Goal: Task Accomplishment & Management: Manage account settings

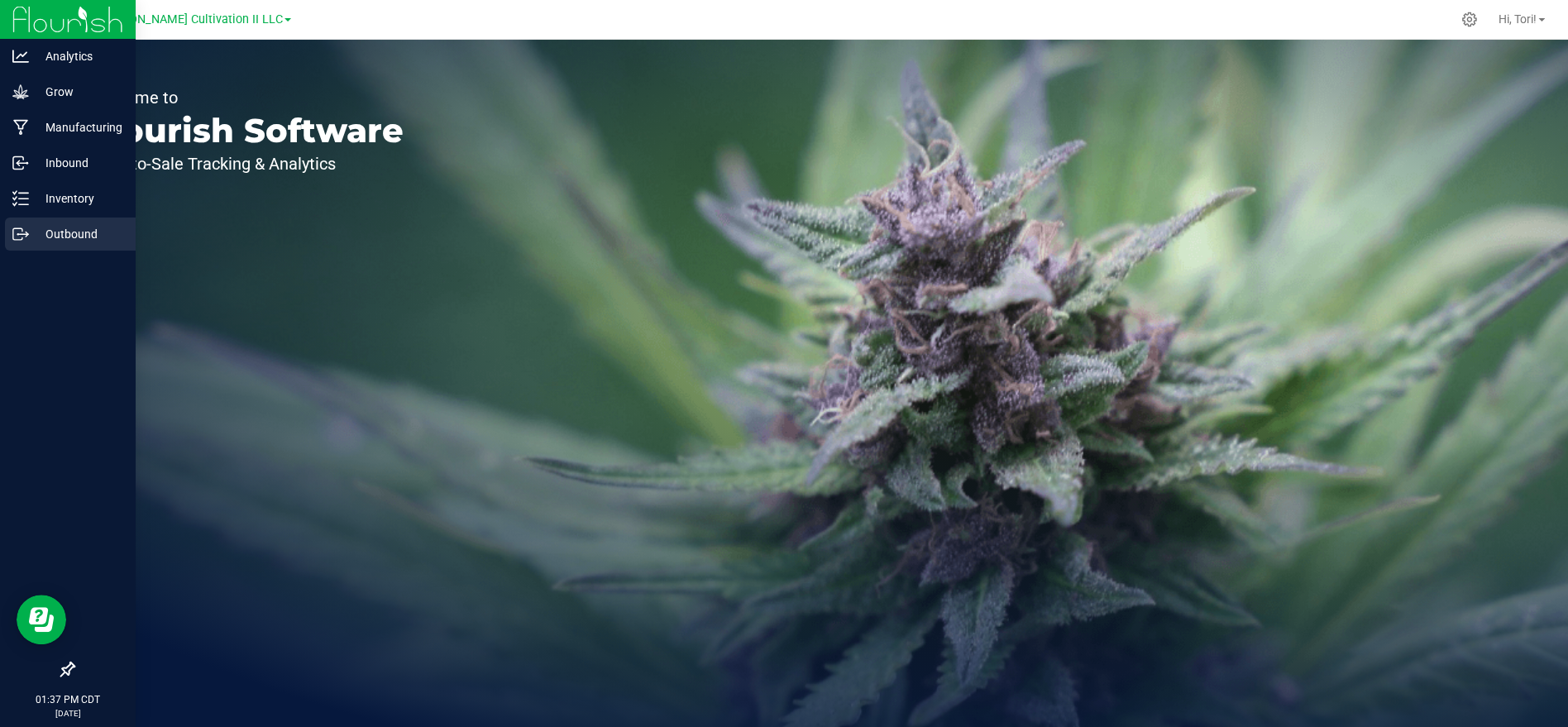
click at [70, 248] on div "Outbound" at bounding box center [69, 234] width 131 height 33
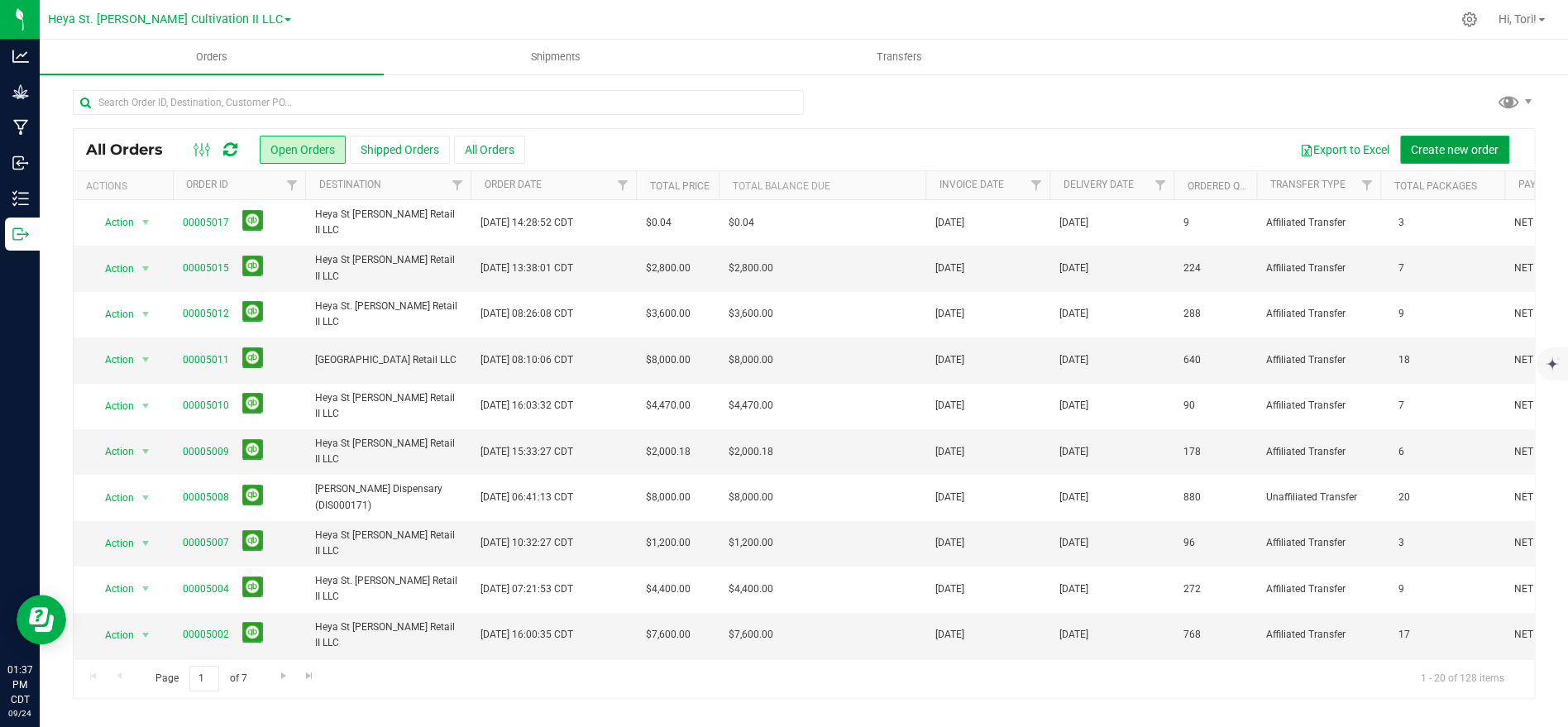
click at [1451, 153] on span "Create new order" at bounding box center [1455, 150] width 88 height 13
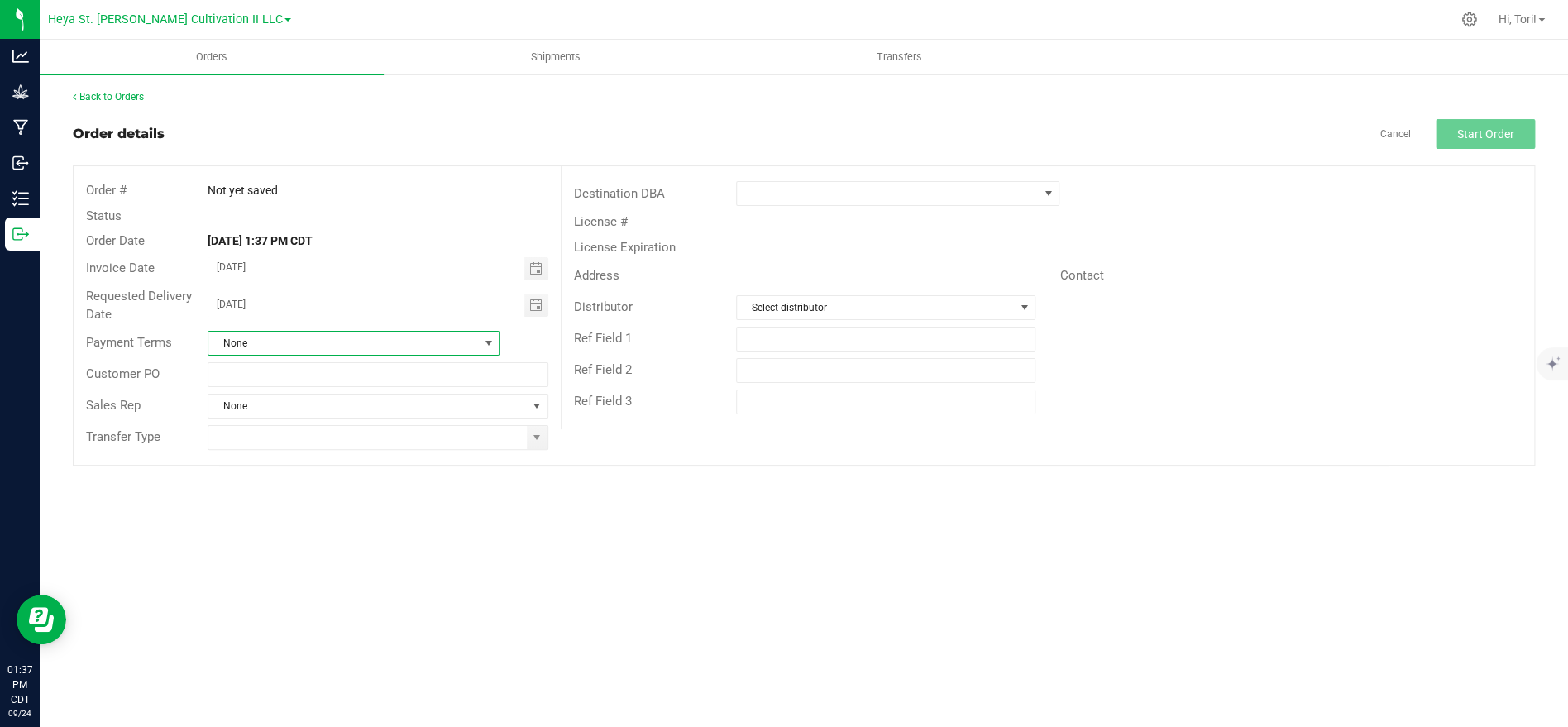
click at [361, 350] on span "None" at bounding box center [342, 342] width 269 height 23
click at [332, 383] on input at bounding box center [353, 378] width 277 height 26
type input "net 30"
click at [283, 416] on li "NET 30" at bounding box center [353, 413] width 290 height 28
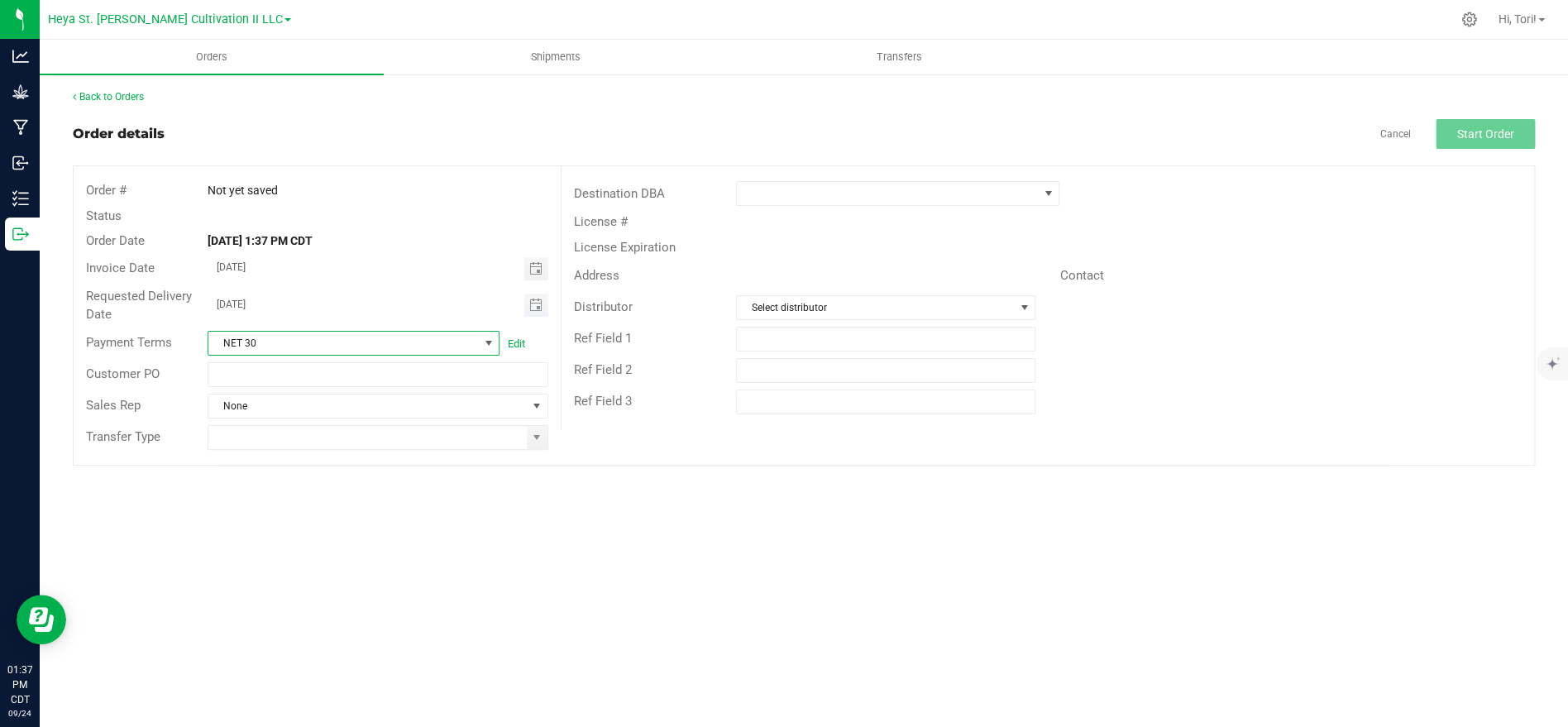
click at [542, 311] on span "Toggle calendar" at bounding box center [536, 304] width 24 height 23
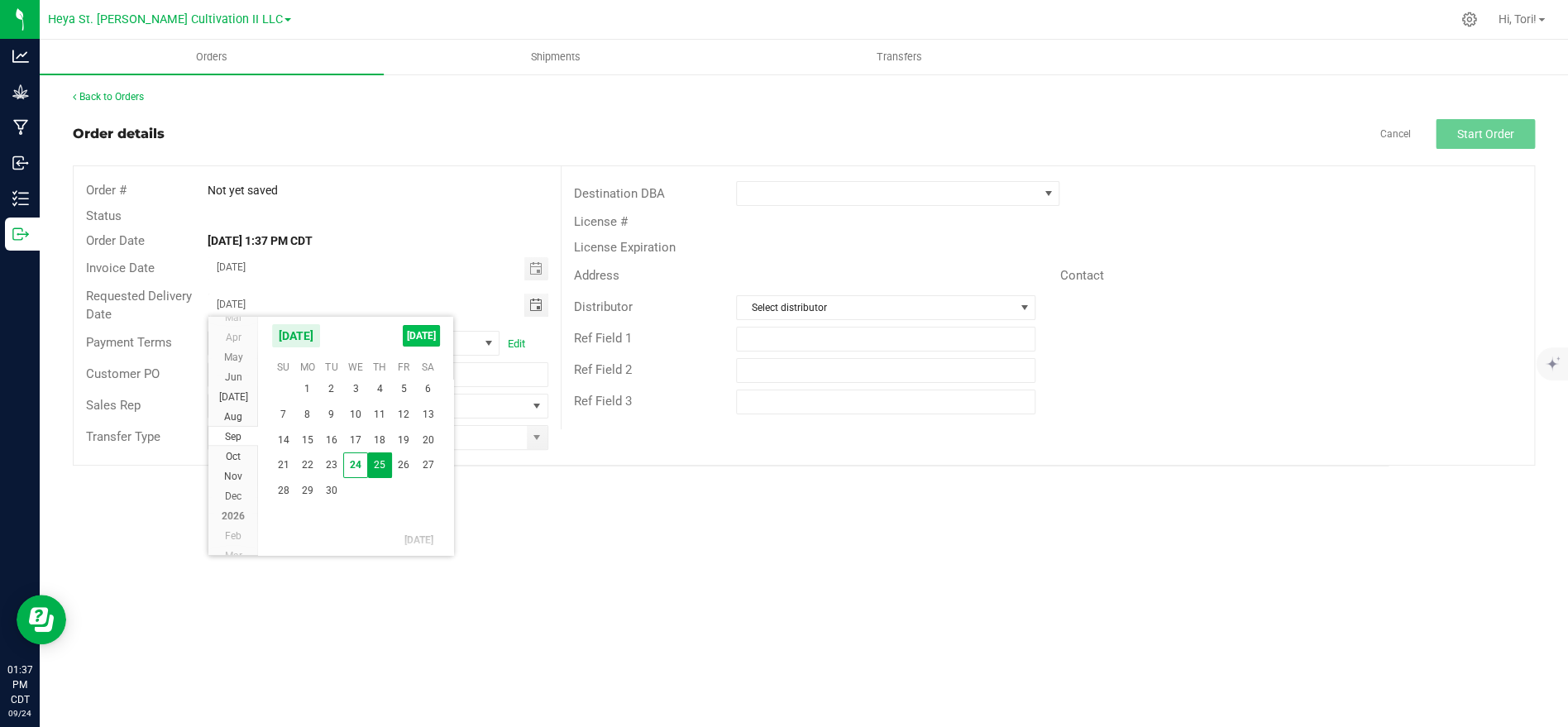
click at [409, 331] on span "[DATE]" at bounding box center [421, 336] width 37 height 22
type input "[DATE]"
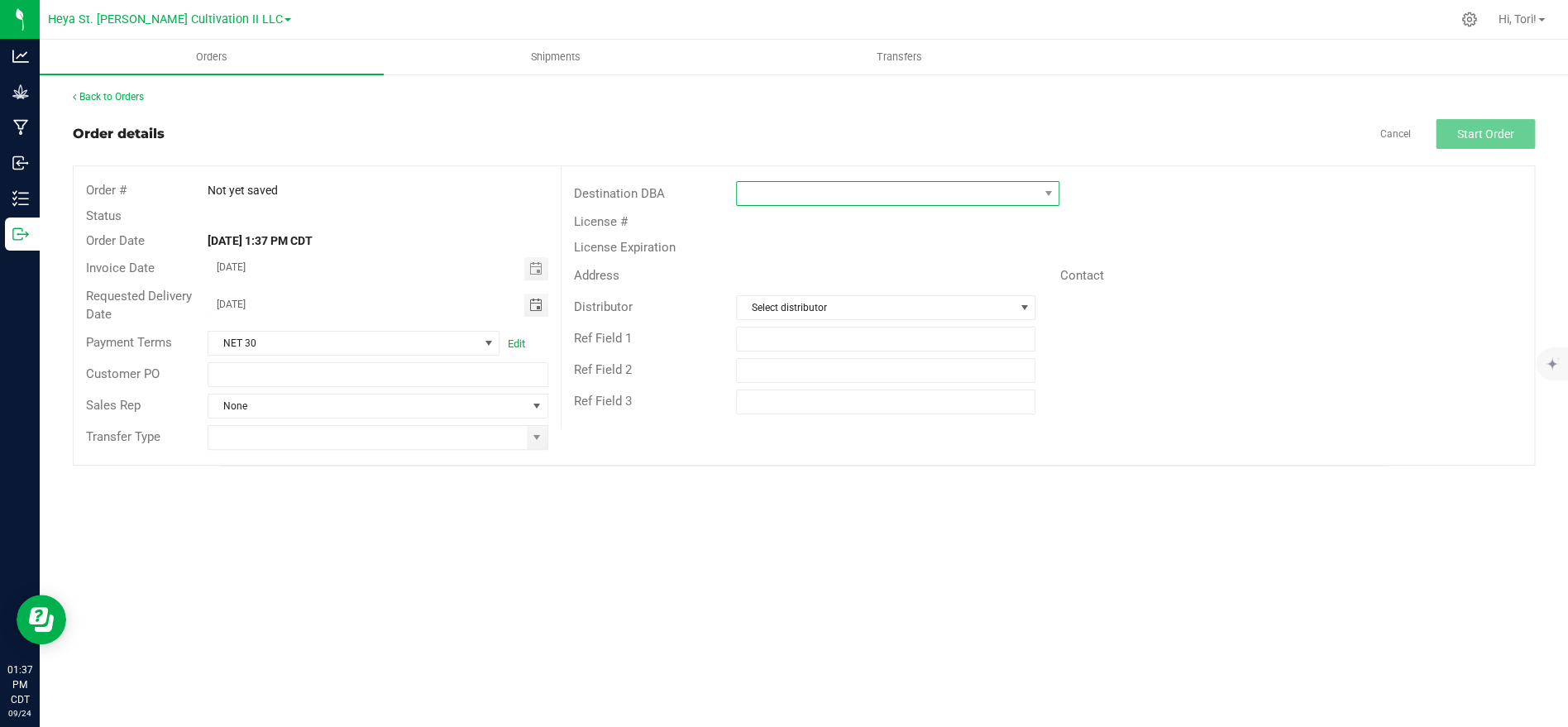
click at [836, 190] on span at bounding box center [888, 193] width 301 height 23
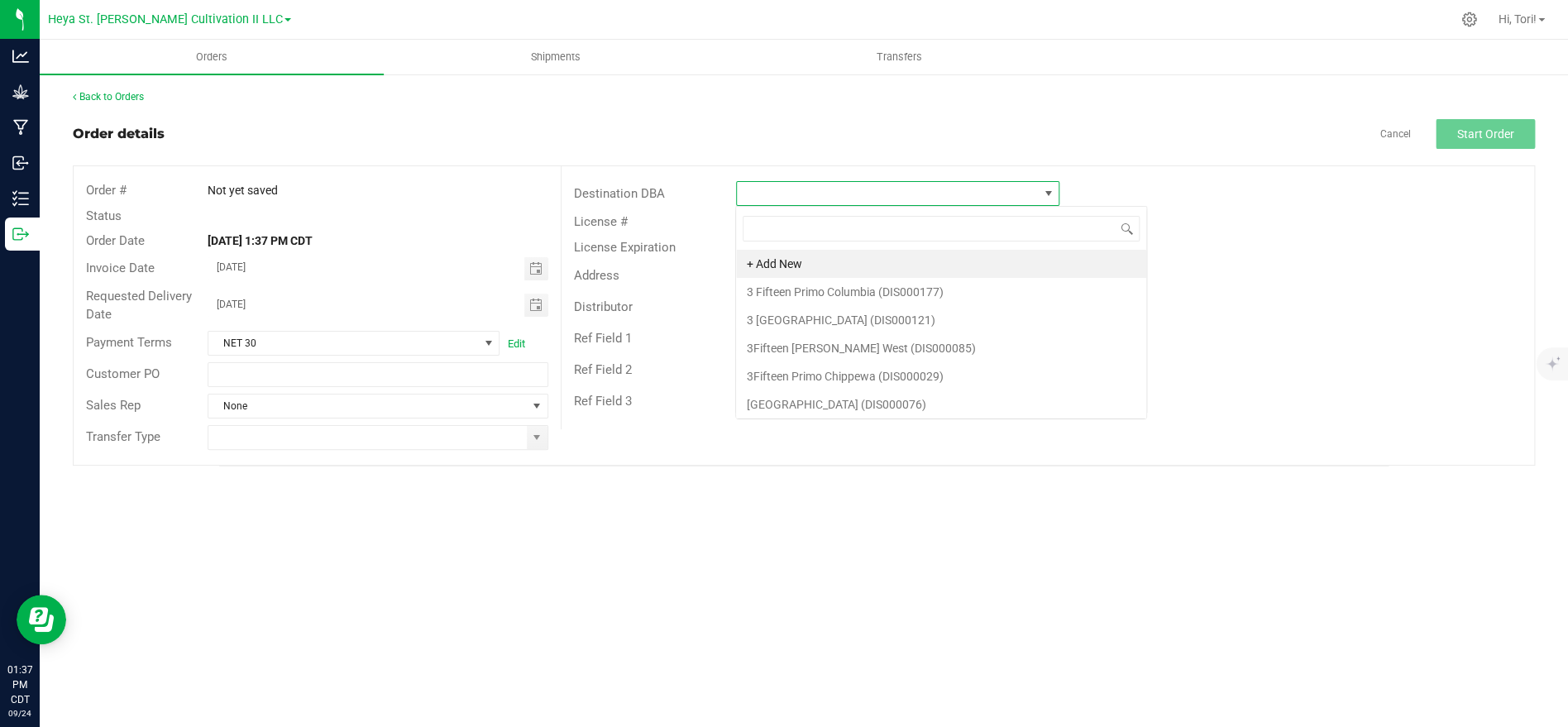
scroll to position [25, 322]
type input "hey"
type input "heya well"
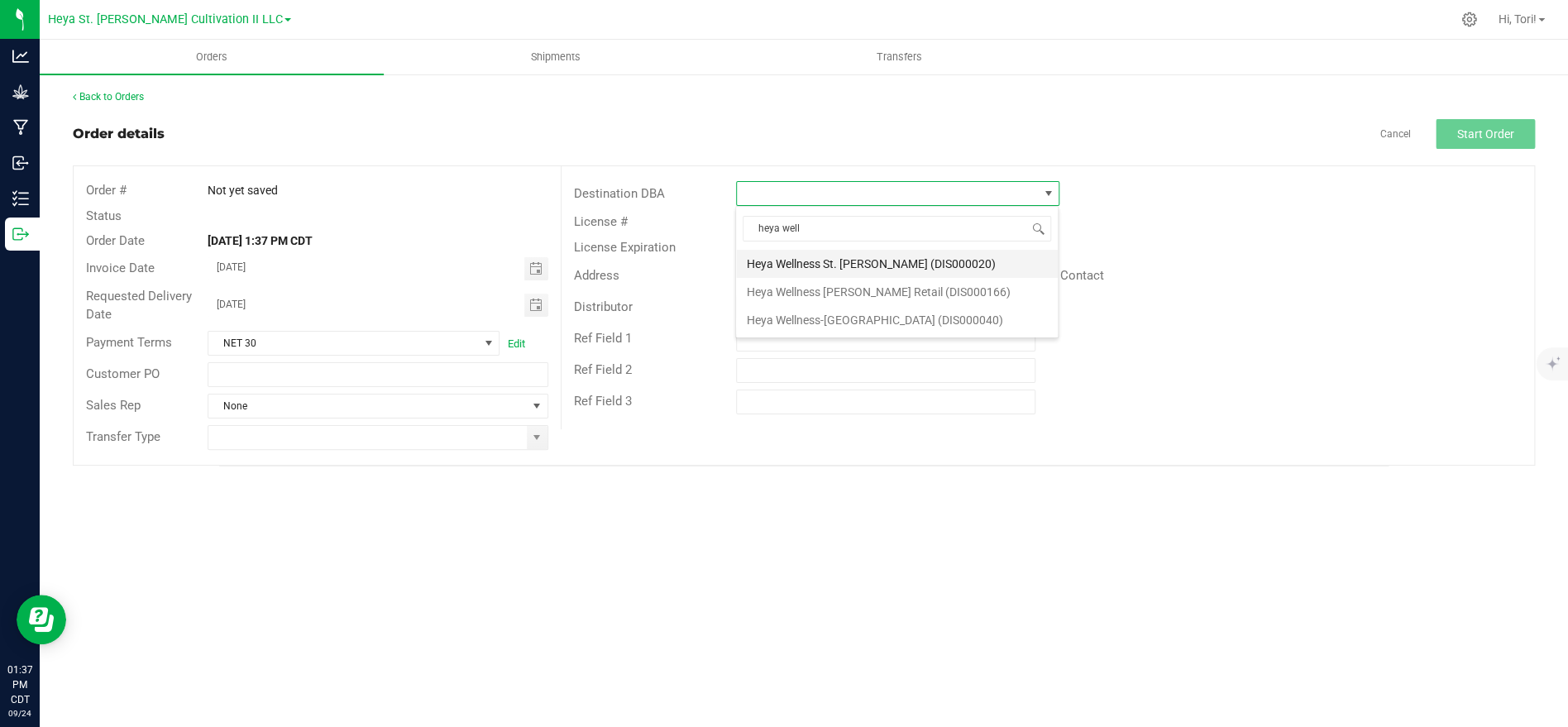
click at [849, 256] on li "Heya Wellness St. [PERSON_NAME] (DIS000020)" at bounding box center [897, 263] width 321 height 28
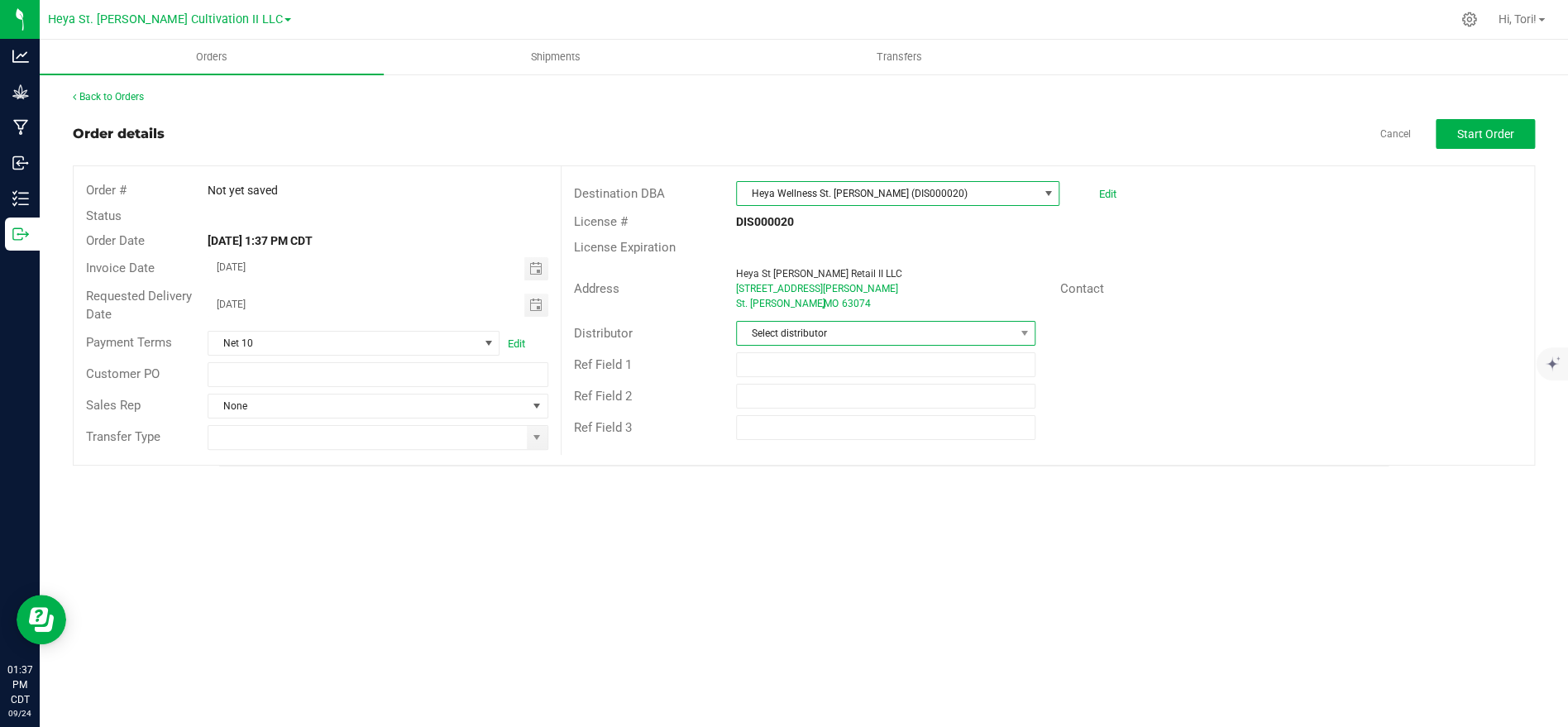
click at [868, 330] on span "Select distributor" at bounding box center [875, 332] width 277 height 23
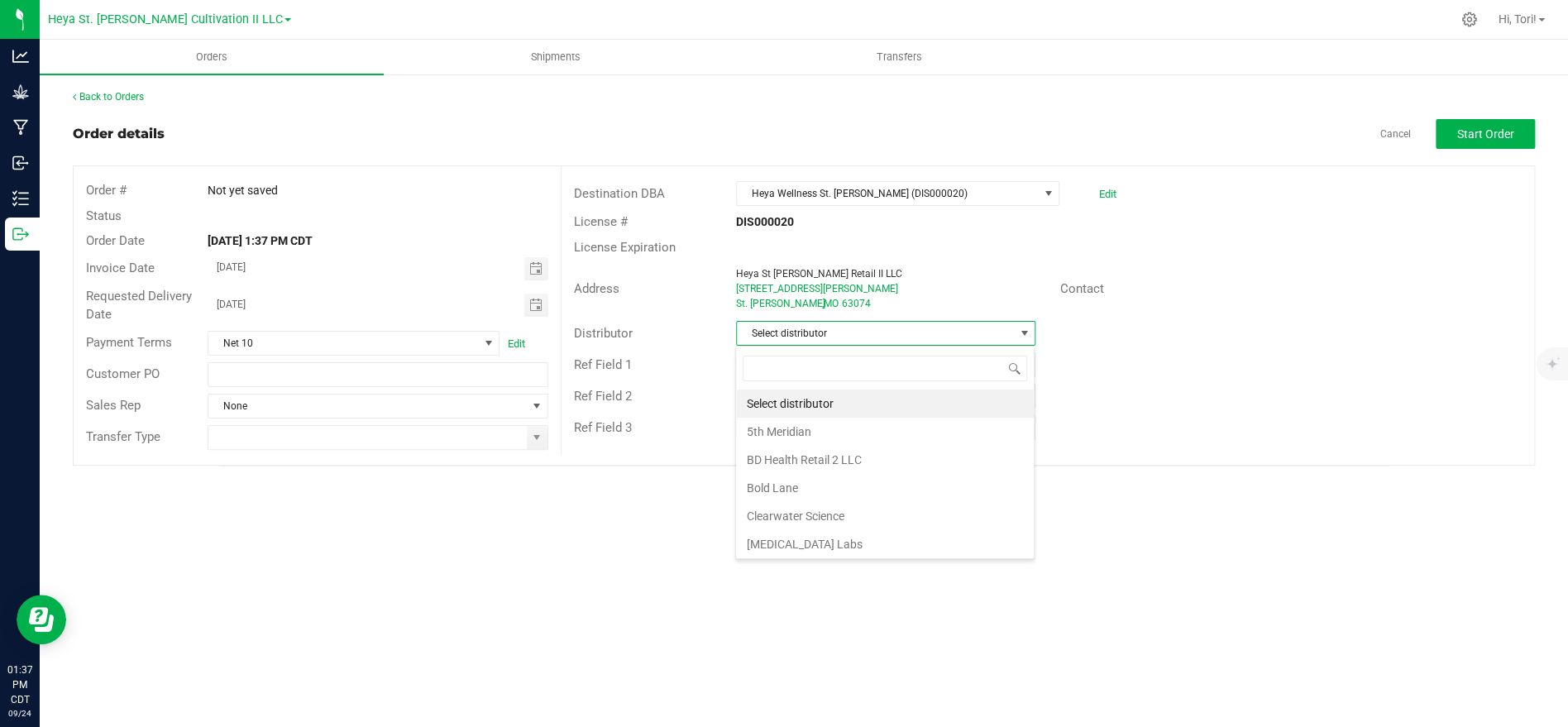
scroll to position [25, 299]
type input "heya"
click at [858, 391] on li "Heya St. [PERSON_NAME] Cultivation" at bounding box center [885, 404] width 298 height 28
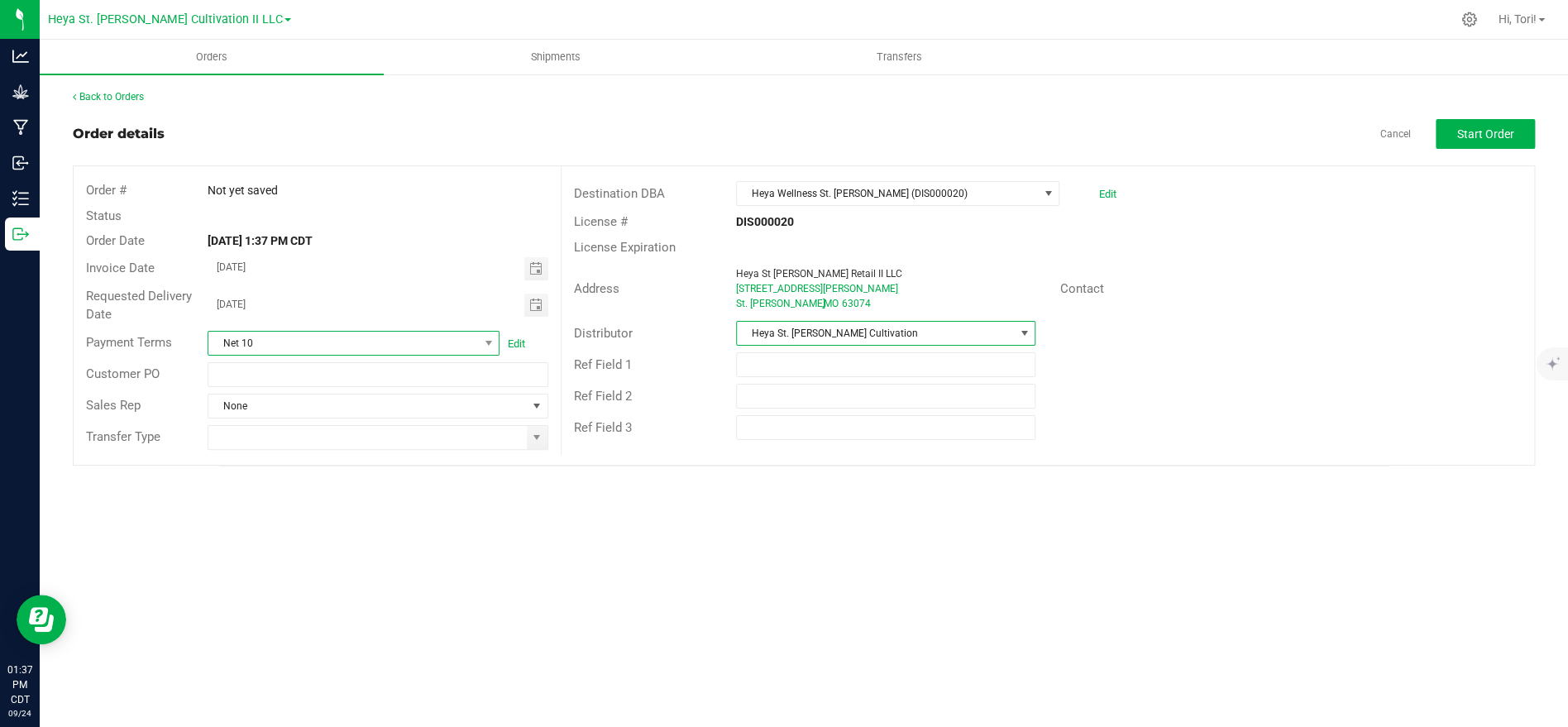
click at [420, 338] on span "Net 10" at bounding box center [342, 342] width 269 height 23
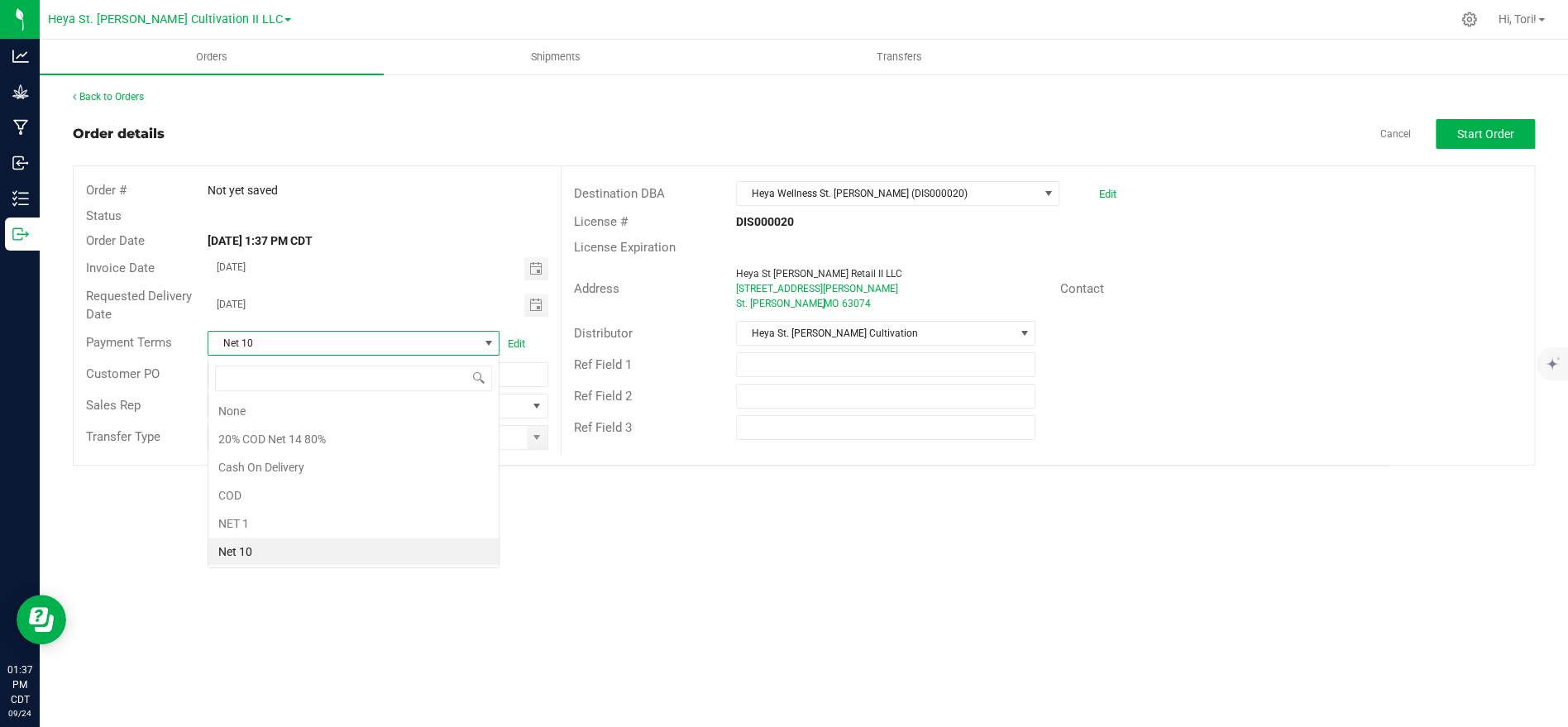
scroll to position [25, 292]
type input "net 30"
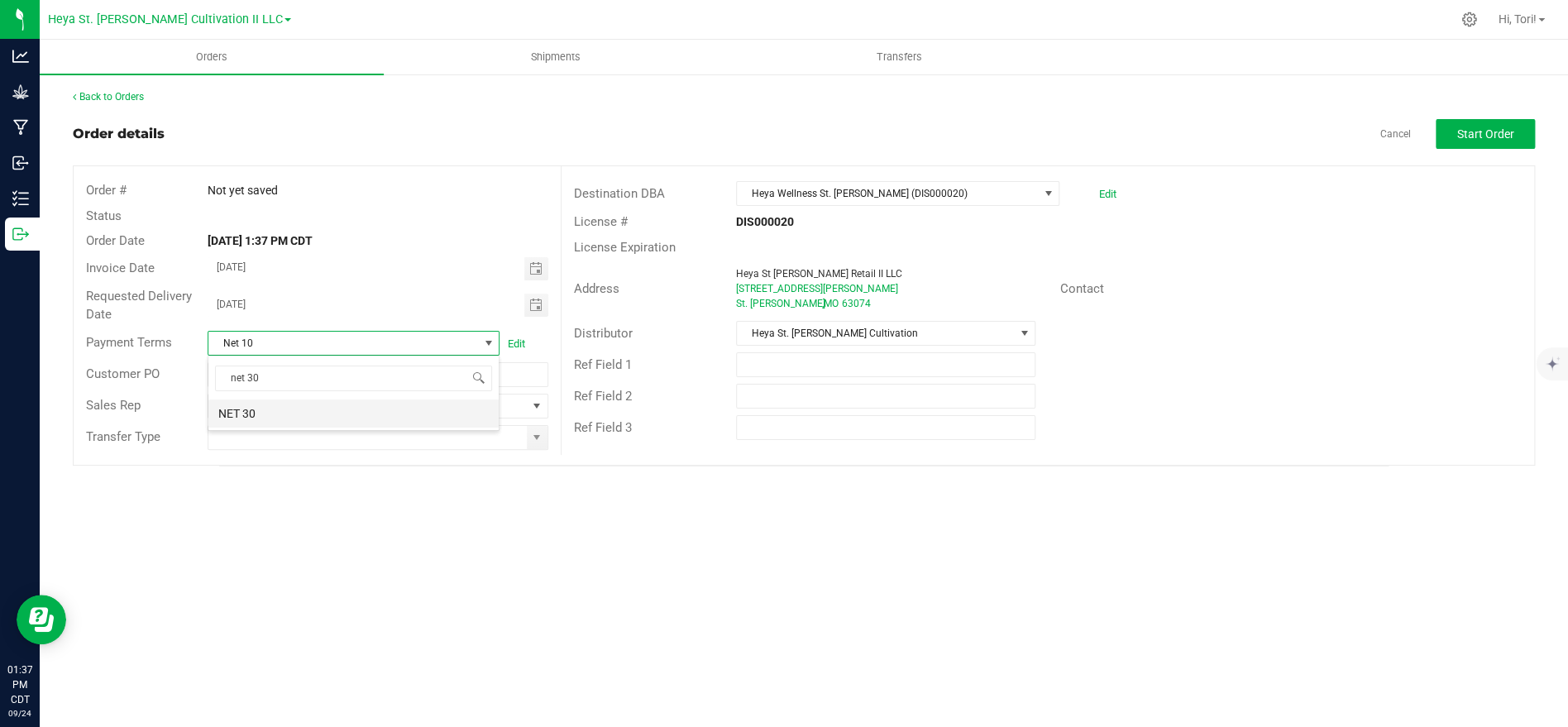
click at [288, 423] on li "NET 30" at bounding box center [353, 413] width 290 height 28
click at [285, 427] on input at bounding box center [367, 437] width 318 height 23
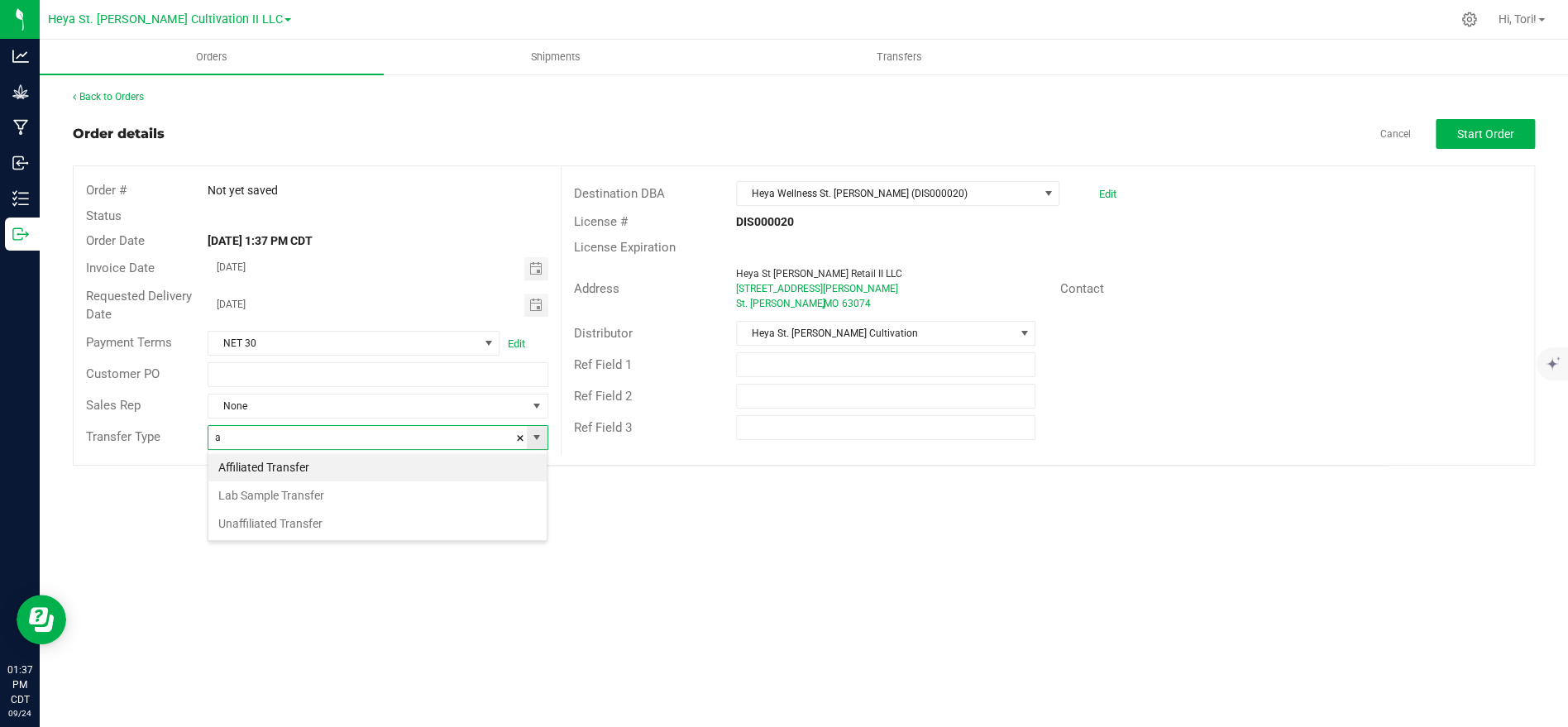
scroll to position [25, 339]
click at [262, 464] on li "Affiliated Transfer" at bounding box center [377, 467] width 338 height 28
type input "Affiliated Transfer"
click at [325, 490] on div "Orders Shipments Transfers Back to Orders Order details Cancel Start Order Orde…" at bounding box center [803, 383] width 1528 height 688
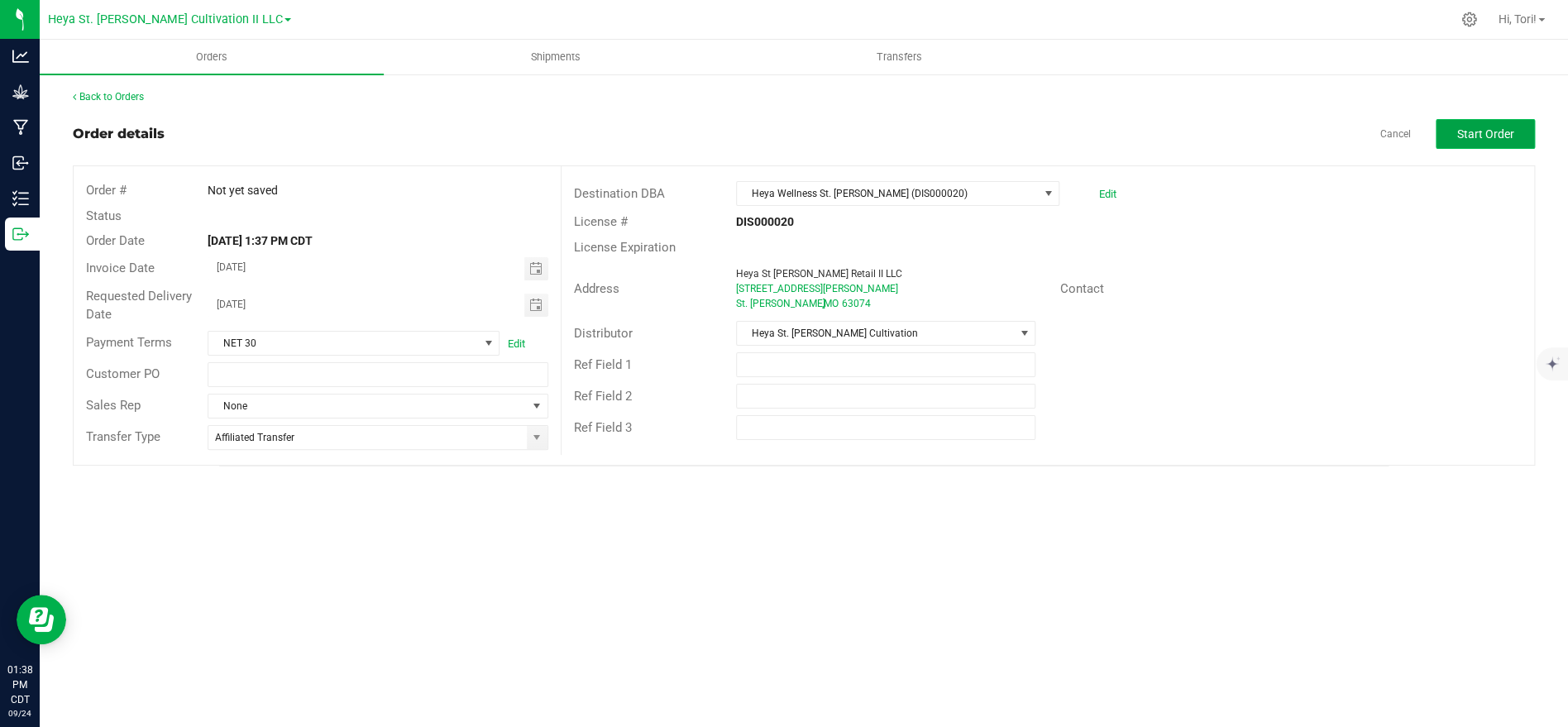
click at [1519, 140] on button "Start Order" at bounding box center [1485, 133] width 100 height 30
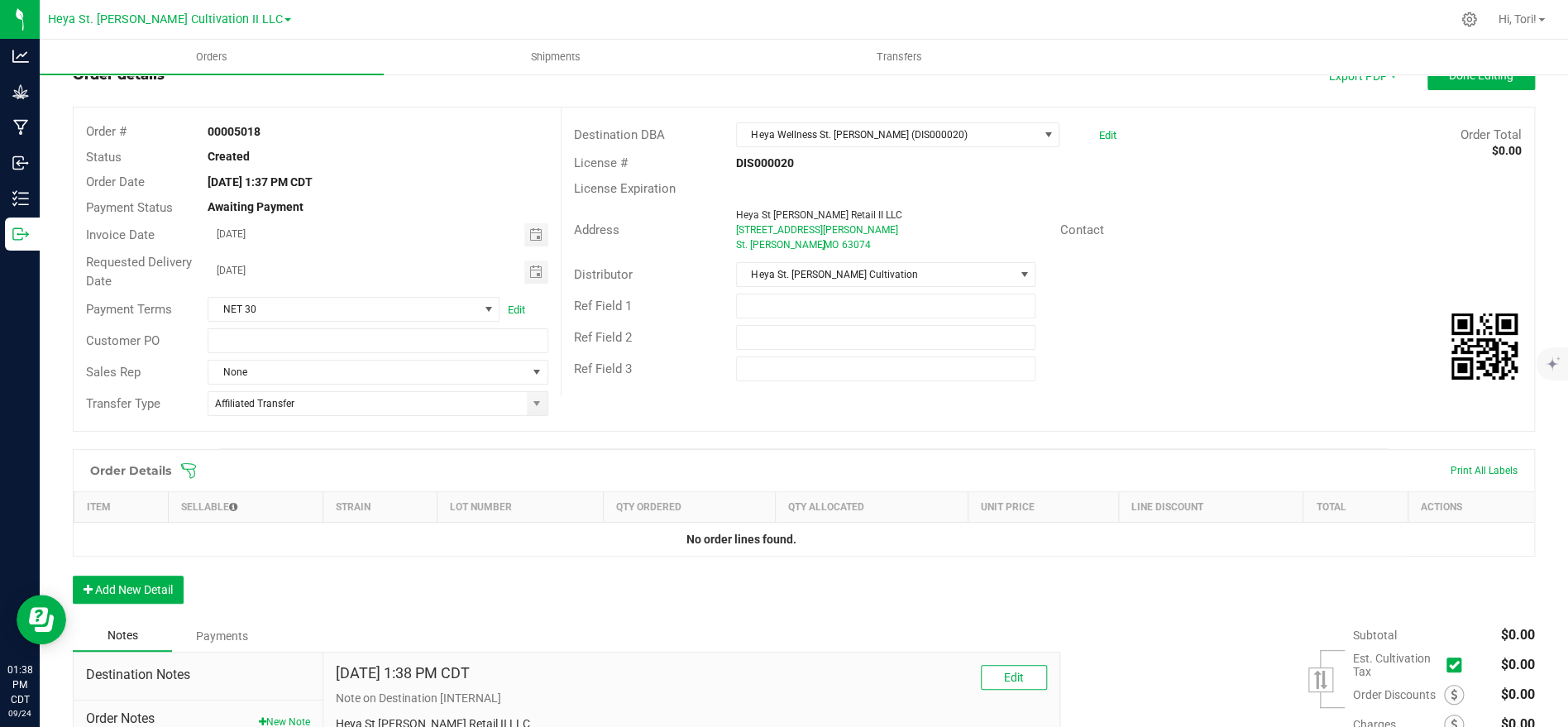
scroll to position [68, 0]
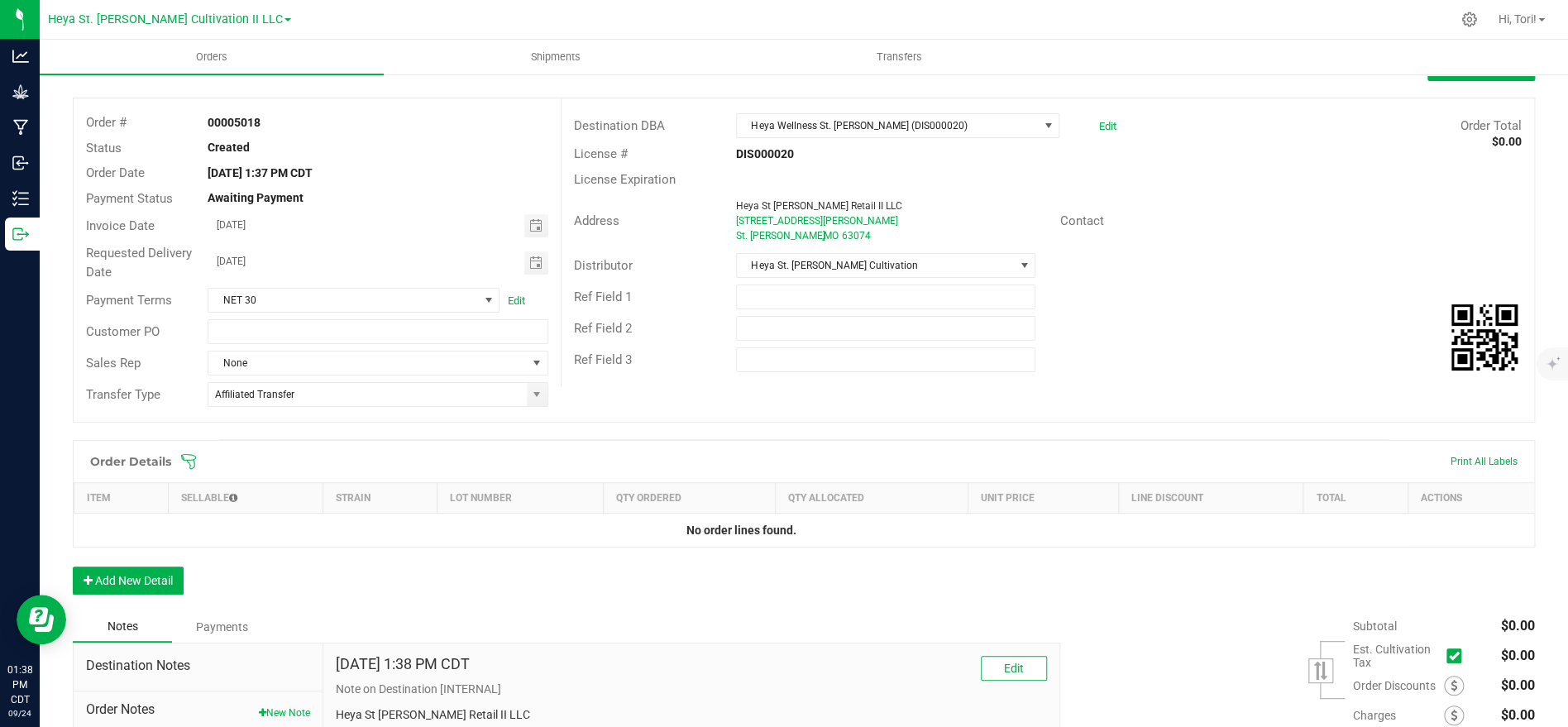
click at [194, 456] on icon at bounding box center [188, 461] width 16 height 16
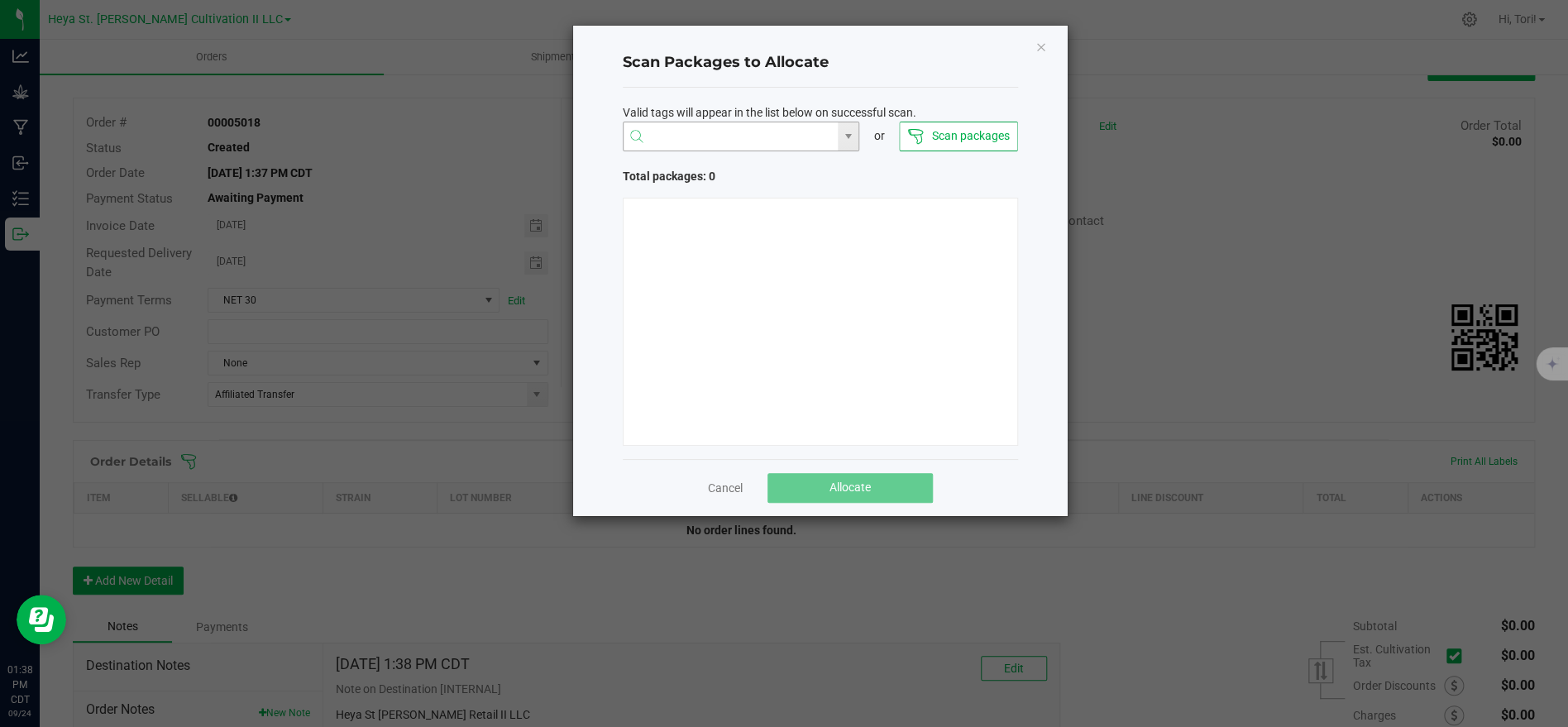
click at [740, 145] on input "NO DATA FOUND" at bounding box center [731, 137] width 215 height 30
click at [954, 153] on div "Valid tags will appear in the list below on successful scan. or Scan packages T…" at bounding box center [820, 273] width 395 height 372
click at [950, 142] on button "Scan packages" at bounding box center [957, 136] width 118 height 30
click at [942, 146] on button "Scan packages" at bounding box center [957, 136] width 118 height 30
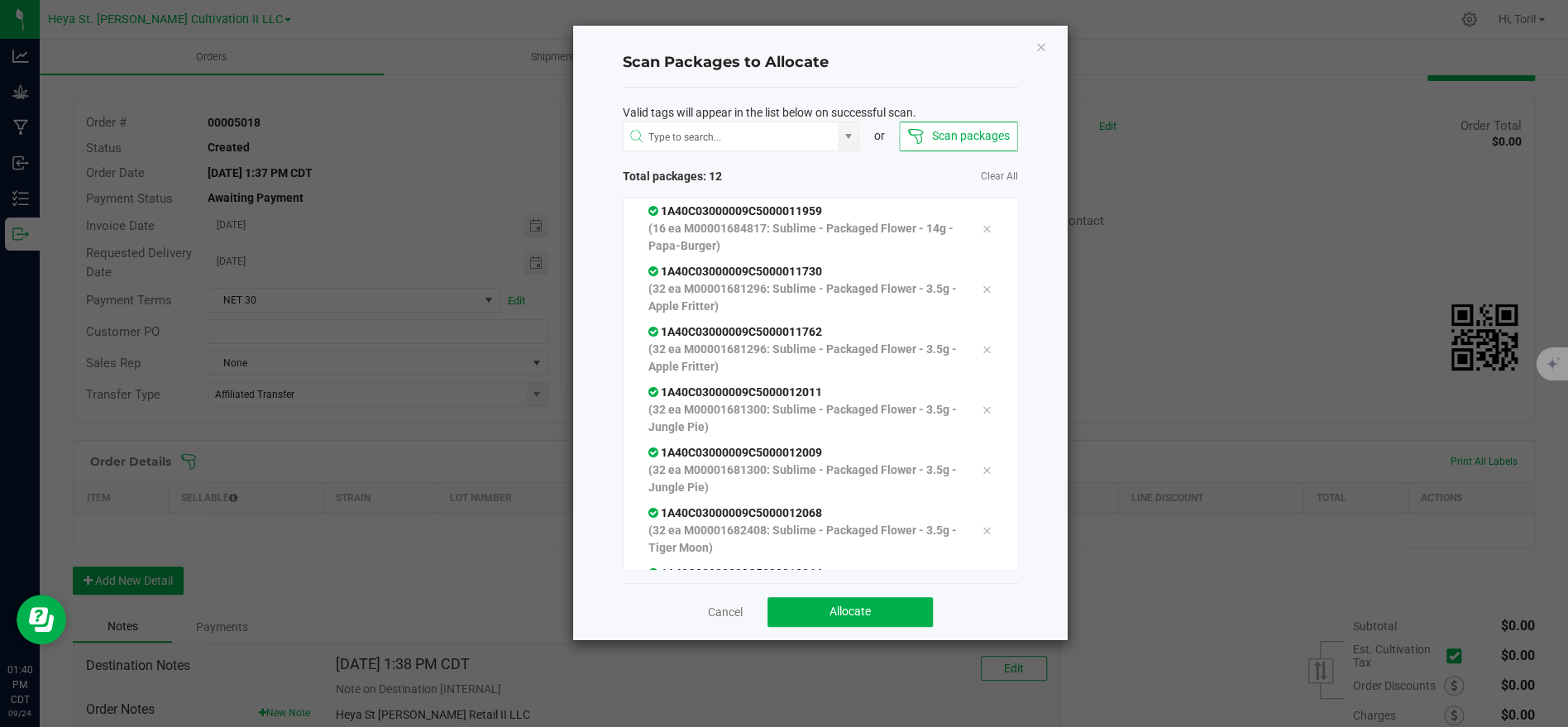
scroll to position [334, 0]
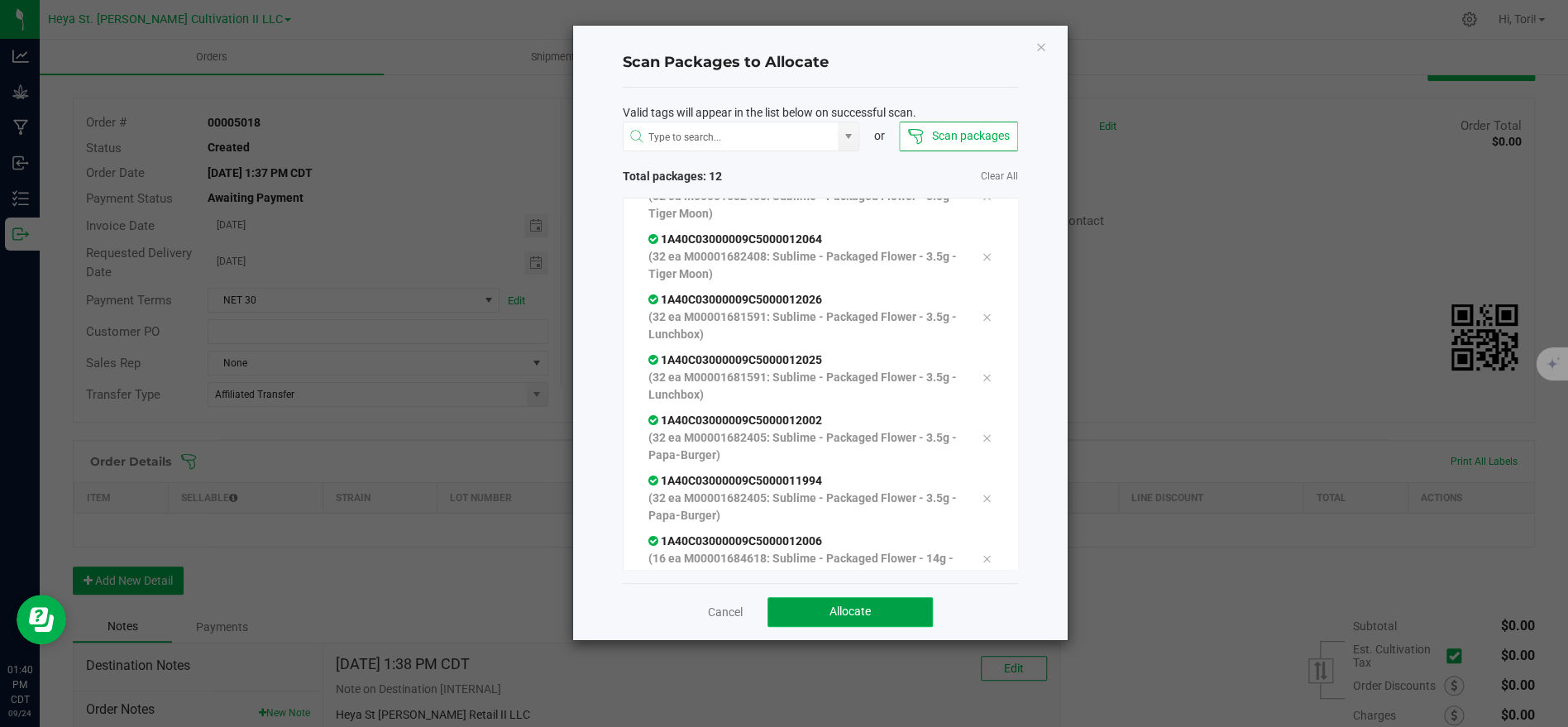
click at [904, 616] on button "Allocate" at bounding box center [849, 612] width 165 height 30
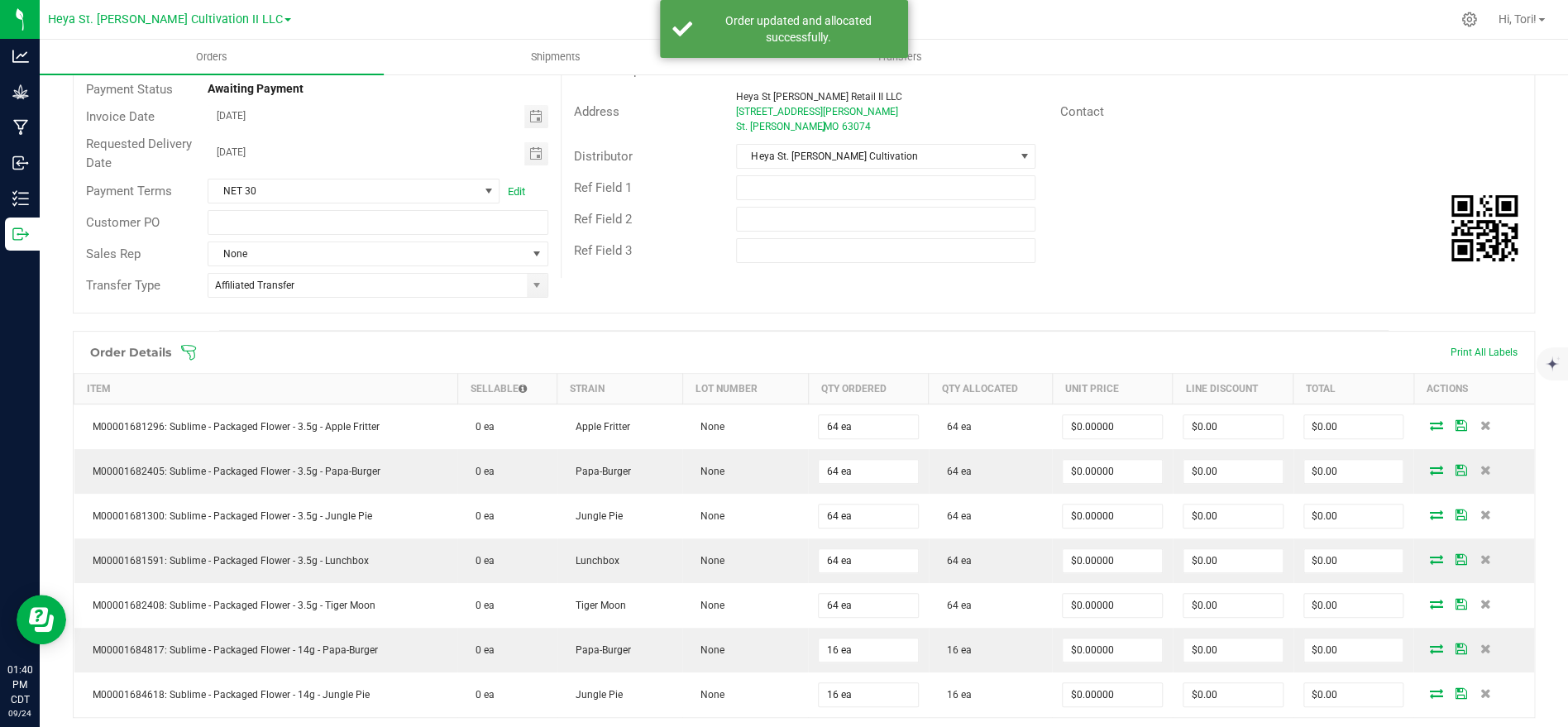
scroll to position [235, 0]
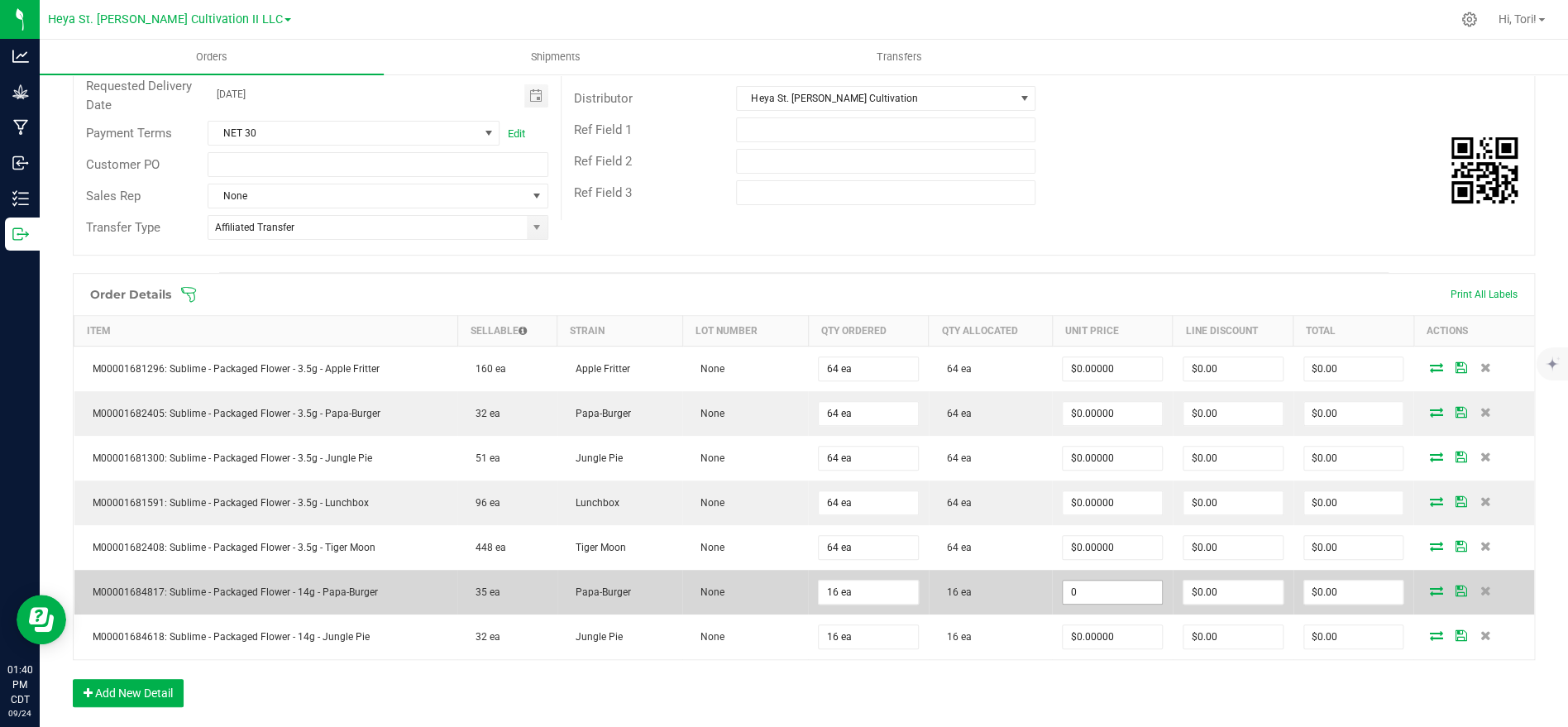
click at [1120, 593] on input "0" at bounding box center [1112, 592] width 100 height 23
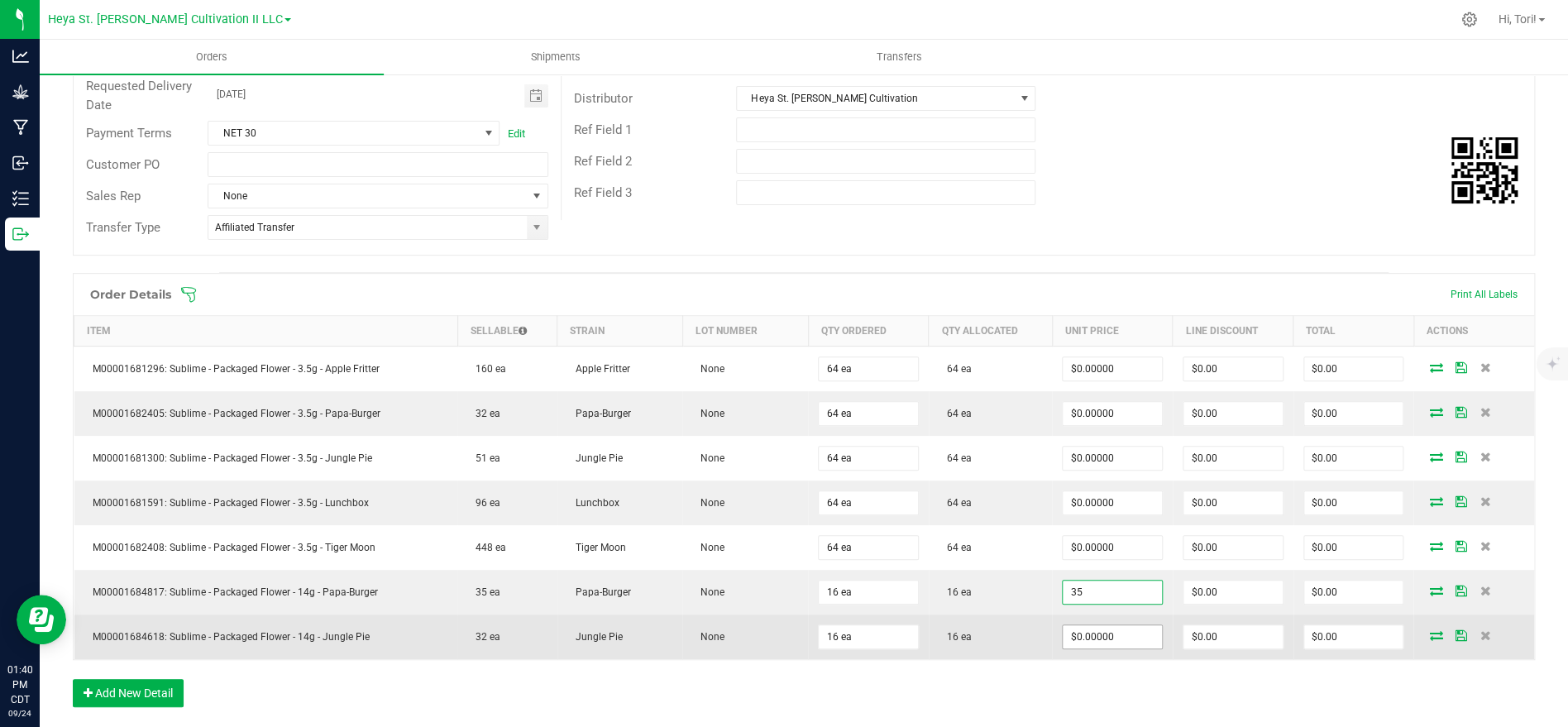
type input "$35.00000"
type input "$560.00"
click at [1125, 626] on input "0" at bounding box center [1112, 637] width 100 height 23
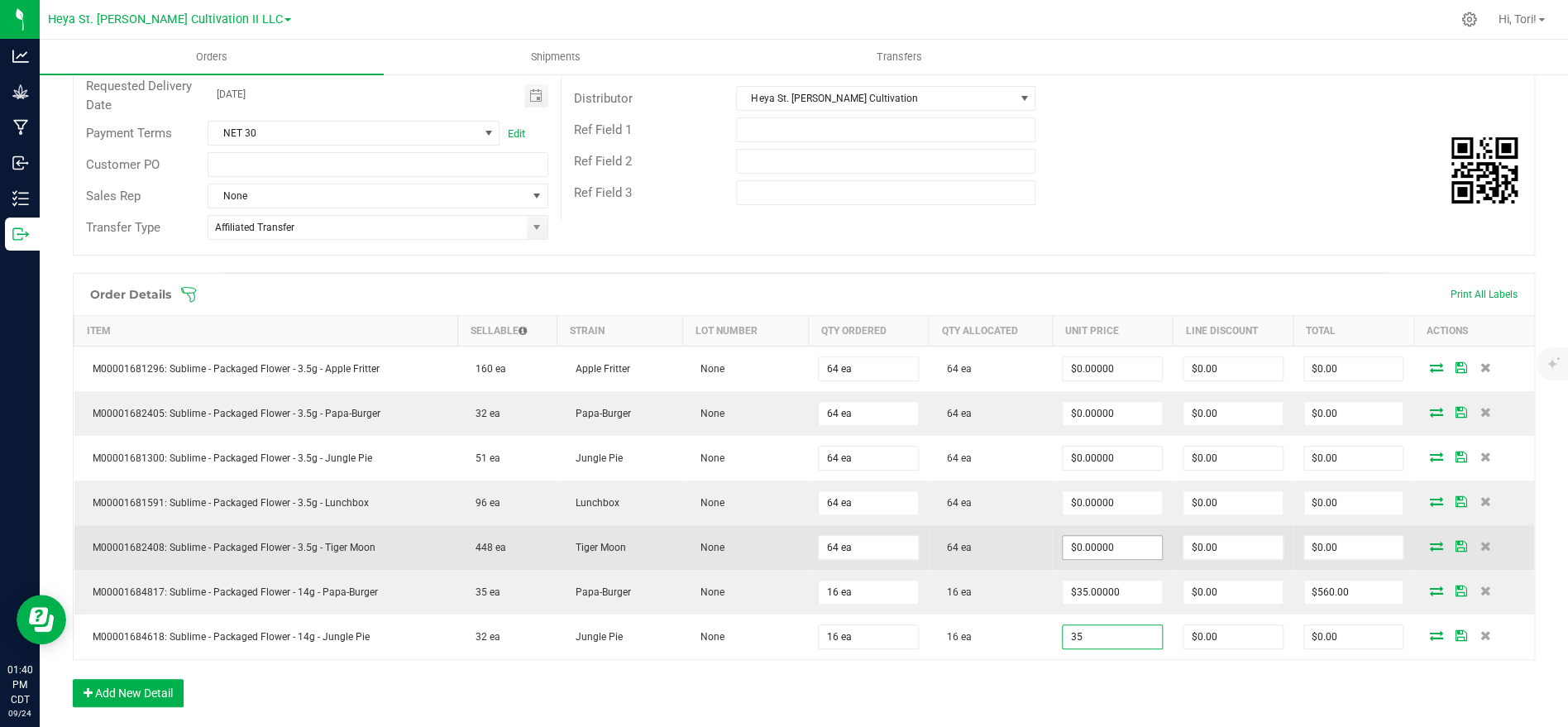
type input "35"
type input "0"
type input "$35.00000"
type input "$560.00"
click at [1119, 540] on input "0" at bounding box center [1112, 547] width 100 height 23
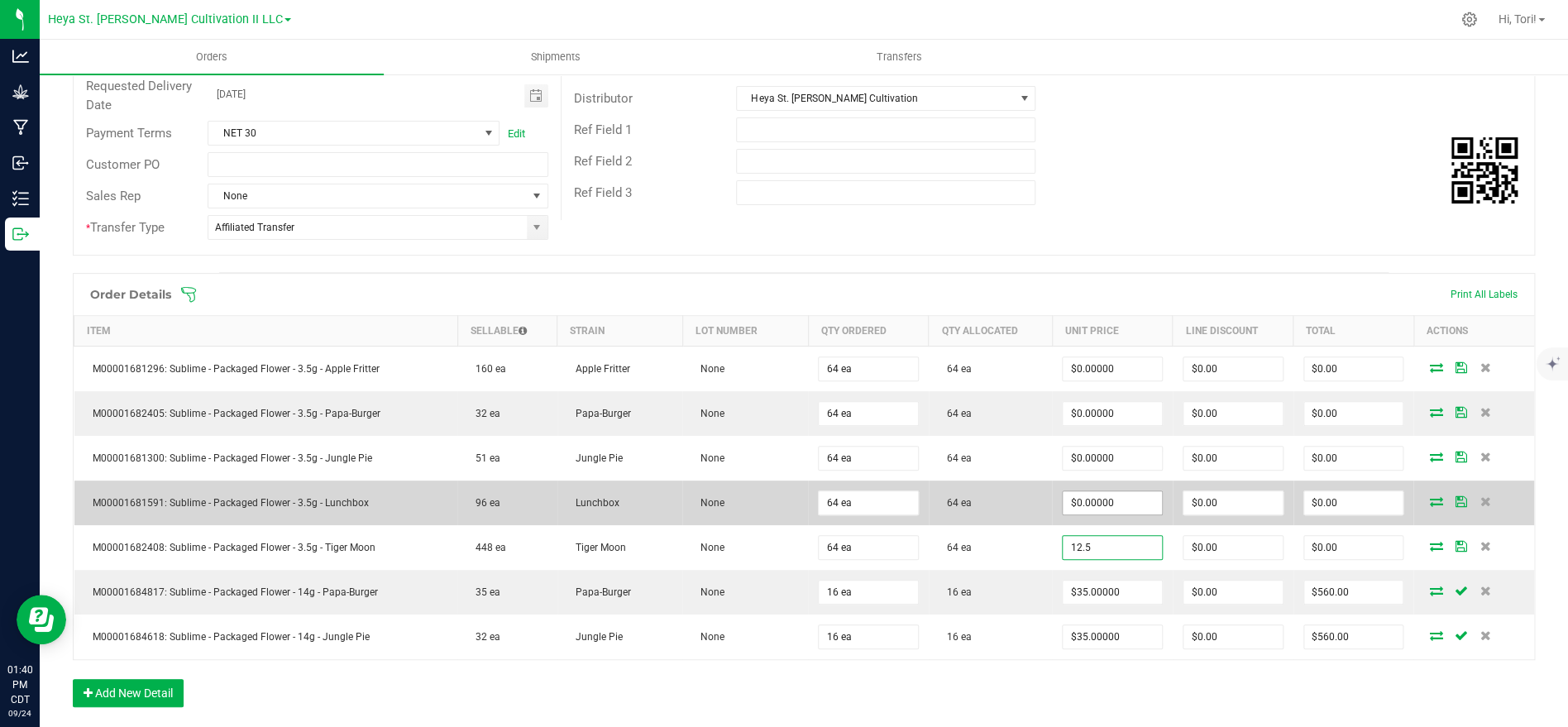
type input "12.5"
type input "0"
type input "$12.50000"
type input "$800.00"
click at [1152, 507] on input "0" at bounding box center [1112, 502] width 100 height 23
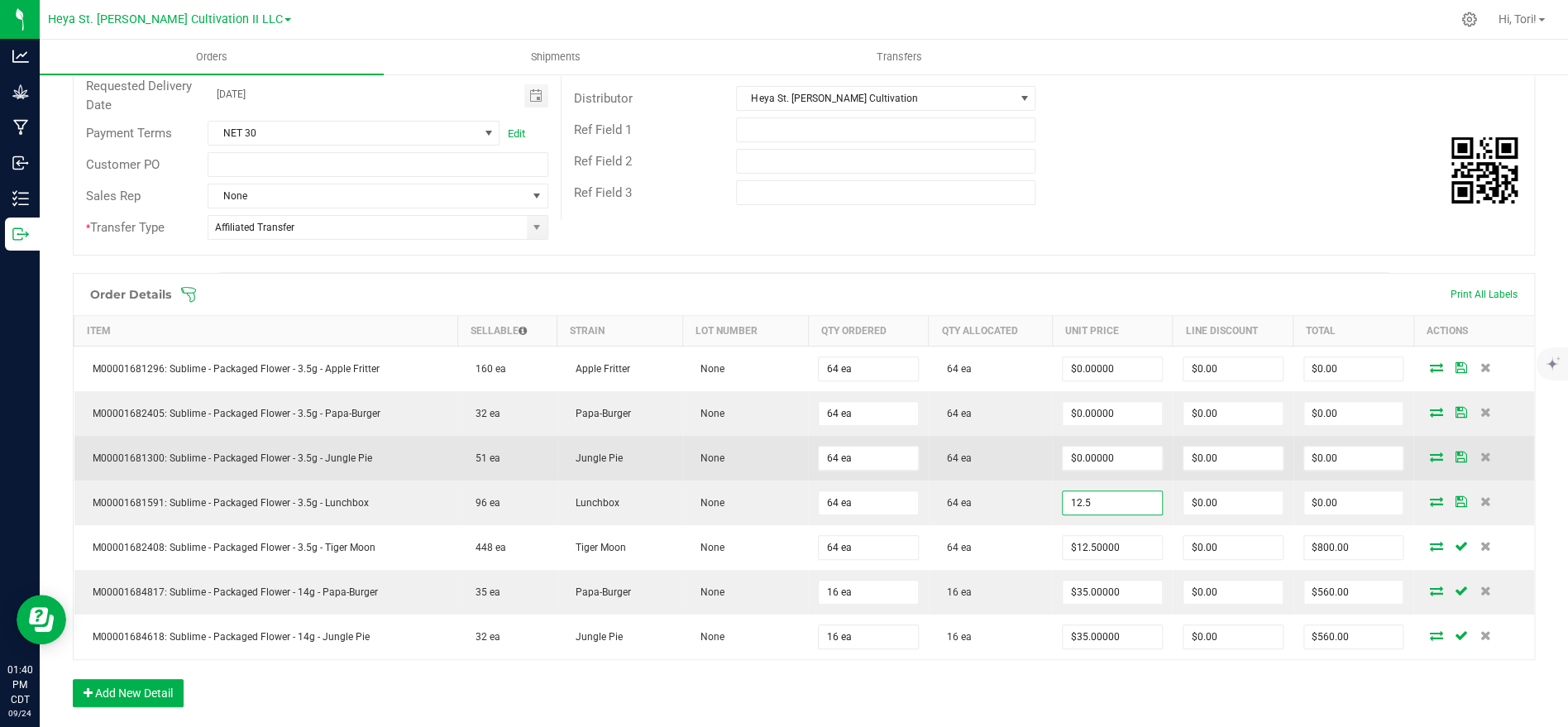
type input "$12.50000"
type input "$800.00"
click at [1131, 442] on td "$0.00000" at bounding box center [1112, 458] width 121 height 45
click at [1115, 454] on input "0" at bounding box center [1112, 458] width 100 height 23
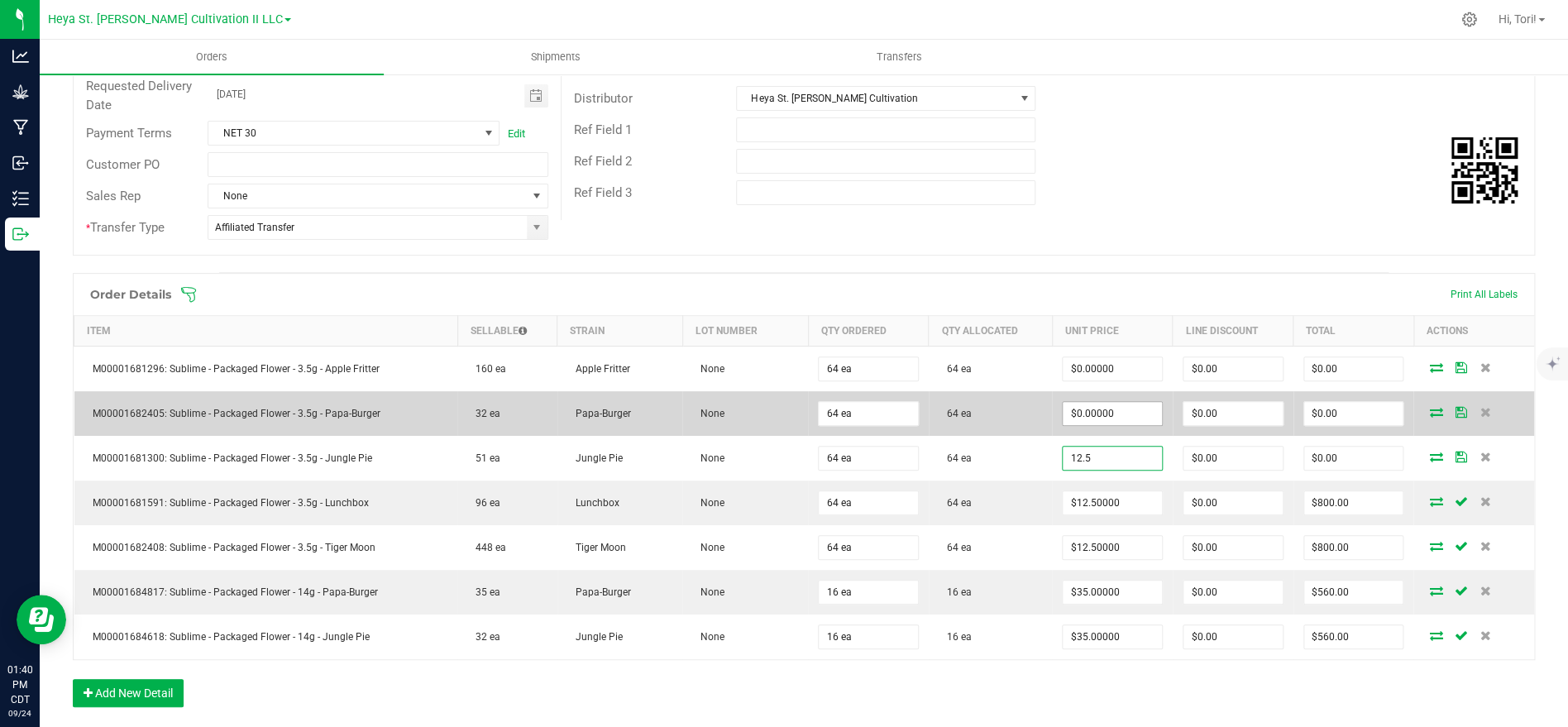
type input "12.5"
type input "0"
type input "$12.50000"
type input "$800.00"
click at [1110, 418] on input "0" at bounding box center [1112, 413] width 100 height 23
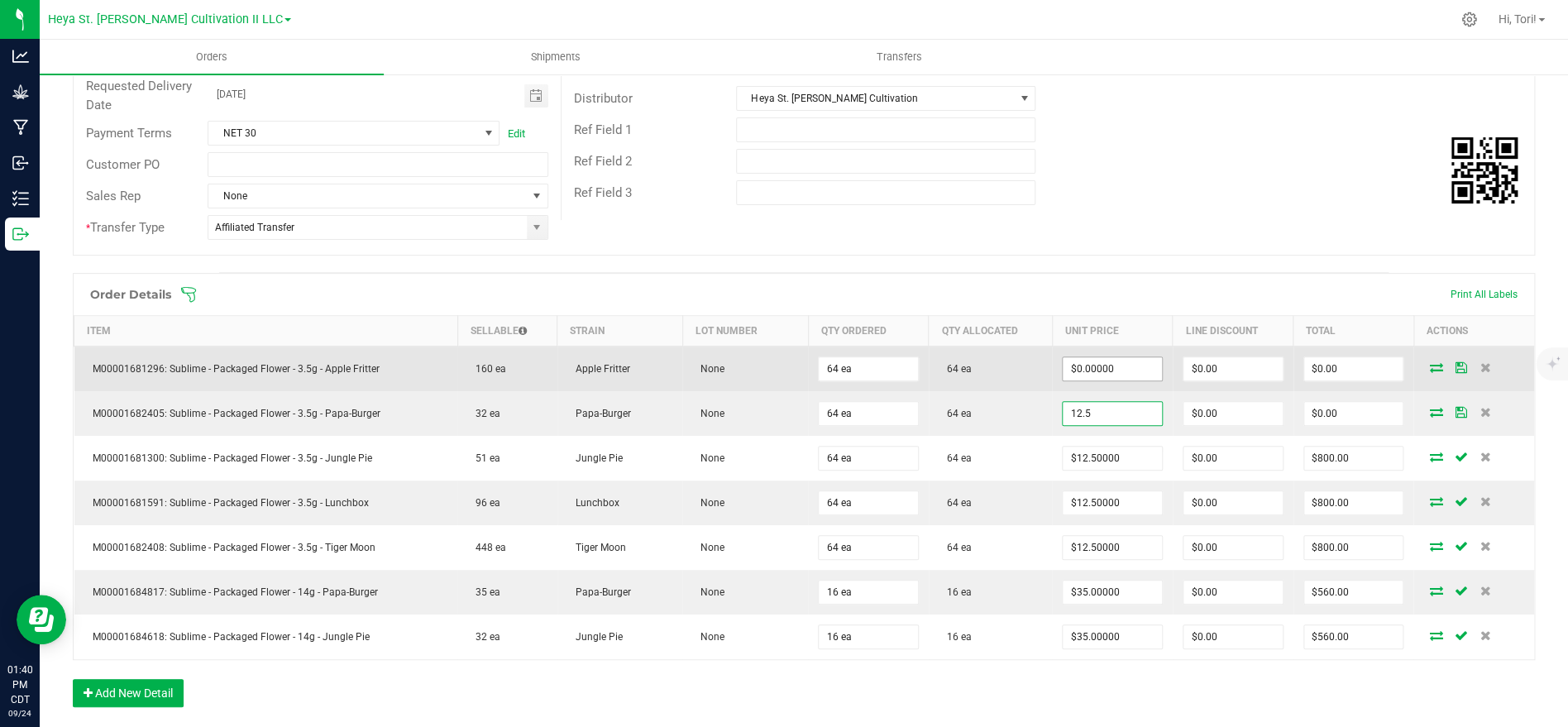
type input "12.5"
type input "0"
type input "$12.50000"
type input "$800.00"
click at [1133, 368] on input "0" at bounding box center [1112, 368] width 100 height 23
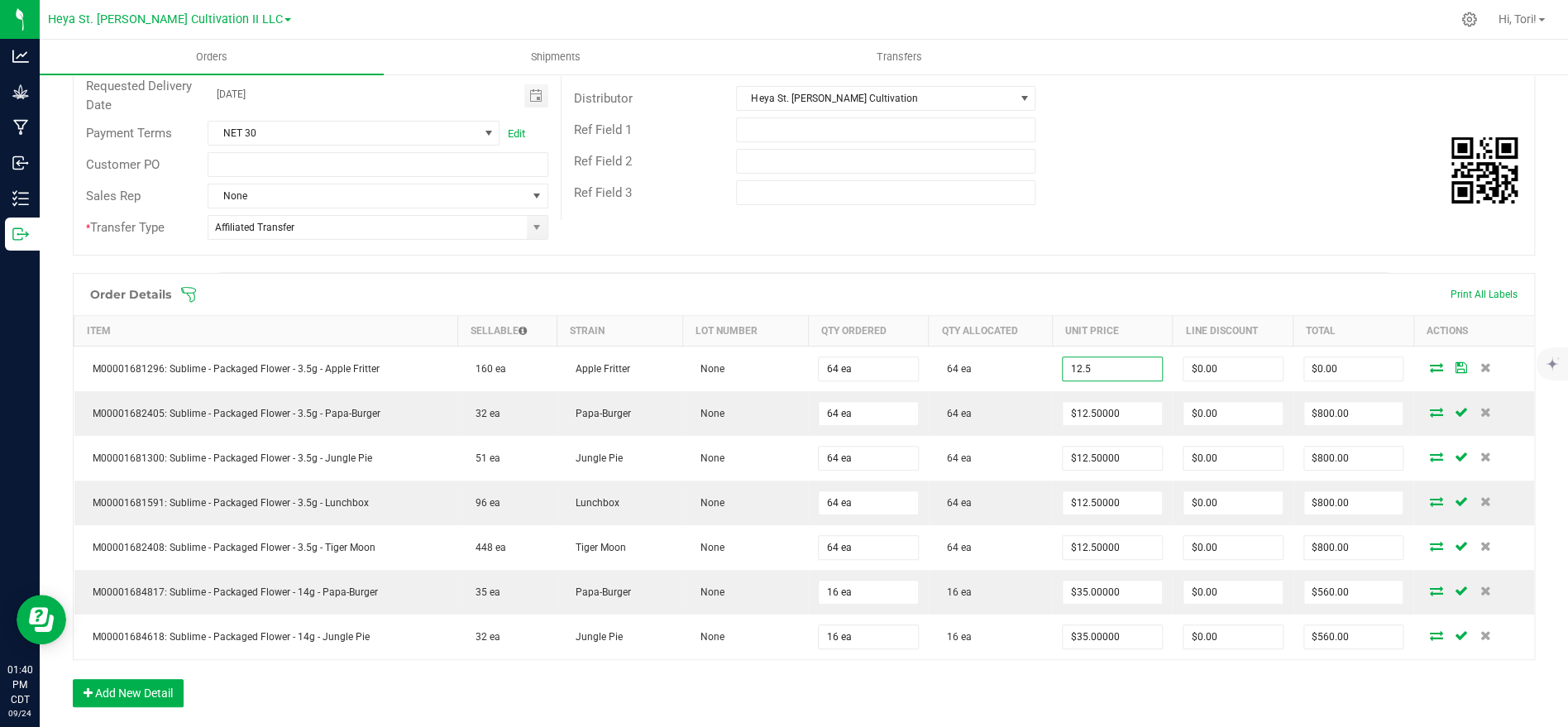
type input "$12.50000"
type input "$800.00"
click at [1134, 222] on div "Order # 00005018 Status Allocated Order Date [DATE] 1:37 PM CDT Payment Status …" at bounding box center [804, 93] width 1460 height 323
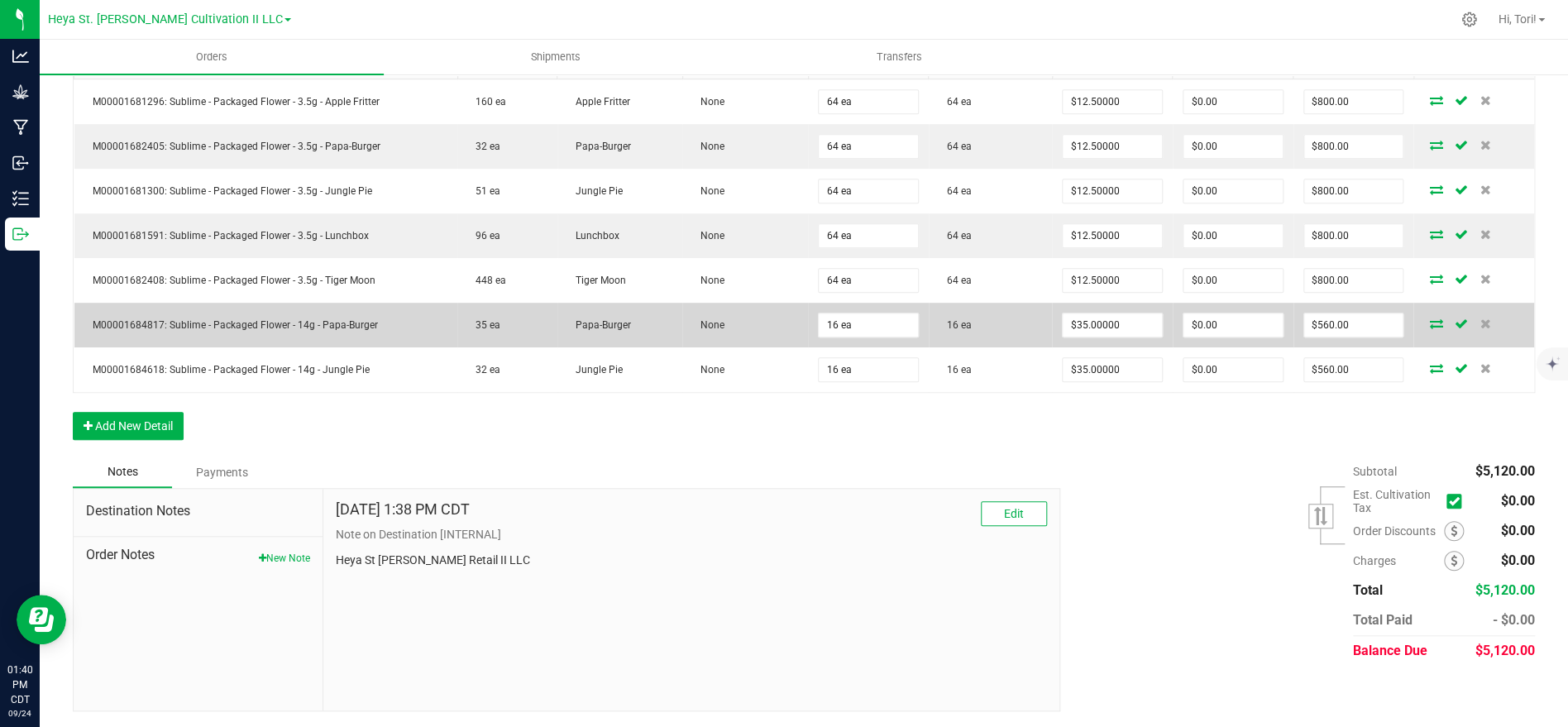
scroll to position [0, 0]
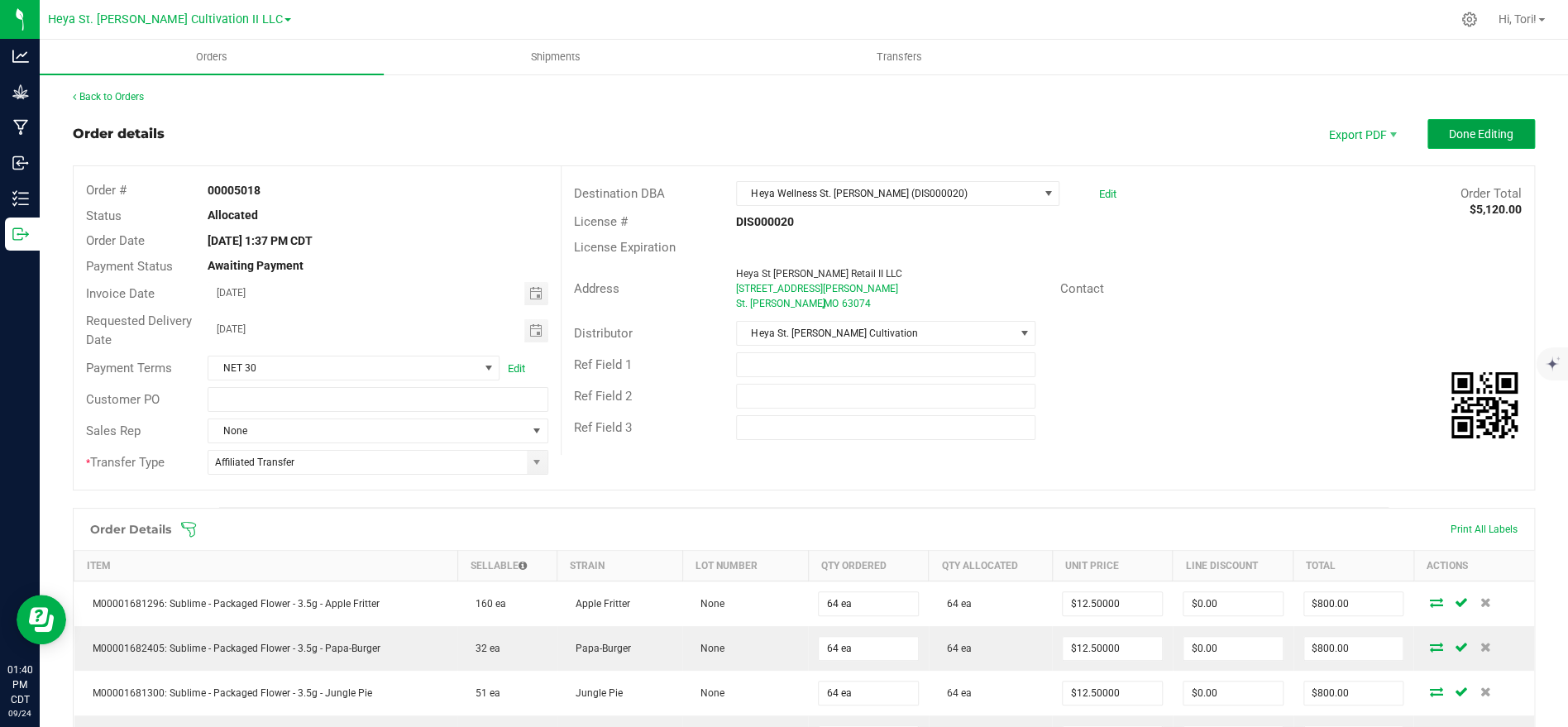
click at [1510, 132] on span "Done Editing" at bounding box center [1481, 133] width 65 height 13
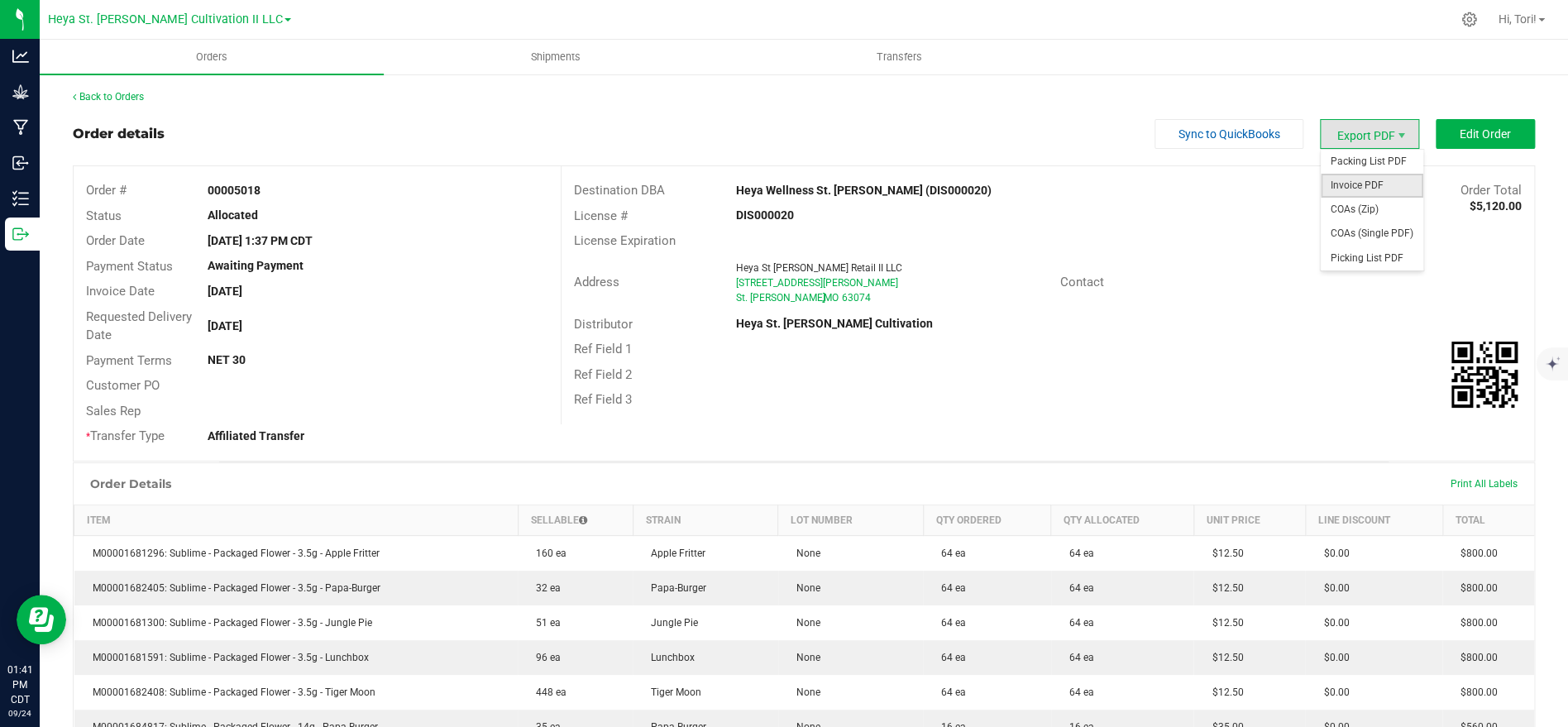
click at [1386, 187] on span "Invoice PDF" at bounding box center [1372, 185] width 102 height 24
click at [141, 101] on div "Back to Orders" at bounding box center [804, 97] width 1462 height 15
click at [132, 92] on link "Back to Orders" at bounding box center [109, 97] width 71 height 12
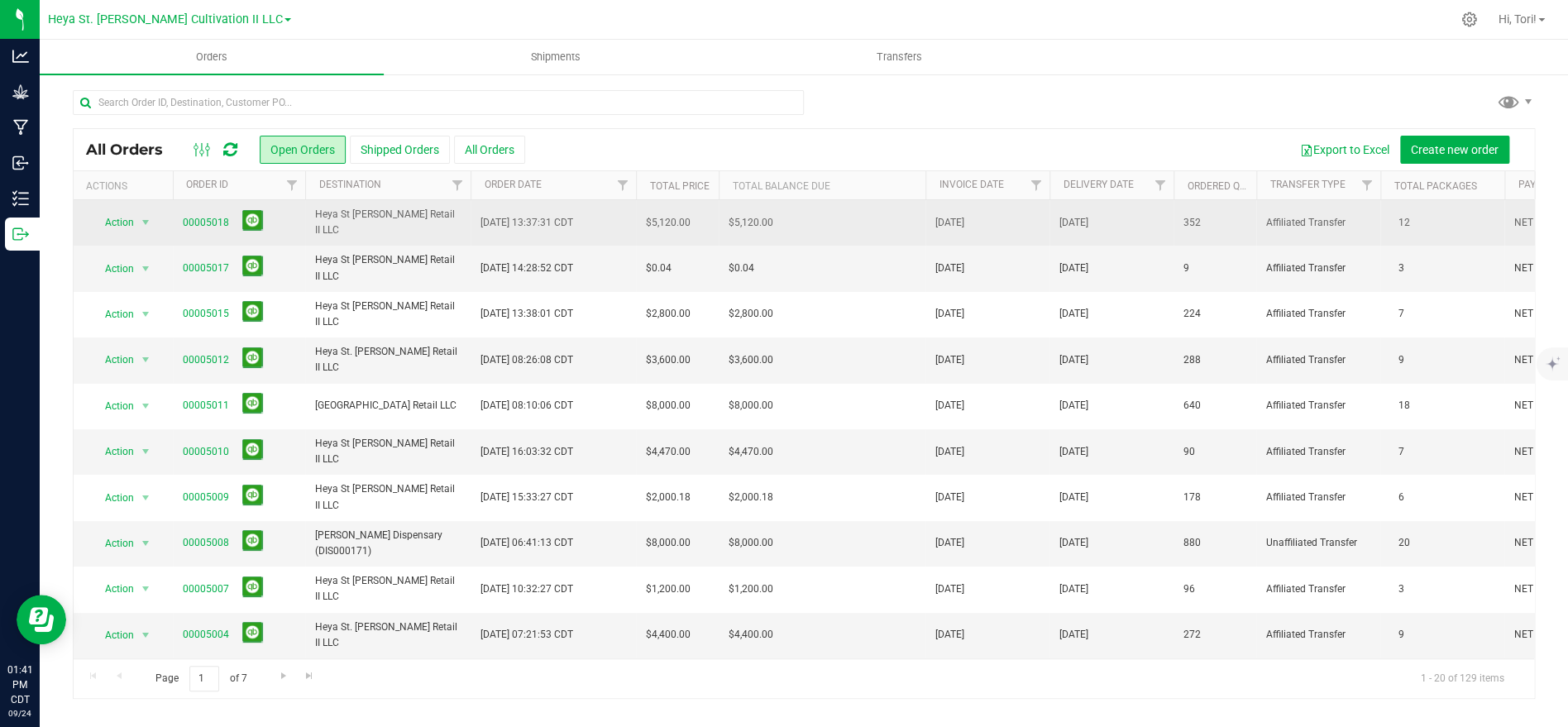
click at [693, 237] on td "$5,120.00" at bounding box center [677, 223] width 83 height 46
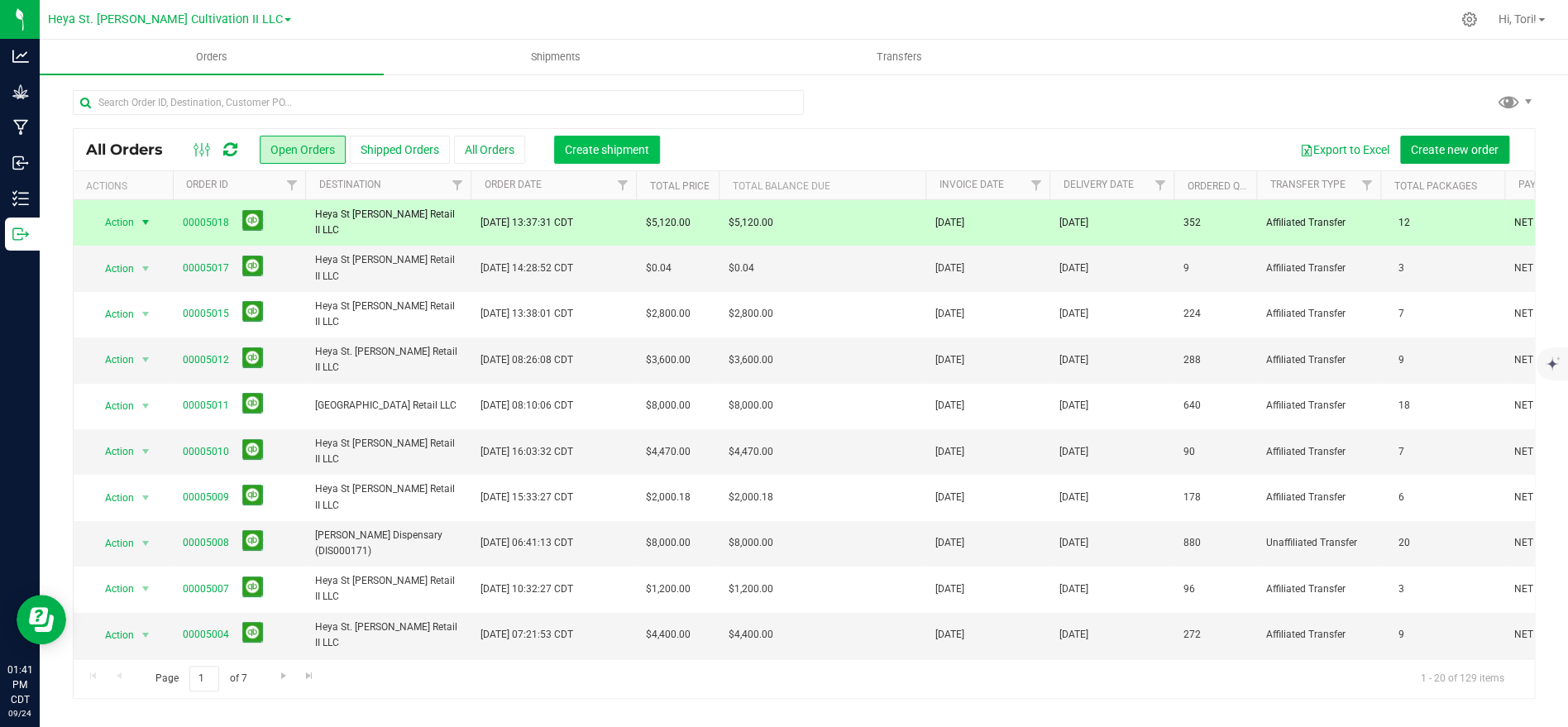
click at [616, 146] on span "Create shipment" at bounding box center [606, 150] width 84 height 13
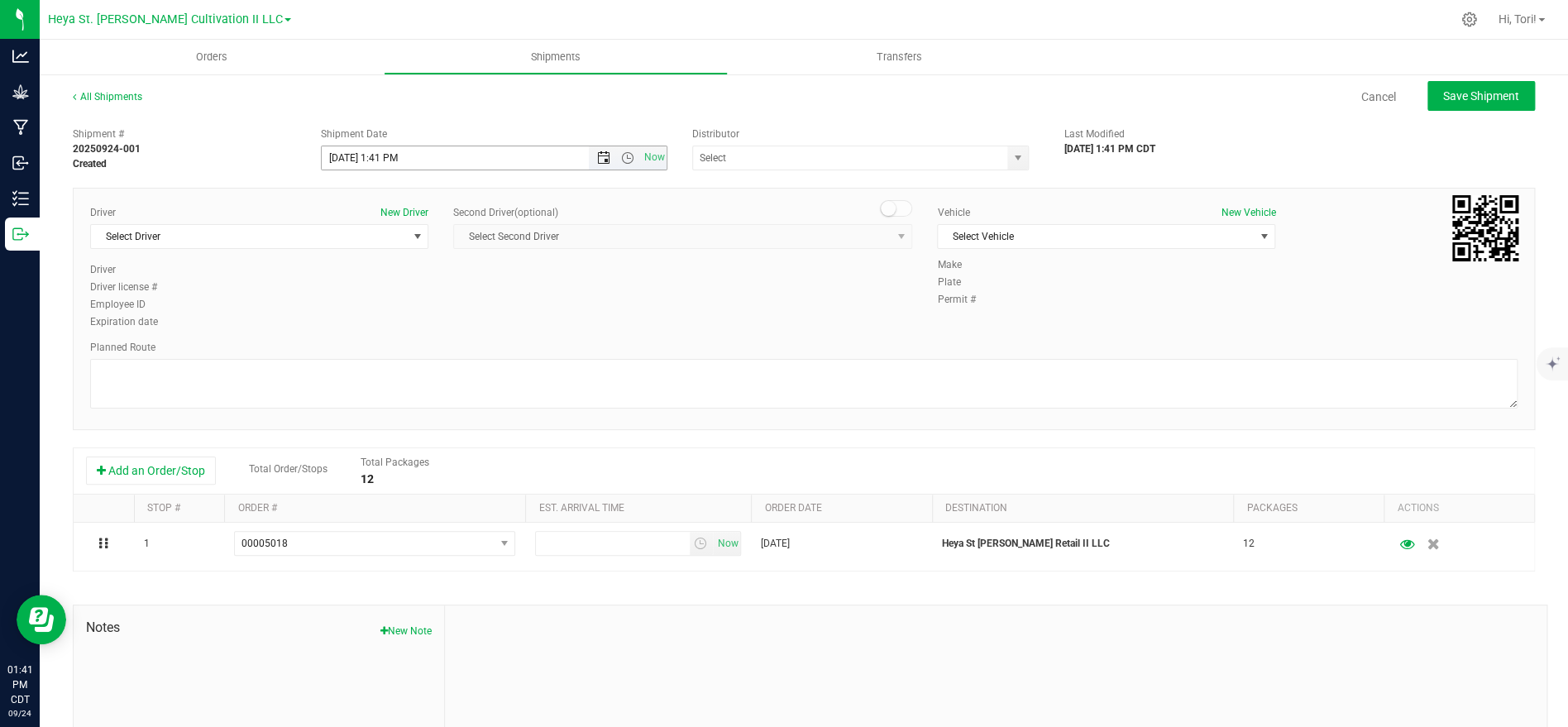
click at [600, 155] on span "Open the date view" at bounding box center [604, 158] width 13 height 13
click at [652, 160] on span "Now" at bounding box center [654, 157] width 28 height 24
click at [459, 153] on input "[DATE] 1:41 PM" at bounding box center [469, 157] width 296 height 23
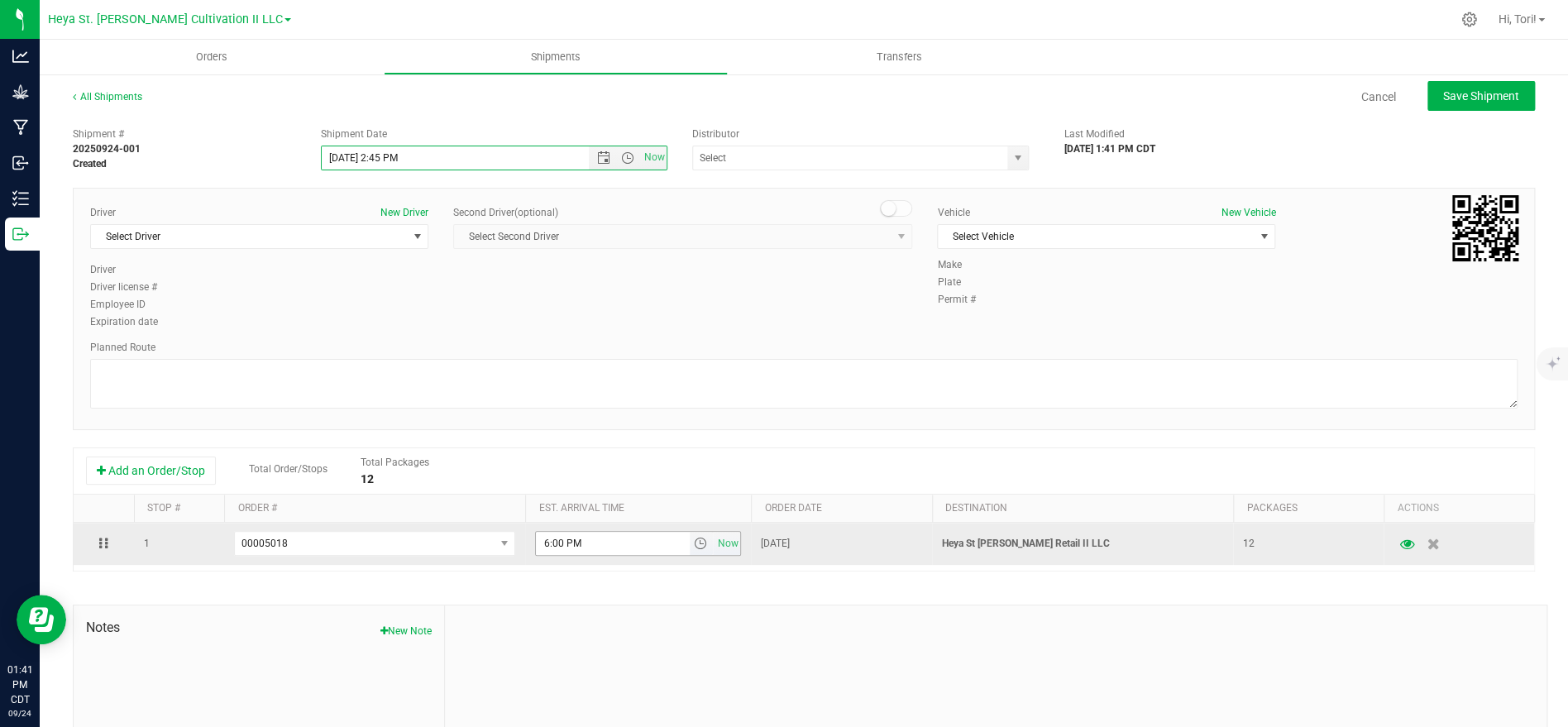
type input "[DATE] 2:45 PM"
click at [642, 544] on input "6:00 PM" at bounding box center [613, 543] width 153 height 23
type input "2:46 PM"
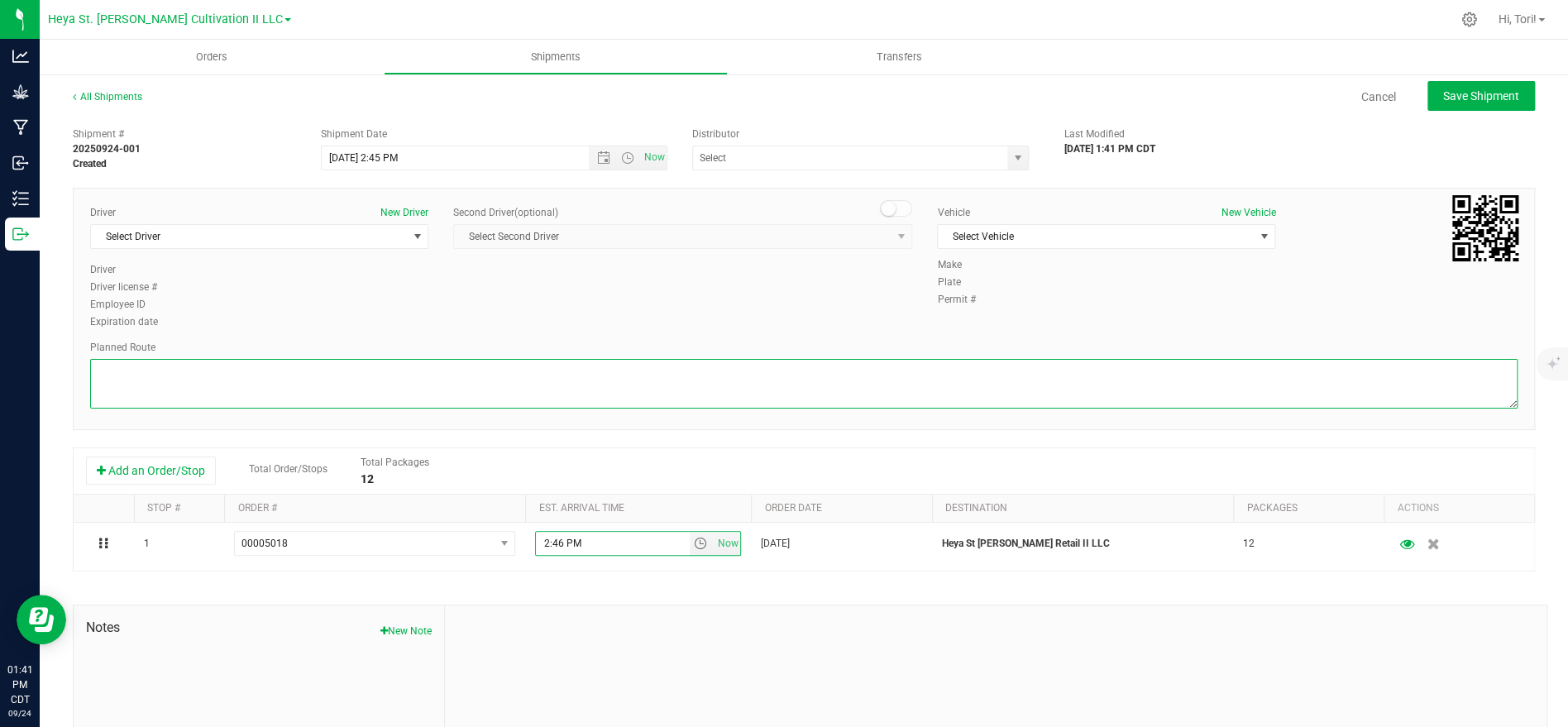
click at [438, 361] on textarea at bounding box center [804, 384] width 1427 height 49
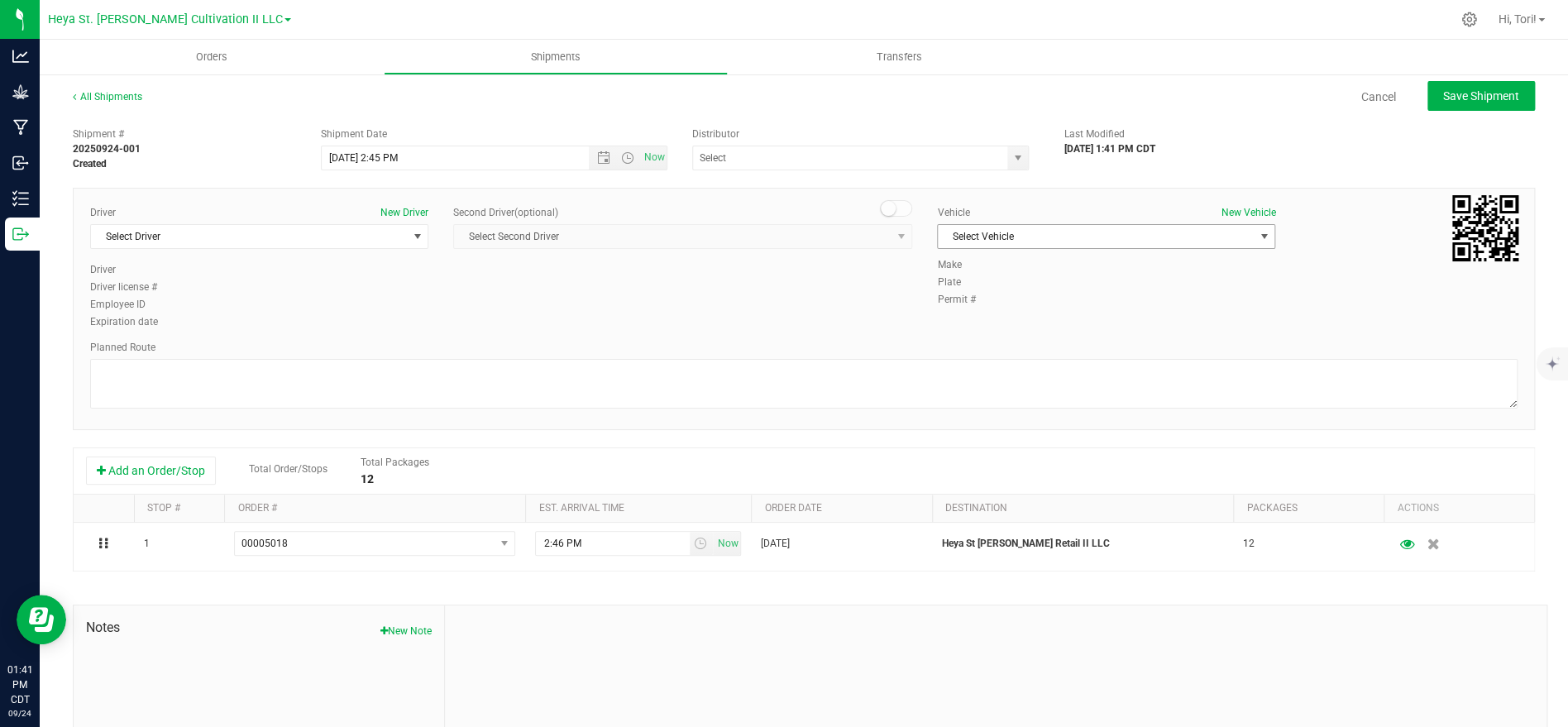
click at [1064, 237] on span "Select Vehicle" at bounding box center [1096, 236] width 316 height 23
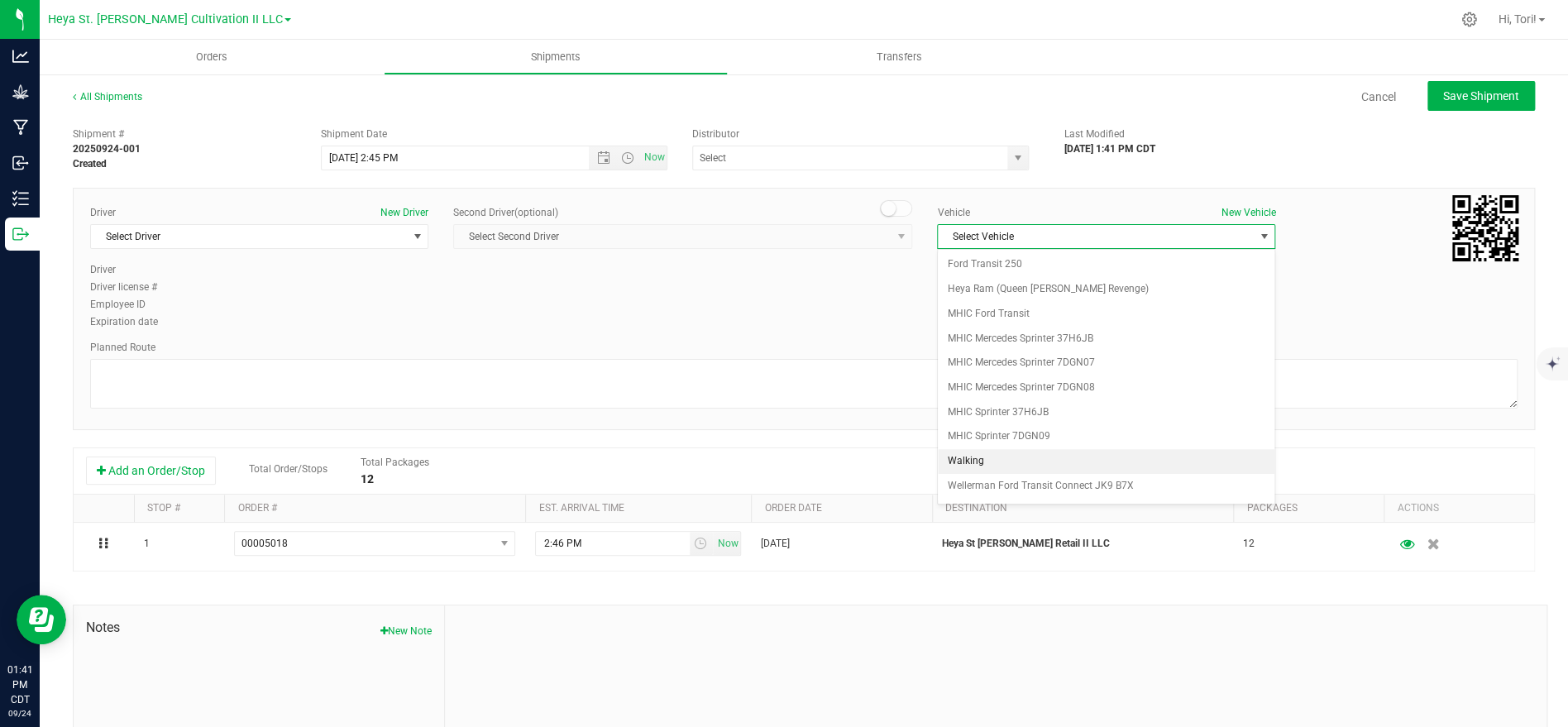
click at [1049, 460] on li "Walking" at bounding box center [1106, 461] width 337 height 25
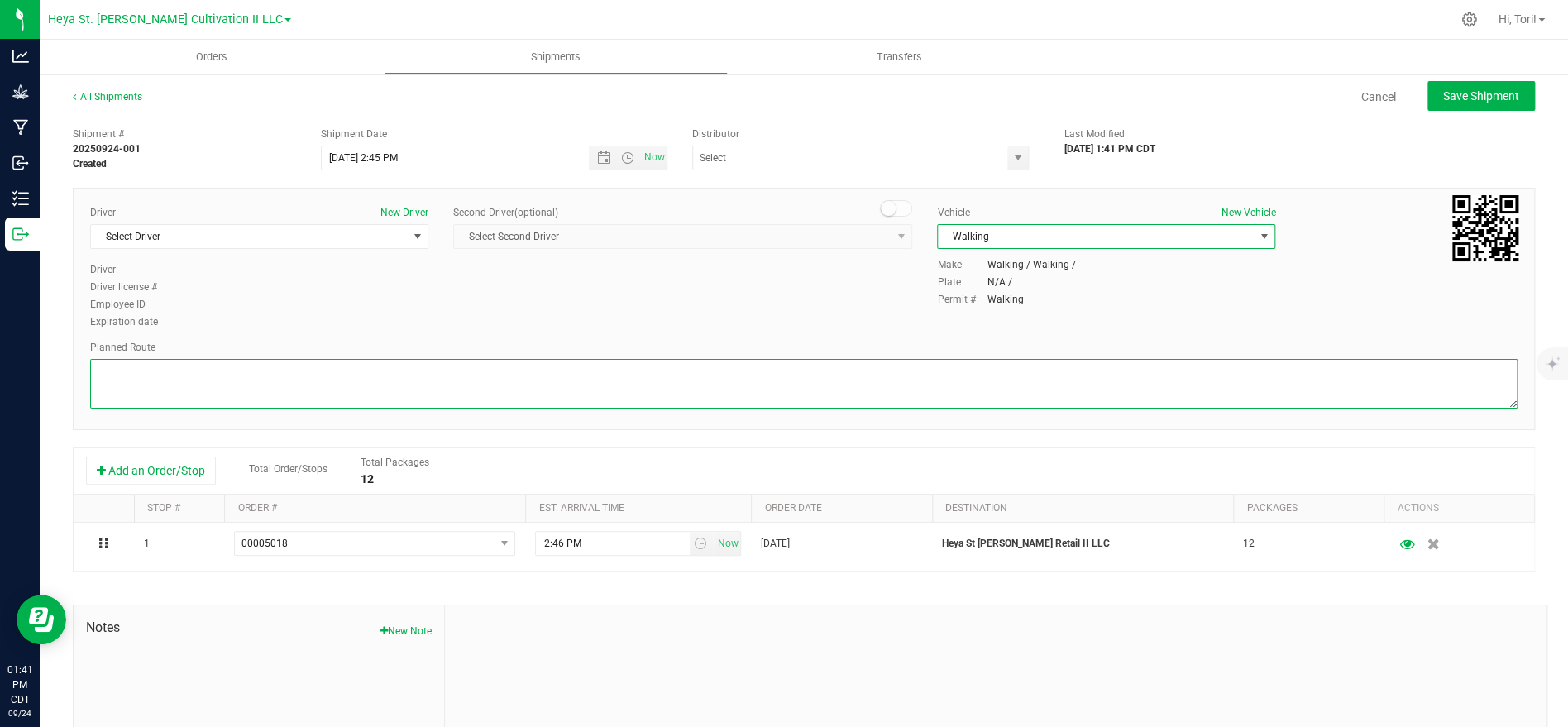
click at [915, 374] on textarea at bounding box center [804, 384] width 1427 height 49
type textarea "Walking"
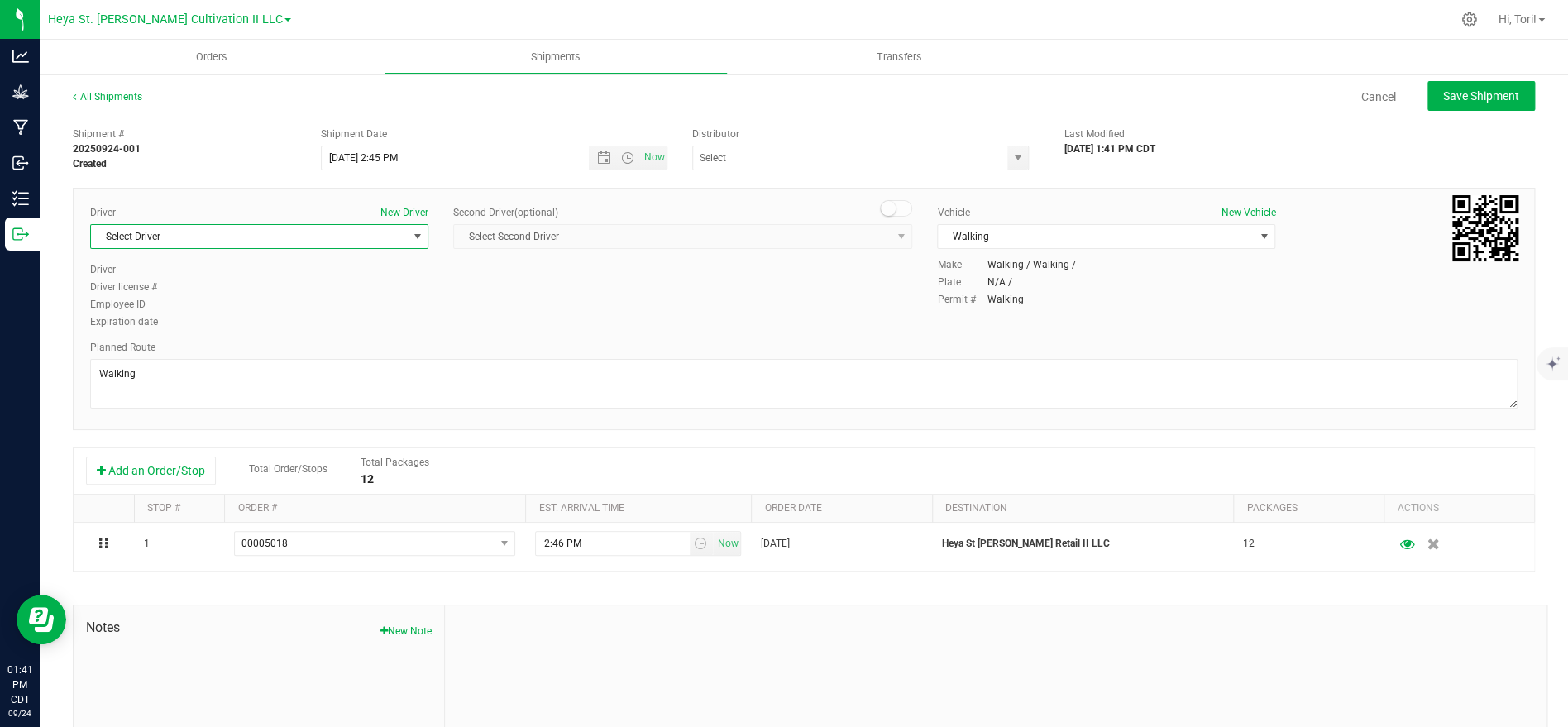
click at [413, 239] on span "select" at bounding box center [416, 237] width 13 height 13
click at [174, 348] on li "[PERSON_NAME]" at bounding box center [259, 354] width 337 height 25
click at [825, 148] on input "text" at bounding box center [846, 157] width 305 height 23
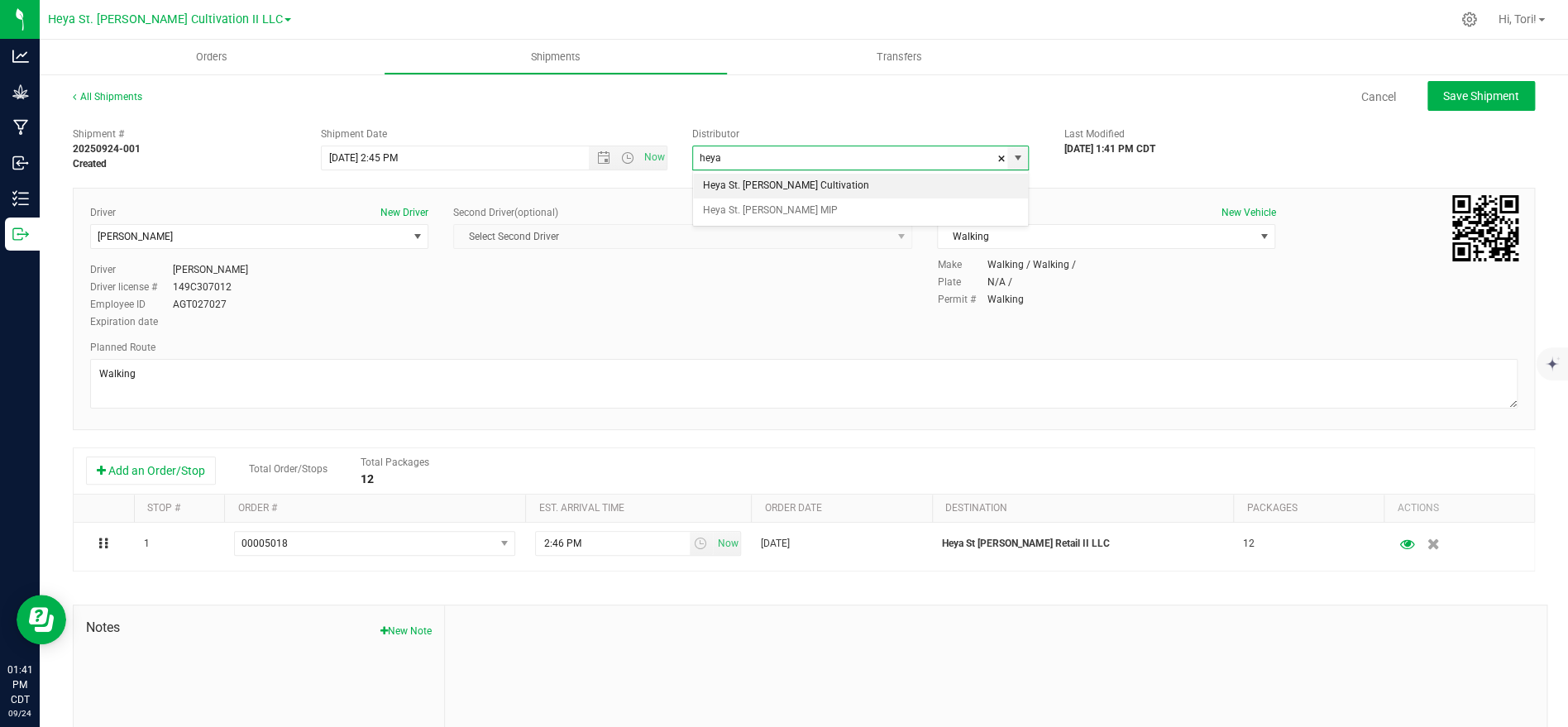
click at [824, 183] on li "Heya St. [PERSON_NAME] Cultivation" at bounding box center [860, 185] width 335 height 25
type input "Heya St. [PERSON_NAME] Cultivation"
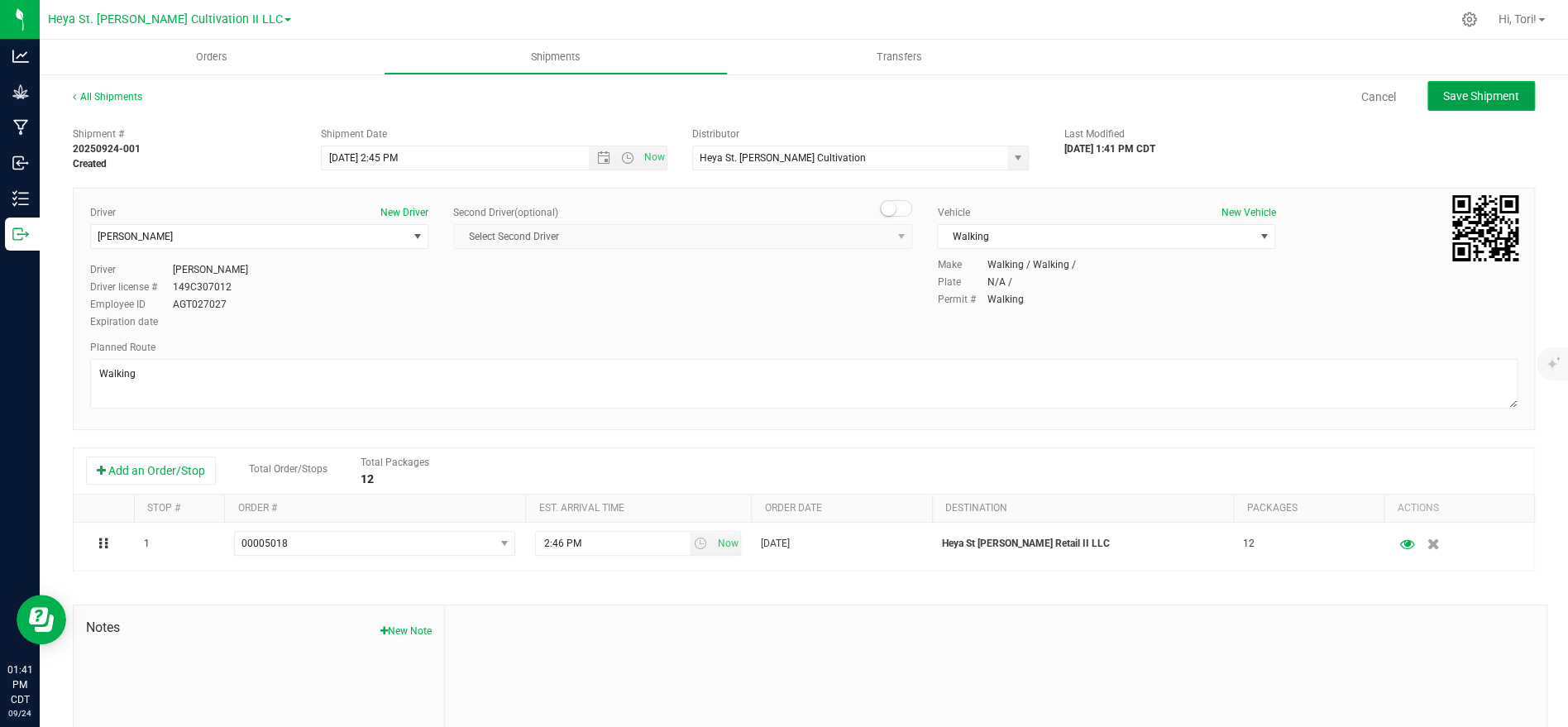
click at [1484, 97] on span "Save Shipment" at bounding box center [1480, 96] width 76 height 13
type input "[DATE] 7:45 PM"
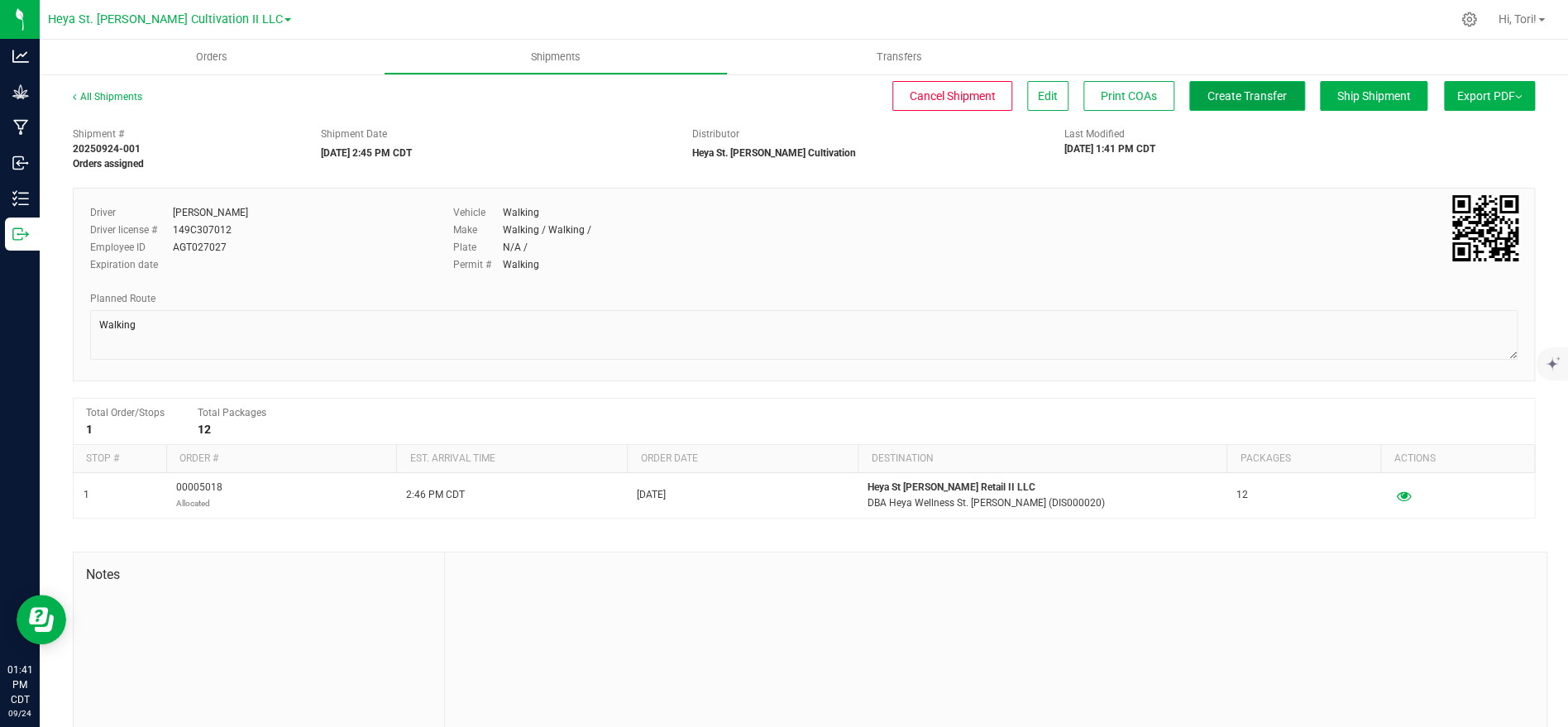
click at [1250, 92] on span "Create Transfer" at bounding box center [1247, 96] width 79 height 13
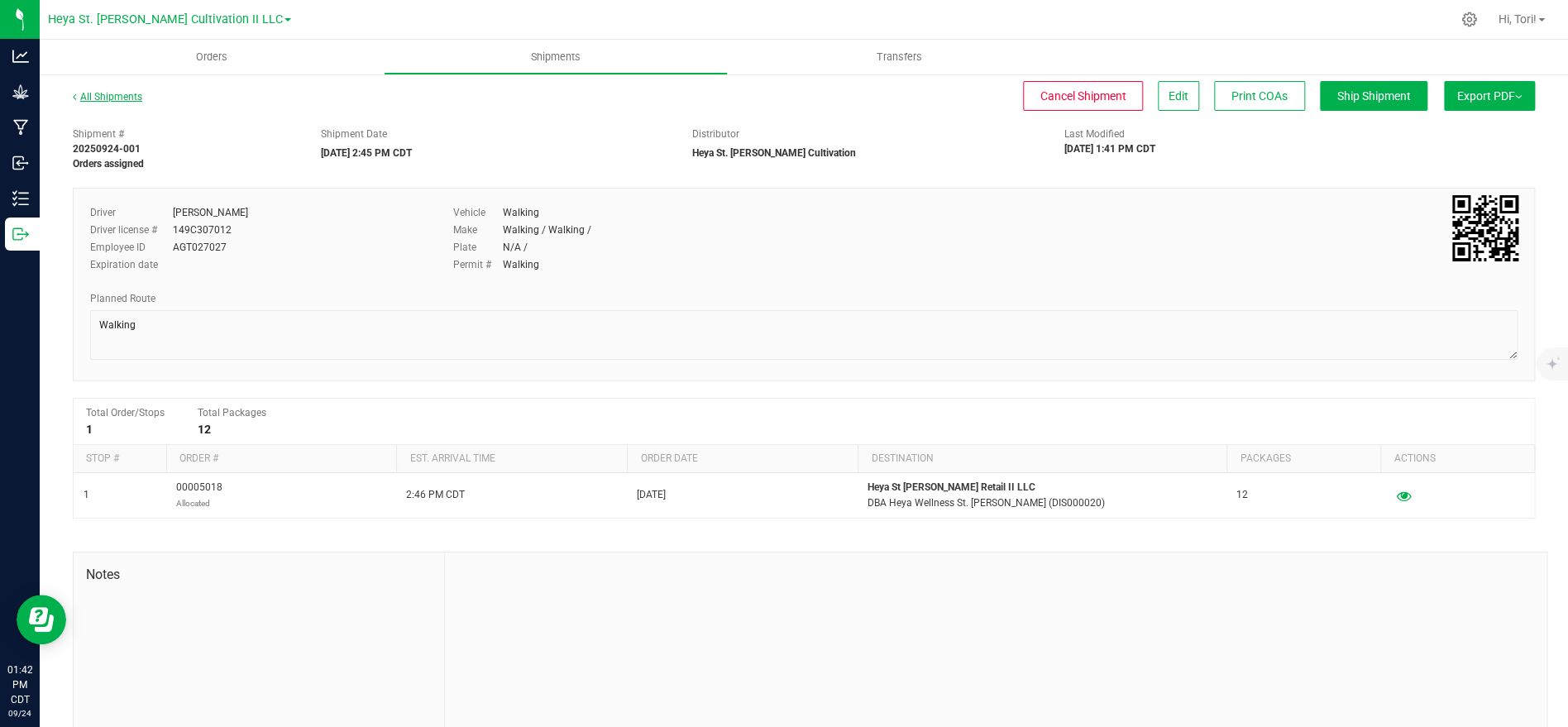
click at [122, 97] on link "All Shipments" at bounding box center [108, 97] width 69 height 12
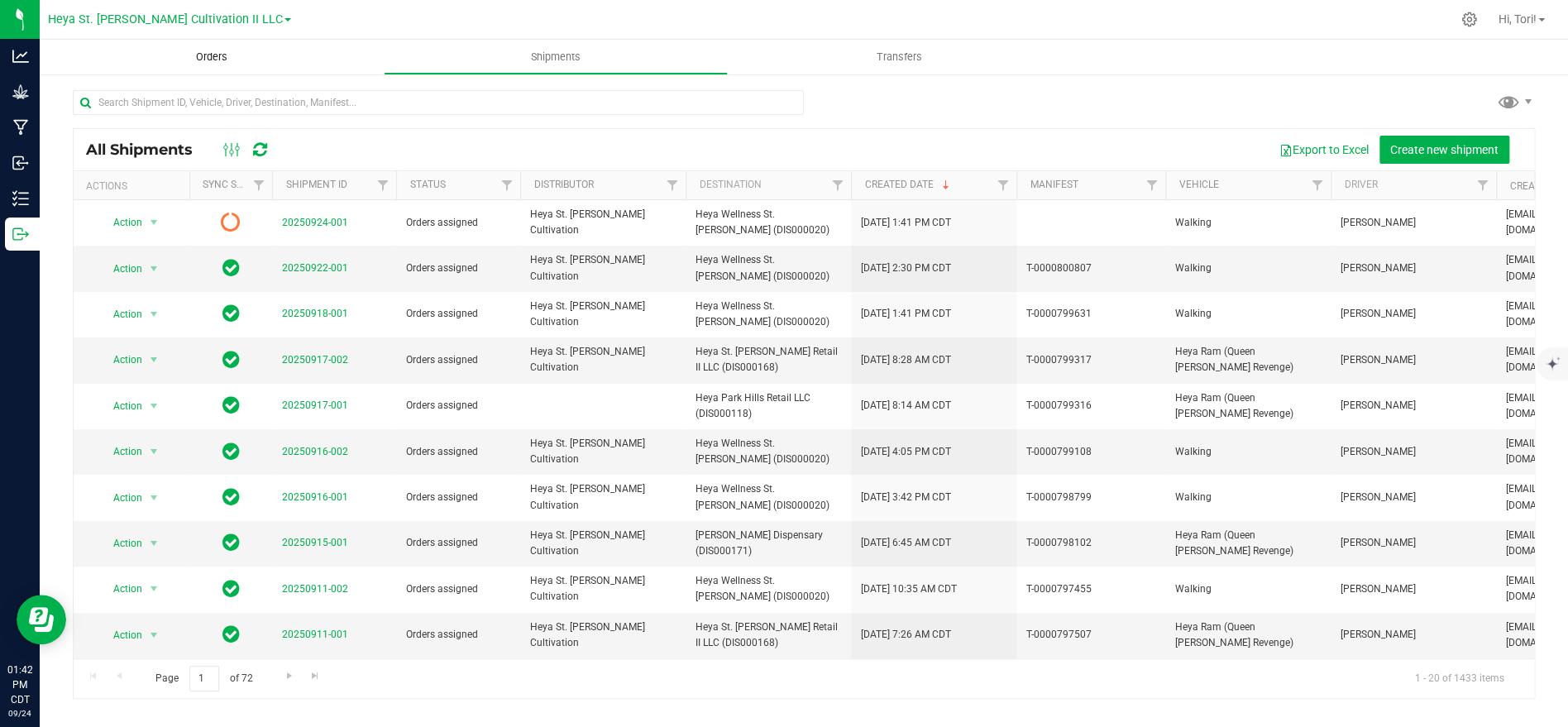
click at [226, 57] on span "Orders" at bounding box center [211, 57] width 76 height 15
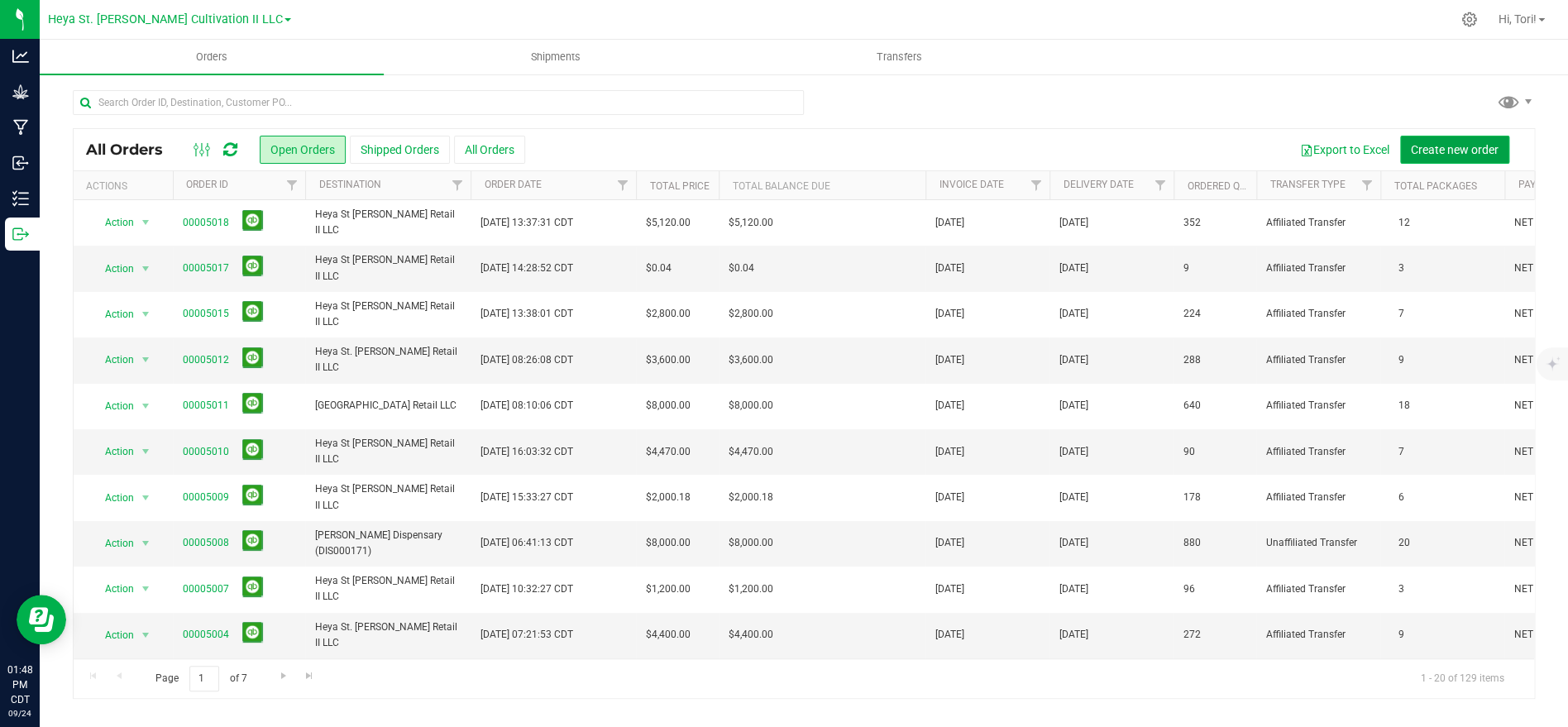
click at [1449, 153] on span "Create new order" at bounding box center [1455, 150] width 88 height 13
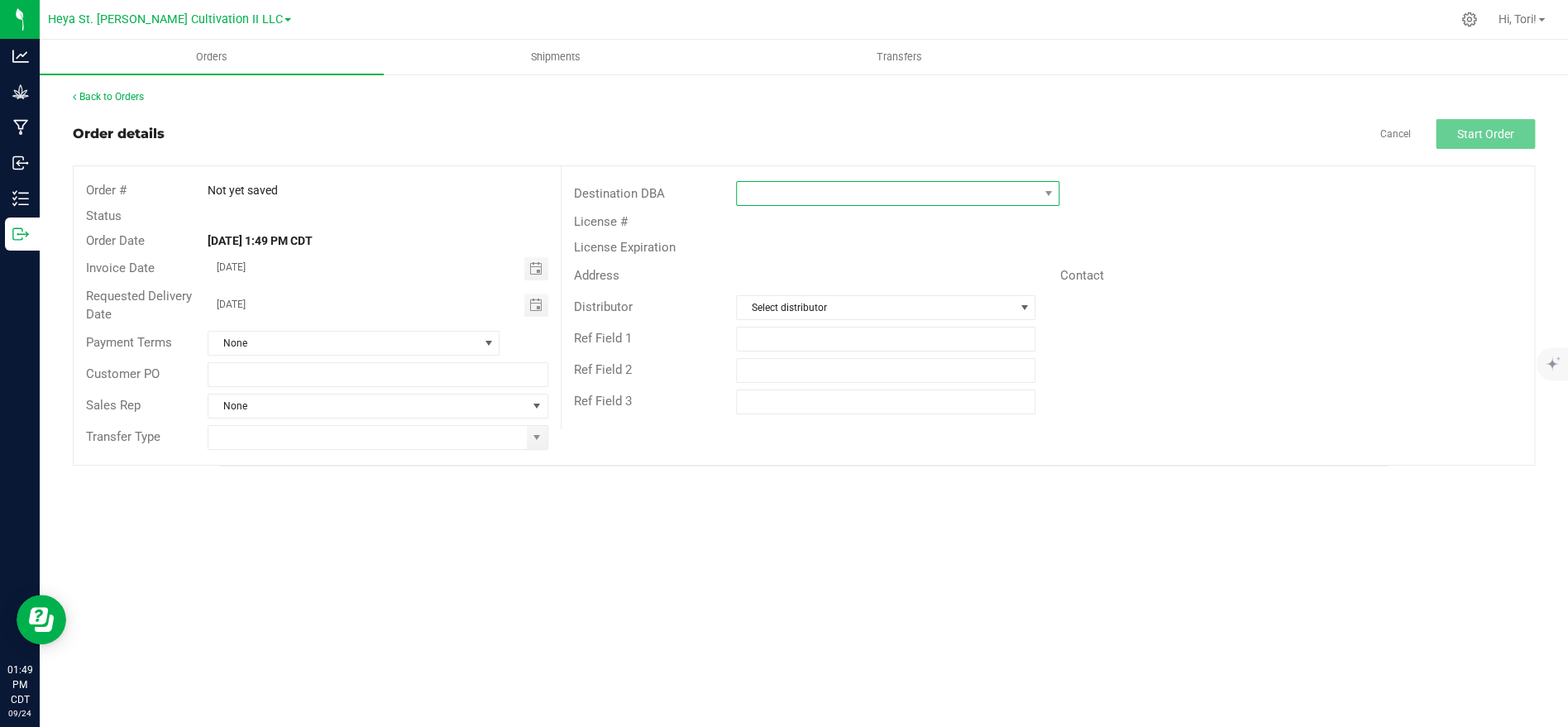
click at [763, 205] on span at bounding box center [888, 193] width 301 height 23
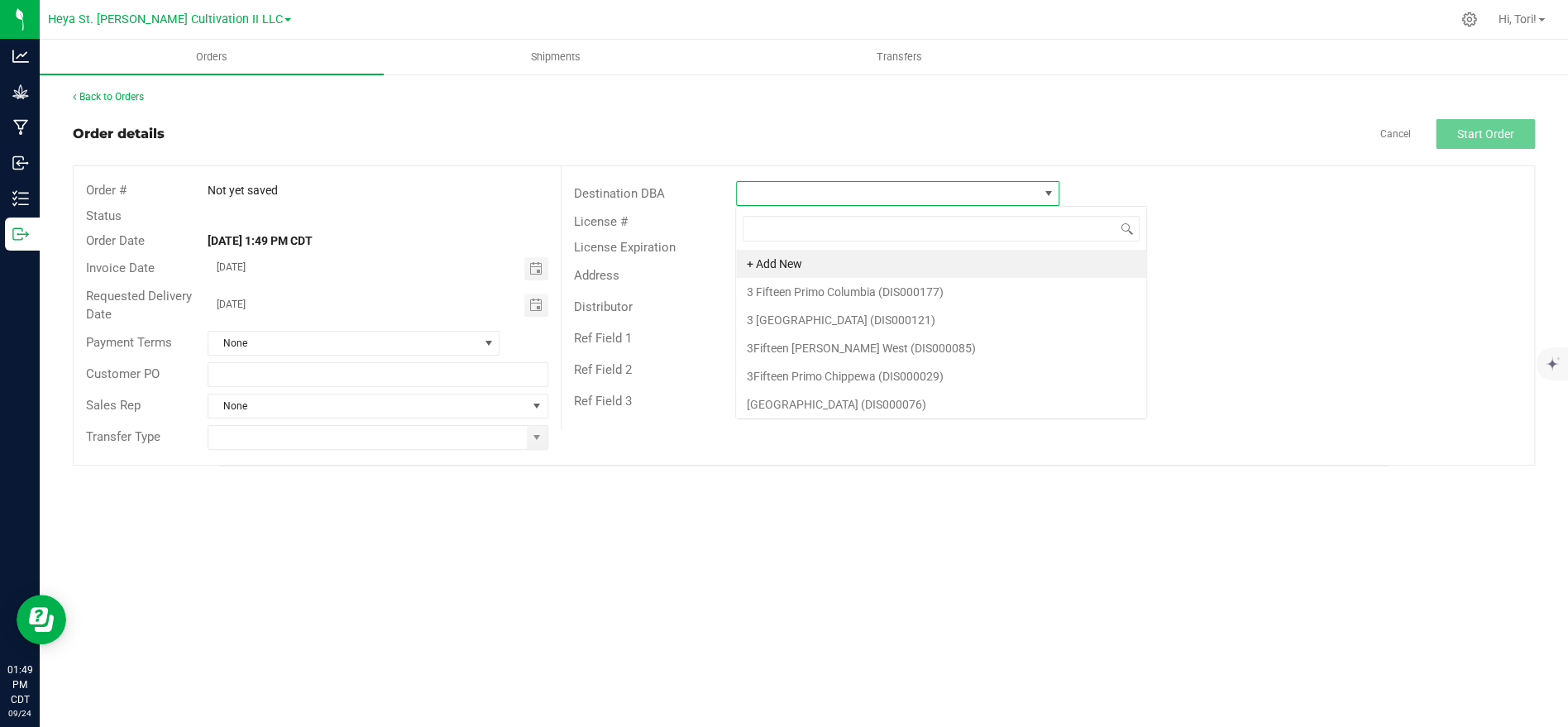
scroll to position [25, 322]
type input "heya st"
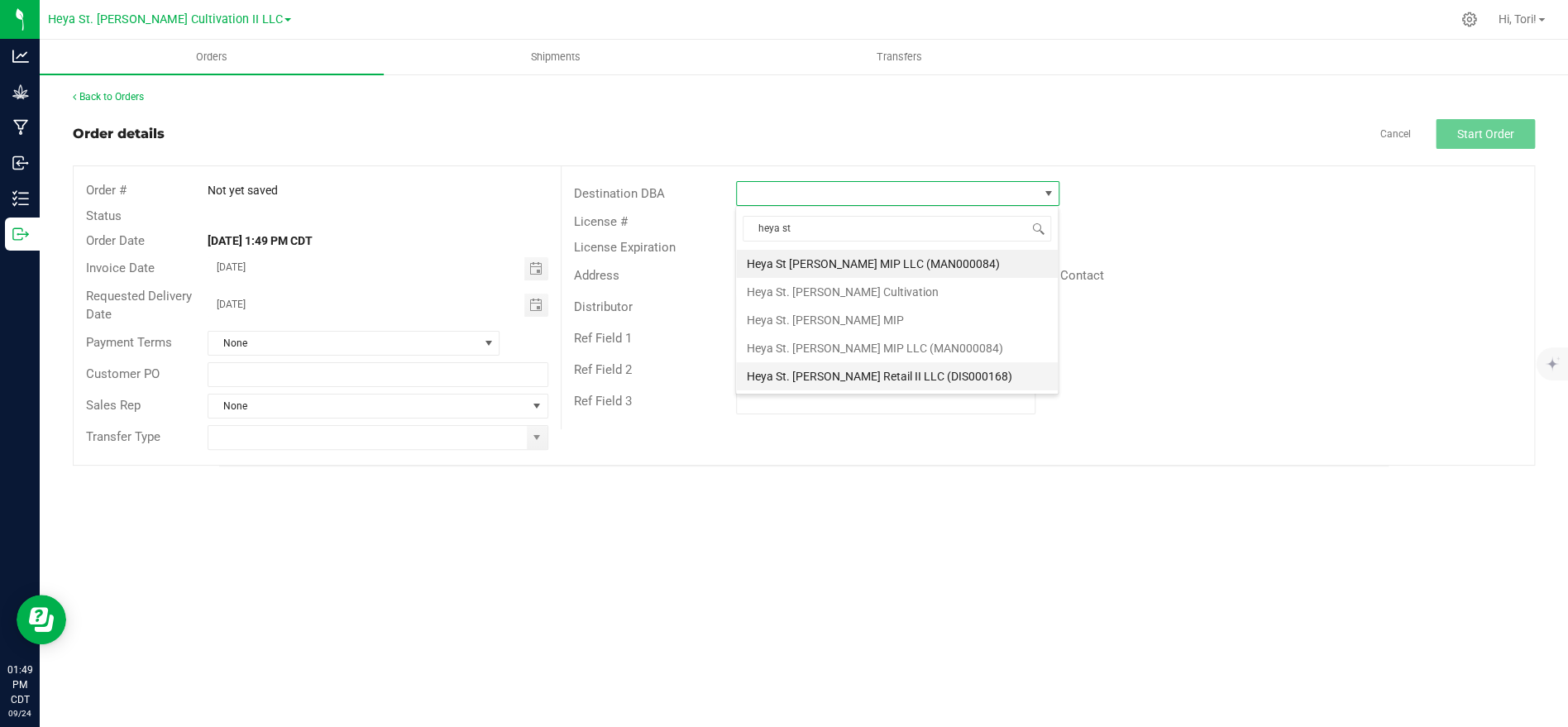
click at [828, 374] on li "Heya St. [PERSON_NAME] Retail II LLC (DIS000168)" at bounding box center [897, 376] width 321 height 28
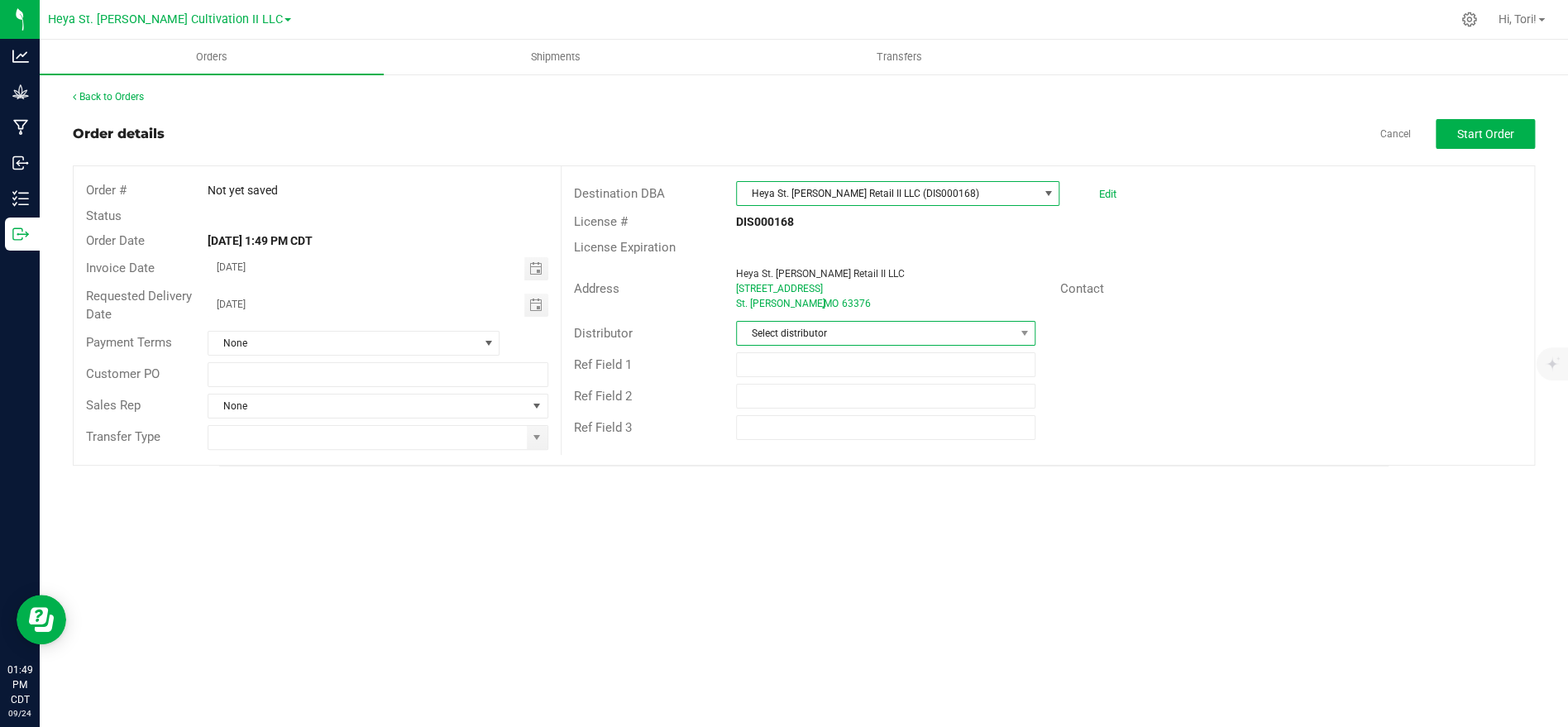
click at [844, 337] on span "Select distributor" at bounding box center [875, 332] width 277 height 23
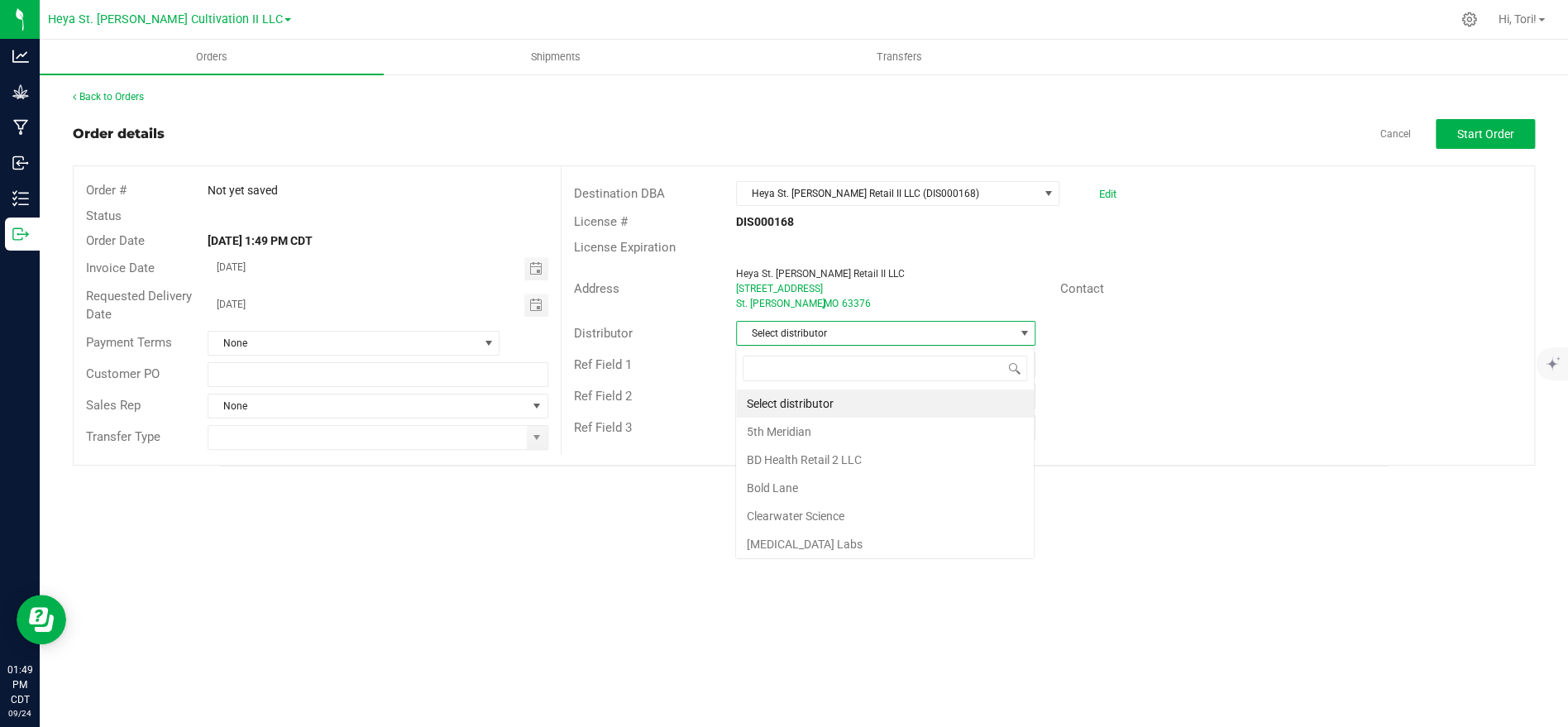
scroll to position [25, 299]
type input "heya"
click at [838, 392] on li "Heya St. [PERSON_NAME] Cultivation" at bounding box center [885, 404] width 298 height 28
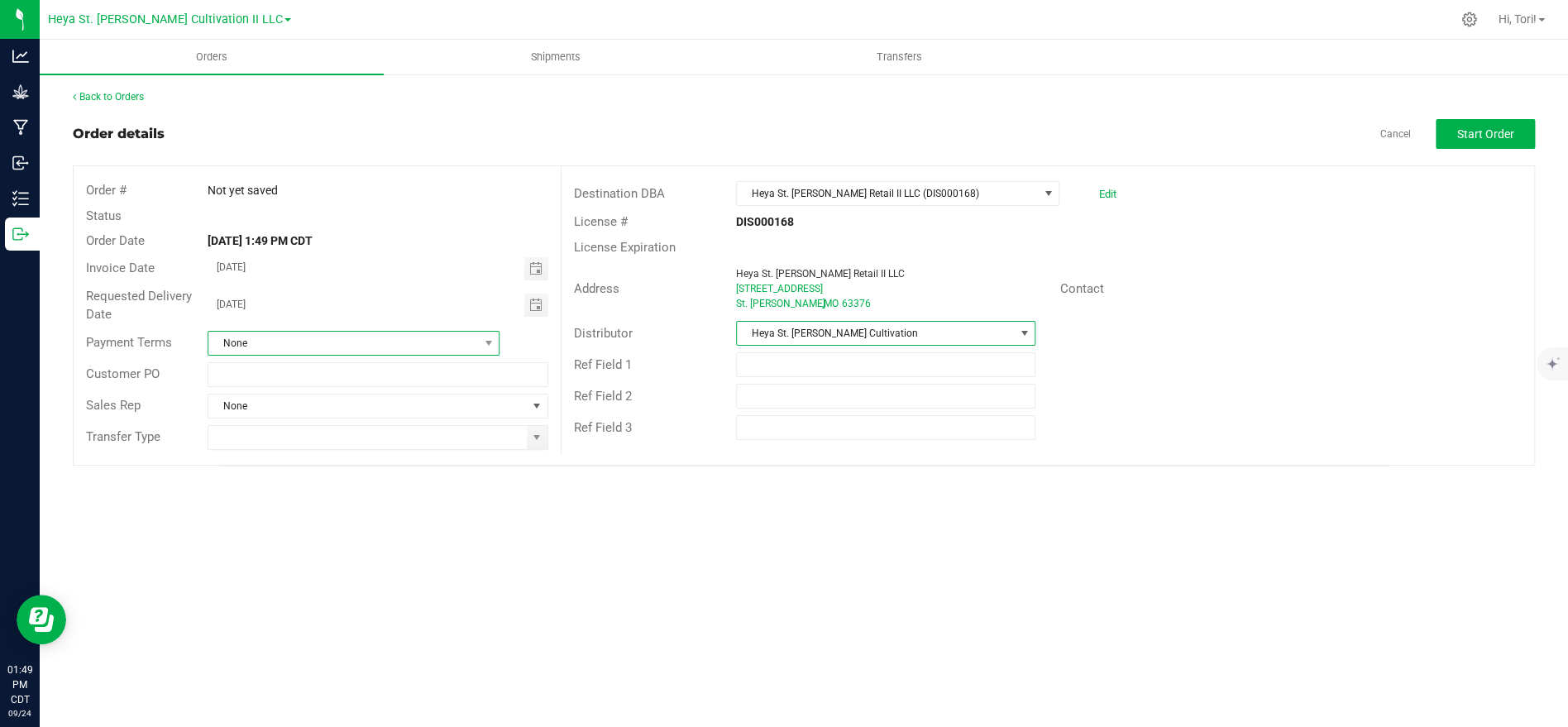
click at [425, 353] on span "None" at bounding box center [342, 342] width 269 height 23
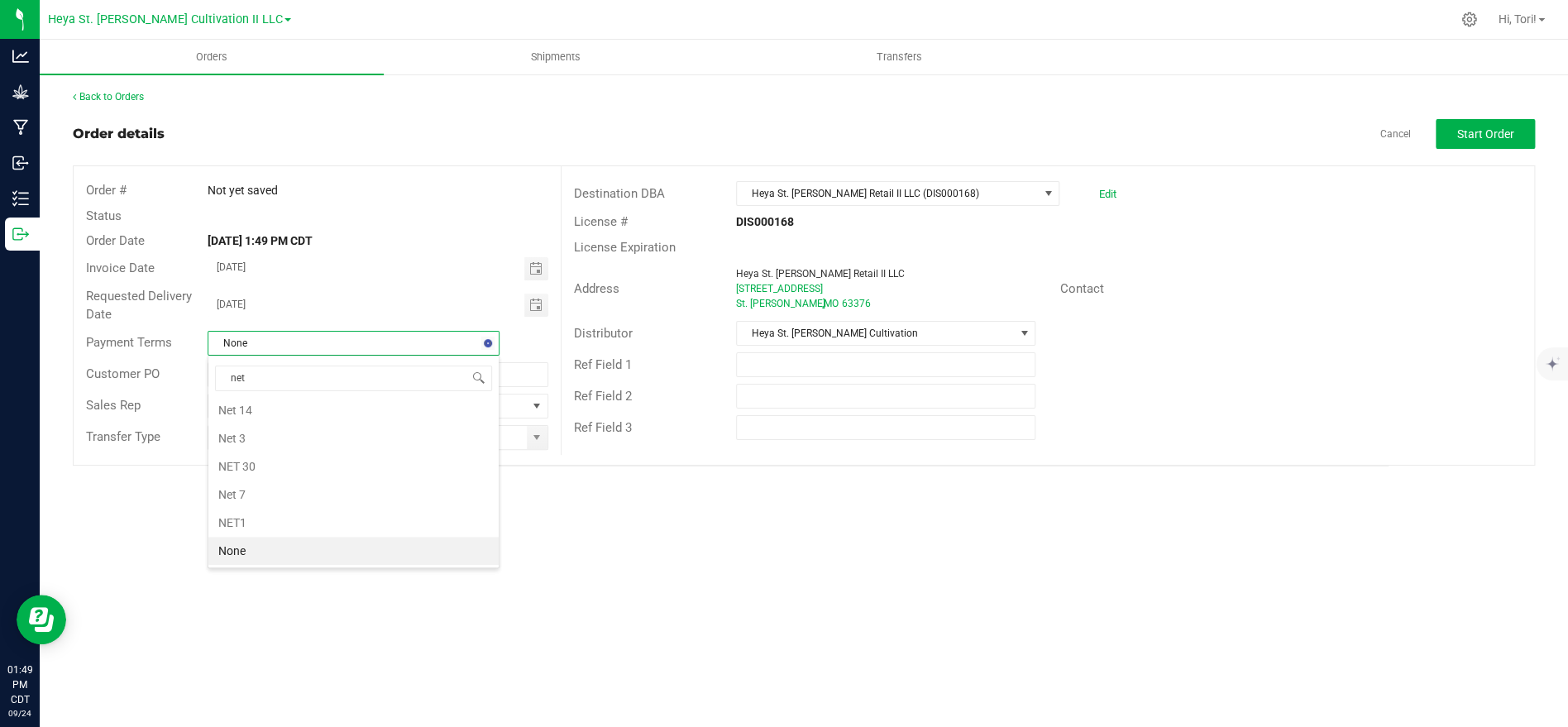
scroll to position [115, 0]
type input "net 30"
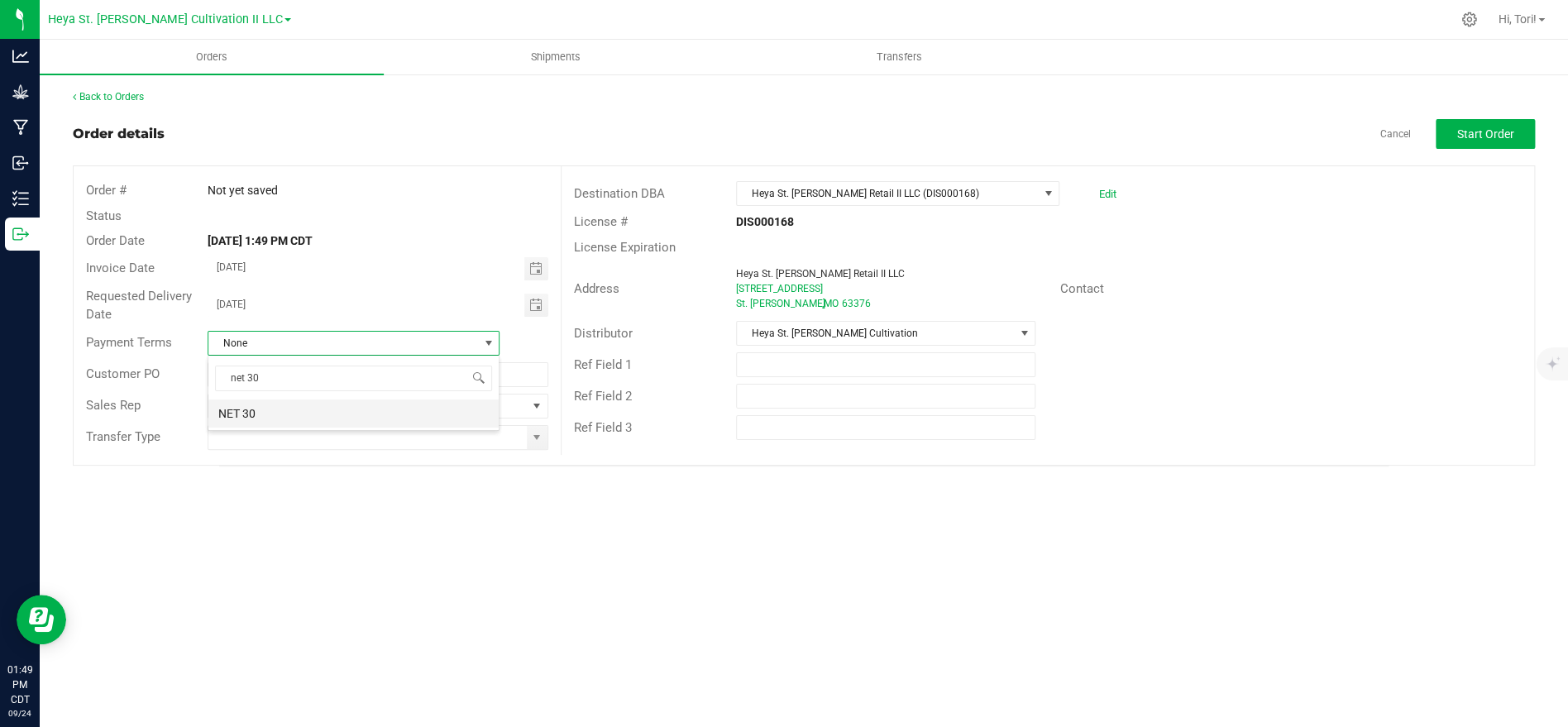
drag, startPoint x: 354, startPoint y: 416, endPoint x: 337, endPoint y: 411, distance: 17.7
click at [353, 415] on li "NET 30" at bounding box center [353, 413] width 290 height 28
click at [541, 264] on span "Toggle calendar" at bounding box center [535, 269] width 13 height 13
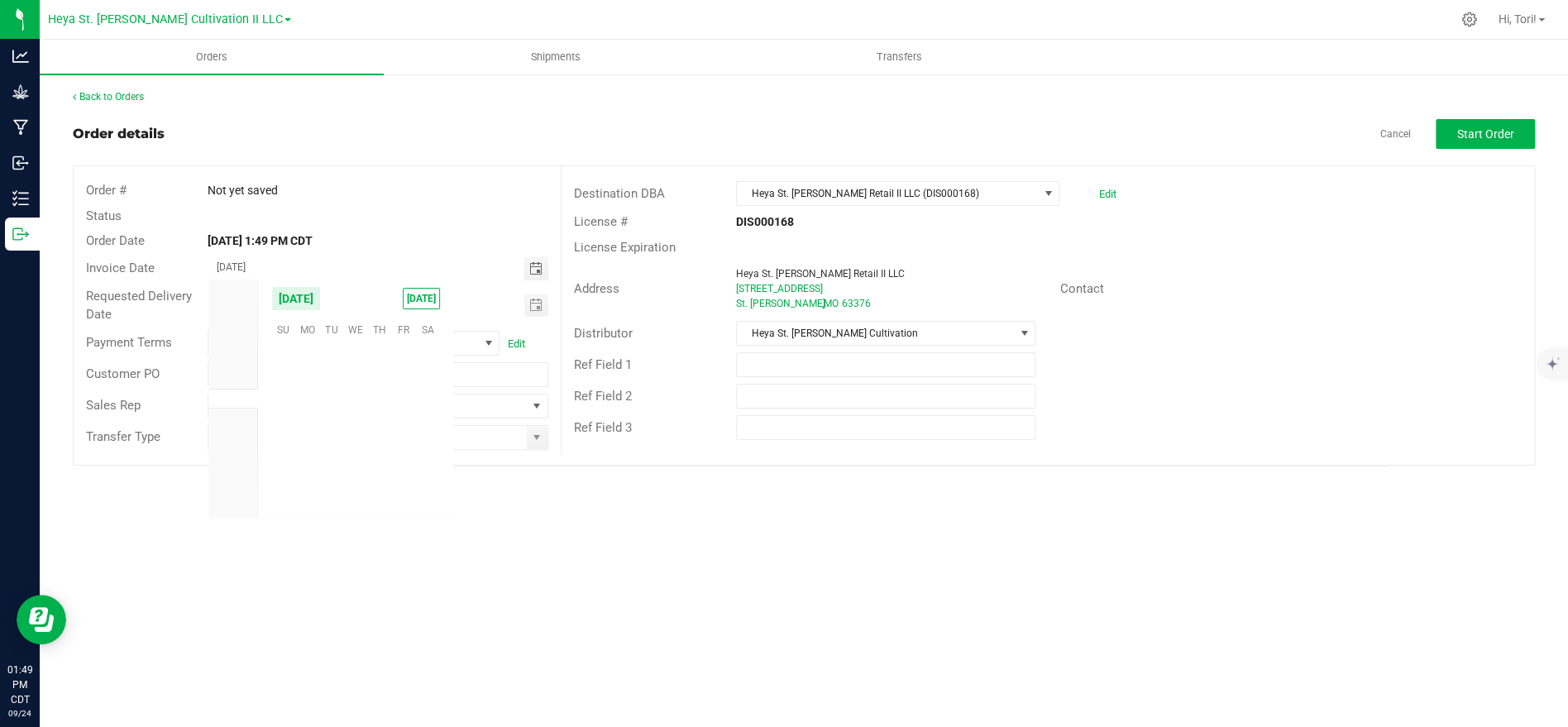
scroll to position [268139, 0]
click at [371, 430] on span "25" at bounding box center [380, 428] width 24 height 26
type input "[DATE]"
click at [434, 509] on div "Orders Shipments Transfers Back to Orders Order details Cancel Start Order Orde…" at bounding box center [803, 383] width 1528 height 688
click at [490, 437] on input at bounding box center [367, 437] width 318 height 23
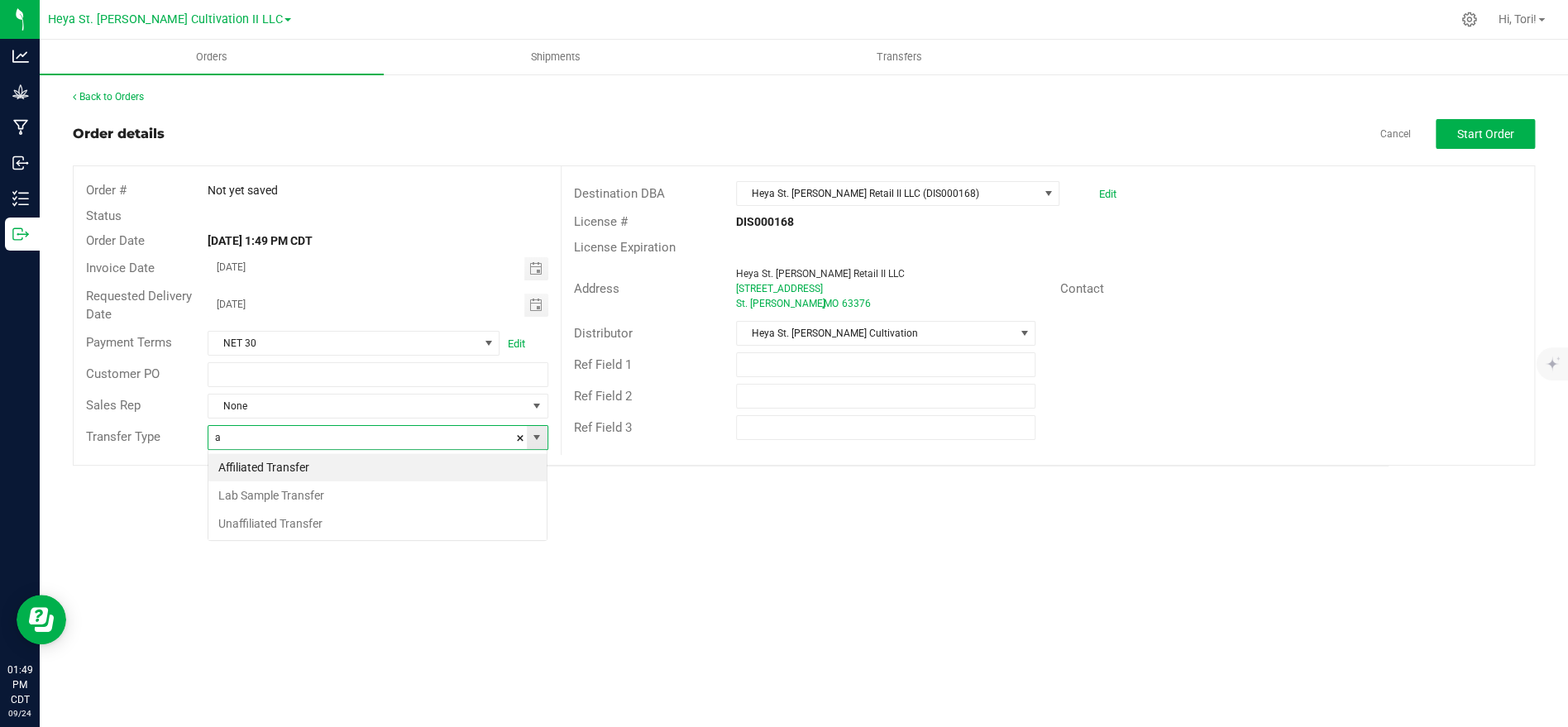
scroll to position [25, 339]
click at [477, 456] on li "Affiliated Transfer" at bounding box center [377, 467] width 338 height 28
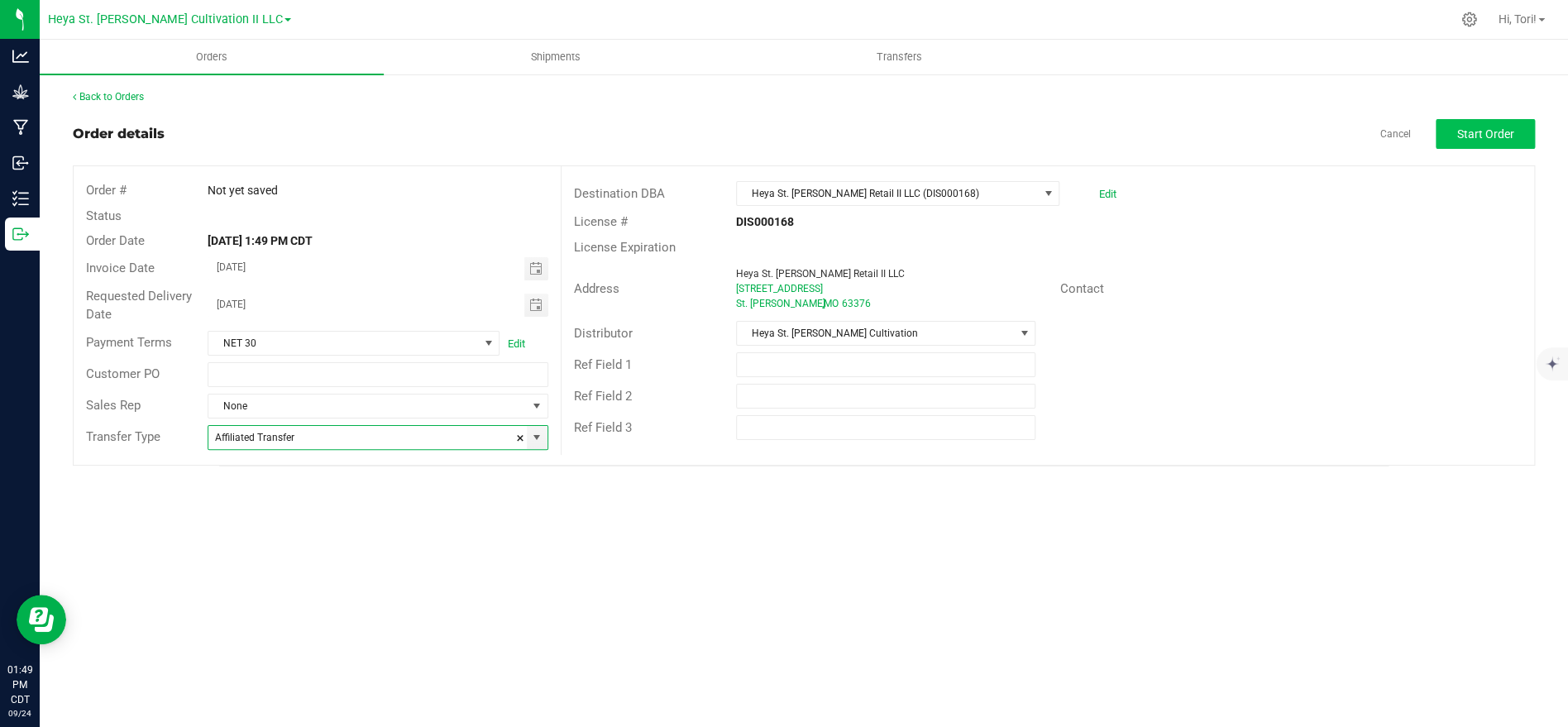
type input "Affiliated Transfer"
click at [1501, 130] on span "Start Order" at bounding box center [1486, 133] width 57 height 13
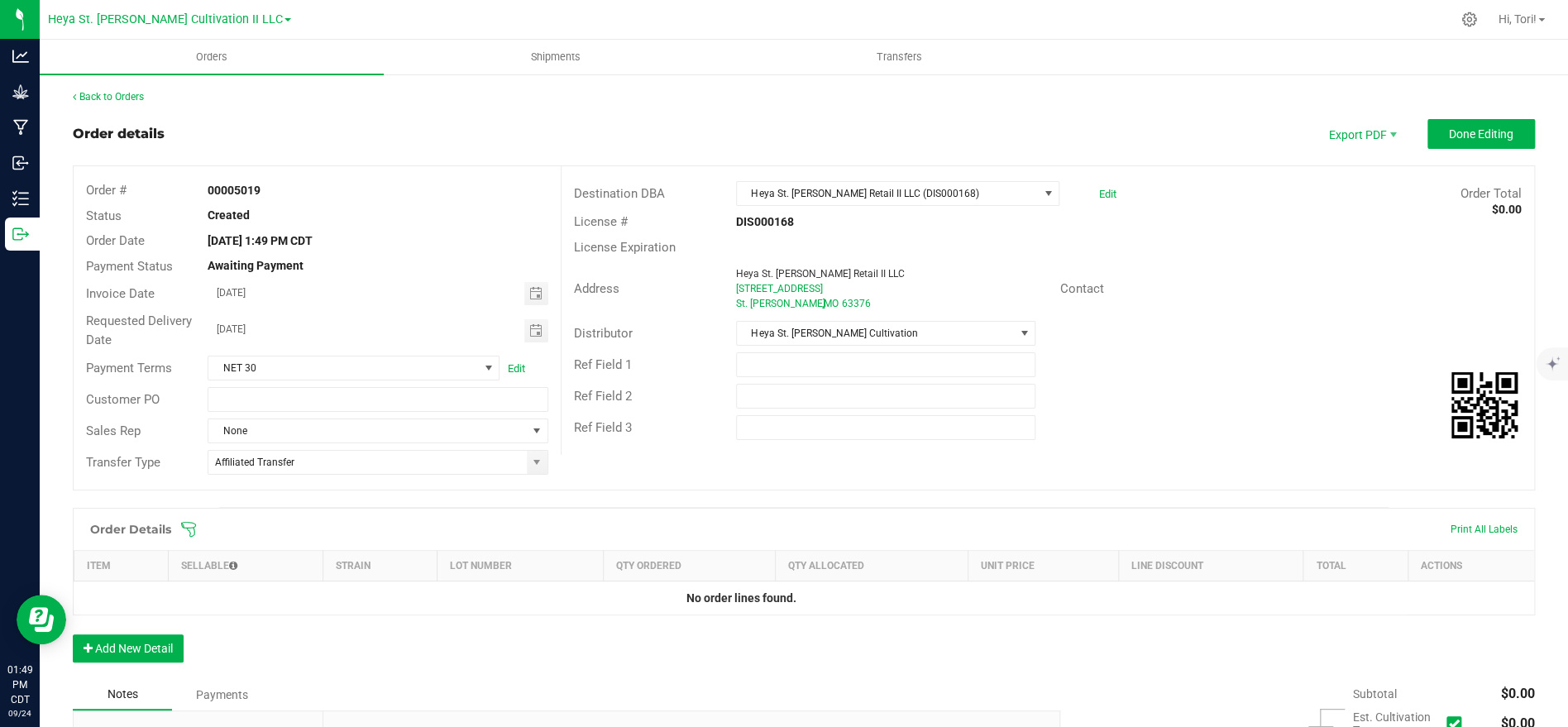
click at [185, 534] on icon at bounding box center [188, 529] width 16 height 16
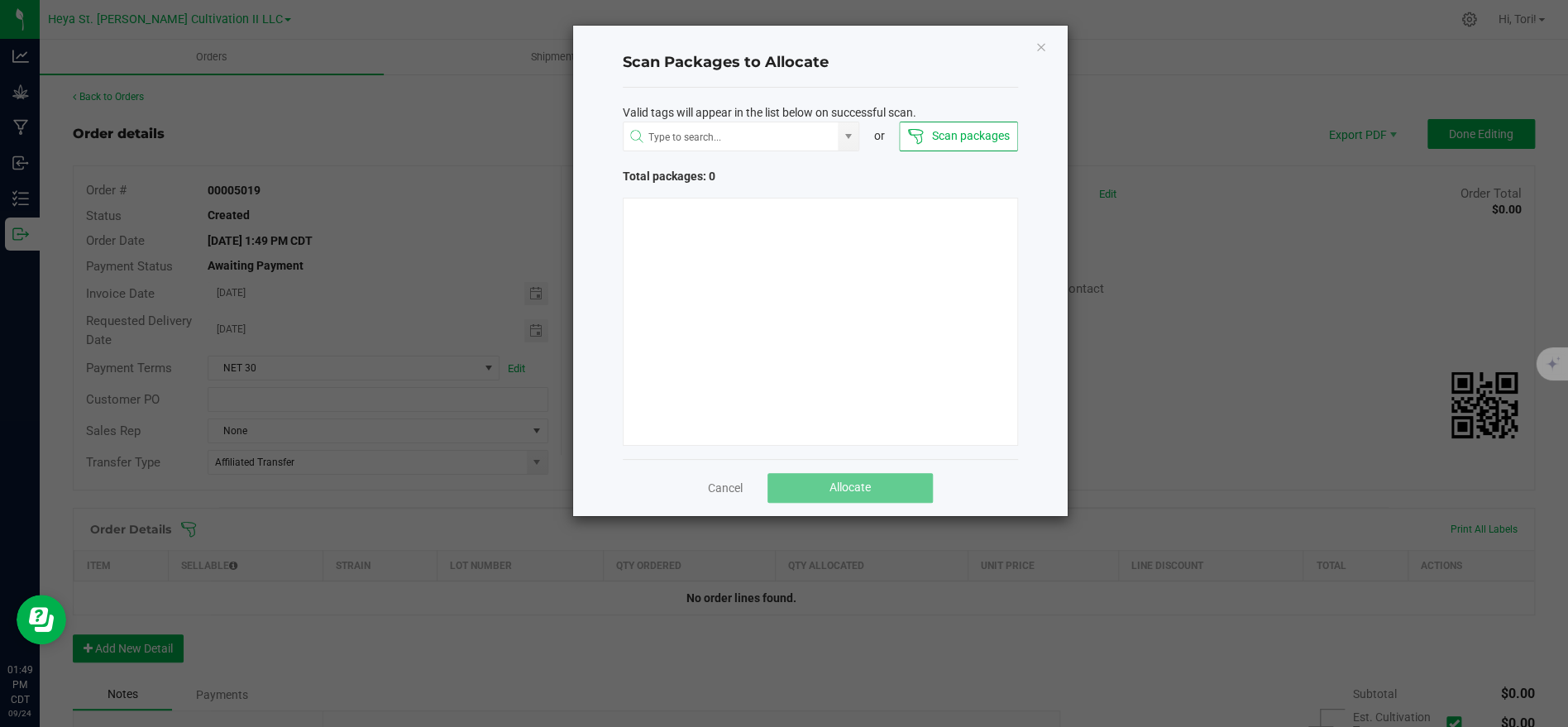
drag, startPoint x: 948, startPoint y: 132, endPoint x: 931, endPoint y: 121, distance: 20.2
click at [943, 133] on button "Scan packages" at bounding box center [957, 136] width 118 height 30
click at [937, 143] on button "Scan packages" at bounding box center [957, 136] width 118 height 30
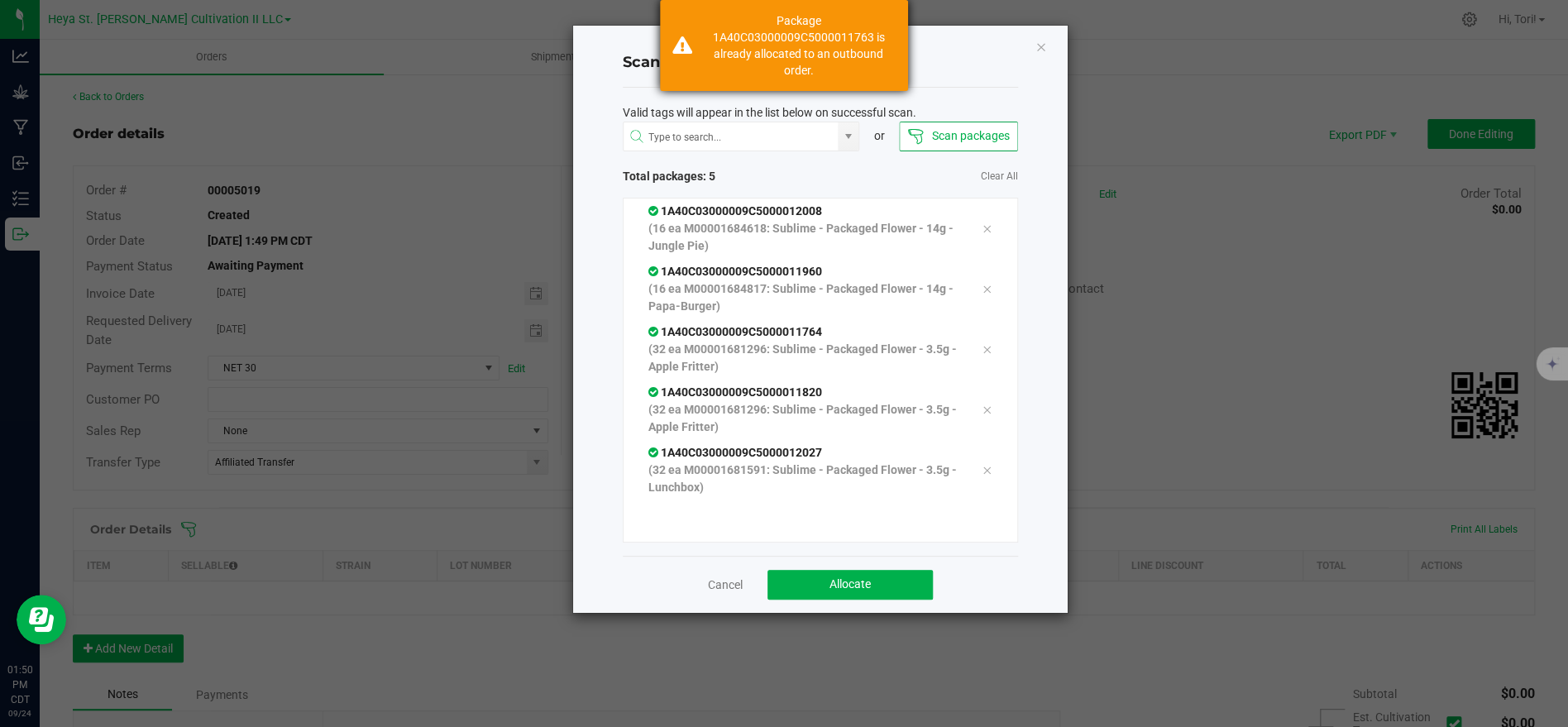
click at [841, 48] on div "Package 1A40C03000009C5000011763 is already allocated to an outbound order." at bounding box center [798, 46] width 195 height 66
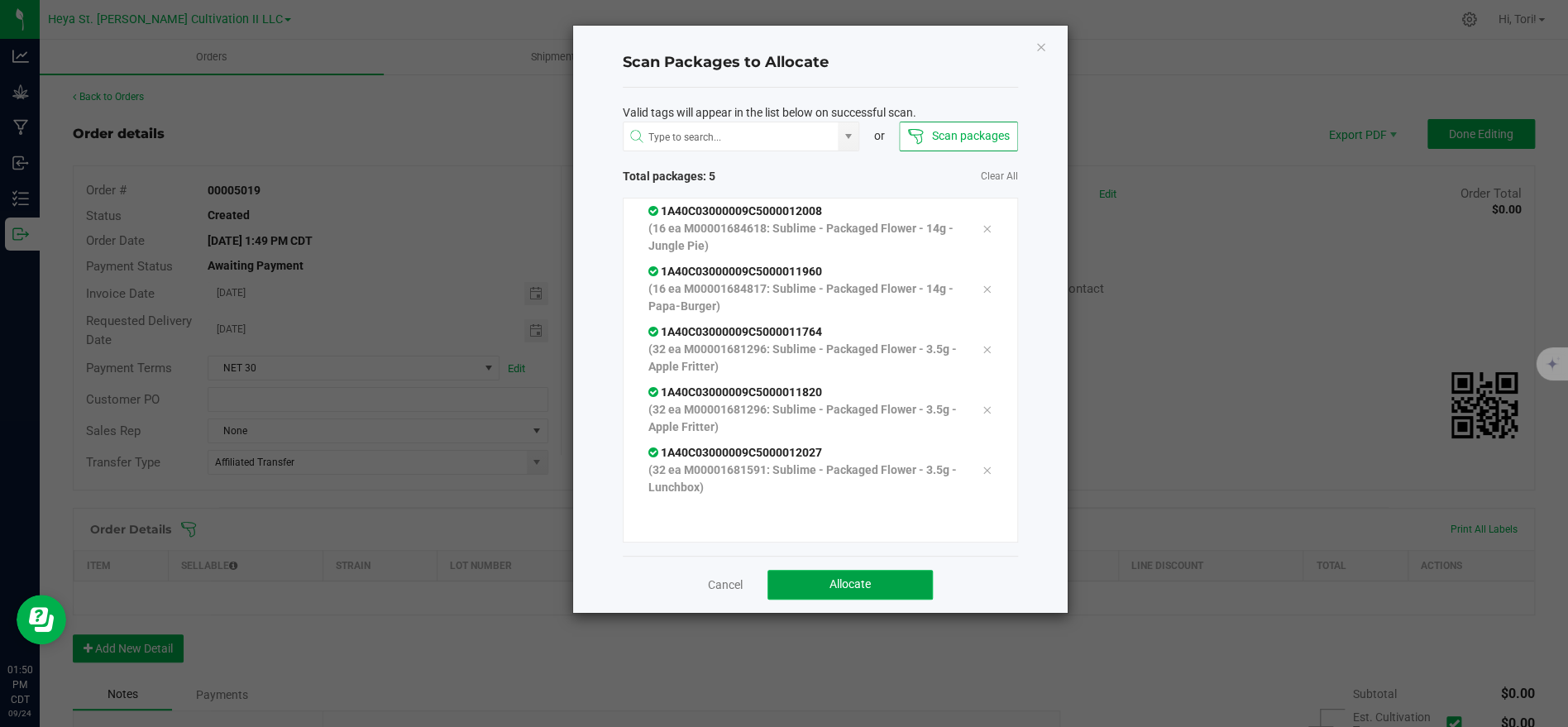
click at [854, 591] on button "Allocate" at bounding box center [849, 585] width 165 height 30
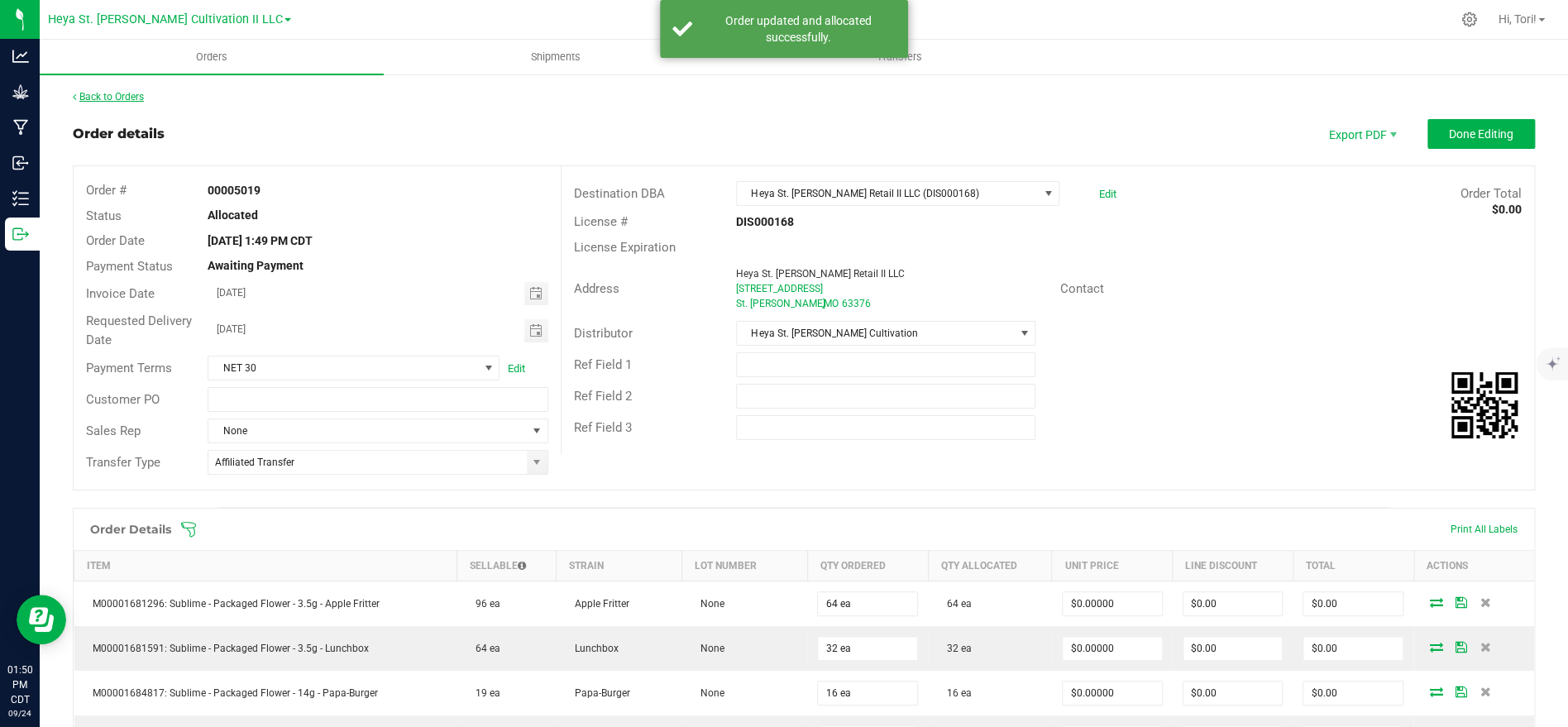
click at [98, 99] on link "Back to Orders" at bounding box center [109, 97] width 71 height 12
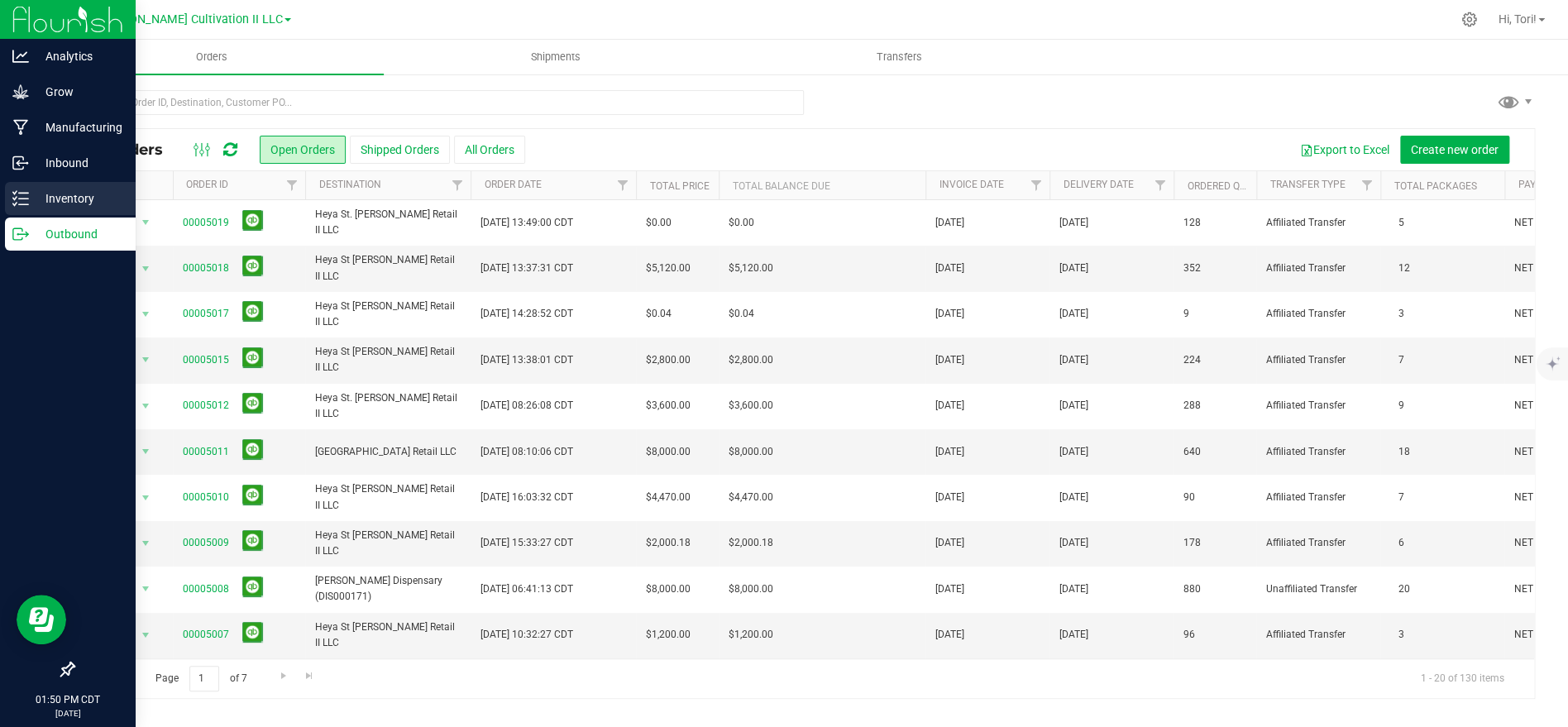
click at [58, 207] on p "Inventory" at bounding box center [79, 198] width 100 height 20
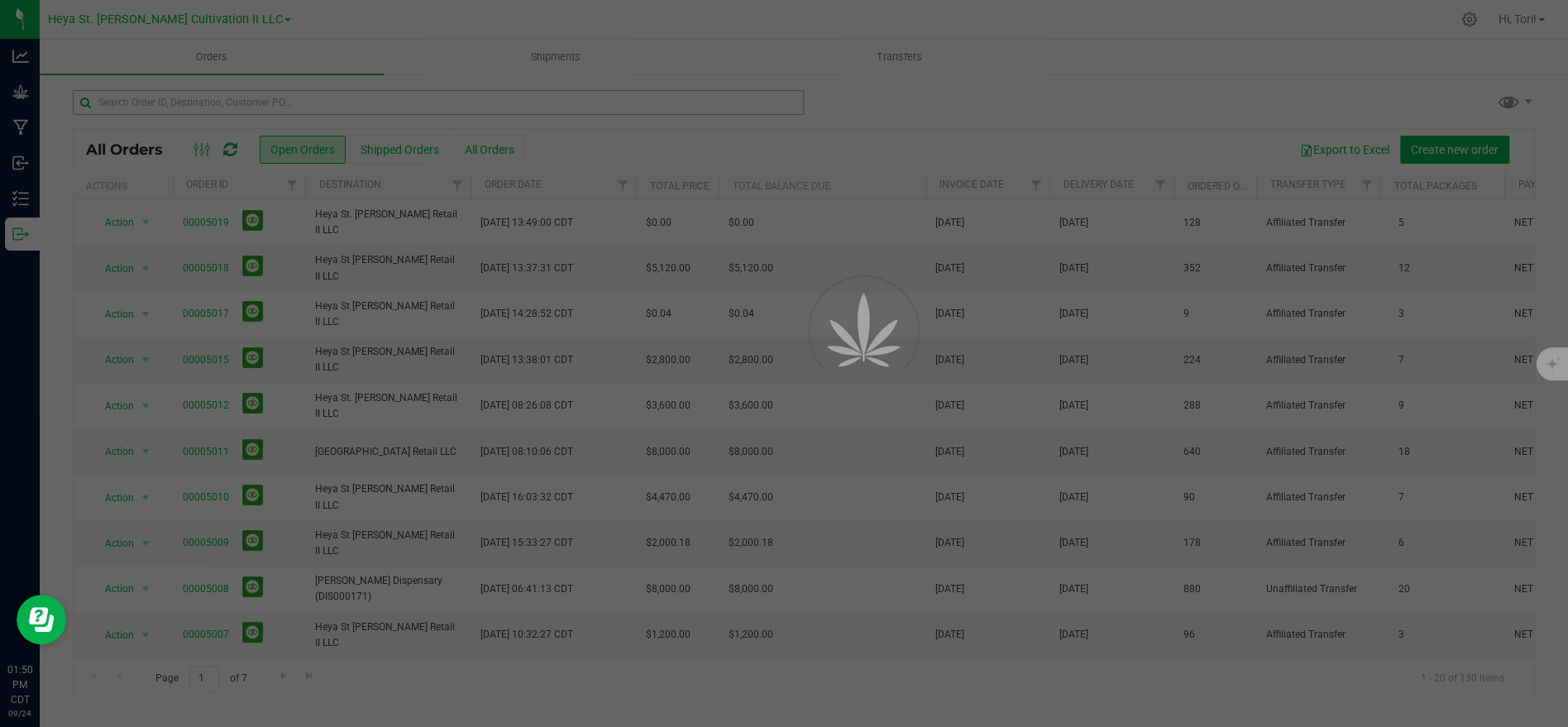
click at [359, 104] on div at bounding box center [784, 364] width 1568 height 727
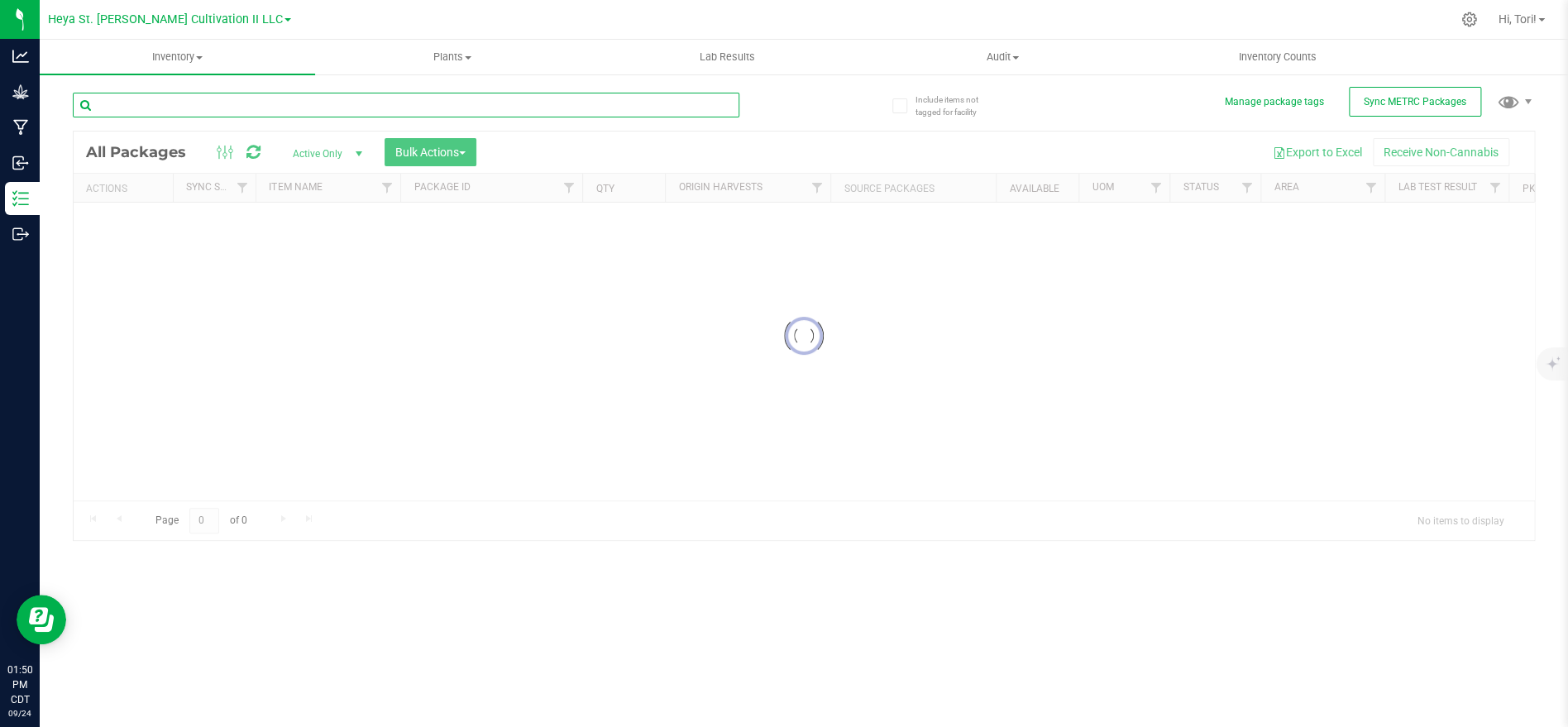
click at [355, 106] on div "Inventory All packages All inventory Waste log Create inventory Plants All plan…" at bounding box center [803, 383] width 1528 height 688
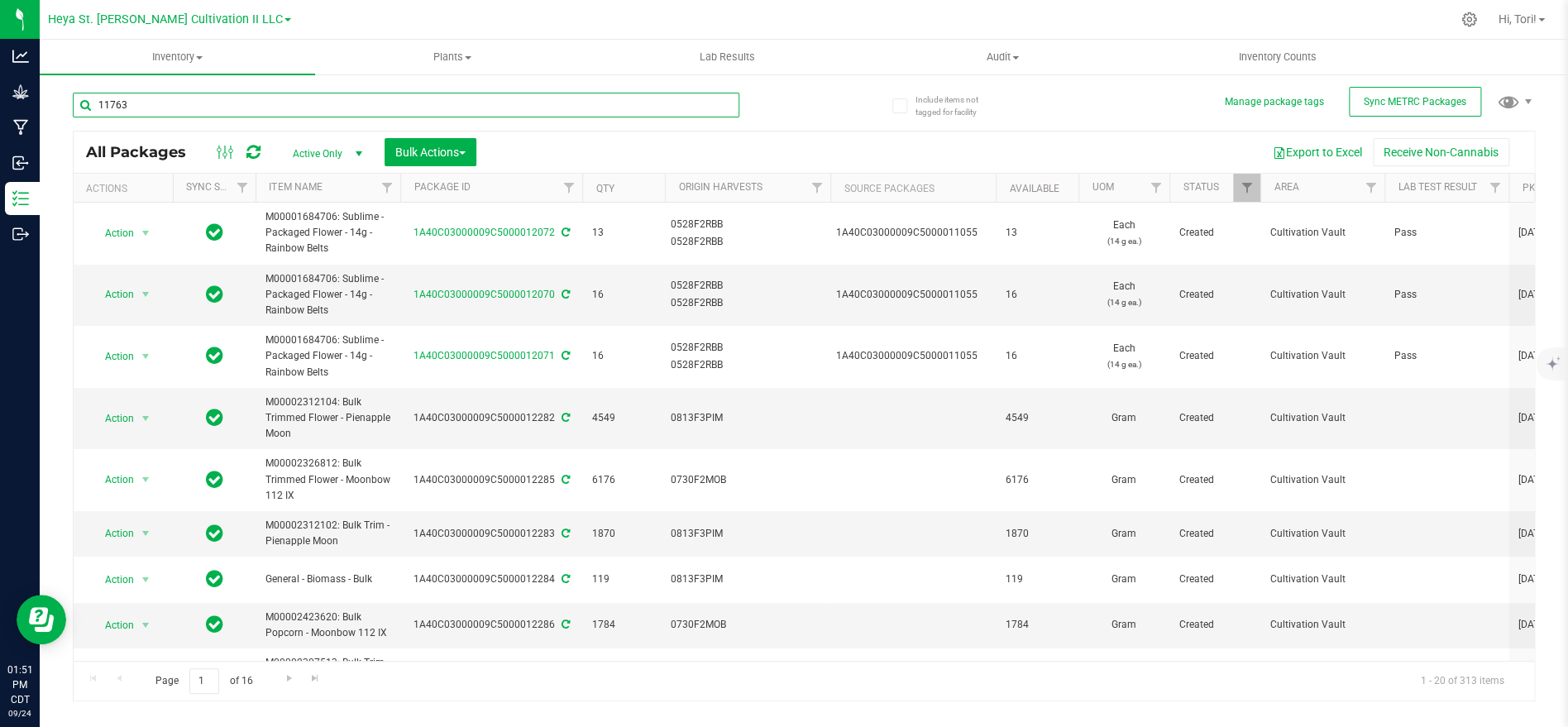
click at [363, 103] on input "11763" at bounding box center [406, 104] width 667 height 25
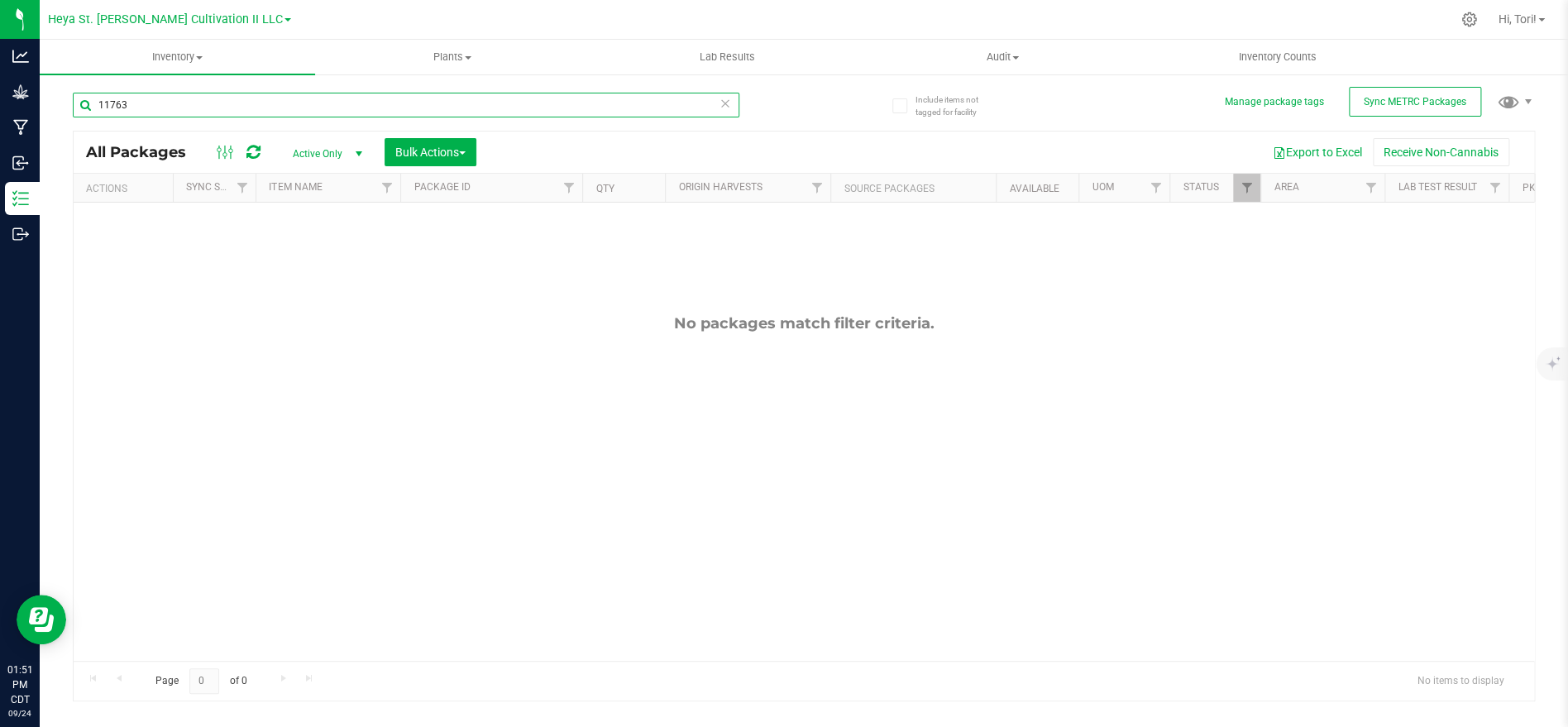
click at [244, 100] on input "11763" at bounding box center [406, 104] width 667 height 25
type input "1"
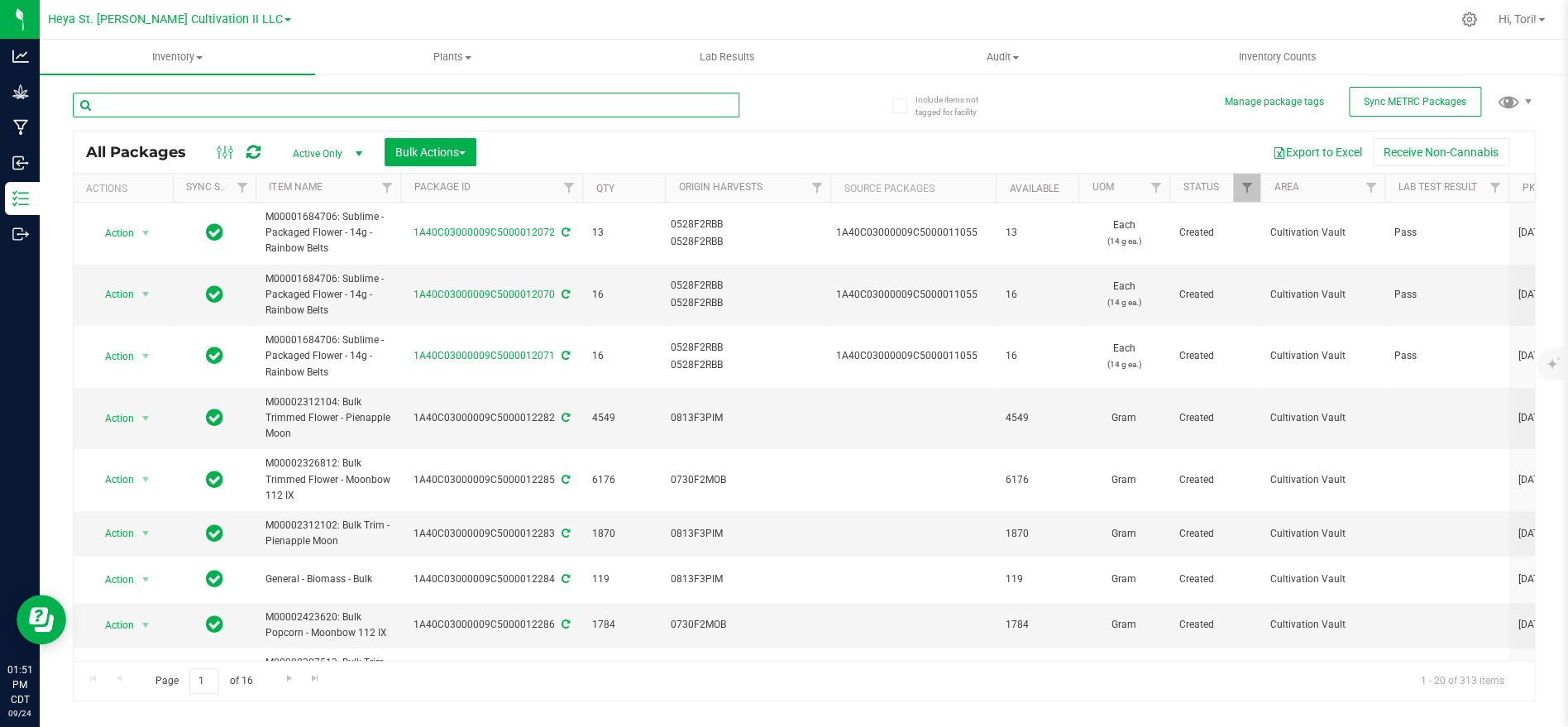
click at [370, 100] on input "text" at bounding box center [406, 104] width 667 height 25
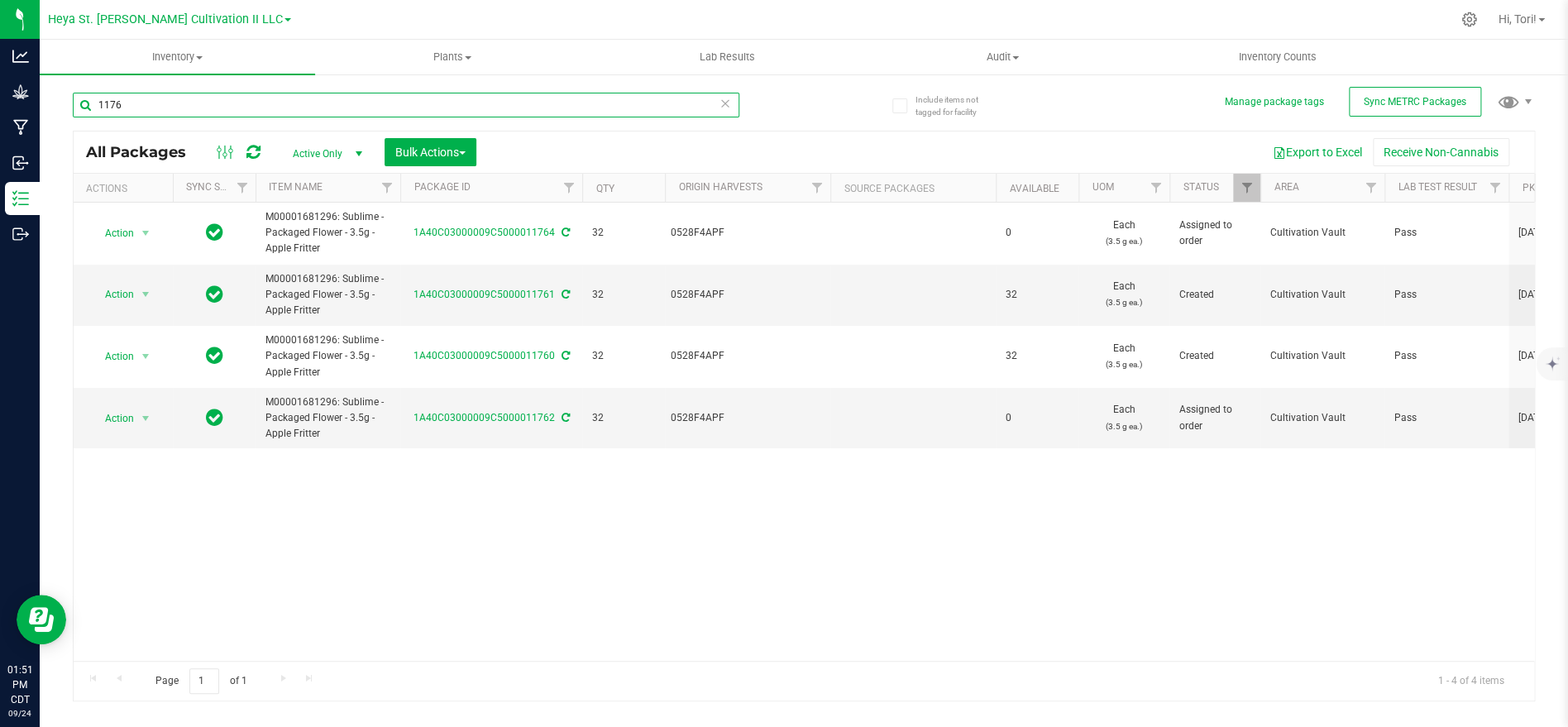
type input "11763"
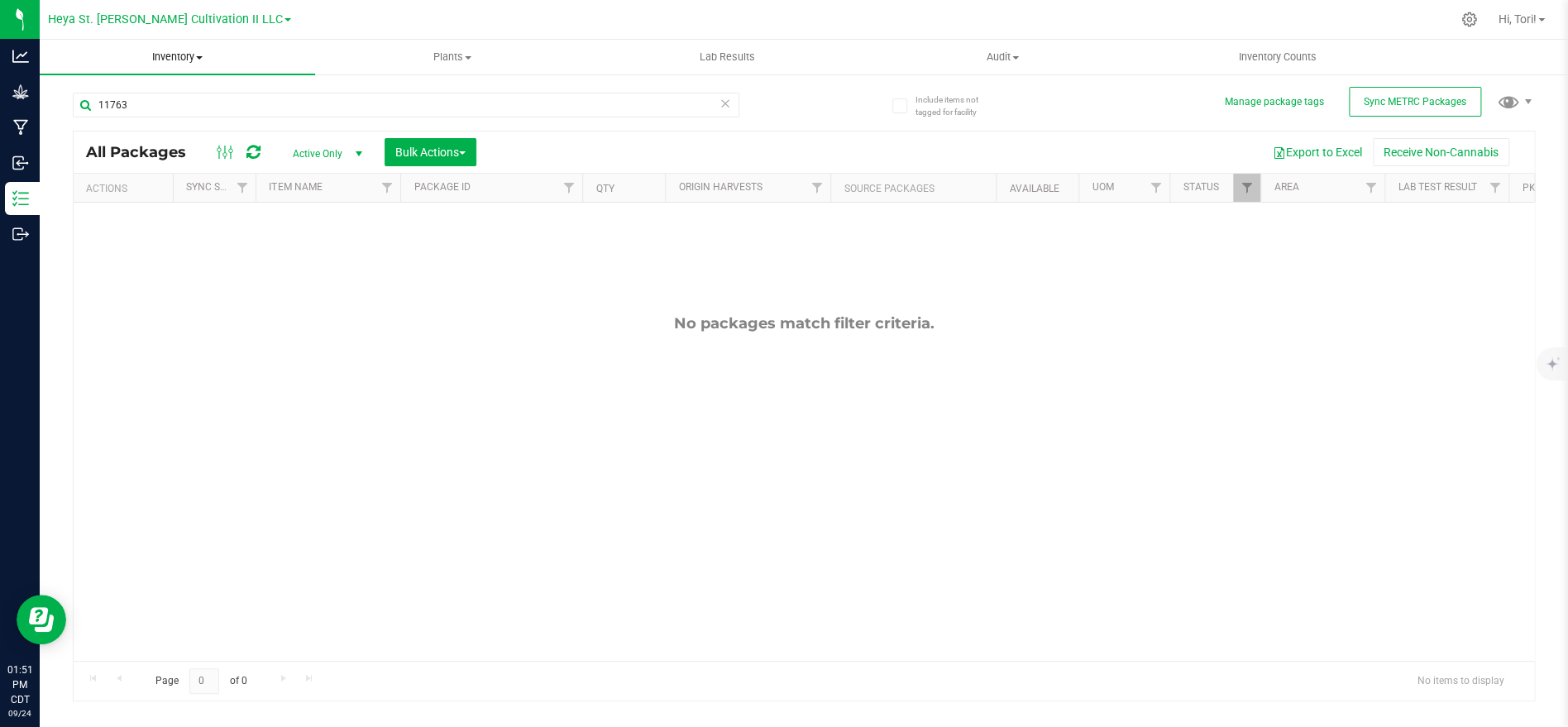
click at [197, 66] on uib-tab-heading "Inventory All packages All inventory Waste log Create inventory" at bounding box center [177, 57] width 276 height 35
click at [192, 59] on span "Inventory" at bounding box center [177, 57] width 276 height 15
click at [192, 58] on span "Inventory" at bounding box center [177, 57] width 276 height 15
click at [385, 337] on div "No packages match filter criteria." at bounding box center [804, 488] width 1460 height 570
click at [261, 107] on input "11763" at bounding box center [406, 104] width 667 height 25
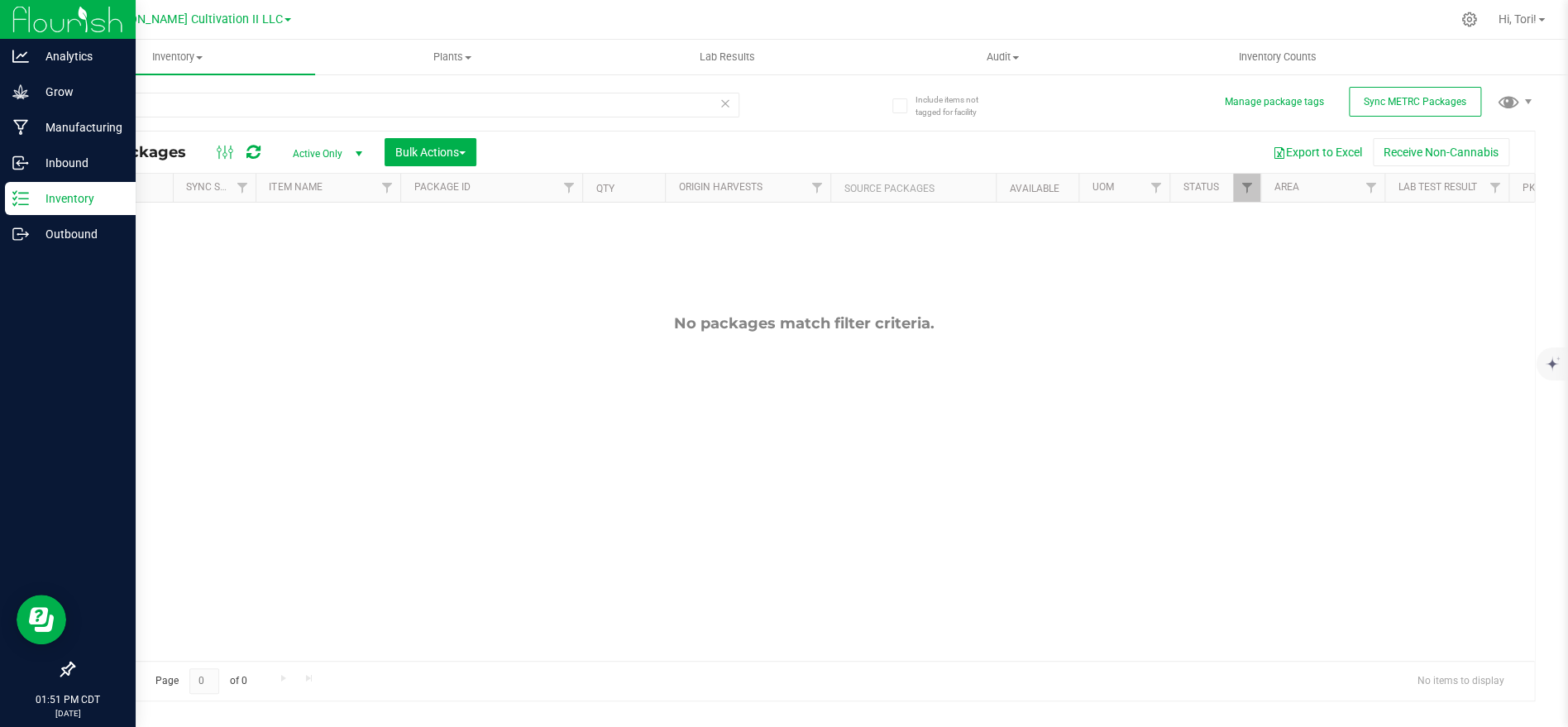
click at [88, 188] on p "Inventory" at bounding box center [79, 198] width 100 height 20
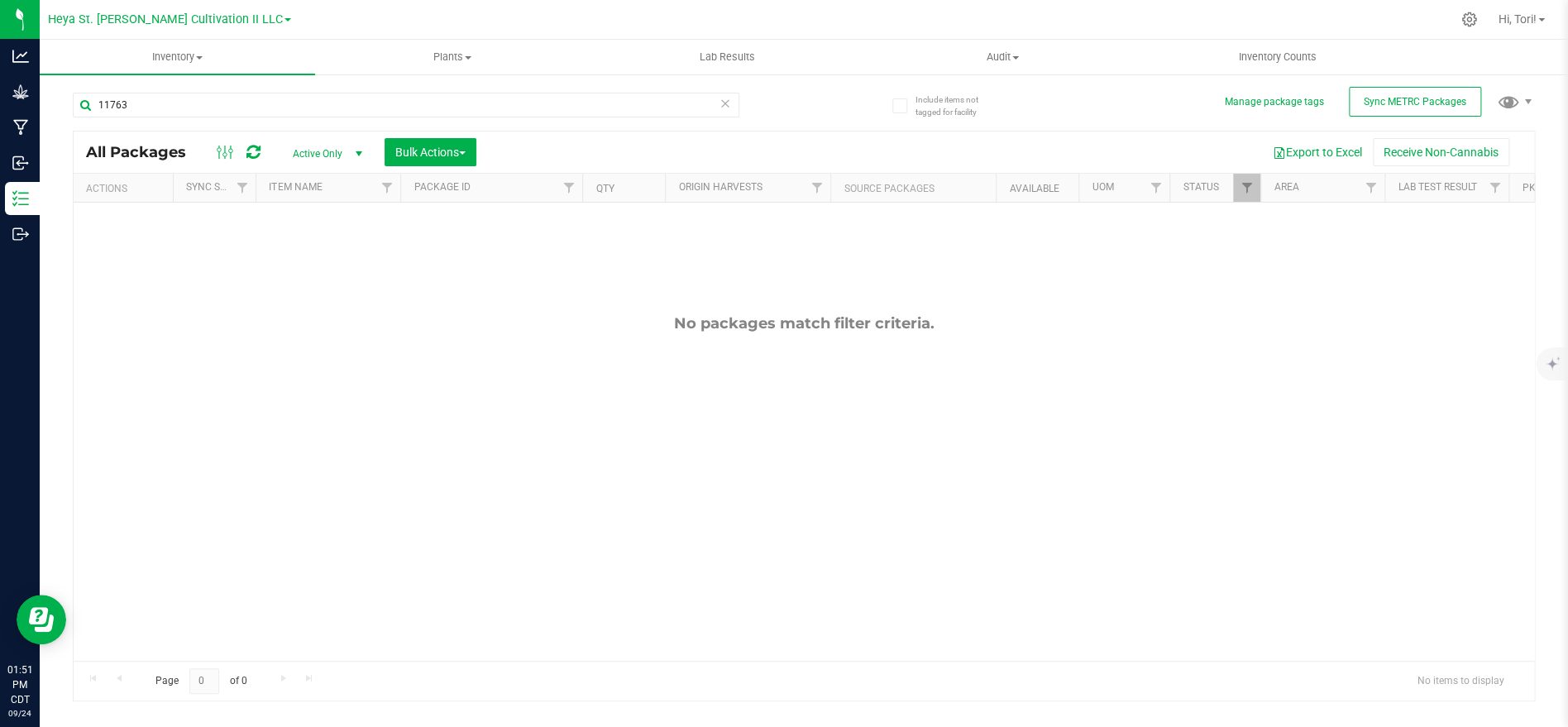
click at [251, 154] on icon at bounding box center [253, 153] width 14 height 16
click at [356, 162] on span "select" at bounding box center [358, 153] width 21 height 23
click at [325, 247] on li "All" at bounding box center [323, 253] width 89 height 25
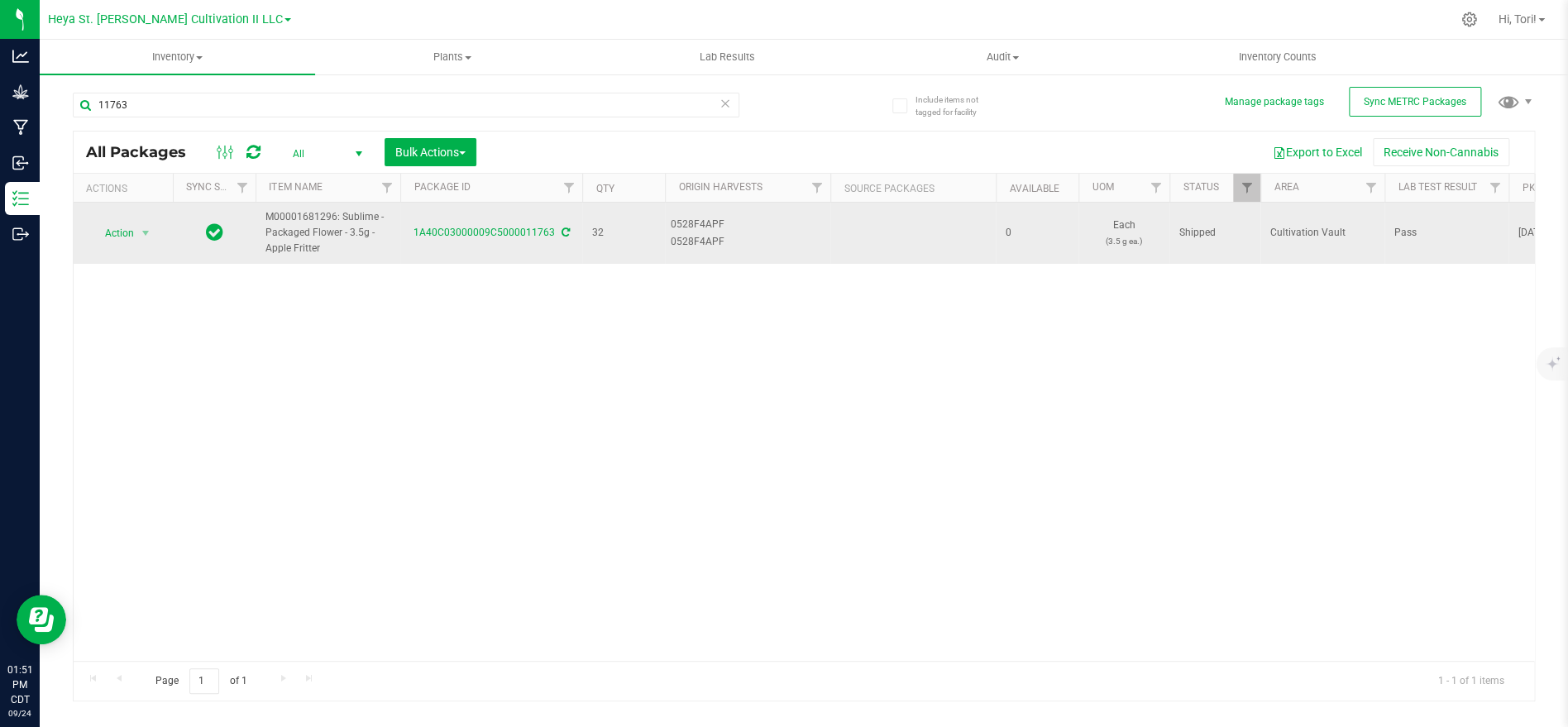
click at [315, 241] on span "M00001681296: Sublime - Packaged Flower - 3.5g - Apple Fritter" at bounding box center [328, 233] width 125 height 48
click at [136, 233] on span "select" at bounding box center [146, 233] width 21 height 23
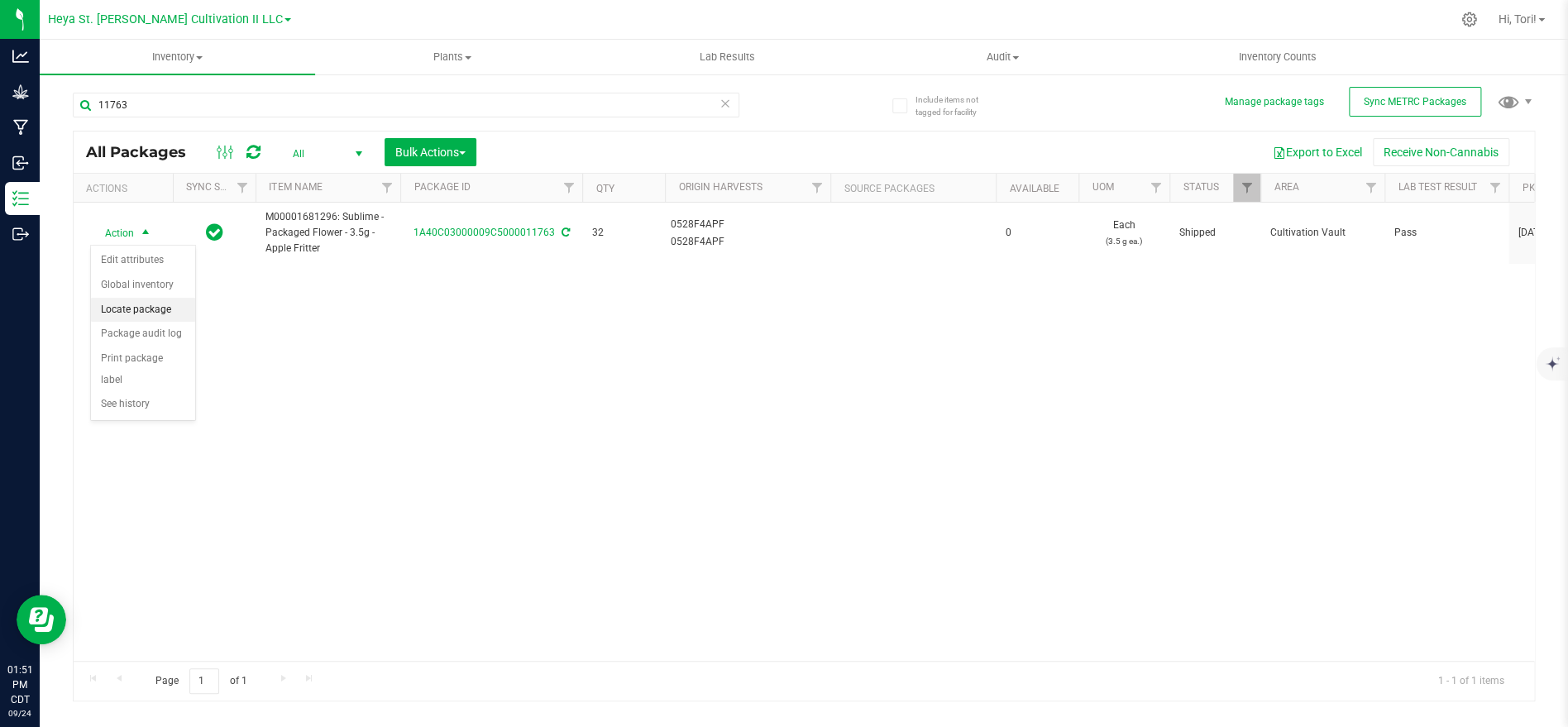
click at [147, 311] on li "Locate package" at bounding box center [143, 310] width 104 height 25
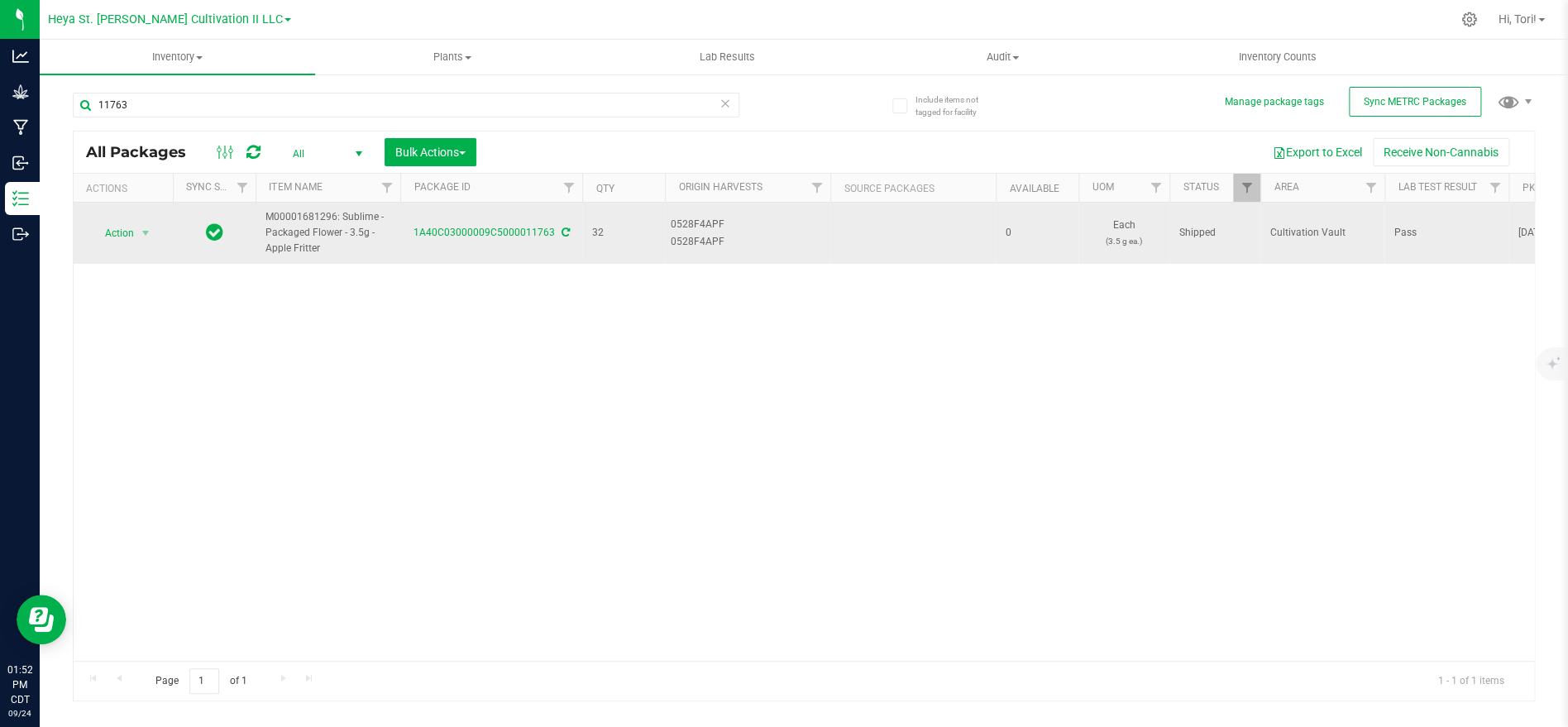
click at [342, 258] on td "M00001681296: Sublime - Packaged Flower - 3.5g - Apple Fritter" at bounding box center [328, 233] width 144 height 61
click at [1460, 248] on td "Pass" at bounding box center [1447, 233] width 124 height 61
click at [1205, 227] on span "Shipped" at bounding box center [1215, 232] width 71 height 16
click at [154, 233] on span "select" at bounding box center [146, 233] width 21 height 23
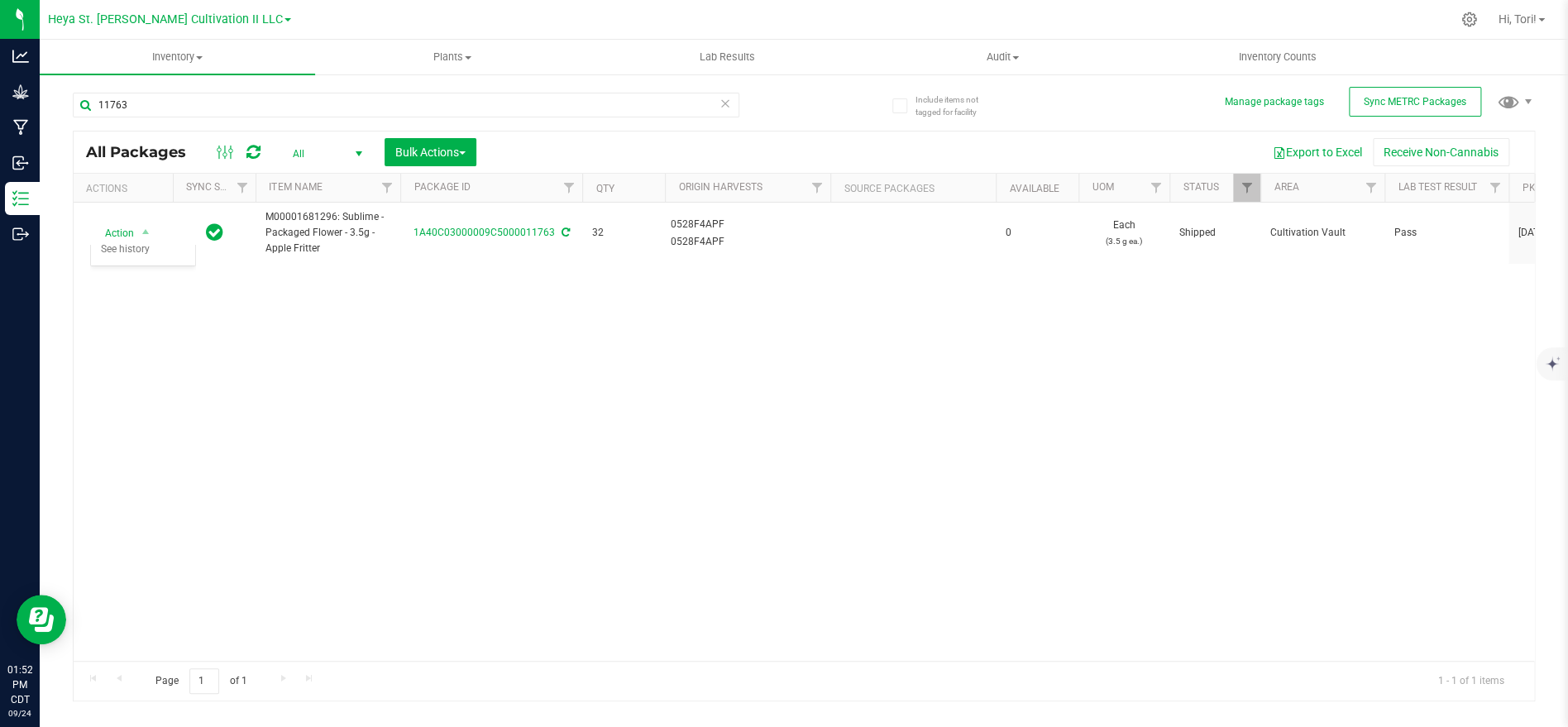
click at [445, 363] on div "Action Action Edit attributes Global inventory Locate package Package audit log…" at bounding box center [804, 432] width 1460 height 458
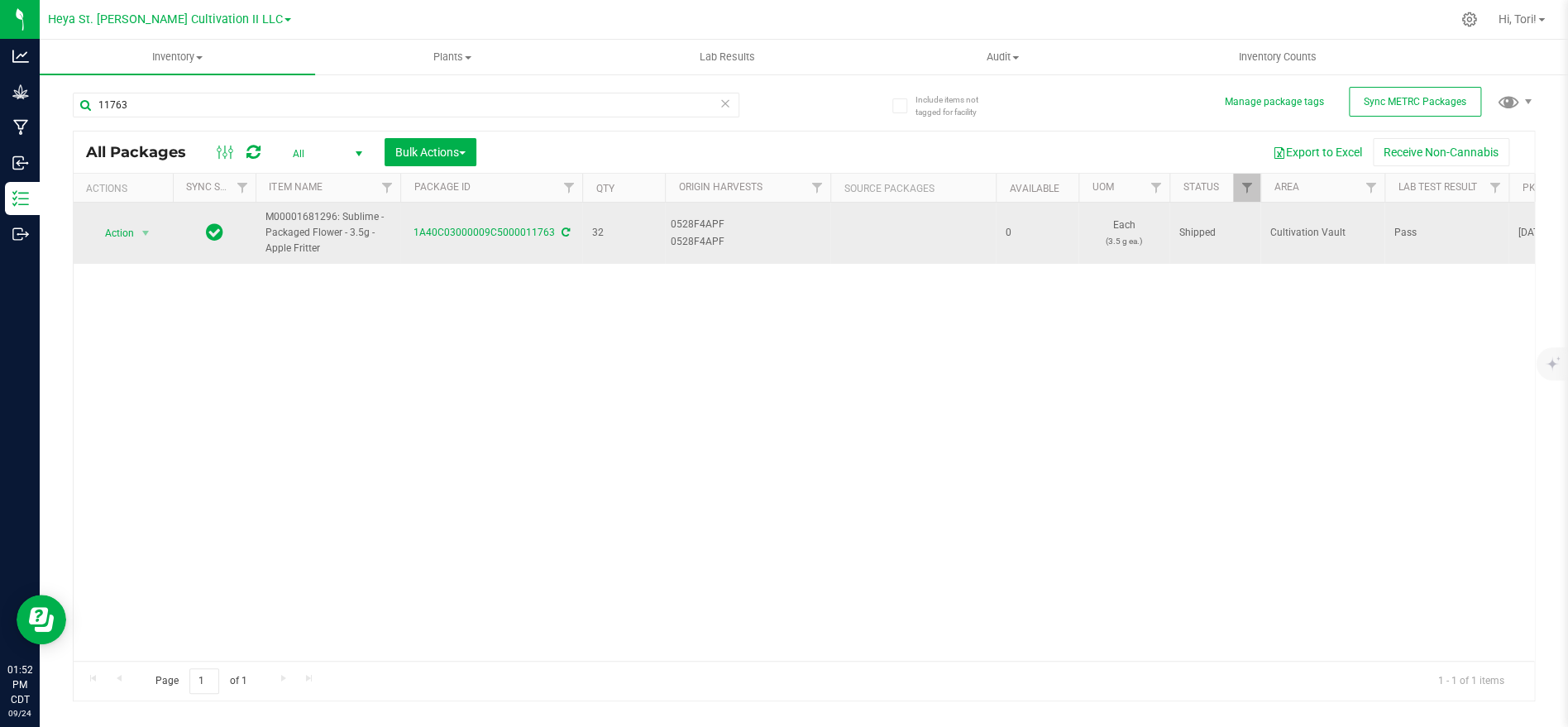
click at [132, 229] on span "Action" at bounding box center [112, 233] width 45 height 23
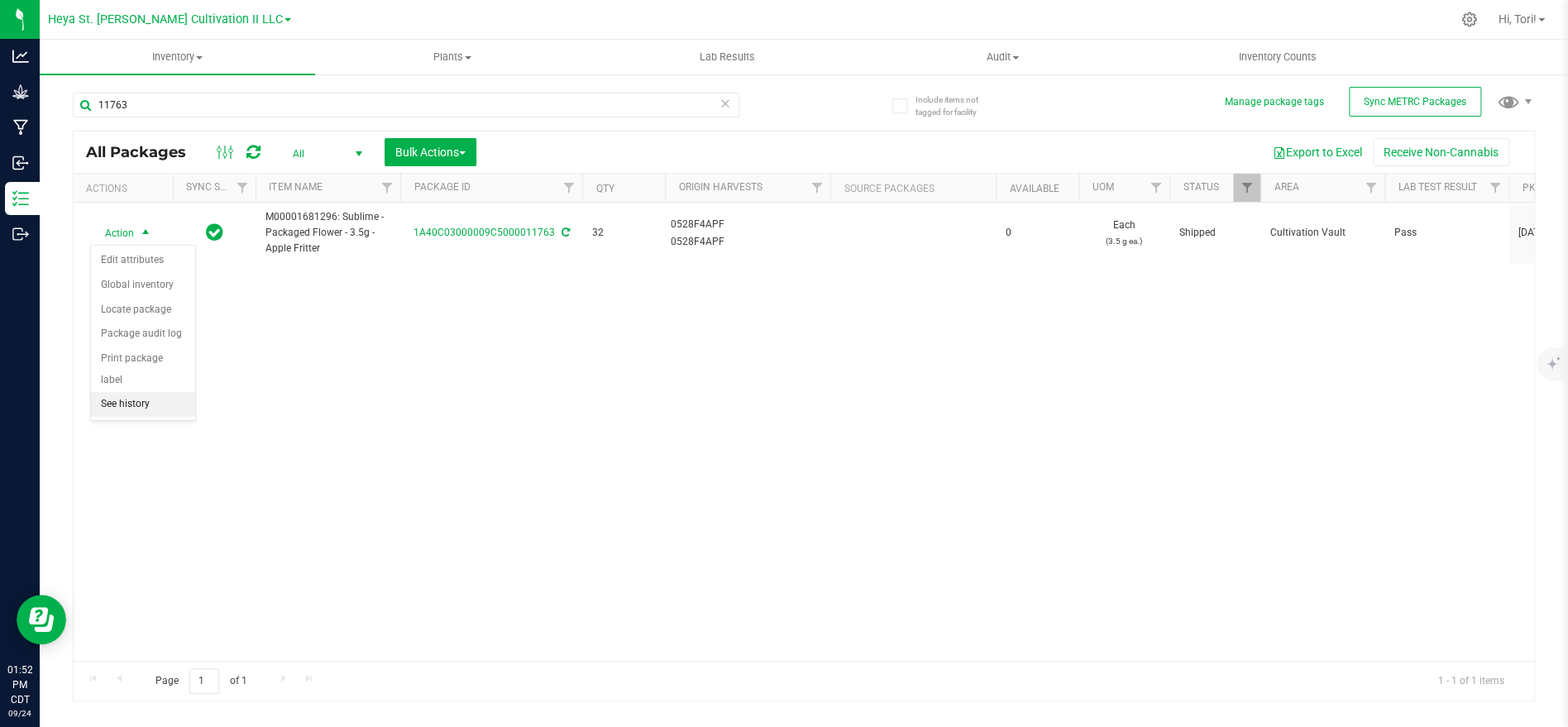
click at [142, 392] on li "See history" at bounding box center [143, 404] width 104 height 25
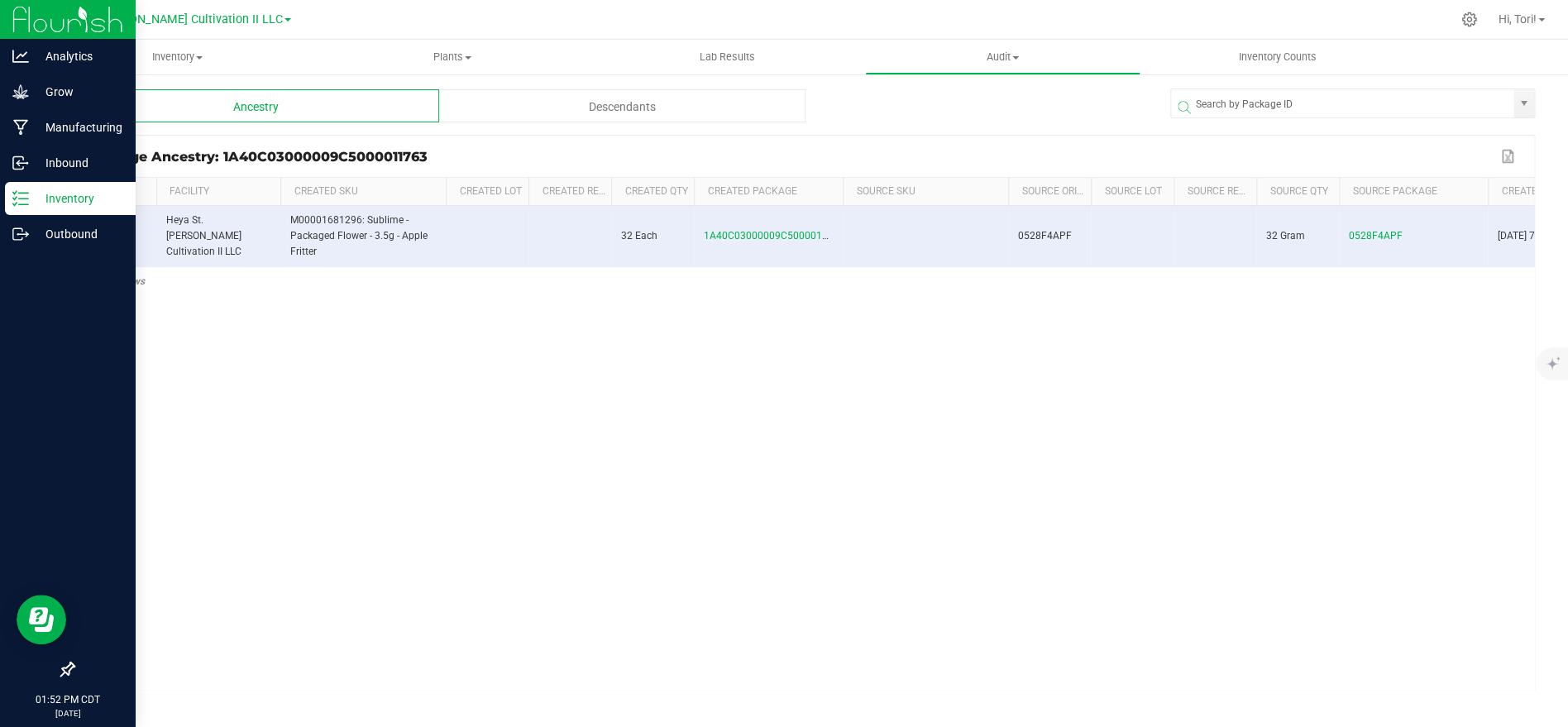
click at [24, 199] on icon at bounding box center [21, 198] width 16 height 16
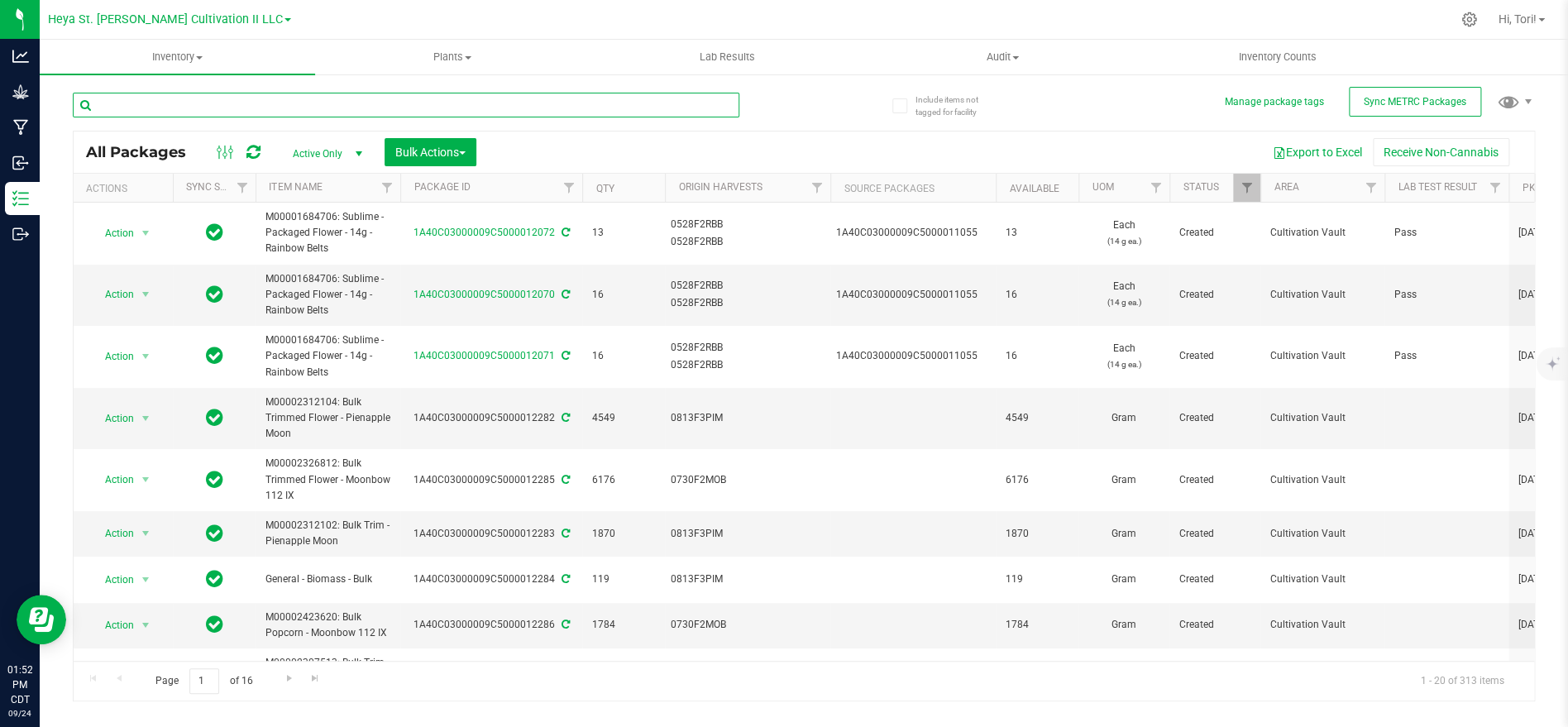
click at [323, 104] on input "text" at bounding box center [406, 104] width 667 height 25
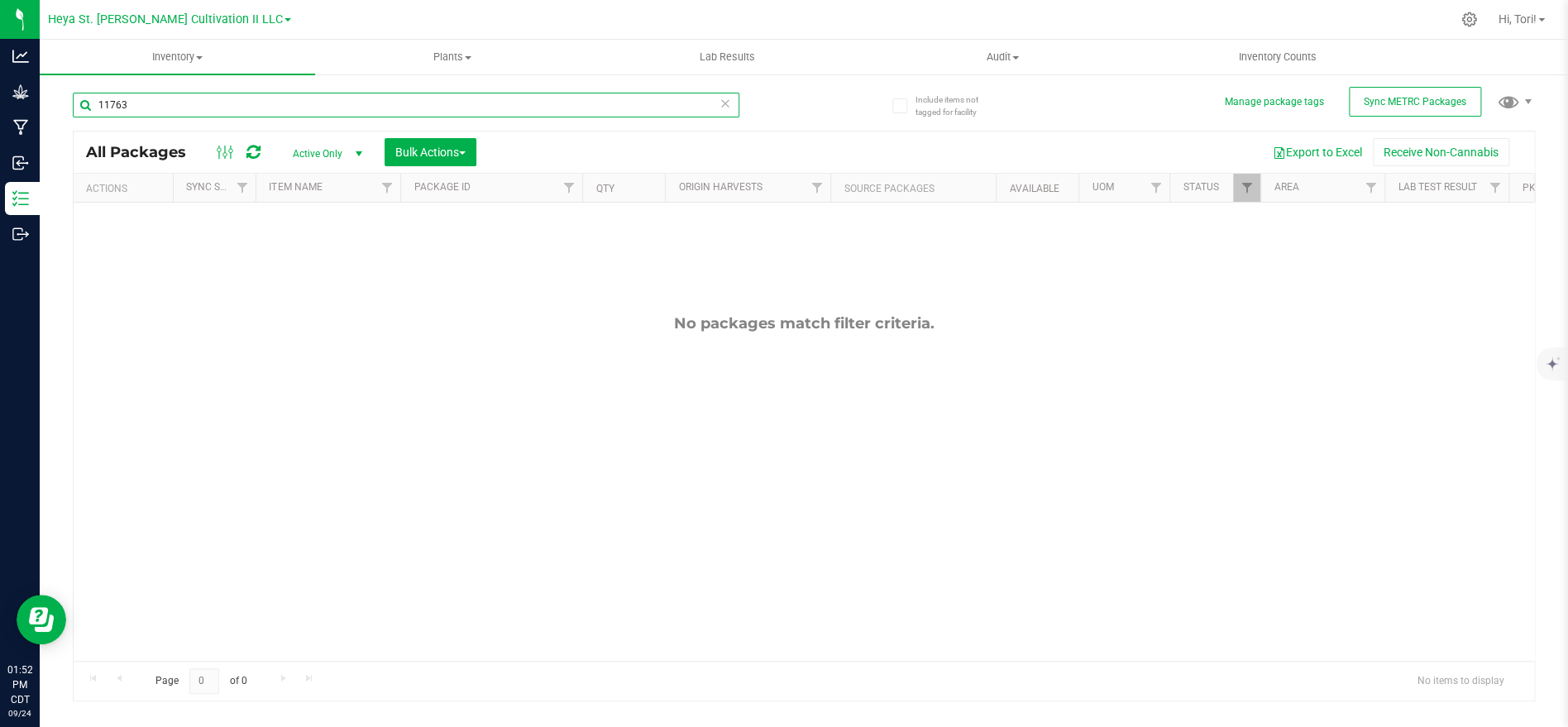
click at [321, 106] on input "11763" at bounding box center [406, 104] width 667 height 25
type input "11763"
click at [297, 155] on span "Active Only" at bounding box center [324, 153] width 91 height 23
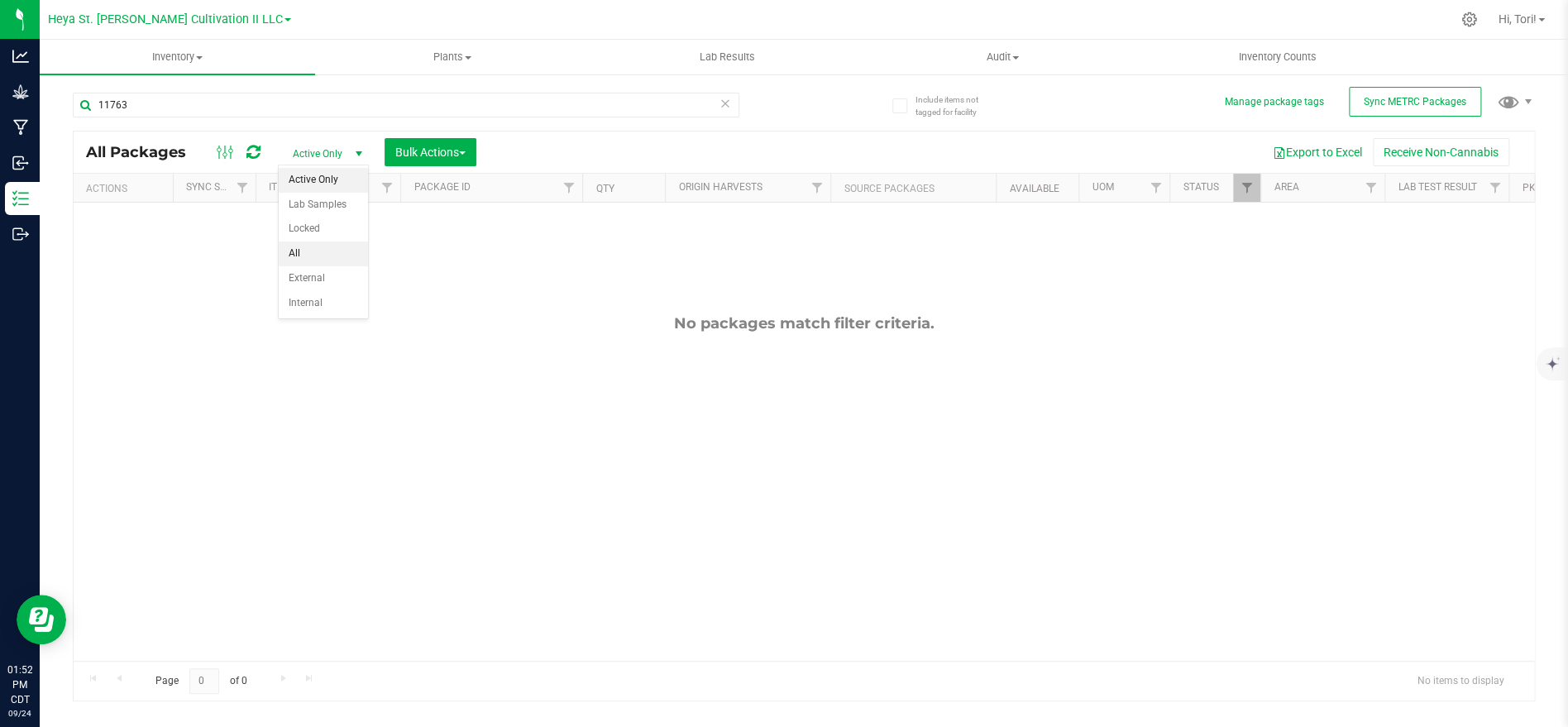
click at [320, 259] on li "All" at bounding box center [323, 253] width 89 height 25
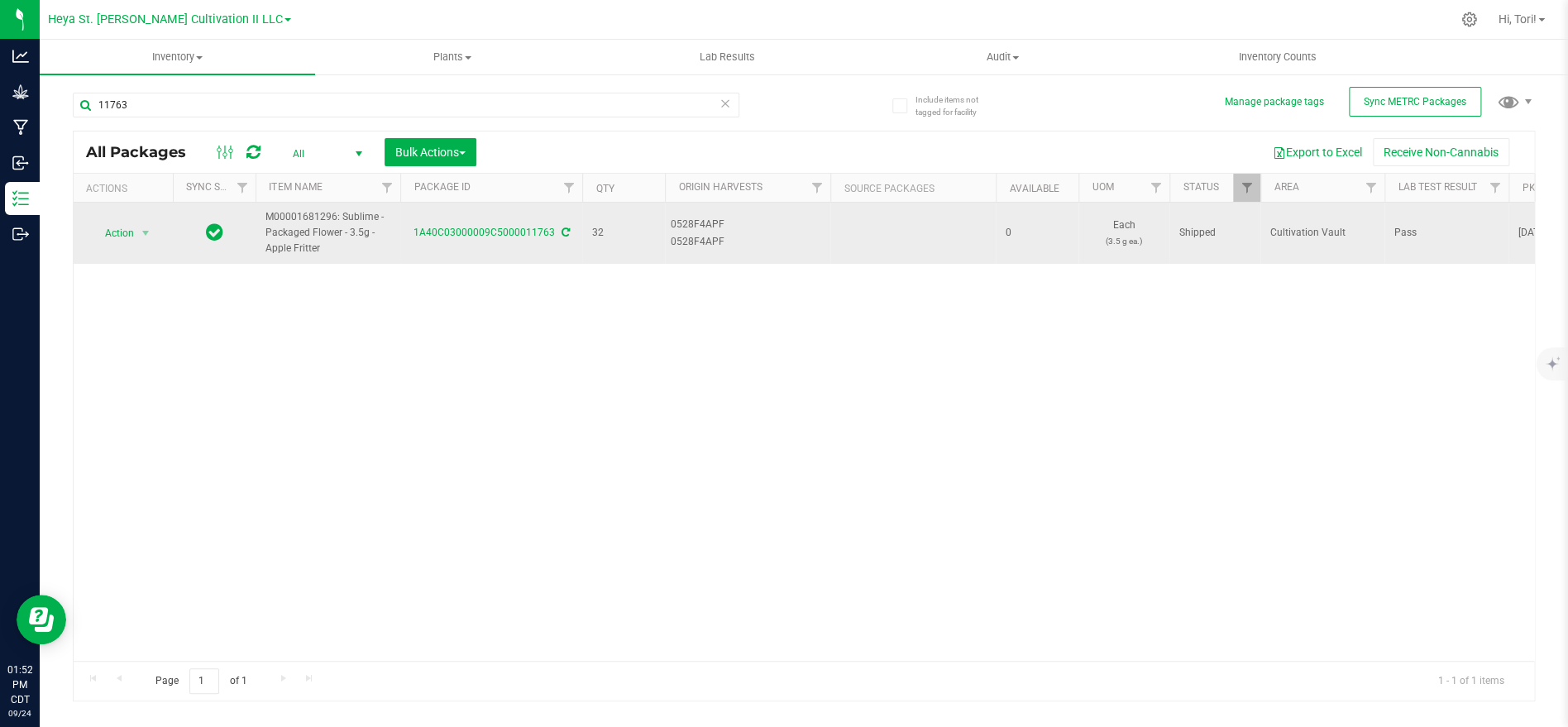
click at [1459, 228] on span "Pass" at bounding box center [1447, 232] width 104 height 16
click at [121, 241] on span "Action" at bounding box center [112, 233] width 45 height 23
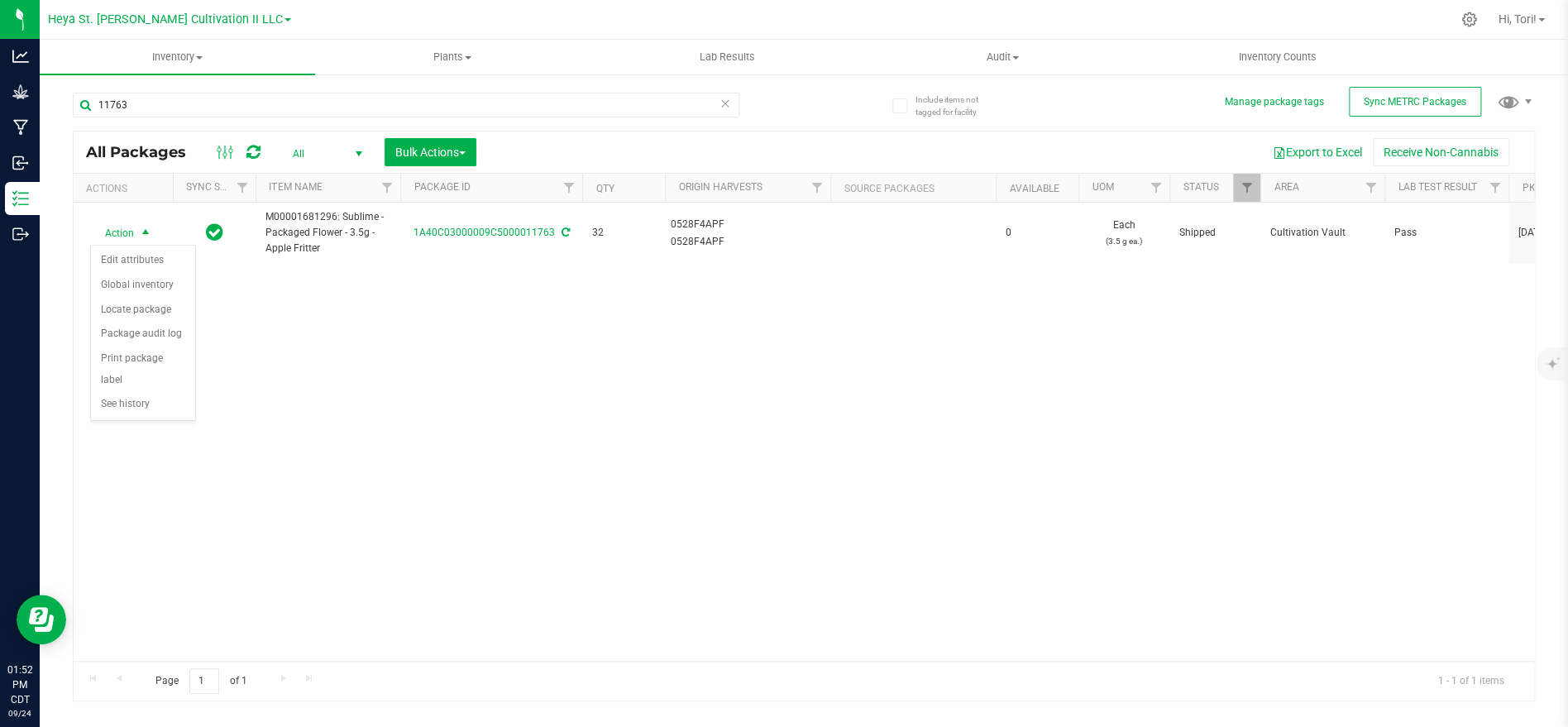
click at [281, 325] on div "Action Action Edit attributes Global inventory Locate package Package audit log…" at bounding box center [804, 432] width 1460 height 458
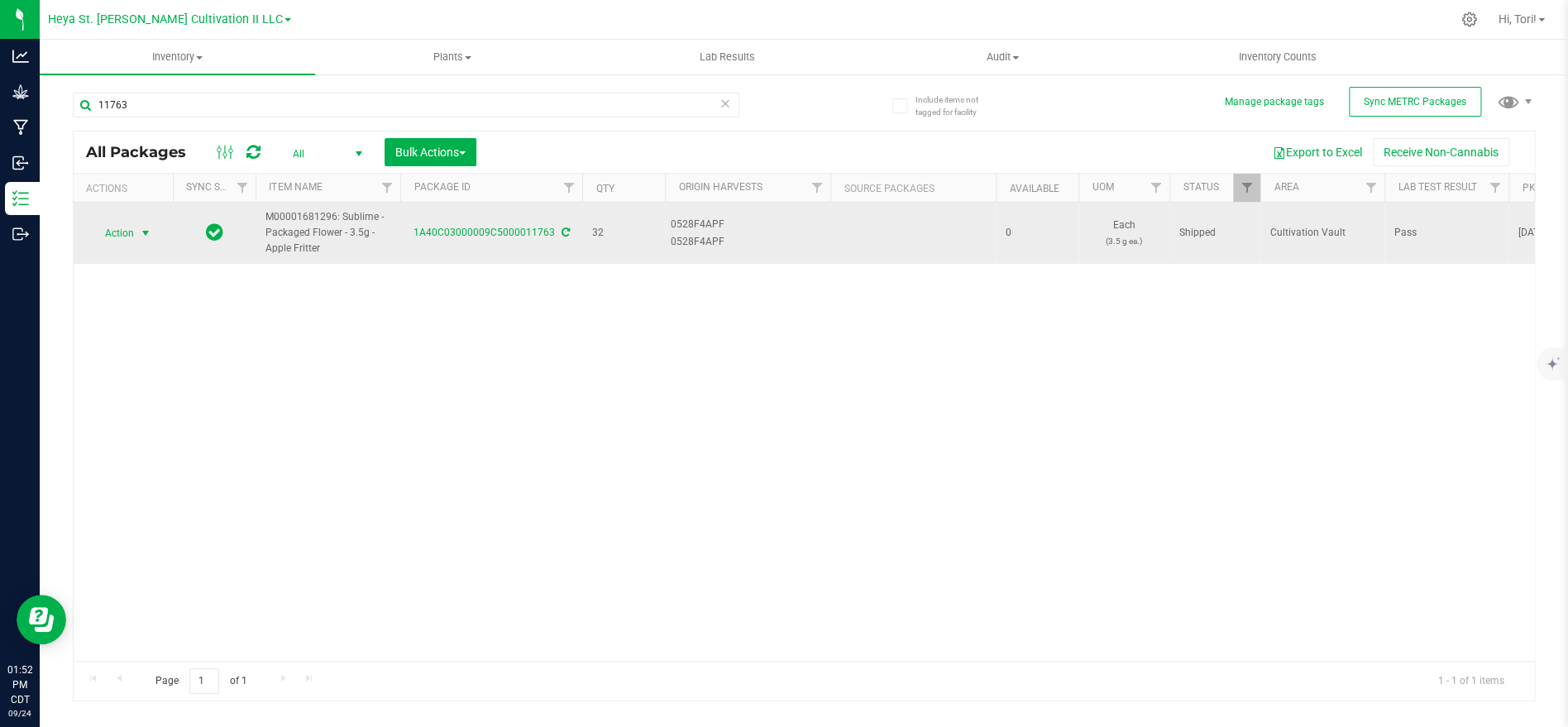
click at [136, 232] on span "select" at bounding box center [146, 233] width 21 height 23
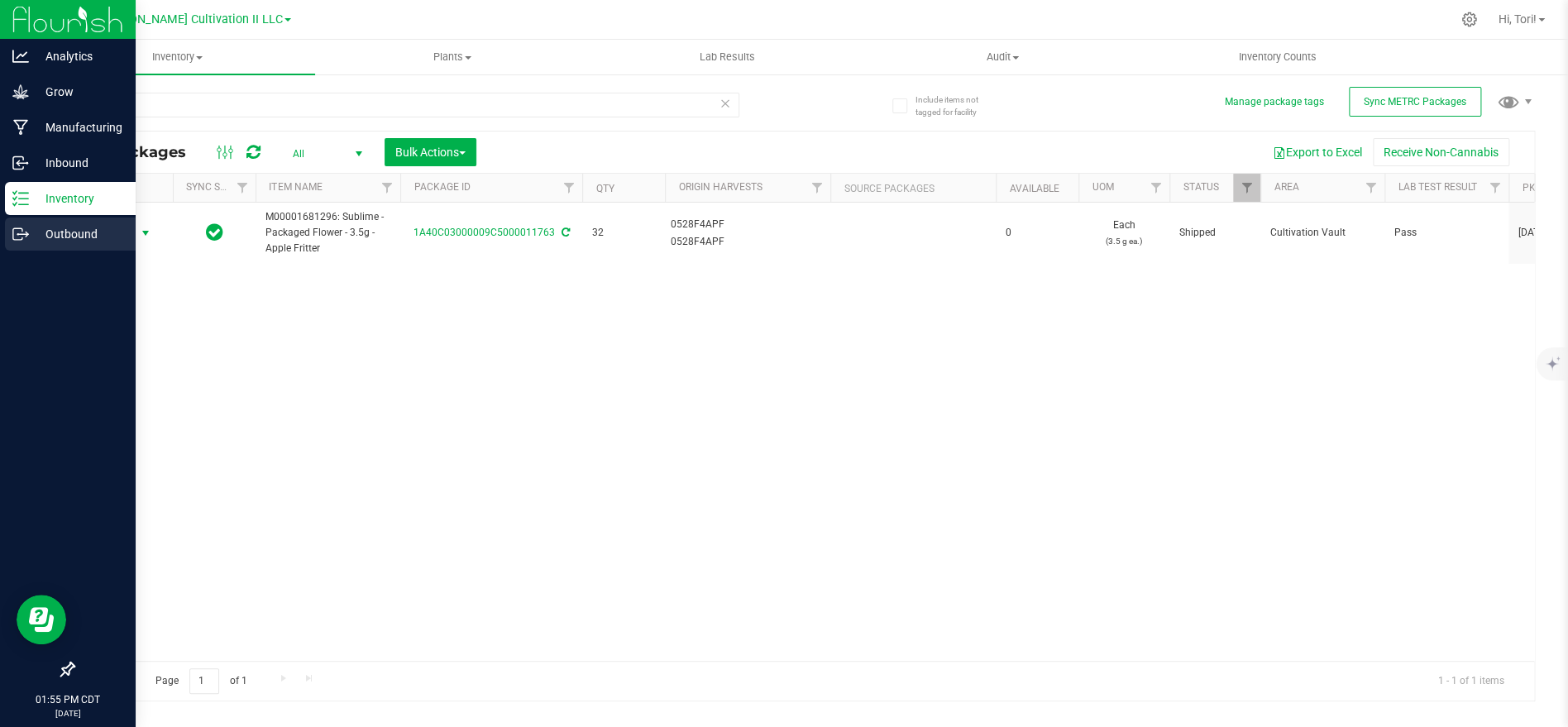
click at [36, 241] on p "Outbound" at bounding box center [79, 234] width 100 height 20
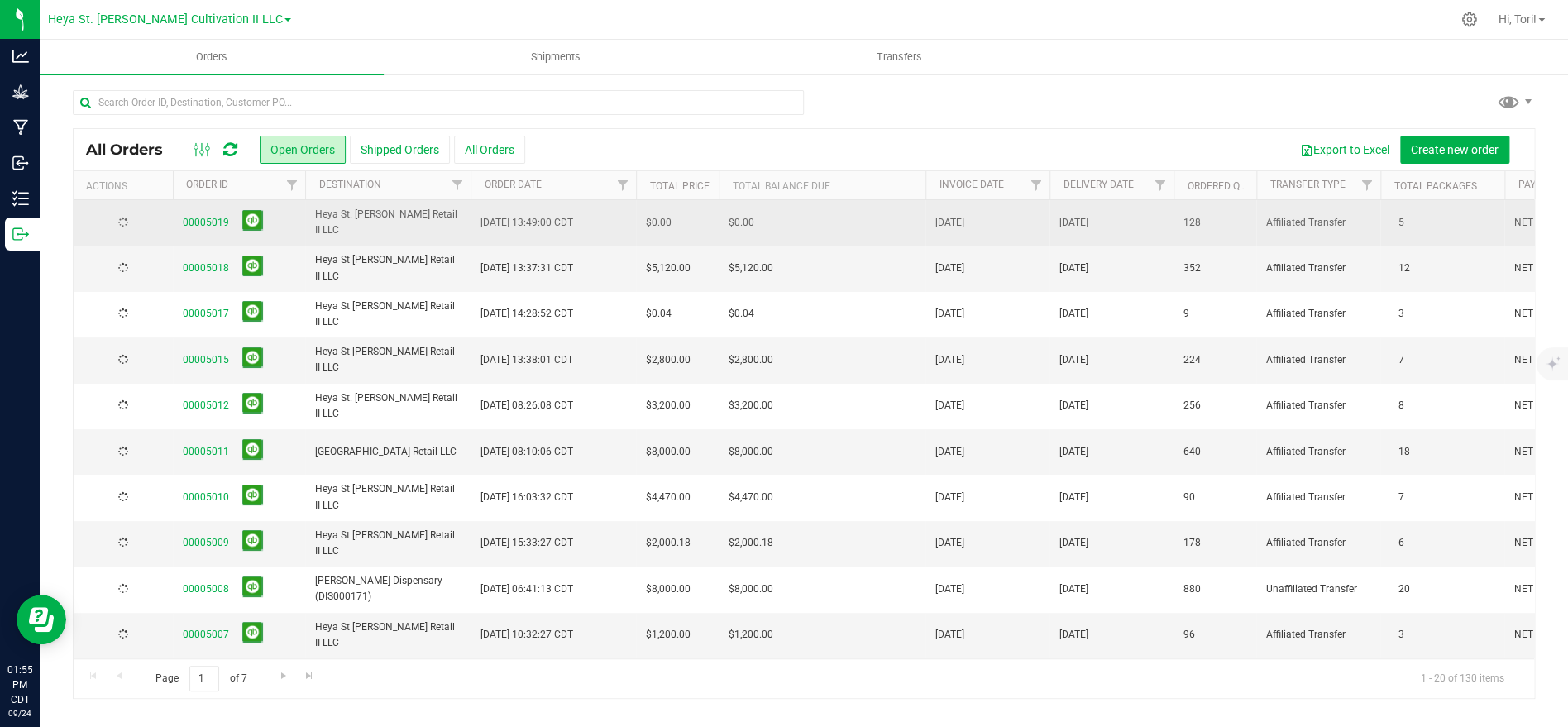
click at [430, 213] on td "Heya St. [PERSON_NAME] Retail II LLC" at bounding box center [387, 223] width 165 height 46
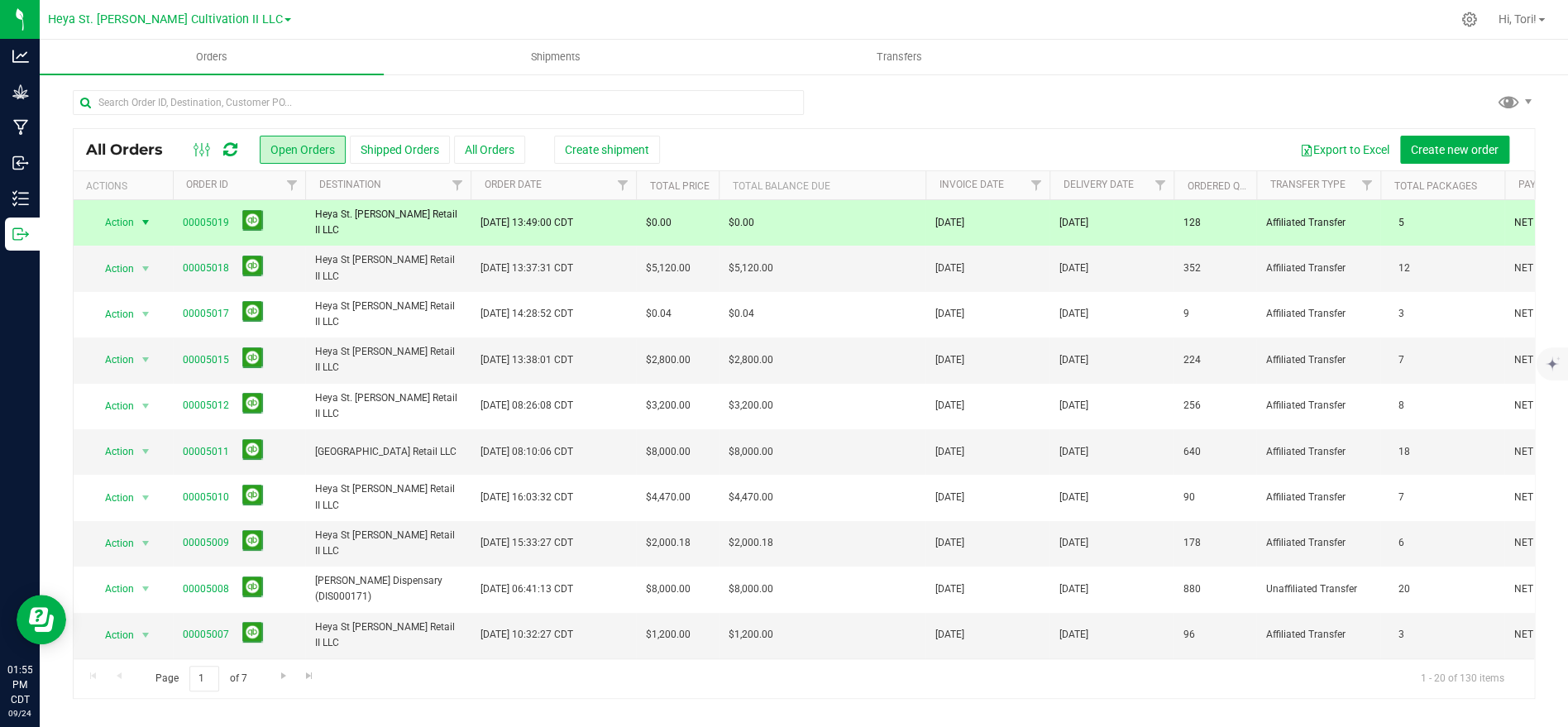
click at [125, 216] on span "Action" at bounding box center [112, 222] width 45 height 23
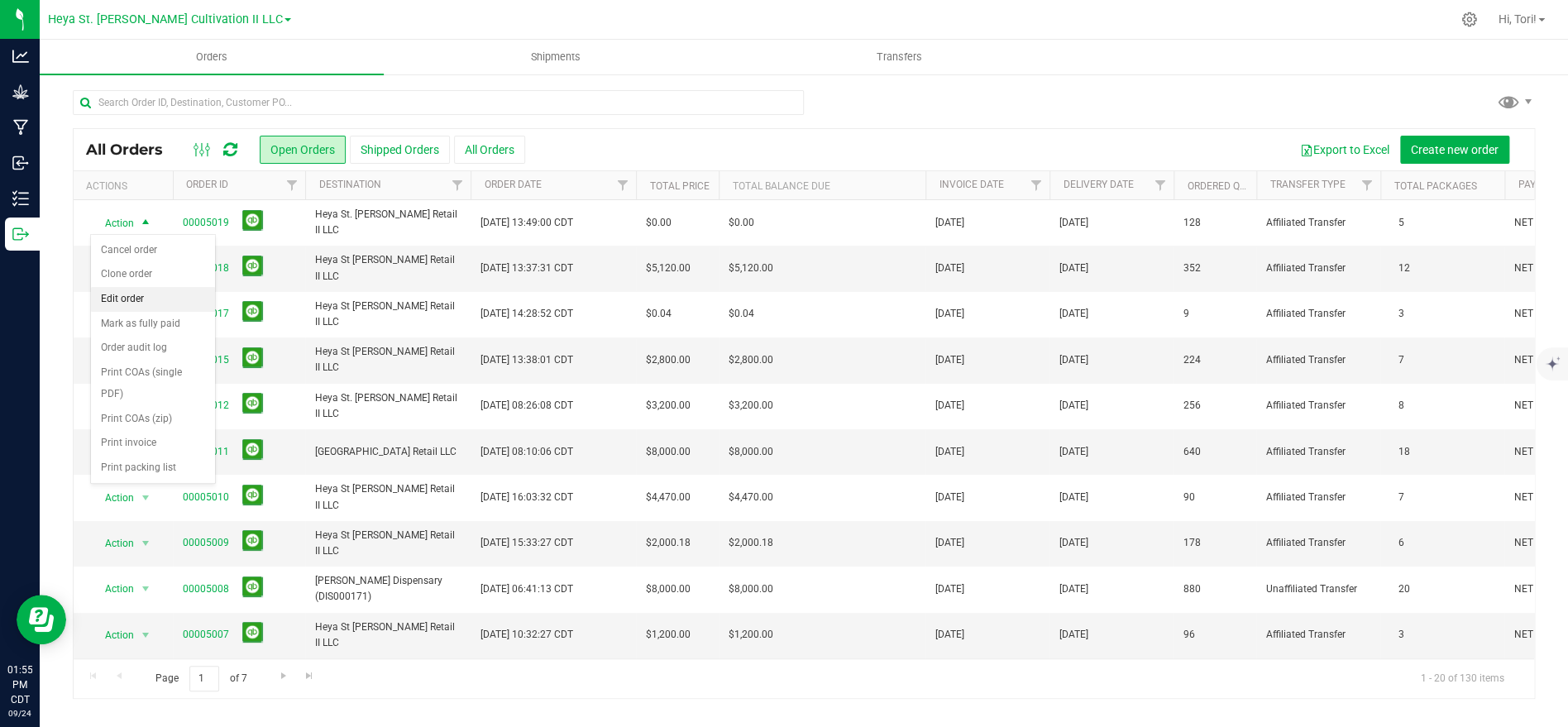
click at [160, 299] on li "Edit order" at bounding box center [153, 299] width 124 height 25
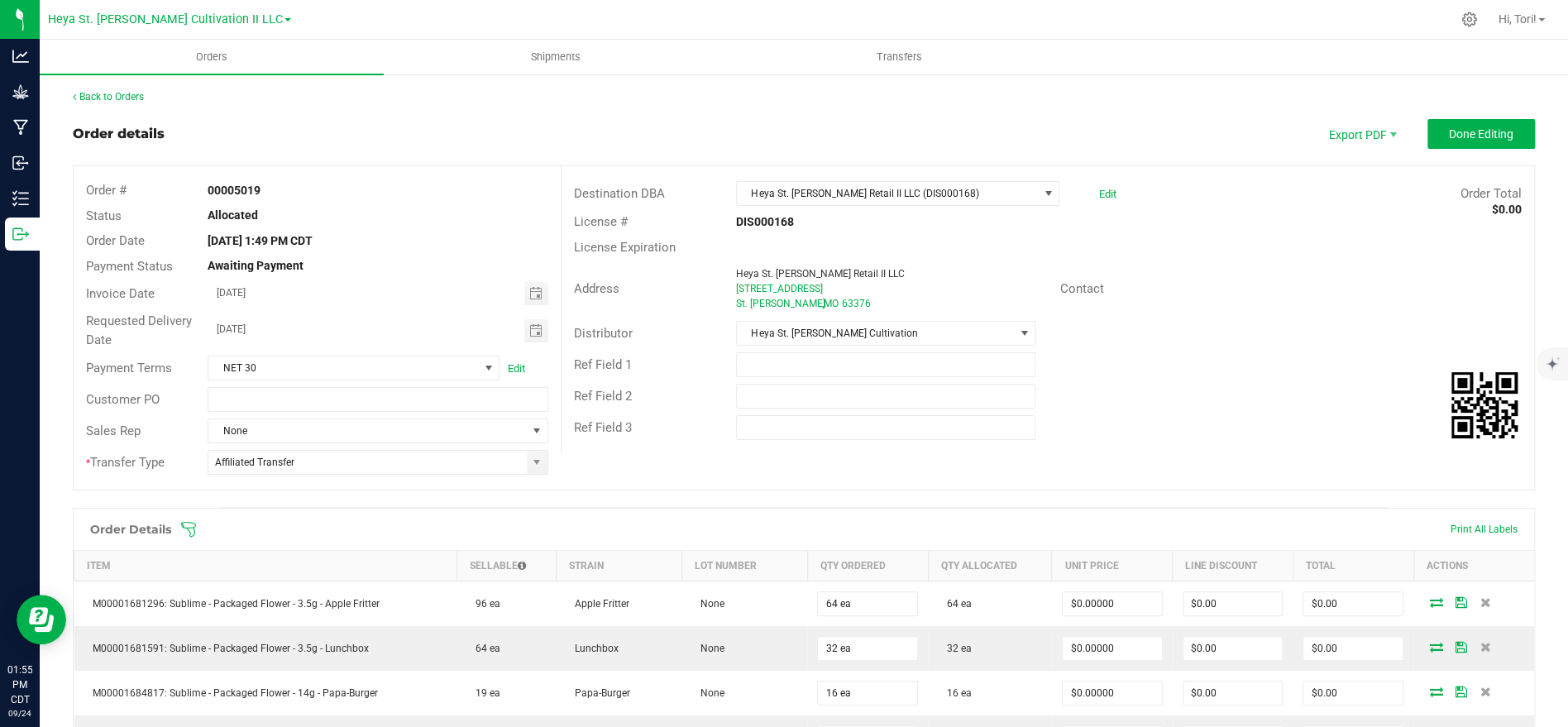
click at [184, 532] on icon at bounding box center [188, 529] width 16 height 16
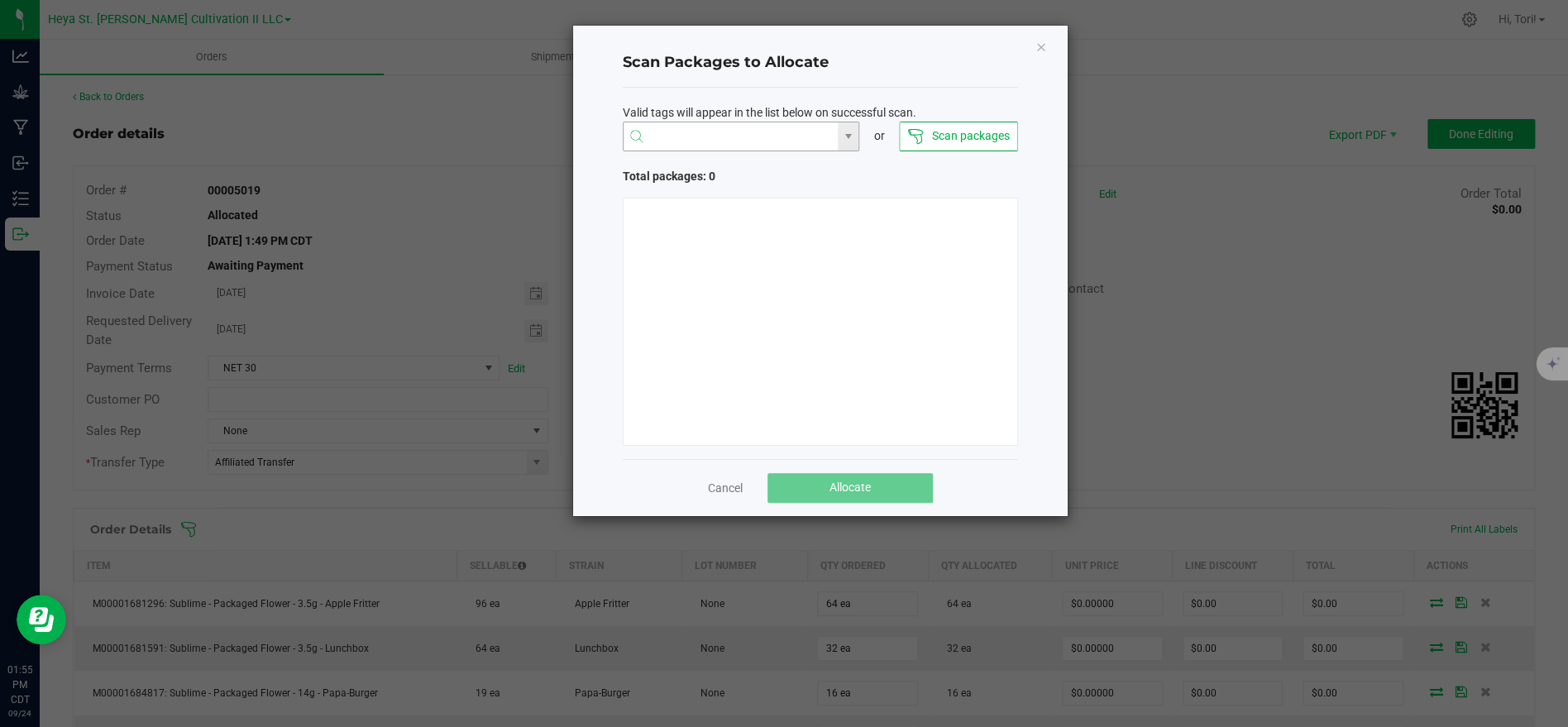
click at [759, 136] on input "NO DATA FOUND" at bounding box center [731, 137] width 215 height 30
type input "11763"
click at [711, 494] on link "Cancel" at bounding box center [725, 488] width 35 height 16
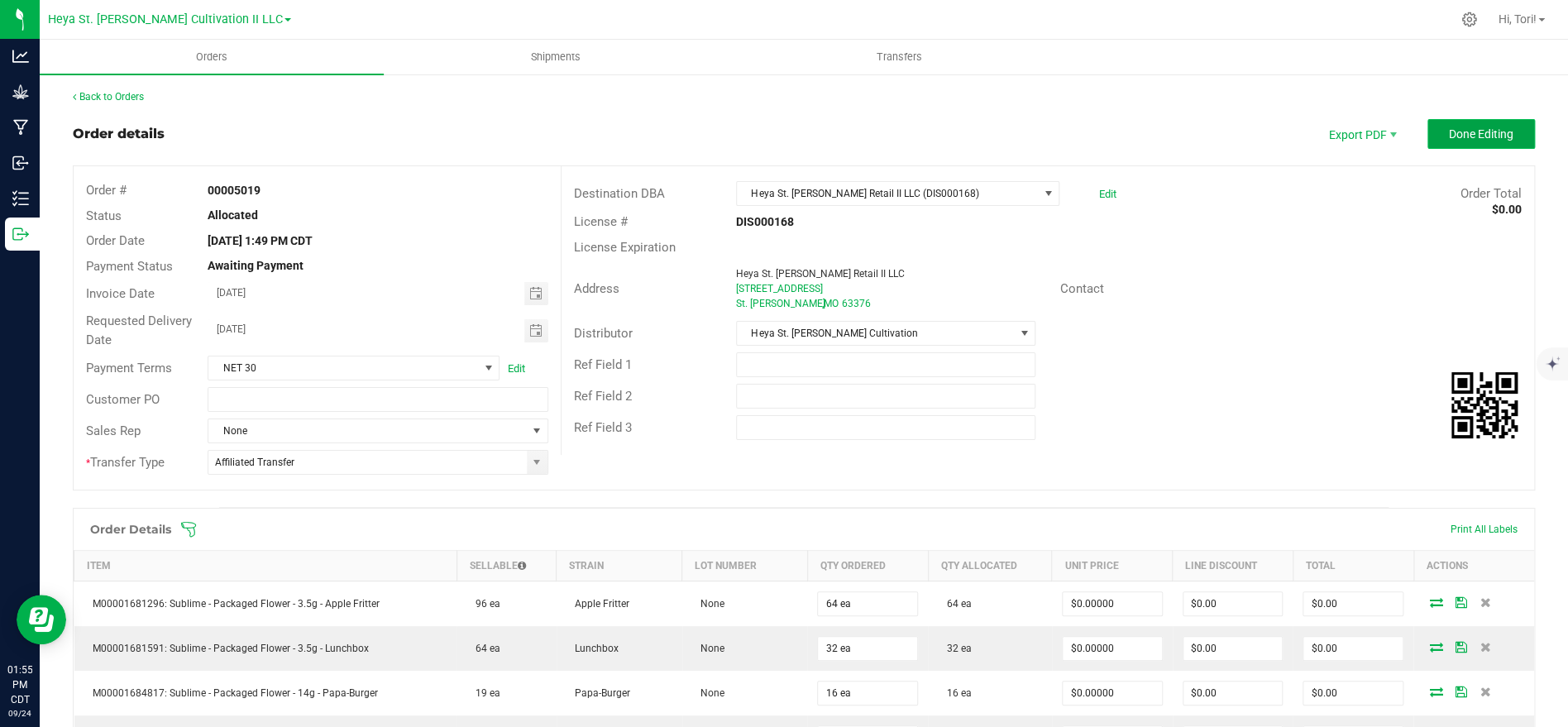
click at [1518, 142] on button "Done Editing" at bounding box center [1481, 133] width 108 height 30
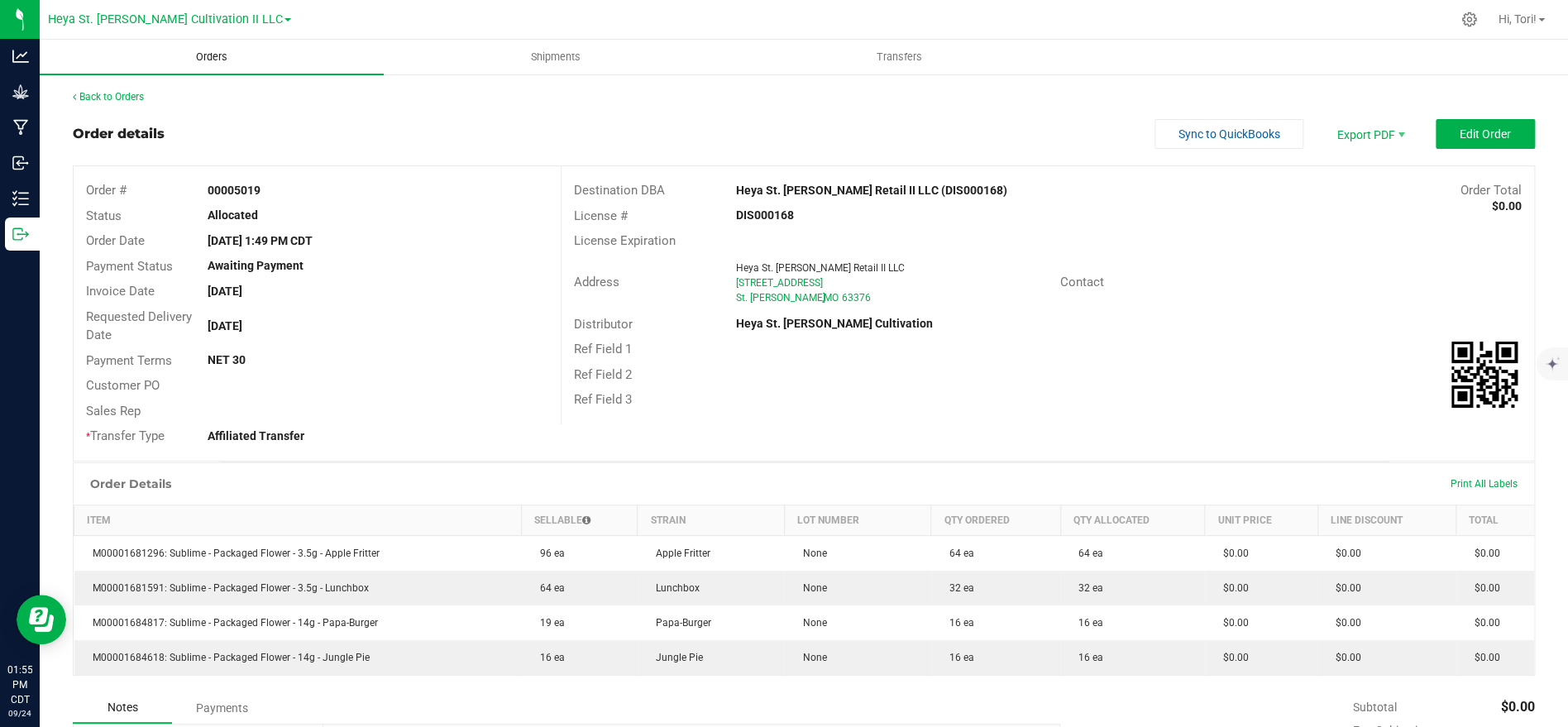
click at [241, 43] on uib-tab-heading "Orders" at bounding box center [211, 57] width 344 height 35
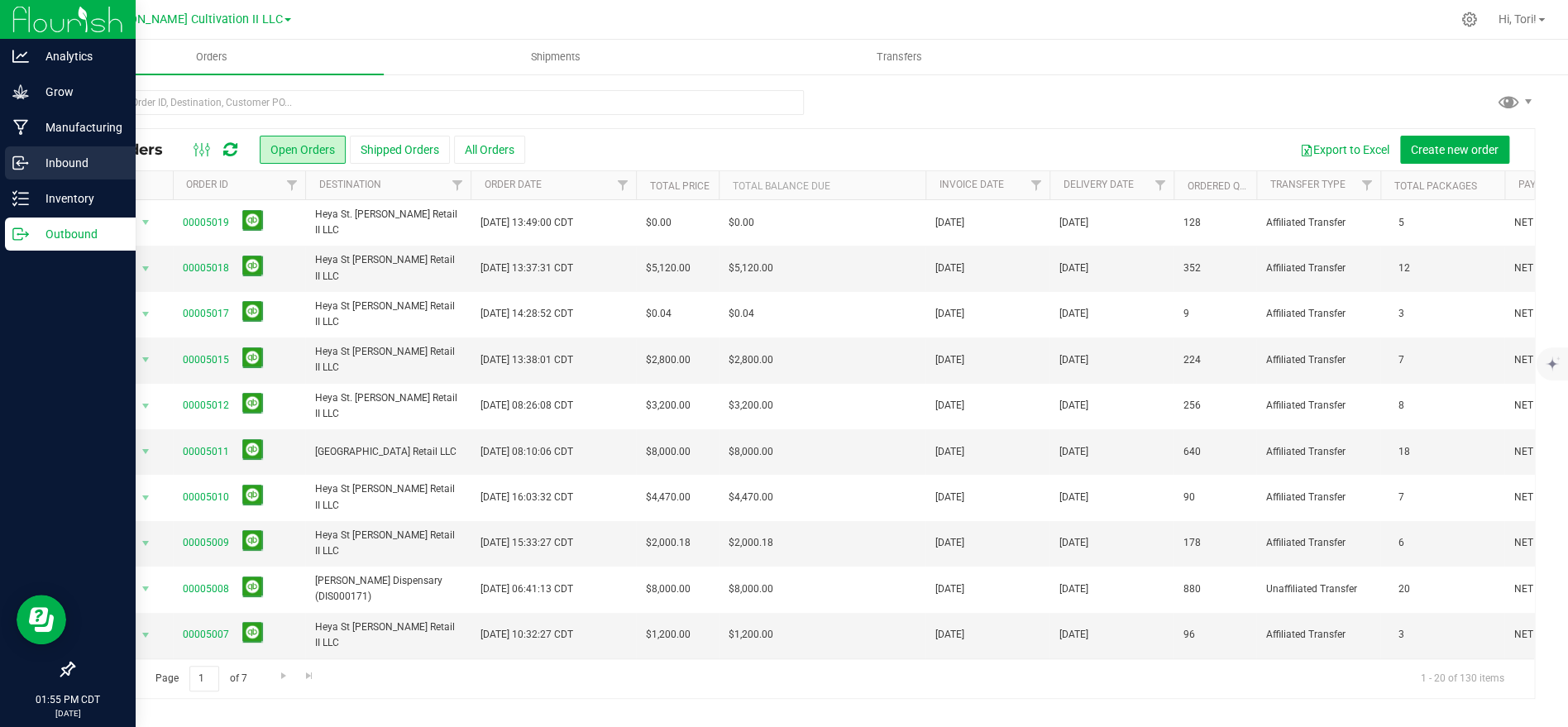
click at [79, 166] on p "Inbound" at bounding box center [79, 163] width 100 height 20
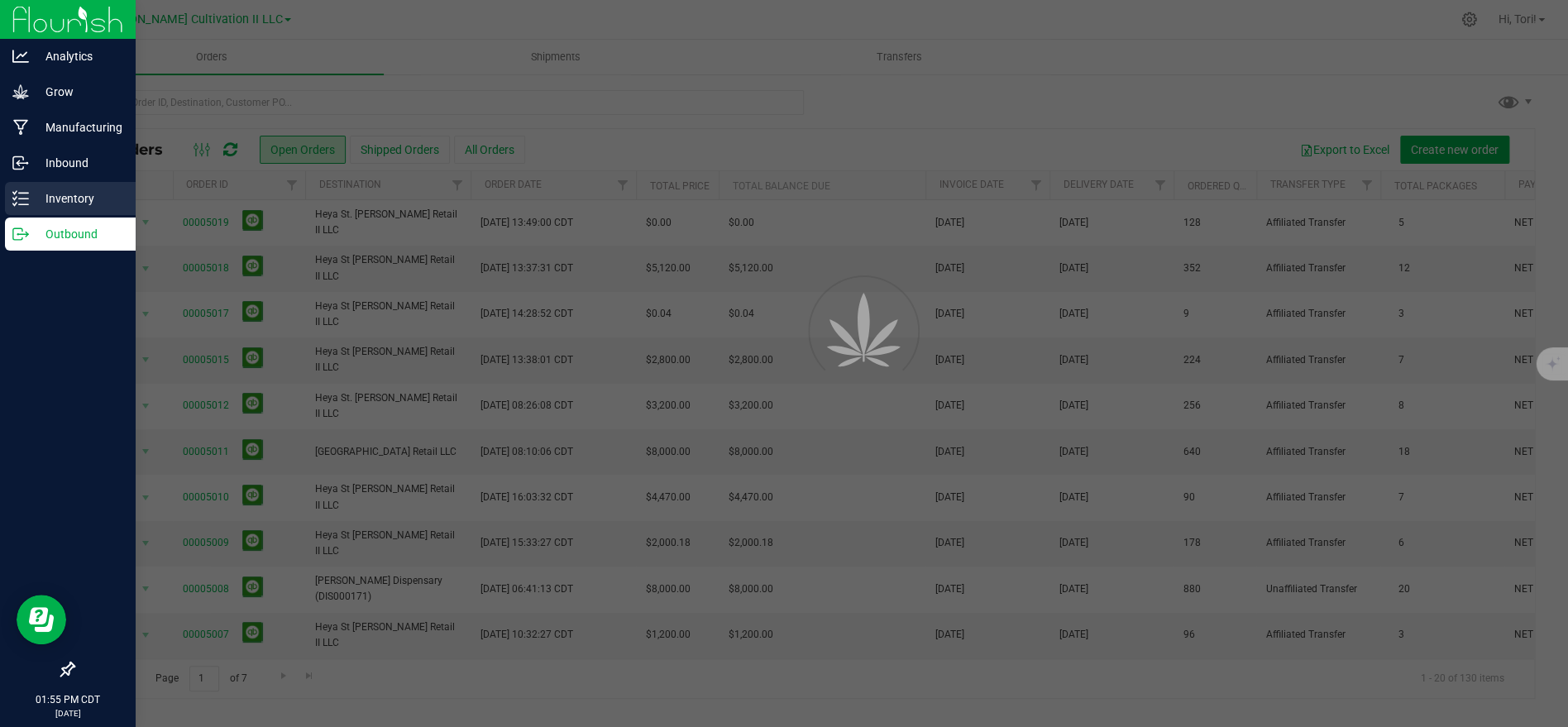
click at [84, 197] on p "Inventory" at bounding box center [79, 198] width 100 height 20
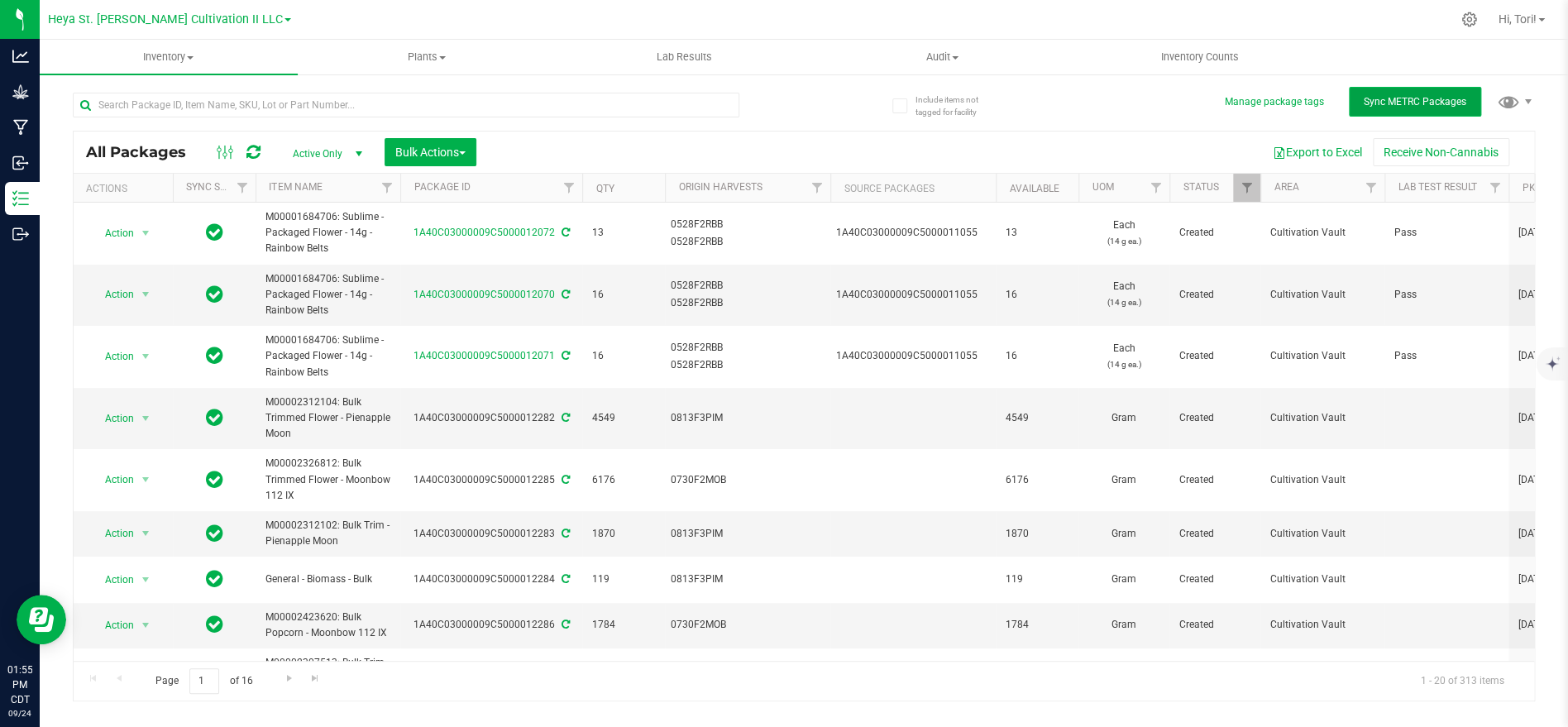
click at [1441, 107] on span "Sync METRC Packages" at bounding box center [1415, 101] width 102 height 12
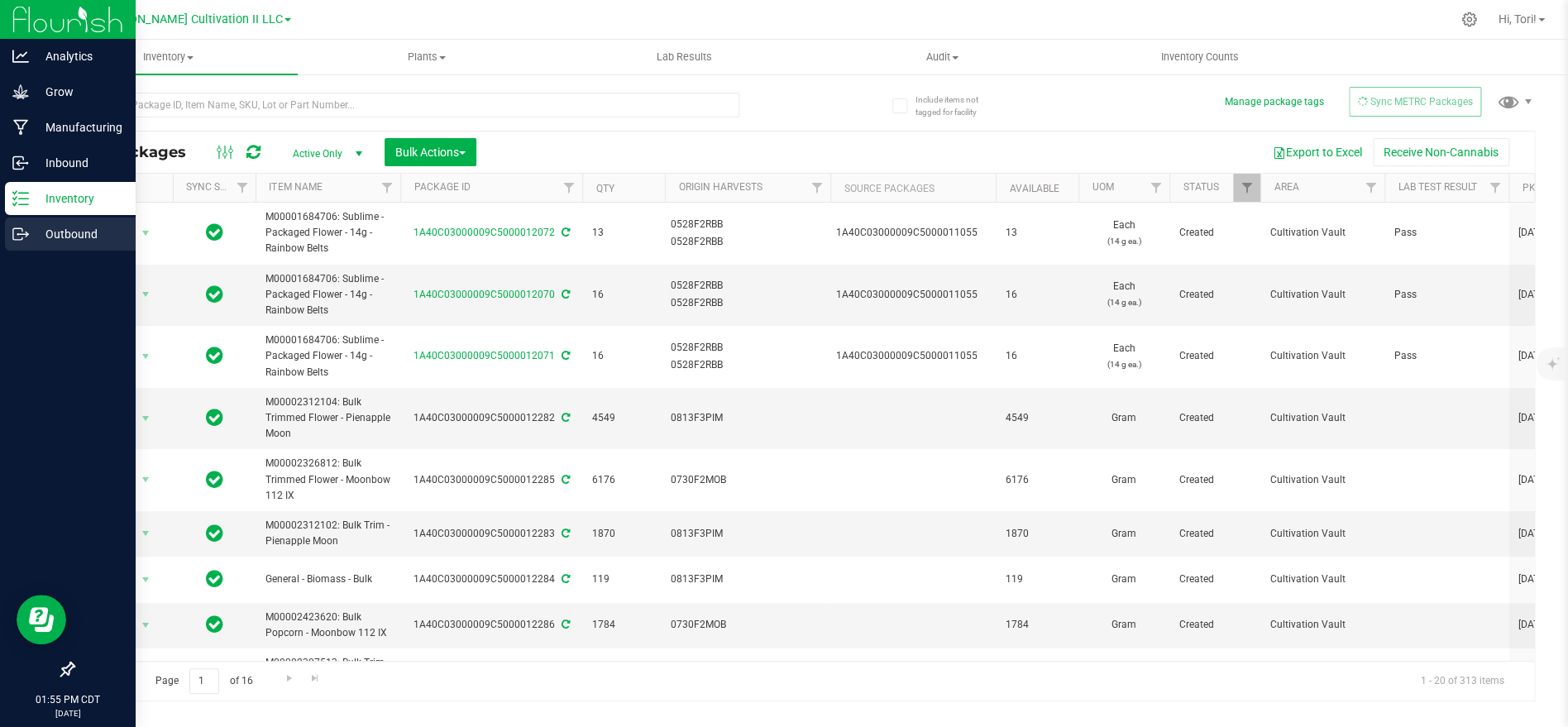
click at [33, 235] on p "Outbound" at bounding box center [79, 234] width 100 height 20
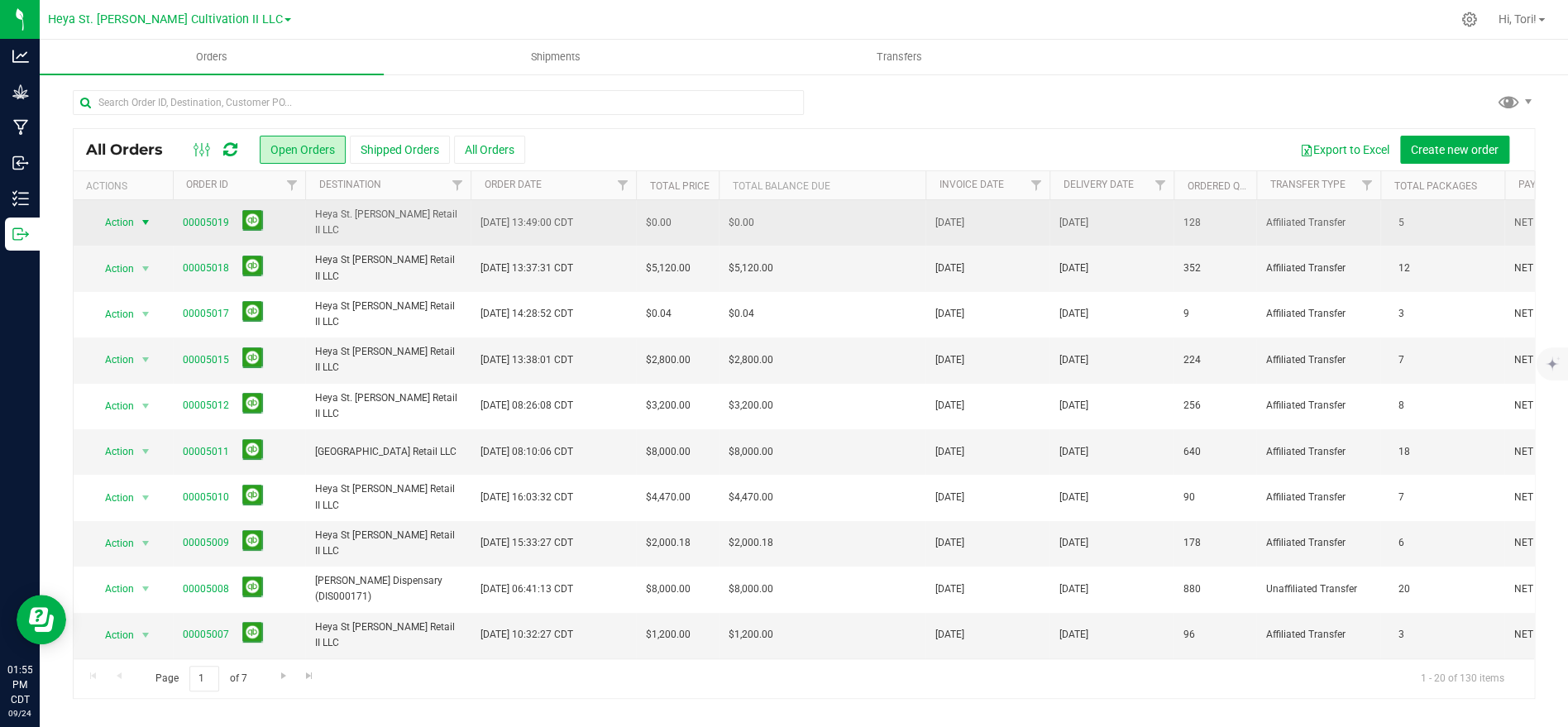
click at [127, 218] on span "Action" at bounding box center [112, 222] width 45 height 23
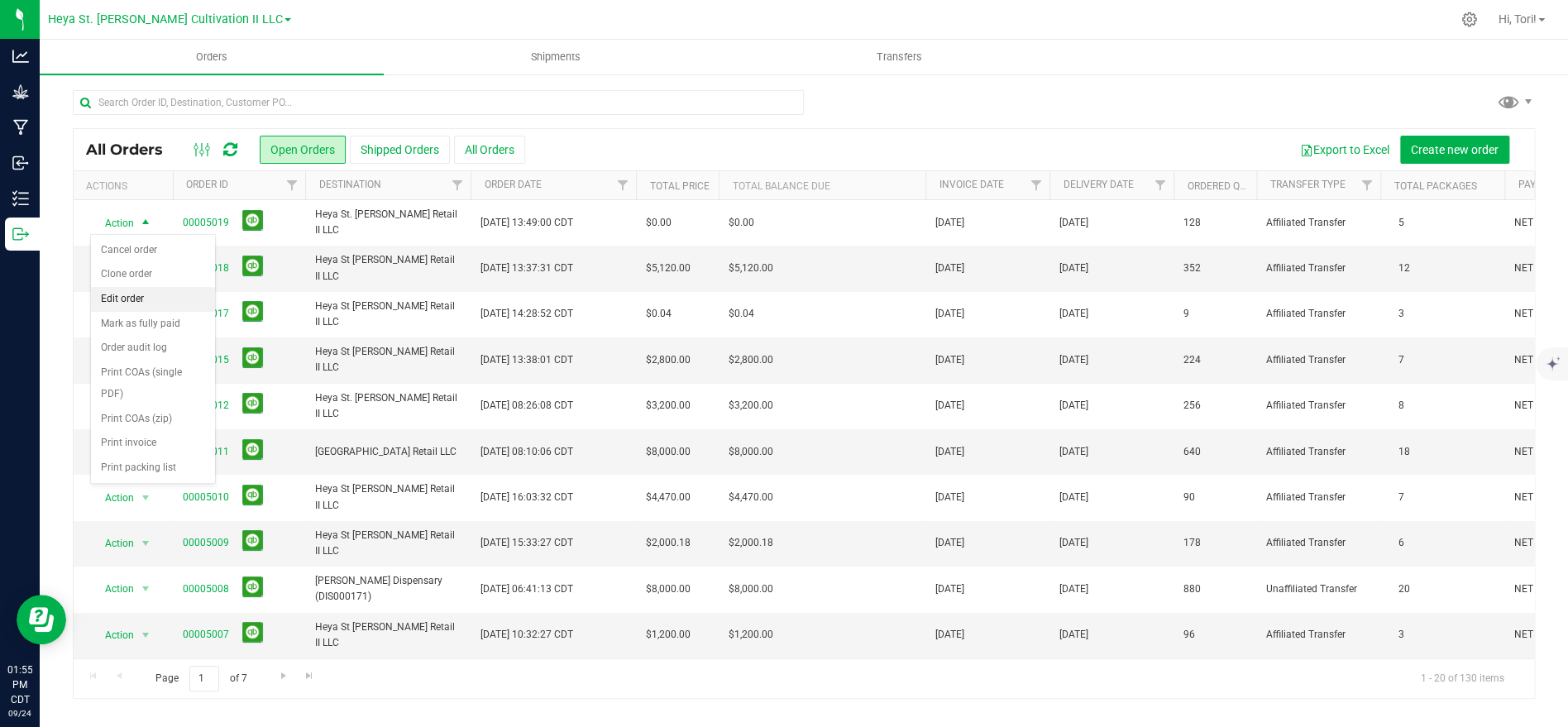
click at [149, 305] on li "Edit order" at bounding box center [153, 299] width 124 height 25
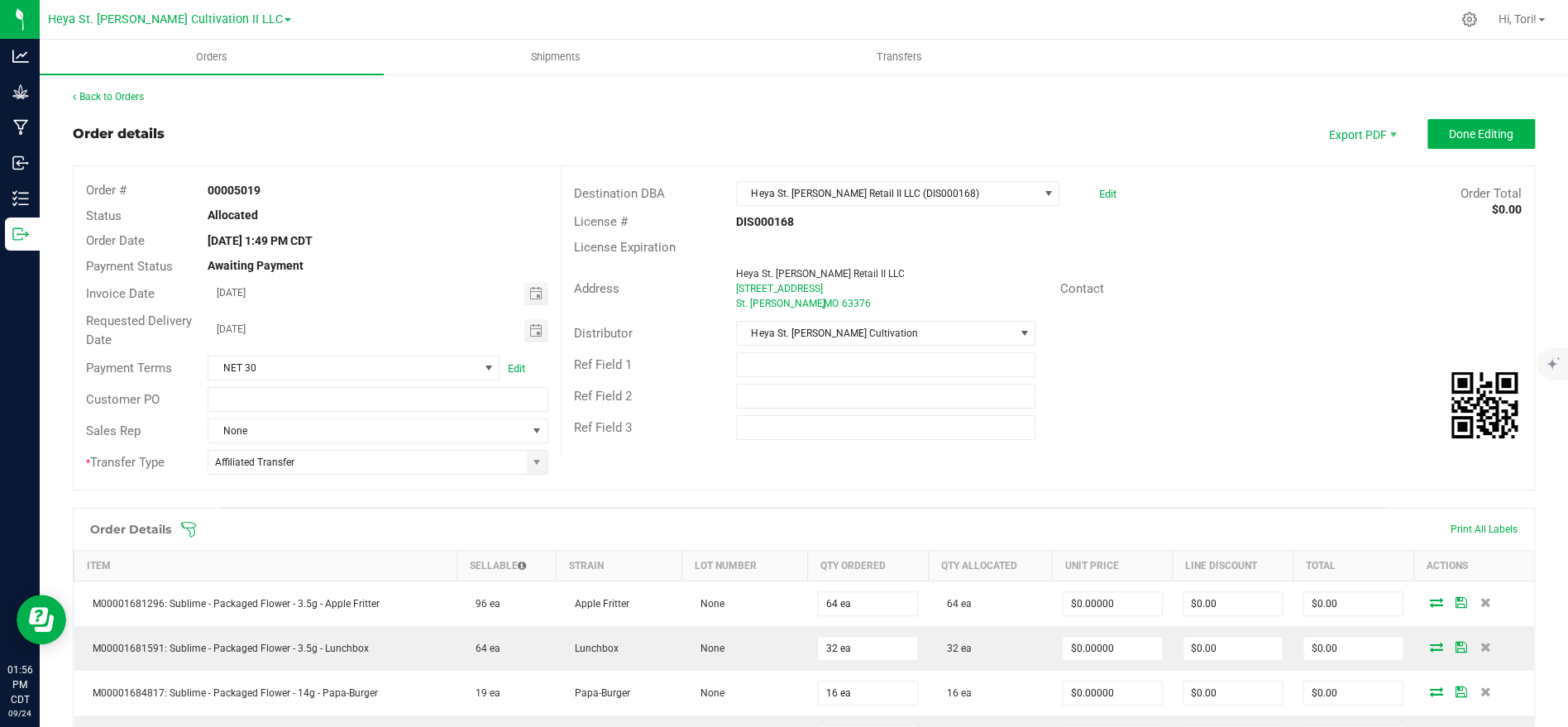
click at [188, 522] on icon at bounding box center [188, 529] width 16 height 16
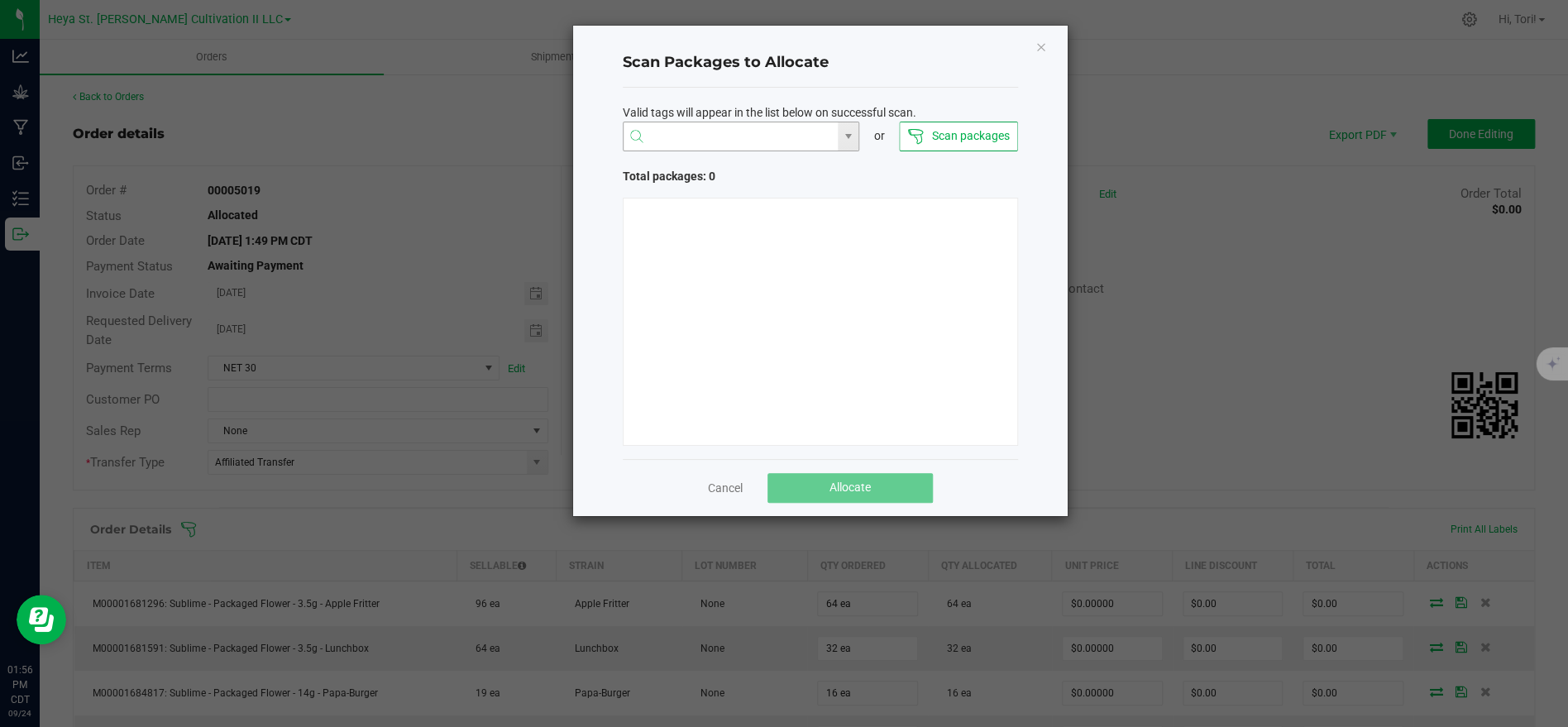
click at [741, 144] on input "NO DATA FOUND" at bounding box center [731, 137] width 215 height 30
click at [921, 135] on div "Scan packages" at bounding box center [957, 136] width 118 height 30
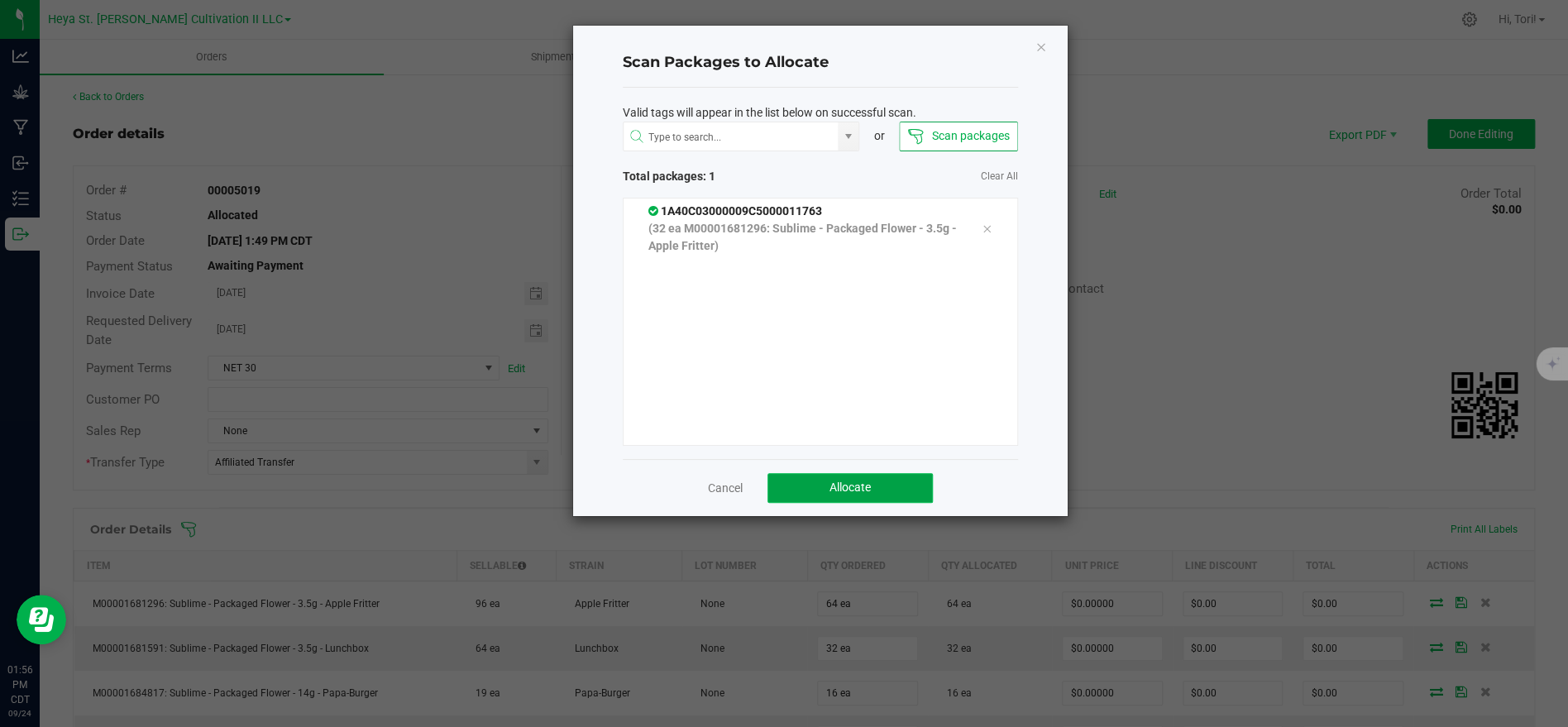
click at [843, 479] on button "Allocate" at bounding box center [849, 488] width 165 height 30
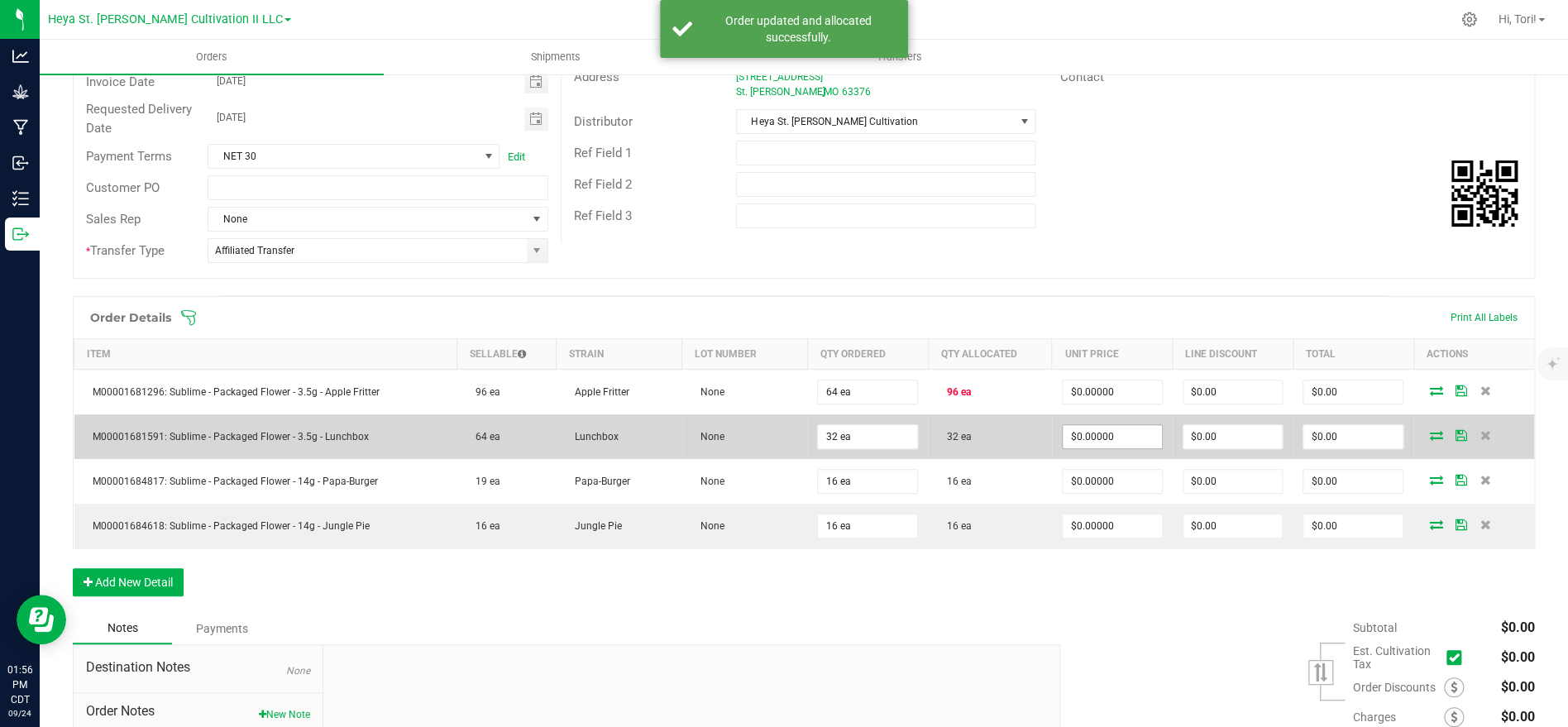
scroll to position [269, 0]
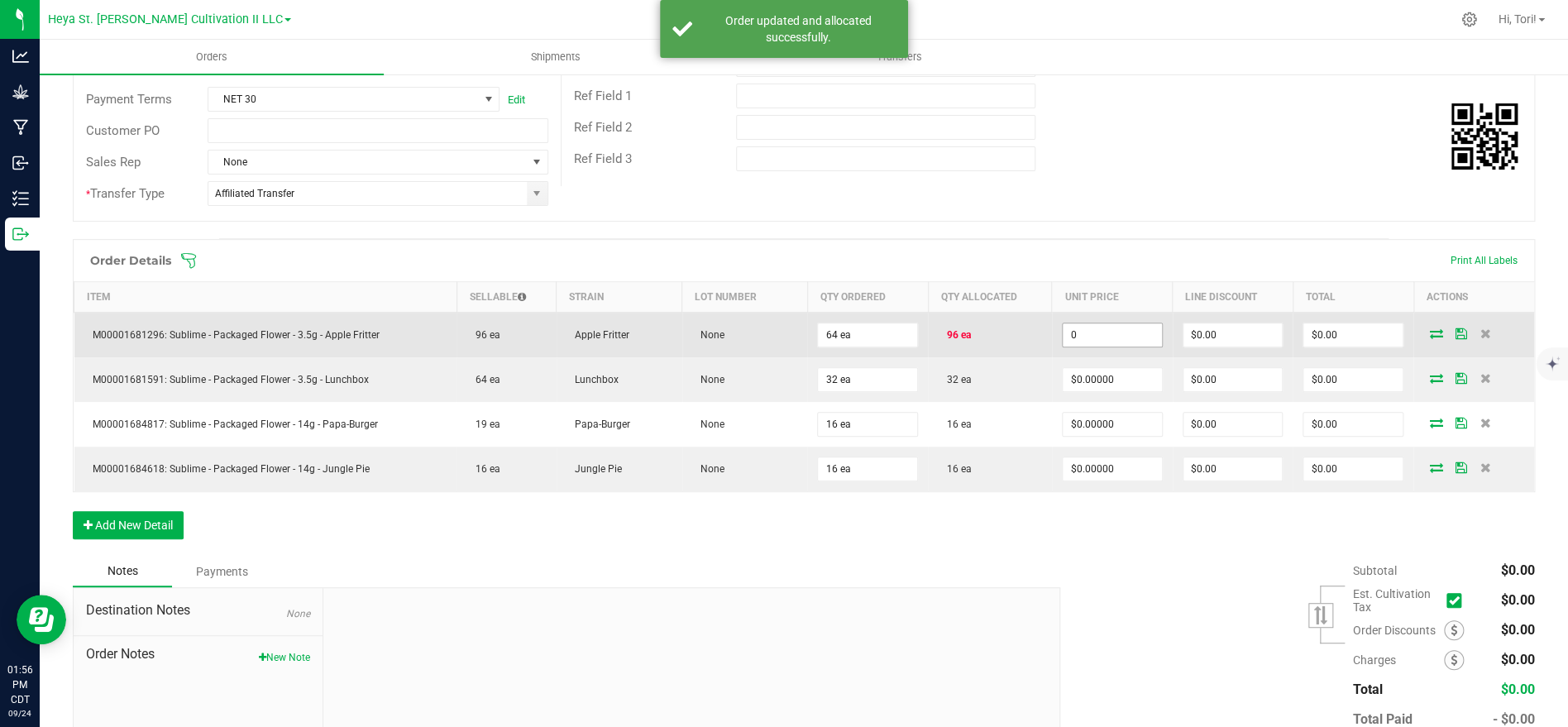
click at [1117, 337] on input "0" at bounding box center [1112, 334] width 100 height 23
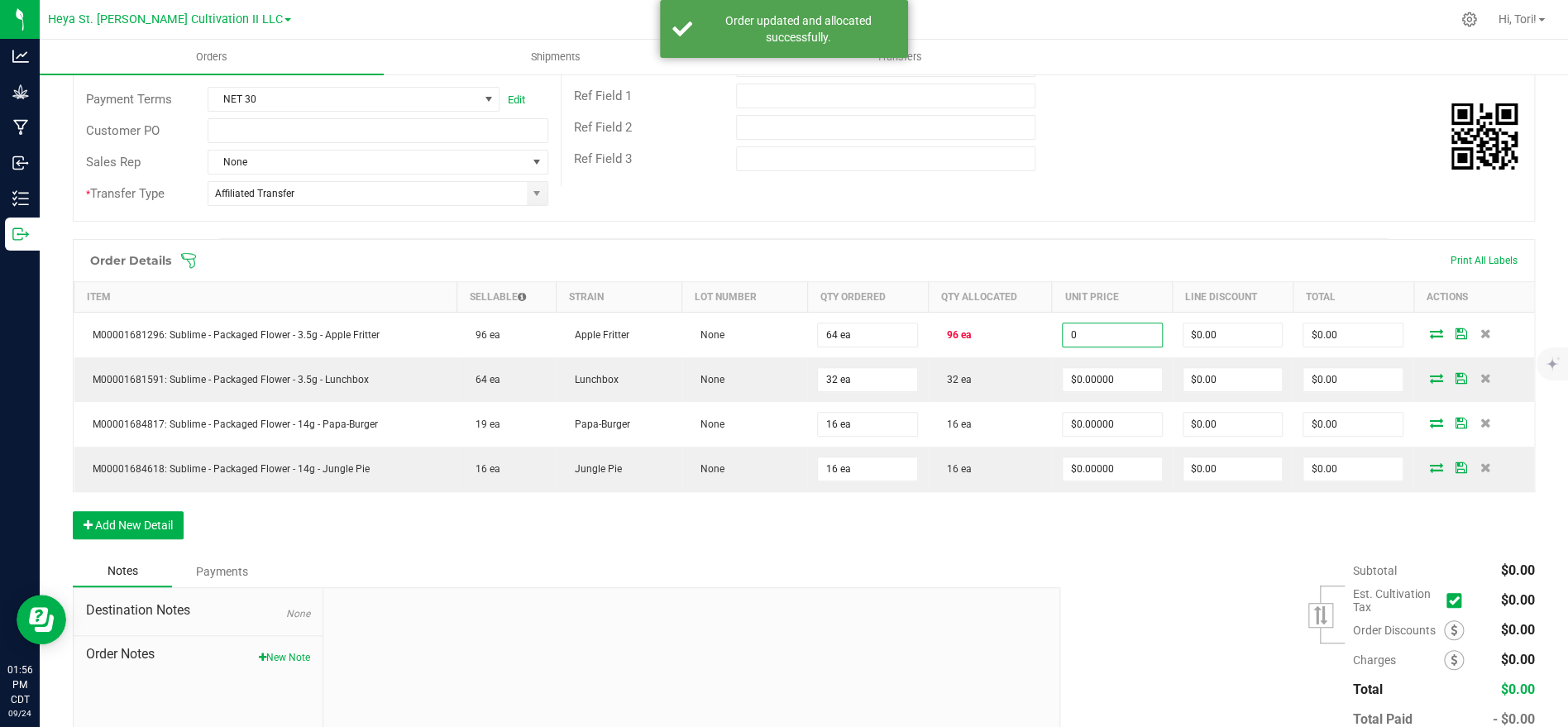
type input "$0.00000"
click at [1088, 174] on div "Destination DBA Heya St. [PERSON_NAME] Retail II LLC (DIS000168) Edit Order Tot…" at bounding box center [1047, 42] width 973 height 289
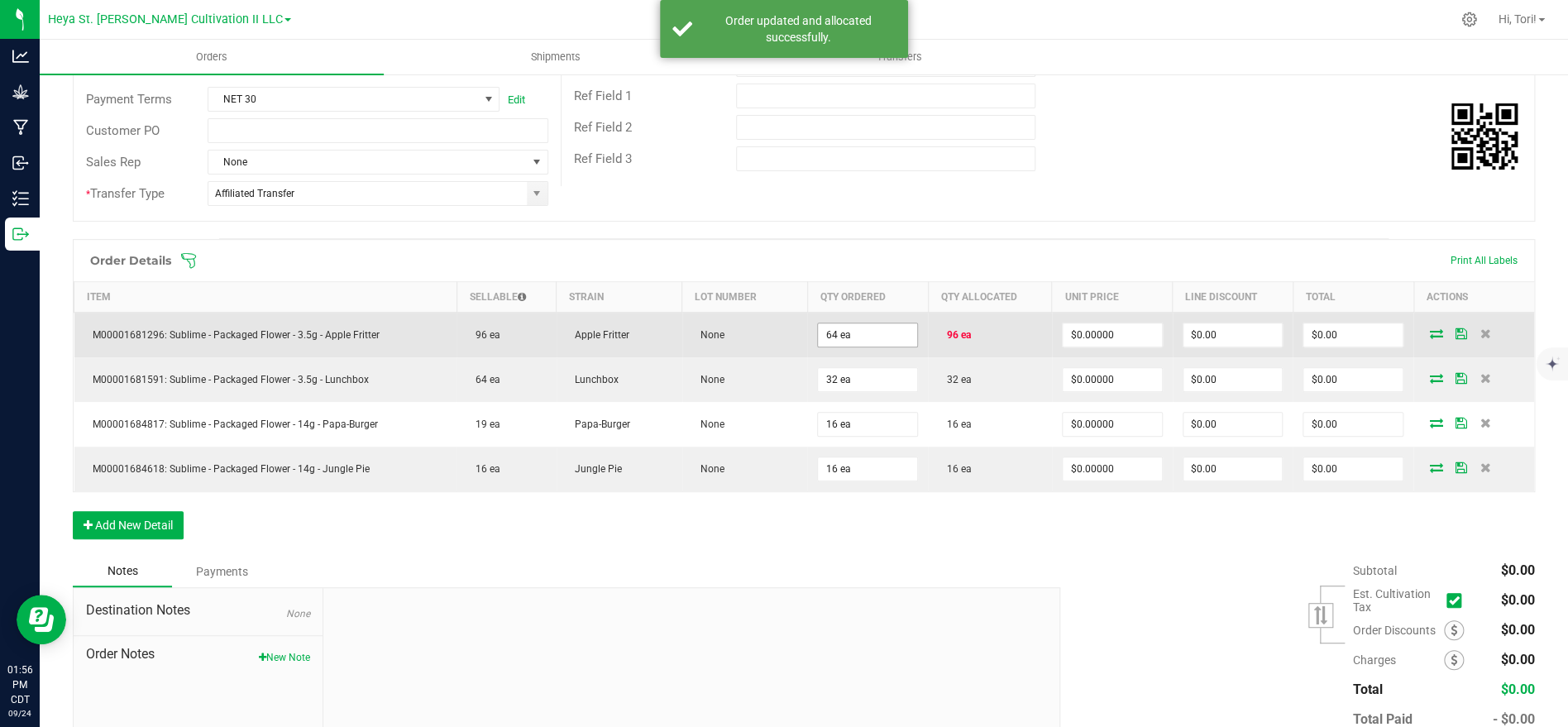
type input "64"
click at [843, 329] on input "64" at bounding box center [868, 334] width 100 height 23
click at [898, 324] on input "64" at bounding box center [868, 334] width 100 height 23
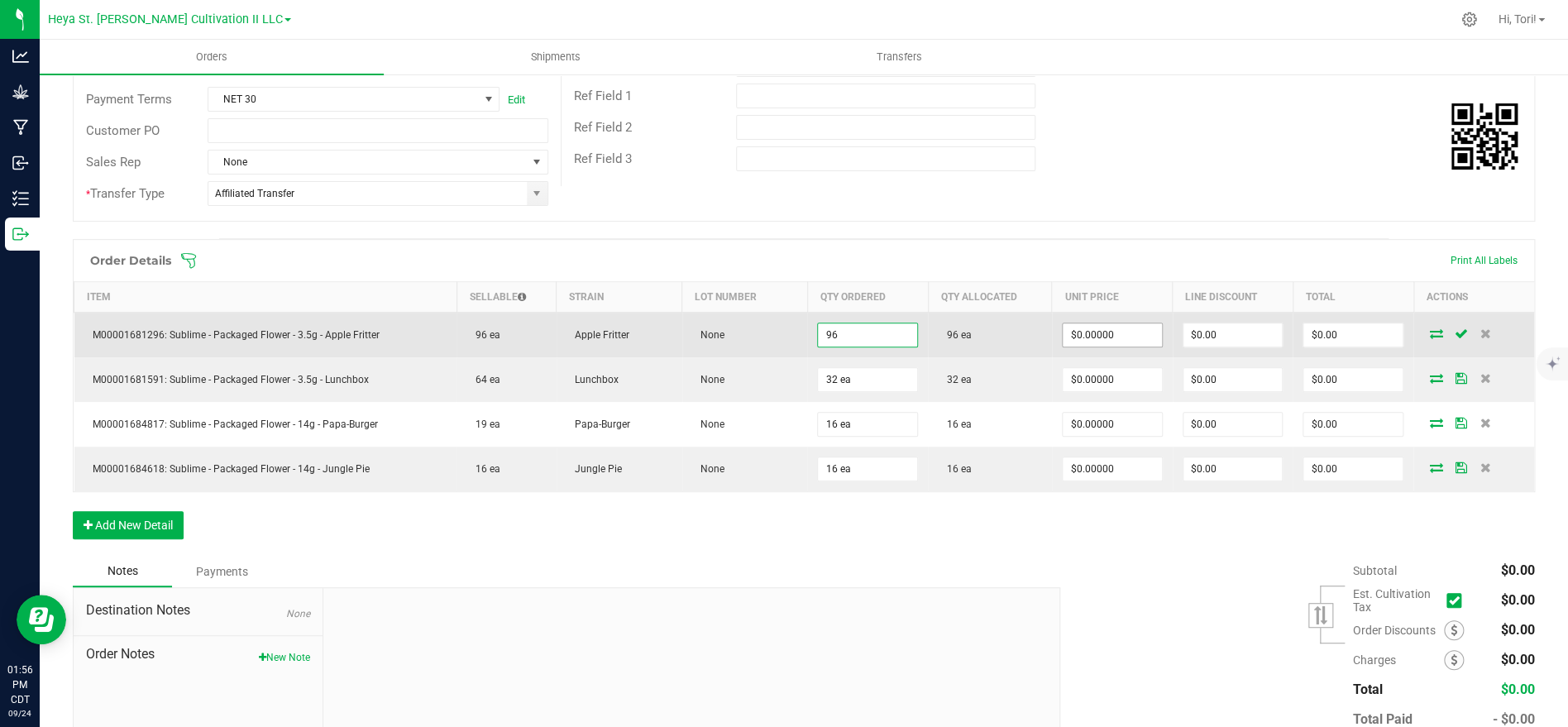
type input "96 ea"
type input "0"
click at [1106, 331] on input "0" at bounding box center [1112, 334] width 100 height 23
click at [1116, 331] on input "0" at bounding box center [1112, 334] width 100 height 23
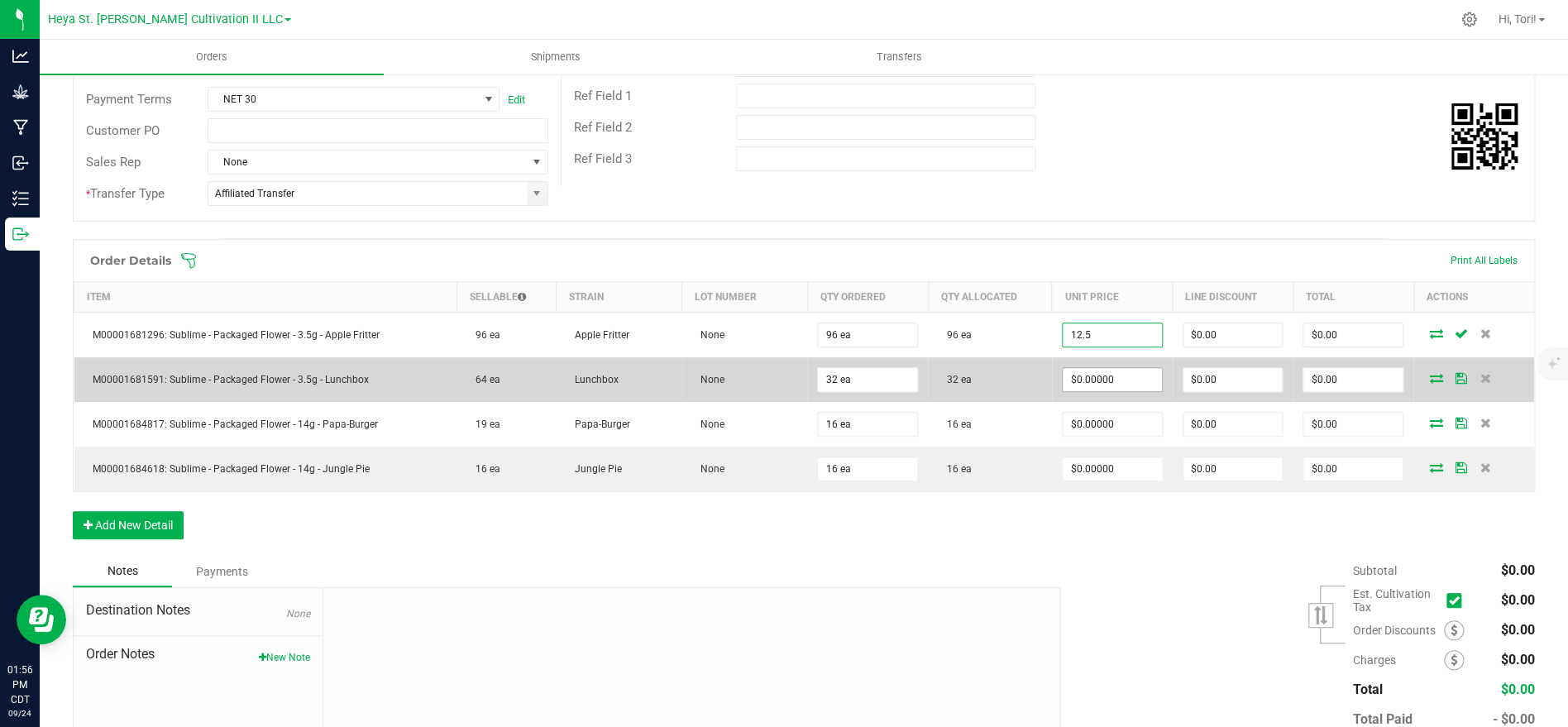
type input "12.5"
type input "0"
type input "$12.50000"
type input "$1,200.00"
click at [1116, 387] on input "0" at bounding box center [1112, 379] width 100 height 23
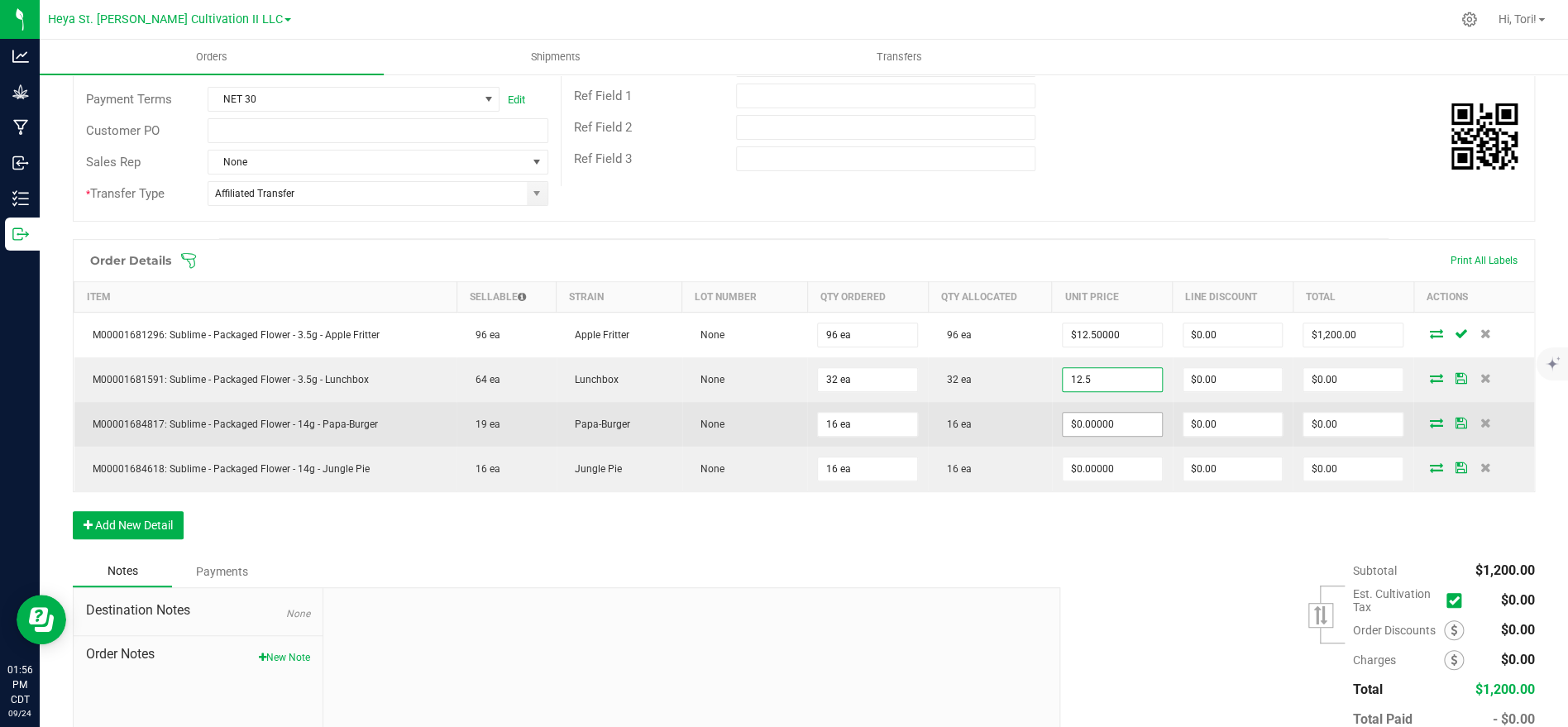
type input "$12.50000"
type input "$400.00"
click at [1107, 428] on input "0" at bounding box center [1112, 424] width 100 height 23
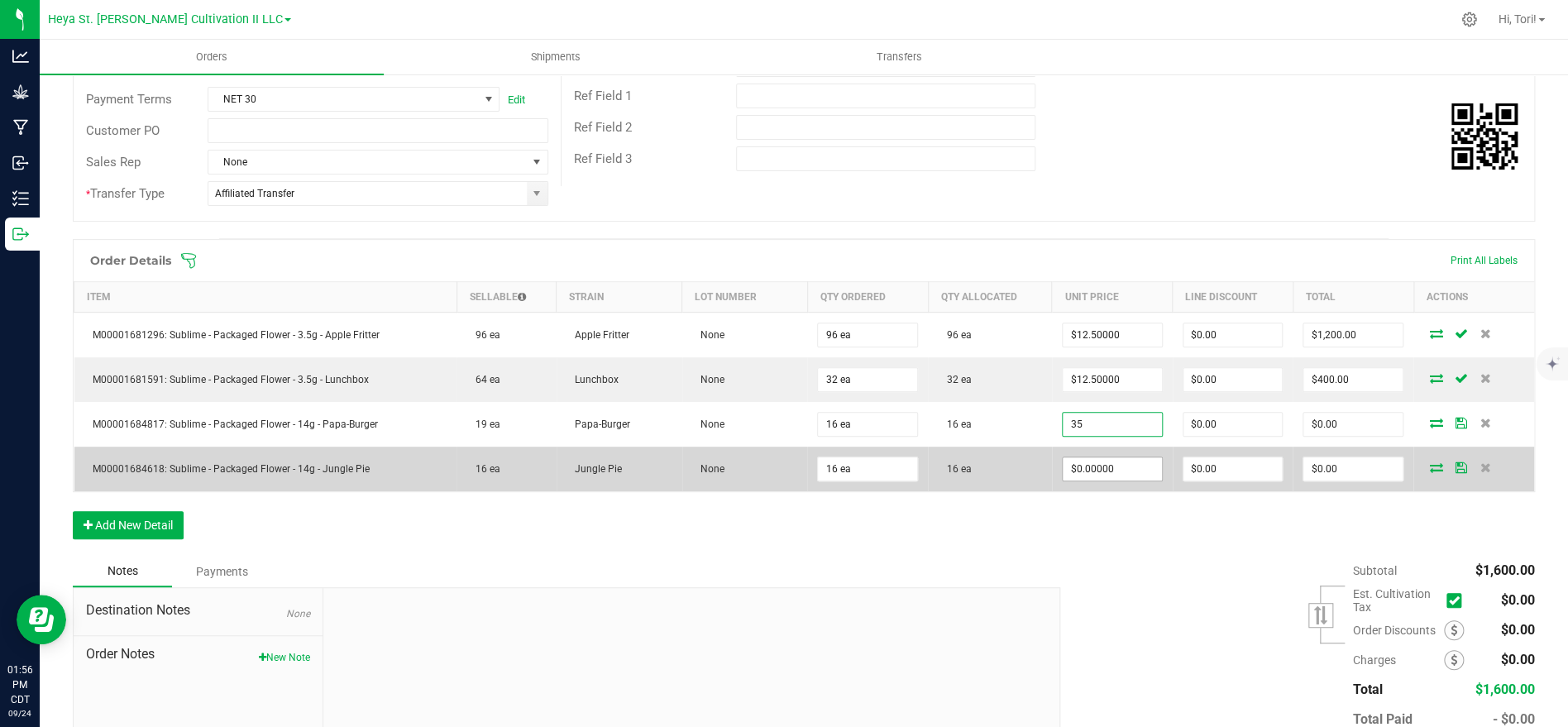
type input "$35.00000"
type input "$560.00"
click at [1121, 479] on input "0" at bounding box center [1112, 469] width 100 height 23
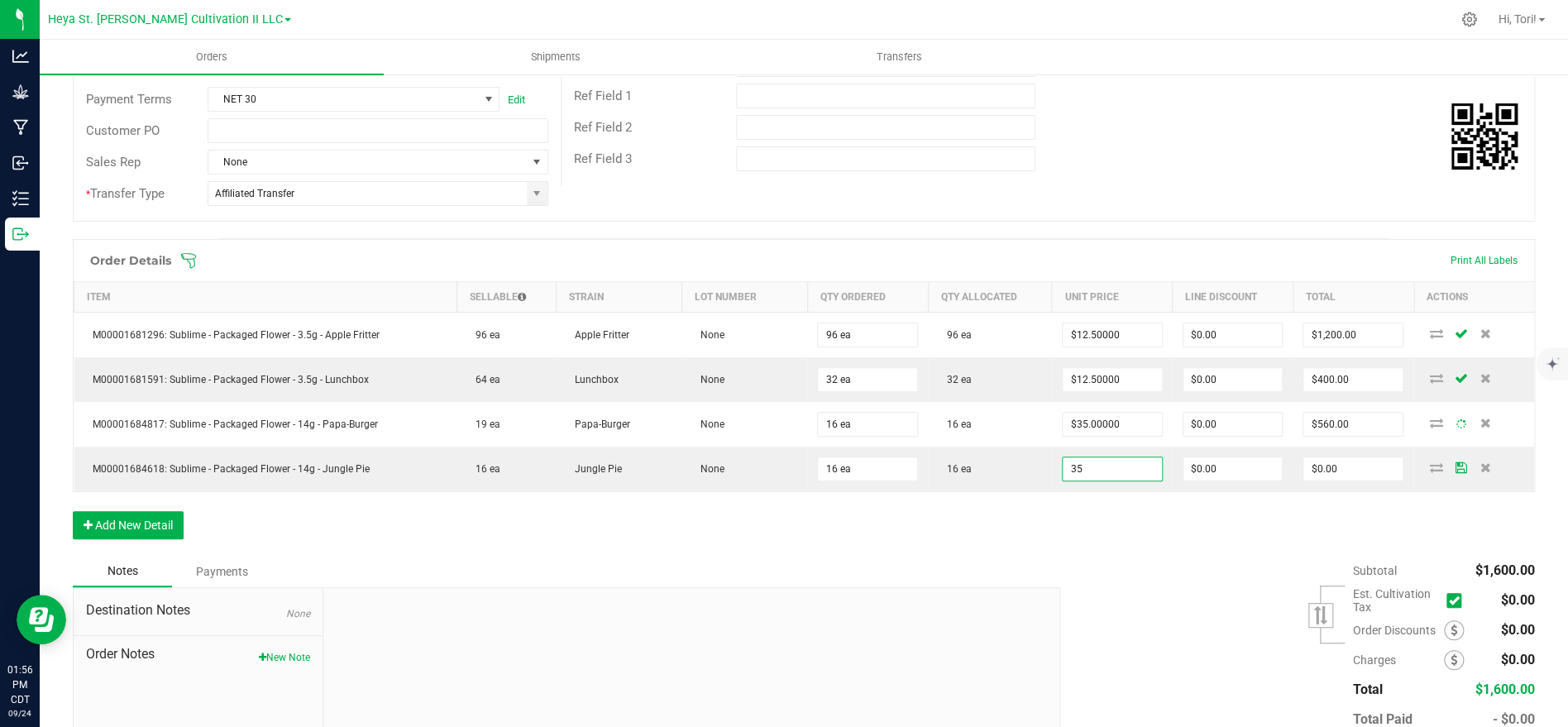
type input "$35.00000"
type input "$560.00"
click at [1123, 514] on div "Order Details Print All Labels Item Sellable Strain Lot Number Qty Ordered Qty …" at bounding box center [804, 397] width 1462 height 317
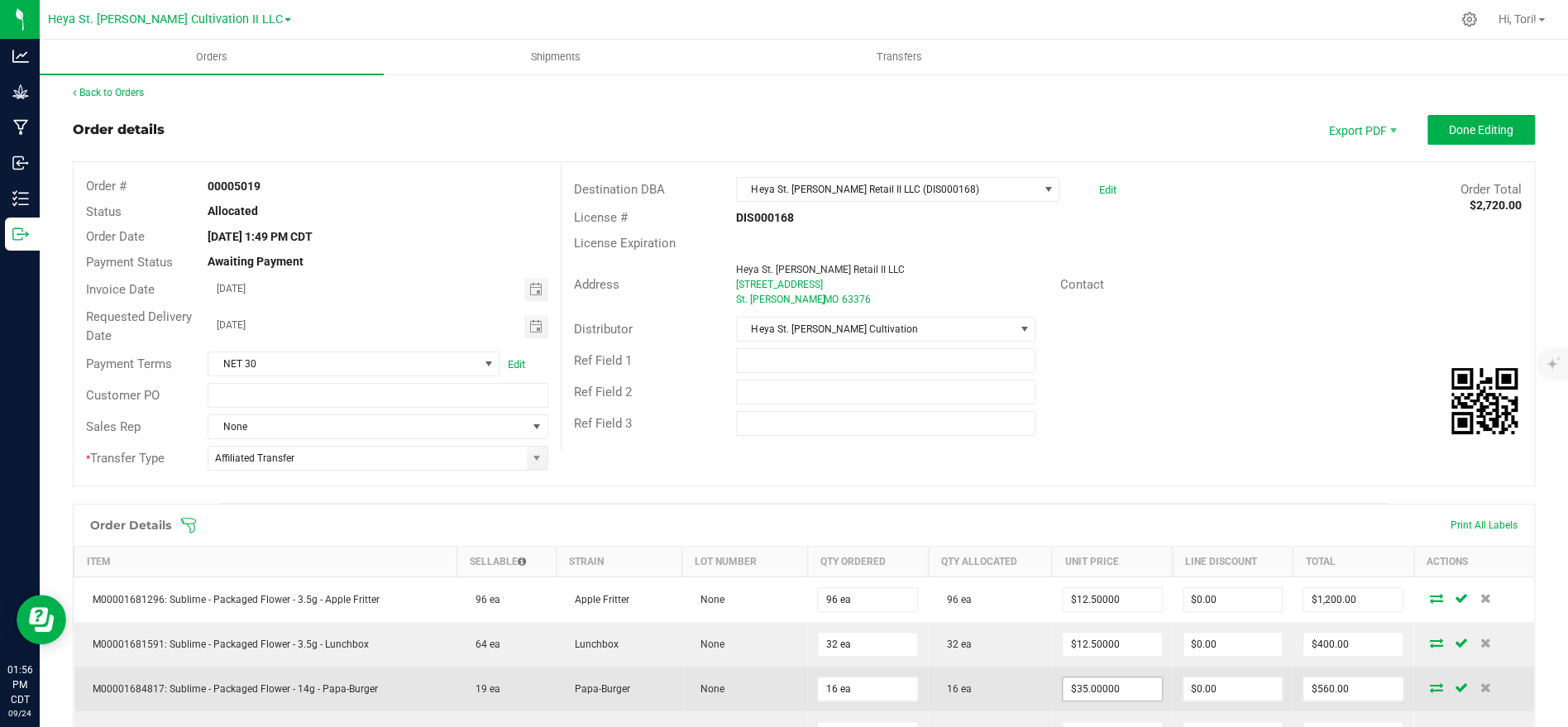
scroll to position [0, 0]
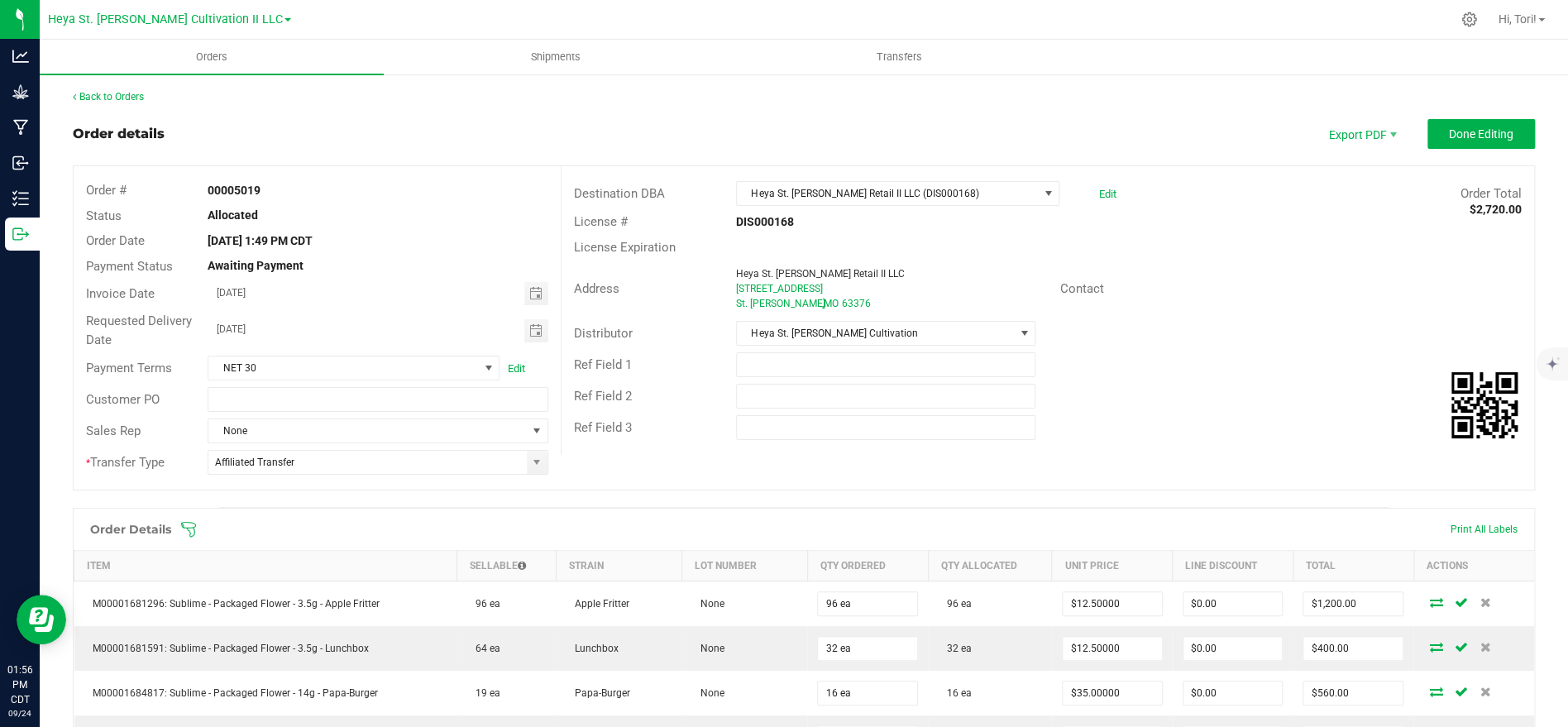
click at [1482, 166] on div "Destination DBA Heya St. [PERSON_NAME] Retail II LLC (DIS000168) Edit Order Tot…" at bounding box center [1047, 311] width 973 height 289
click at [1484, 148] on button "Done Editing" at bounding box center [1481, 133] width 108 height 30
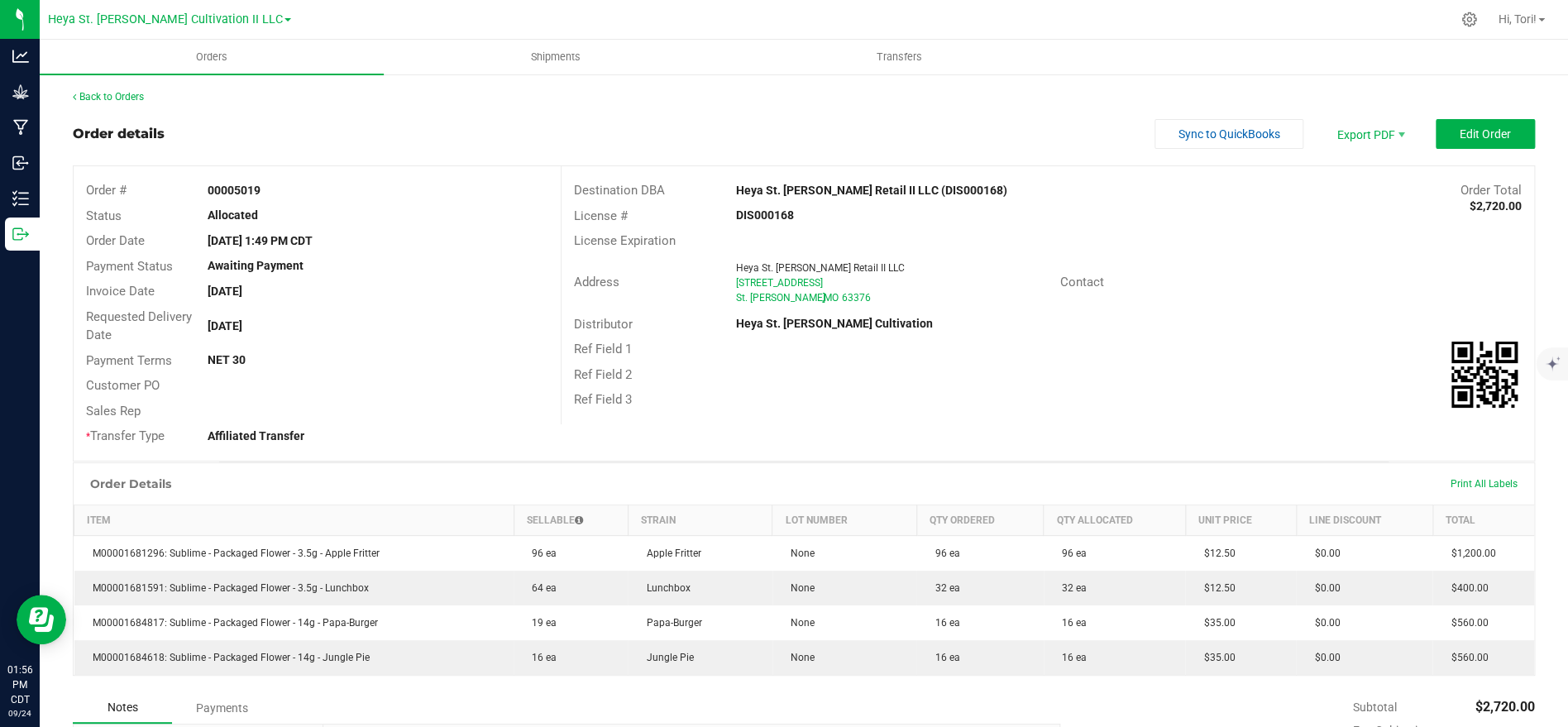
click at [135, 87] on div "Back to Orders Order details Sync to QuickBooks Export PDF Edit Order Order # 0…" at bounding box center [803, 518] width 1528 height 890
click at [123, 100] on link "Back to Orders" at bounding box center [109, 97] width 71 height 12
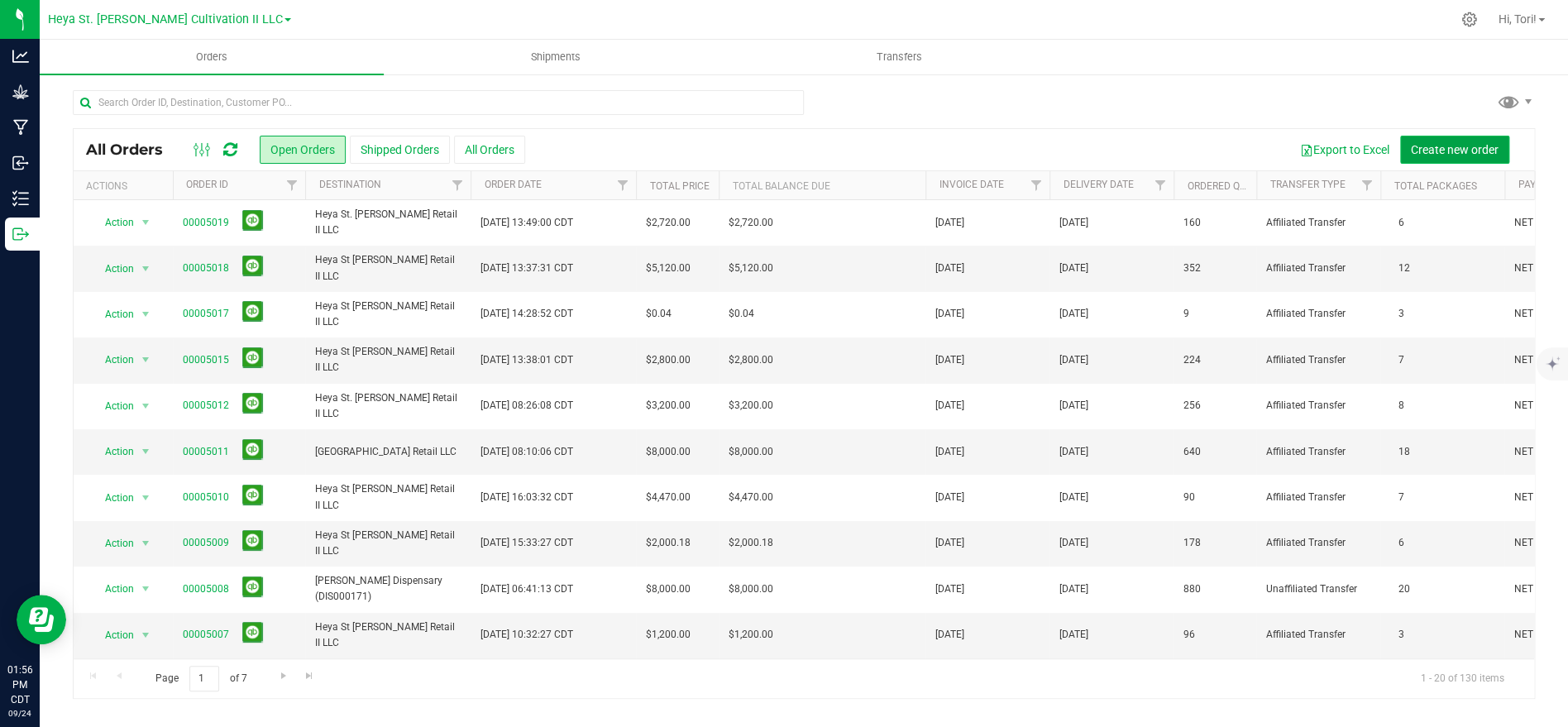
click at [1467, 149] on span "Create new order" at bounding box center [1455, 150] width 88 height 13
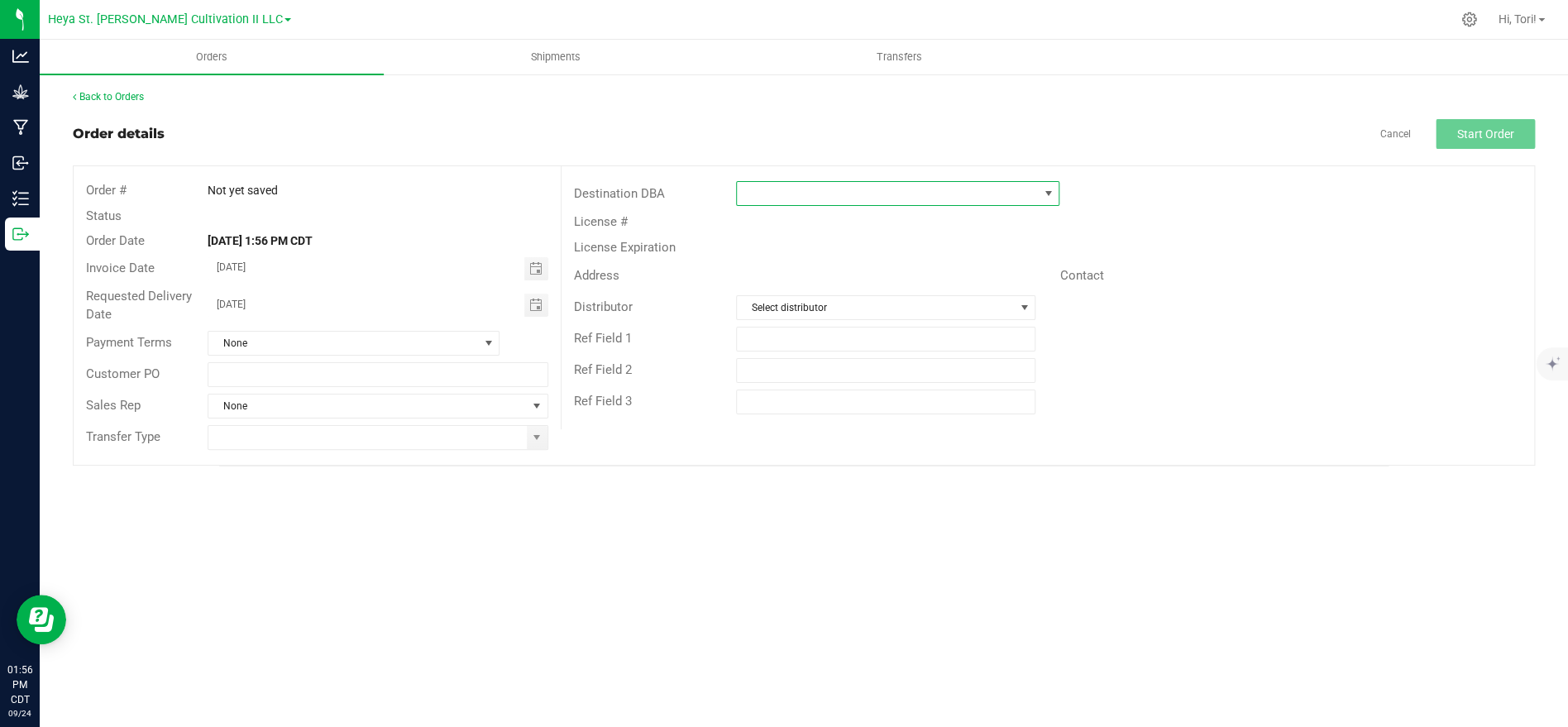
click at [830, 192] on span at bounding box center [888, 193] width 301 height 23
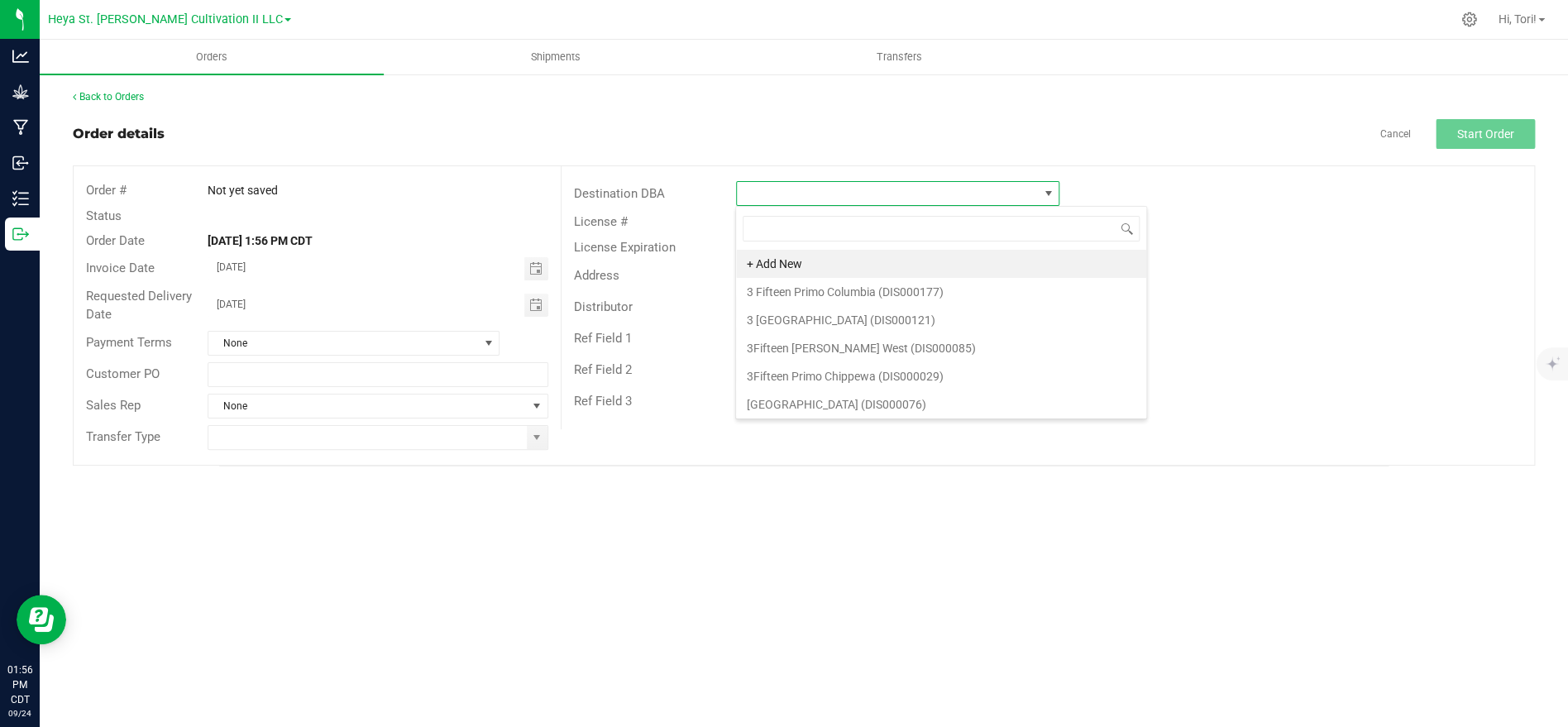
scroll to position [25, 322]
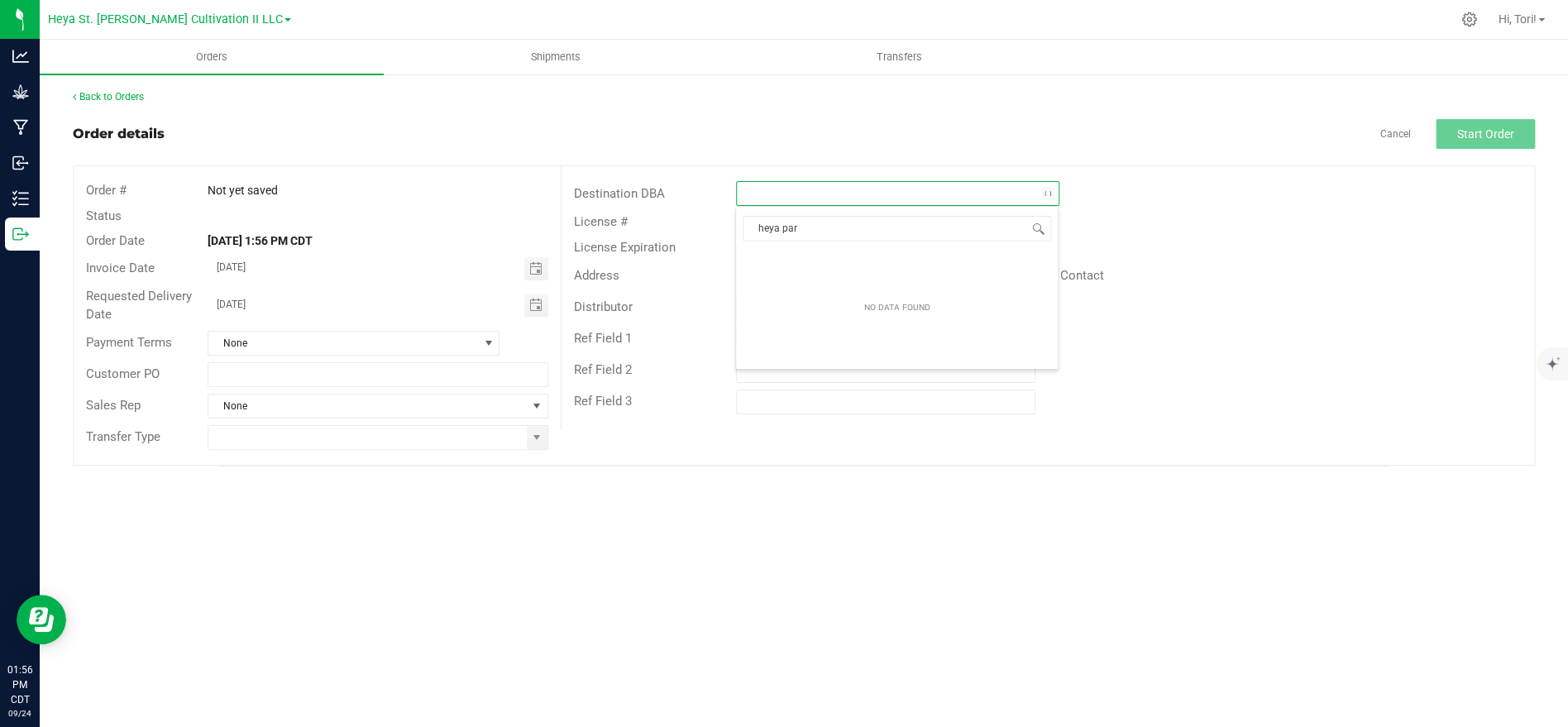
type input "[GEOGRAPHIC_DATA]"
click at [816, 259] on li "Heya Park Hills Retail LLC (DIS000118)" at bounding box center [897, 263] width 321 height 28
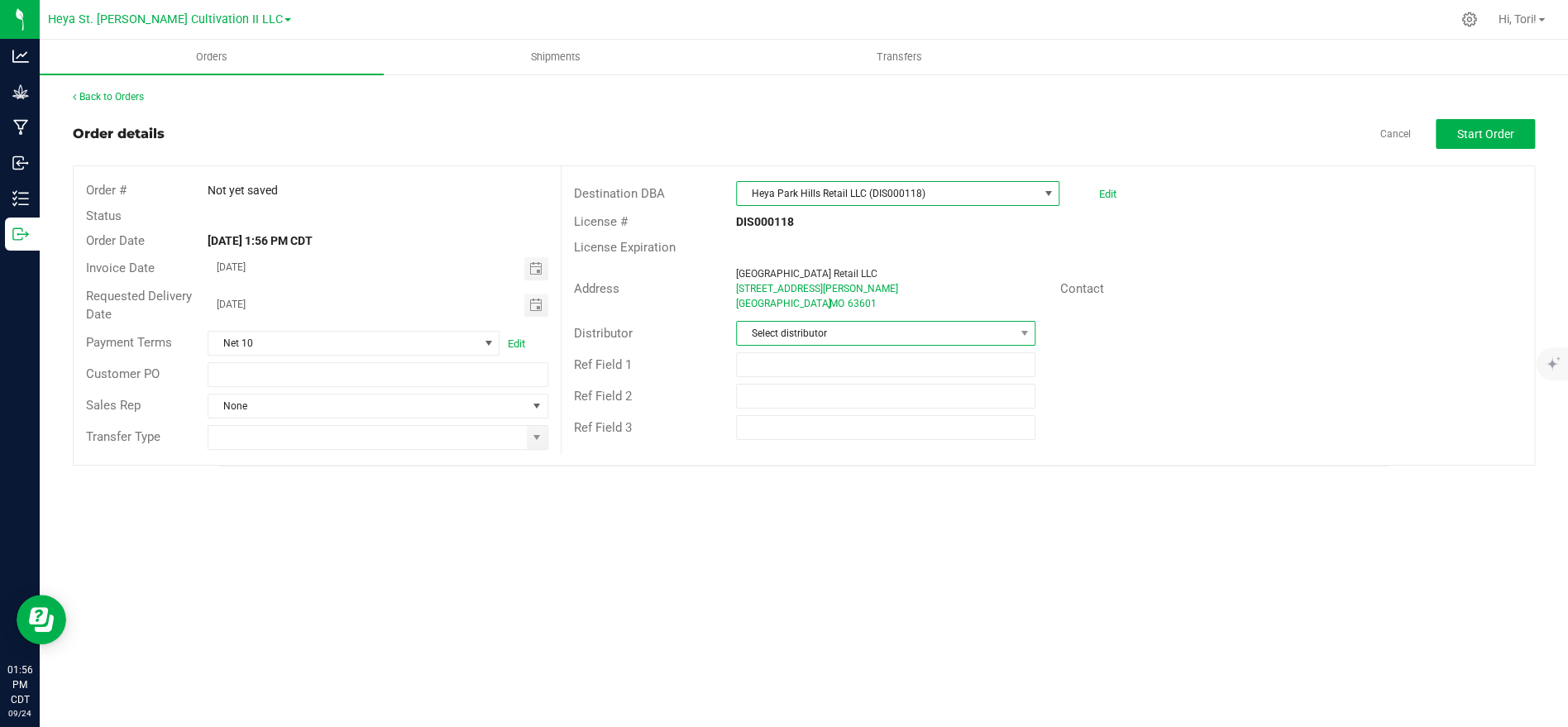
click at [866, 328] on span "Select distributor" at bounding box center [875, 332] width 277 height 23
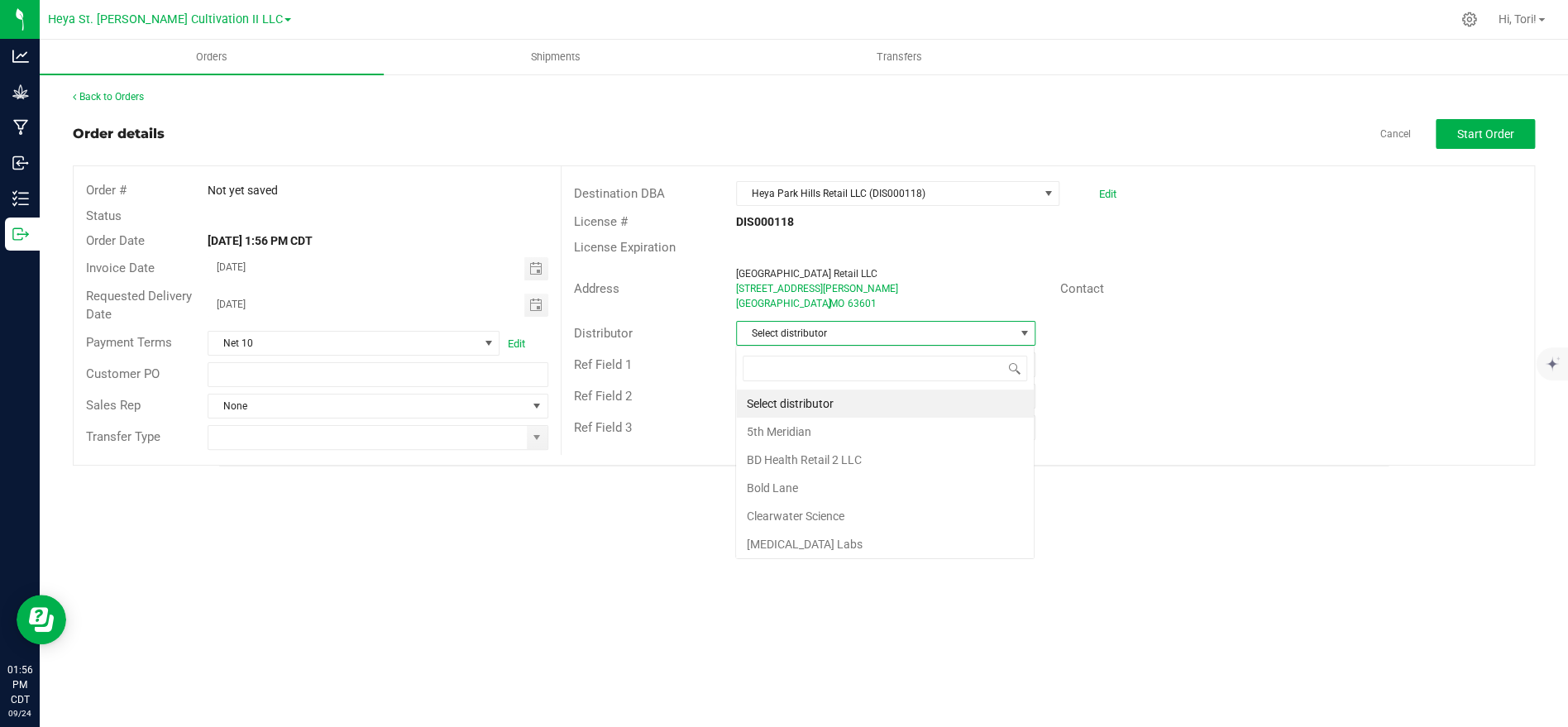
scroll to position [25, 299]
type input "heya s"
click at [851, 410] on li "Heya St. [PERSON_NAME] Cultivation" at bounding box center [885, 404] width 298 height 28
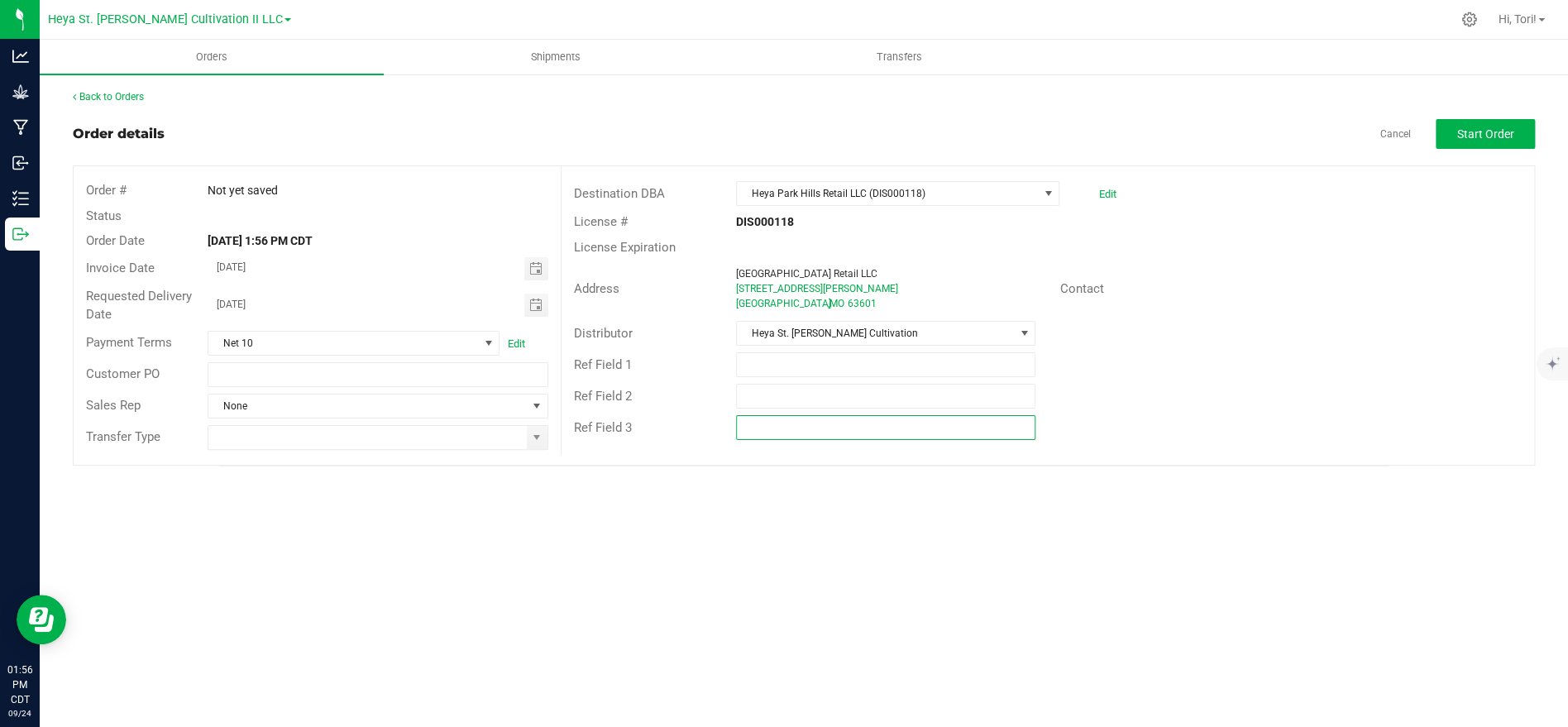
click at [853, 435] on input "text" at bounding box center [886, 427] width 300 height 25
click at [465, 426] on input at bounding box center [367, 437] width 318 height 23
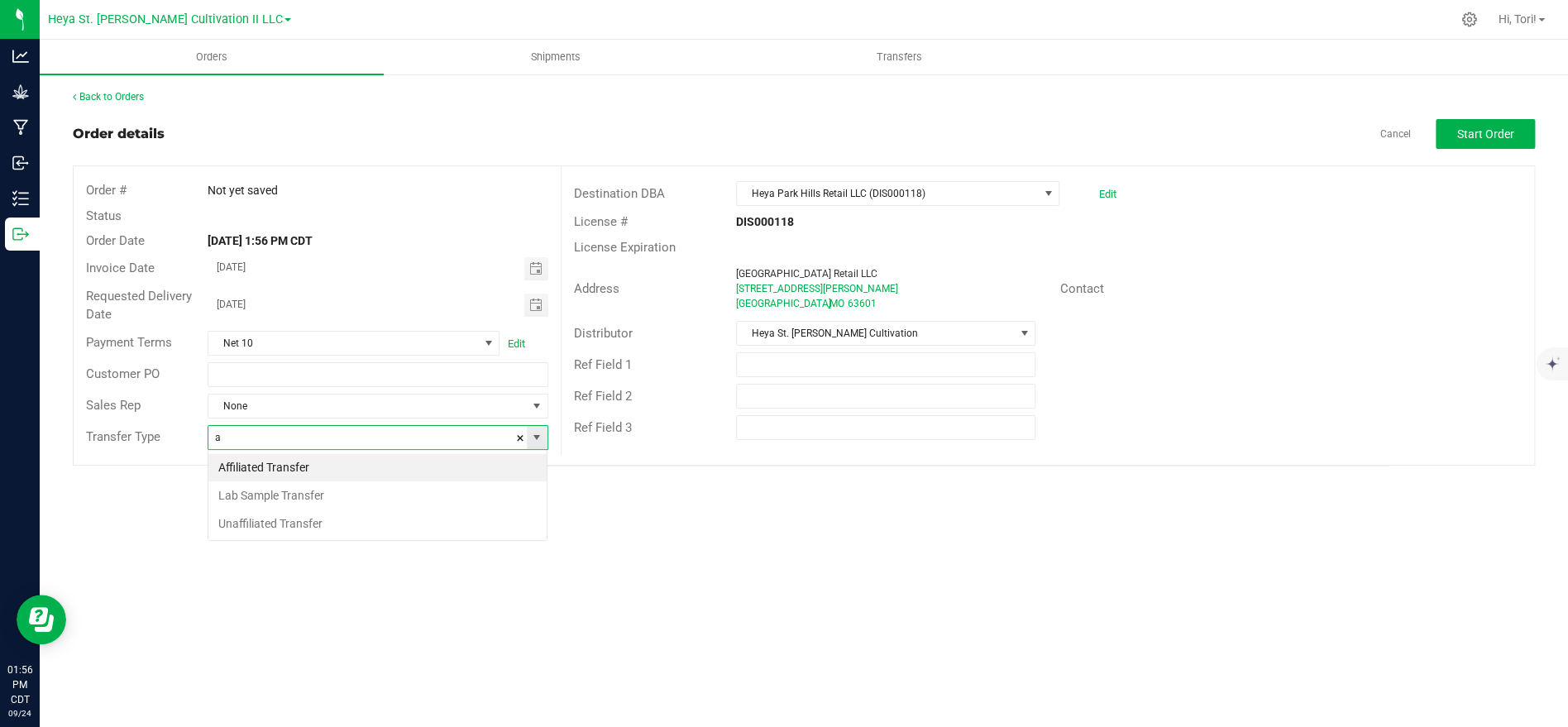
scroll to position [25, 339]
click at [453, 455] on li "Affiliated Transfer" at bounding box center [377, 467] width 338 height 28
type input "Affiliated Transfer"
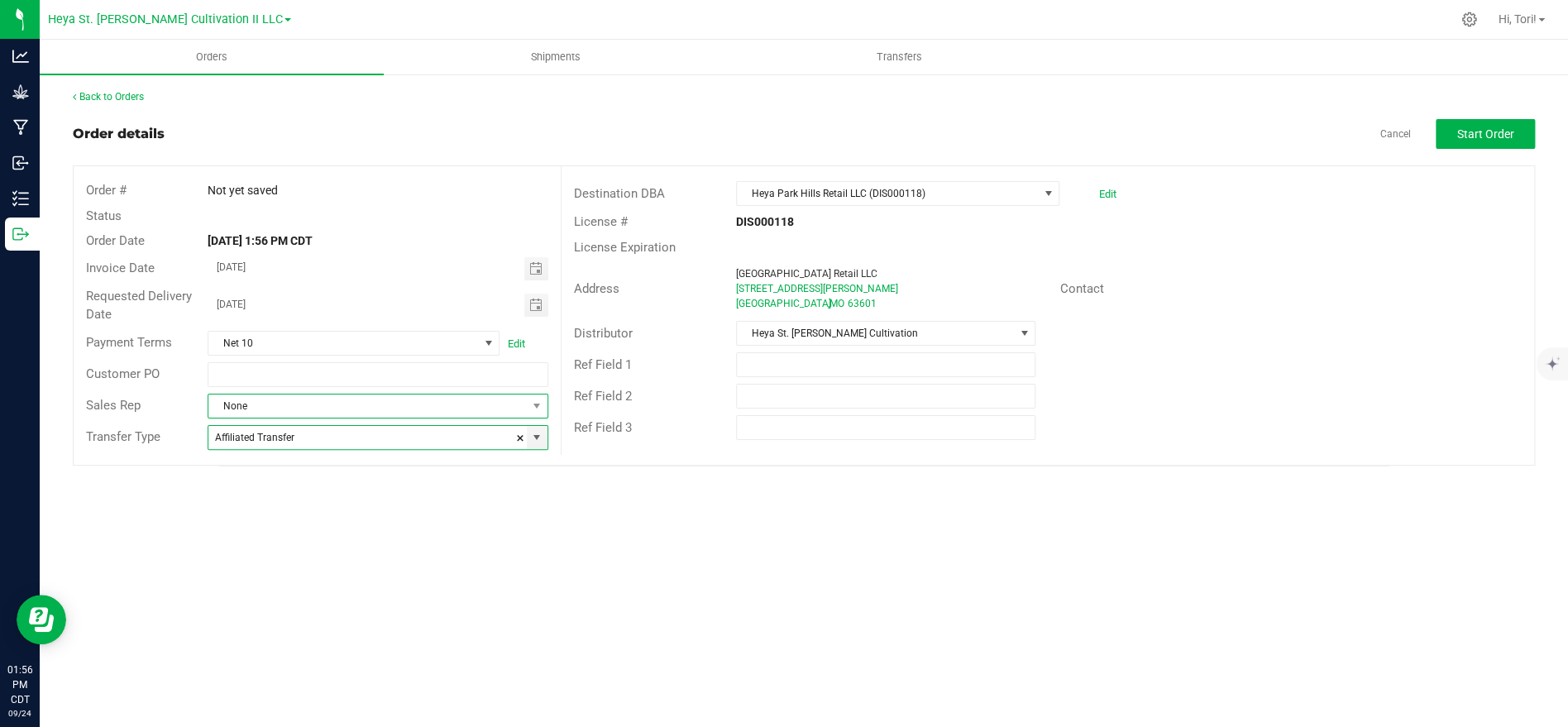
click at [477, 403] on span "None" at bounding box center [367, 406] width 318 height 23
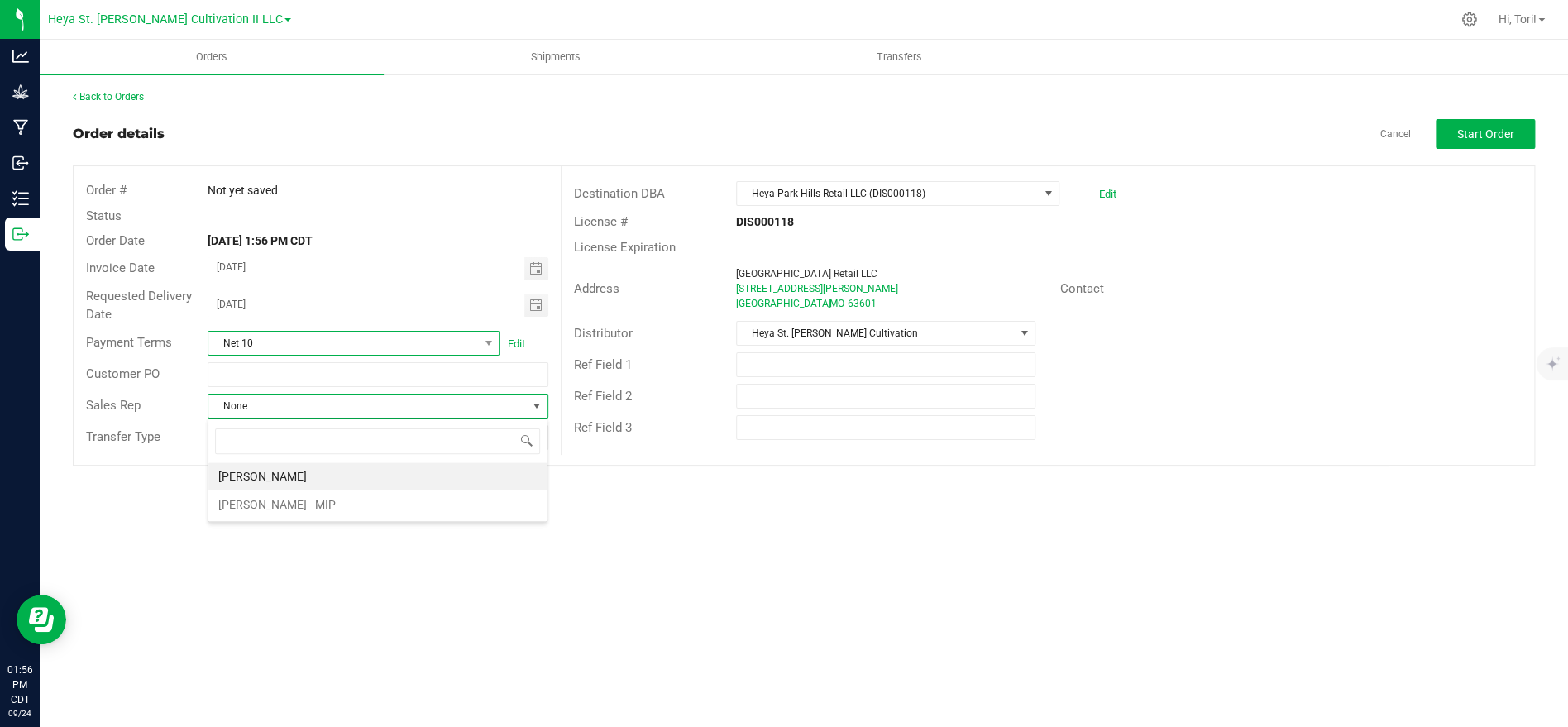
click at [487, 331] on span "Net 10" at bounding box center [353, 342] width 292 height 25
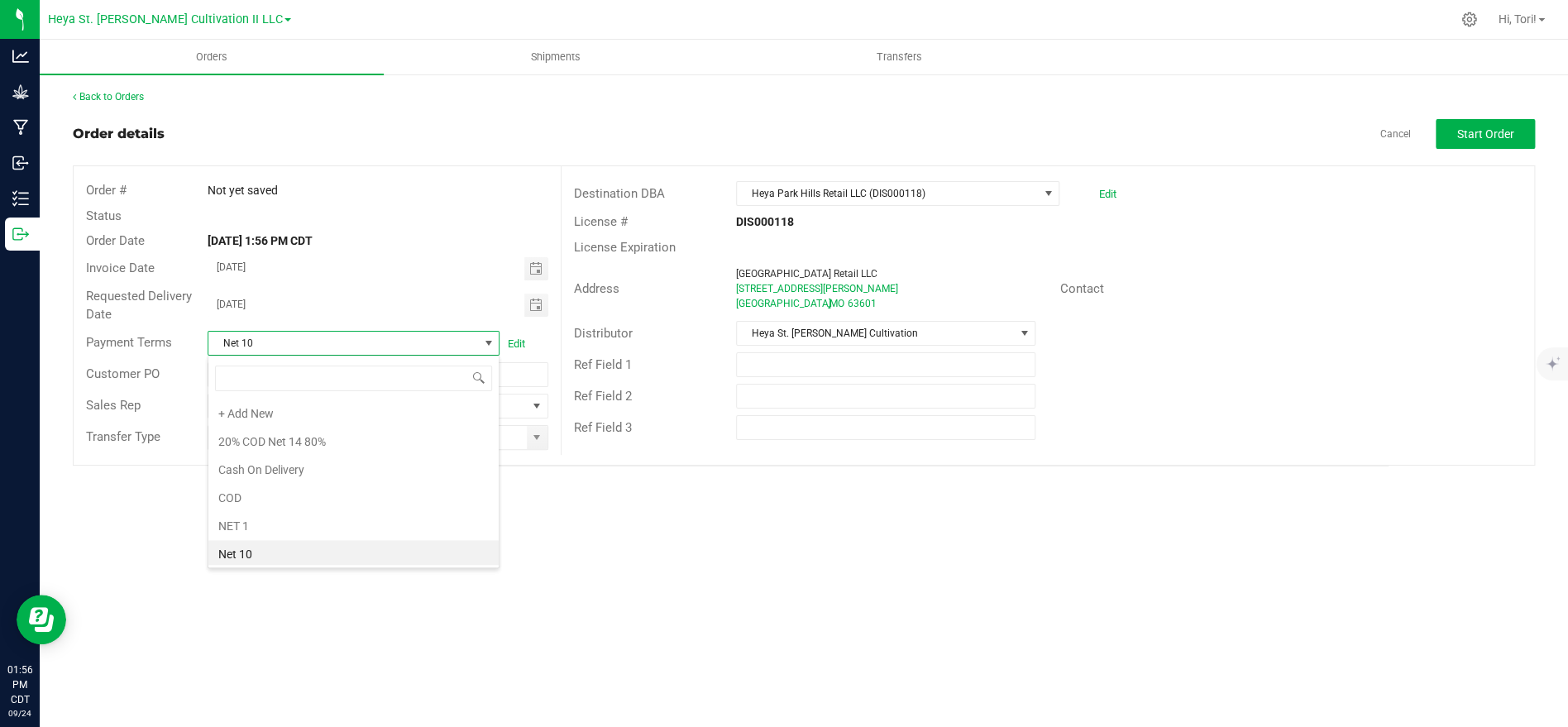
scroll to position [25, 292]
type input "Net 30"
click at [392, 417] on li "NET 30" at bounding box center [353, 413] width 290 height 28
click at [536, 269] on span "Toggle calendar" at bounding box center [535, 269] width 13 height 13
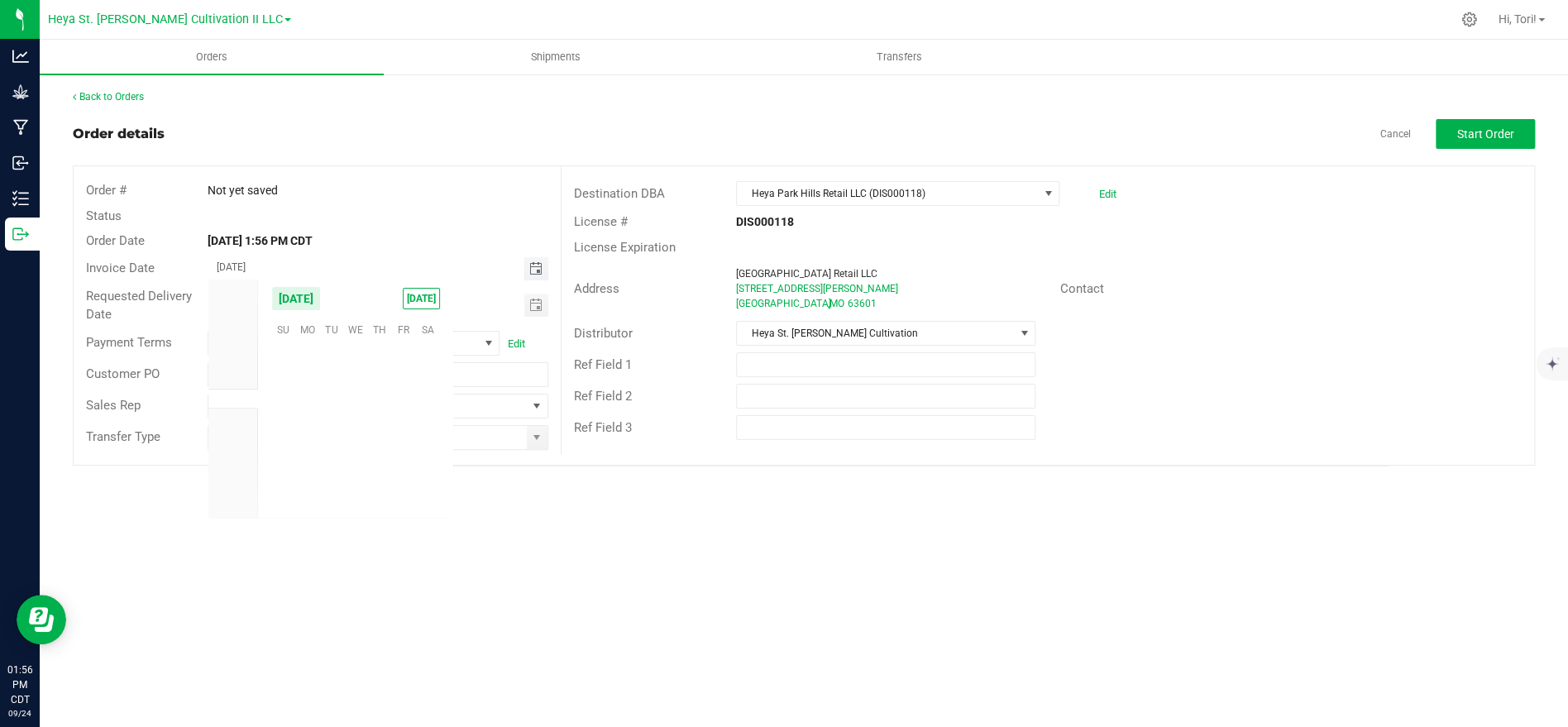
scroll to position [268139, 0]
click at [382, 426] on span "25" at bounding box center [380, 428] width 24 height 26
type input "[DATE]"
click at [595, 534] on div "Orders Shipments Transfers Back to Orders Order details Cancel Start Order Orde…" at bounding box center [803, 383] width 1528 height 688
click at [1505, 144] on button "Start Order" at bounding box center [1485, 133] width 100 height 30
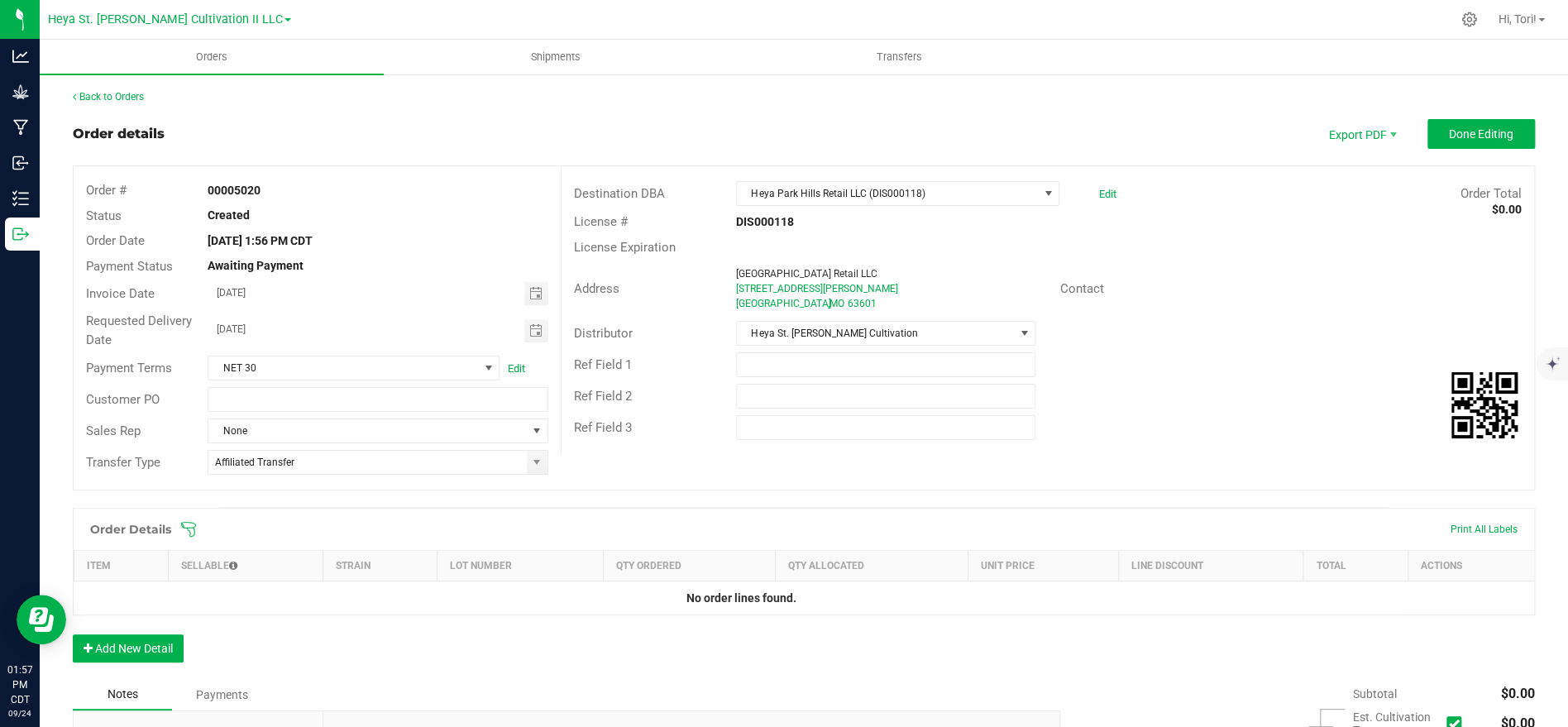
click at [180, 536] on icon at bounding box center [188, 529] width 16 height 16
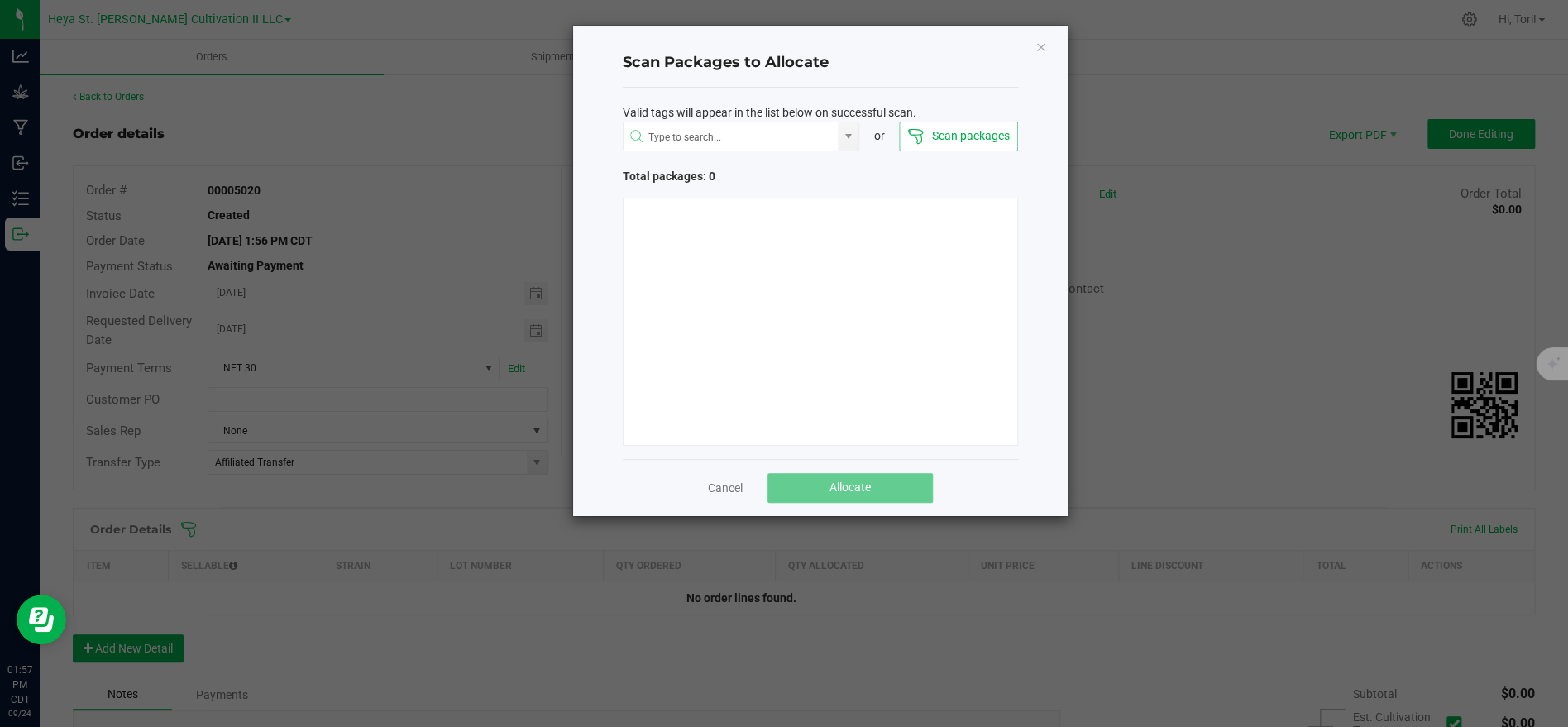
click at [991, 132] on button "Scan packages" at bounding box center [957, 136] width 118 height 30
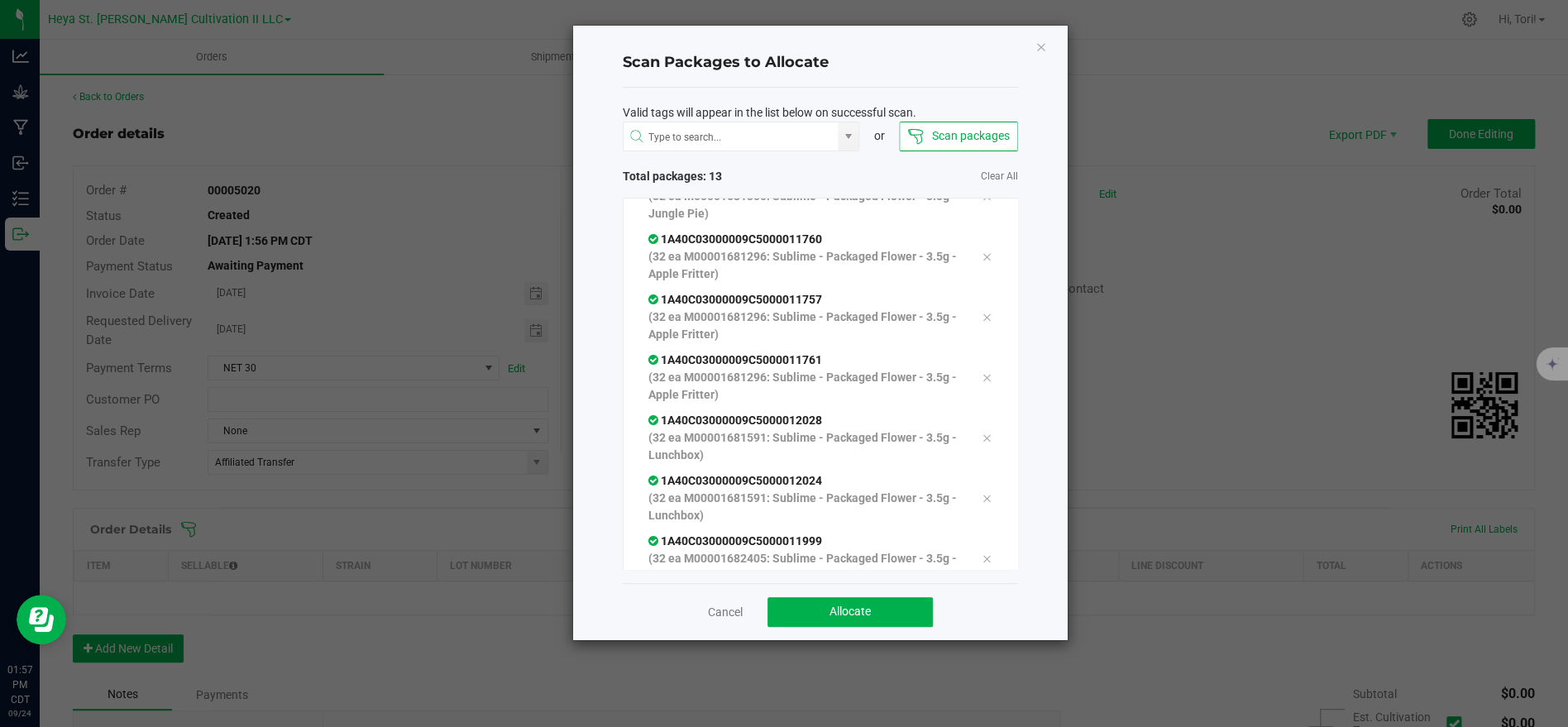
scroll to position [455, 0]
click at [837, 615] on span "Allocate" at bounding box center [849, 611] width 41 height 13
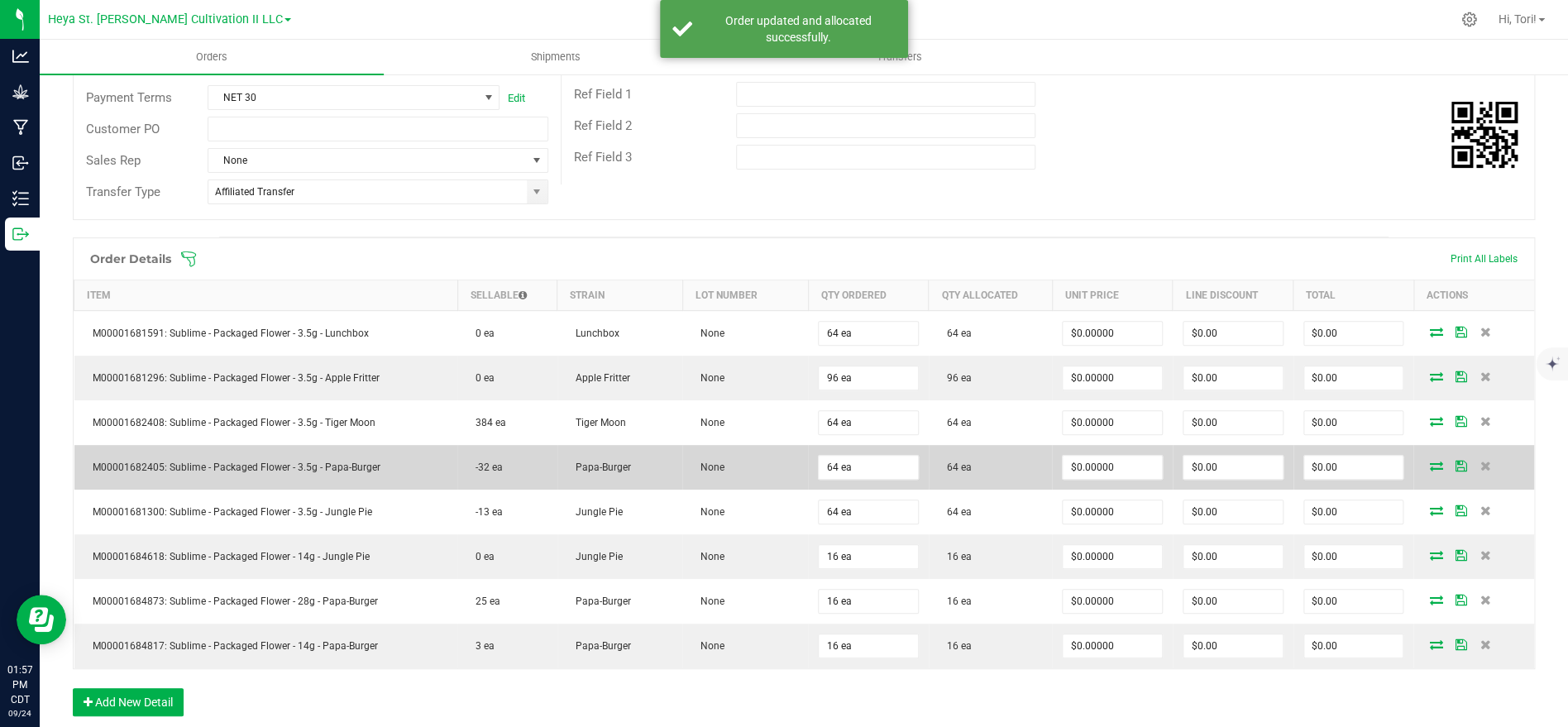
scroll to position [314, 0]
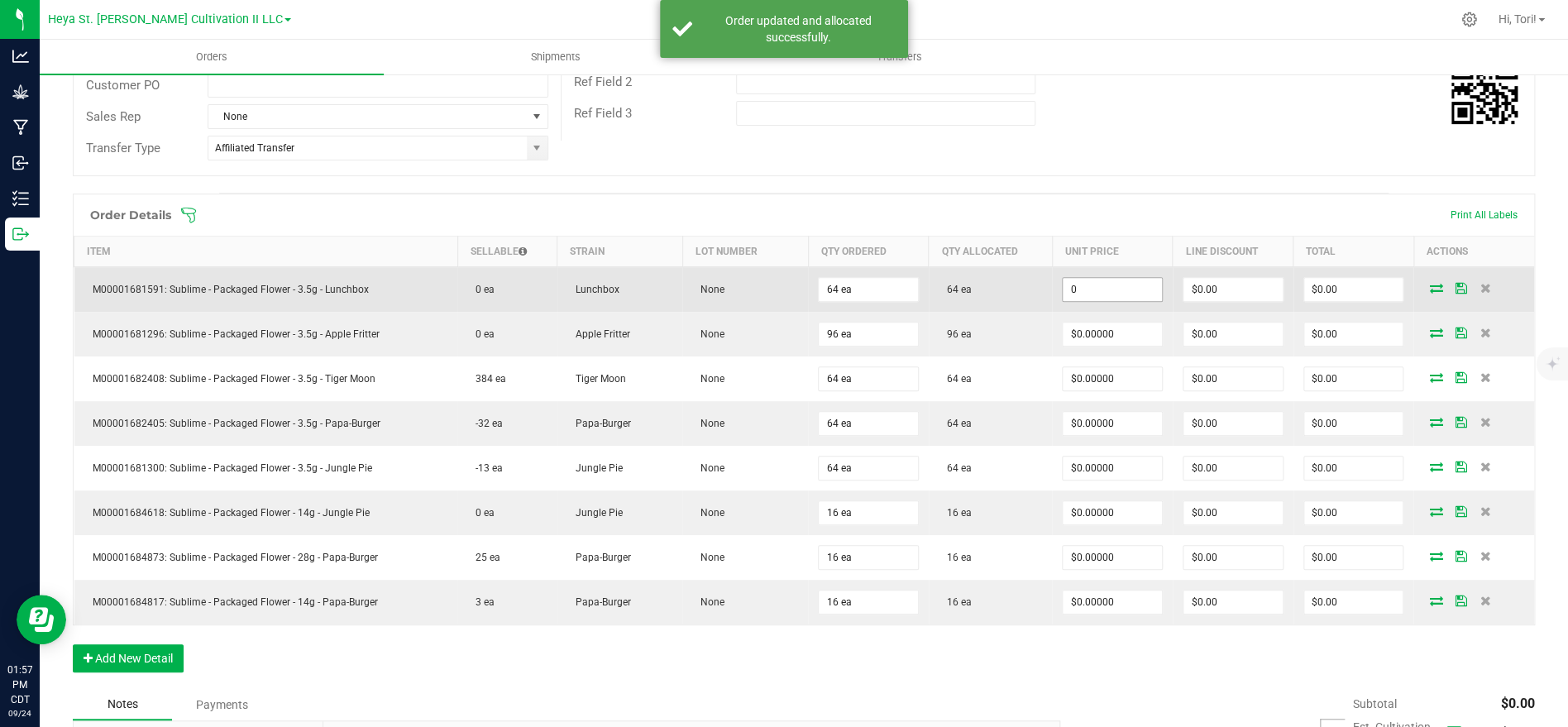
click at [1110, 296] on input "0" at bounding box center [1112, 289] width 100 height 23
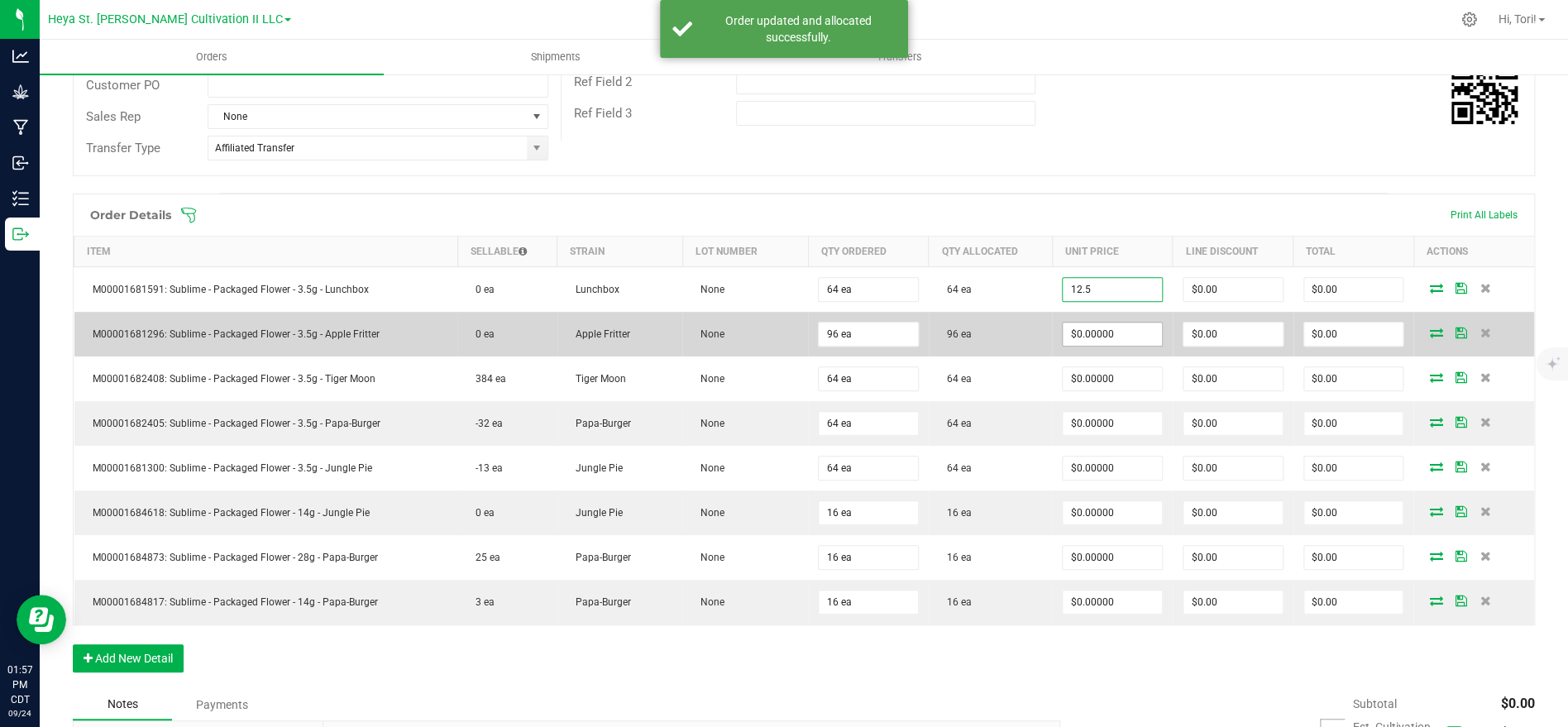
type input "$12.50000"
type input "$800.00"
click at [1127, 331] on input "0" at bounding box center [1112, 333] width 100 height 23
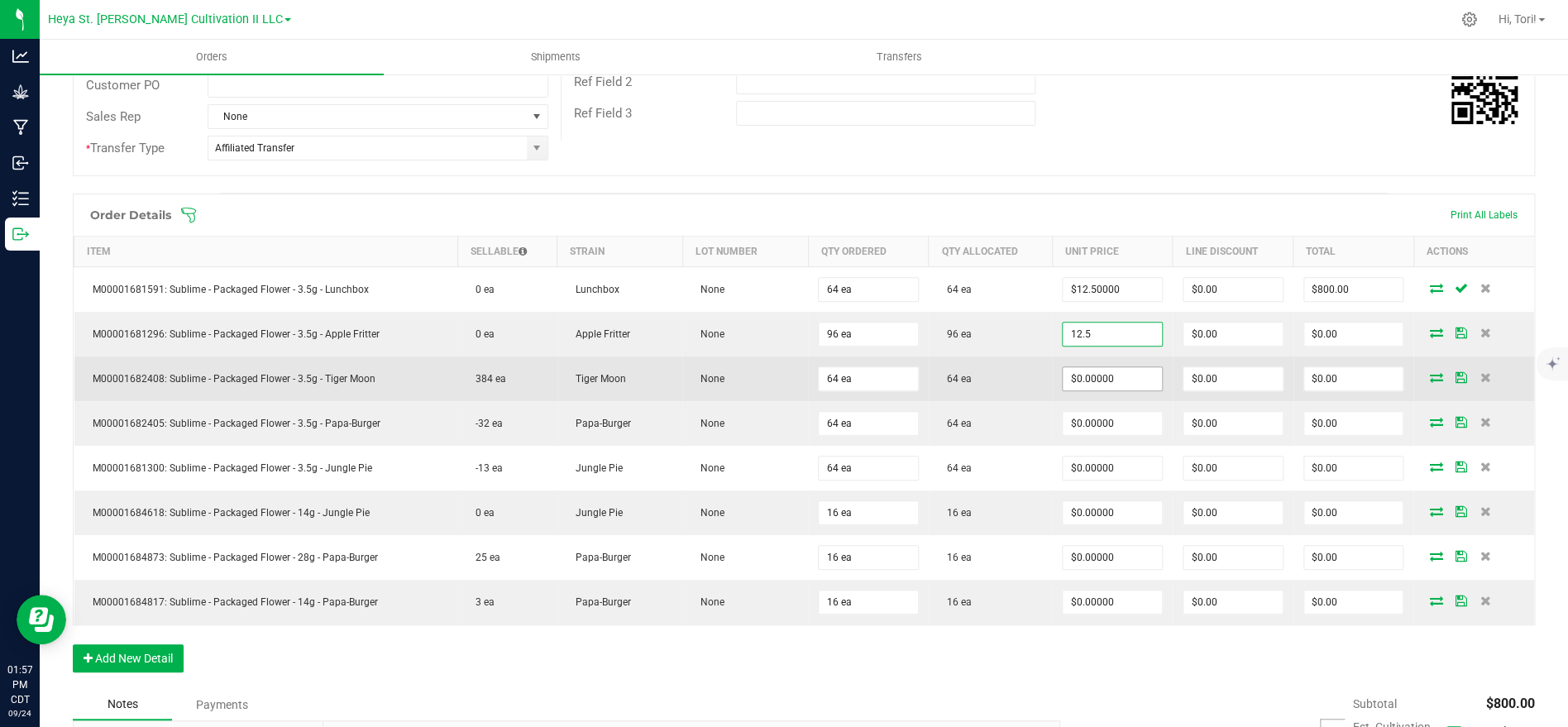
type input "$12.50000"
type input "$1,200.00"
click at [1136, 367] on input "0" at bounding box center [1112, 378] width 100 height 23
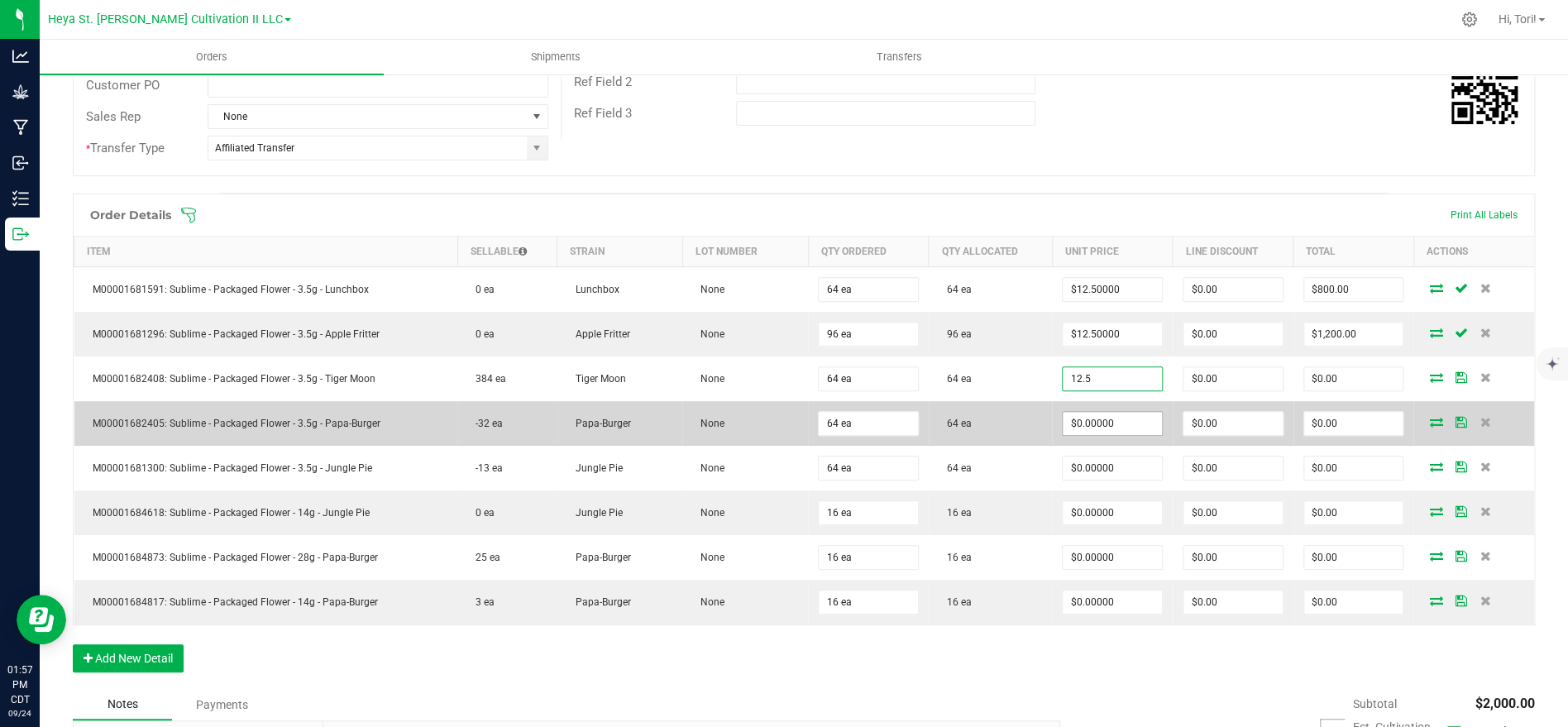
type input "$12.50000"
type input "$800.00"
click at [1124, 420] on input "0" at bounding box center [1112, 423] width 100 height 23
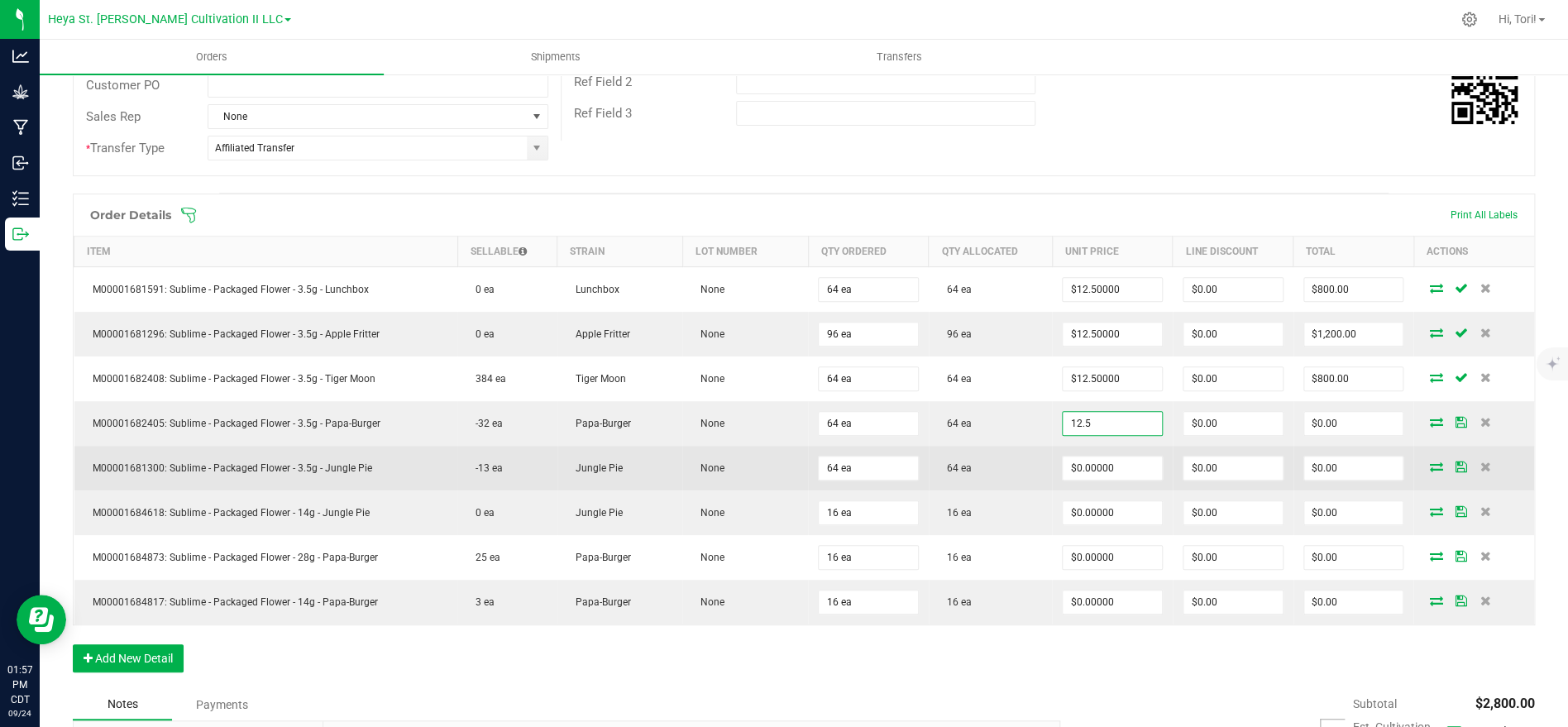
type input "$12.50000"
type input "$800.00"
click at [1086, 479] on td "$0.00000" at bounding box center [1112, 468] width 121 height 45
click at [1121, 464] on input "0" at bounding box center [1112, 468] width 100 height 23
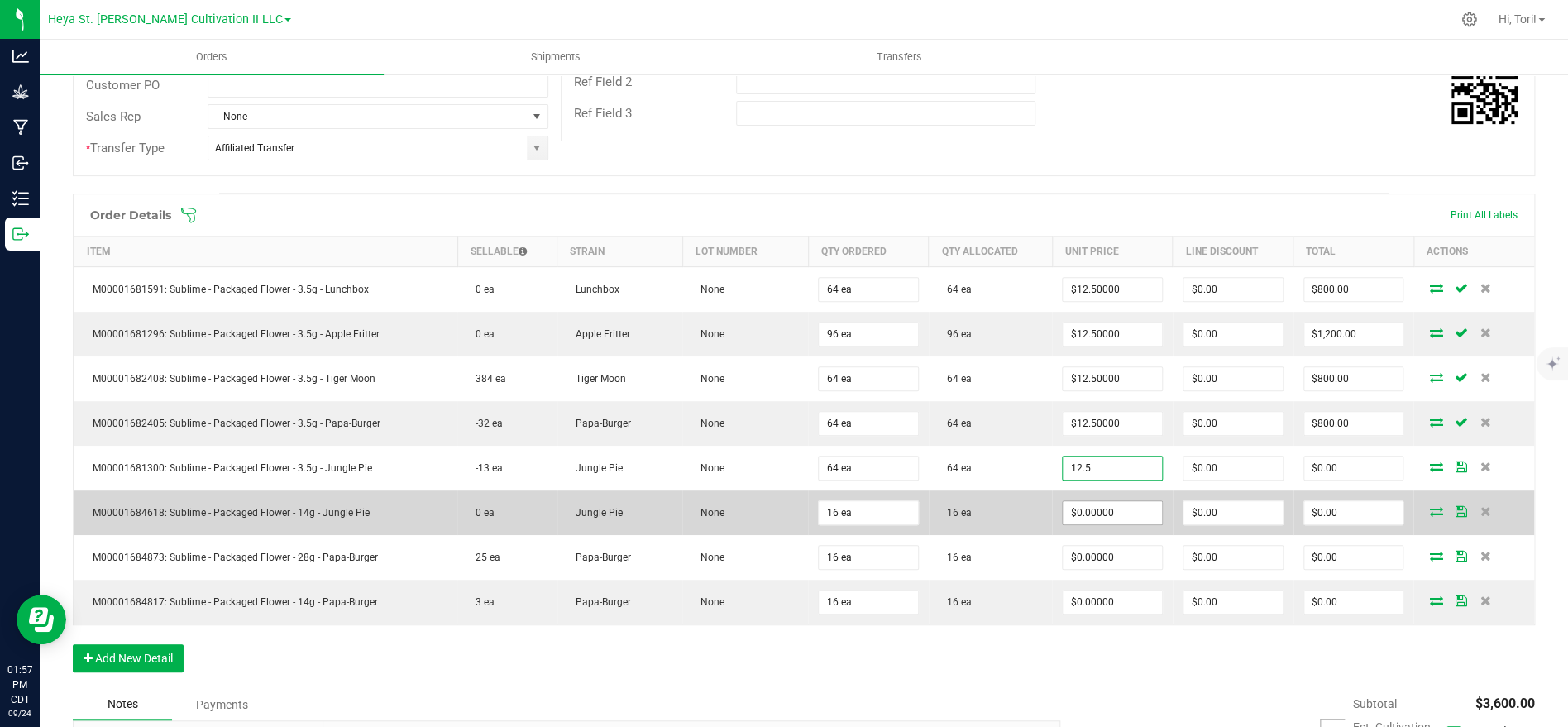
type input "$12.50000"
type input "$800.00"
click at [1124, 518] on input "0" at bounding box center [1112, 512] width 100 height 23
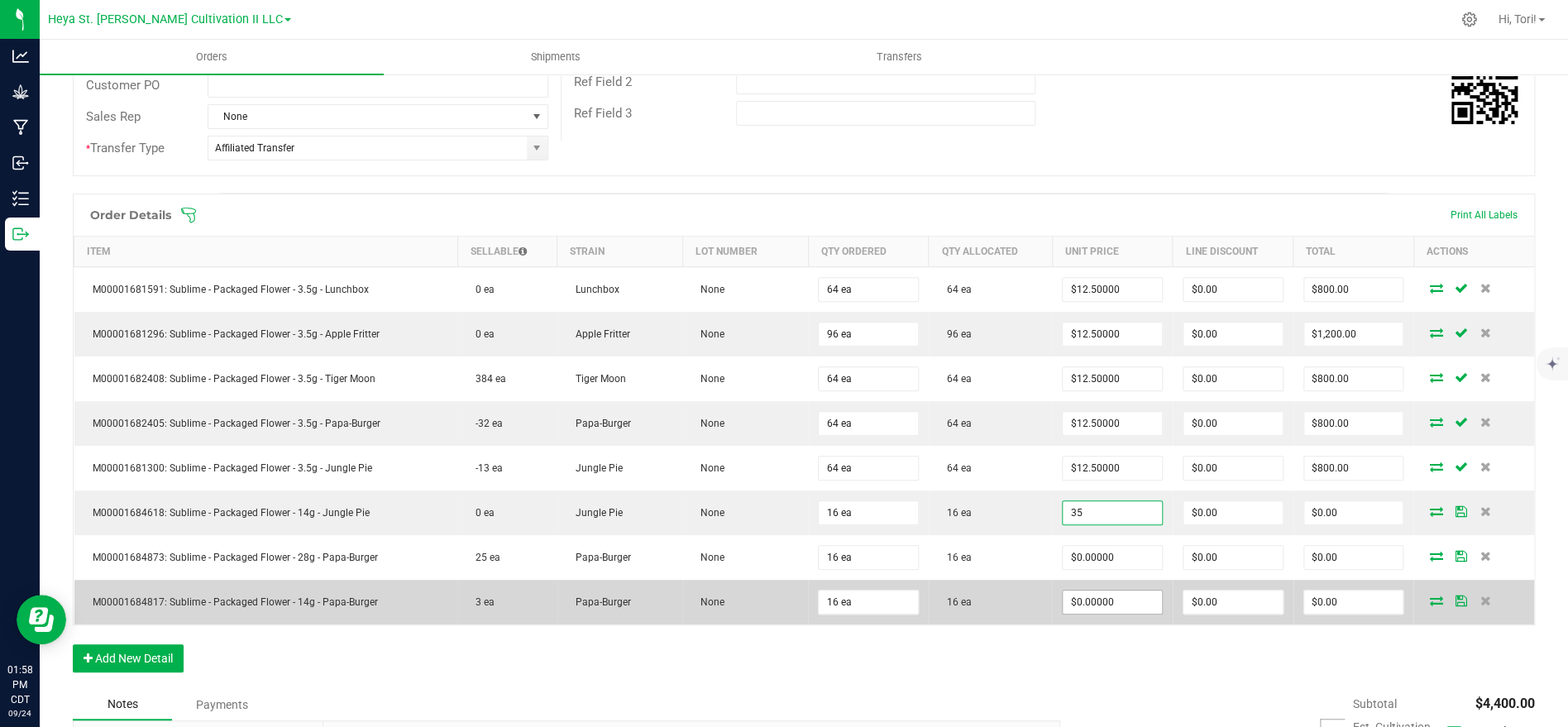
type input "$35.00000"
type input "$560.00"
click at [1123, 593] on input "0" at bounding box center [1112, 602] width 100 height 23
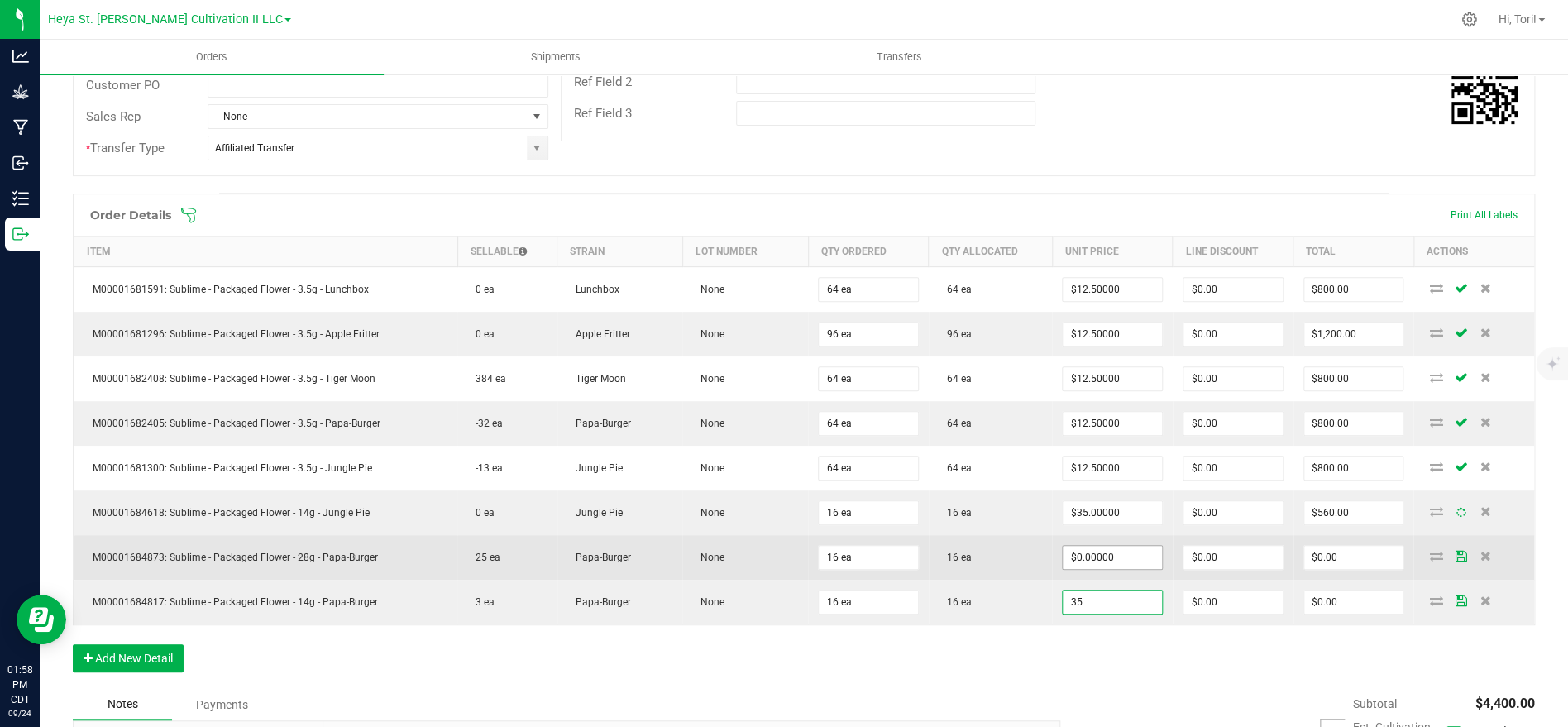
type input "35"
type input "0"
type input "$35.00000"
type input "$560.00"
click at [1131, 558] on input "0" at bounding box center [1112, 557] width 100 height 23
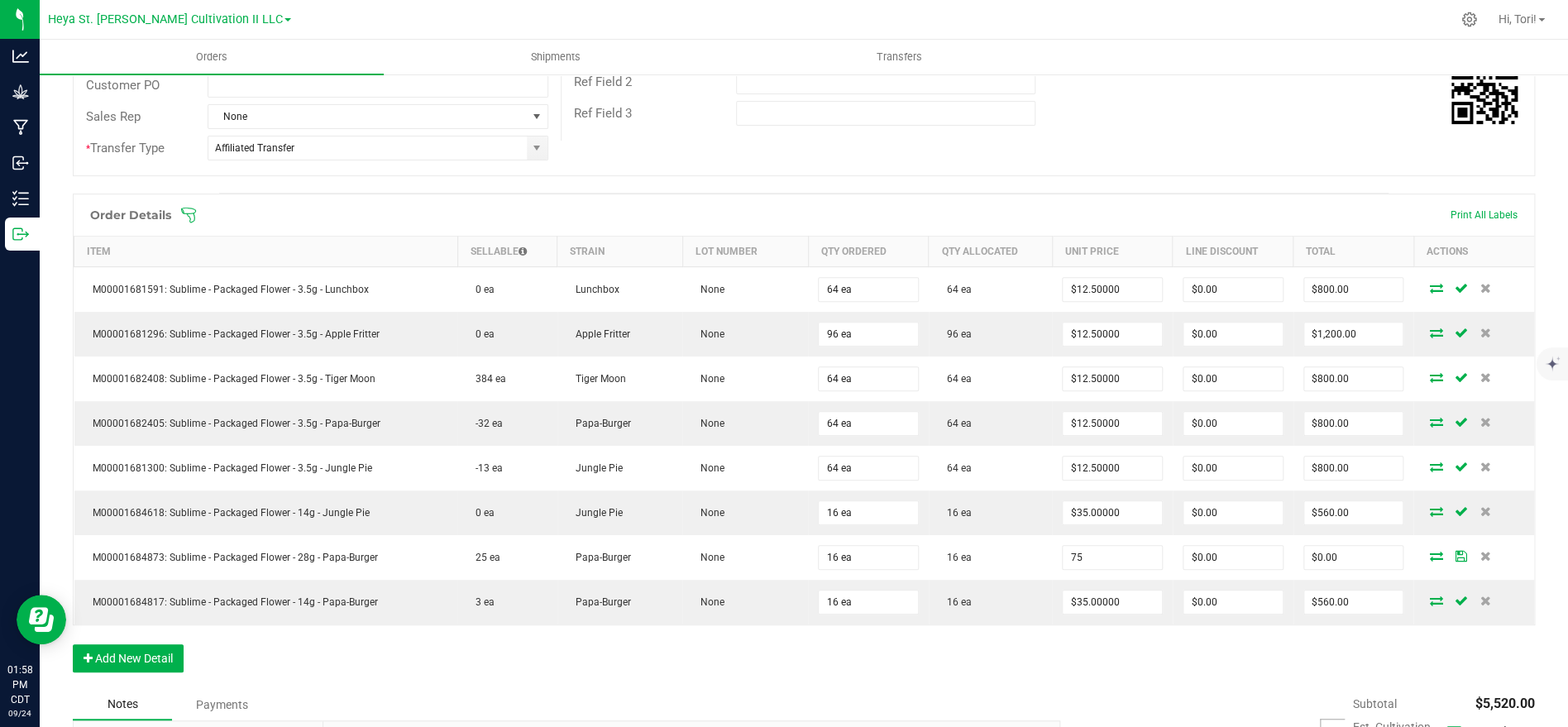
type input "$75.00000"
type input "$1,200.00"
click at [1160, 687] on div "Order Details Print All Labels Item Sellable Strain Lot Number Qty Ordered Qty …" at bounding box center [804, 441] width 1462 height 495
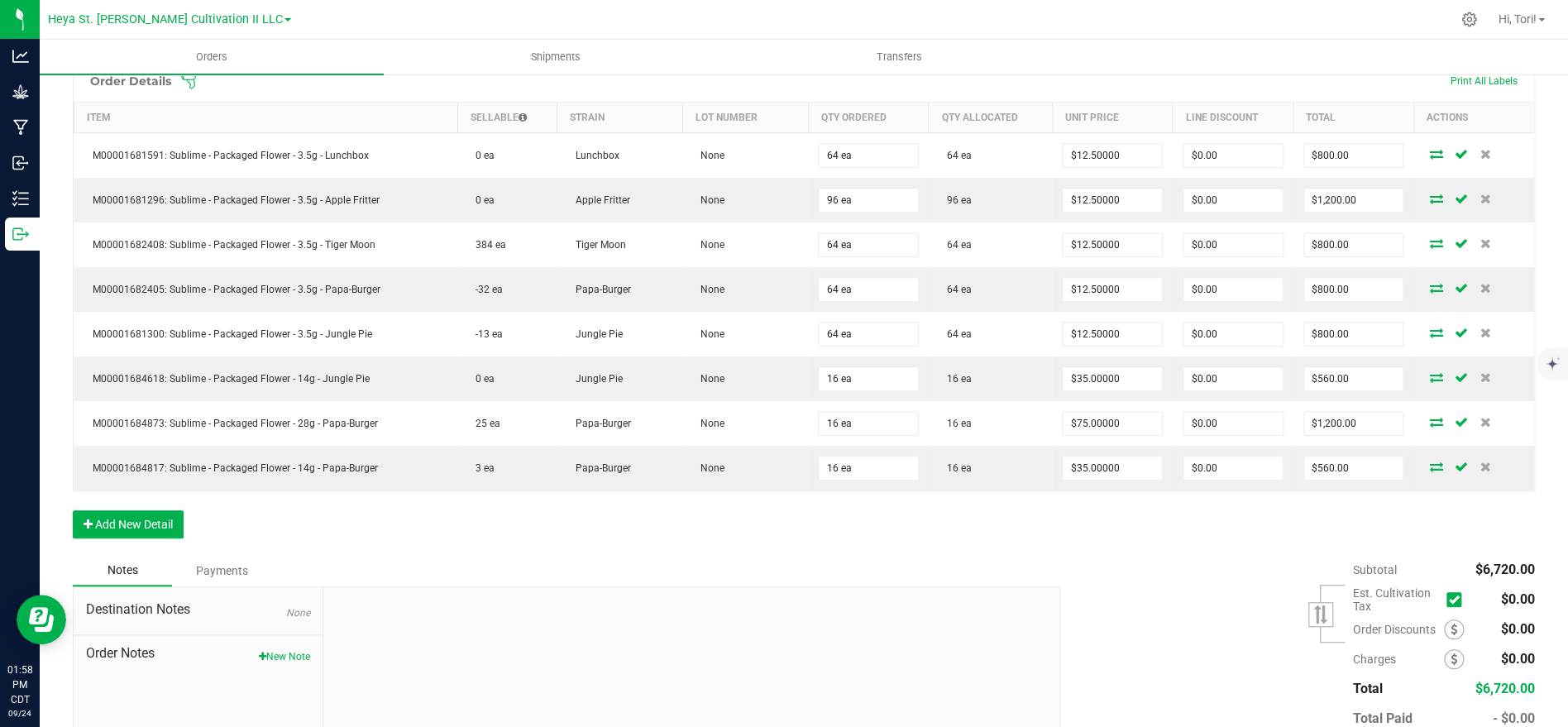
scroll to position [0, 0]
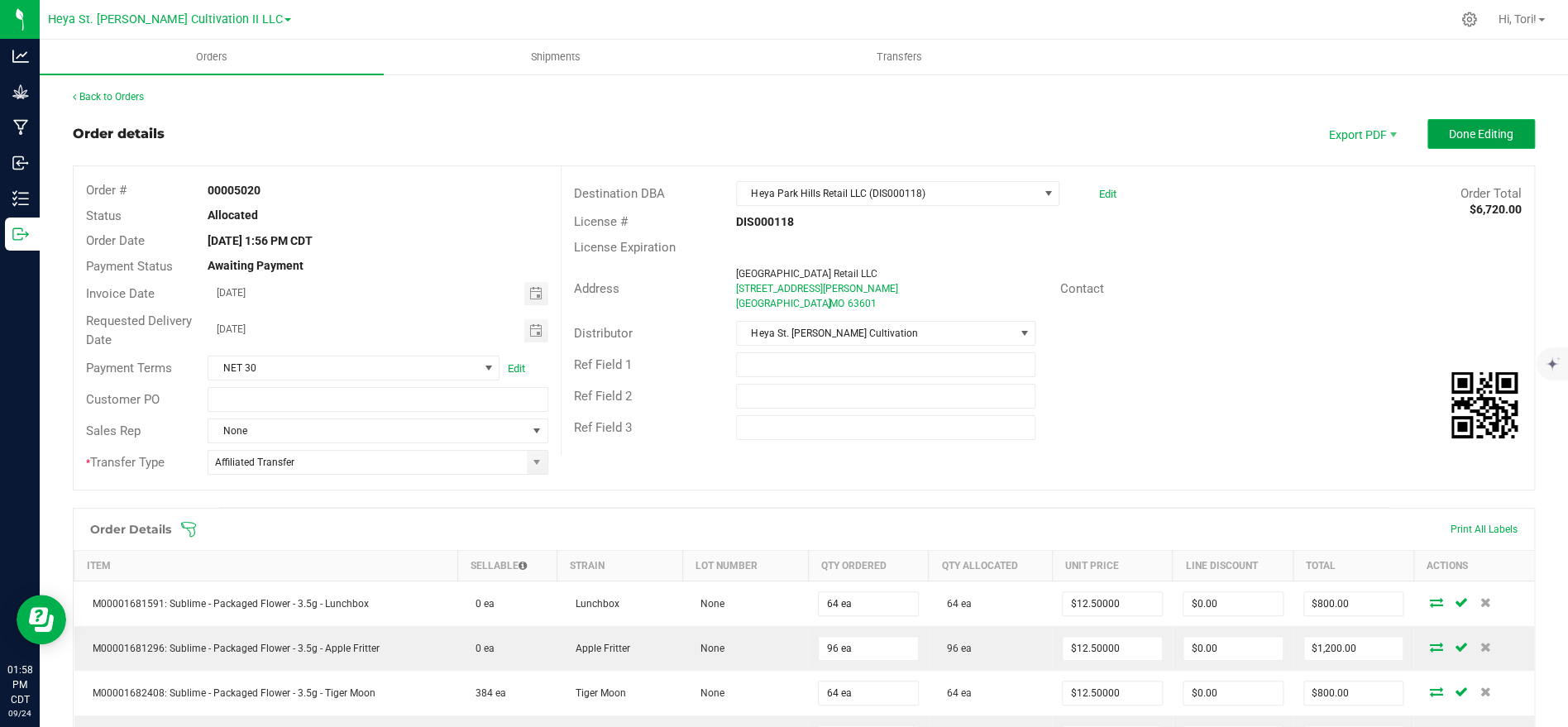
click at [1492, 124] on button "Done Editing" at bounding box center [1481, 133] width 108 height 30
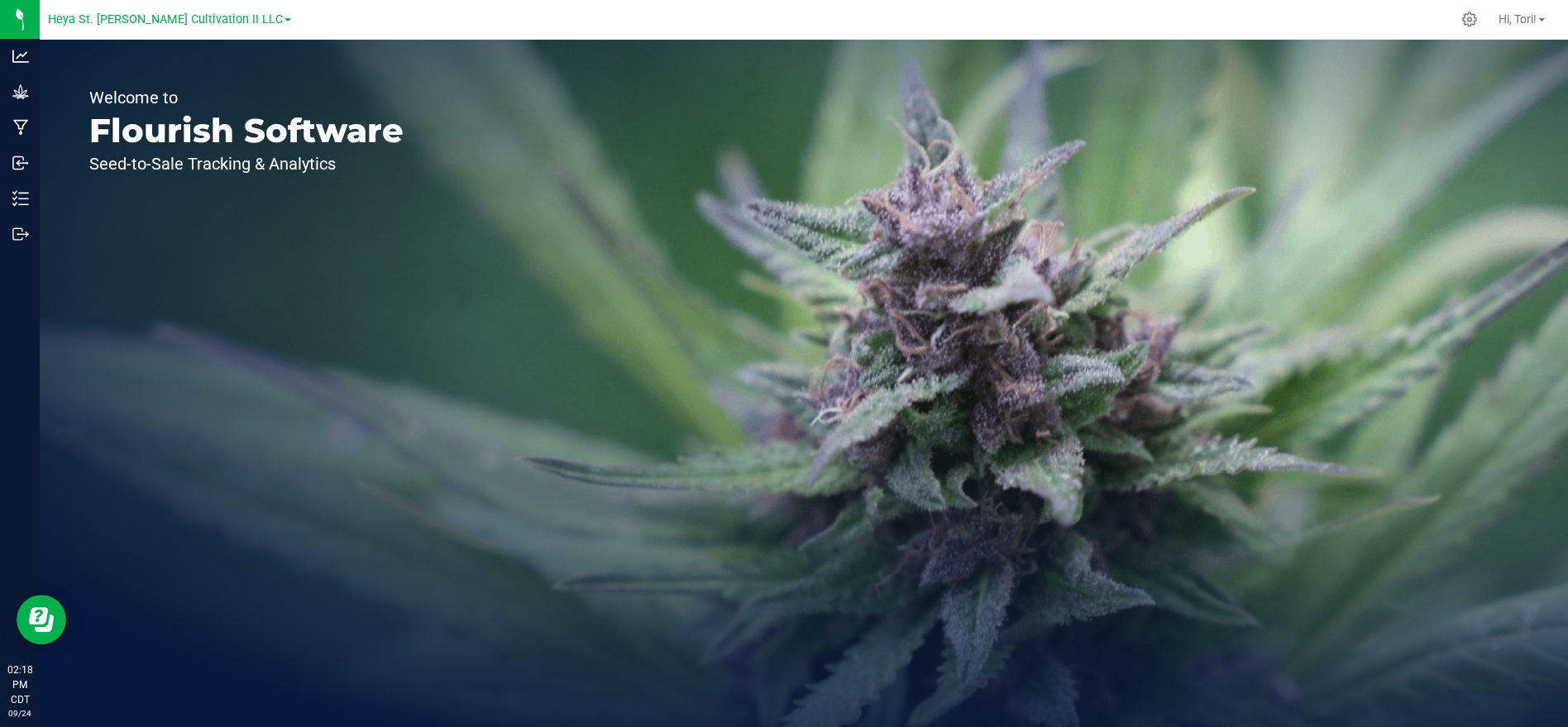
click at [247, 16] on link "Heya St. [PERSON_NAME] Cultivation II LLC" at bounding box center [170, 18] width 243 height 16
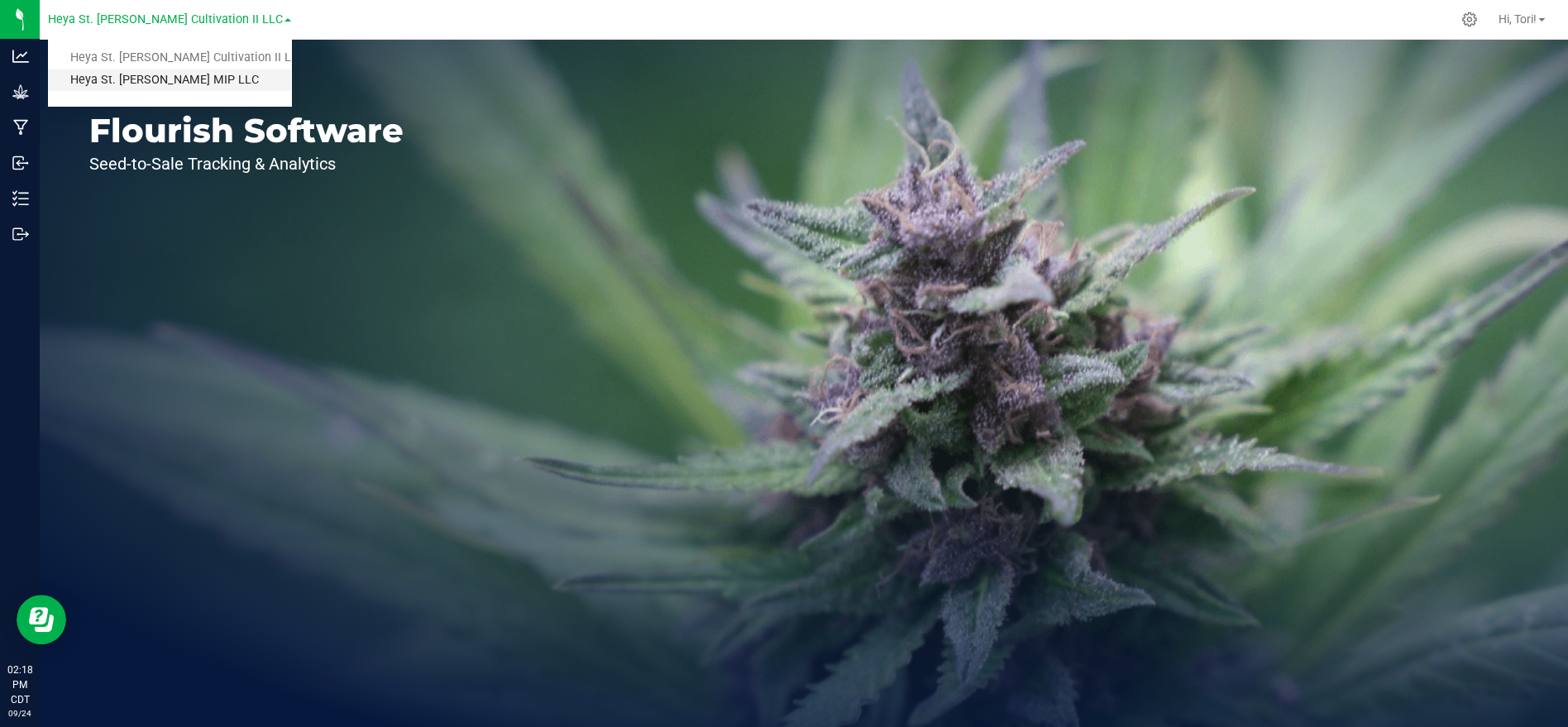
click at [197, 86] on link "Heya St. Ann MIP LLC" at bounding box center [170, 80] width 243 height 22
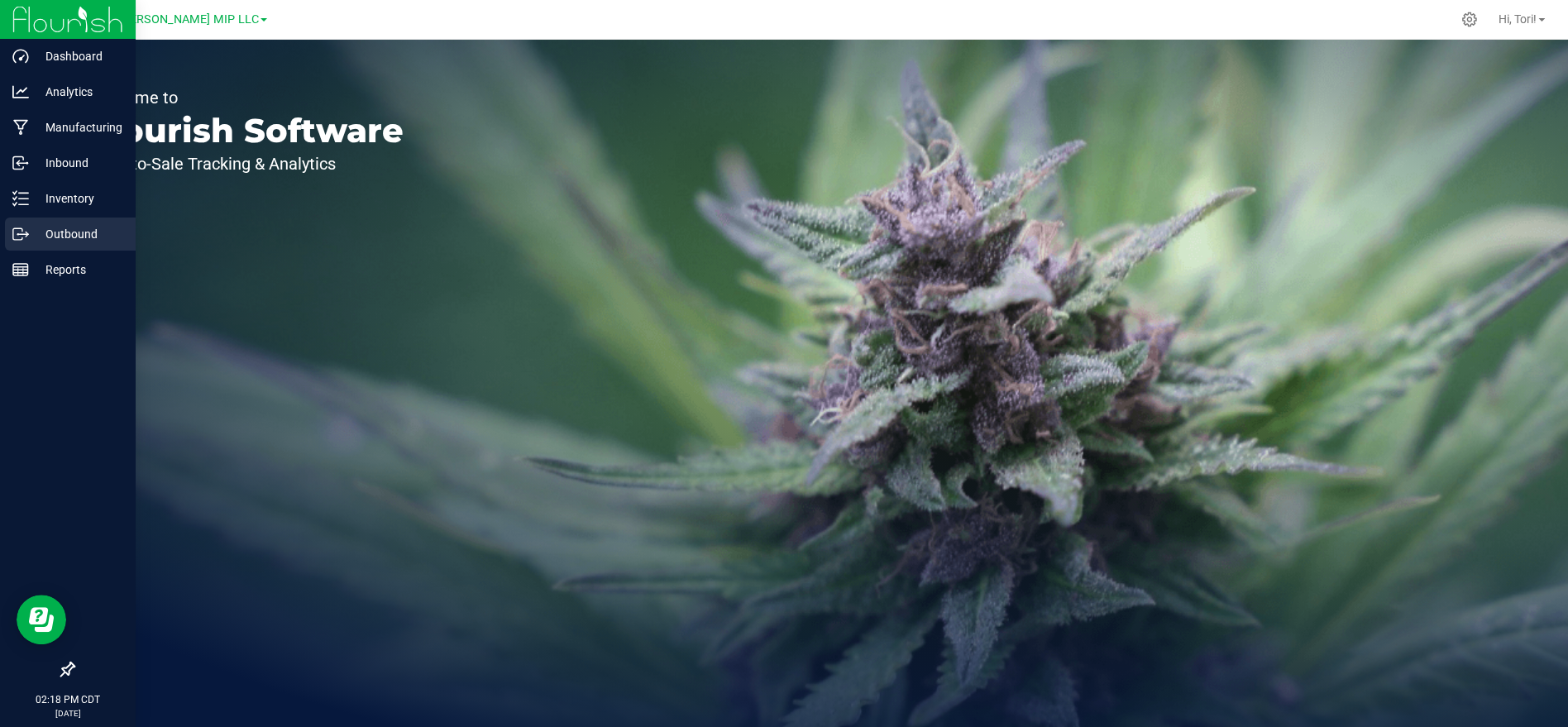
click at [68, 227] on p "Outbound" at bounding box center [79, 234] width 100 height 20
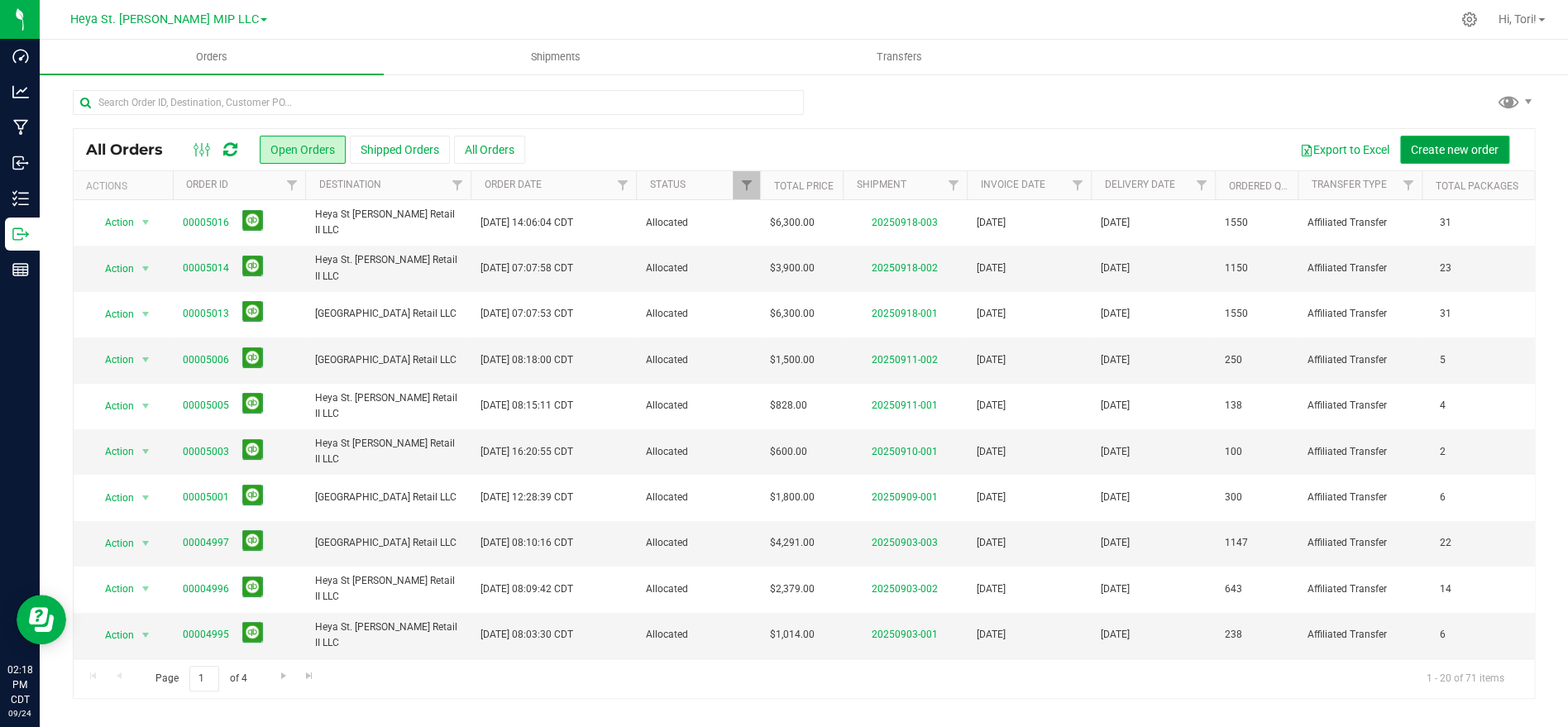
click at [1420, 147] on span "Create new order" at bounding box center [1455, 150] width 88 height 13
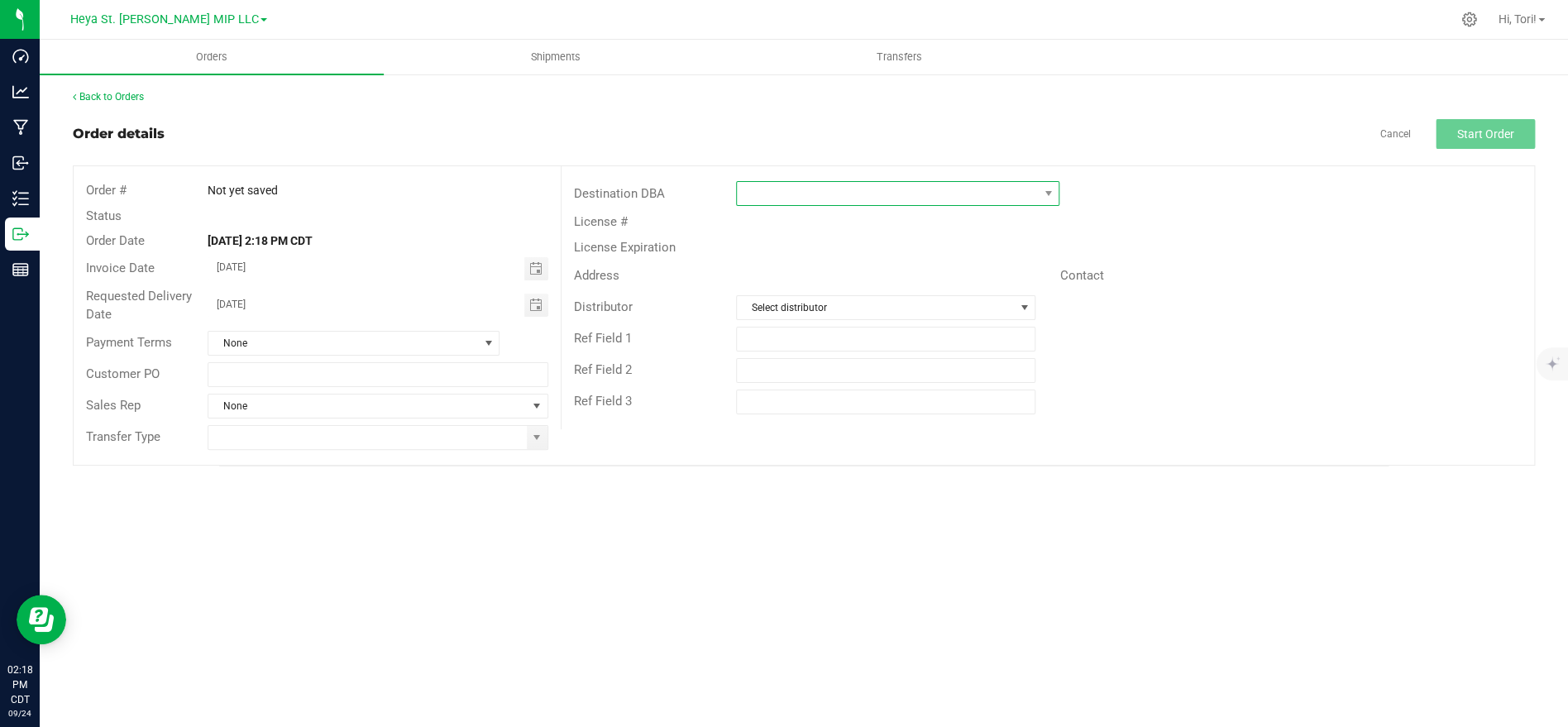
click at [848, 188] on span at bounding box center [888, 193] width 301 height 23
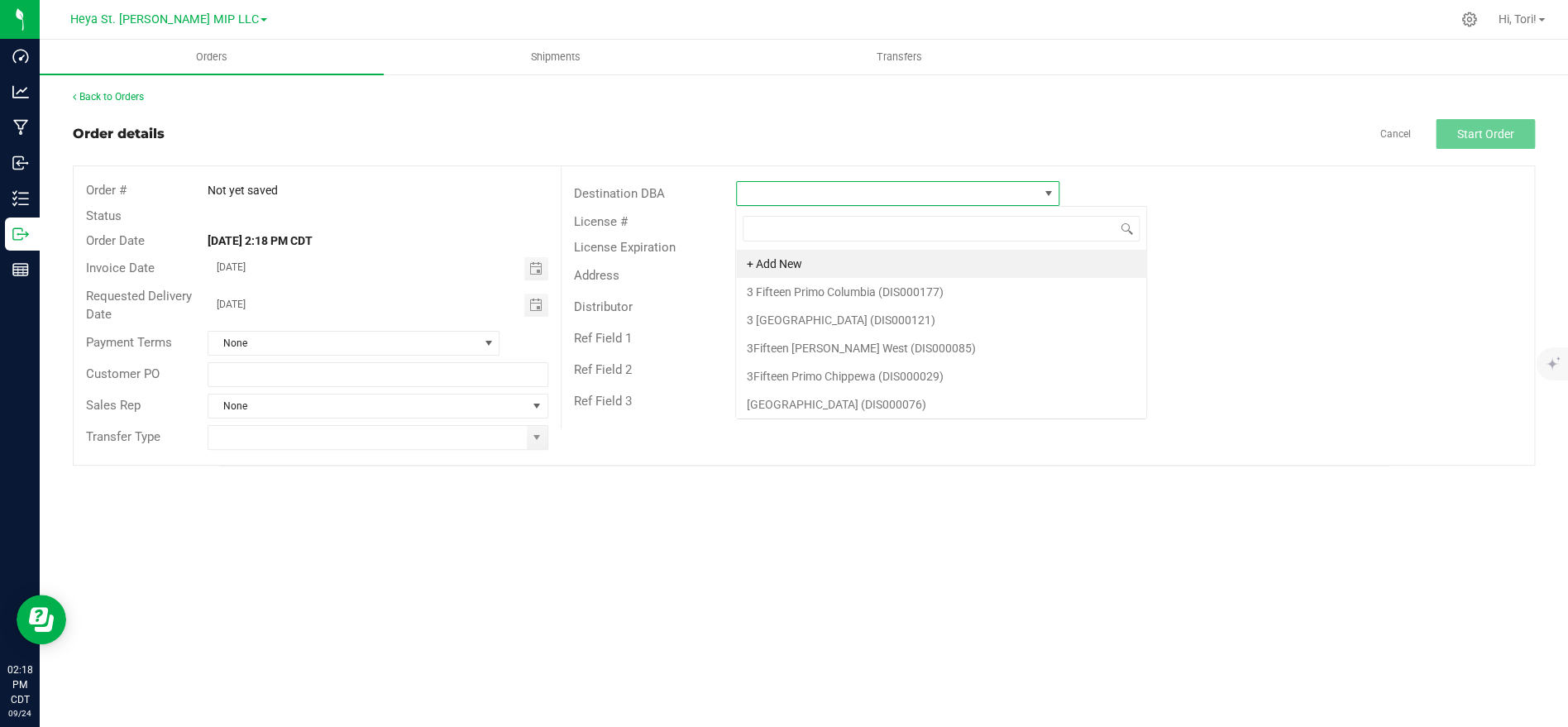
scroll to position [25, 322]
type input "heya well"
click at [861, 258] on li "Heya Wellness St. [PERSON_NAME] (DIS000020)" at bounding box center [897, 263] width 321 height 28
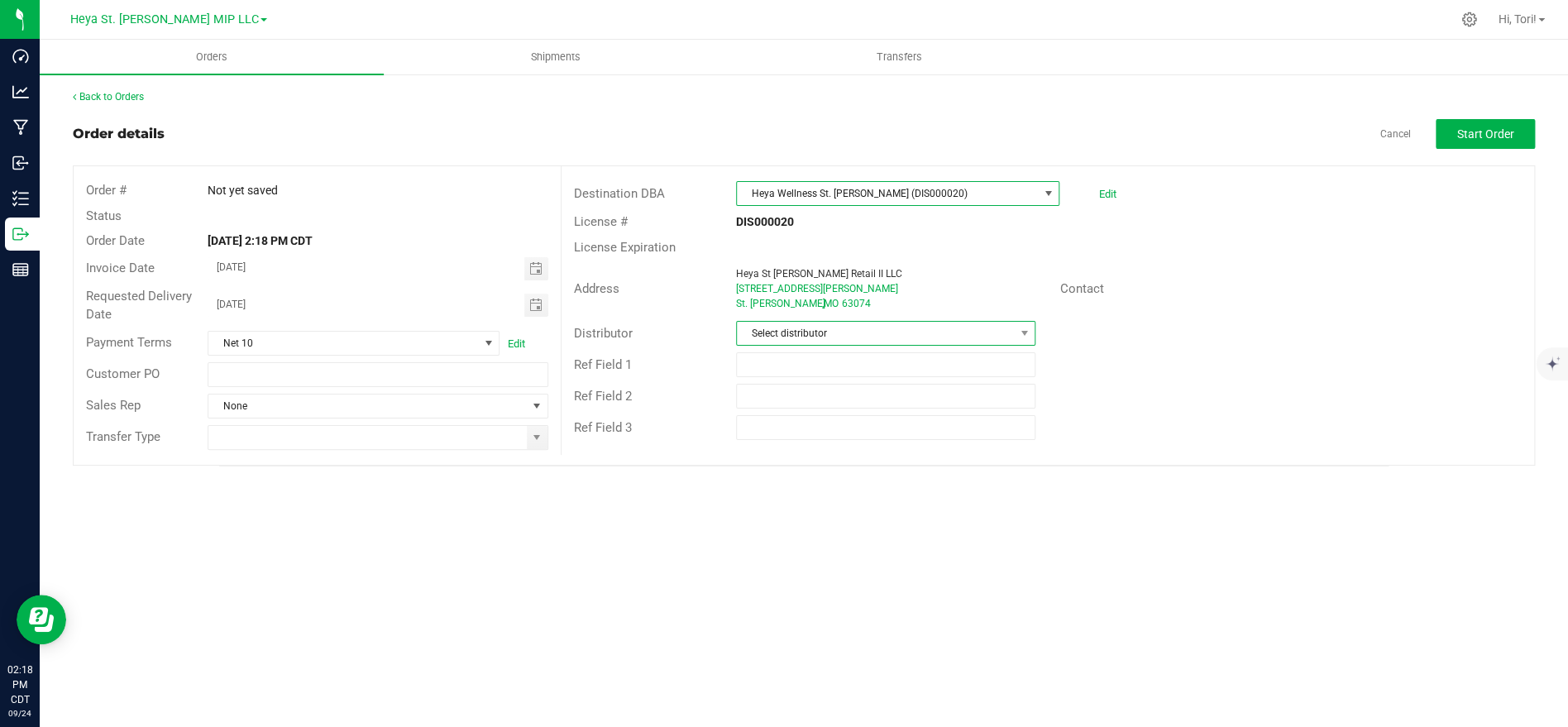
click at [848, 334] on span "Select distributor" at bounding box center [875, 332] width 277 height 23
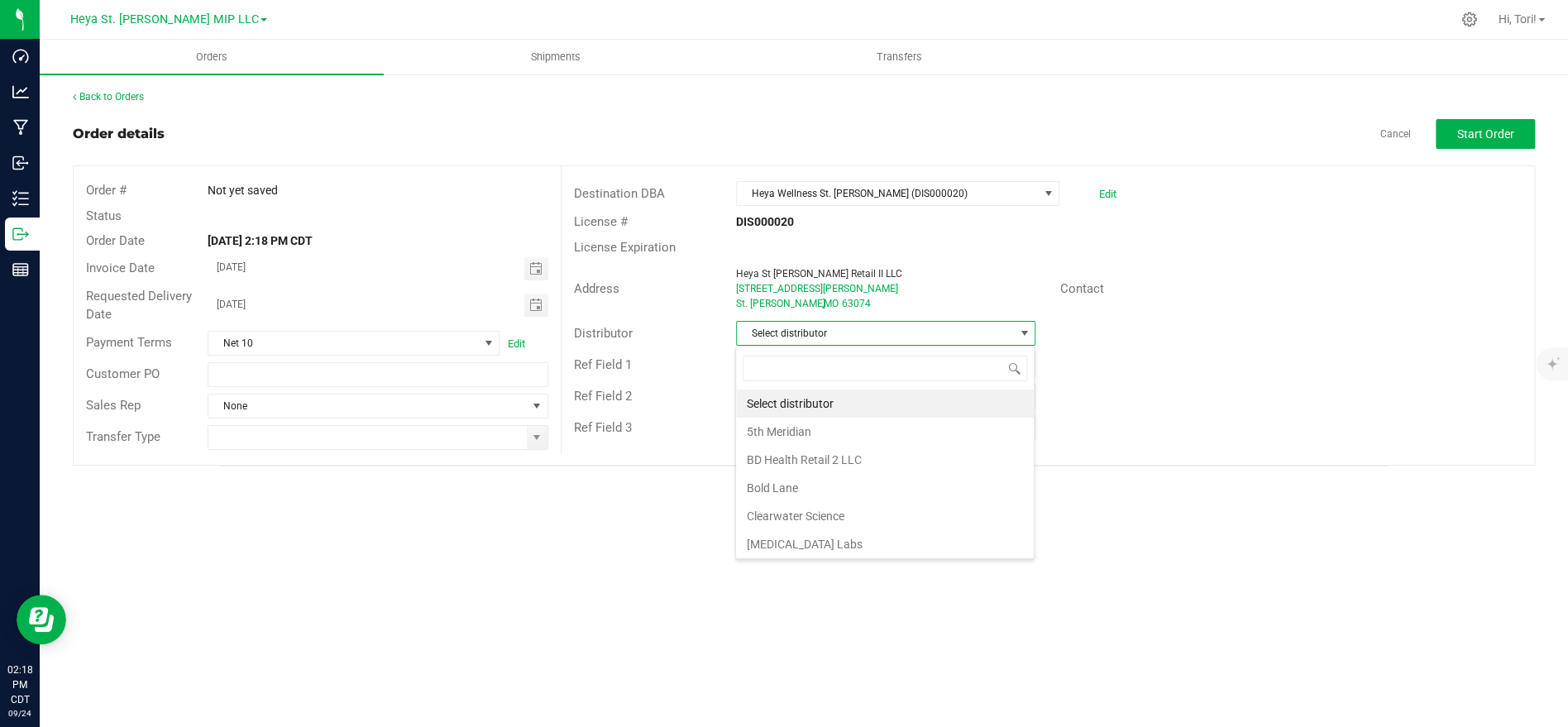
scroll to position [25, 299]
type input "heya"
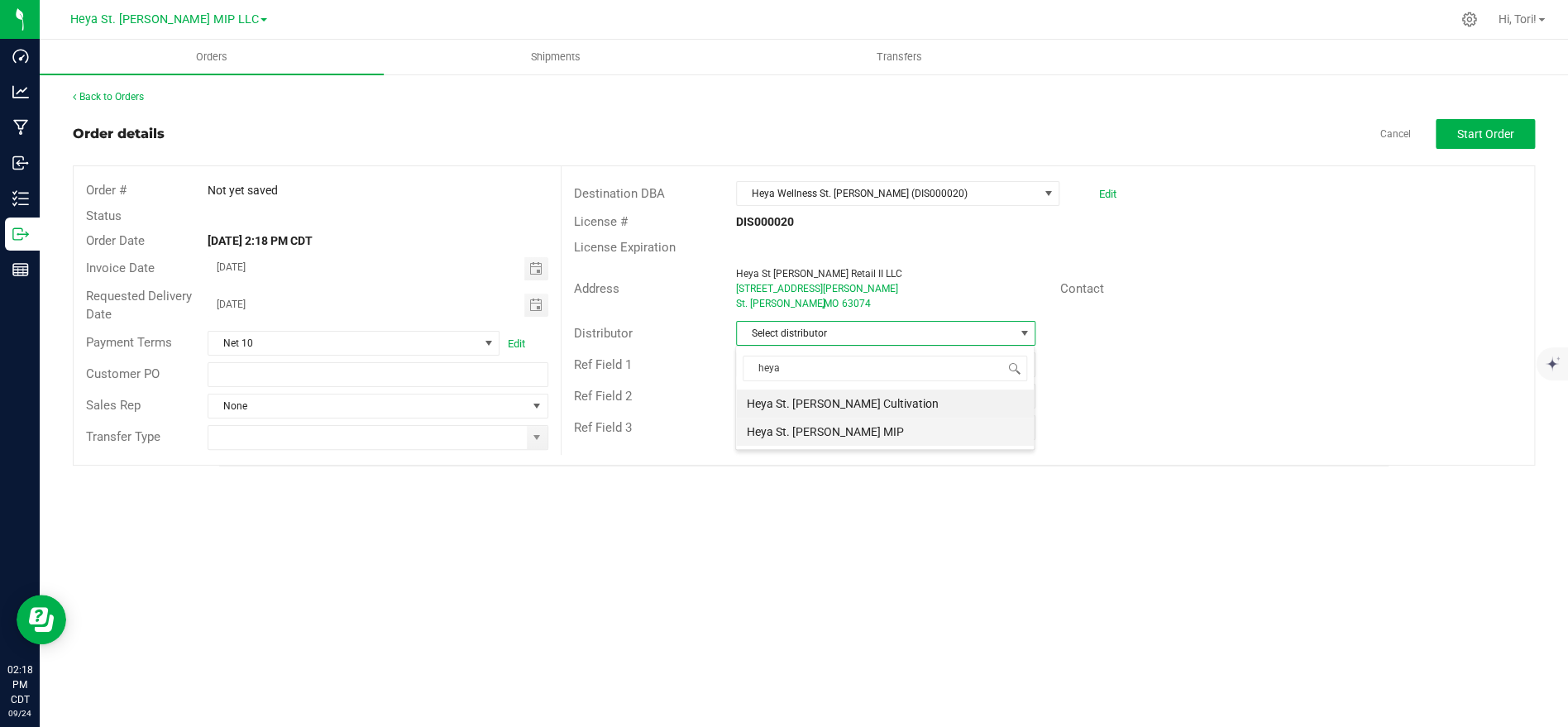
click at [852, 427] on li "Heya St. [PERSON_NAME] MIP" at bounding box center [885, 431] width 298 height 28
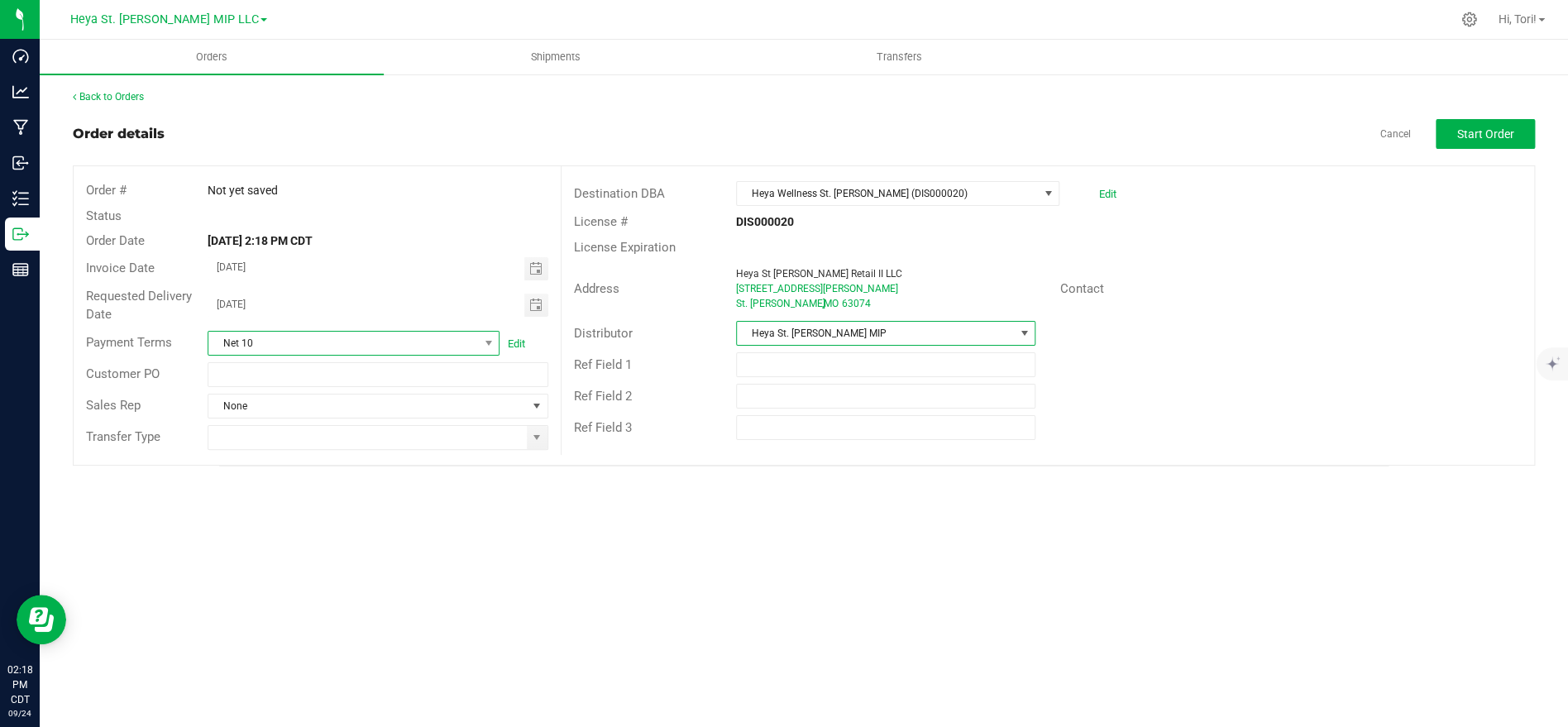
click at [464, 347] on span "Net 10" at bounding box center [342, 342] width 269 height 23
type input "NET 30"
click at [329, 410] on li "NET 30" at bounding box center [353, 413] width 290 height 28
click at [323, 433] on input at bounding box center [367, 437] width 318 height 23
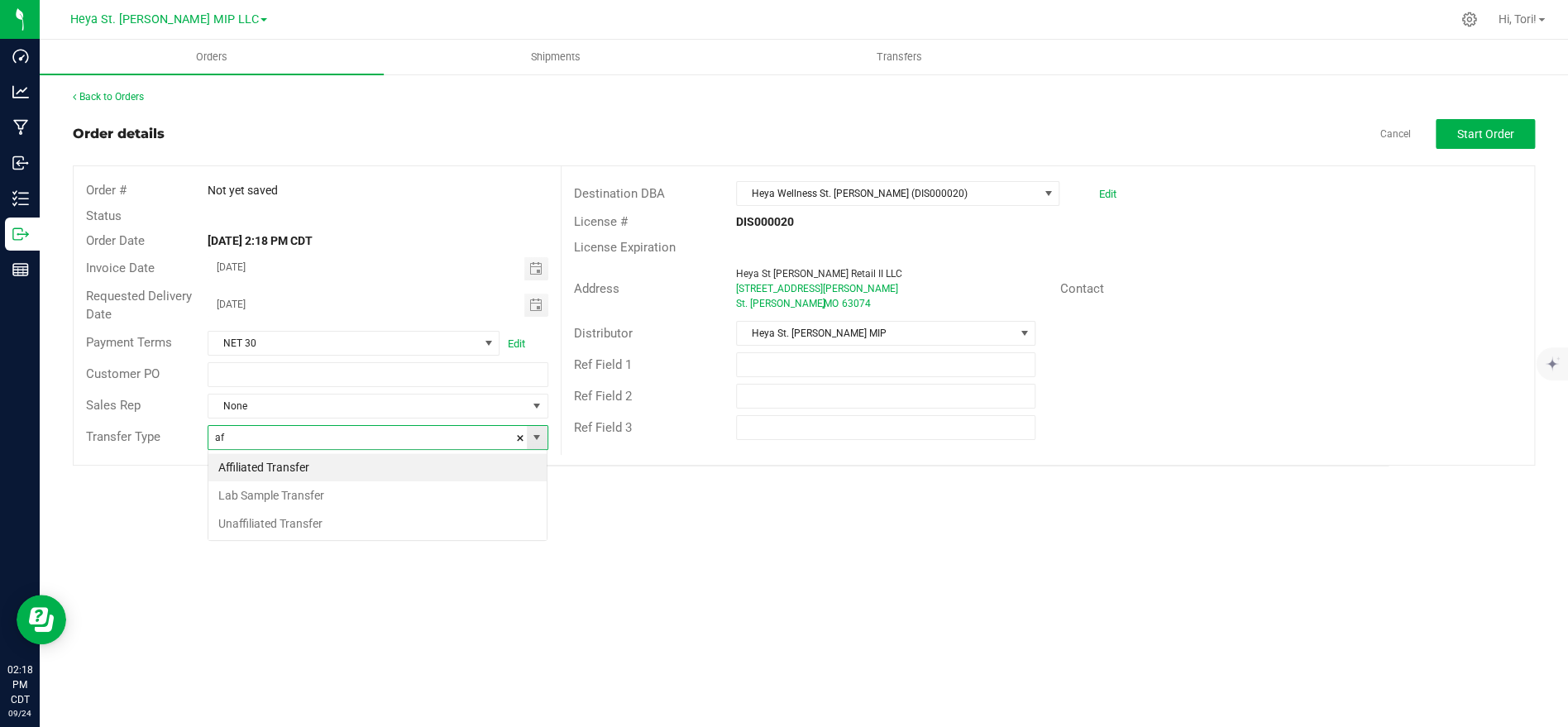
scroll to position [25, 339]
click at [312, 463] on li "Affiliated Transfer" at bounding box center [377, 467] width 338 height 28
click at [538, 309] on span "Toggle calendar" at bounding box center [535, 305] width 13 height 13
type input "Affiliated Transfer"
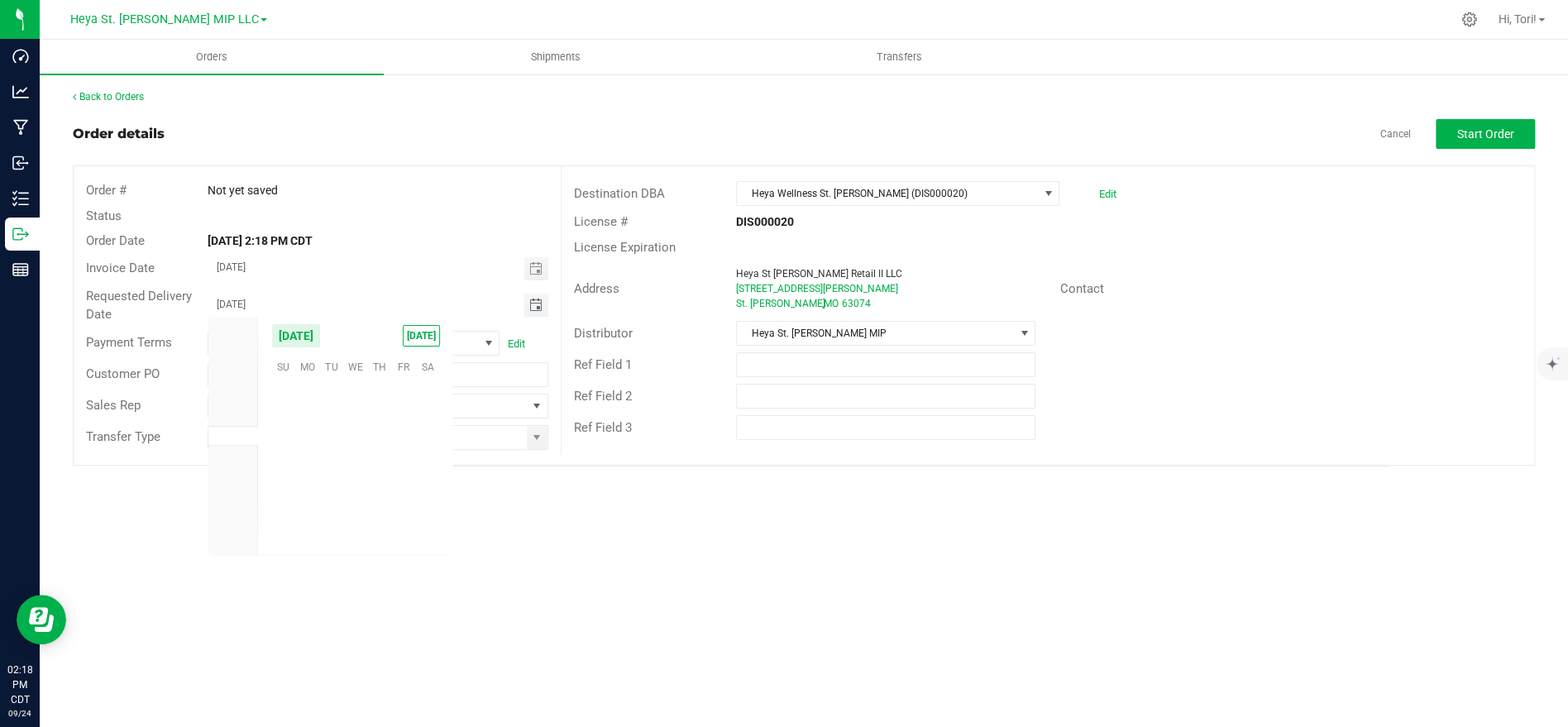
scroll to position [268139, 0]
click at [416, 328] on span "[DATE]" at bounding box center [421, 336] width 37 height 22
type input "[DATE]"
click at [1475, 139] on span "Start Order" at bounding box center [1486, 133] width 57 height 13
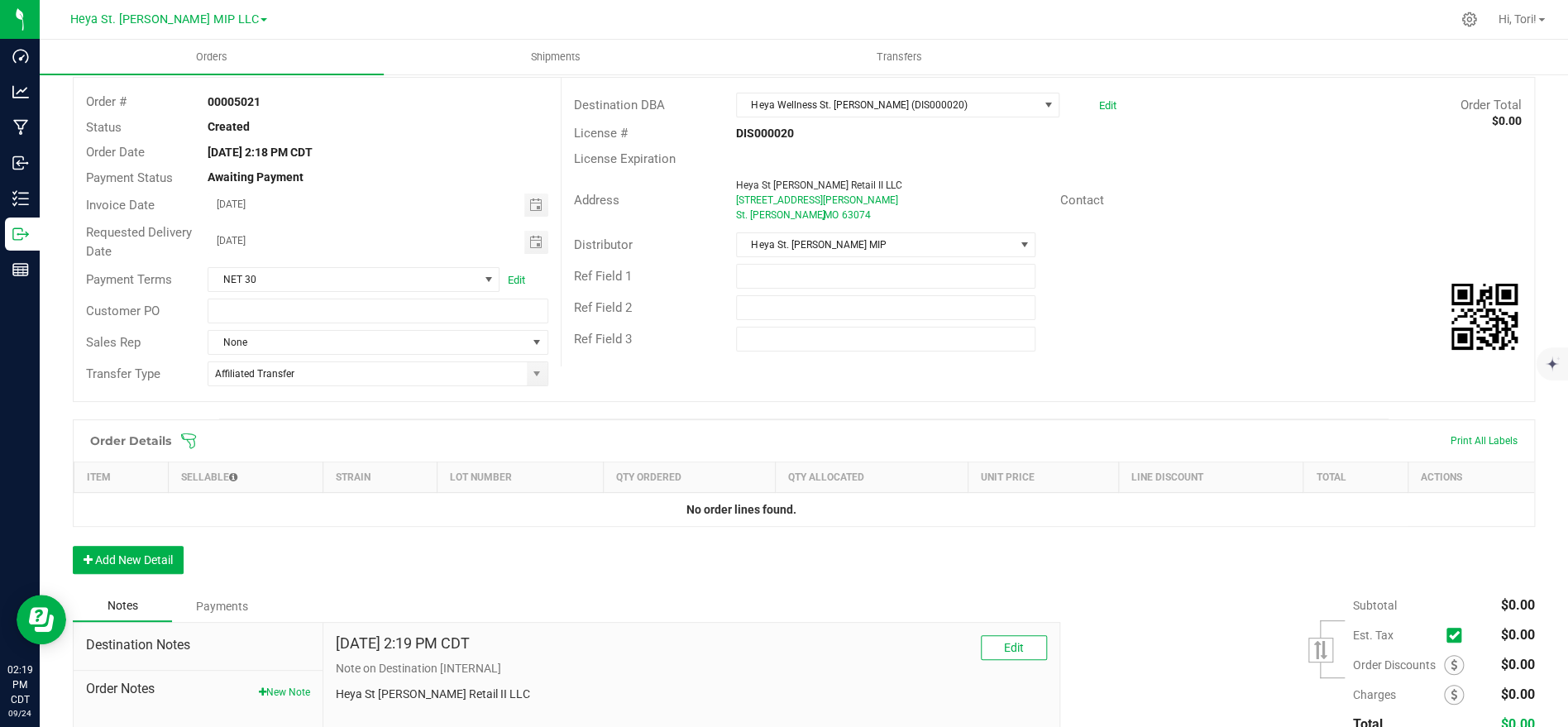
scroll to position [123, 0]
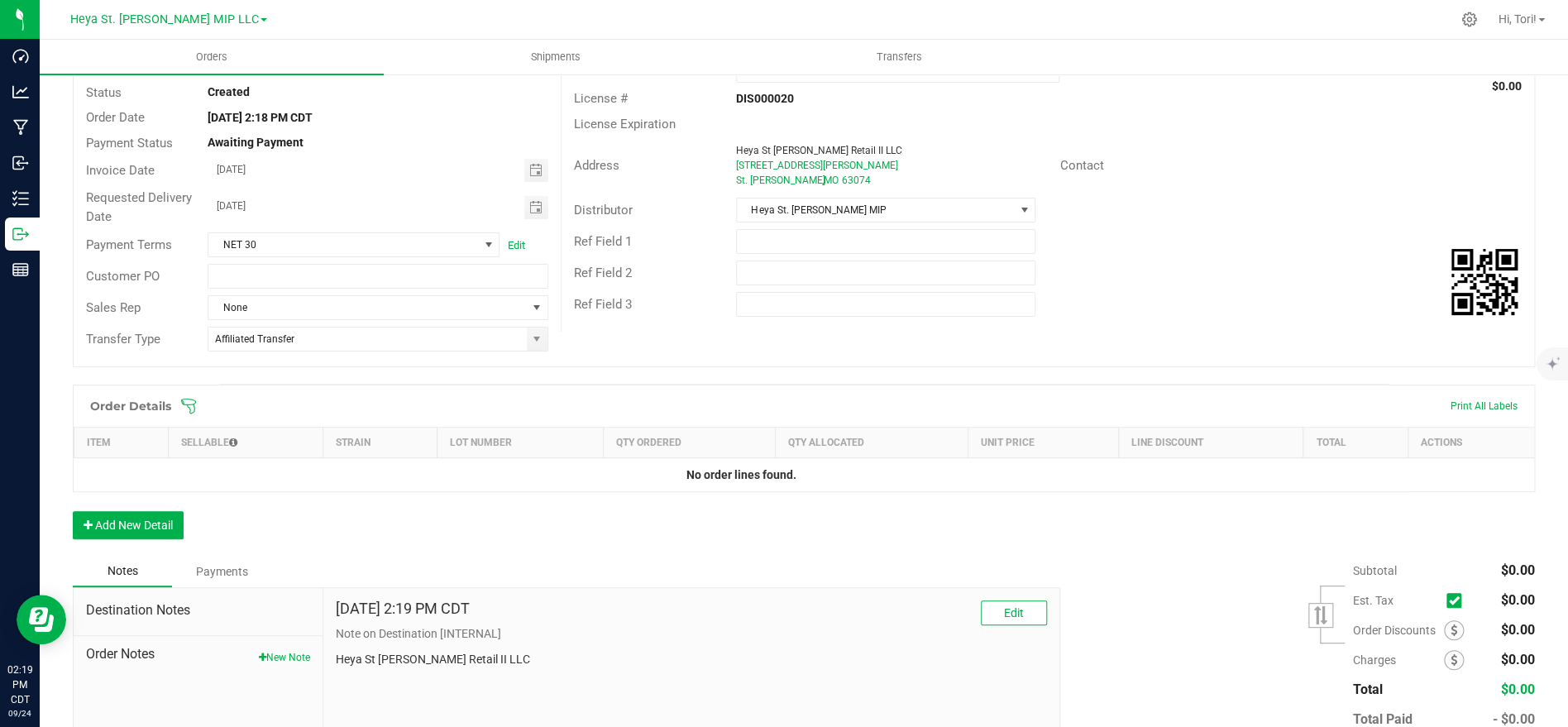
click at [195, 406] on icon at bounding box center [188, 406] width 16 height 16
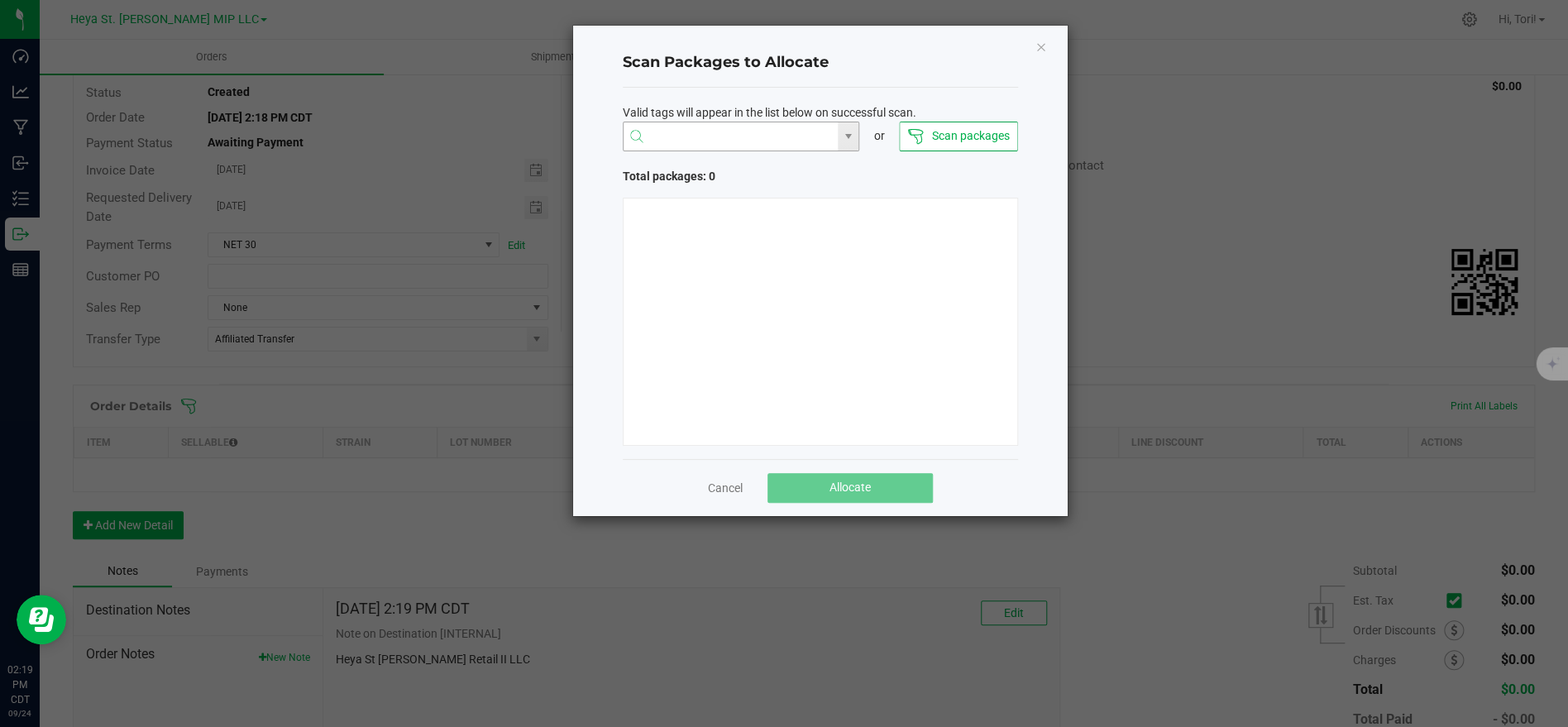
click at [695, 136] on input "NO DATA FOUND" at bounding box center [731, 137] width 215 height 30
click at [696, 162] on li "1A40C03000009CD000009914" at bounding box center [741, 168] width 236 height 28
type input "1A40C03000009CD000009914"
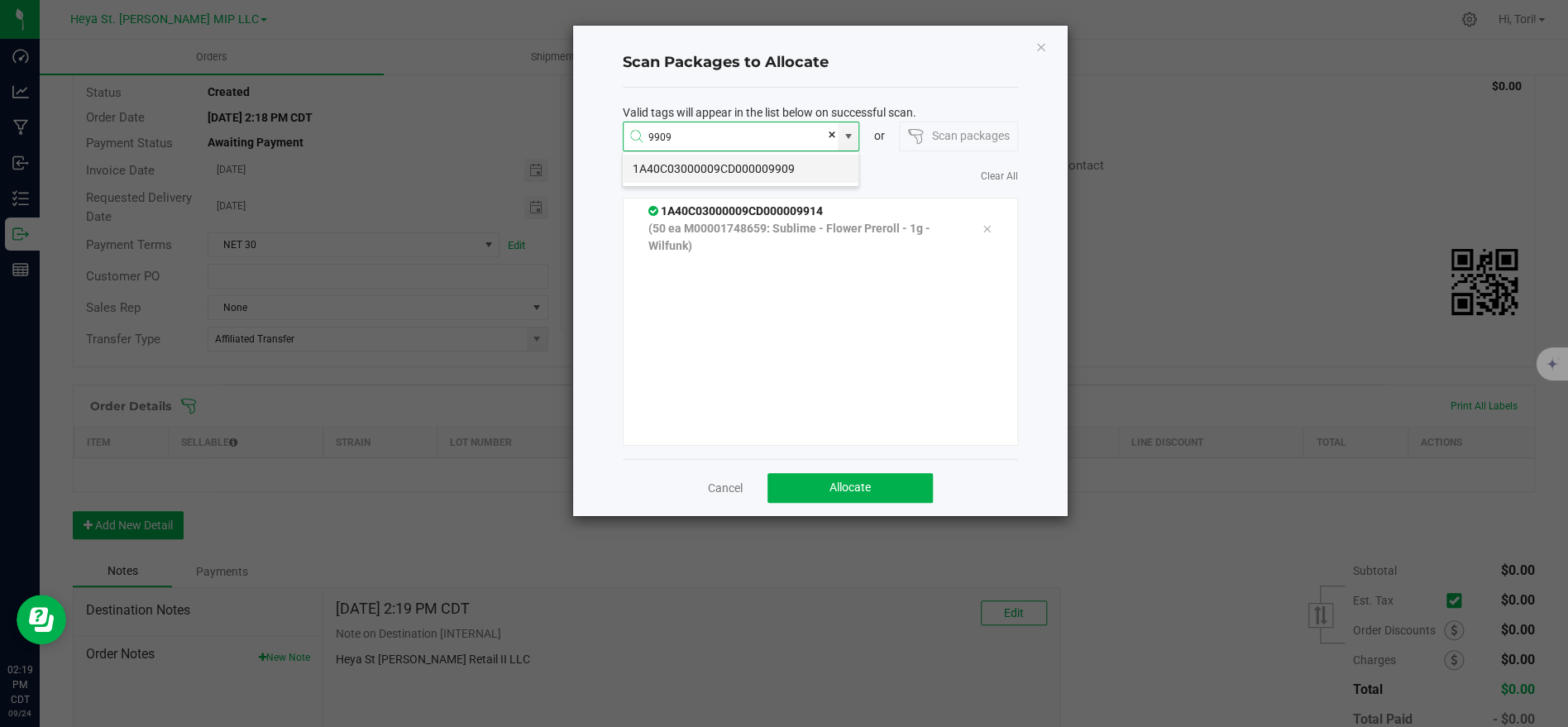
click at [705, 170] on li "1A40C03000009CD000009909" at bounding box center [741, 168] width 236 height 28
type input "1A40C03000009CD000009909"
click at [704, 162] on li "1A40C03000009CD000009922" at bounding box center [741, 168] width 236 height 28
type input "1A40C03000009CD000009922"
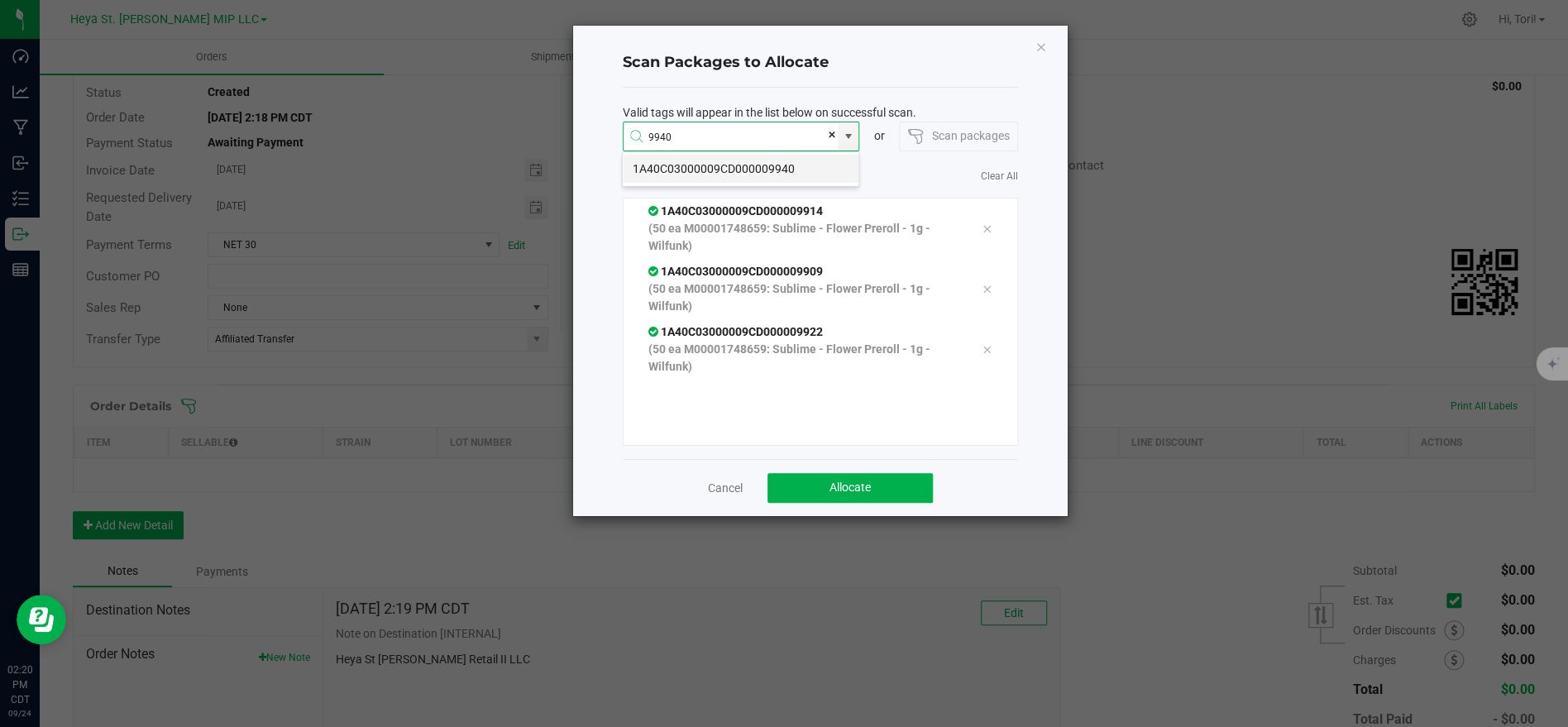
click at [764, 173] on li "1A40C03000009CD000009940" at bounding box center [741, 168] width 236 height 28
type input "1A40C03000009CD000009940"
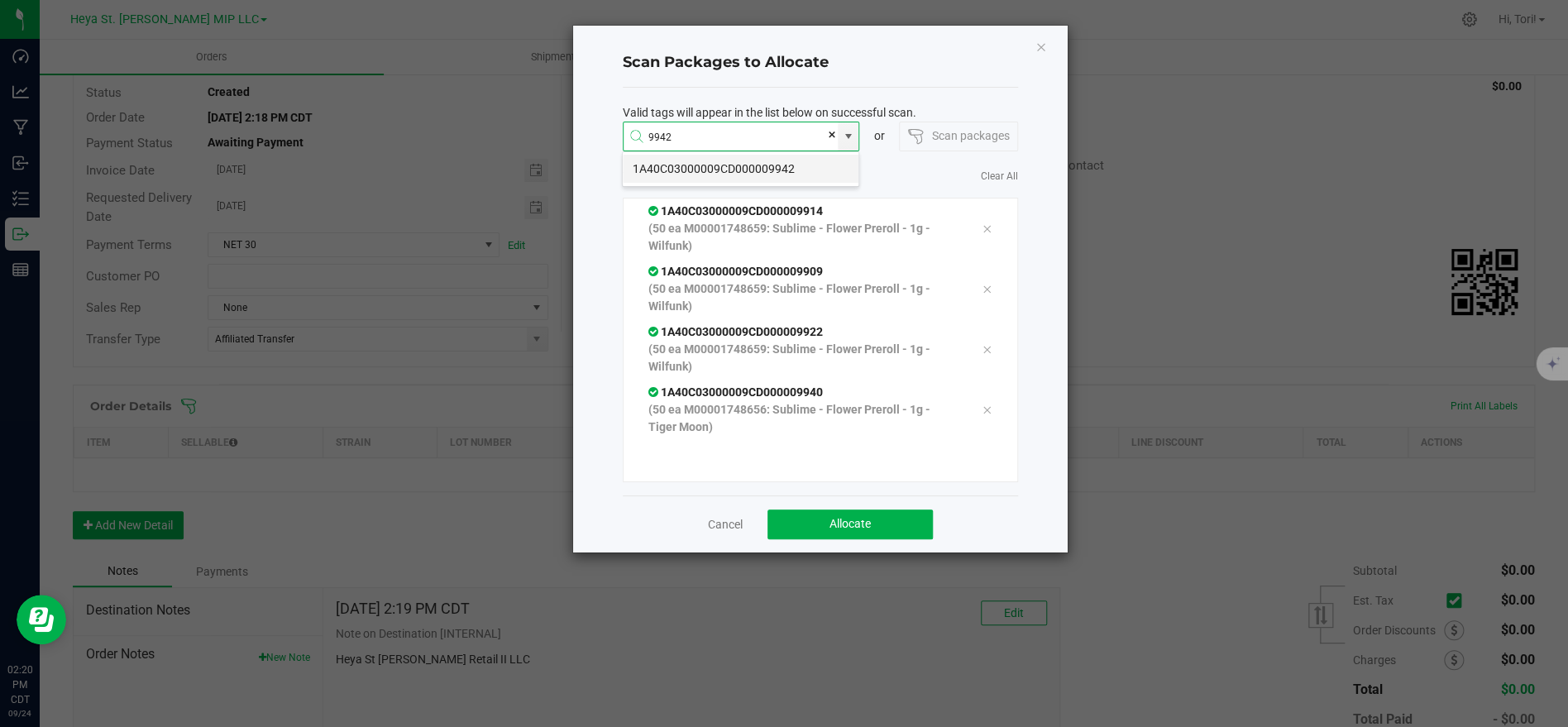
click at [725, 170] on li "1A40C03000009CD000009942" at bounding box center [741, 168] width 236 height 28
type input "1A40C03000009CD000009942"
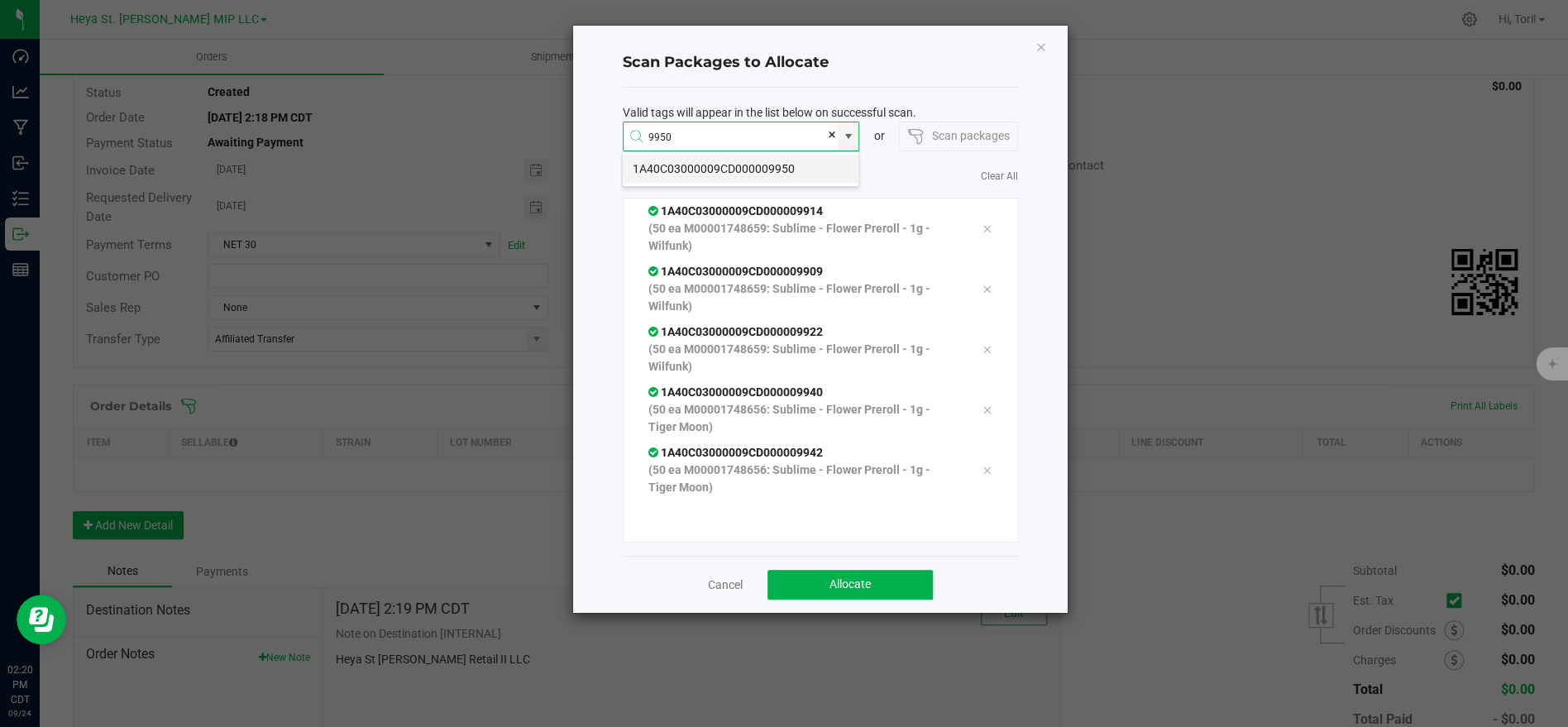
click at [755, 168] on li "1A40C03000009CD000009950" at bounding box center [741, 168] width 236 height 28
type input "1A40C03000009CD000009950"
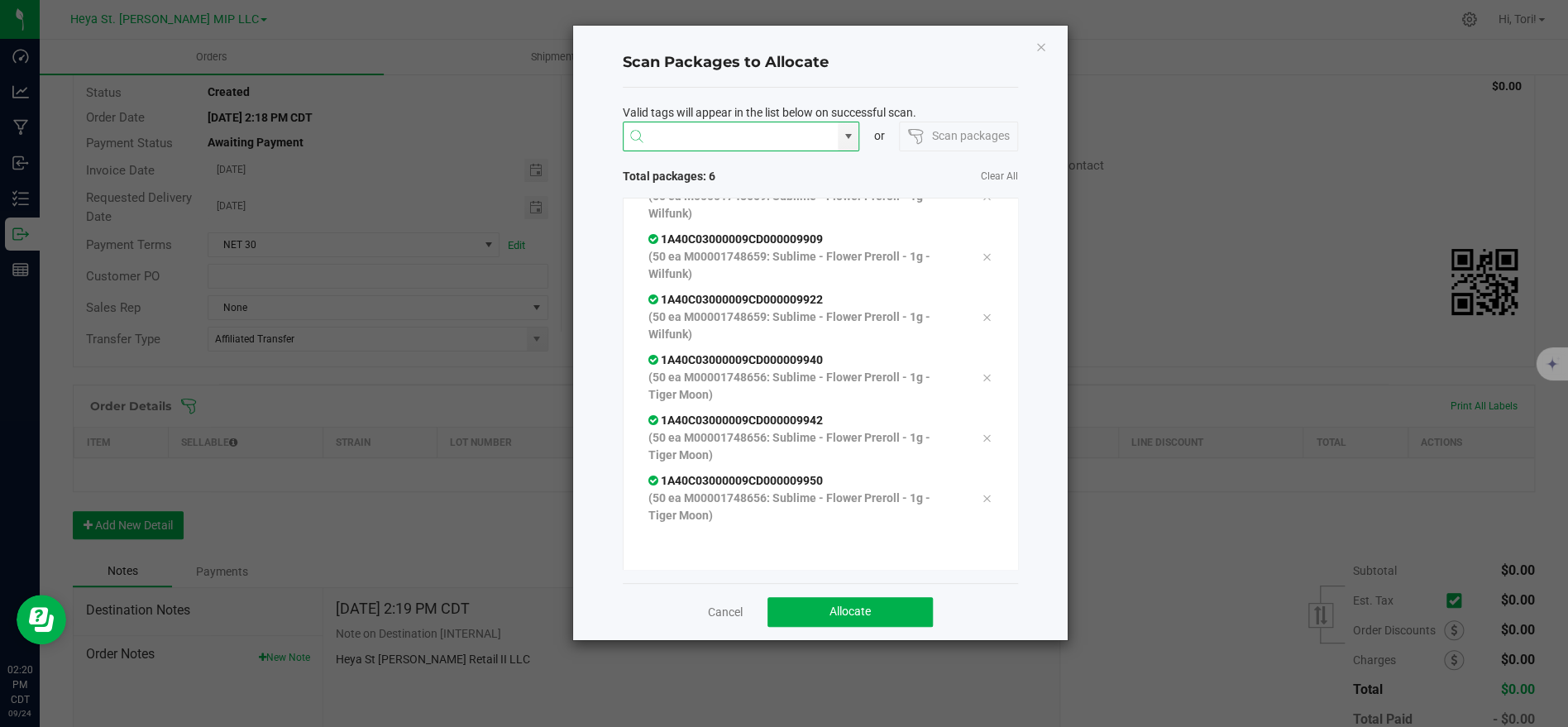
scroll to position [0, 0]
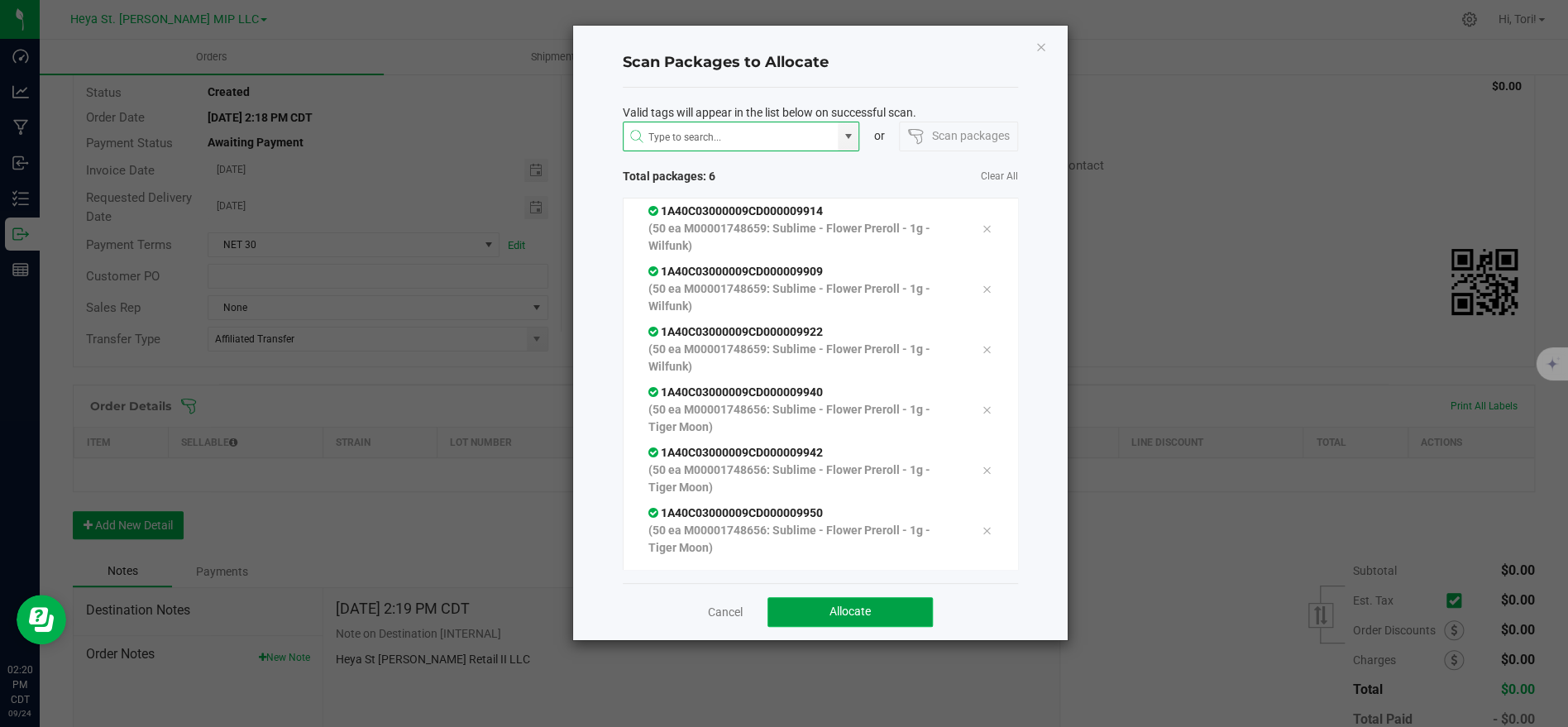
click at [870, 601] on button "Allocate" at bounding box center [849, 612] width 165 height 30
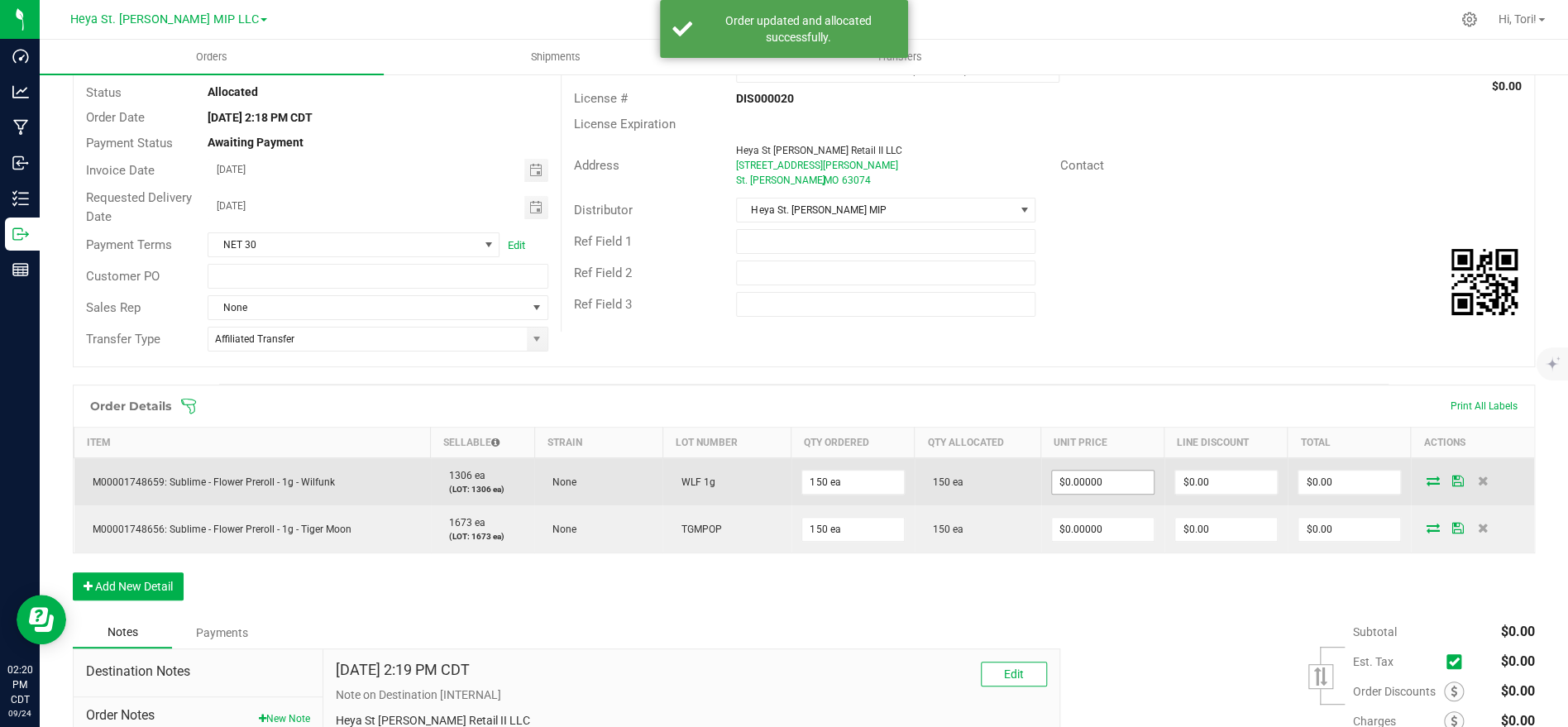
click at [1079, 477] on input "$0.00000" at bounding box center [1102, 481] width 101 height 23
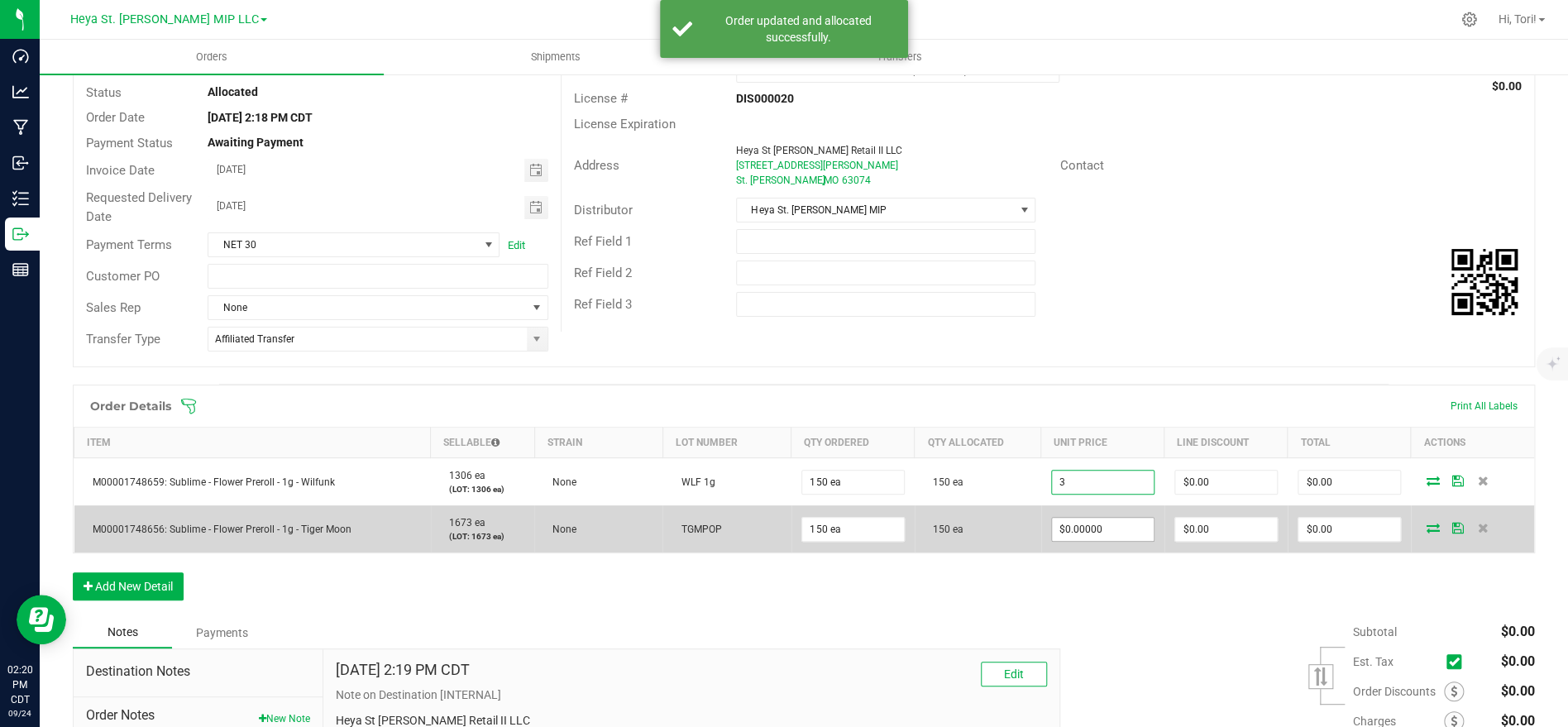
click at [1093, 532] on input "$0.00000" at bounding box center [1102, 529] width 101 height 23
type input "$3.00000"
type input "$450.00"
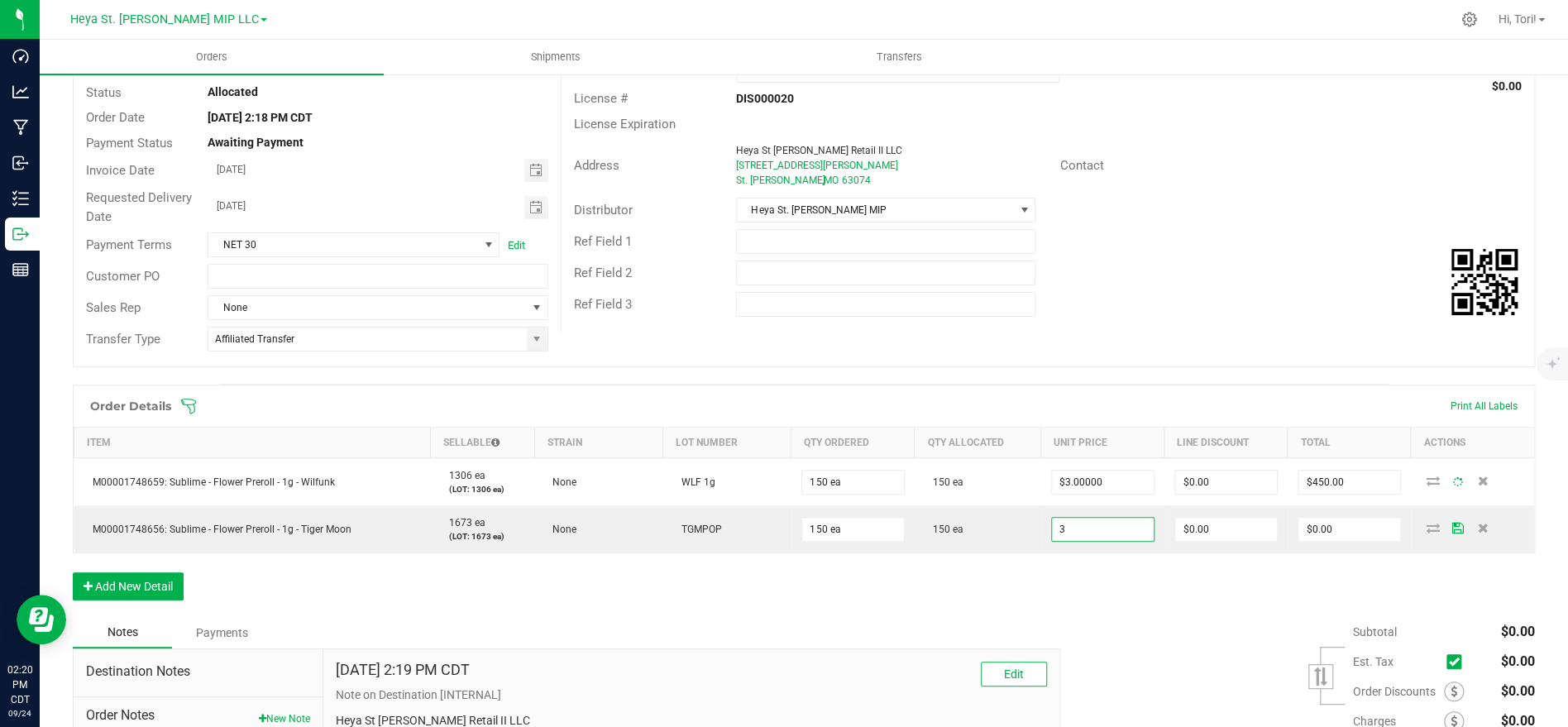
click at [1089, 701] on div "Subtotal $0.00 Est. Tax" at bounding box center [1290, 722] width 487 height 209
type input "$3.00000"
type input "$450.00"
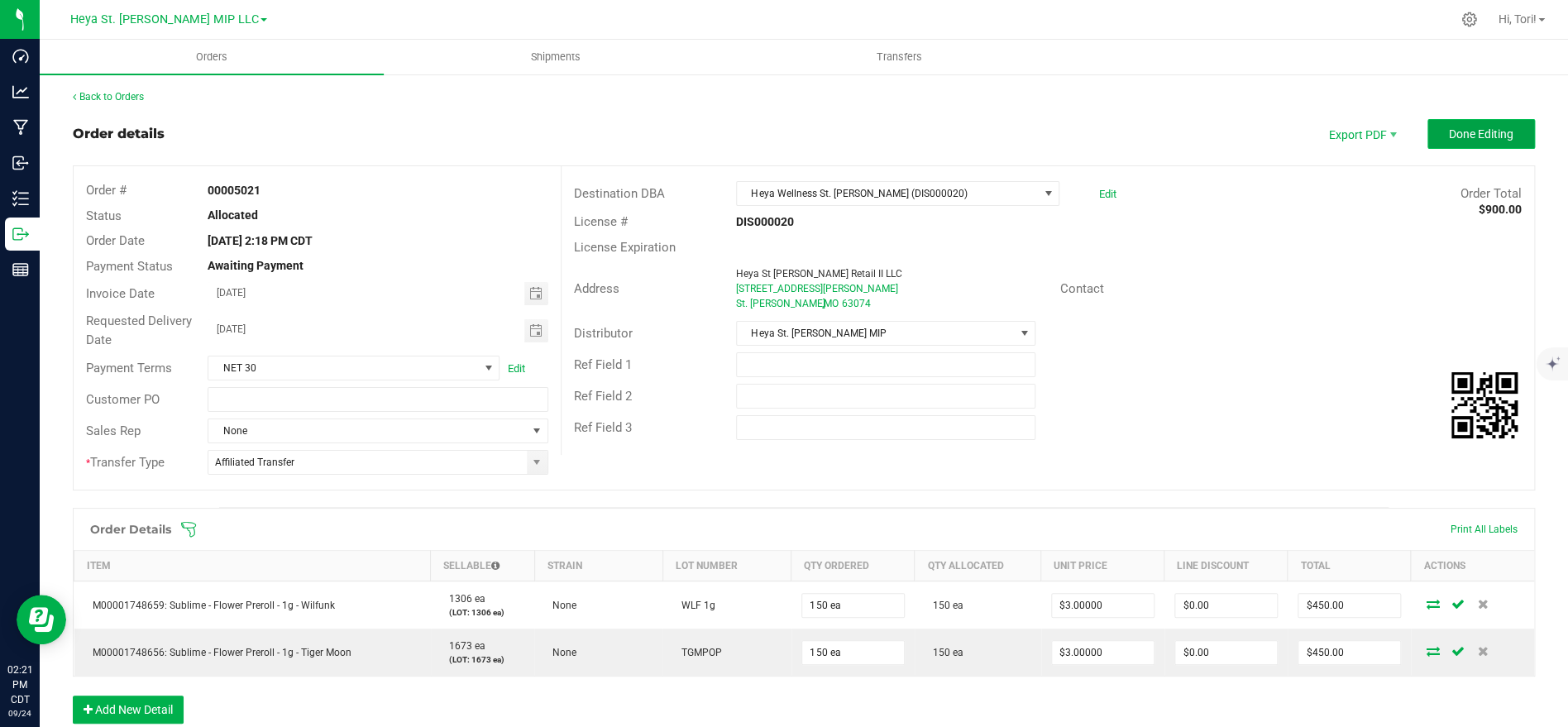
click at [1467, 135] on span "Done Editing" at bounding box center [1481, 133] width 65 height 13
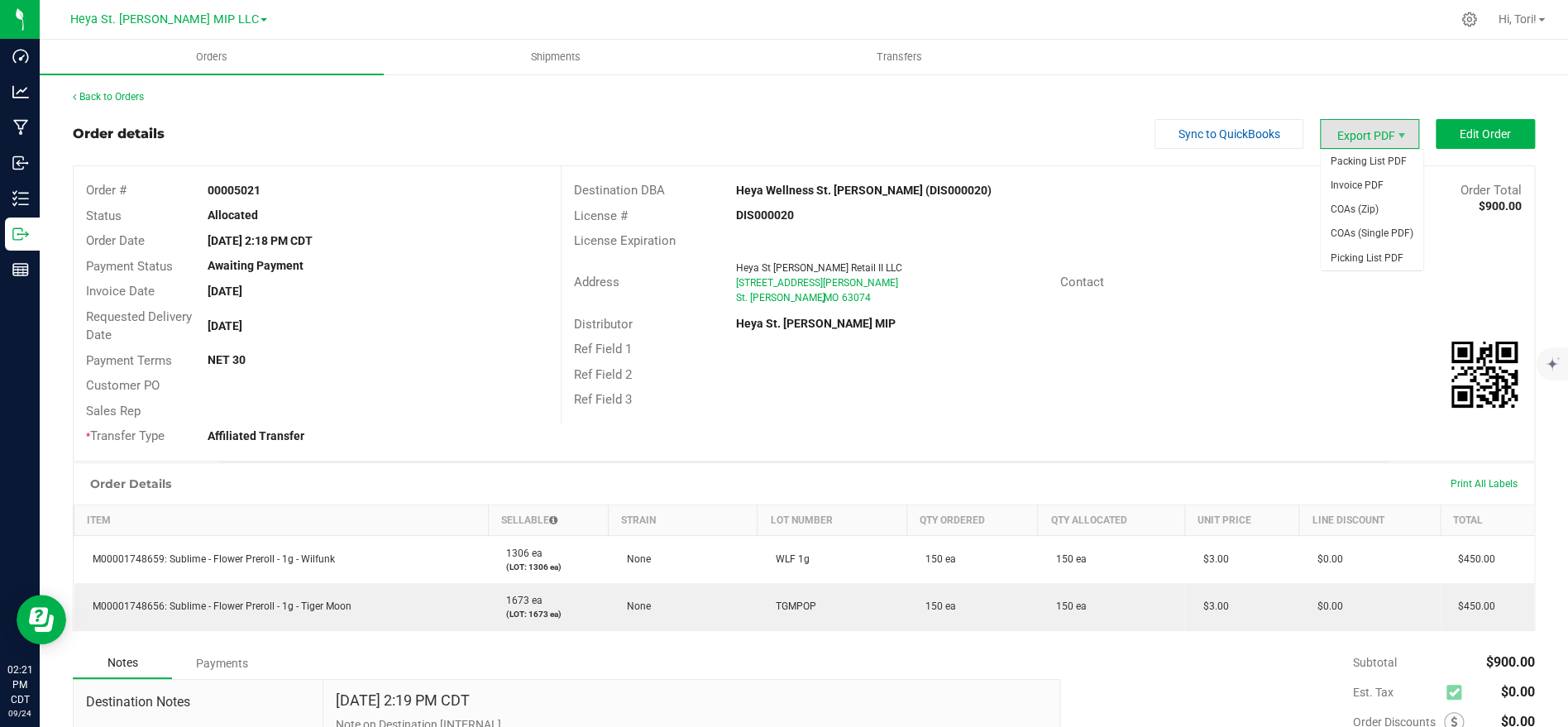
click at [1390, 136] on span "Export PDF" at bounding box center [1369, 133] width 100 height 30
click at [1368, 179] on span "Invoice PDF" at bounding box center [1372, 185] width 102 height 24
click at [136, 99] on link "Back to Orders" at bounding box center [109, 97] width 71 height 12
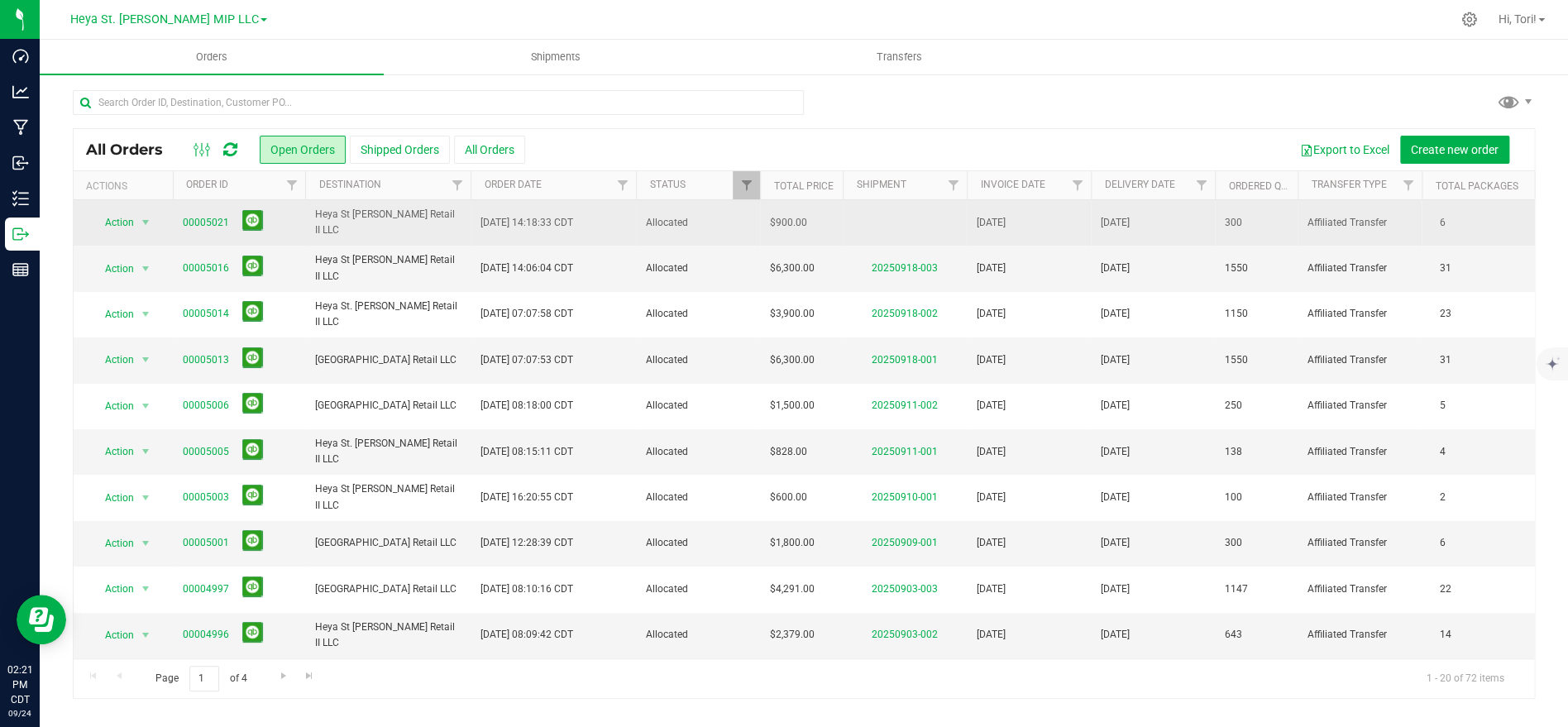
click at [969, 213] on td "[DATE]" at bounding box center [1029, 223] width 124 height 46
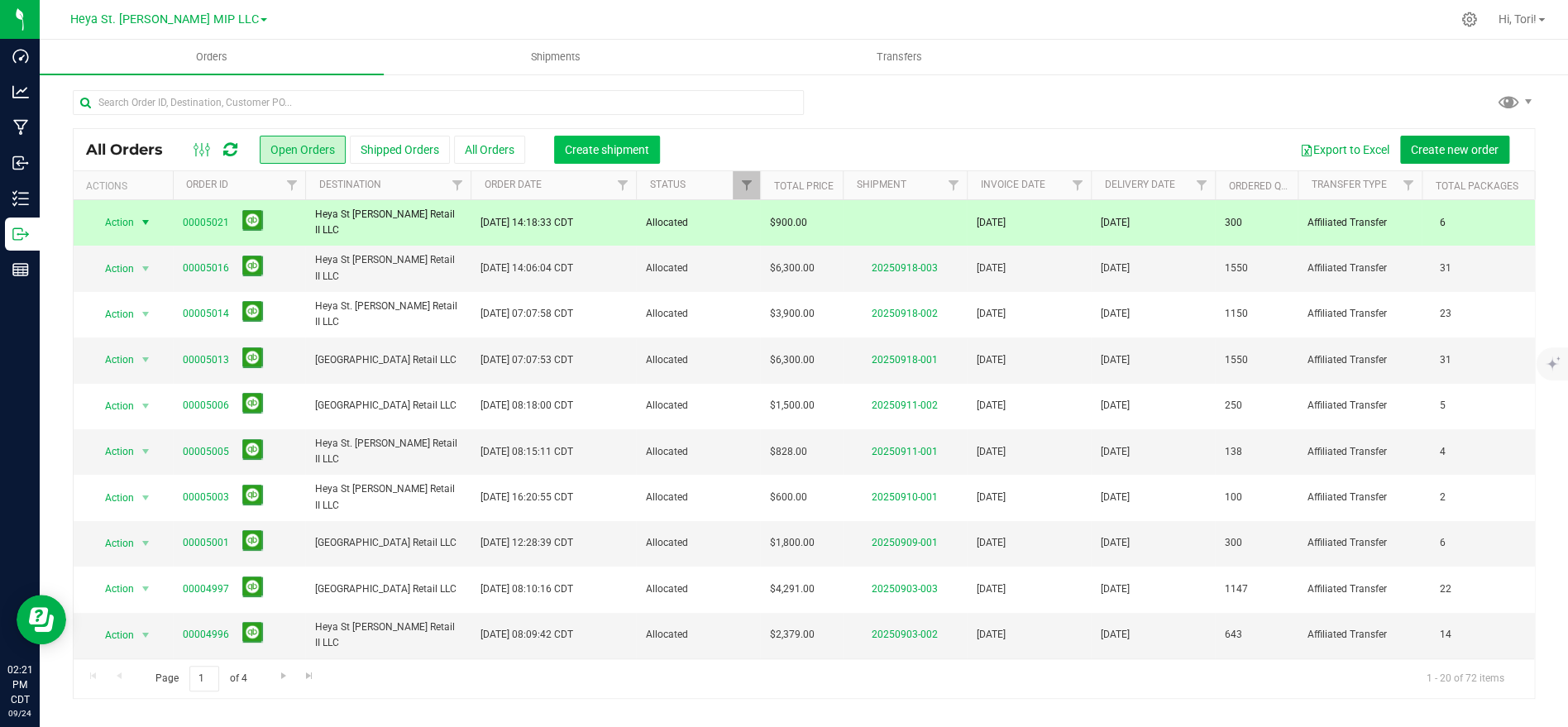
click at [584, 153] on span "Create shipment" at bounding box center [606, 150] width 84 height 13
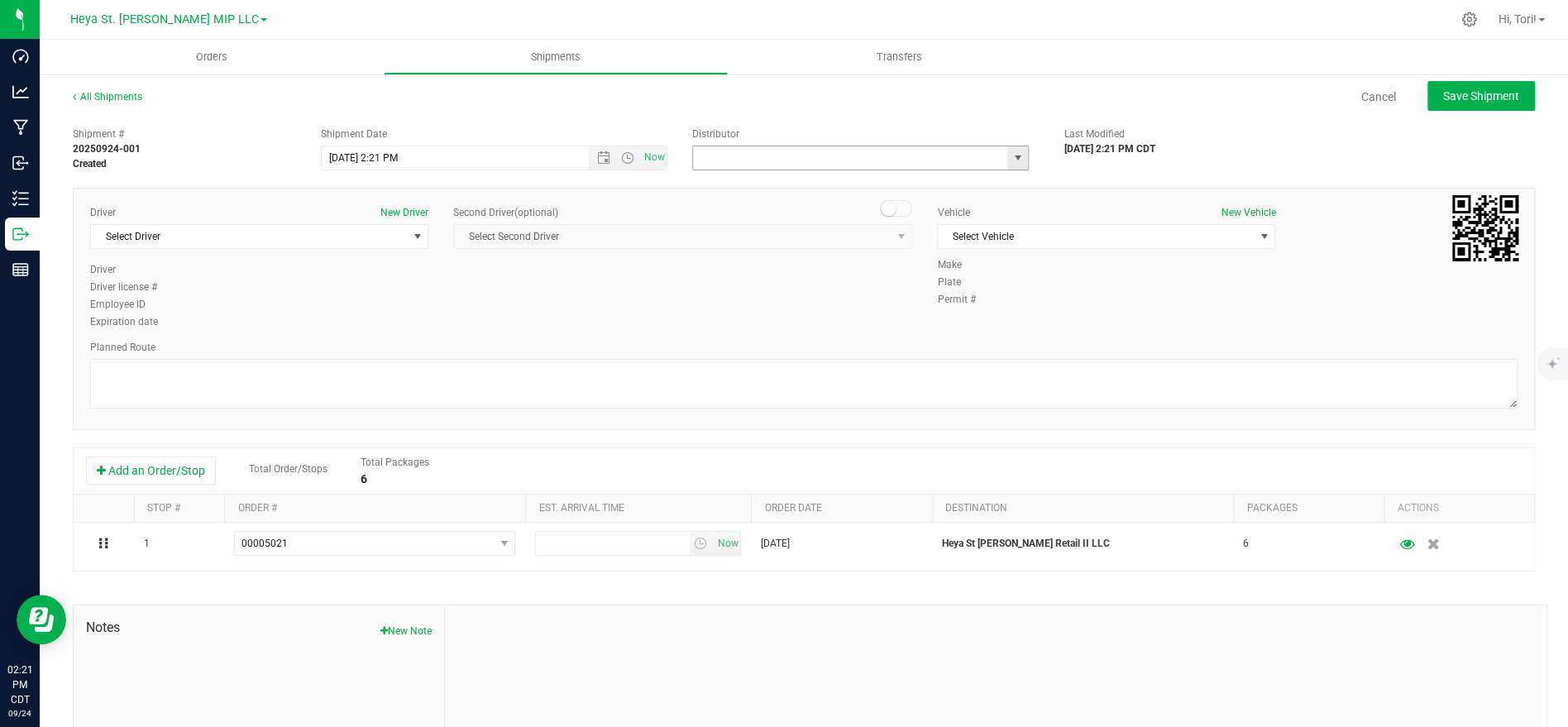
click at [866, 153] on input "text" at bounding box center [846, 157] width 305 height 23
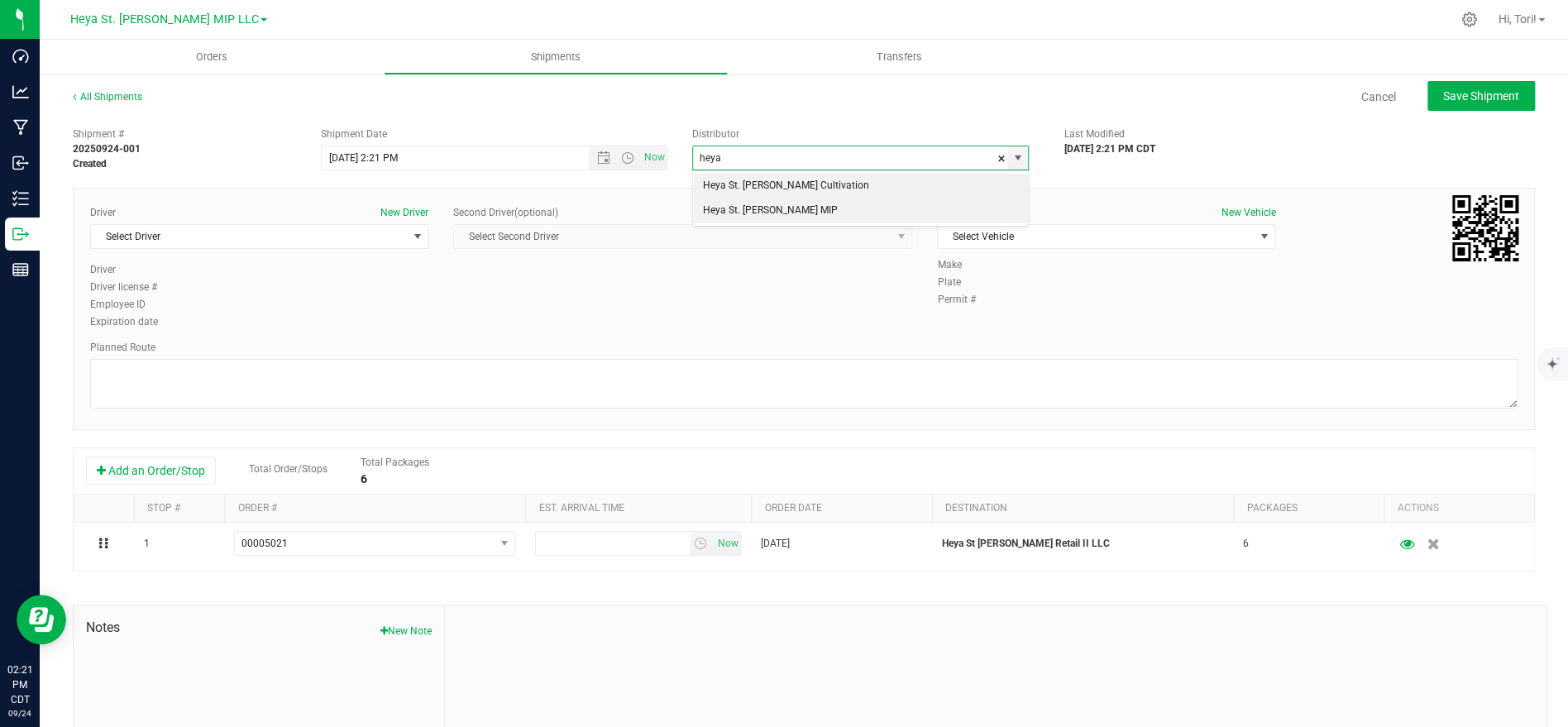
click at [864, 205] on li "Heya St. [PERSON_NAME] MIP" at bounding box center [860, 210] width 335 height 25
type input "Heya St. [PERSON_NAME] MIP"
click at [1041, 232] on span "Select Vehicle" at bounding box center [1096, 236] width 316 height 23
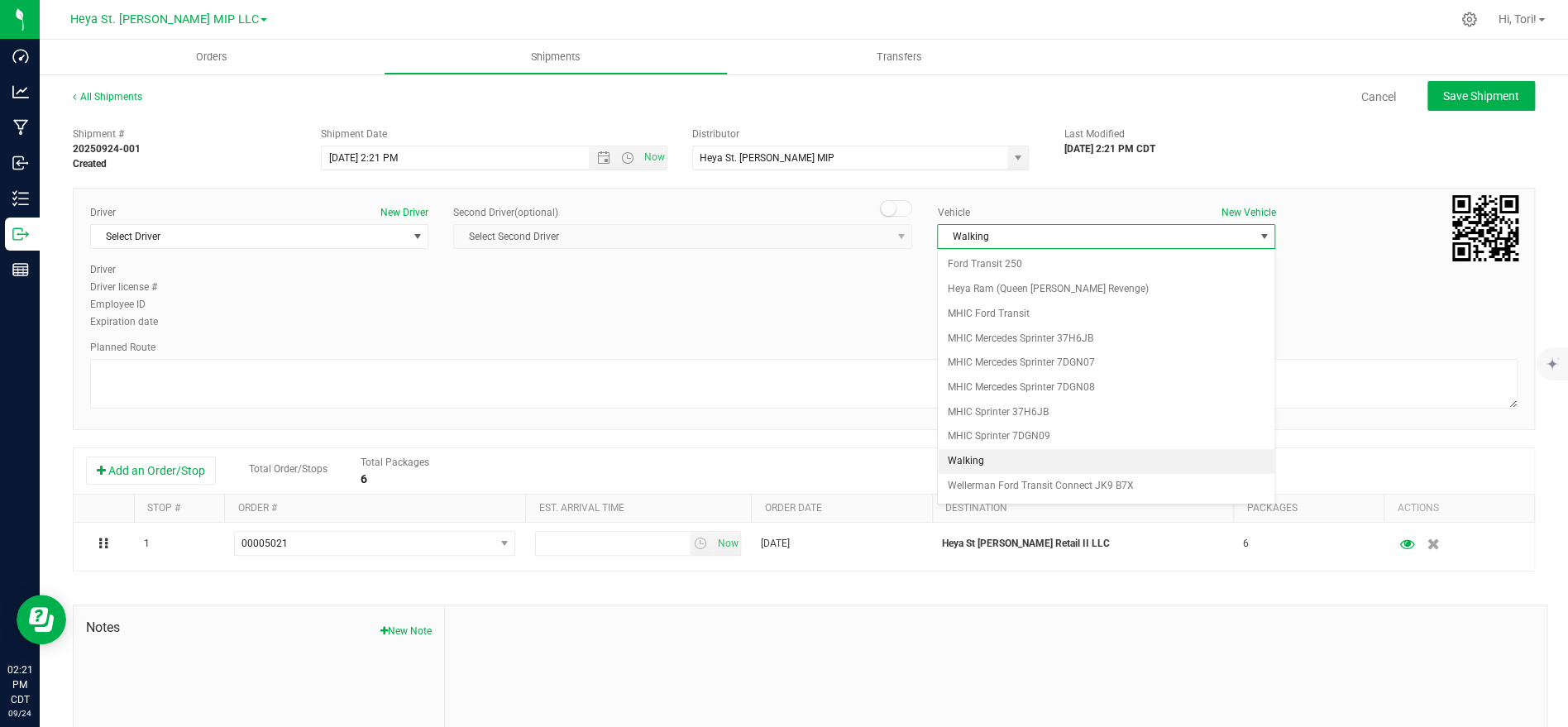
click at [994, 459] on li "Walking" at bounding box center [1106, 461] width 337 height 25
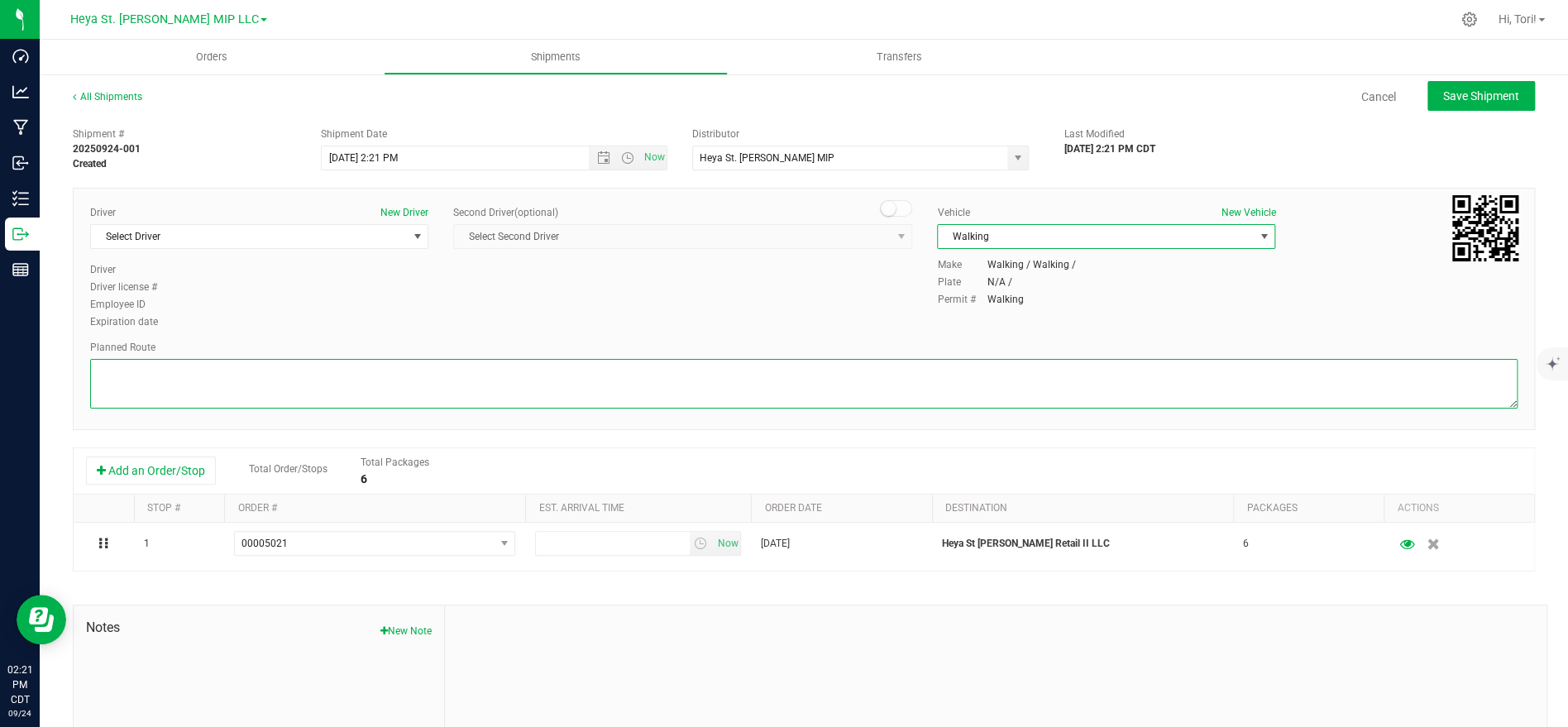
click at [1006, 378] on textarea at bounding box center [804, 384] width 1427 height 49
type textarea "Walking"
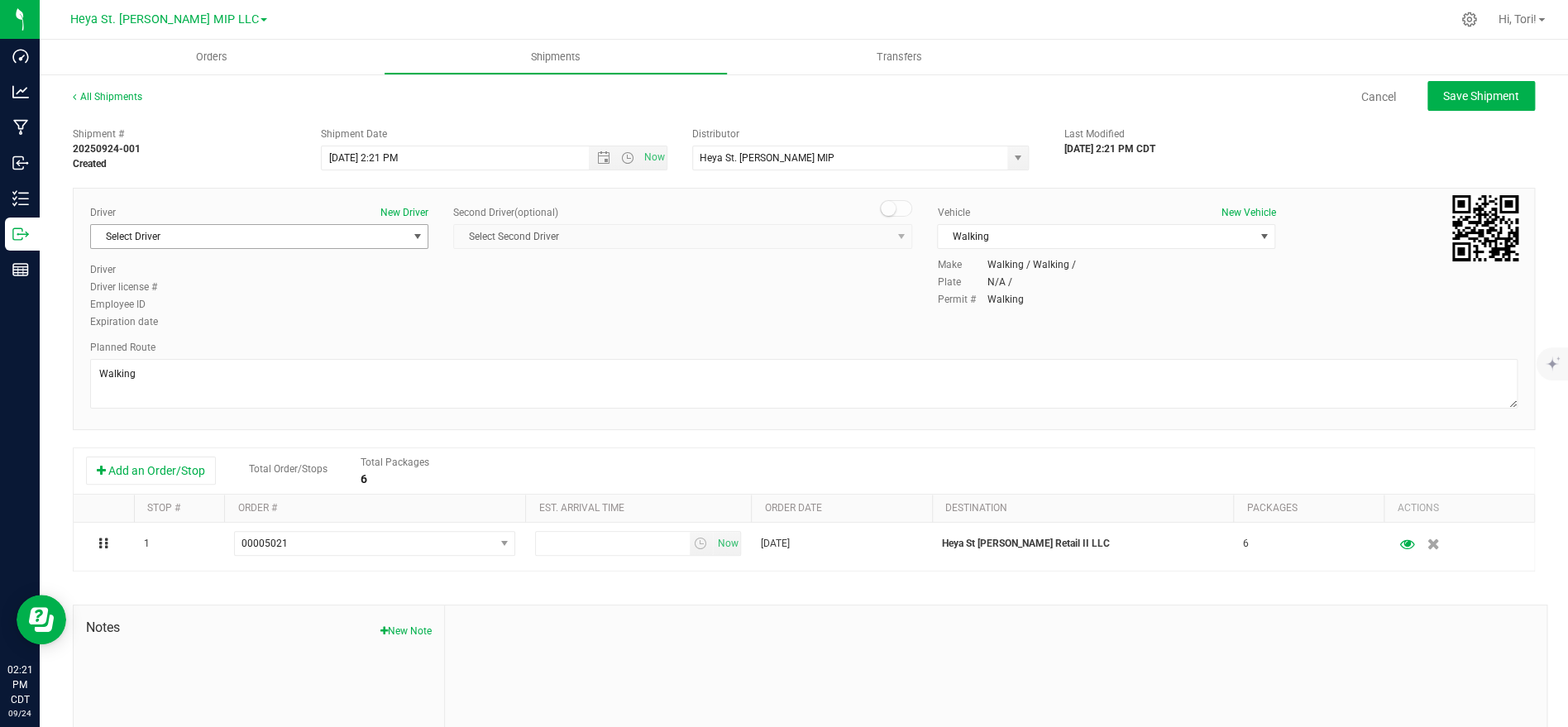
click at [390, 240] on span "Select Driver" at bounding box center [249, 236] width 316 height 23
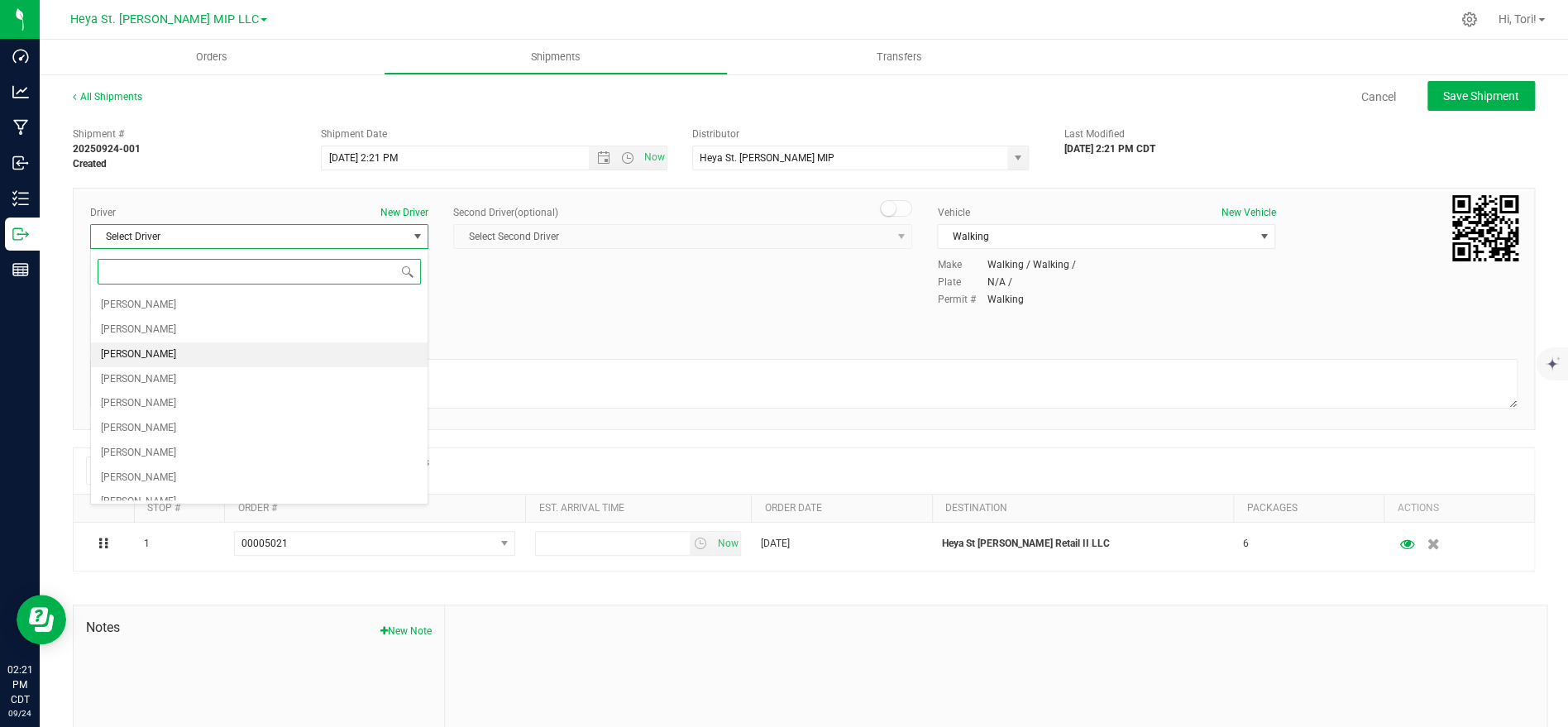
click at [346, 347] on li "[PERSON_NAME]" at bounding box center [259, 354] width 337 height 25
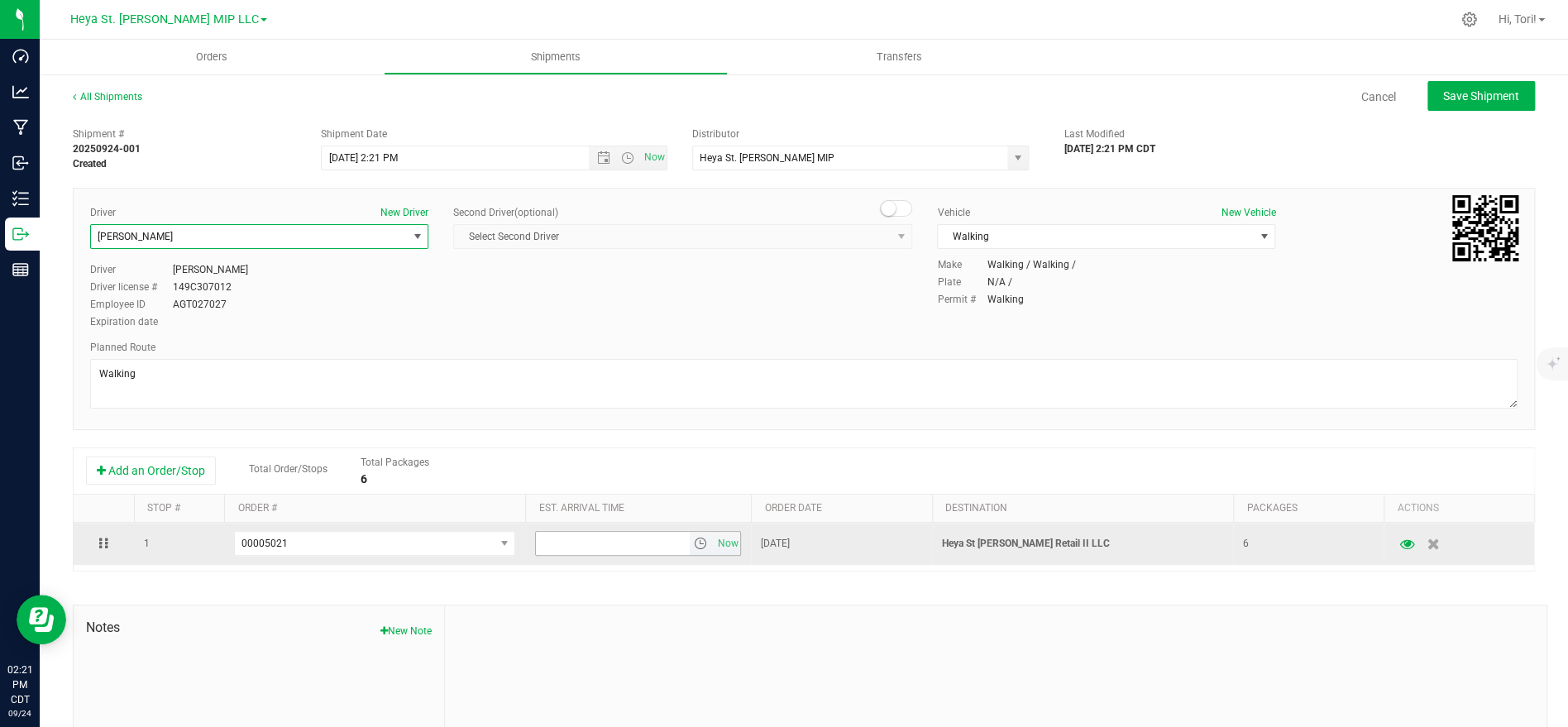
click at [643, 532] on input "text" at bounding box center [613, 543] width 153 height 23
click at [641, 541] on input "text" at bounding box center [613, 543] width 153 height 23
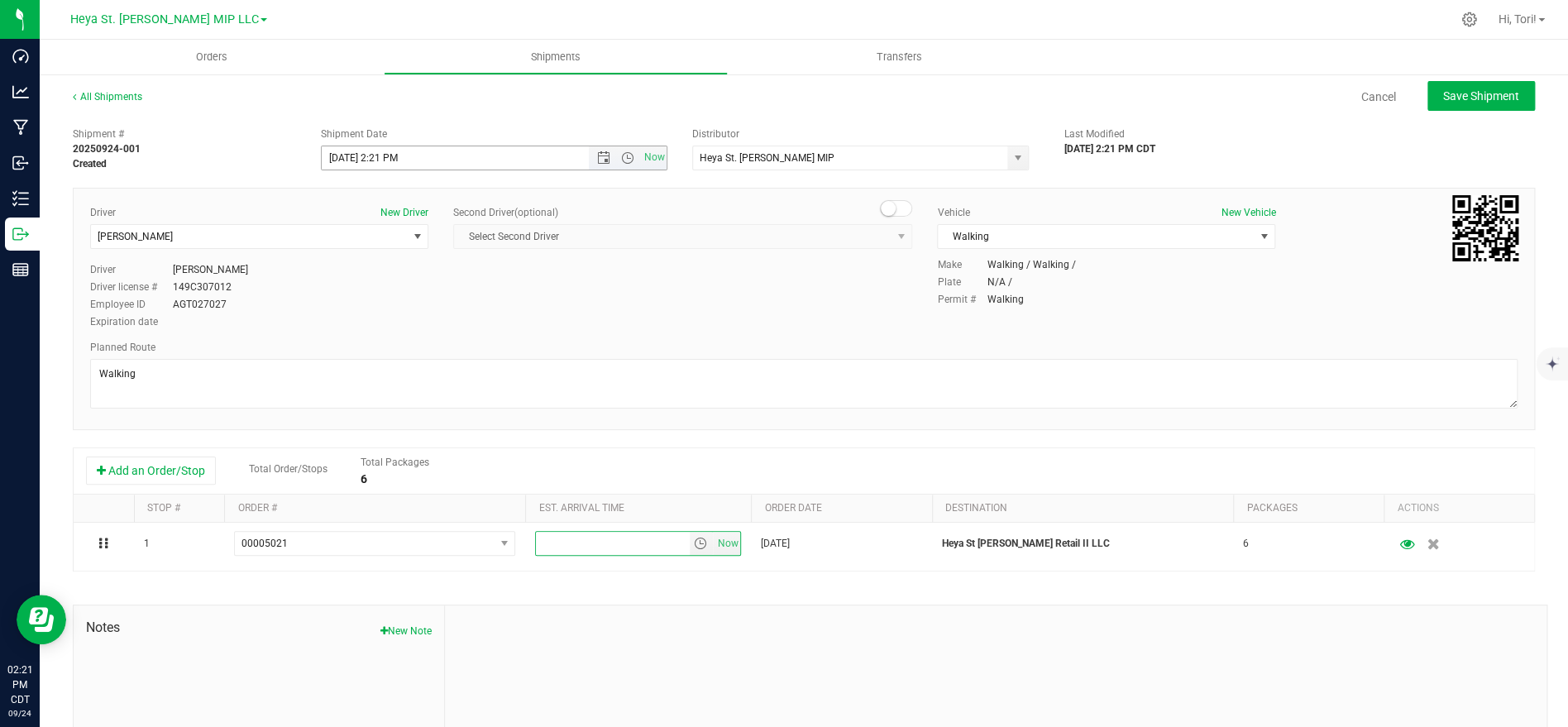
click at [463, 147] on input "9/24/2025 2:21 PM" at bounding box center [469, 157] width 296 height 23
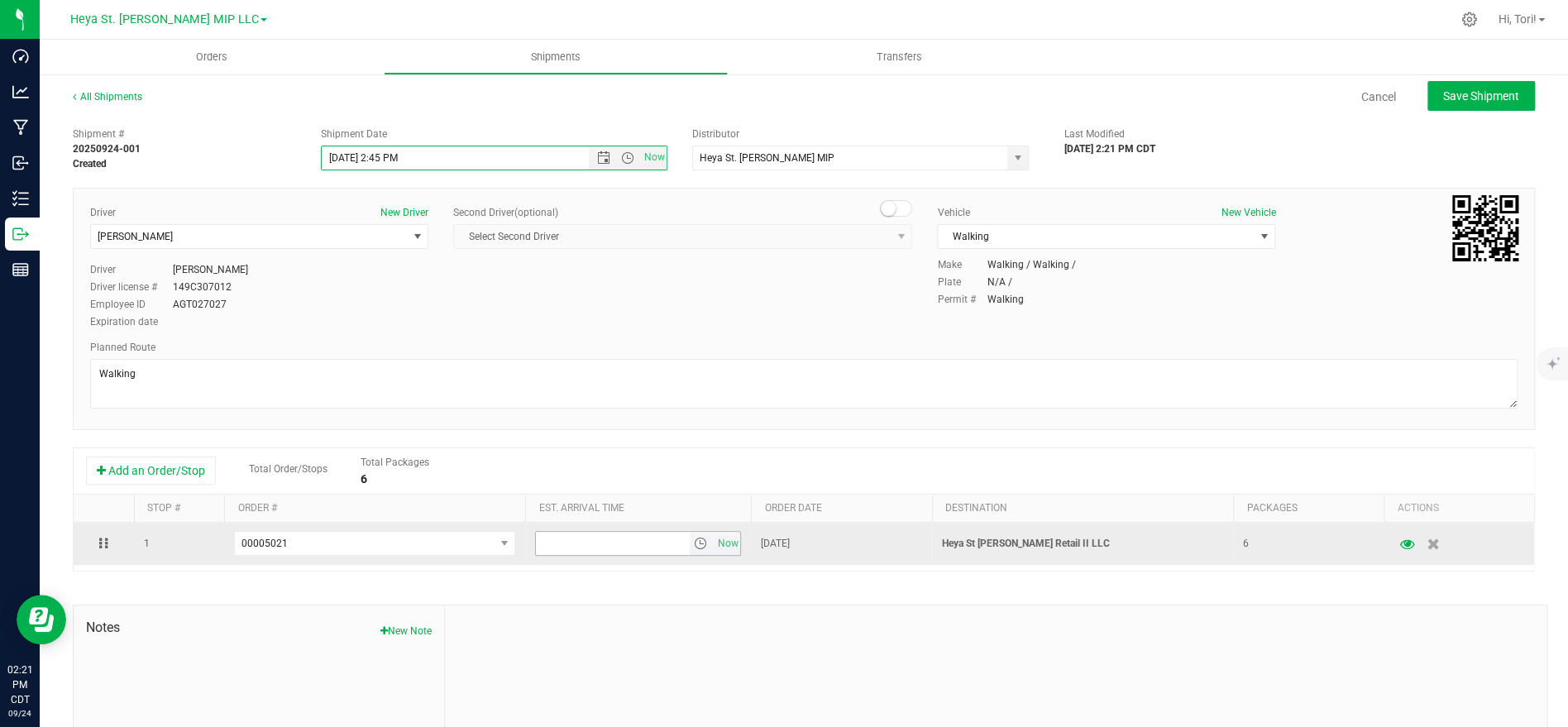
type input "[DATE] 2:45 PM"
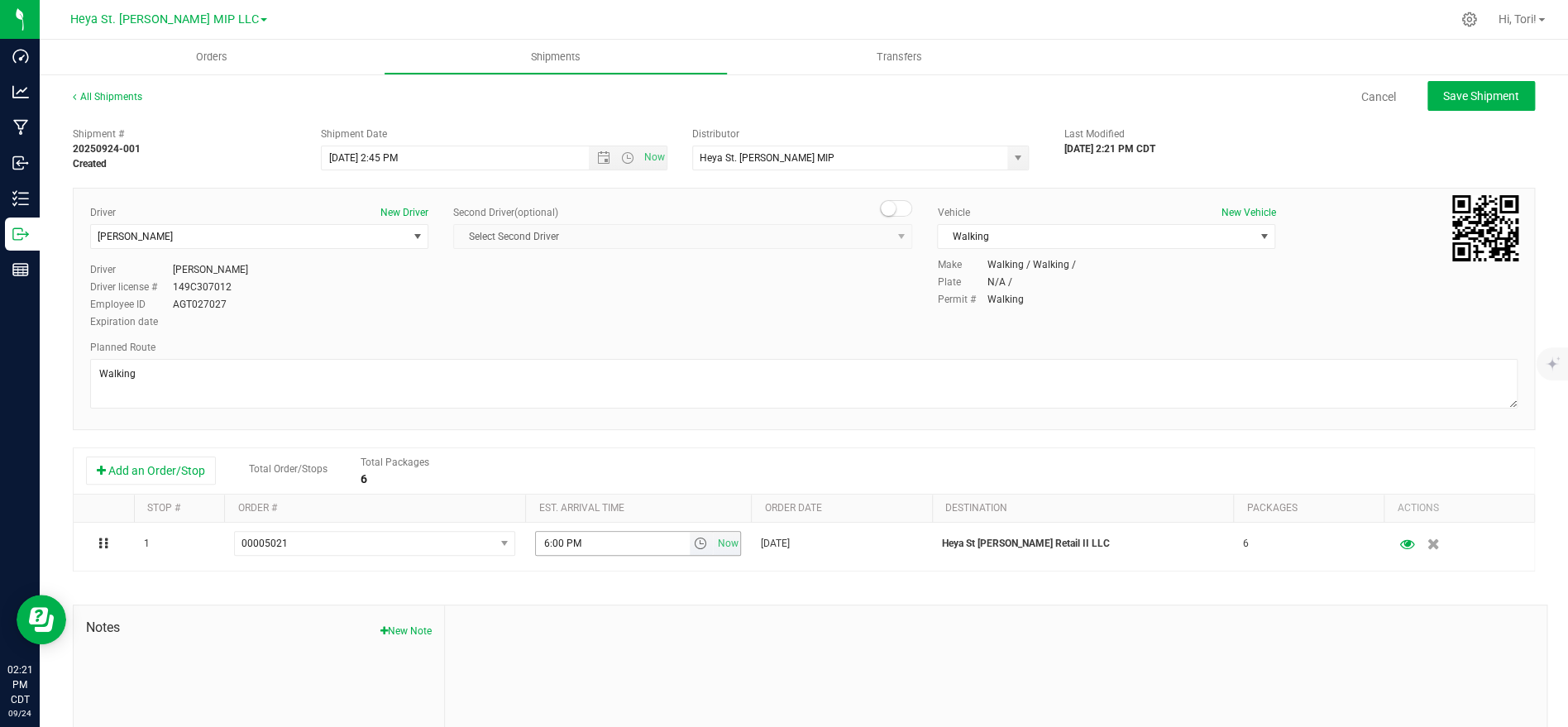
click at [605, 547] on input "6:00 PM" at bounding box center [613, 543] width 153 height 23
type input "2:46 PM"
click at [1138, 310] on div "Driver New Driver Richard Goist Select Driver Duane Bochantin Connor Cervantes …" at bounding box center [804, 269] width 1452 height 127
click at [1477, 99] on span "Save Shipment" at bounding box center [1480, 96] width 76 height 13
type input "[DATE] 7:45 PM"
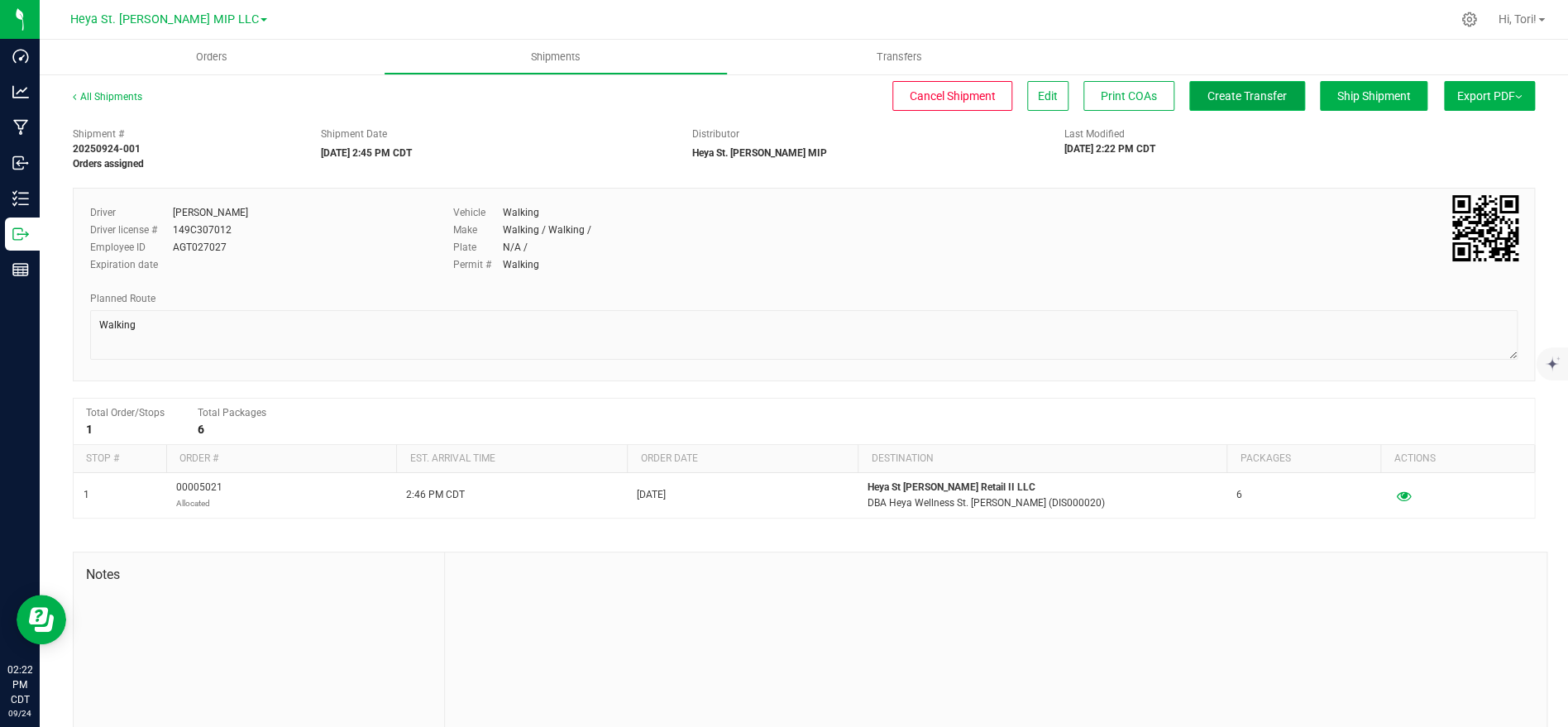
click at [1263, 97] on span "Create Transfer" at bounding box center [1247, 96] width 79 height 13
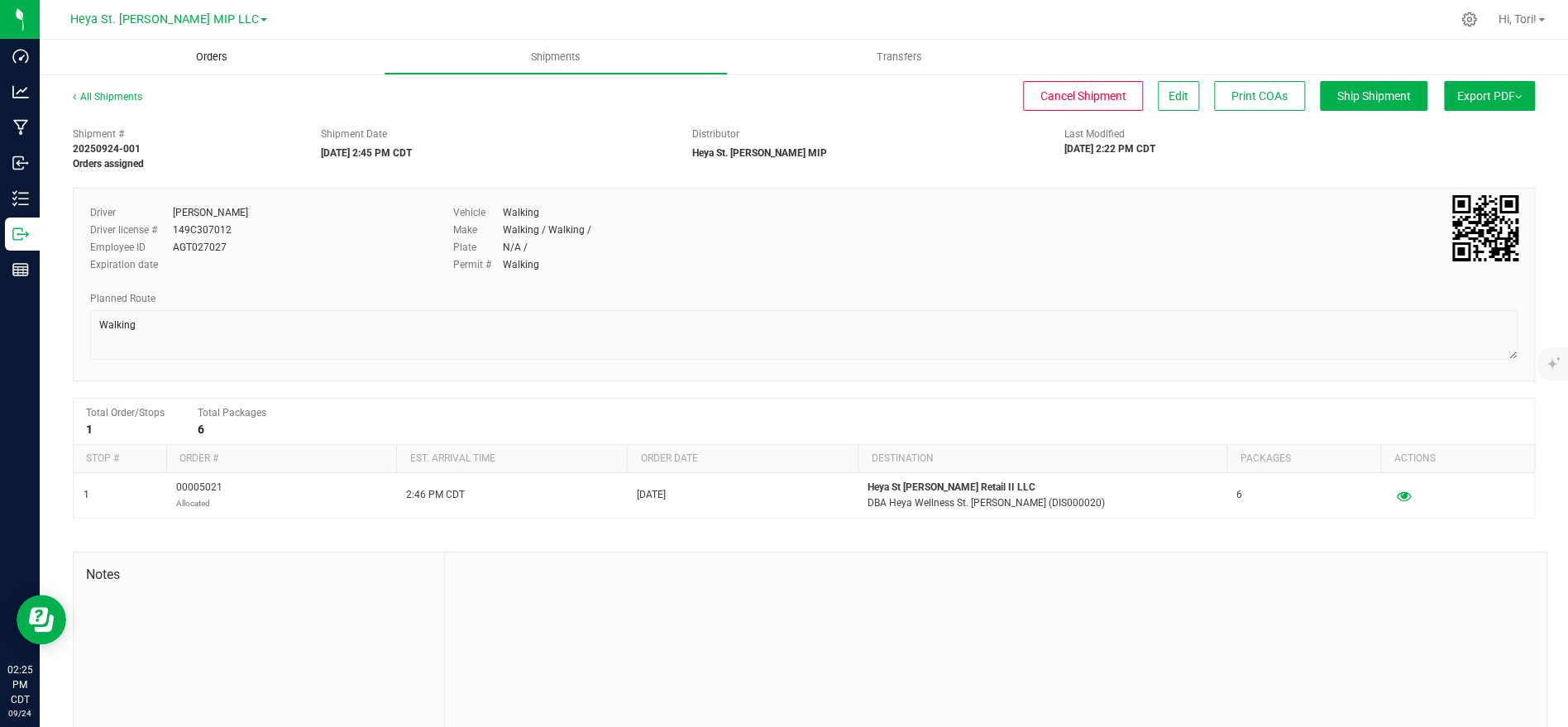
click at [257, 68] on uib-tab-heading "Orders" at bounding box center [211, 57] width 344 height 35
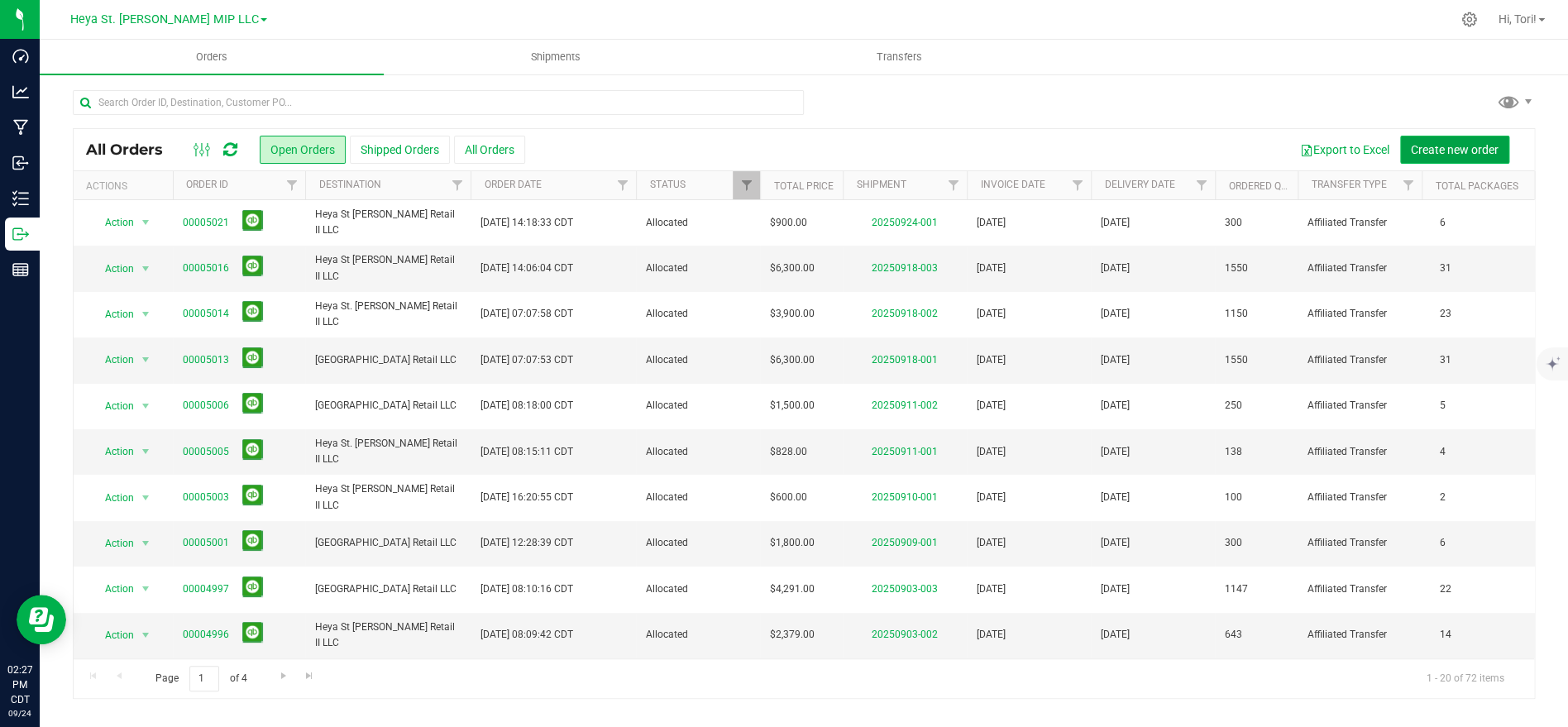
click at [1475, 154] on span "Create new order" at bounding box center [1455, 150] width 88 height 13
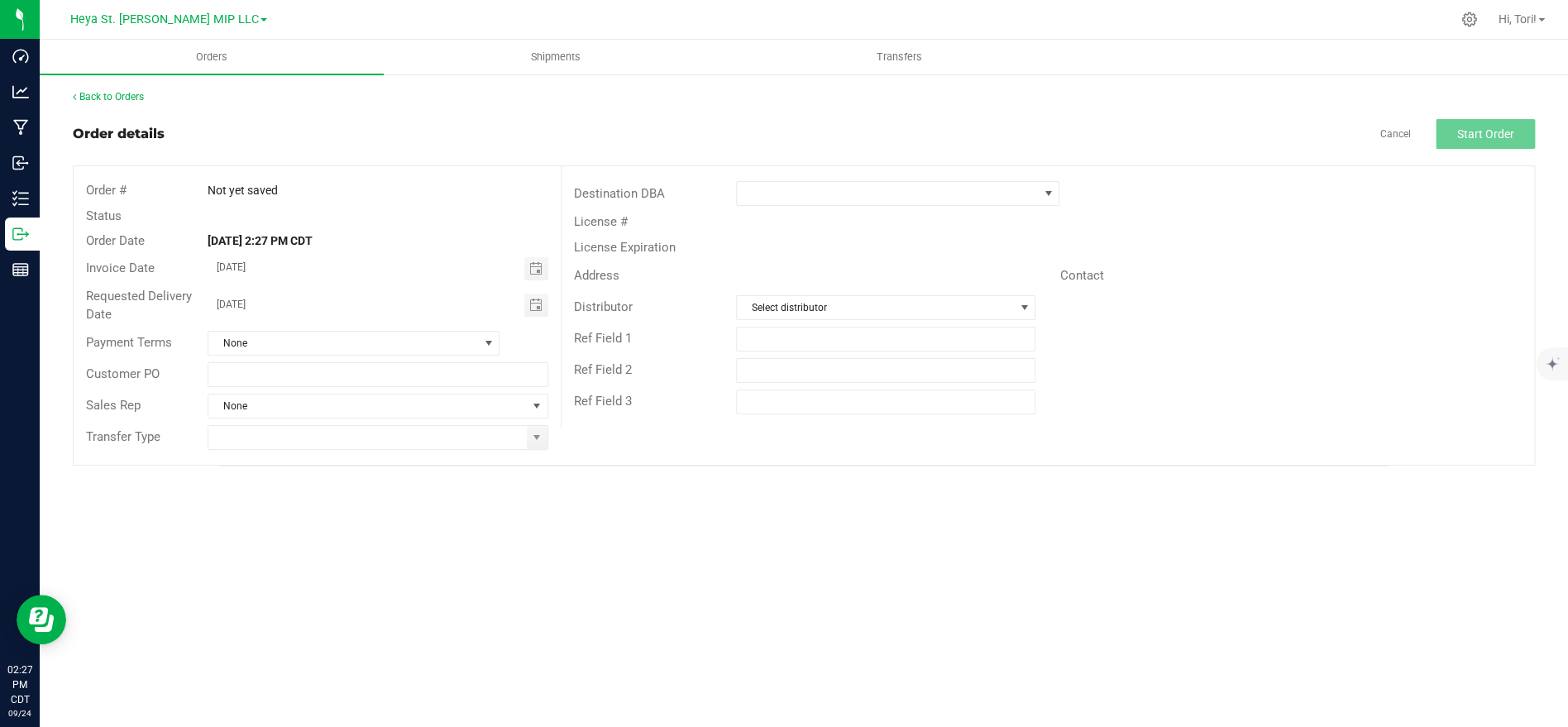
click at [780, 180] on div "Destination DBA" at bounding box center [1047, 194] width 973 height 31
click at [824, 199] on span at bounding box center [888, 193] width 301 height 23
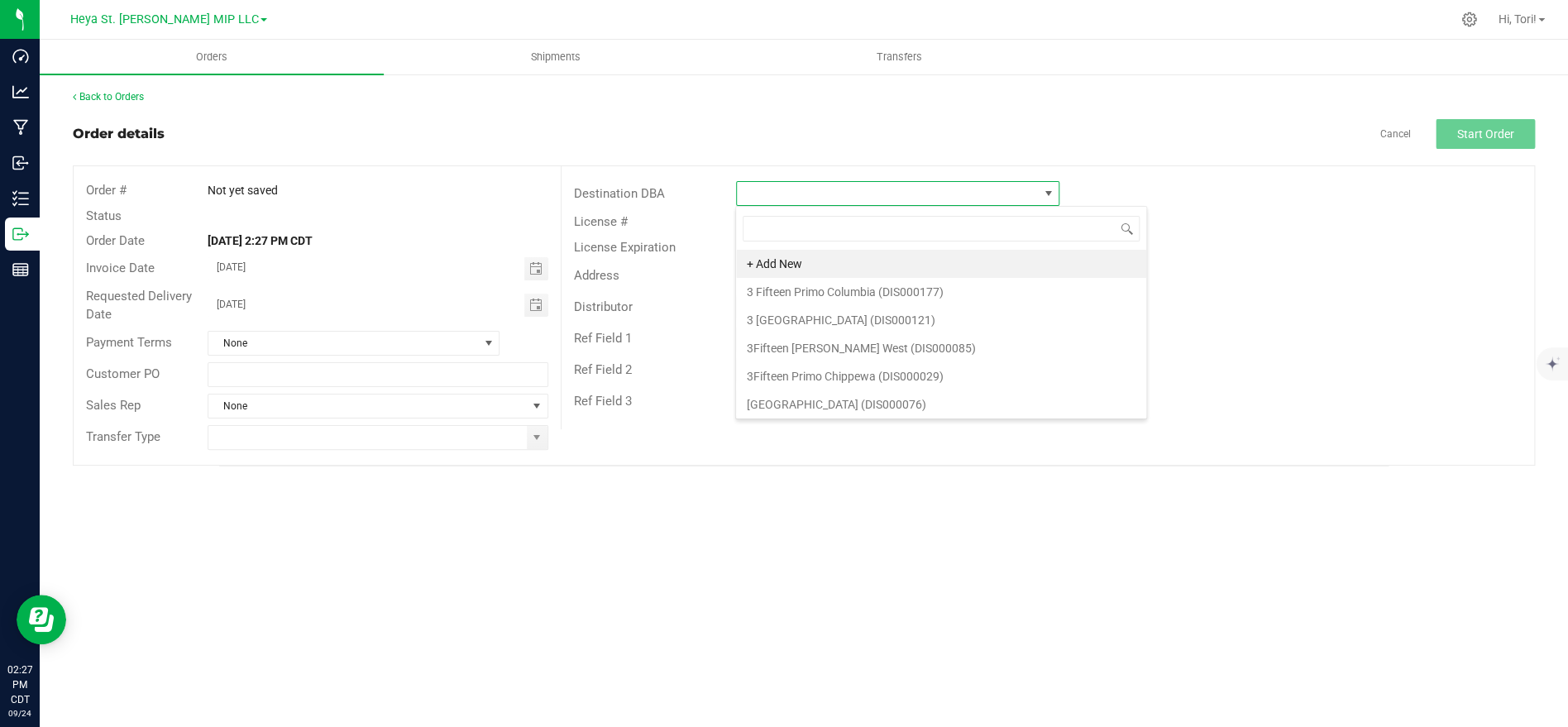
scroll to position [25, 322]
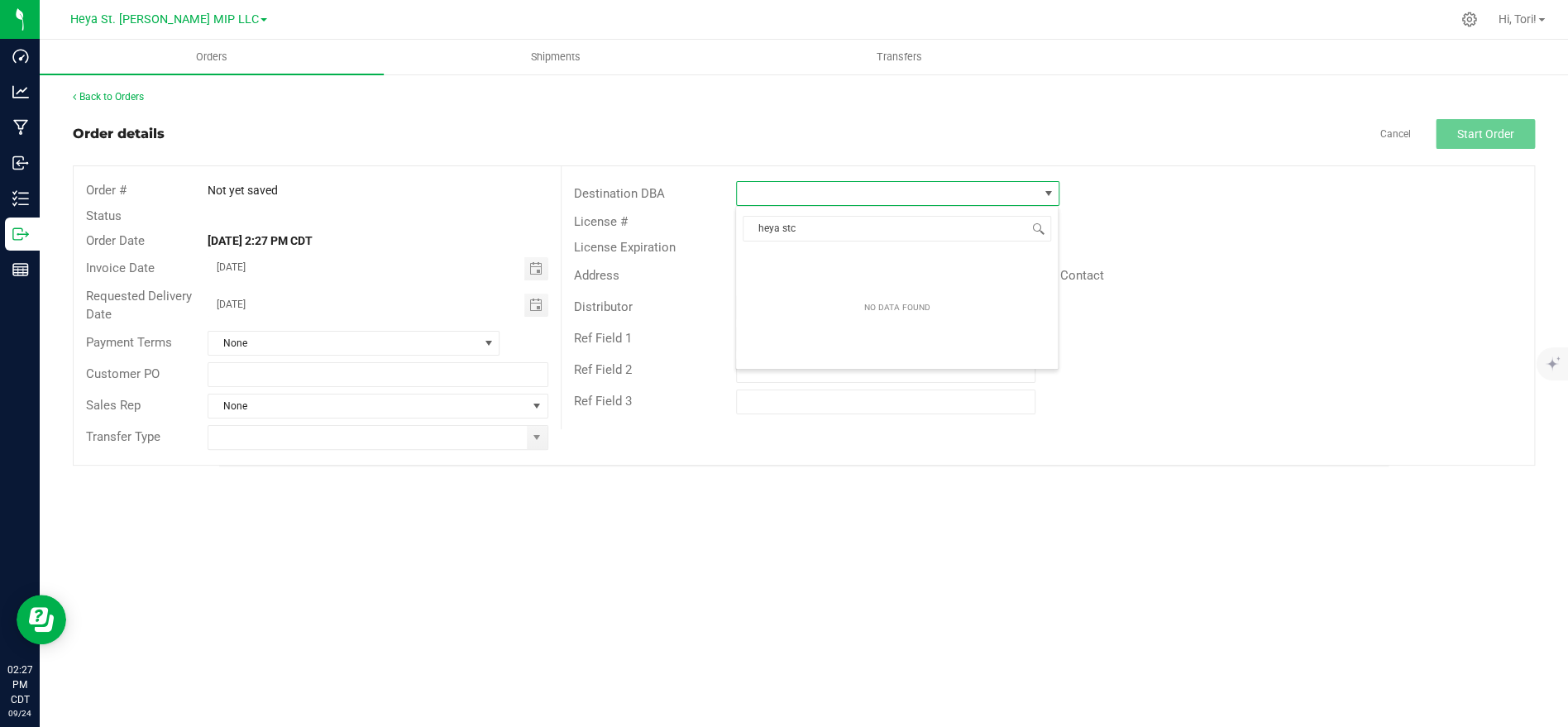
type input "heya st"
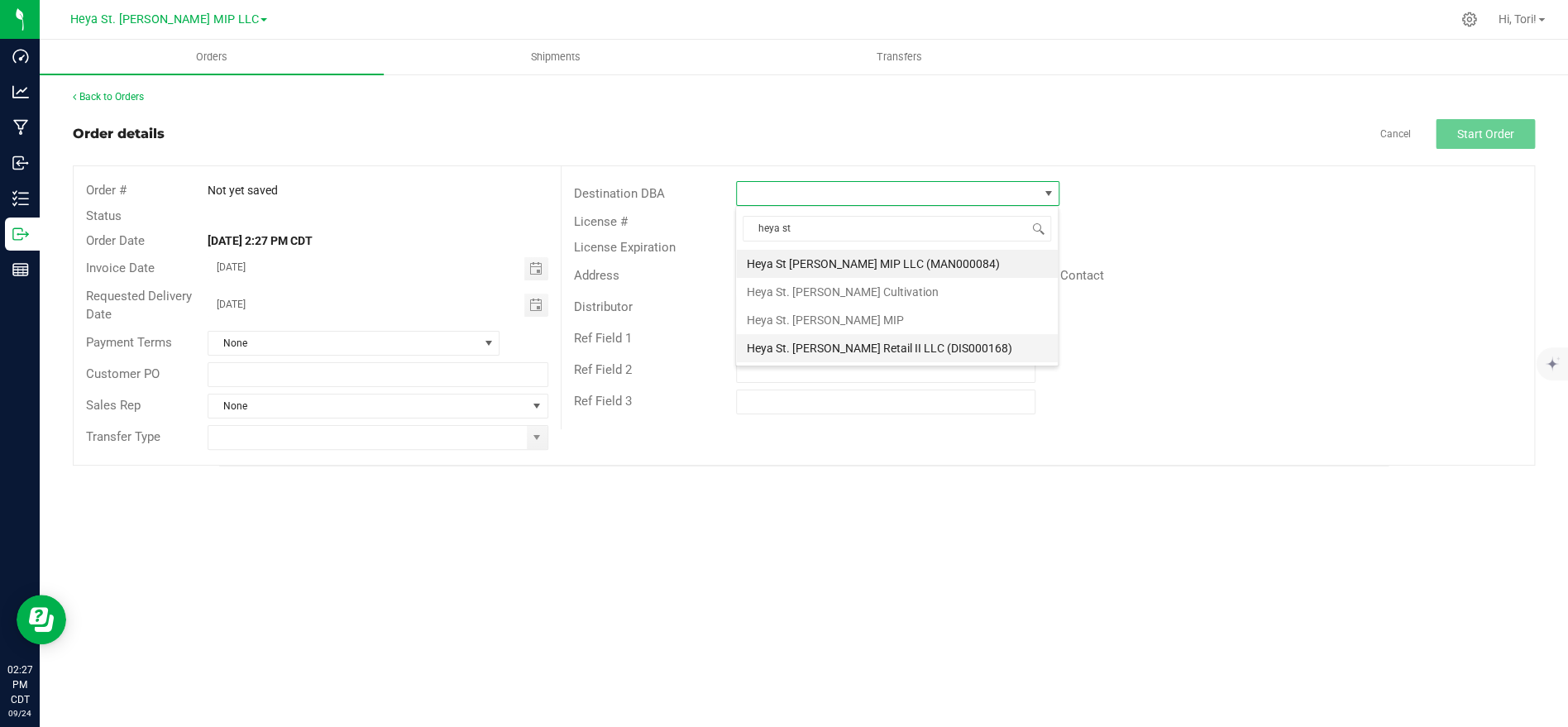
click at [816, 341] on li "Heya St. [PERSON_NAME] Retail II LLC (DIS000168)" at bounding box center [897, 348] width 321 height 28
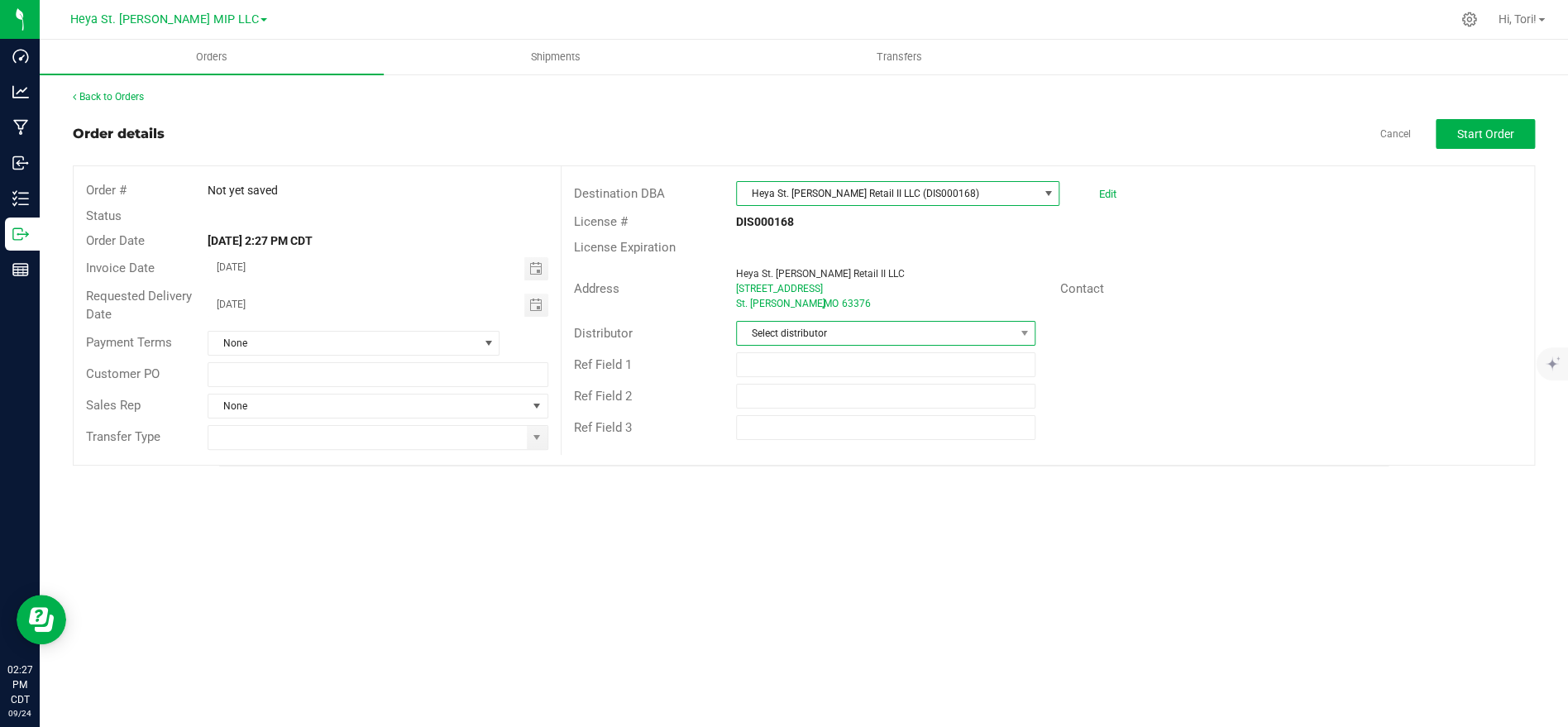
click at [832, 335] on span "Select distributor" at bounding box center [875, 332] width 277 height 23
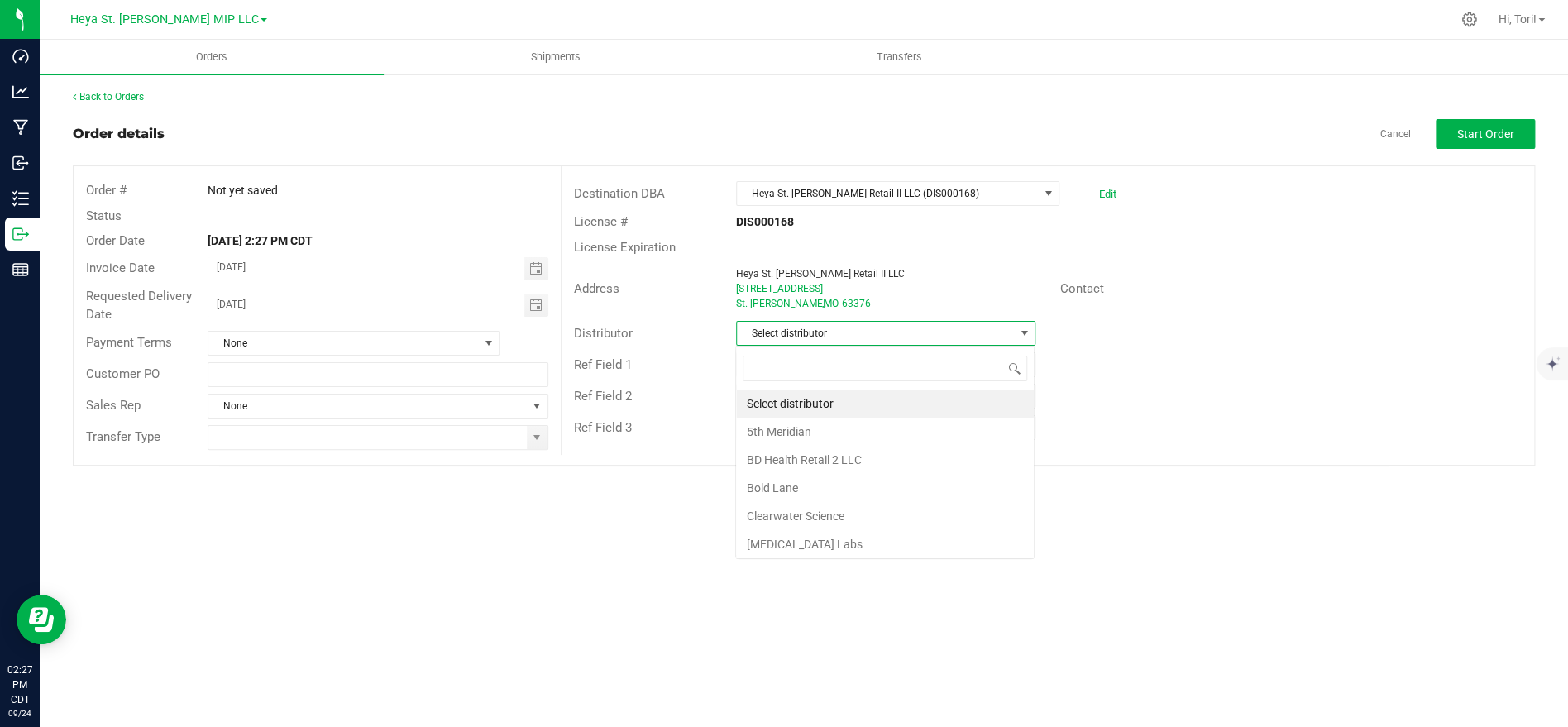
scroll to position [25, 299]
type input "heya s"
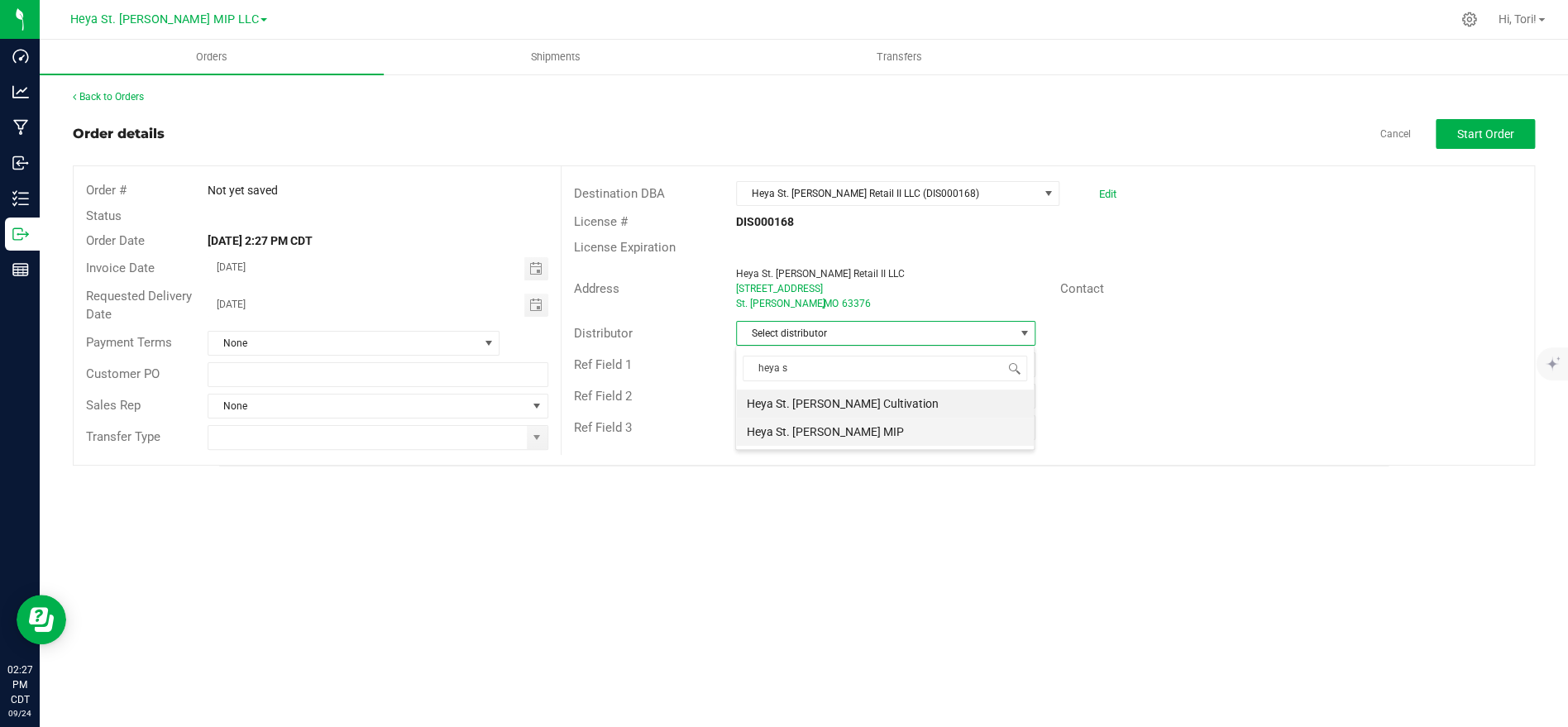
click at [835, 427] on li "Heya St. [PERSON_NAME] MIP" at bounding box center [885, 431] width 298 height 28
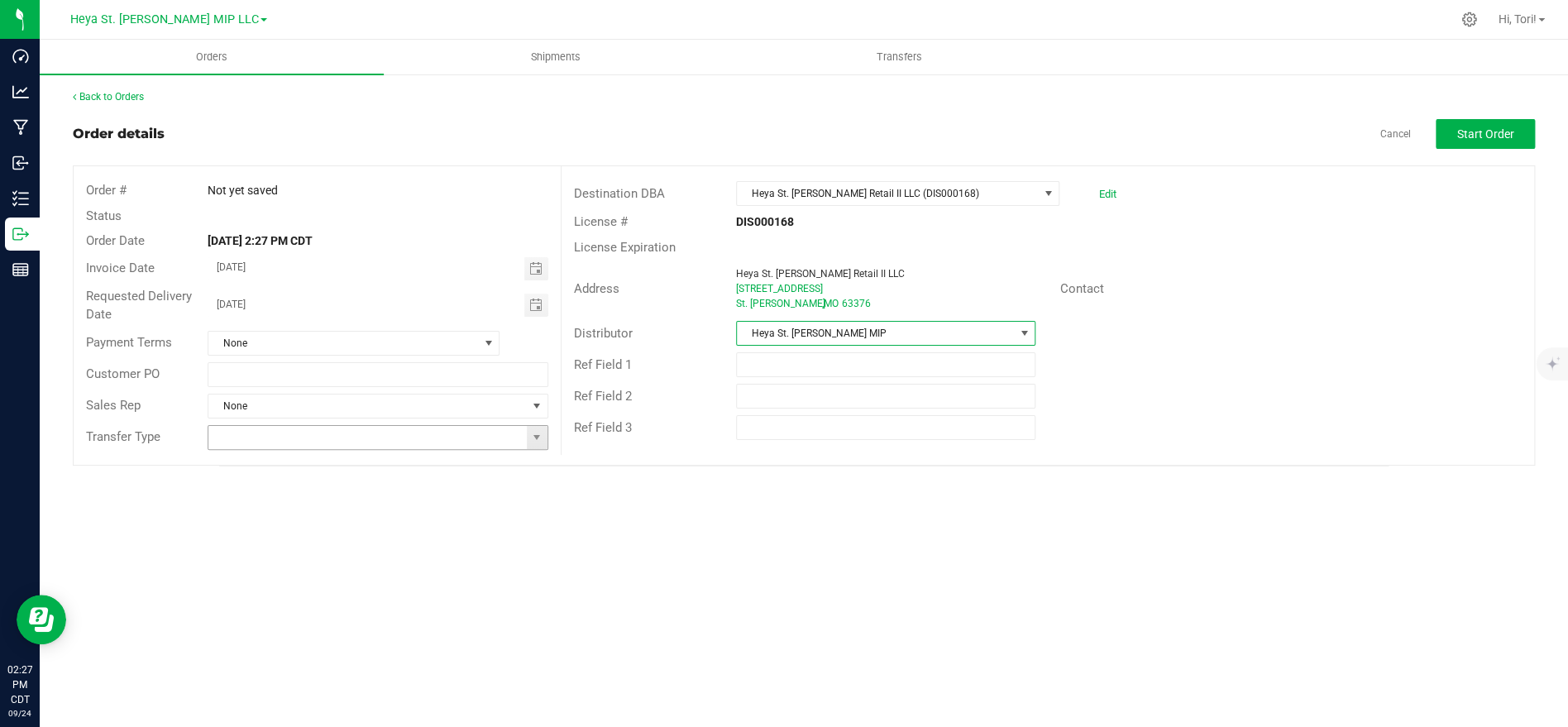
click at [454, 428] on input at bounding box center [367, 437] width 318 height 23
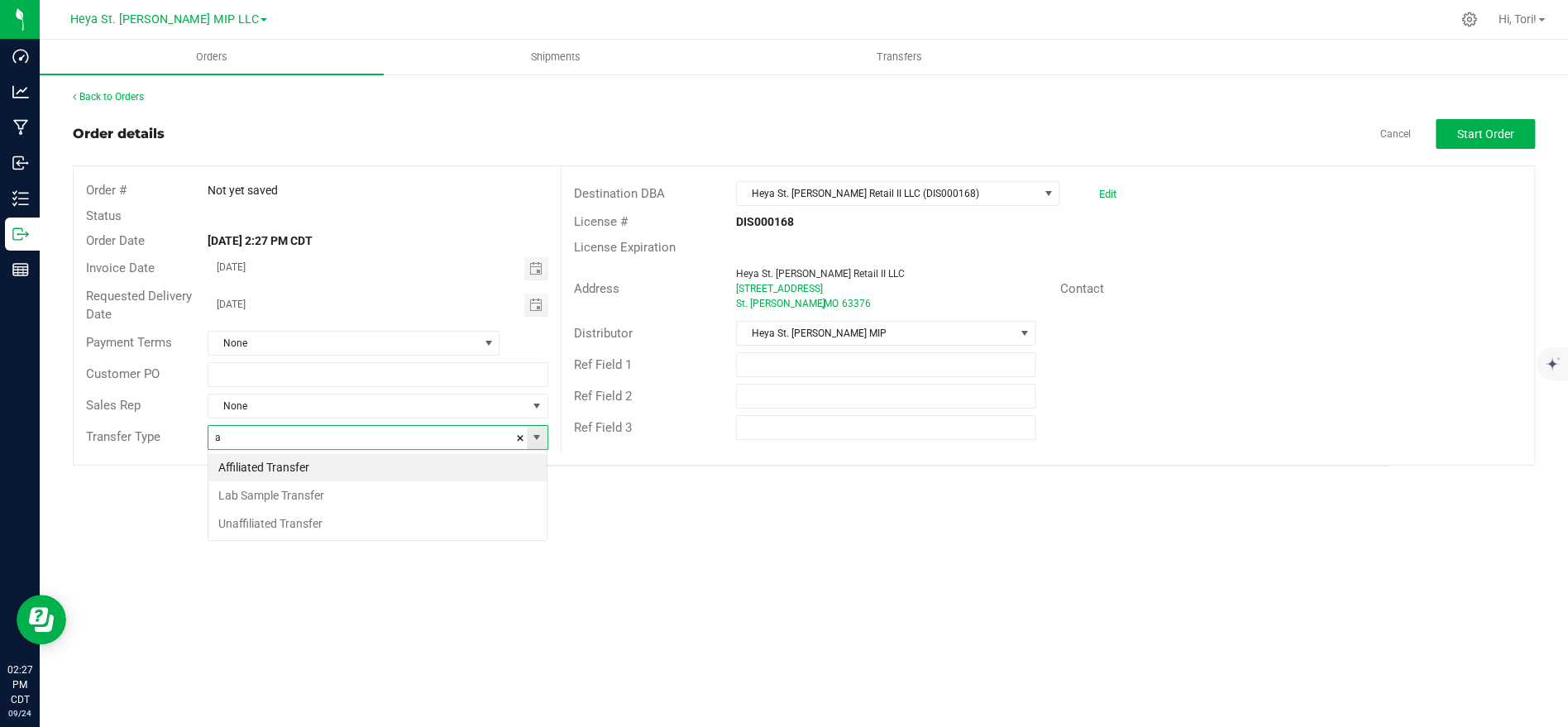
scroll to position [25, 339]
click at [438, 460] on li "Affiliated Transfer" at bounding box center [377, 467] width 338 height 28
type input "Affiliated Transfer"
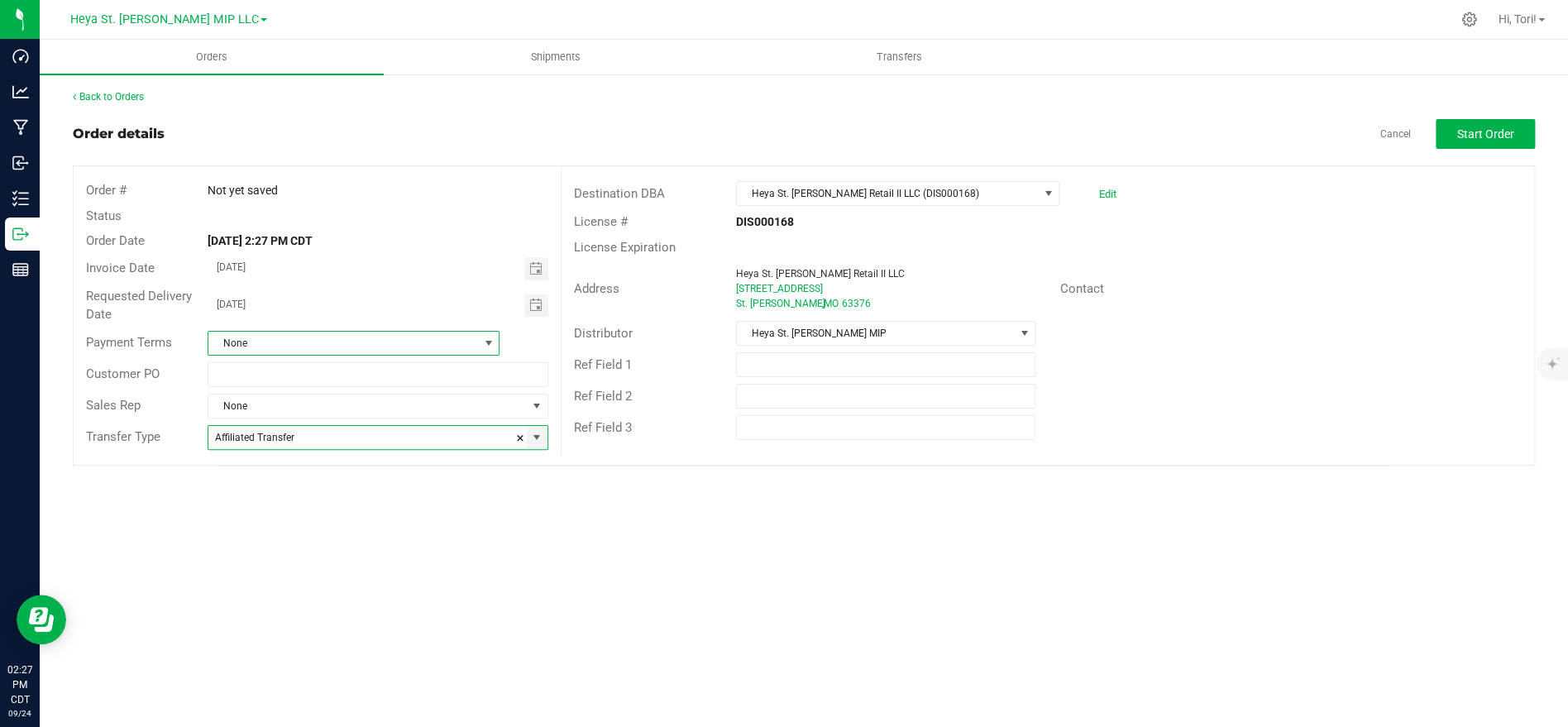
click at [486, 338] on span at bounding box center [488, 343] width 13 height 13
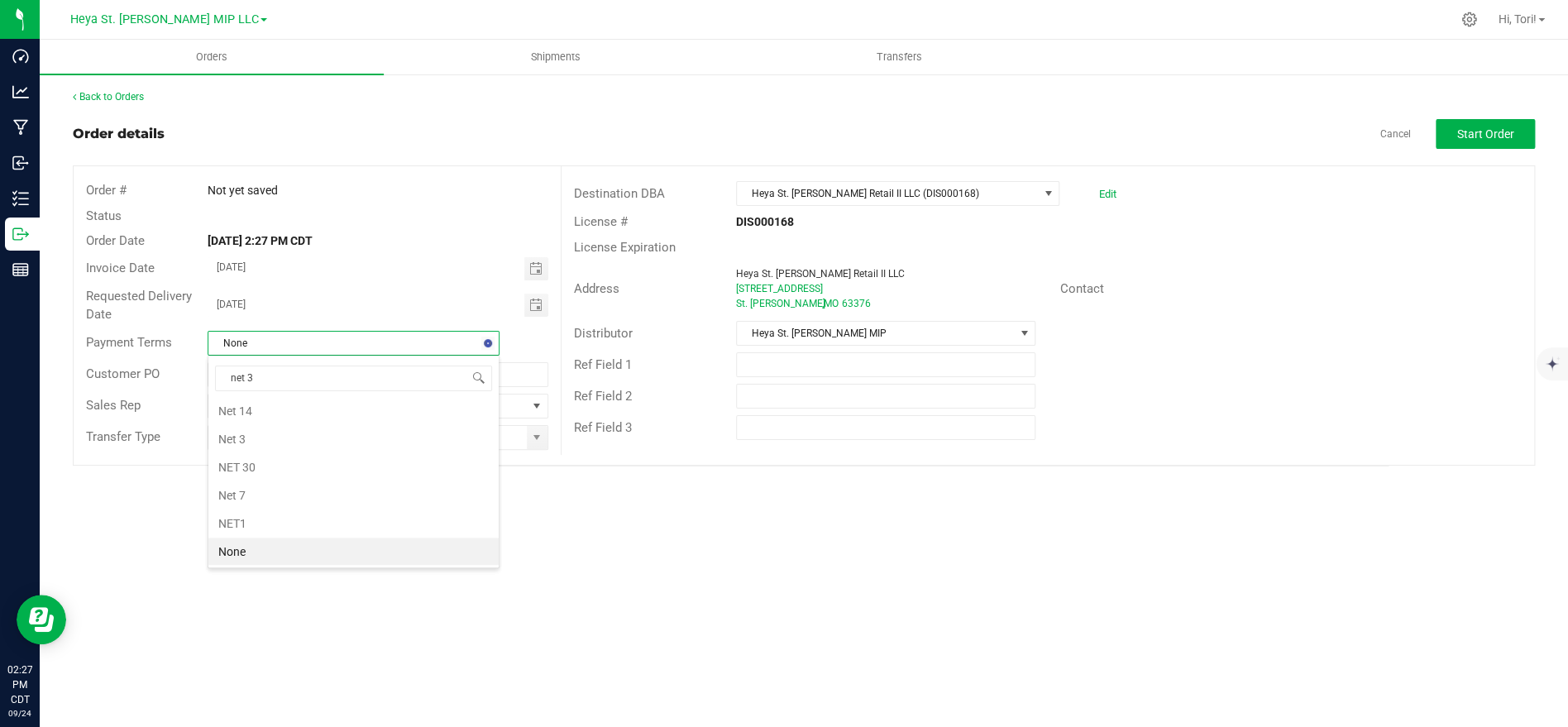
type input "net 30"
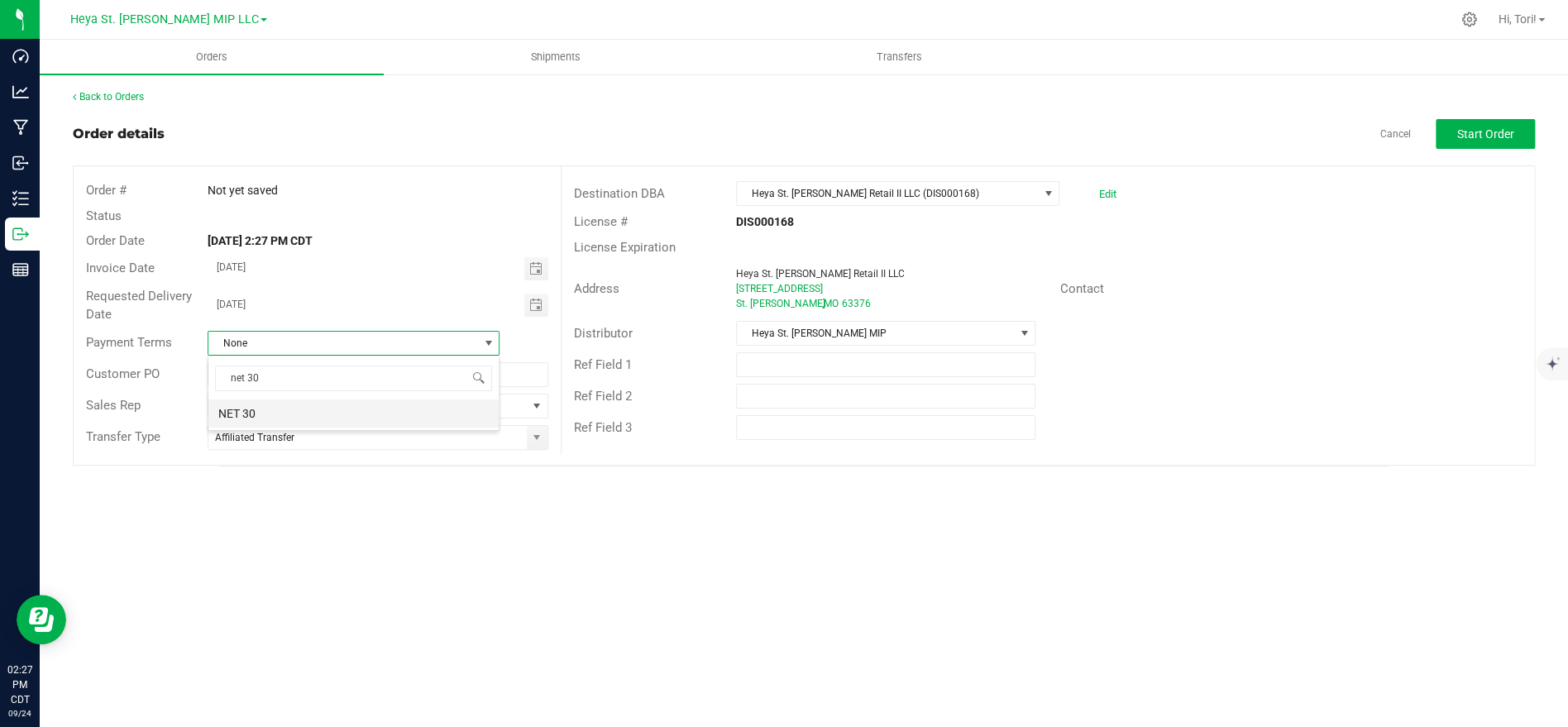
click at [392, 413] on li "NET 30" at bounding box center [353, 413] width 290 height 28
click at [536, 272] on span "Toggle calendar" at bounding box center [535, 269] width 13 height 13
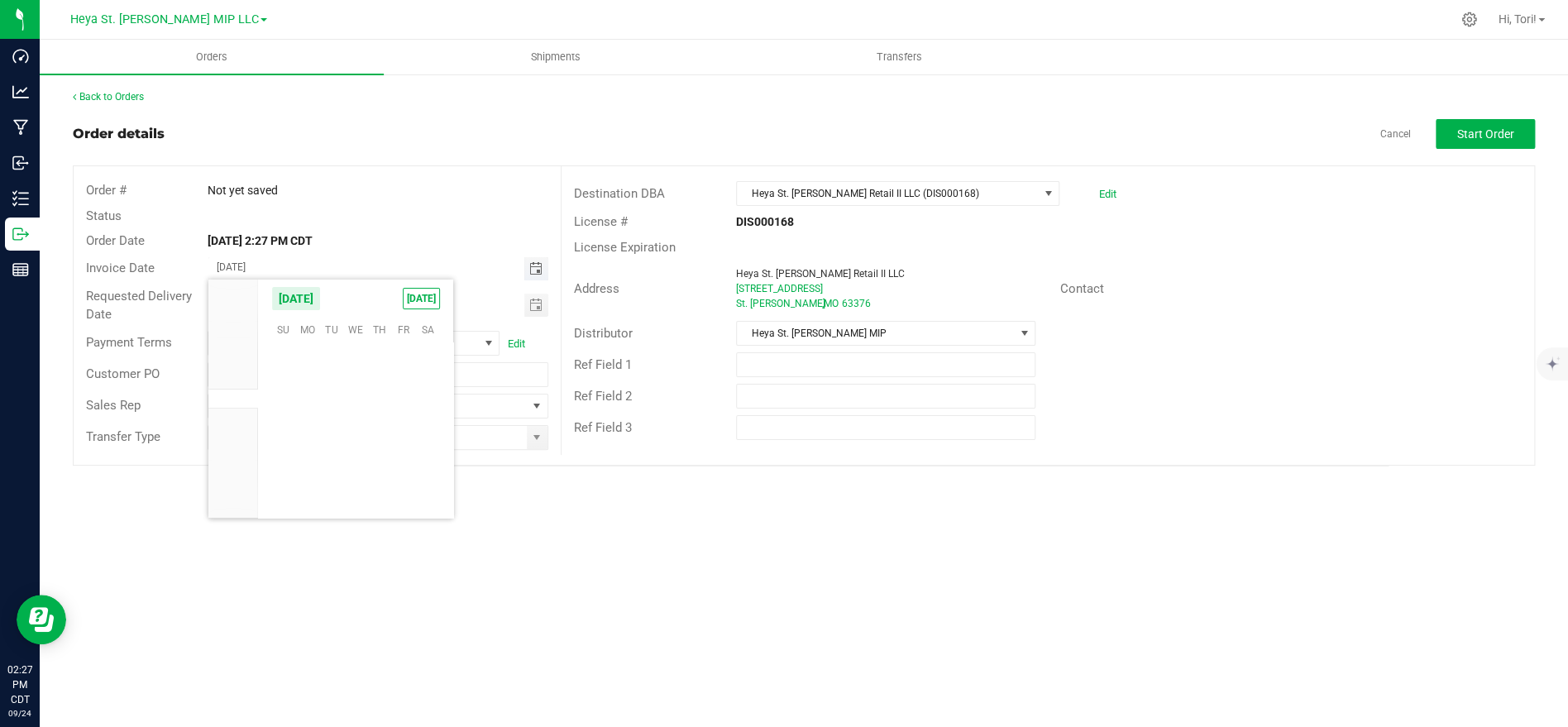
scroll to position [268139, 0]
click at [379, 428] on span "25" at bounding box center [380, 428] width 24 height 26
type input "[DATE]"
click at [1470, 125] on button "Start Order" at bounding box center [1485, 133] width 100 height 30
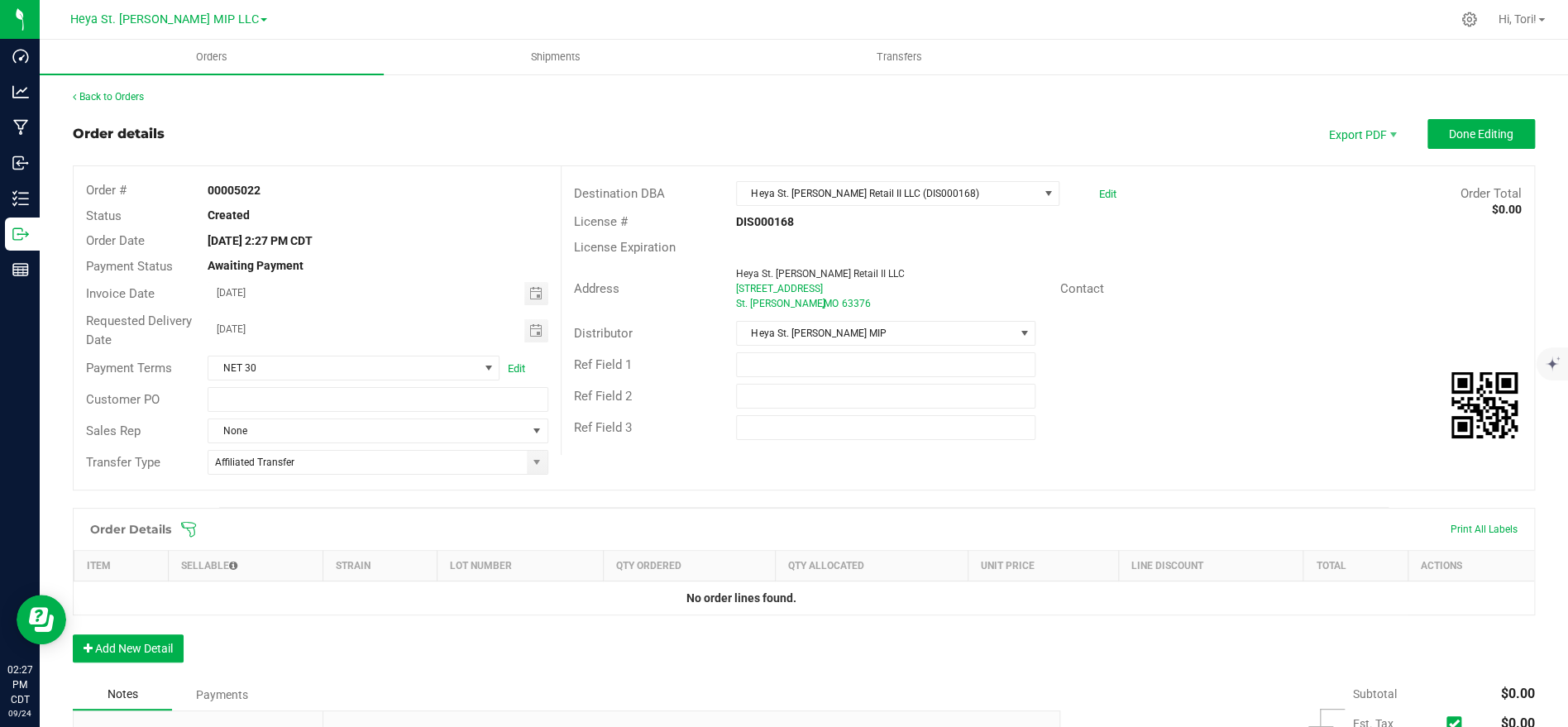
click at [192, 533] on icon at bounding box center [188, 529] width 16 height 16
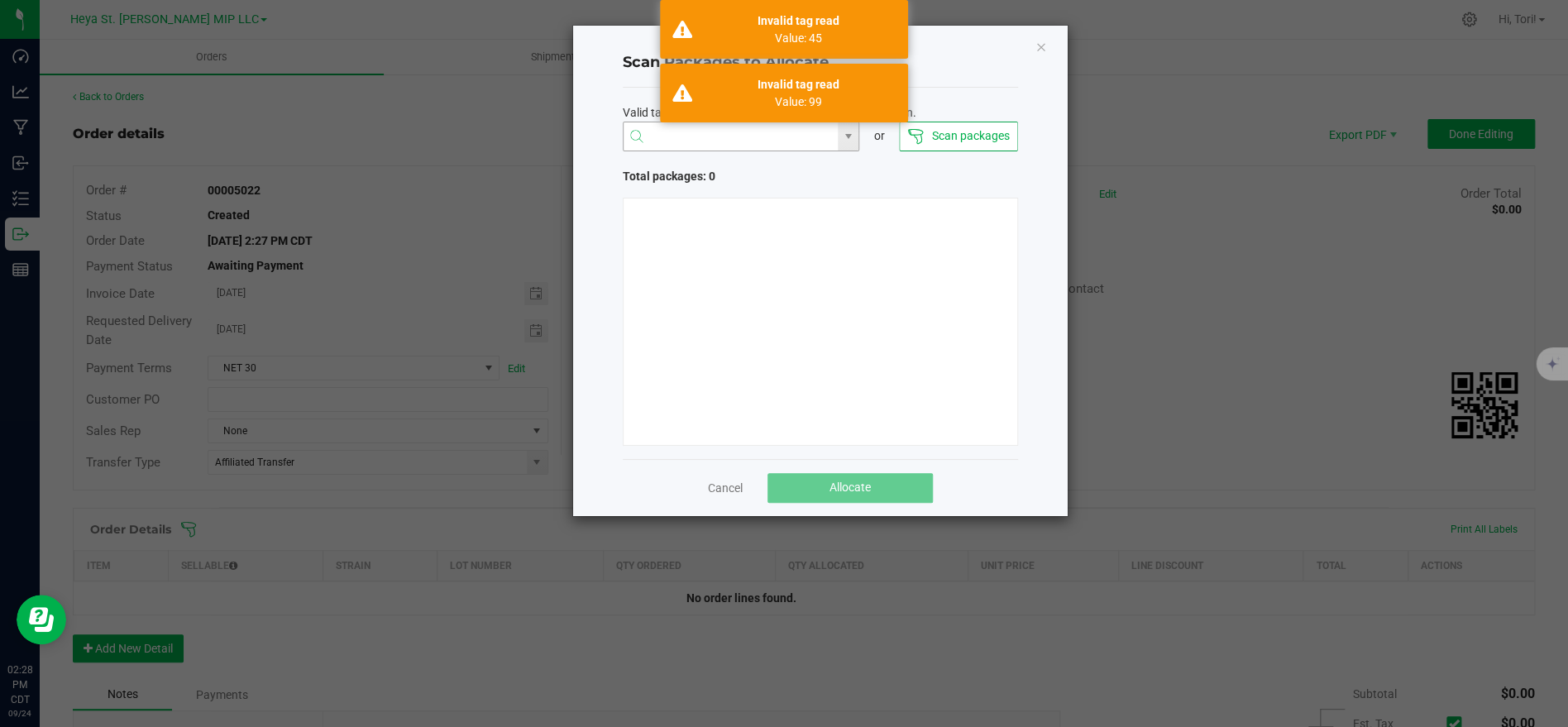
click at [691, 131] on input "NO DATA FOUND" at bounding box center [731, 137] width 215 height 30
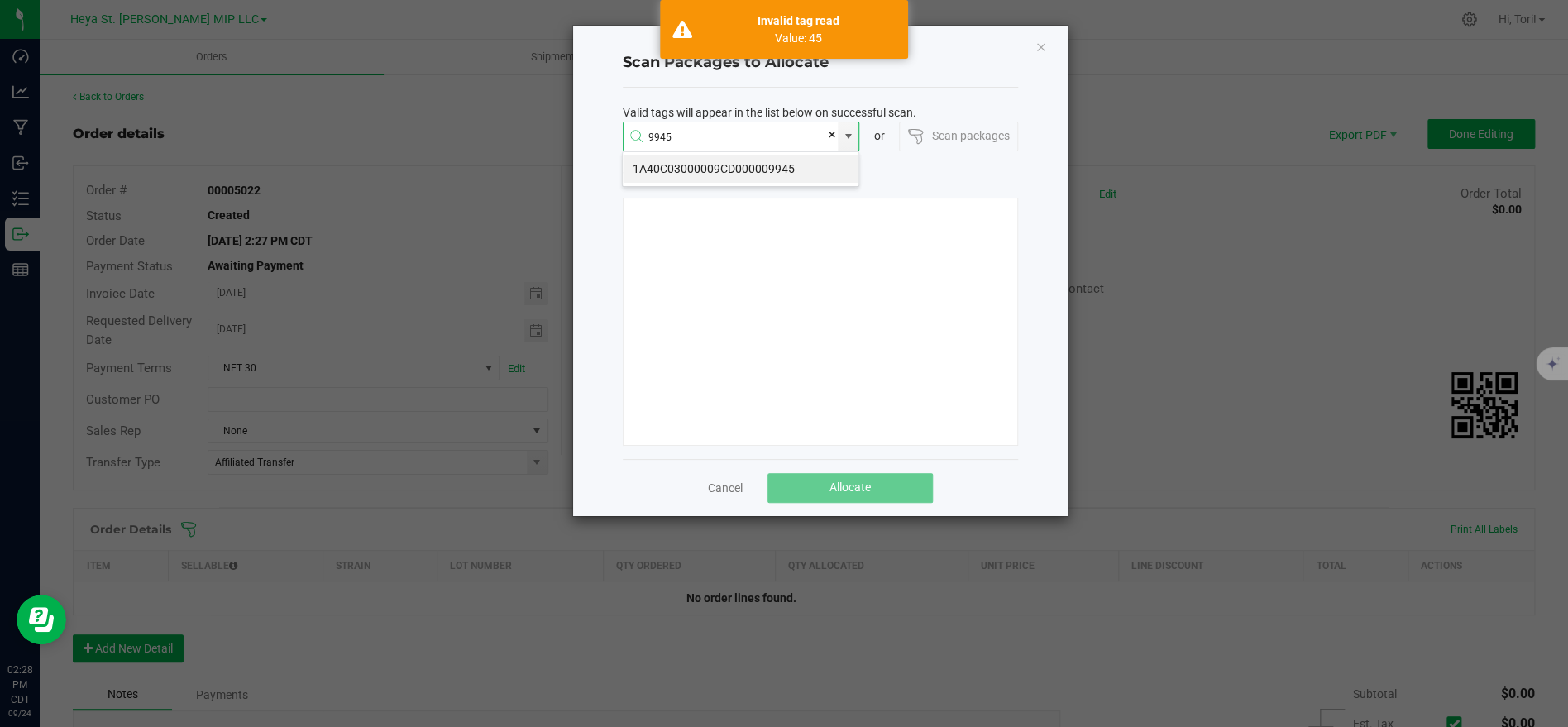
click at [682, 163] on li "1A40C03000009CD000009945" at bounding box center [741, 168] width 236 height 28
type input "1A40C03000009CD000009945"
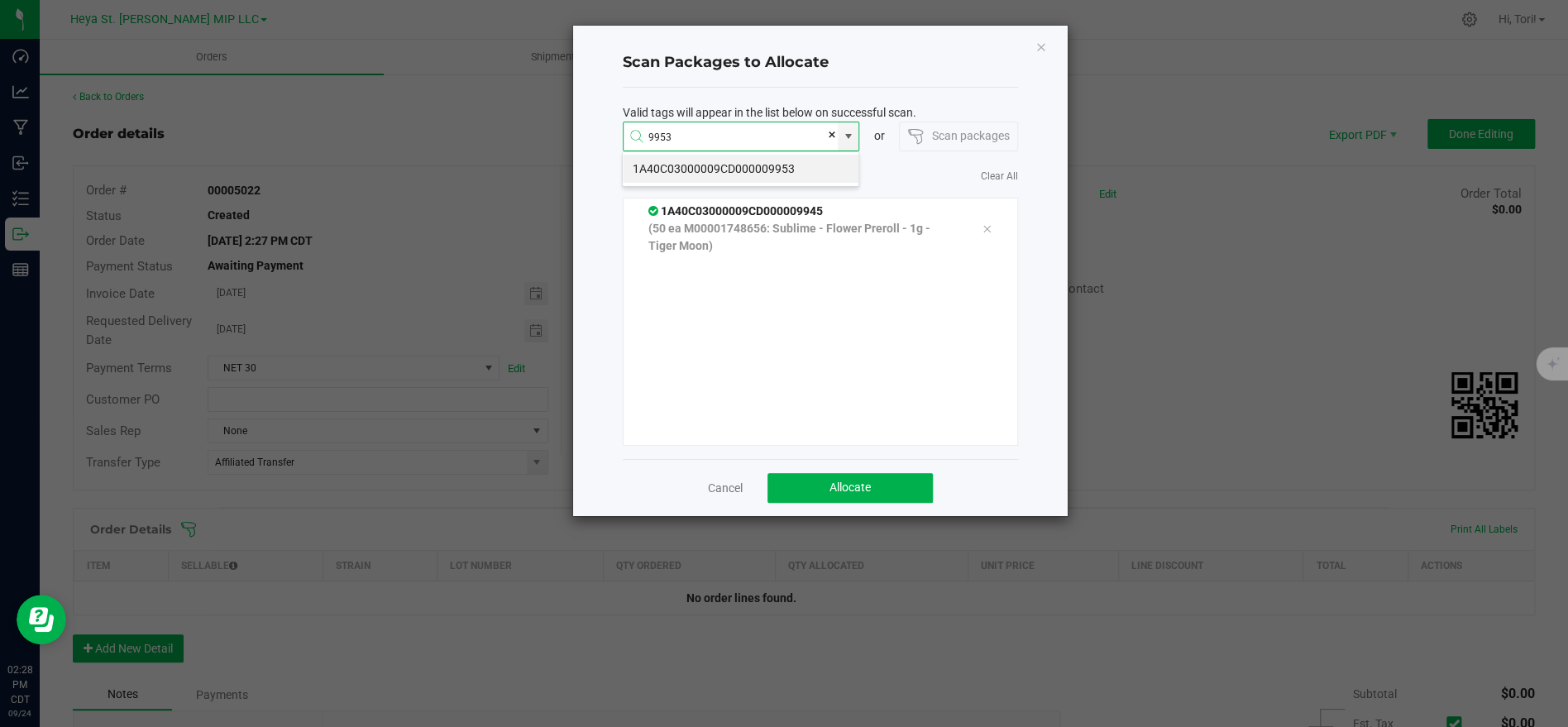
click at [708, 165] on li "1A40C03000009CD000009953" at bounding box center [741, 168] width 236 height 28
type input "1A40C03000009CD000009953"
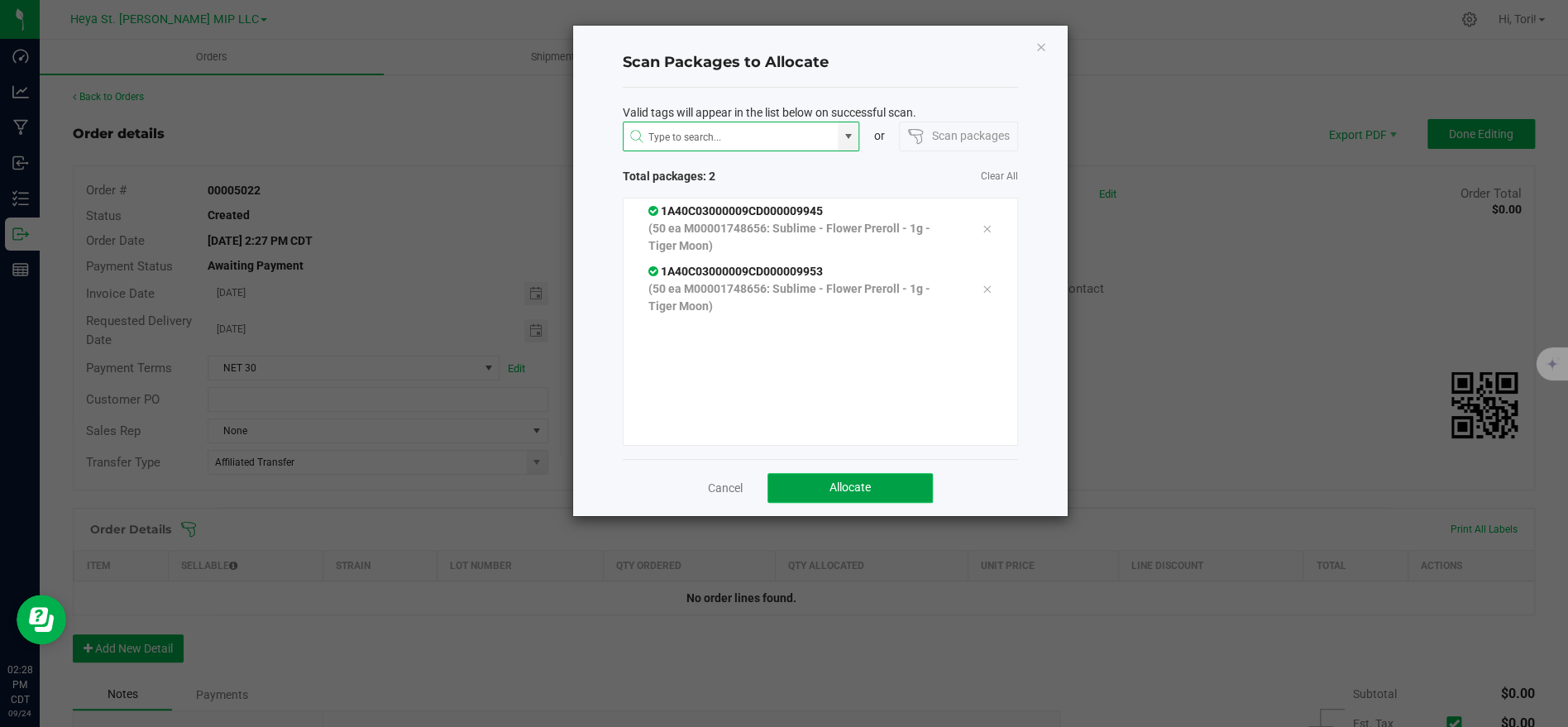
click at [926, 488] on button "Allocate" at bounding box center [849, 488] width 165 height 30
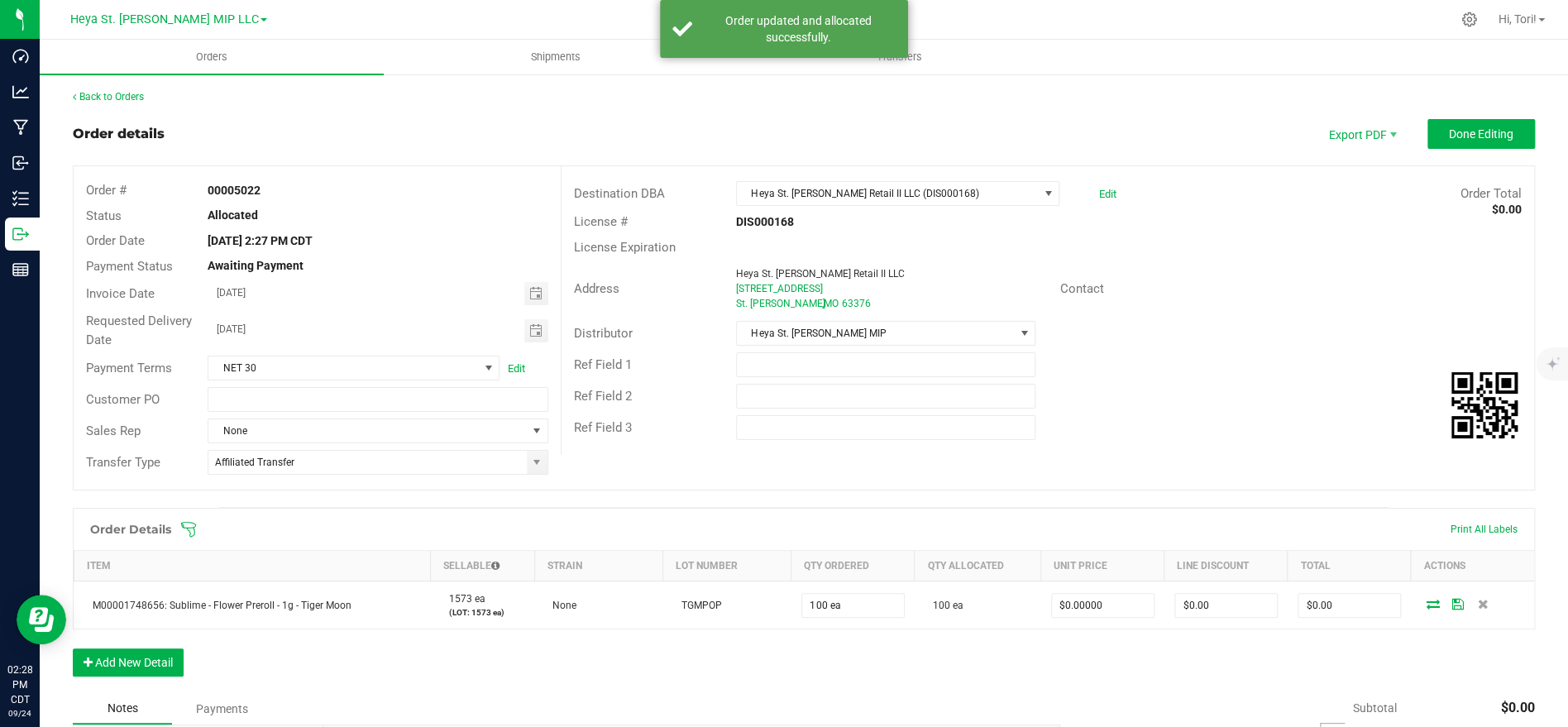
click at [195, 526] on icon at bounding box center [188, 529] width 15 height 15
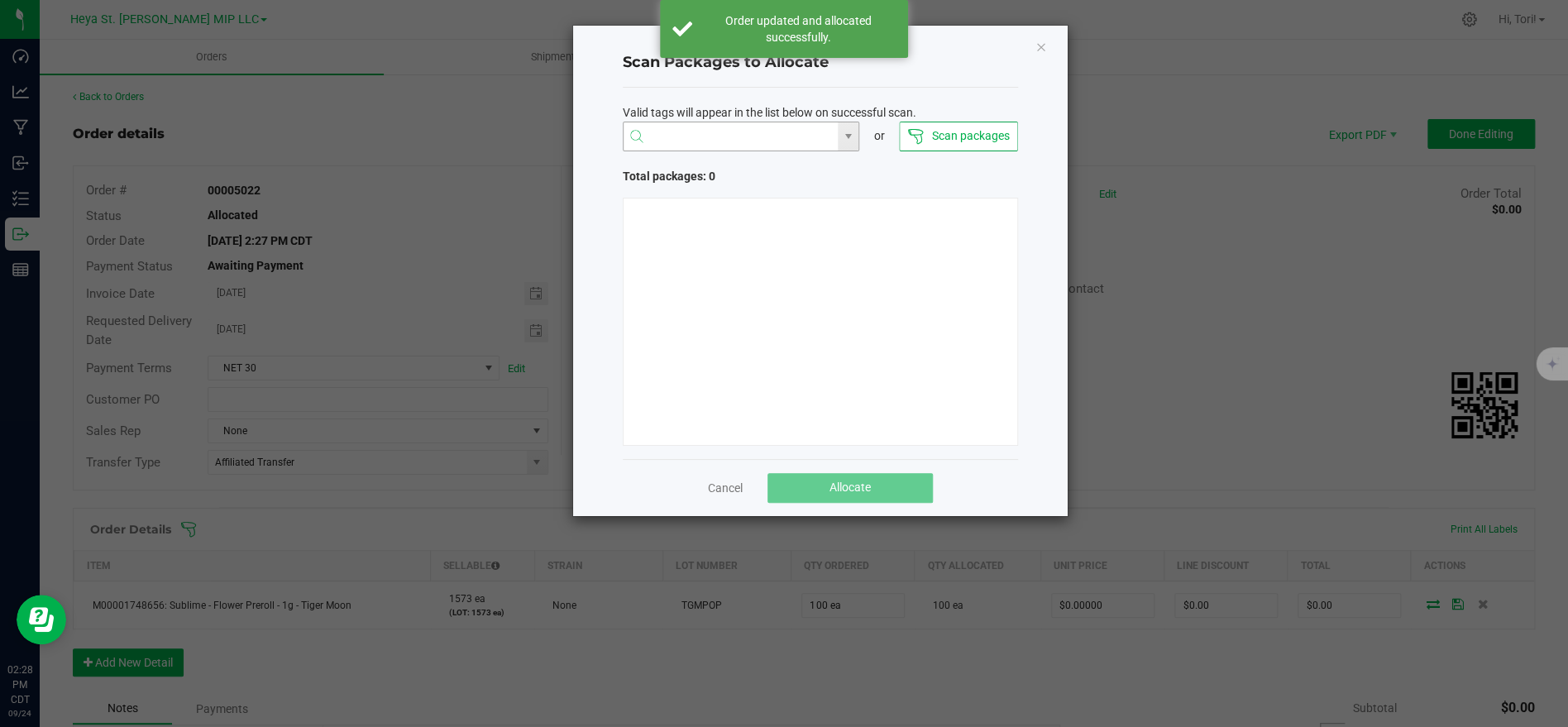
click at [736, 135] on input "NO DATA FOUND" at bounding box center [731, 137] width 215 height 30
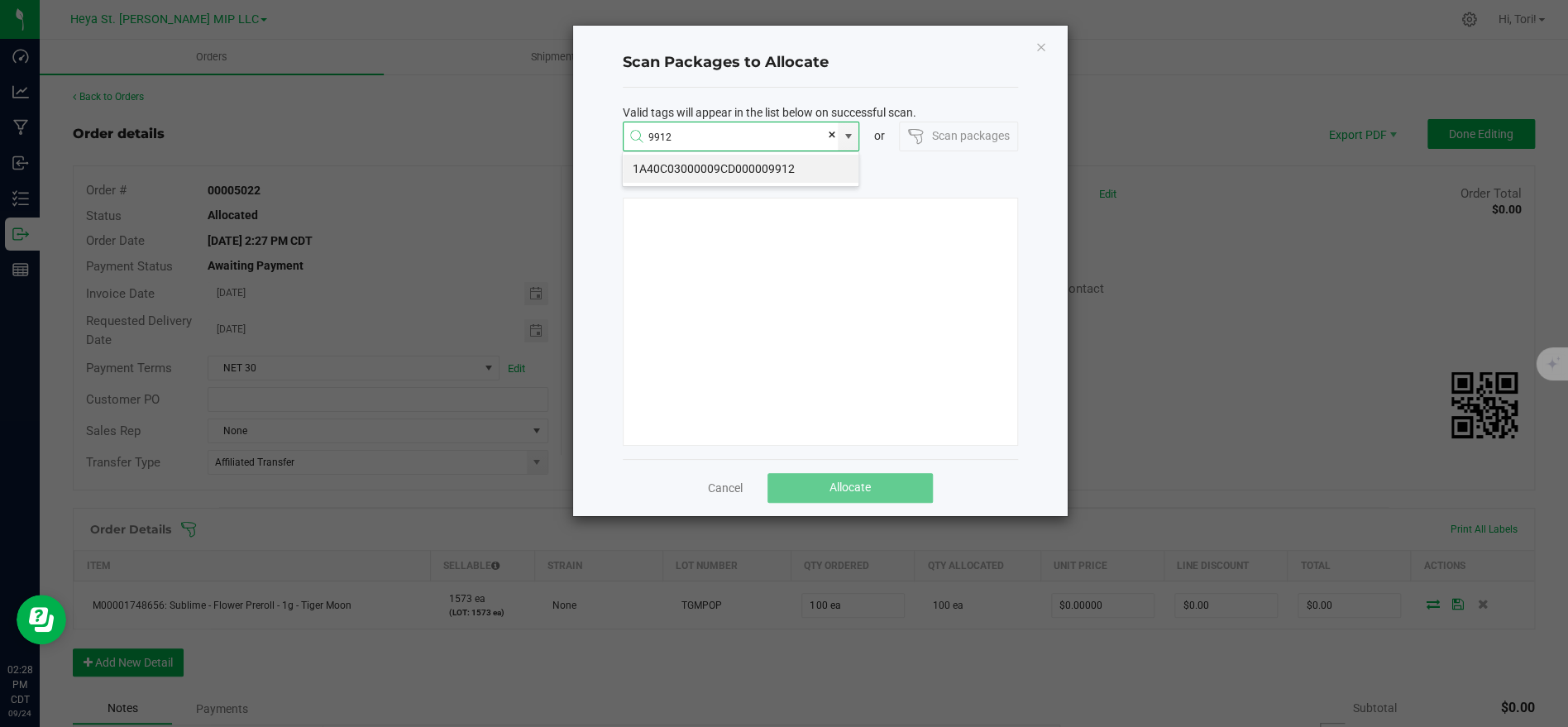
click at [705, 164] on li "1A40C03000009CD000009912" at bounding box center [741, 168] width 236 height 28
type input "1A40C03000009CD000009912"
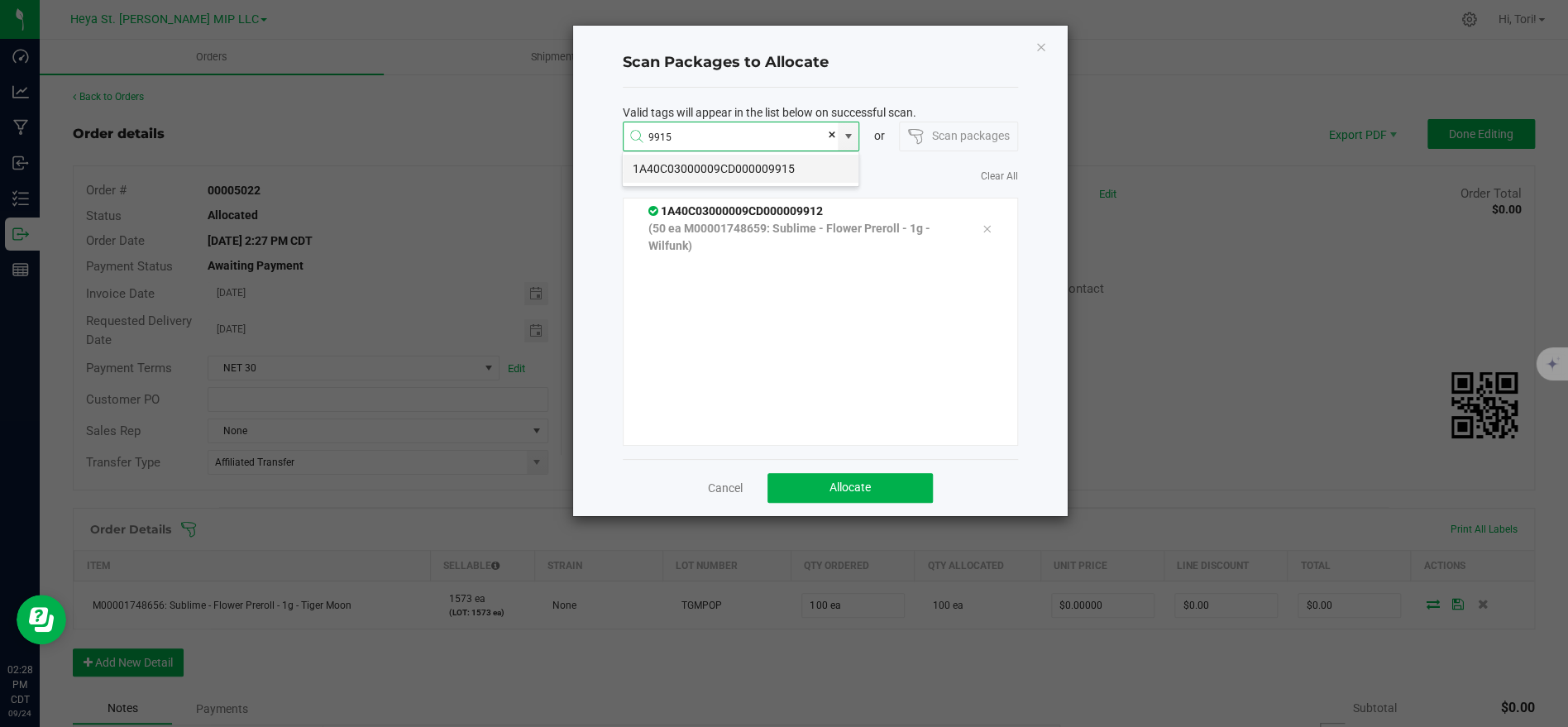
click at [725, 169] on li "1A40C03000009CD000009915" at bounding box center [741, 168] width 236 height 28
type input "1A40C03000009CD000009915"
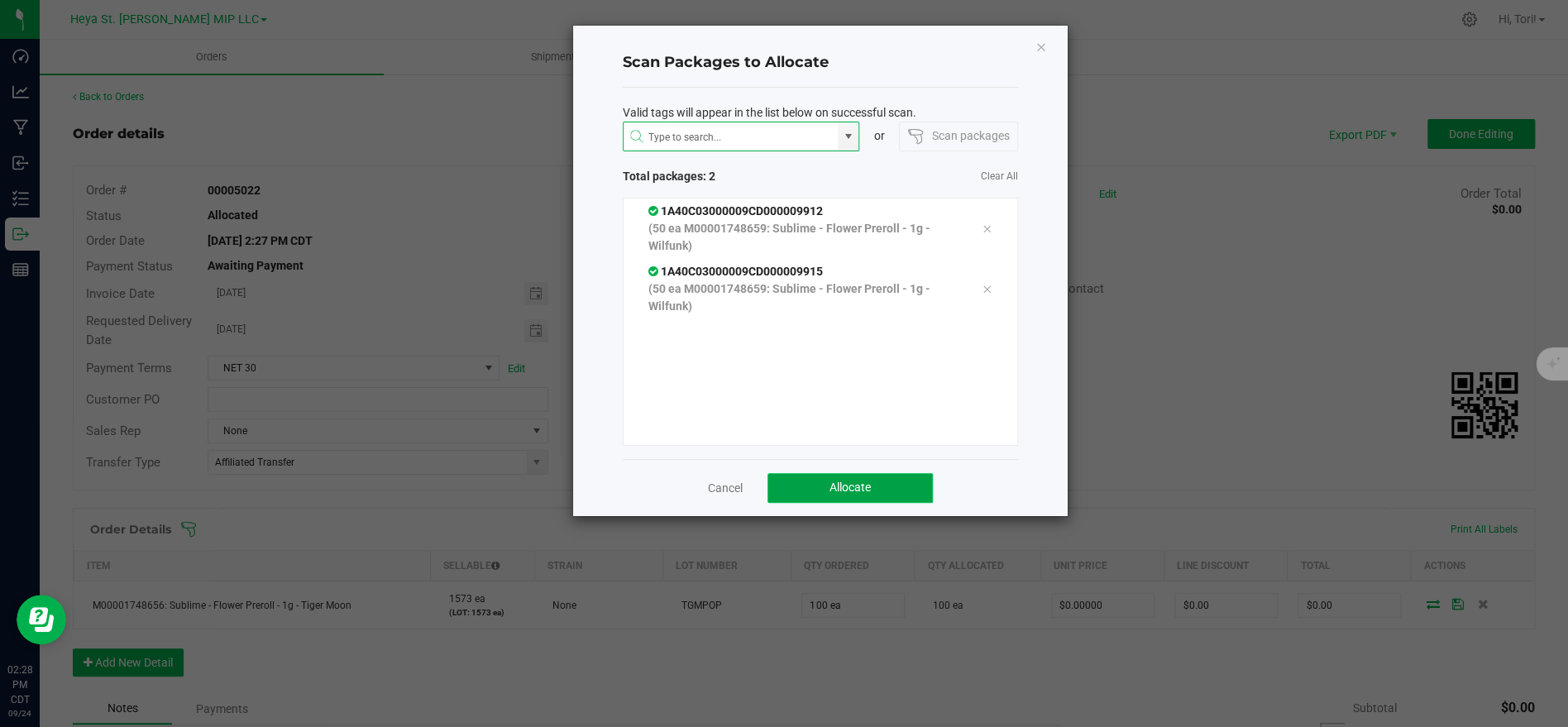
click at [829, 487] on span "Allocate" at bounding box center [849, 487] width 41 height 13
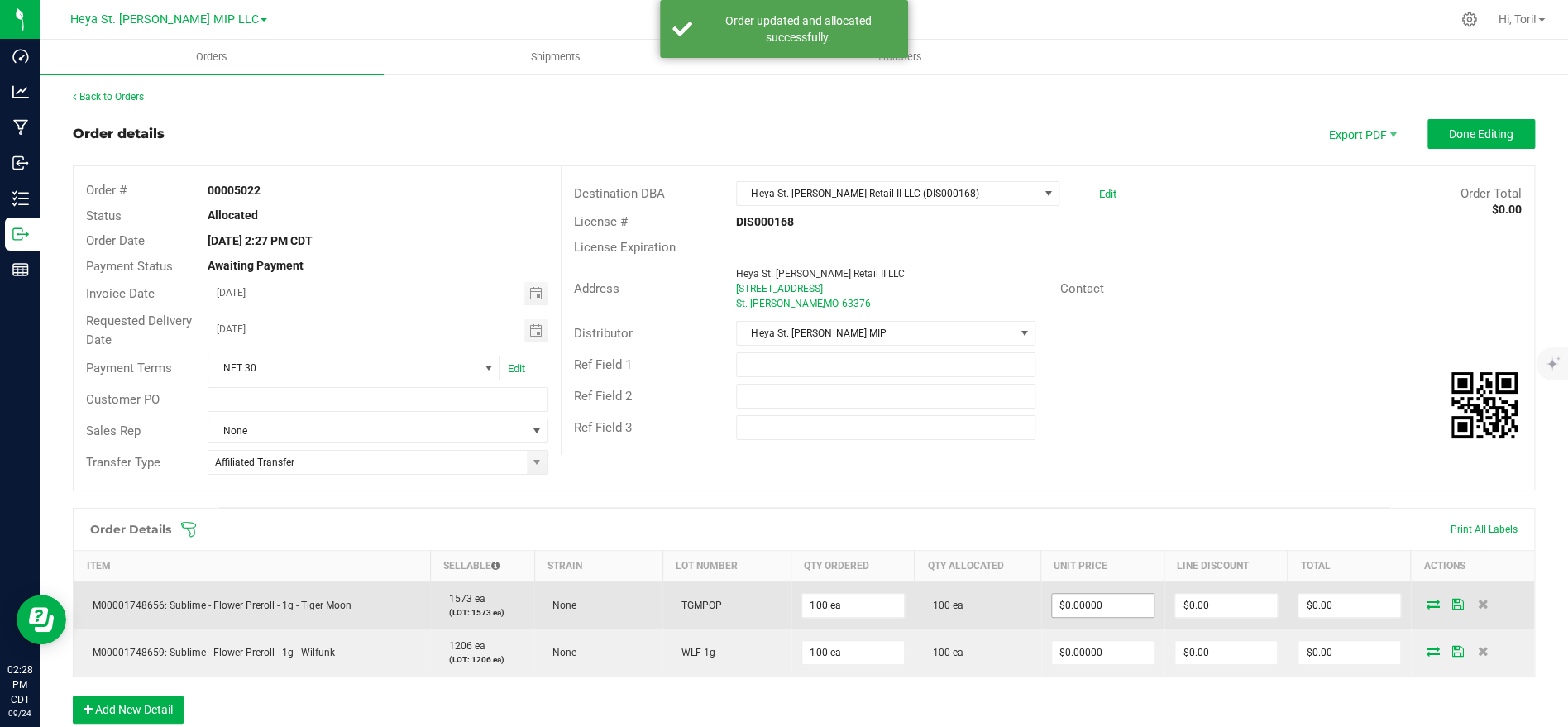
click at [1100, 607] on input "$0.00000" at bounding box center [1102, 605] width 101 height 23
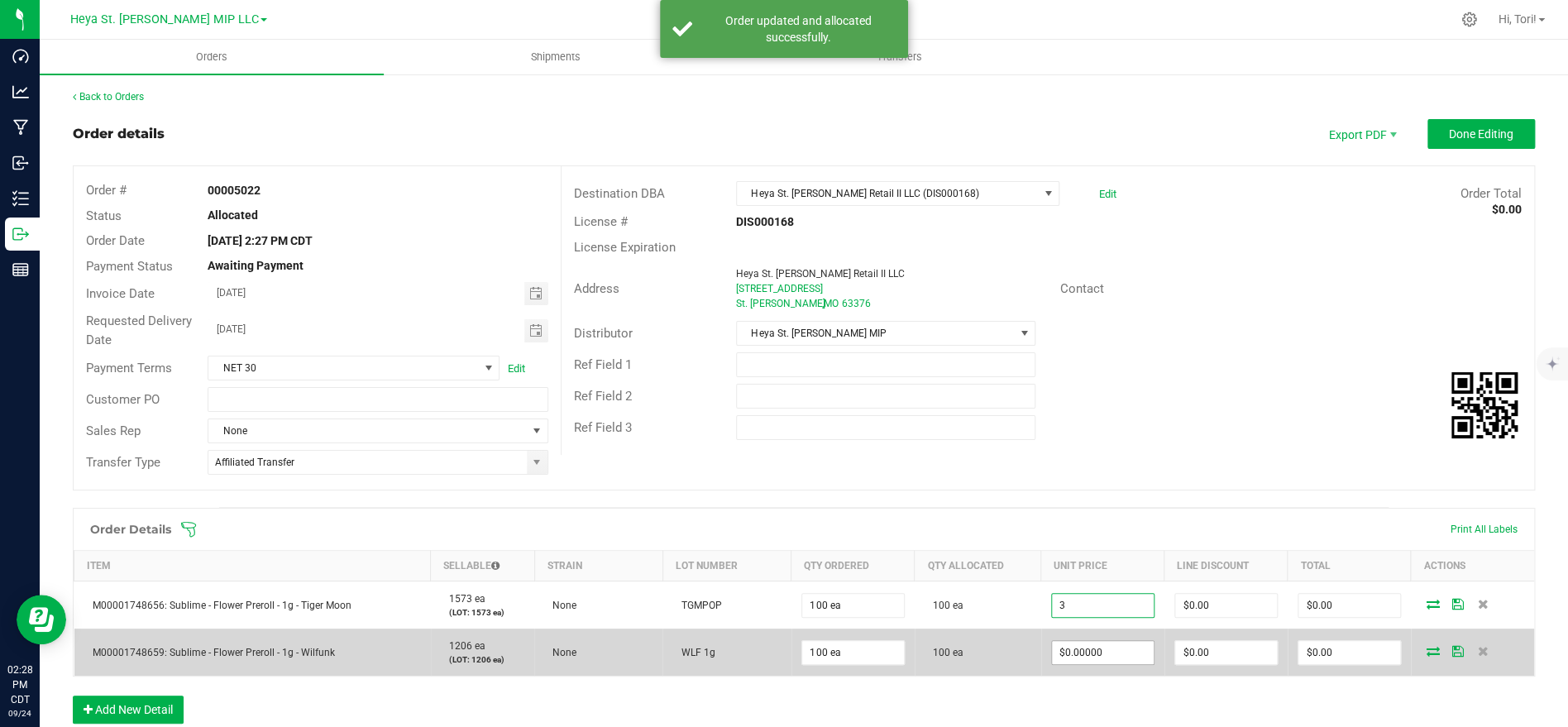
click at [1095, 652] on input "$0.00000" at bounding box center [1102, 652] width 101 height 23
type input "$3.00000"
type input "$300.00"
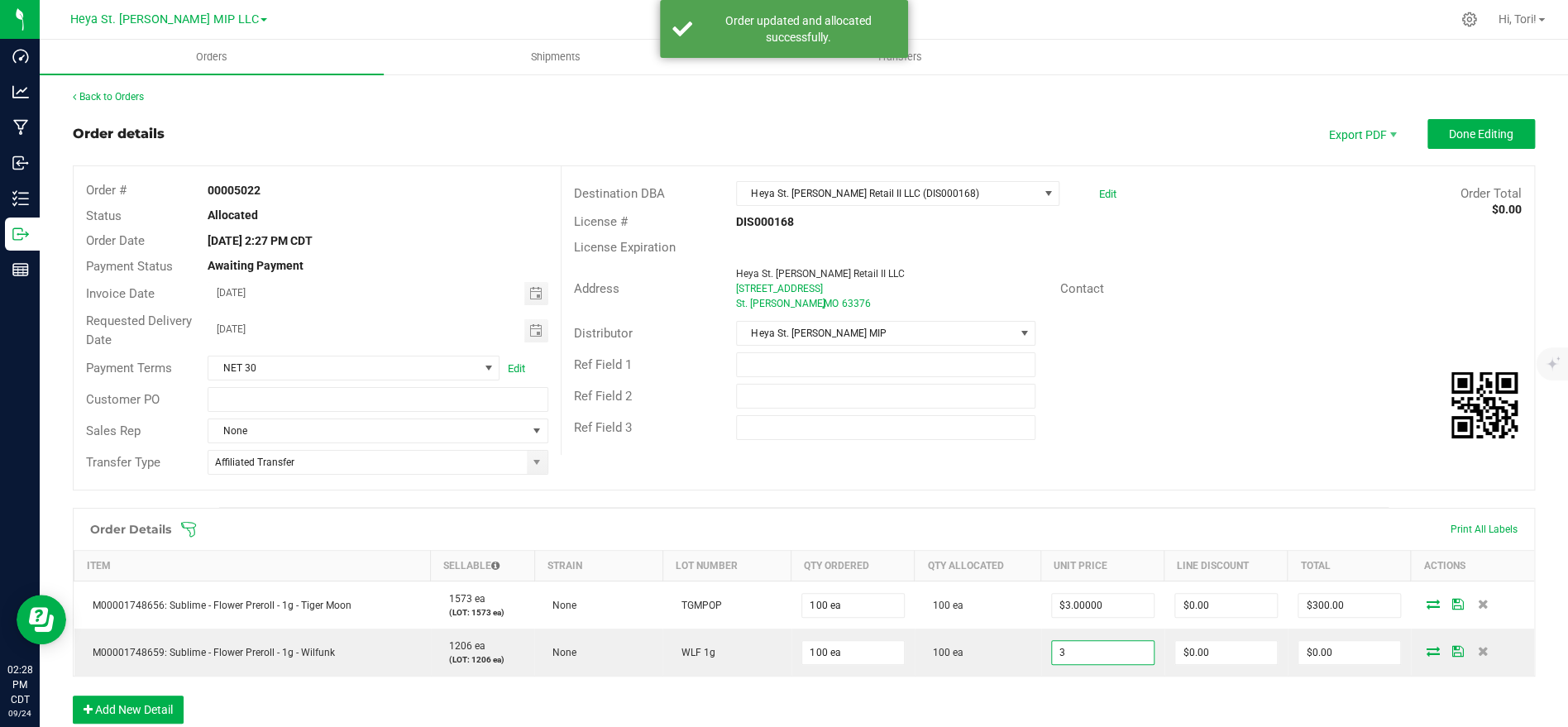
click at [1099, 390] on div "Ref Field 2" at bounding box center [1047, 396] width 973 height 31
type input "$3.00000"
type input "$300.00"
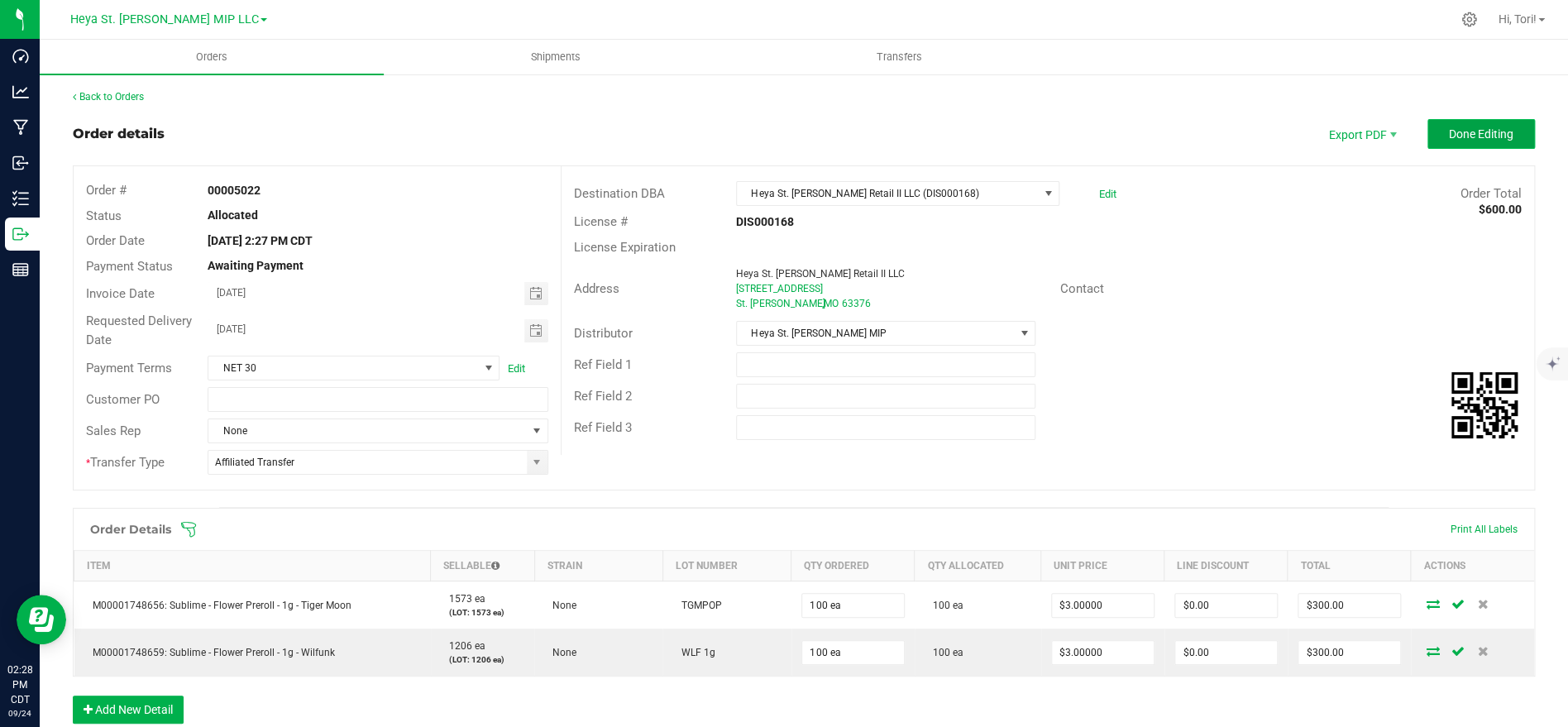
click at [1474, 135] on span "Done Editing" at bounding box center [1481, 133] width 65 height 13
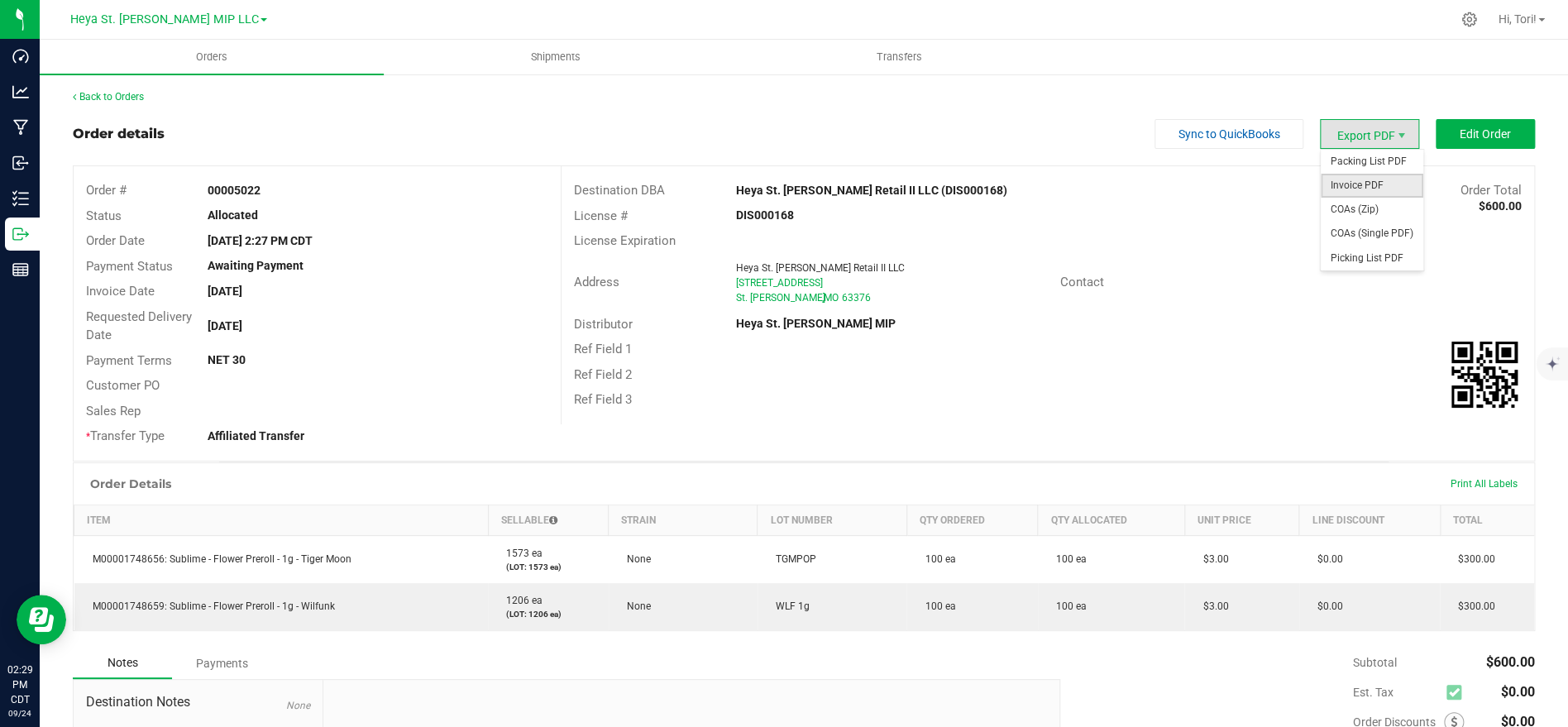
click at [1364, 188] on span "Invoice PDF" at bounding box center [1372, 185] width 102 height 24
click at [137, 98] on link "Back to Orders" at bounding box center [109, 97] width 71 height 12
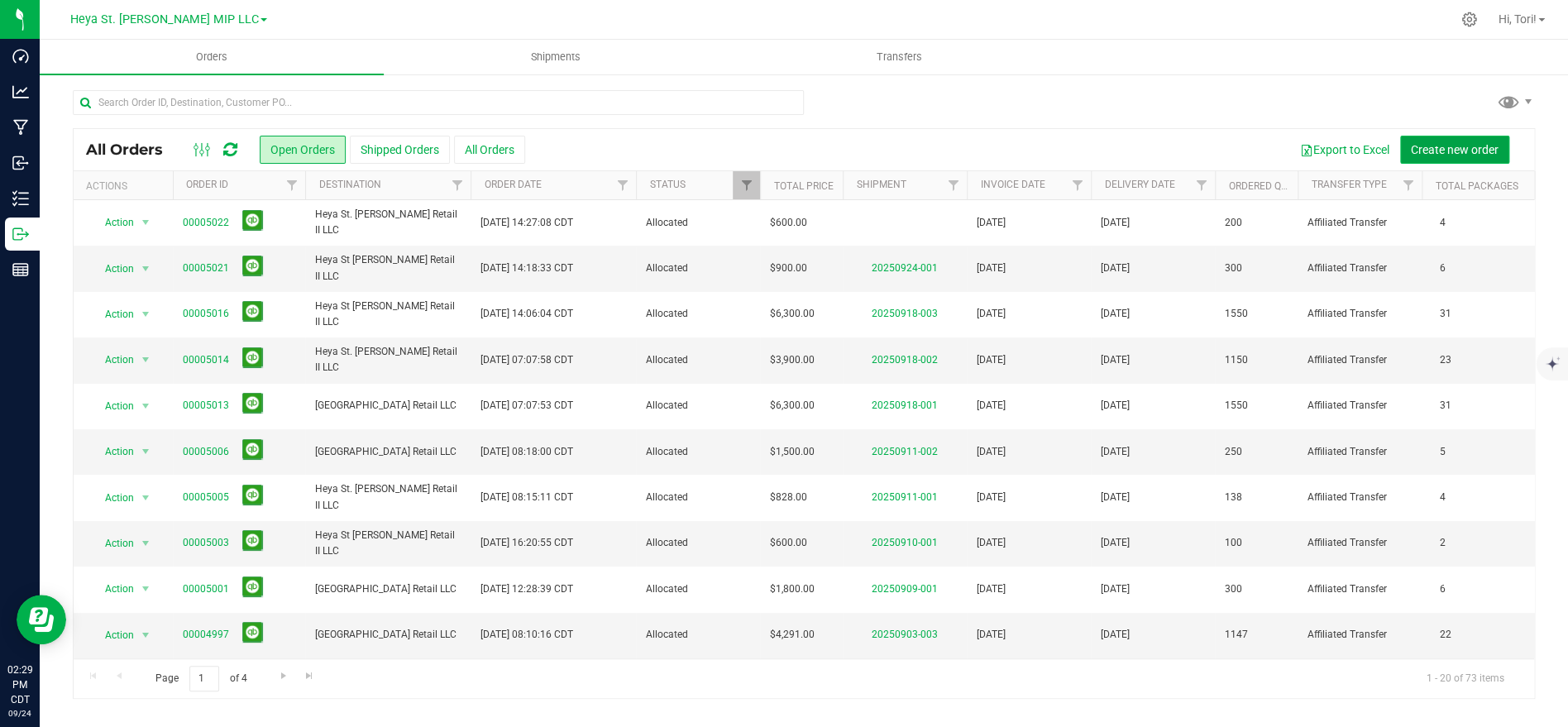
click at [1431, 149] on span "Create new order" at bounding box center [1455, 150] width 88 height 13
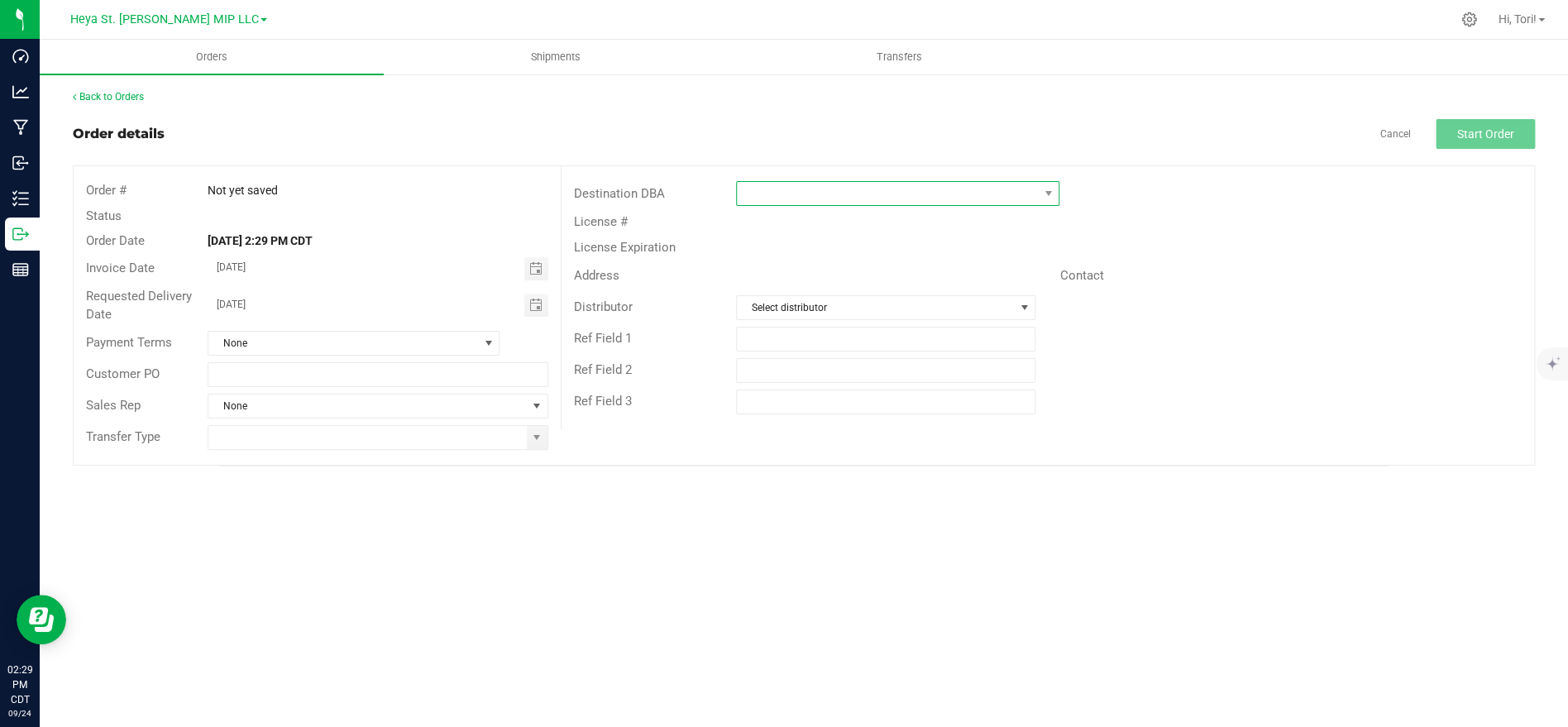
click at [837, 191] on span at bounding box center [888, 193] width 301 height 23
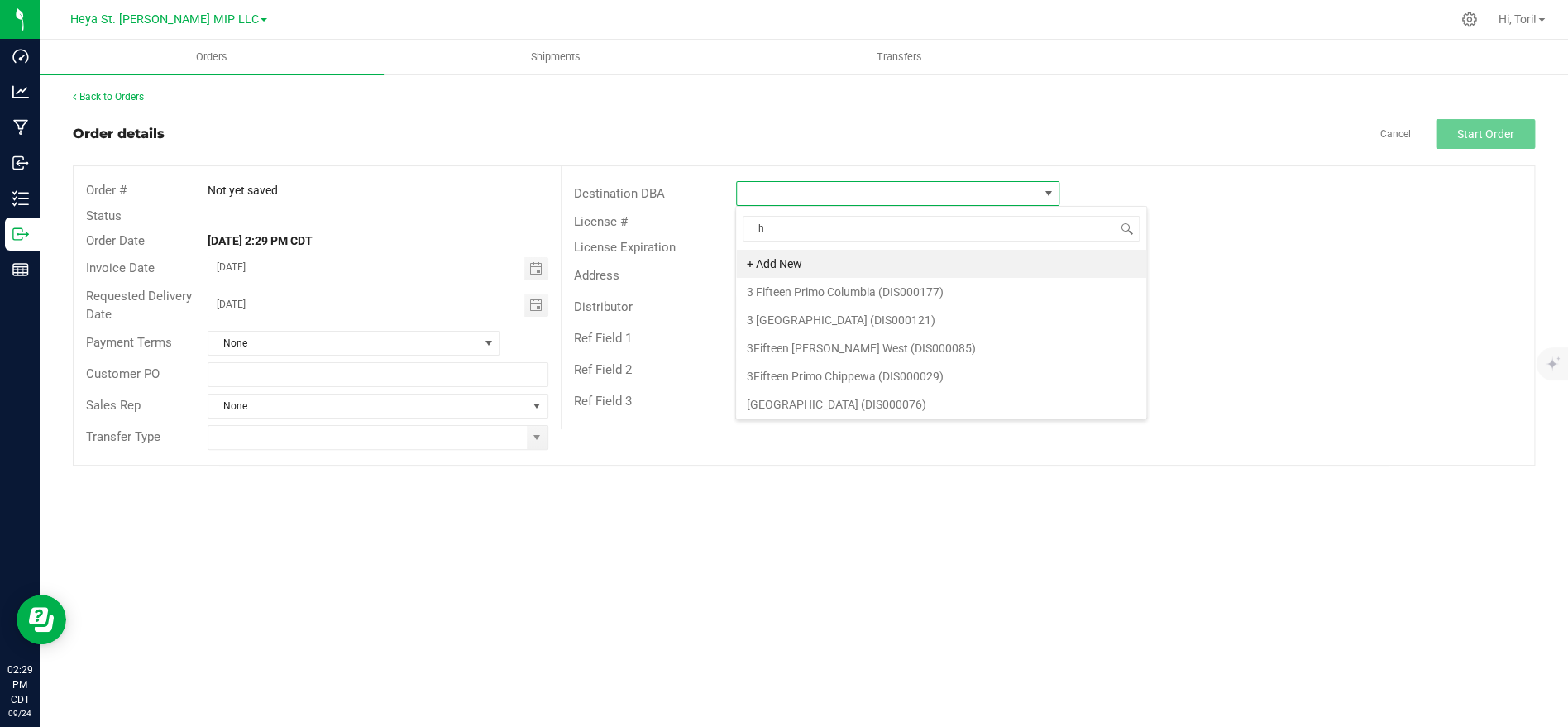
scroll to position [25, 322]
type input "[GEOGRAPHIC_DATA]"
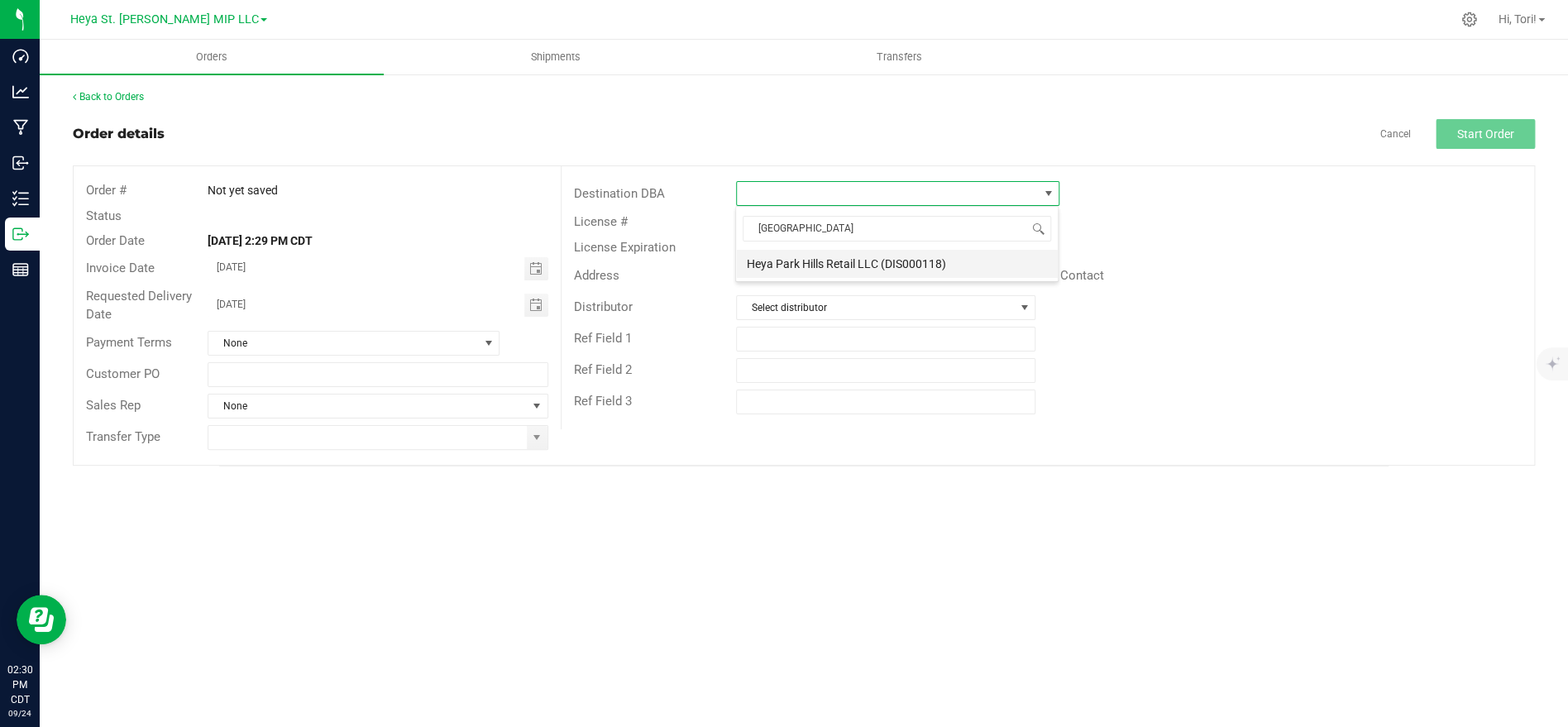
click at [832, 267] on li "Heya Park Hills Retail LLC (DIS000118)" at bounding box center [897, 263] width 321 height 28
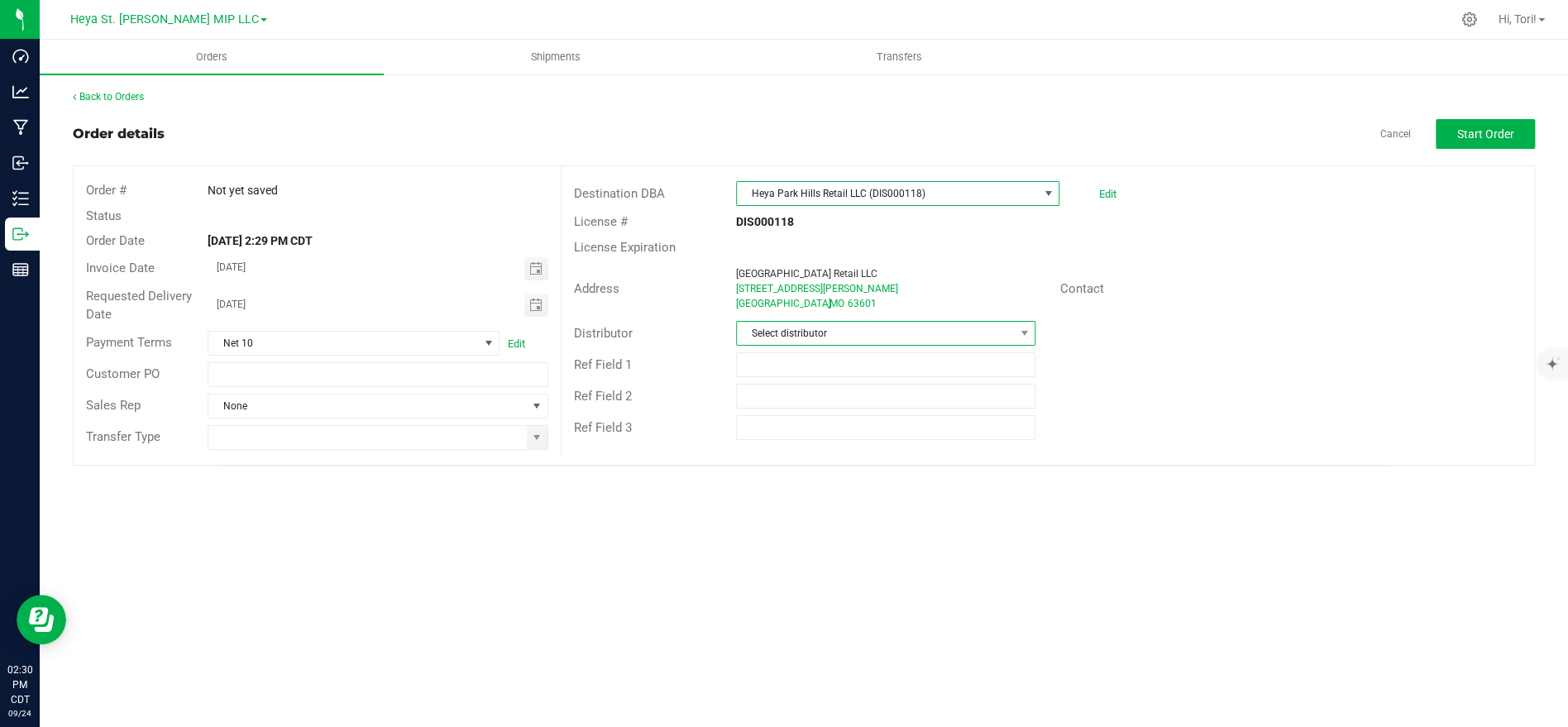
click at [874, 331] on span "Select distributor" at bounding box center [875, 332] width 277 height 23
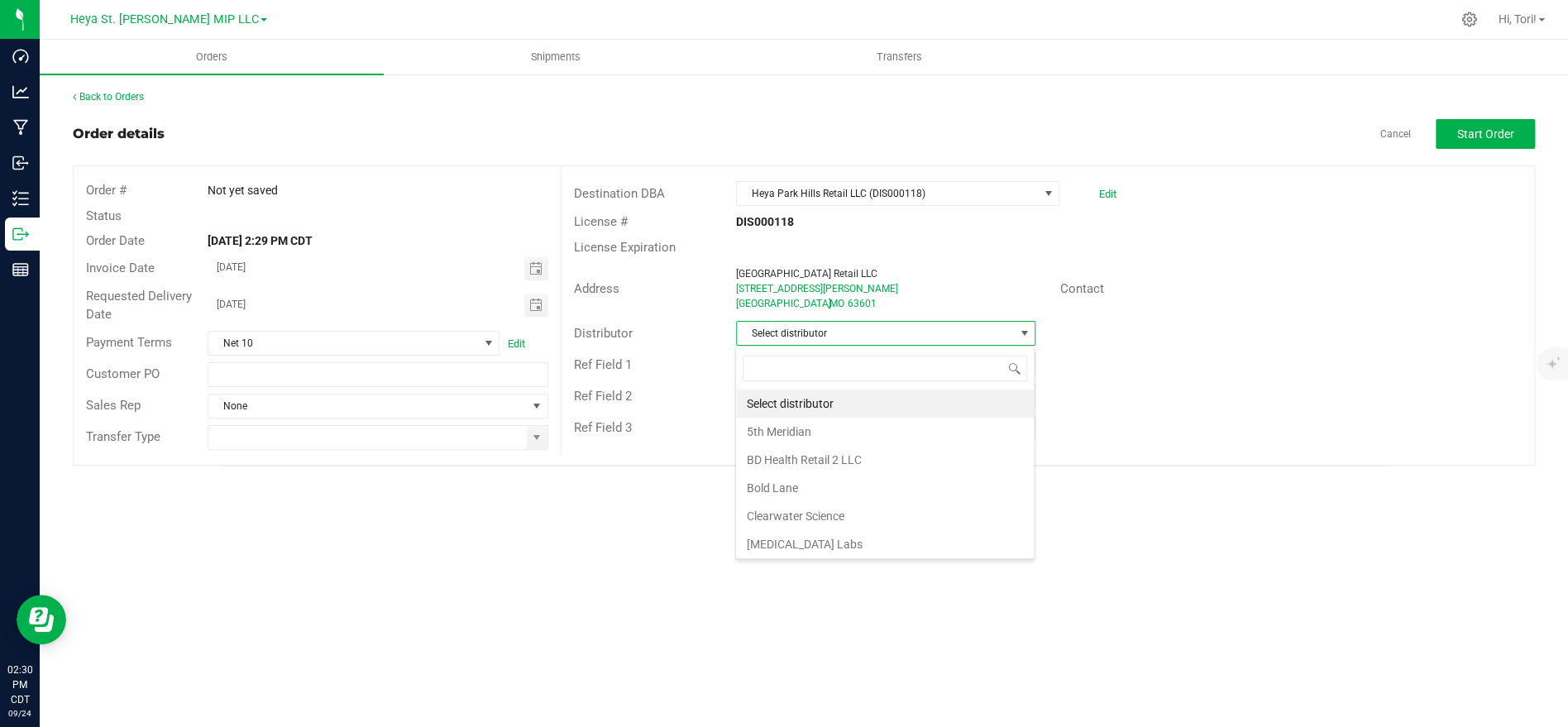
scroll to position [25, 299]
type input "heya"
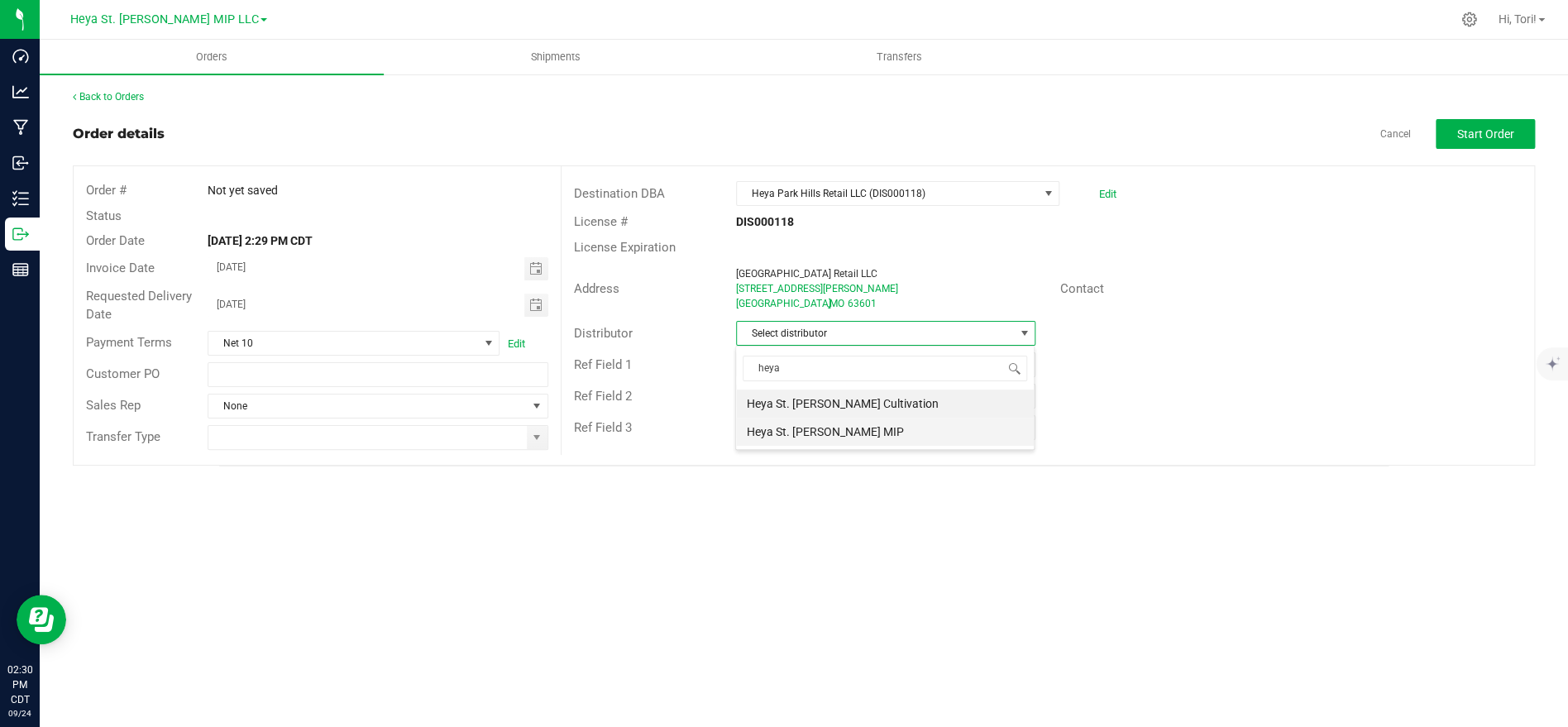
click at [868, 423] on li "Heya St. [PERSON_NAME] MIP" at bounding box center [885, 431] width 298 height 28
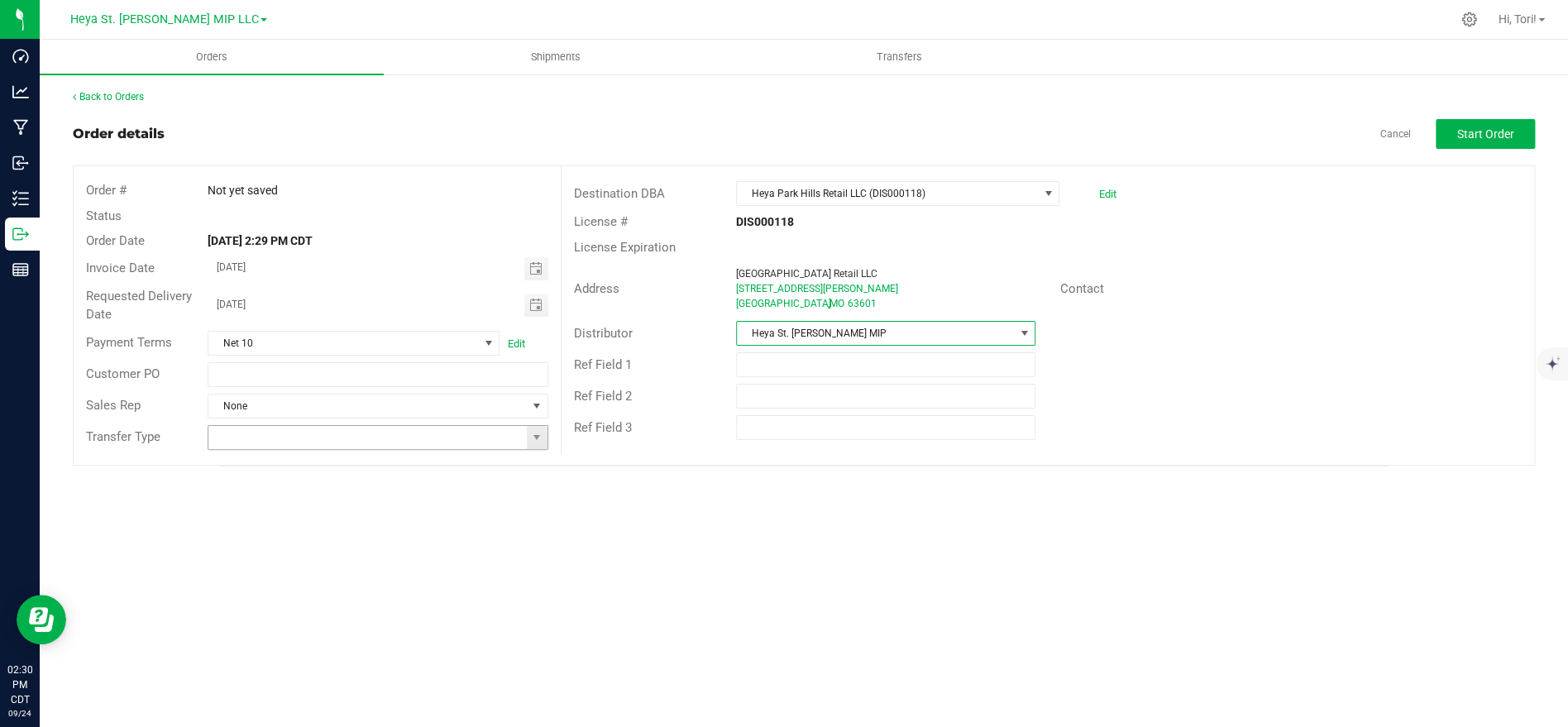
click at [275, 443] on input at bounding box center [367, 437] width 318 height 23
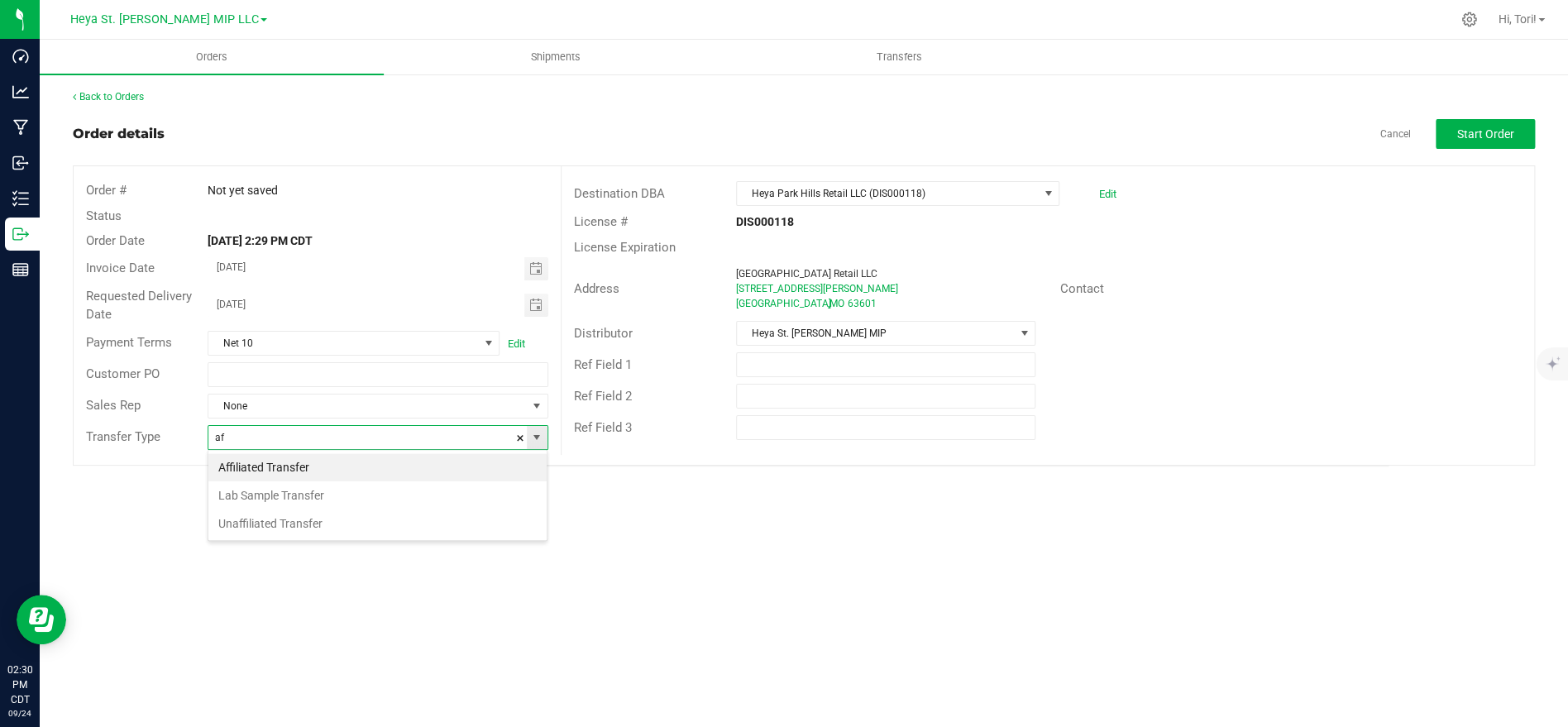
scroll to position [25, 339]
click at [273, 460] on li "Affiliated Transfer" at bounding box center [377, 467] width 338 height 28
type input "Affiliated Transfer"
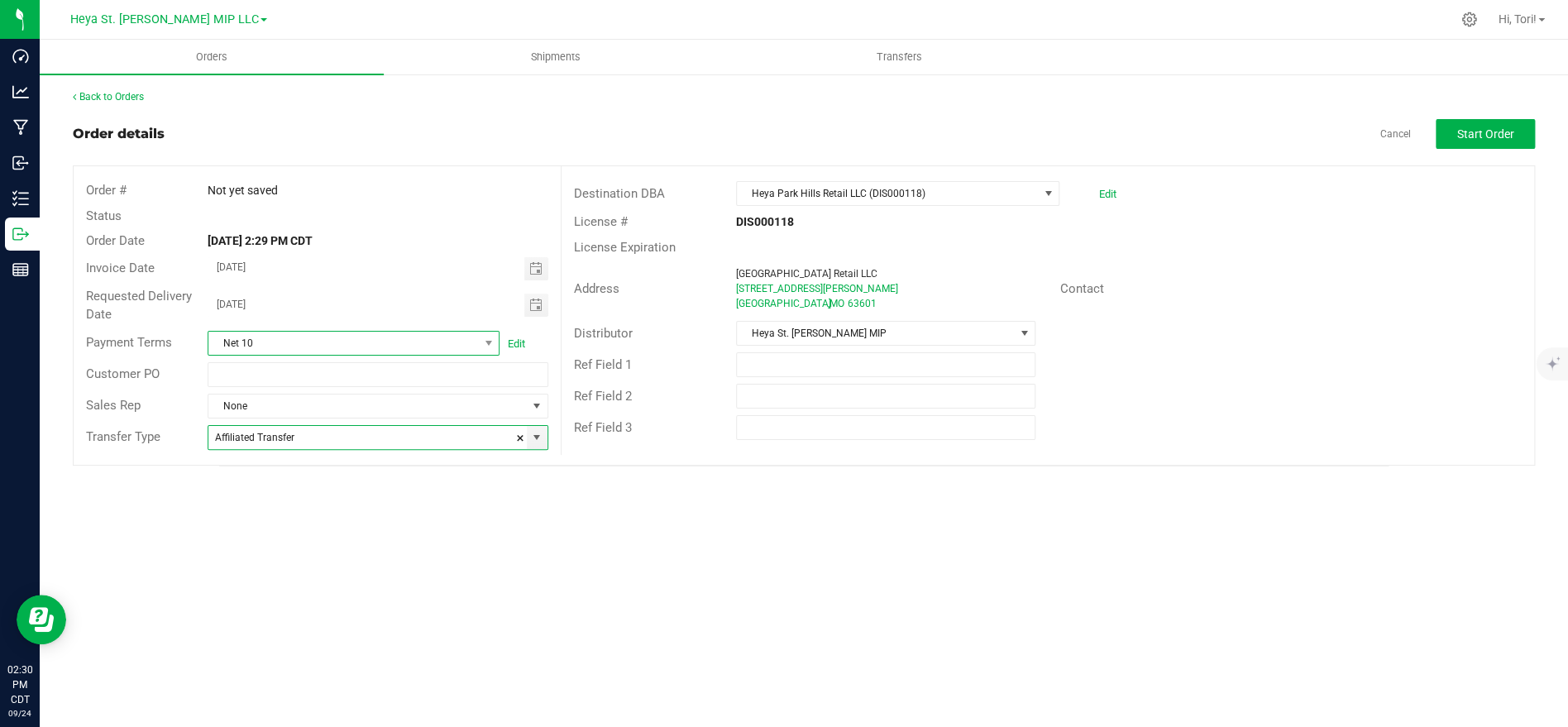
click at [293, 352] on span "Net 10" at bounding box center [342, 342] width 269 height 23
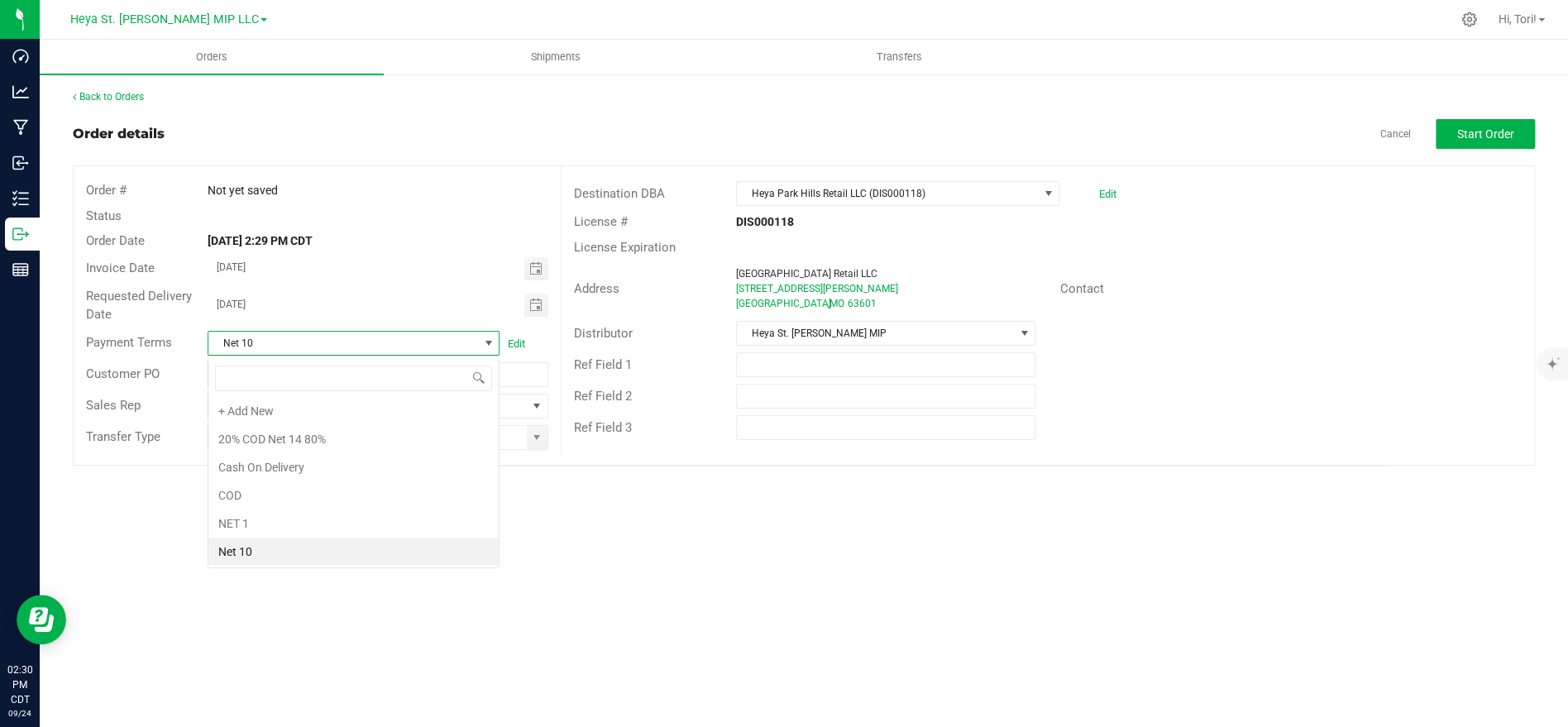
scroll to position [25, 292]
type input "net 30"
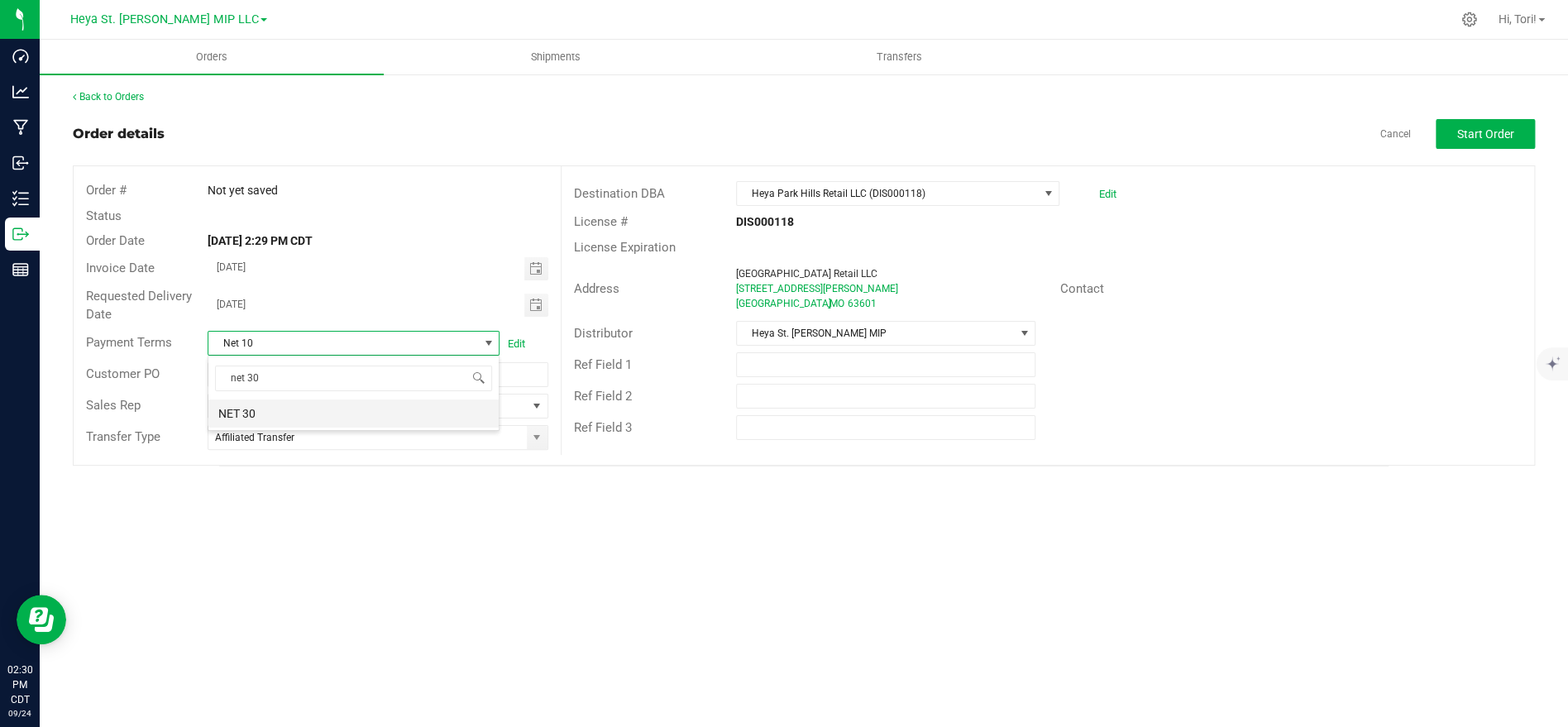
click at [287, 404] on li "NET 30" at bounding box center [353, 413] width 290 height 28
click at [532, 273] on span "Toggle calendar" at bounding box center [535, 269] width 13 height 13
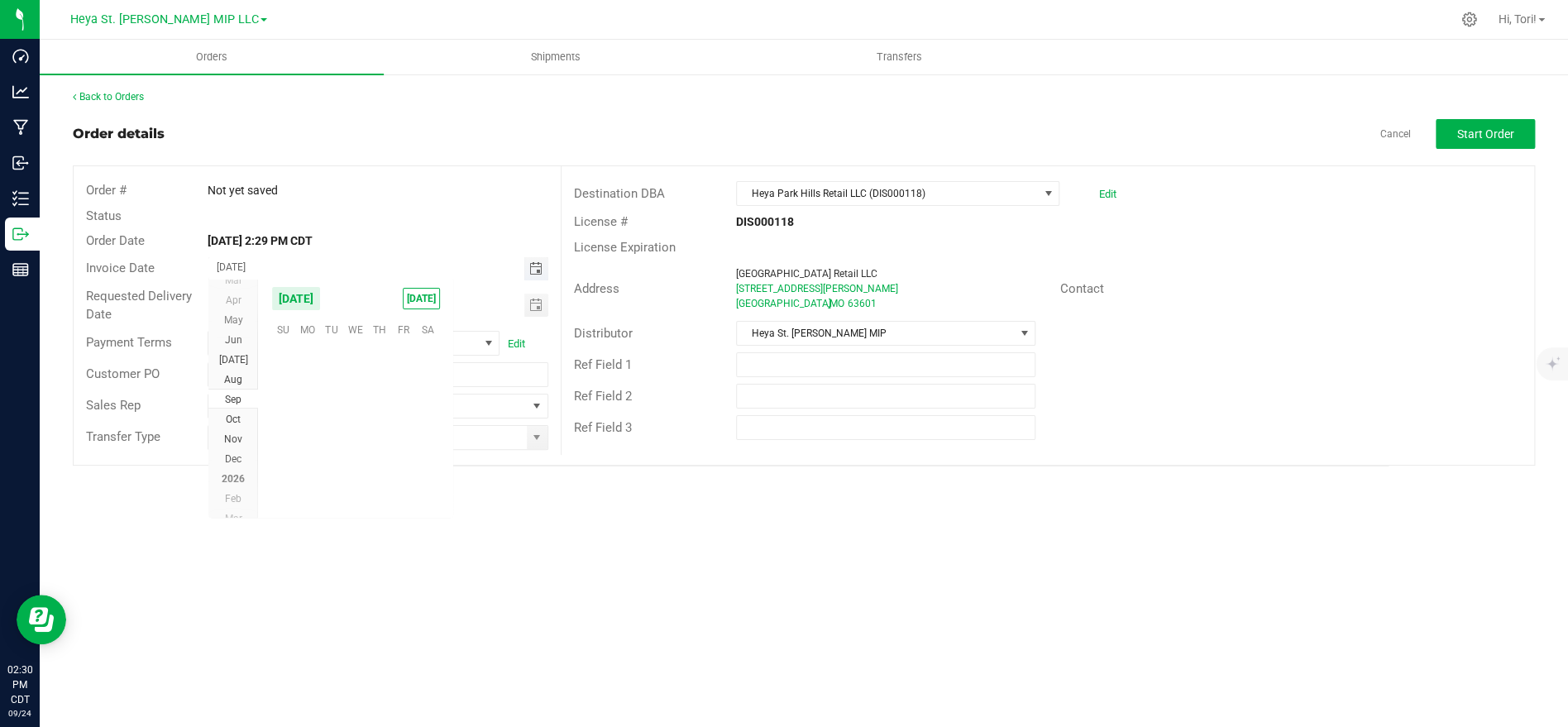
scroll to position [268139, 0]
click at [385, 427] on span "25" at bounding box center [380, 428] width 24 height 26
type input "[DATE]"
click at [390, 435] on input "Affiliated Transfer" at bounding box center [367, 437] width 318 height 23
click at [445, 565] on div "Orders Shipments Transfers Back to Orders Order details Cancel Start Order Orde…" at bounding box center [803, 383] width 1528 height 688
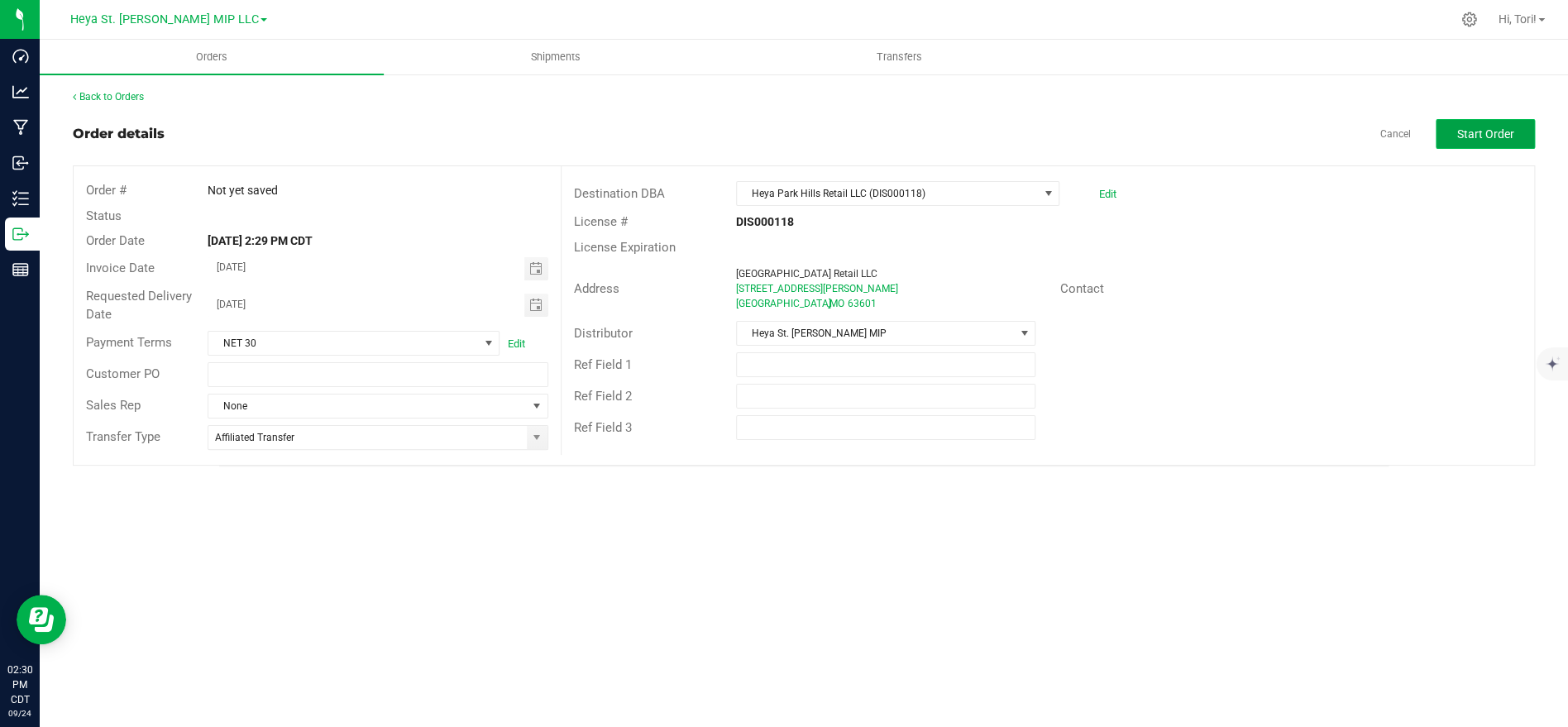
click at [1479, 134] on span "Start Order" at bounding box center [1486, 133] width 57 height 13
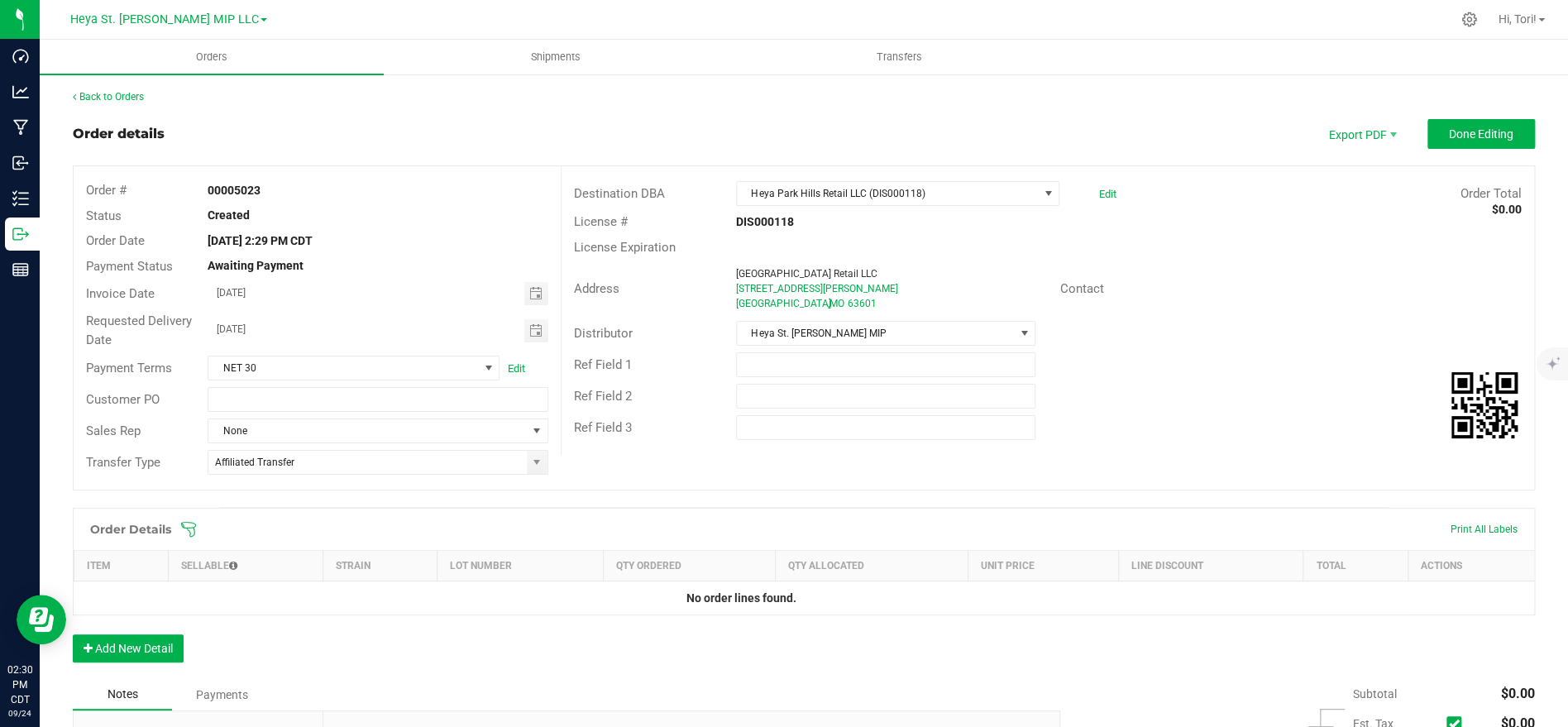
click at [193, 534] on icon at bounding box center [188, 529] width 15 height 15
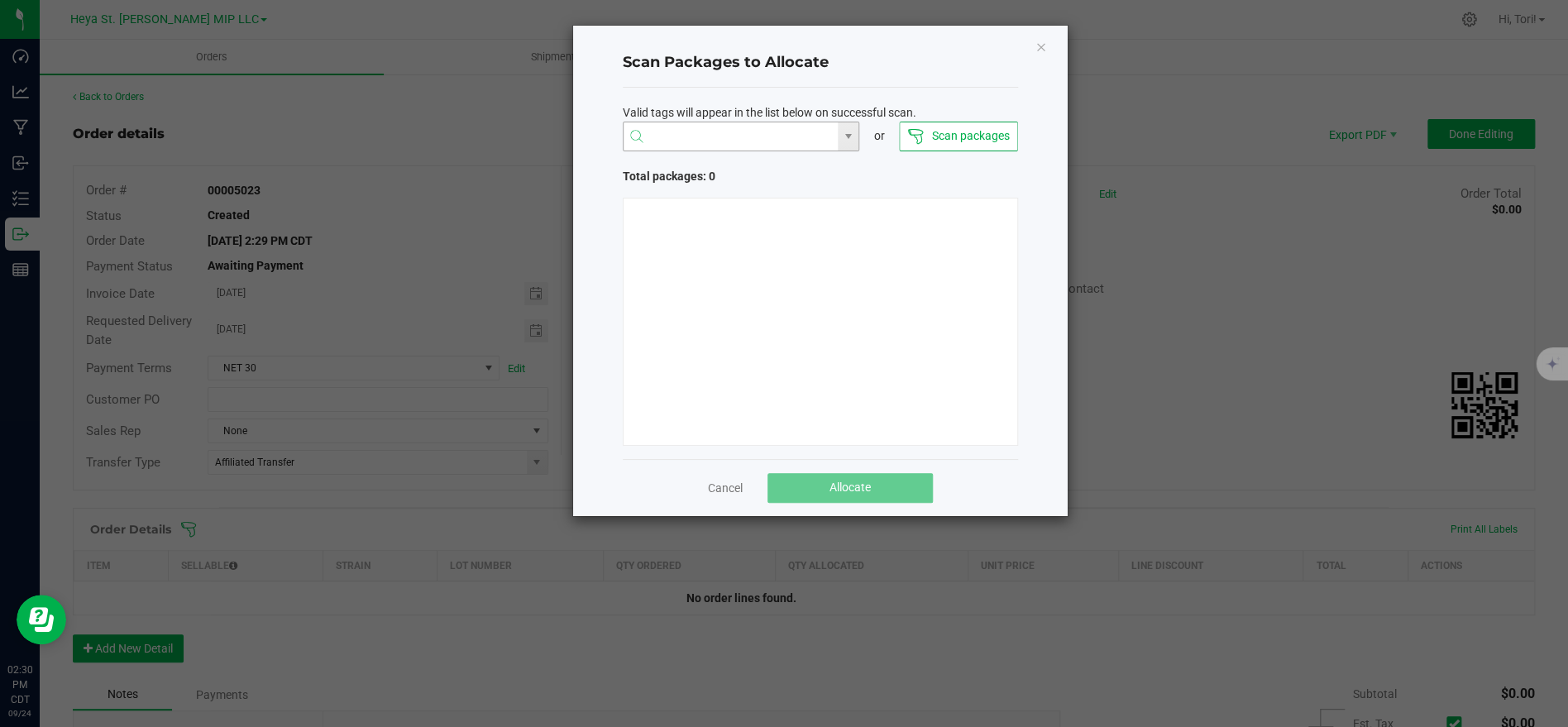
click at [692, 142] on input "NO DATA FOUND" at bounding box center [731, 137] width 215 height 30
click at [781, 156] on li "1A40C03000009CD000009943" at bounding box center [741, 168] width 236 height 28
type input "1A40C03000009CD000009943"
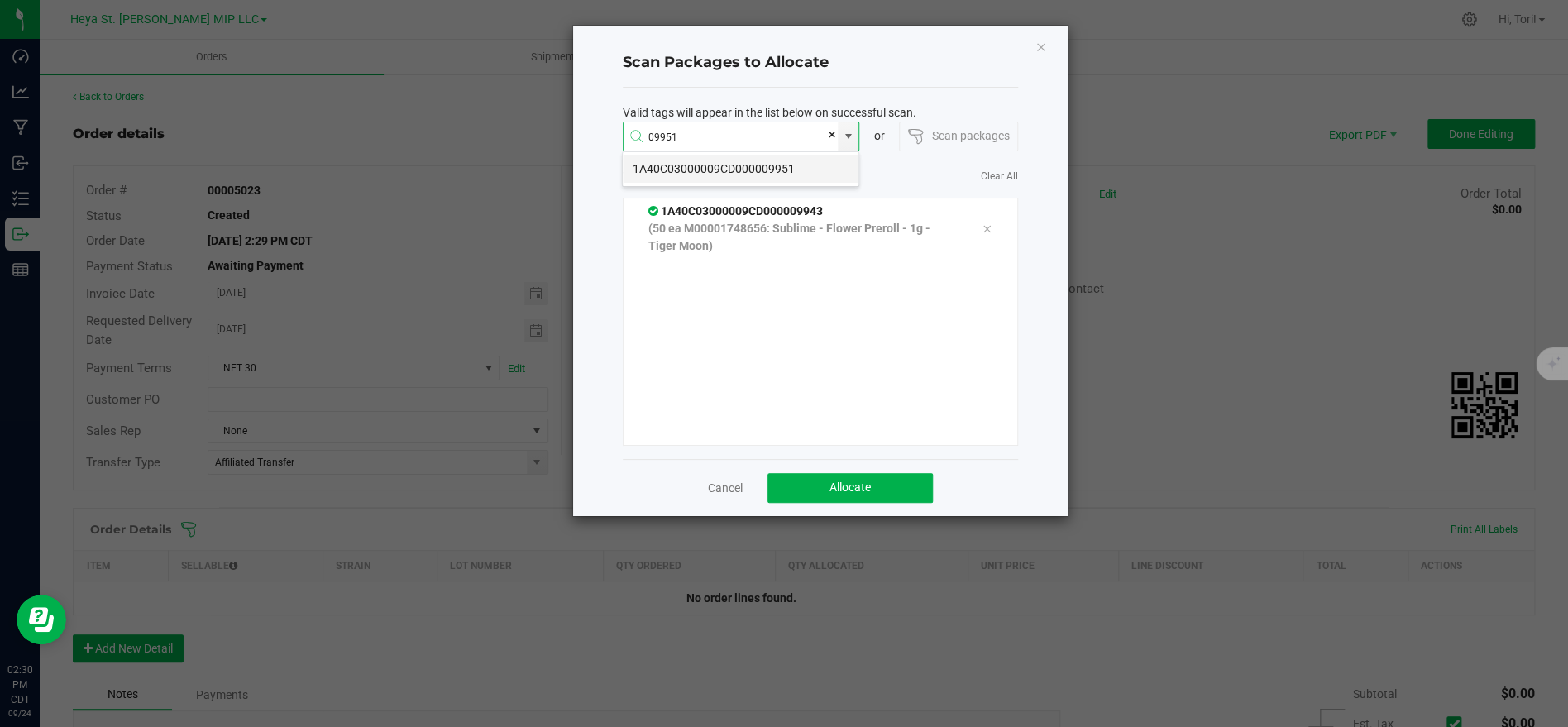
click at [764, 171] on li "1A40C03000009CD000009951" at bounding box center [741, 168] width 236 height 28
type input "1A40C03000009CD000009951"
click at [761, 172] on li "1A40C03000009CD000009946" at bounding box center [741, 168] width 236 height 28
type input "1A40C03000009CD000009946"
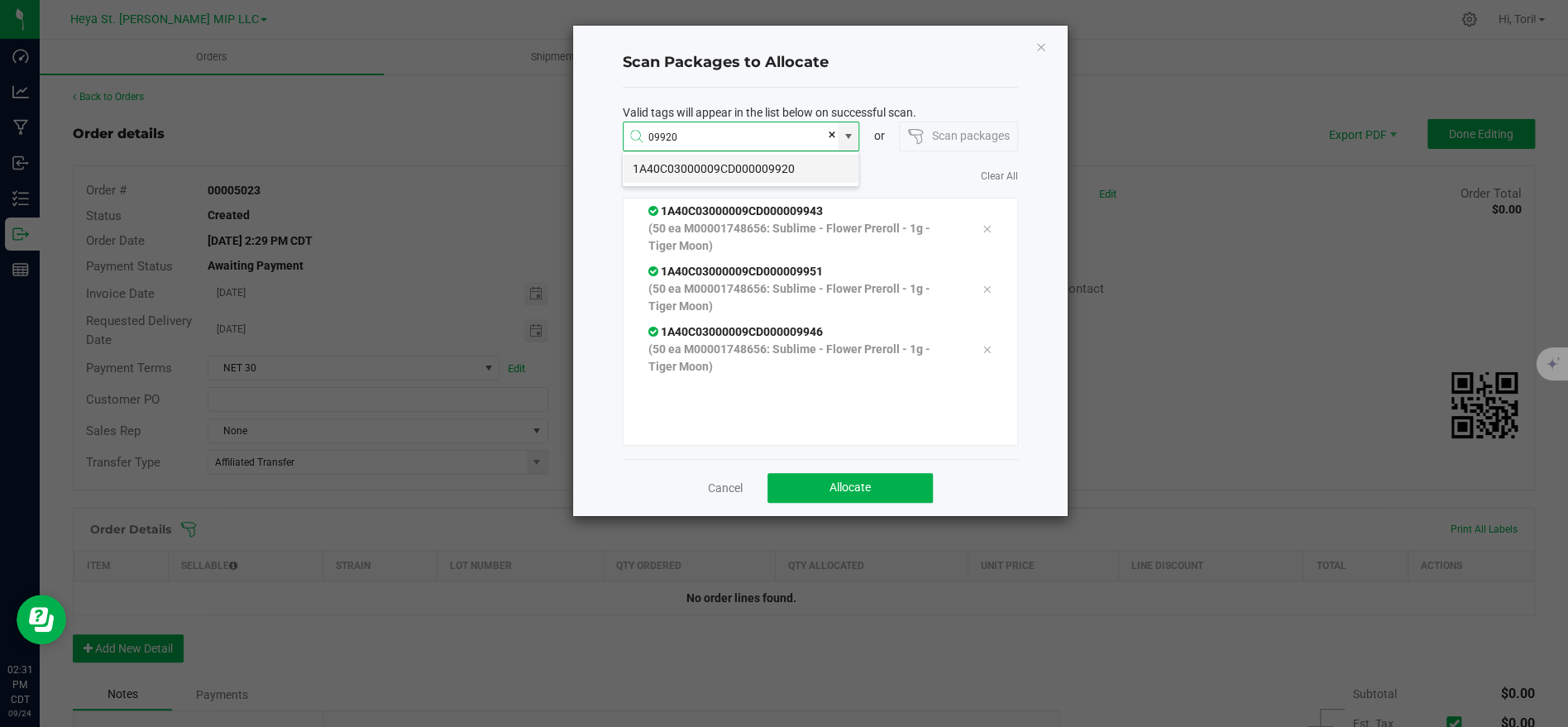
click at [777, 170] on li "1A40C03000009CD000009920" at bounding box center [741, 168] width 236 height 28
type input "1A40C03000009CD000009920"
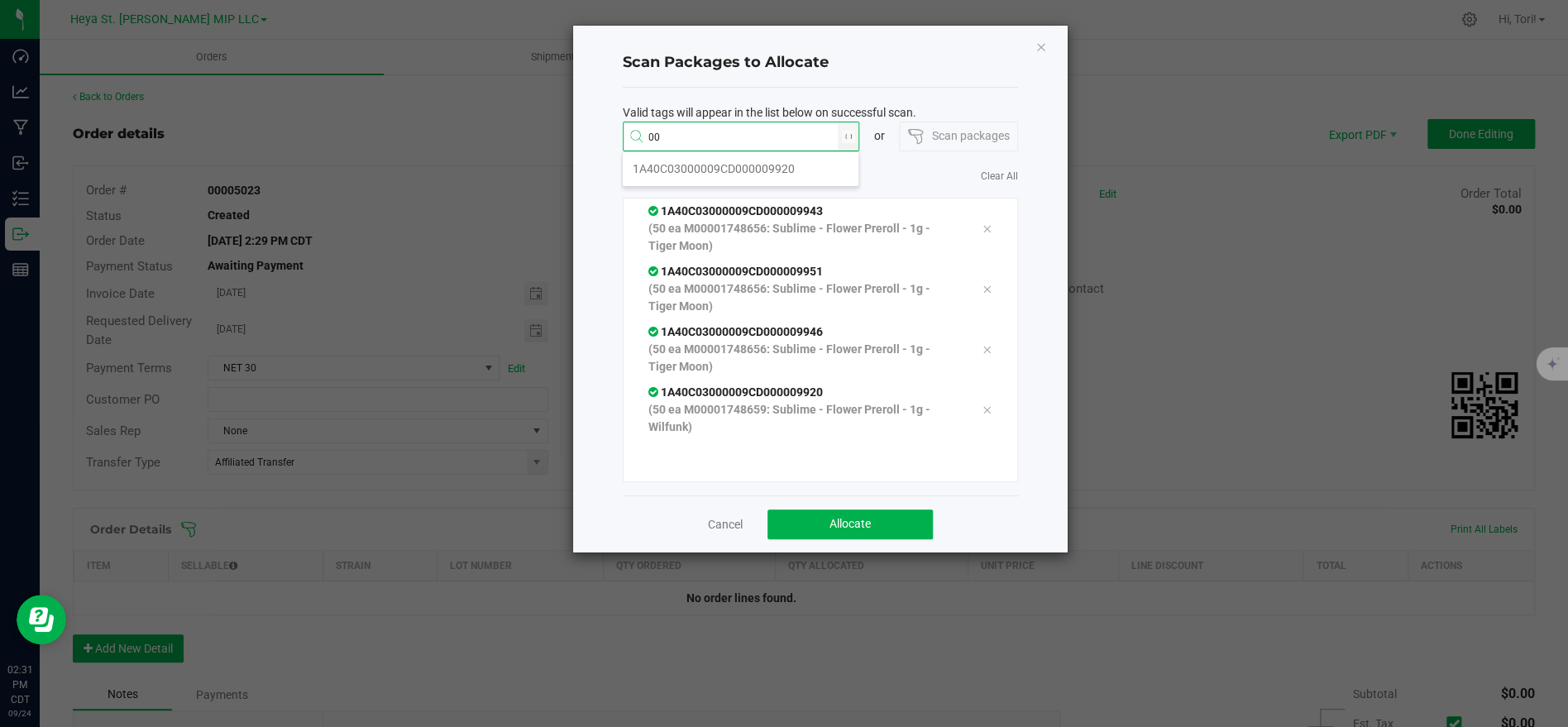
type input "0"
click at [752, 166] on li "1A40C03000009CD000009913" at bounding box center [741, 168] width 236 height 28
type input "1A40C03000009CD000009913"
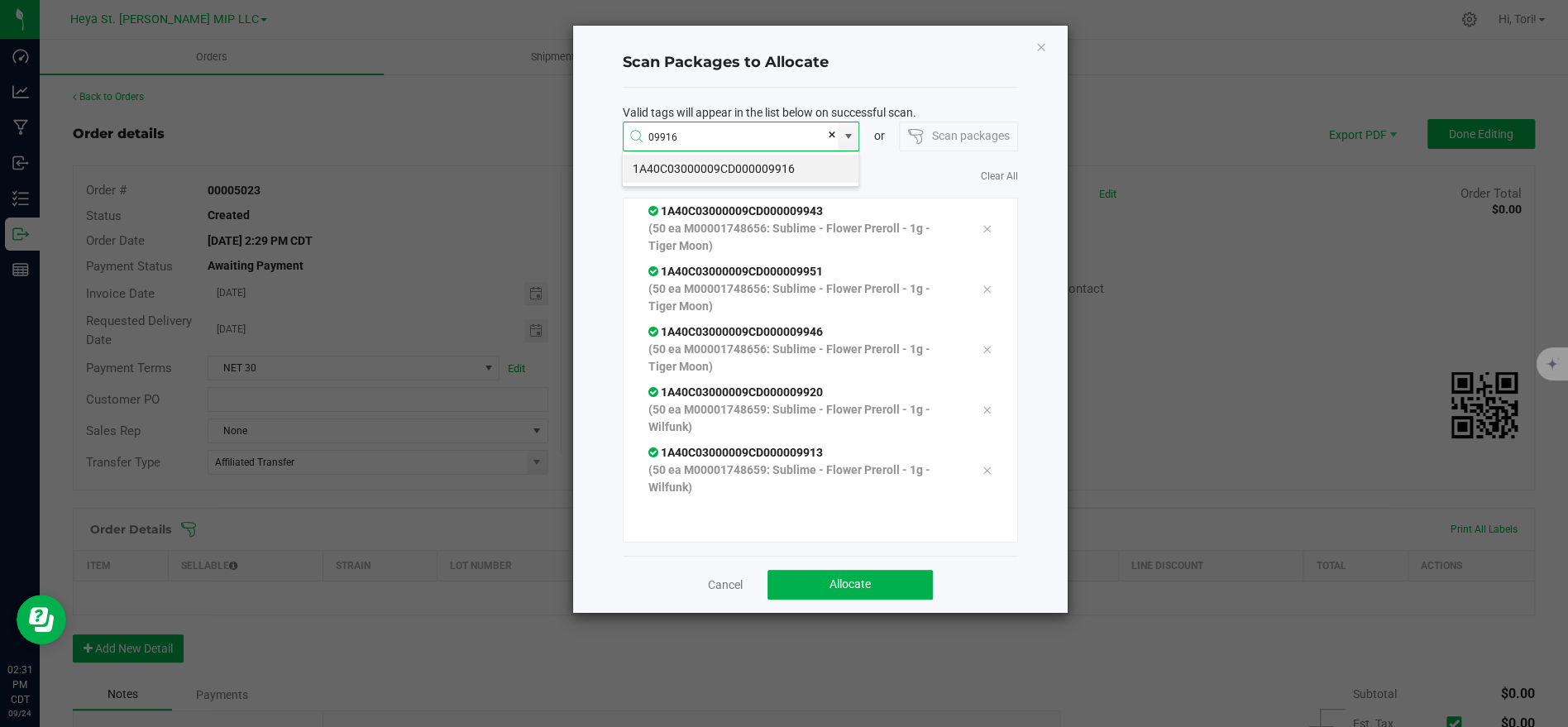
click at [752, 168] on li "1A40C03000009CD000009916" at bounding box center [741, 168] width 236 height 28
type input "1A40C03000009CD000009916"
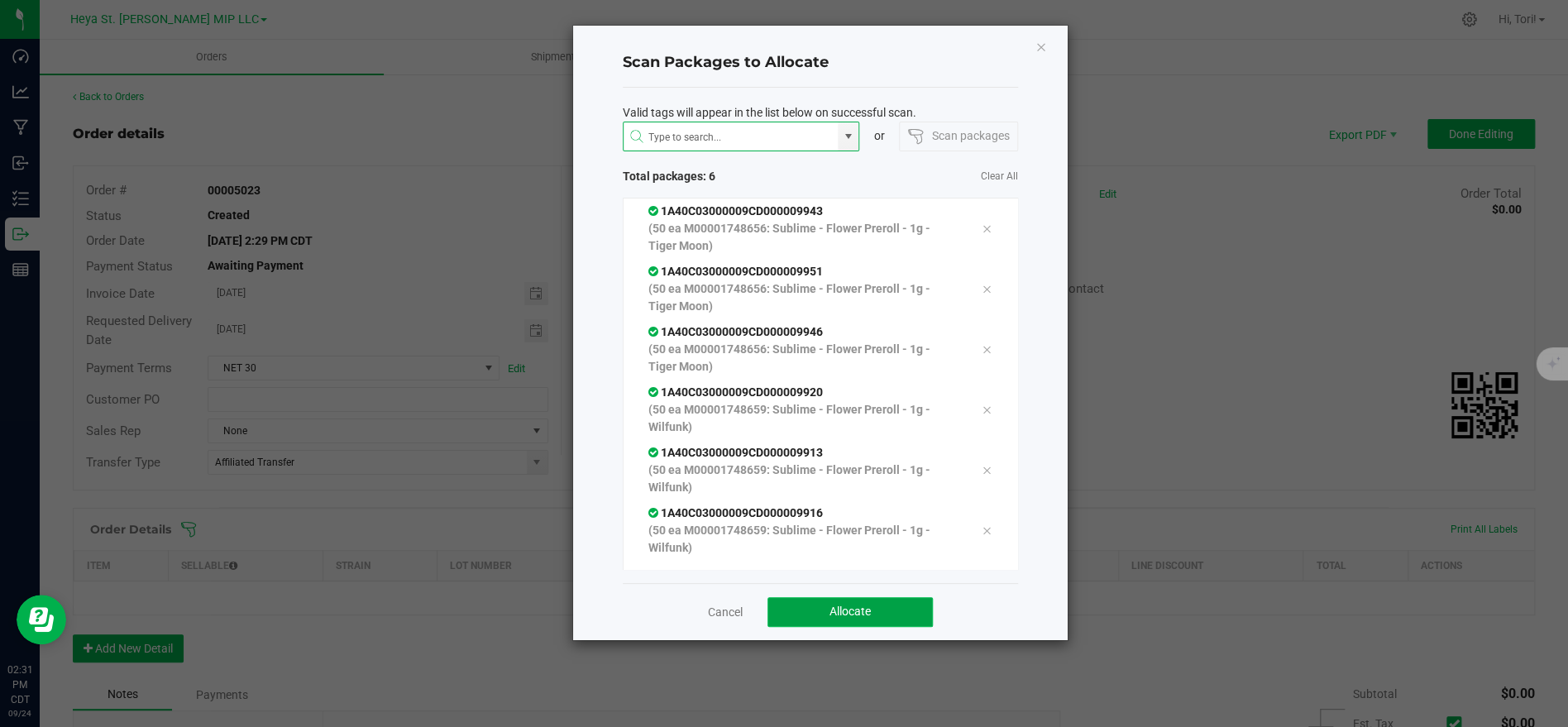
click at [882, 619] on button "Allocate" at bounding box center [849, 612] width 165 height 30
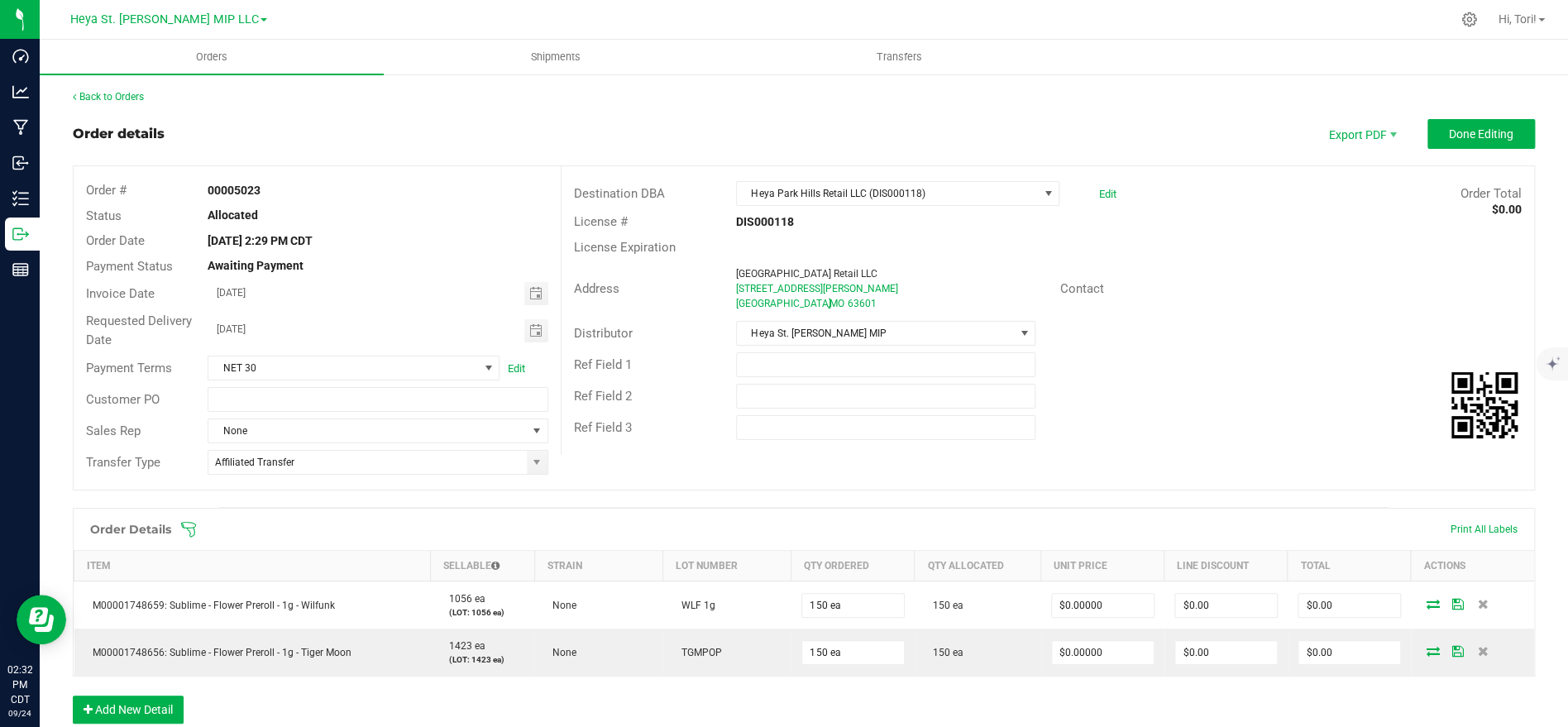
click at [196, 530] on icon at bounding box center [188, 529] width 16 height 16
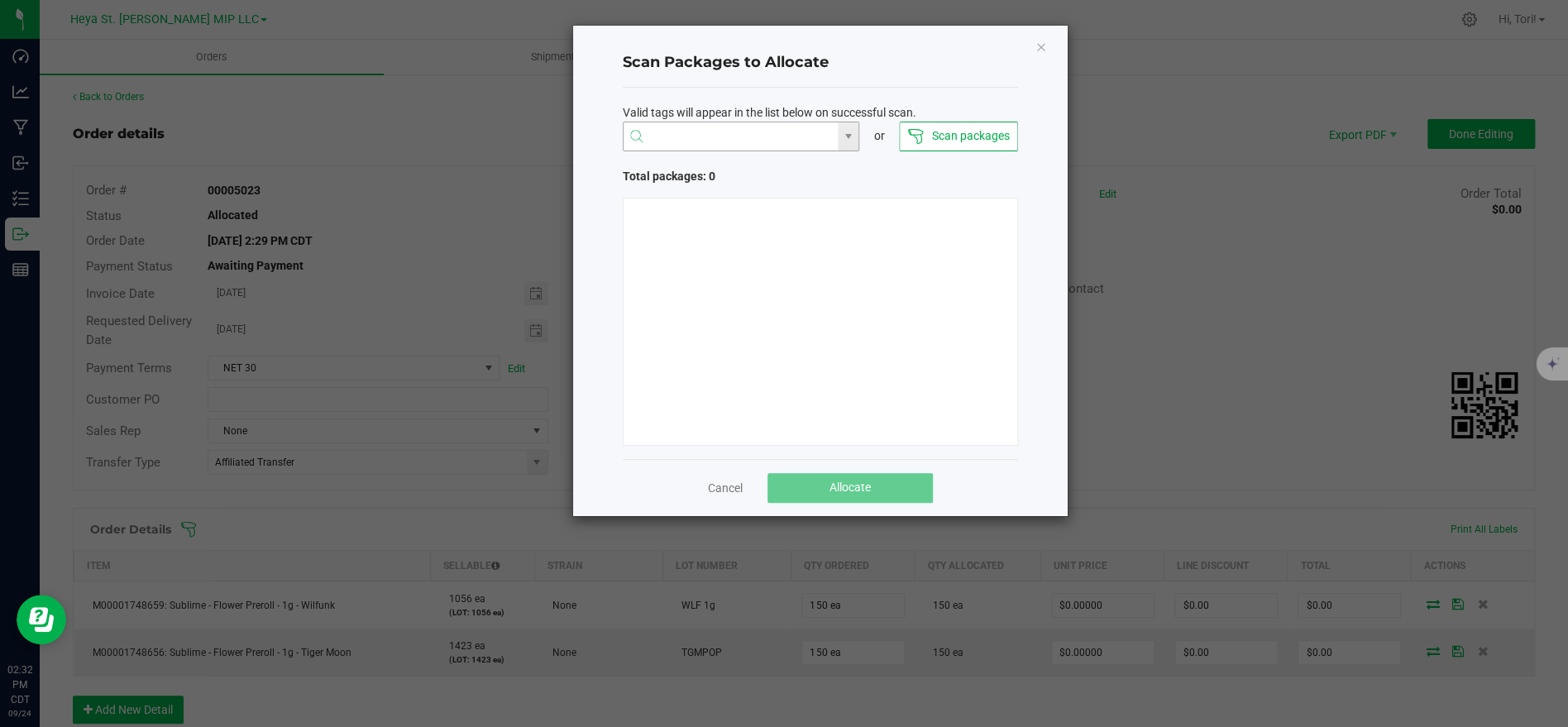
click at [734, 140] on input "NO DATA FOUND" at bounding box center [731, 137] width 215 height 30
click at [721, 163] on li "1A40C03000009CD000003248" at bounding box center [741, 168] width 236 height 28
type input "1A40C03000009CD000003248"
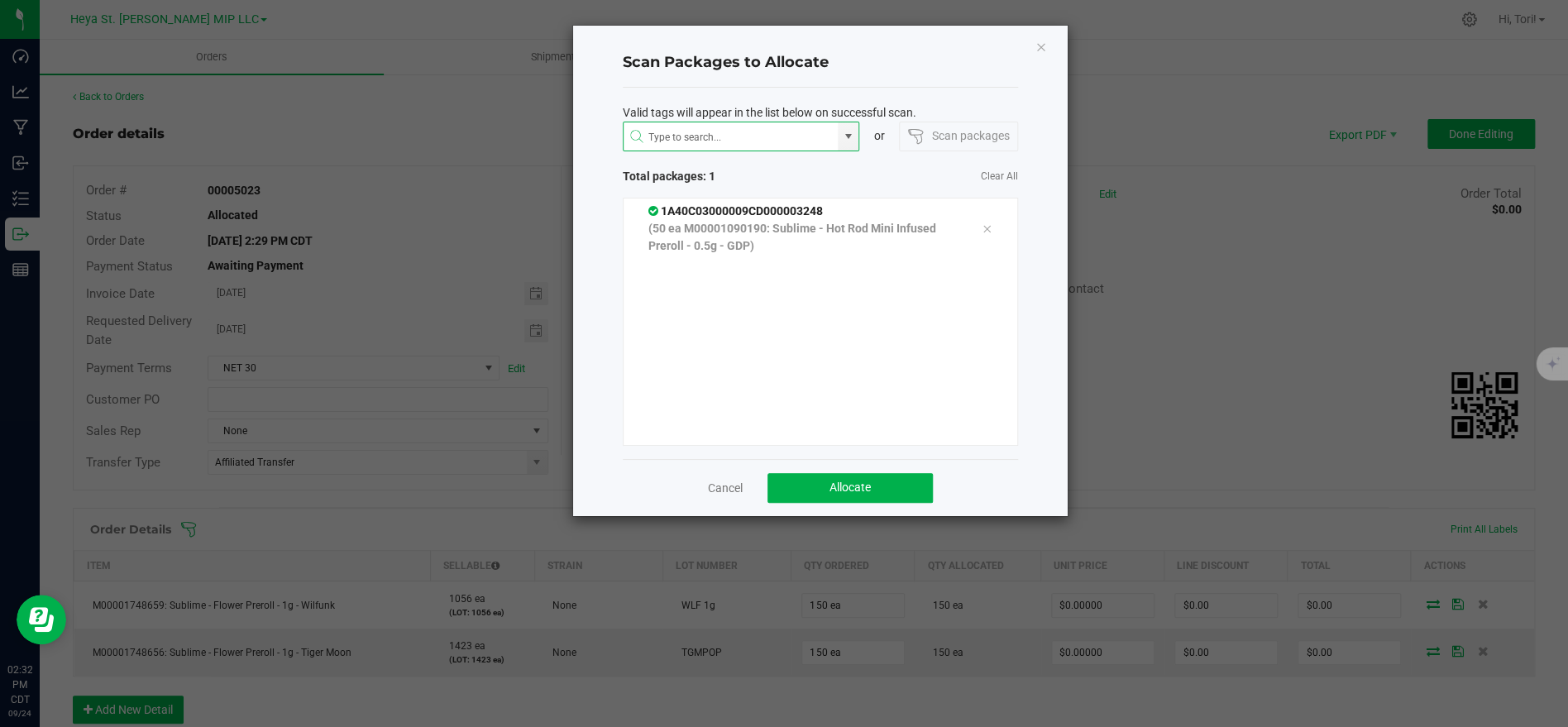
click at [826, 471] on div "Cancel Allocate" at bounding box center [820, 488] width 395 height 57
click at [825, 480] on button "Allocate" at bounding box center [849, 488] width 165 height 30
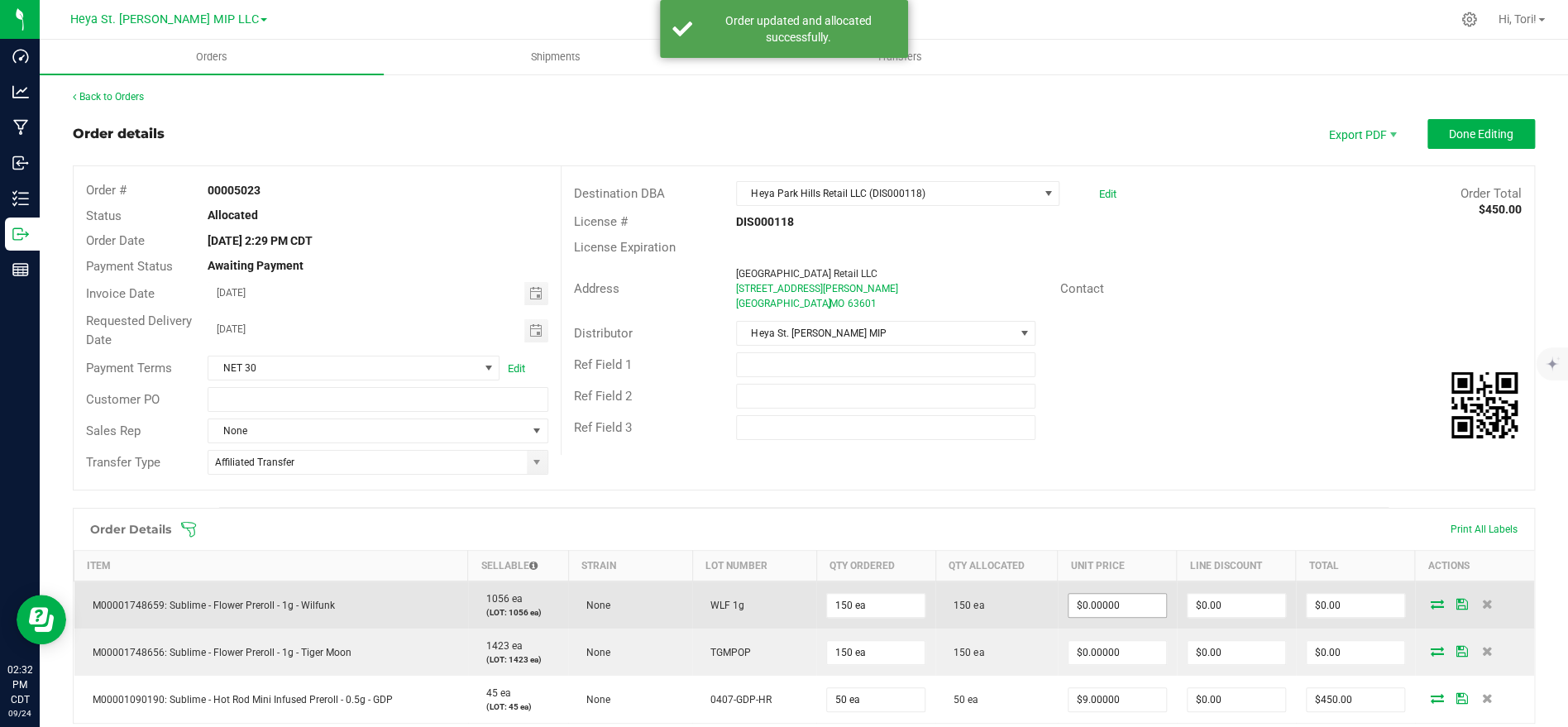
click at [1151, 609] on input "$0.00000" at bounding box center [1117, 605] width 98 height 23
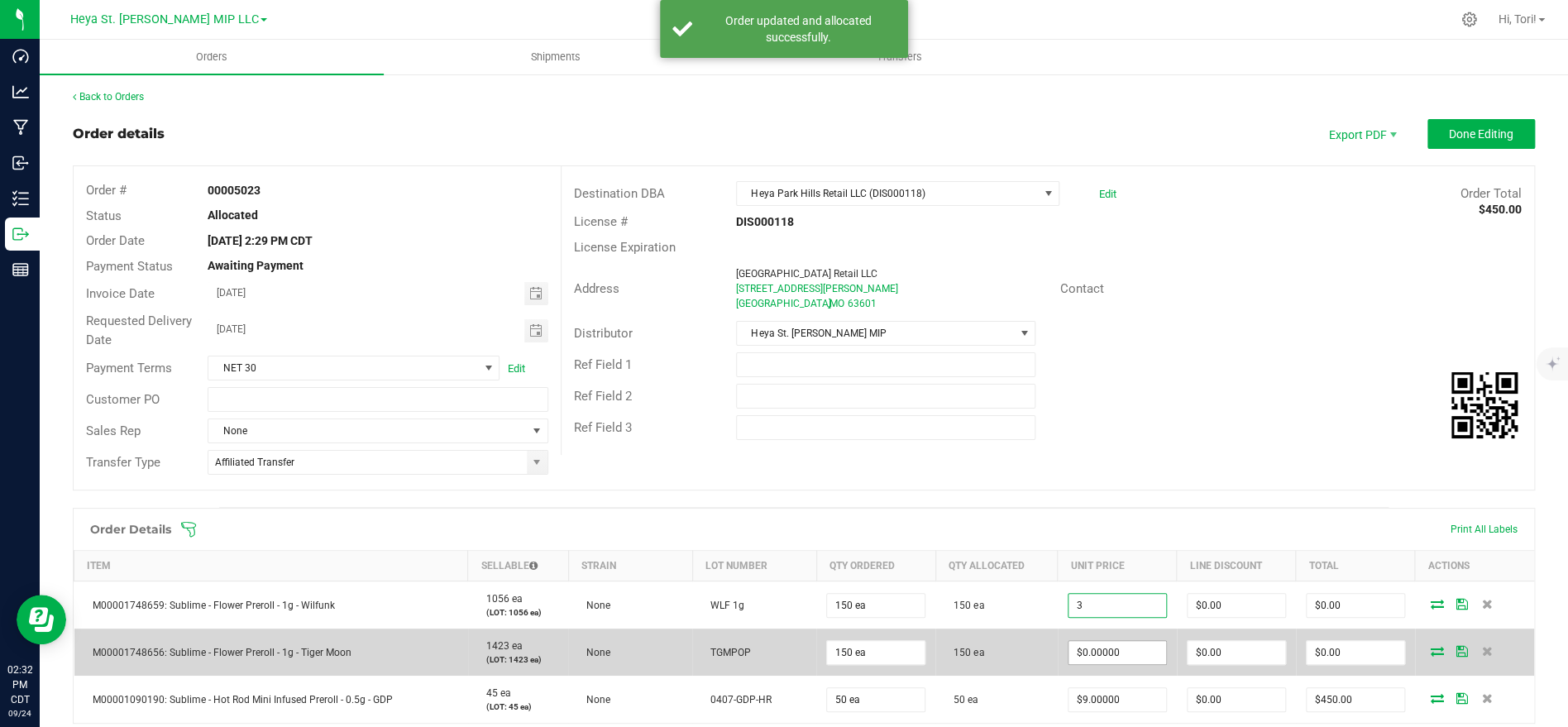
click at [1133, 656] on input "$0.00000" at bounding box center [1117, 652] width 98 height 23
type input "$3.00000"
type input "$450.00"
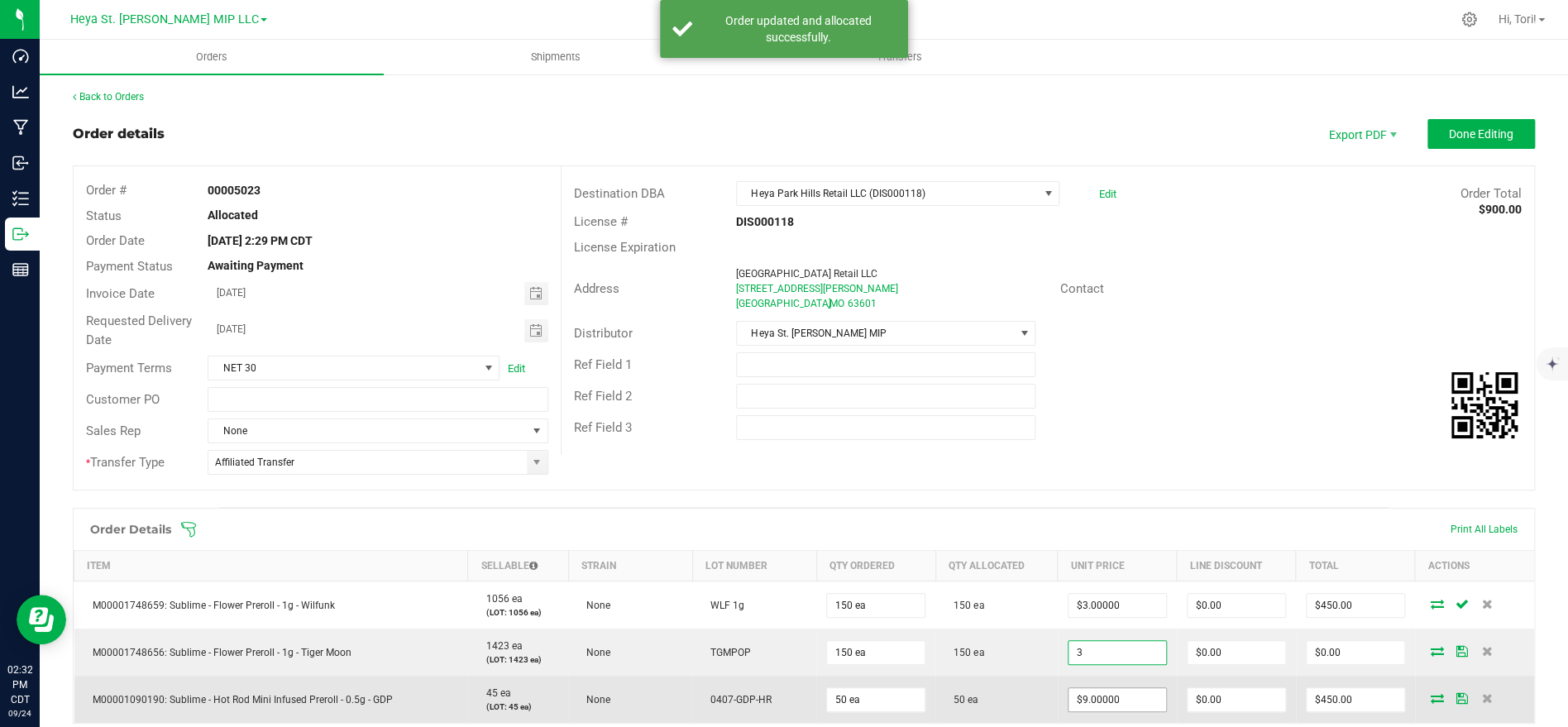
click at [1129, 694] on input "$9.00000" at bounding box center [1117, 699] width 98 height 23
type input "$3.00000"
type input "$450.00"
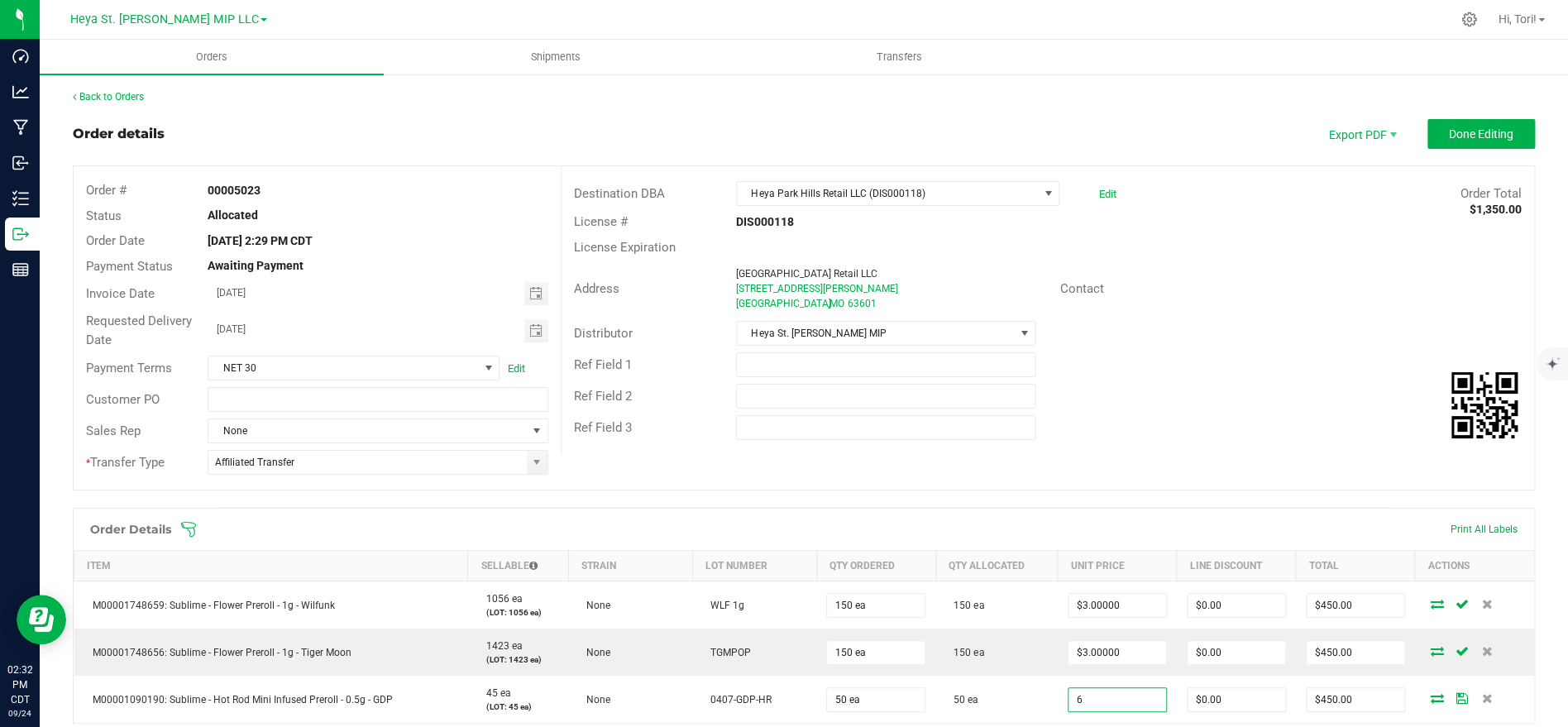
click at [1142, 465] on div "Order # 00005023 Status Allocated Order Date Sep 24, 2025 2:29 PM CDT Payment S…" at bounding box center [804, 328] width 1460 height 323
type input "$6.00000"
type input "$300.00"
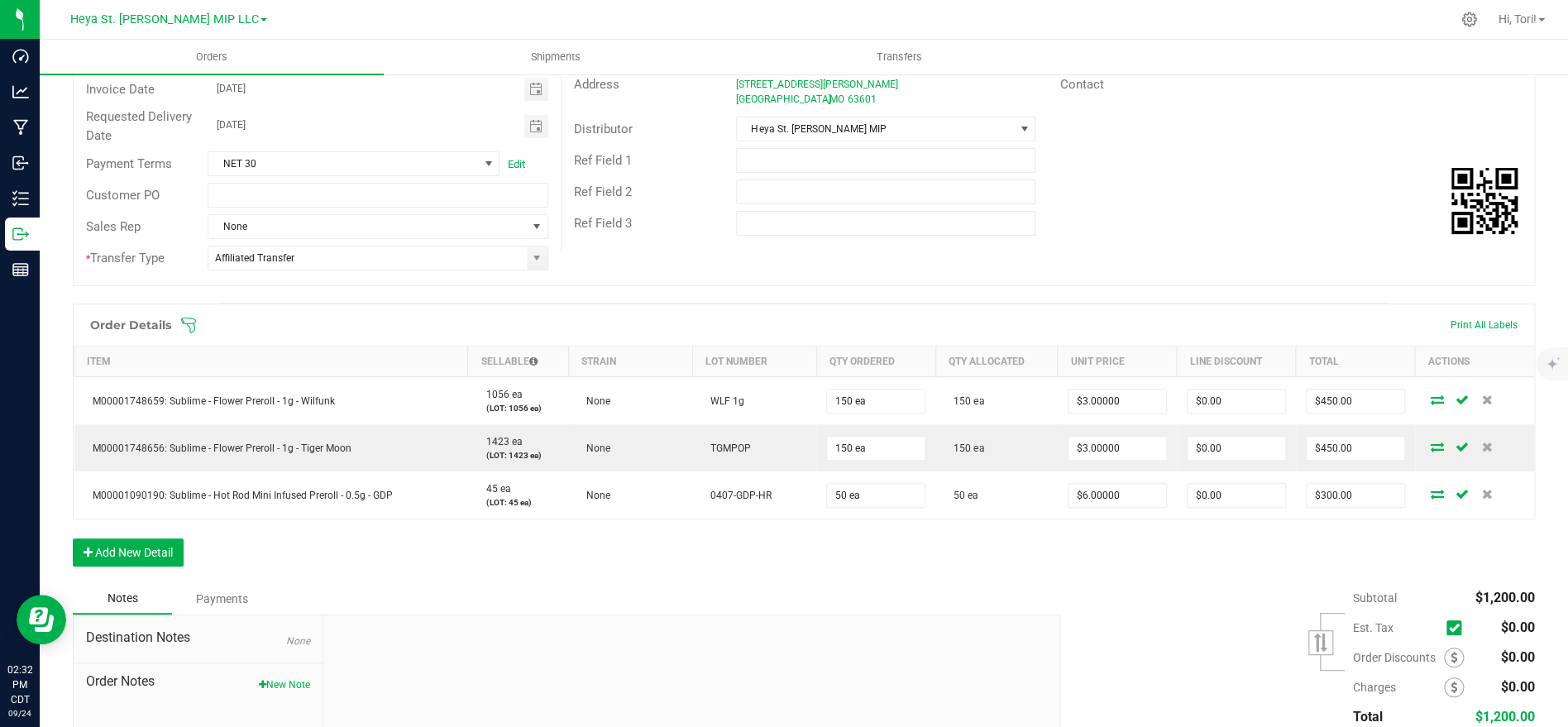
scroll to position [0, 0]
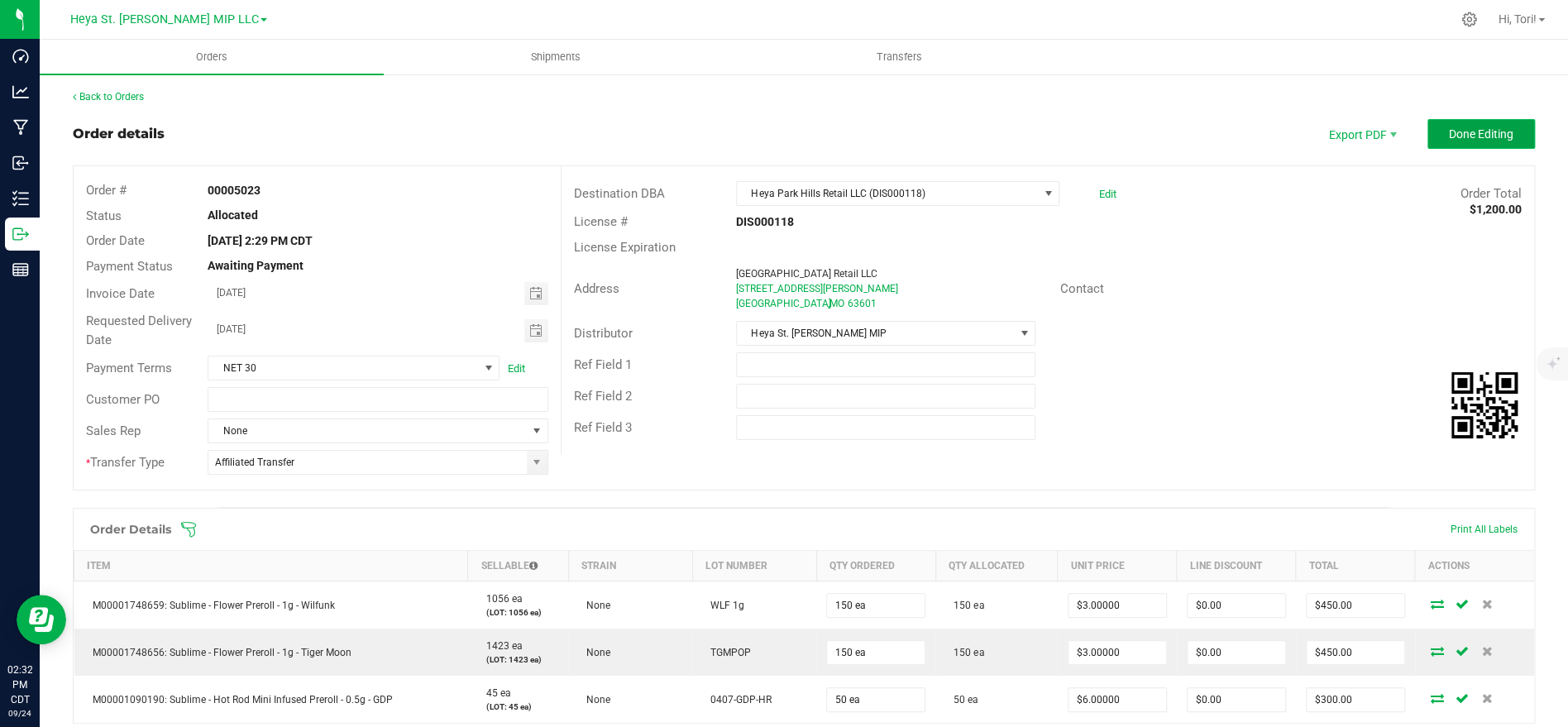
click at [1470, 130] on span "Done Editing" at bounding box center [1481, 133] width 65 height 13
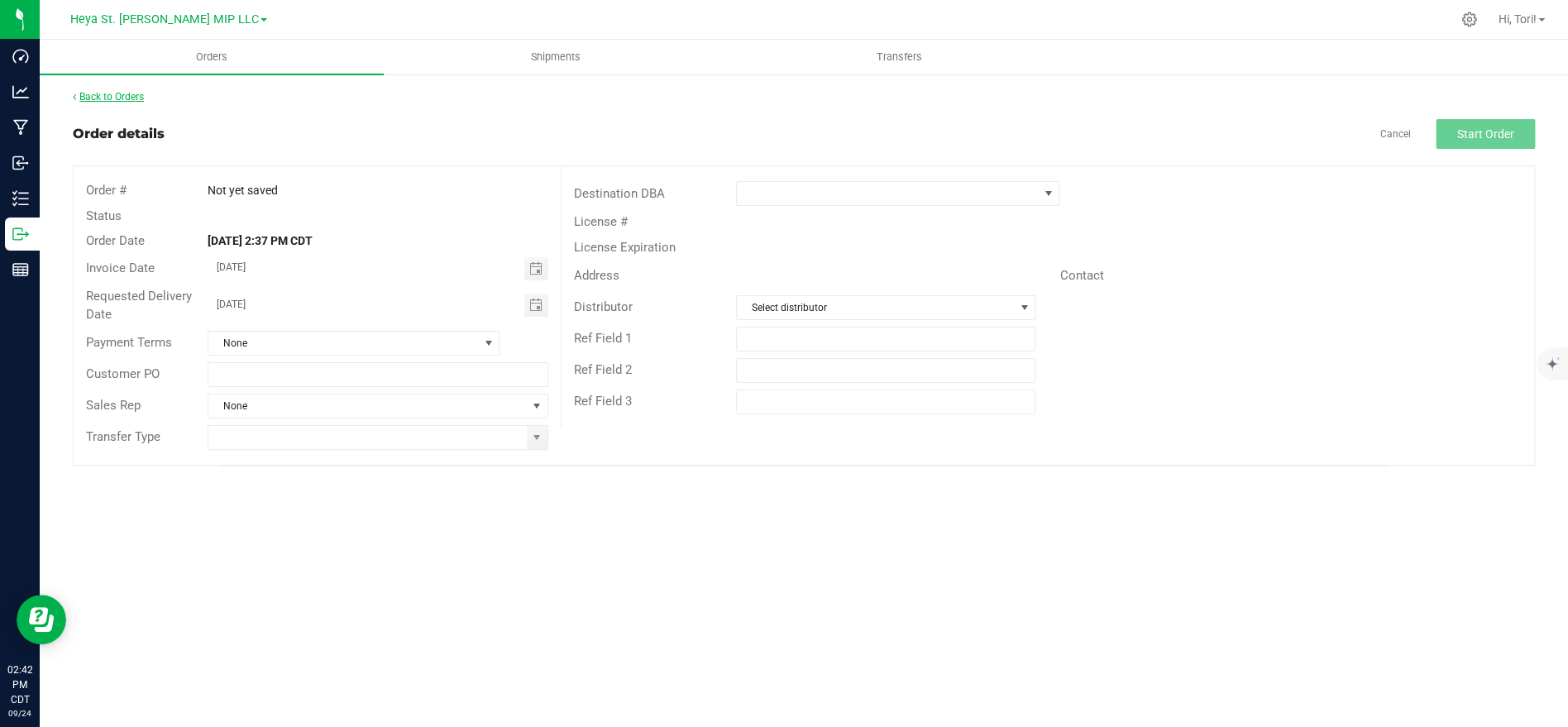
click at [136, 92] on link "Back to Orders" at bounding box center [109, 97] width 71 height 12
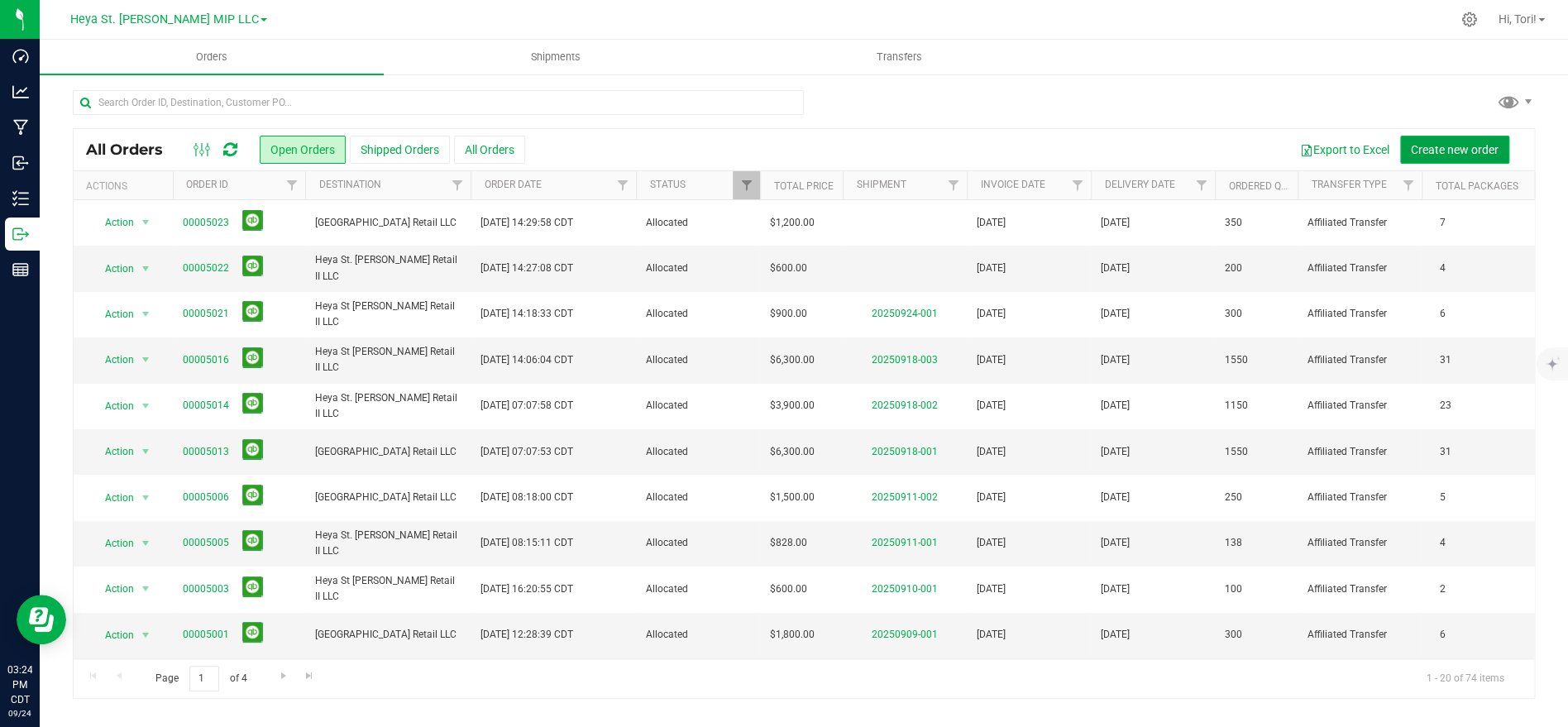
click at [1472, 153] on span "Create new order" at bounding box center [1455, 150] width 88 height 13
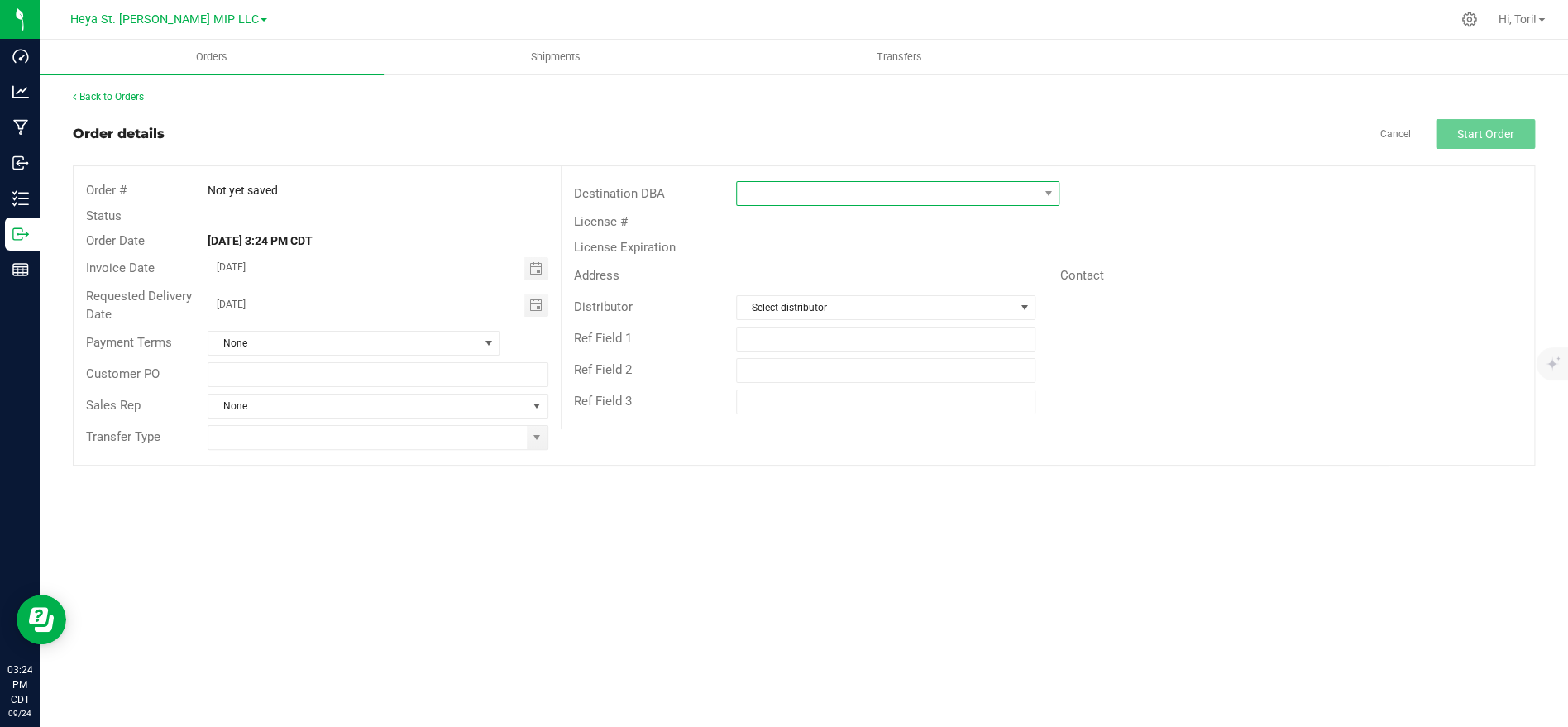
click at [763, 190] on span at bounding box center [888, 193] width 301 height 23
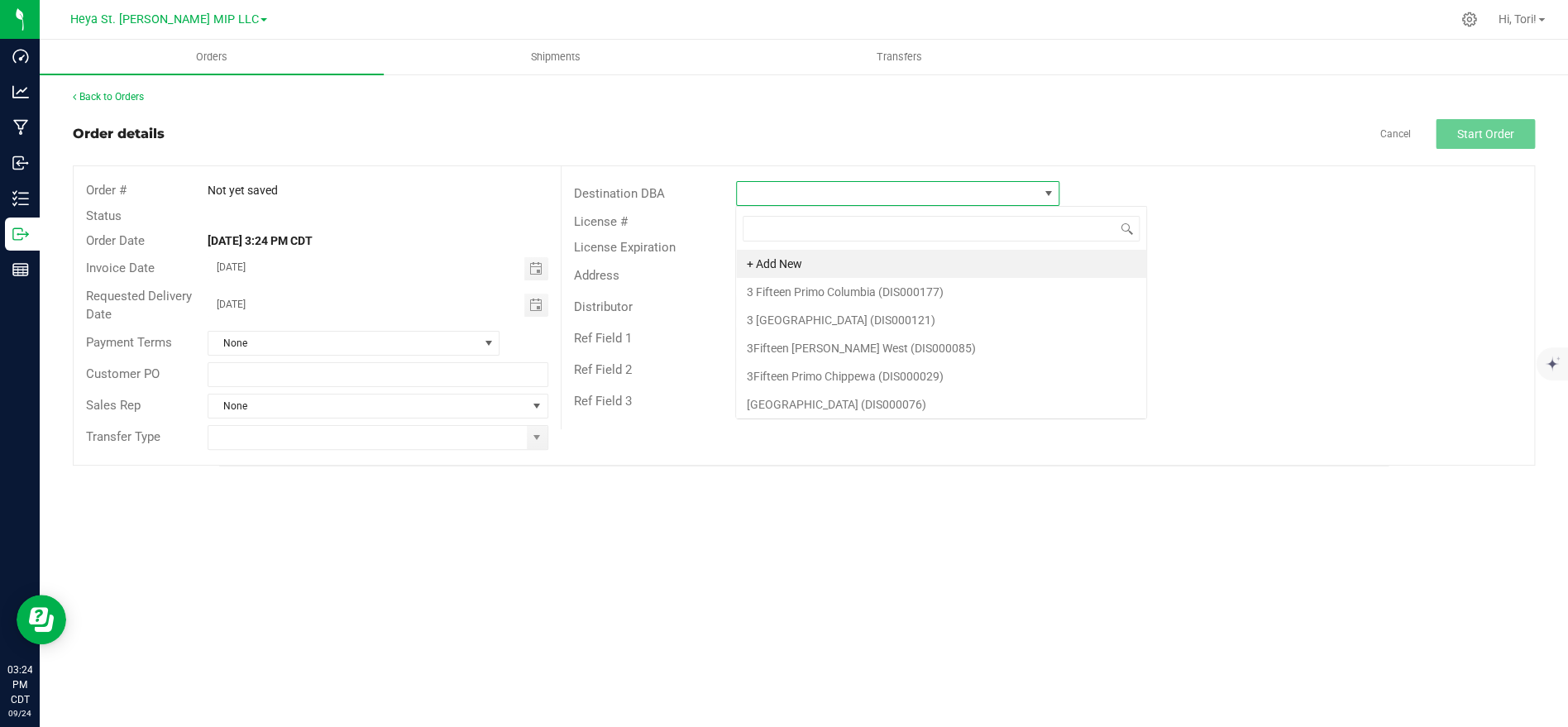
scroll to position [25, 322]
type input "BUDD"
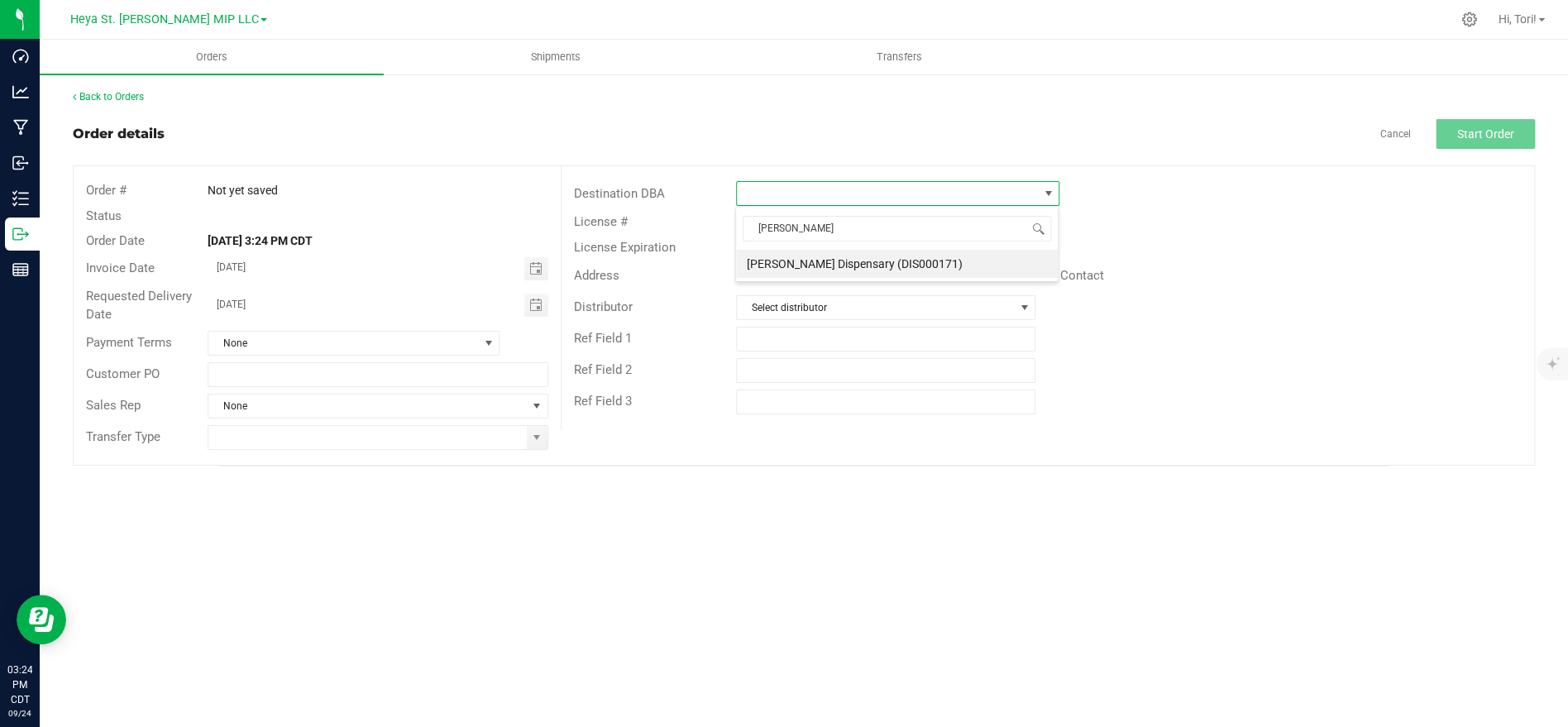
drag, startPoint x: 807, startPoint y: 261, endPoint x: 816, endPoint y: 265, distance: 9.8
click at [809, 264] on li "[PERSON_NAME] Dispensary (DIS000171)" at bounding box center [897, 263] width 321 height 28
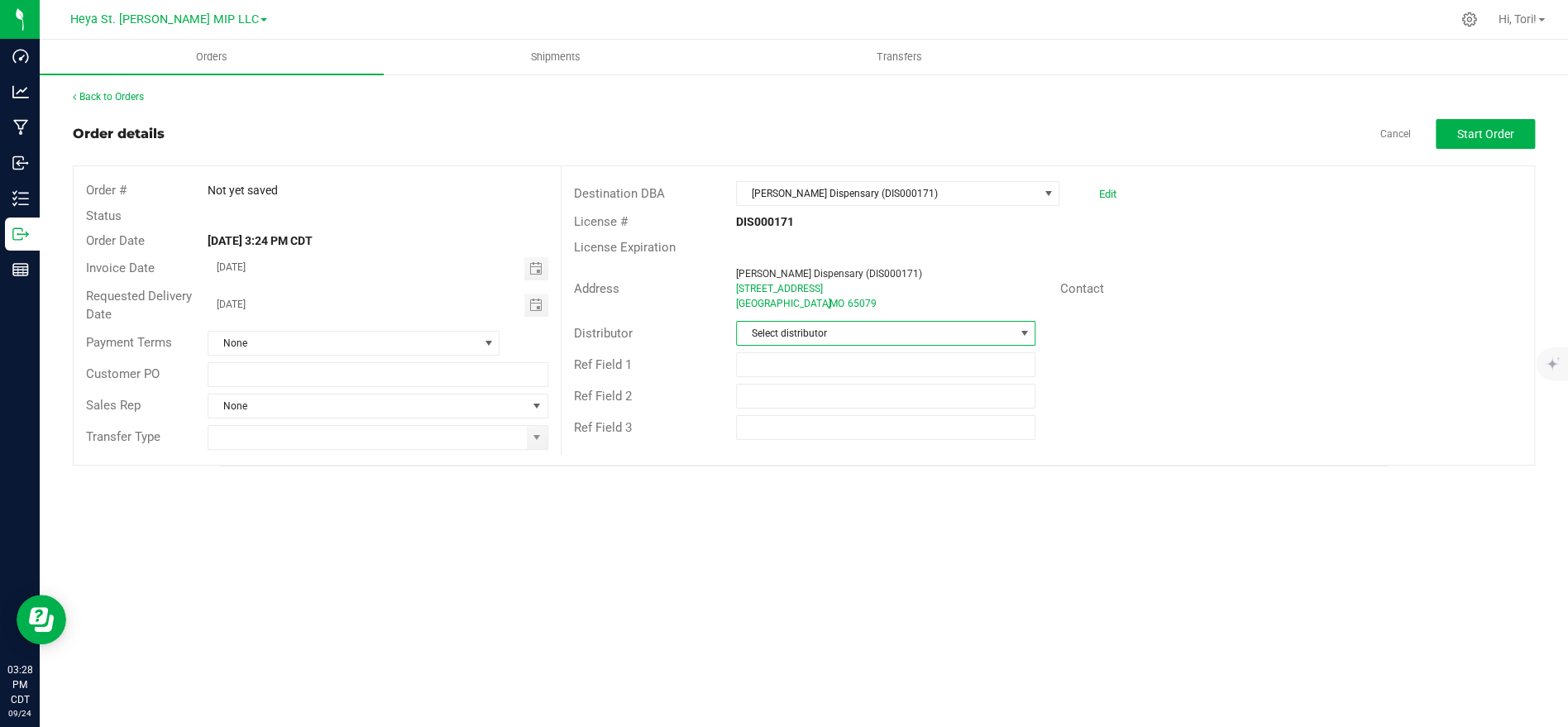
click at [854, 339] on span "Select distributor" at bounding box center [875, 332] width 277 height 23
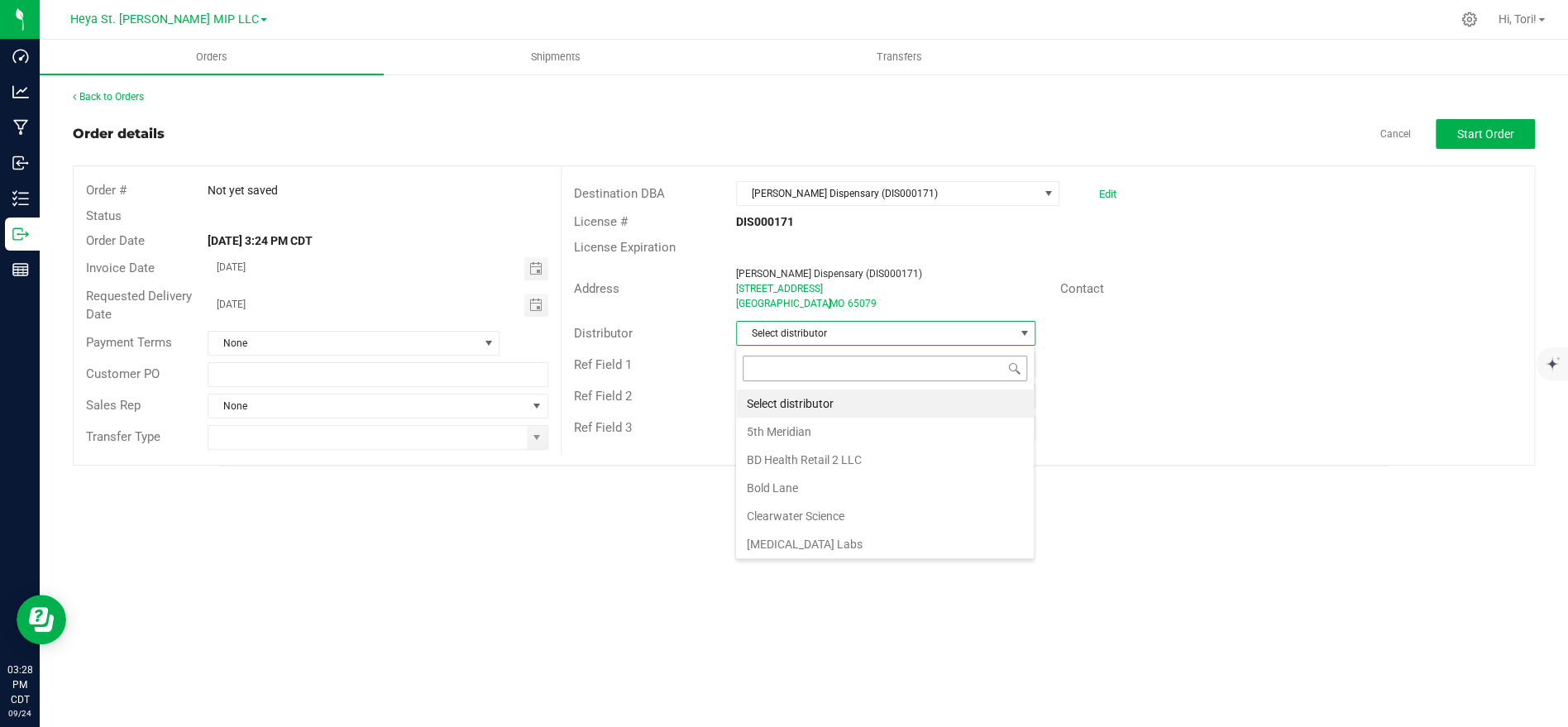
scroll to position [25, 299]
click at [839, 363] on input at bounding box center [885, 368] width 285 height 26
type input "heya"
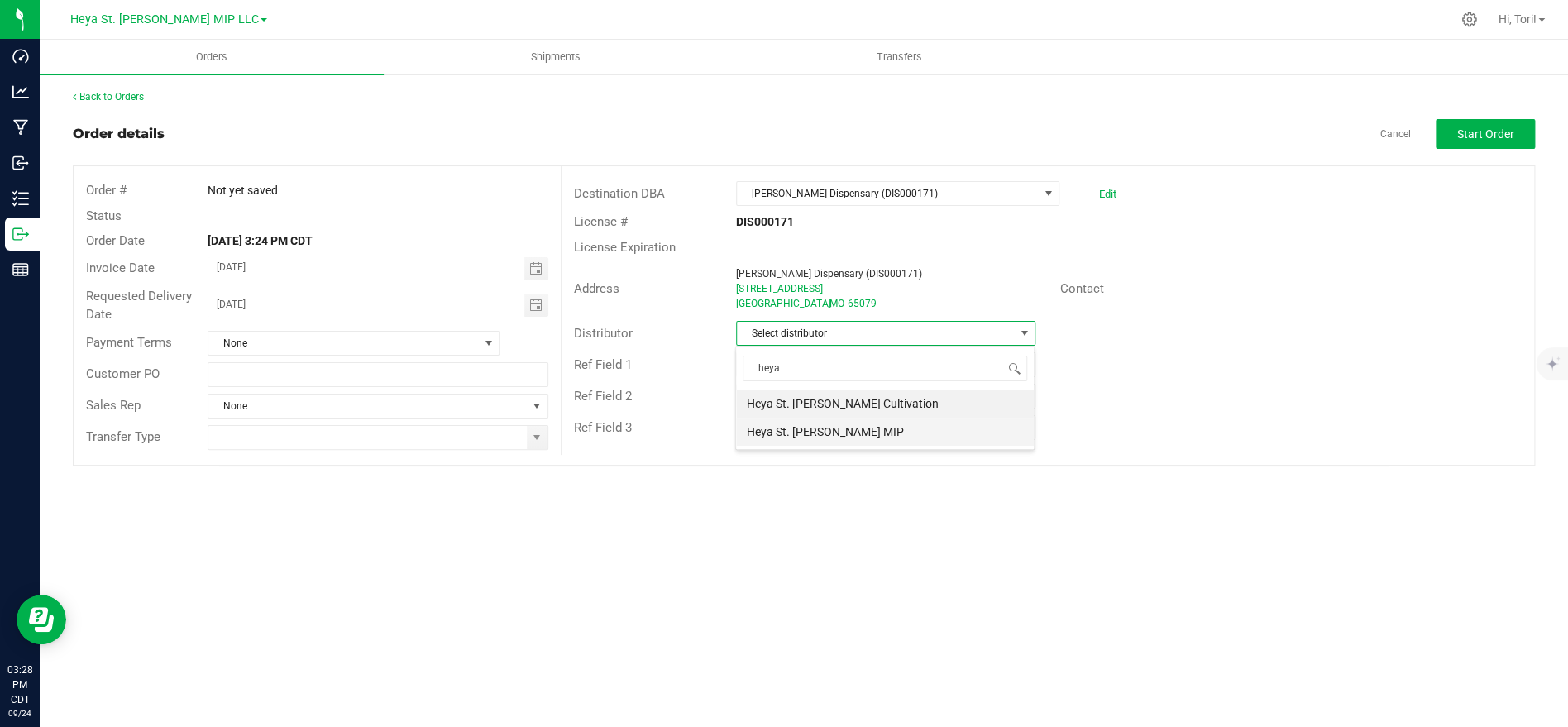
click at [839, 427] on li "Heya St. [PERSON_NAME] MIP" at bounding box center [885, 431] width 298 height 28
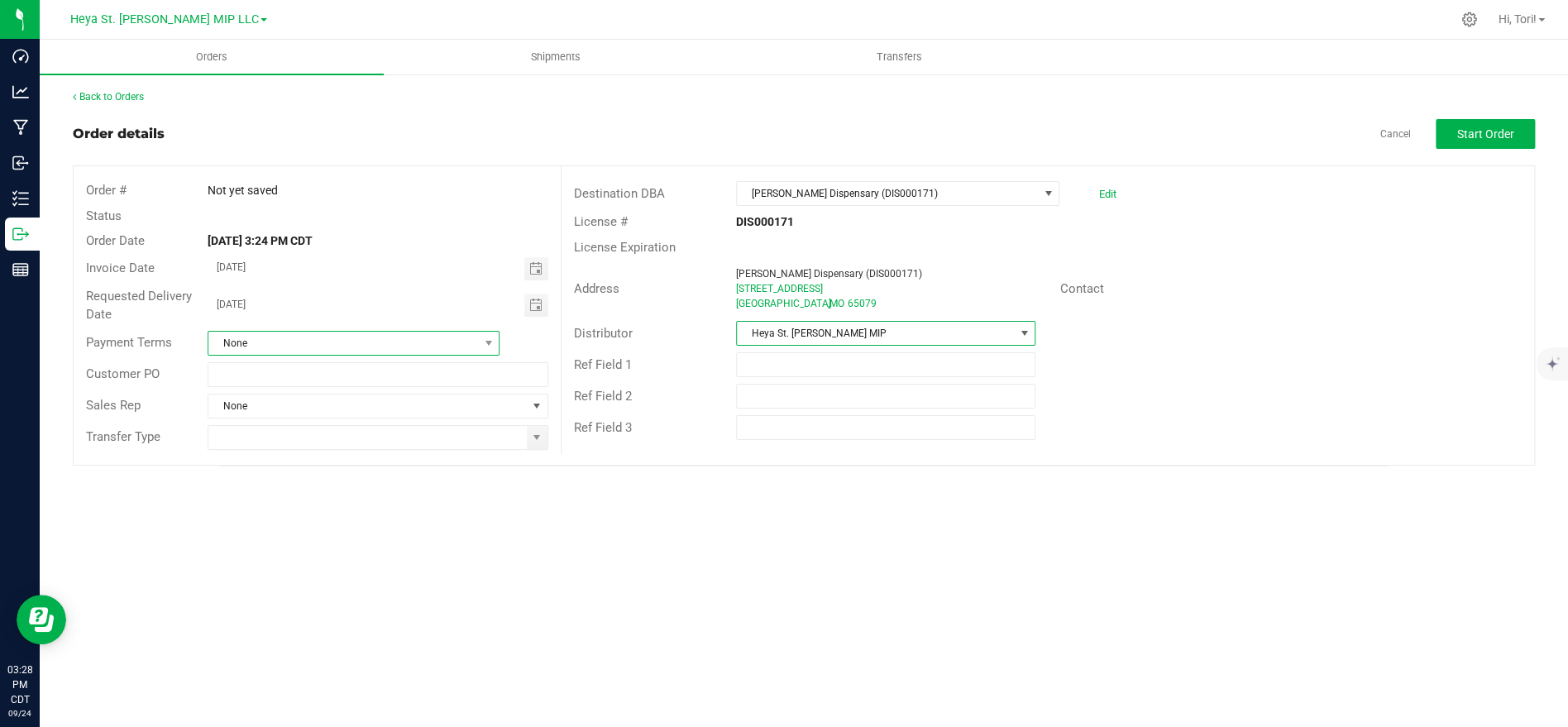
click at [456, 345] on span "None" at bounding box center [342, 342] width 269 height 23
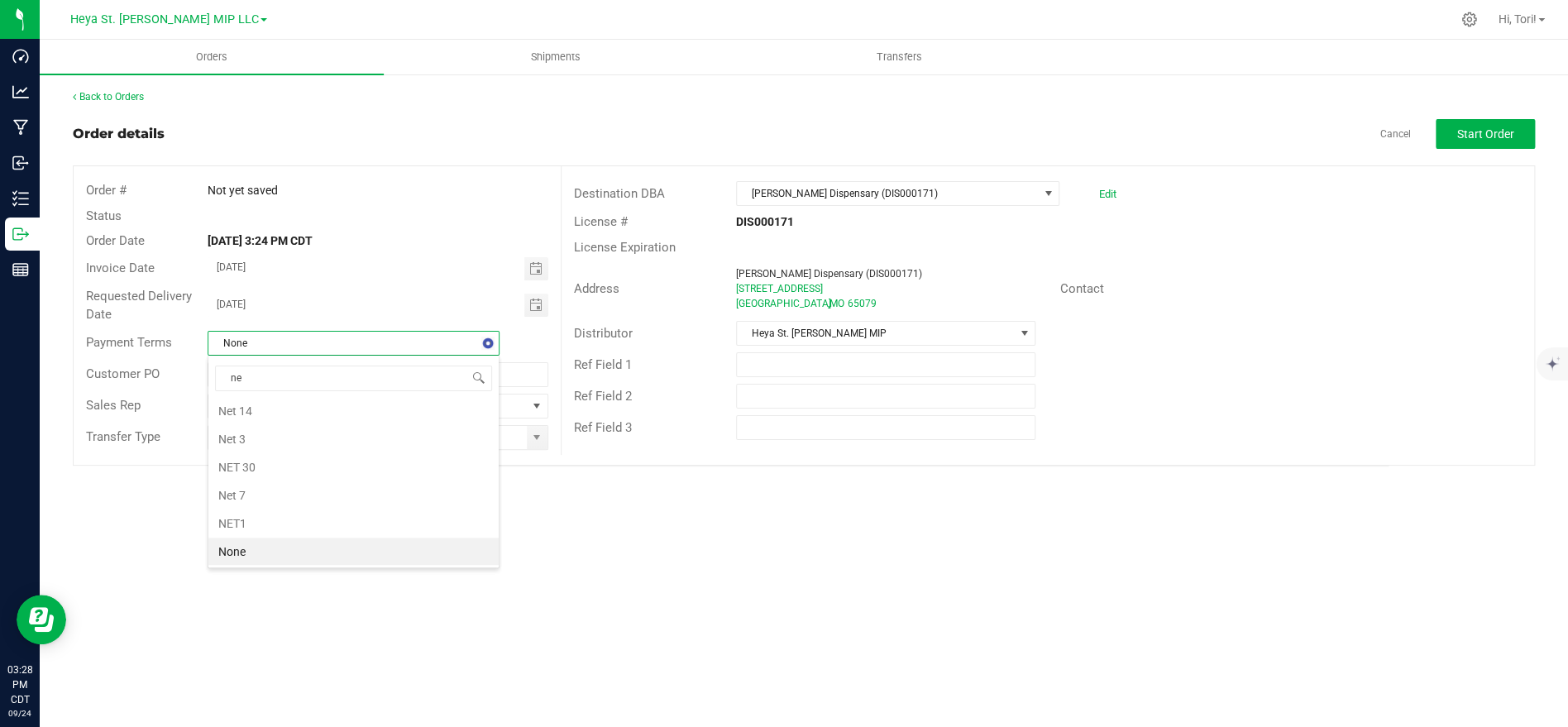
type input "net"
click at [323, 548] on li "NET 30" at bounding box center [353, 553] width 290 height 28
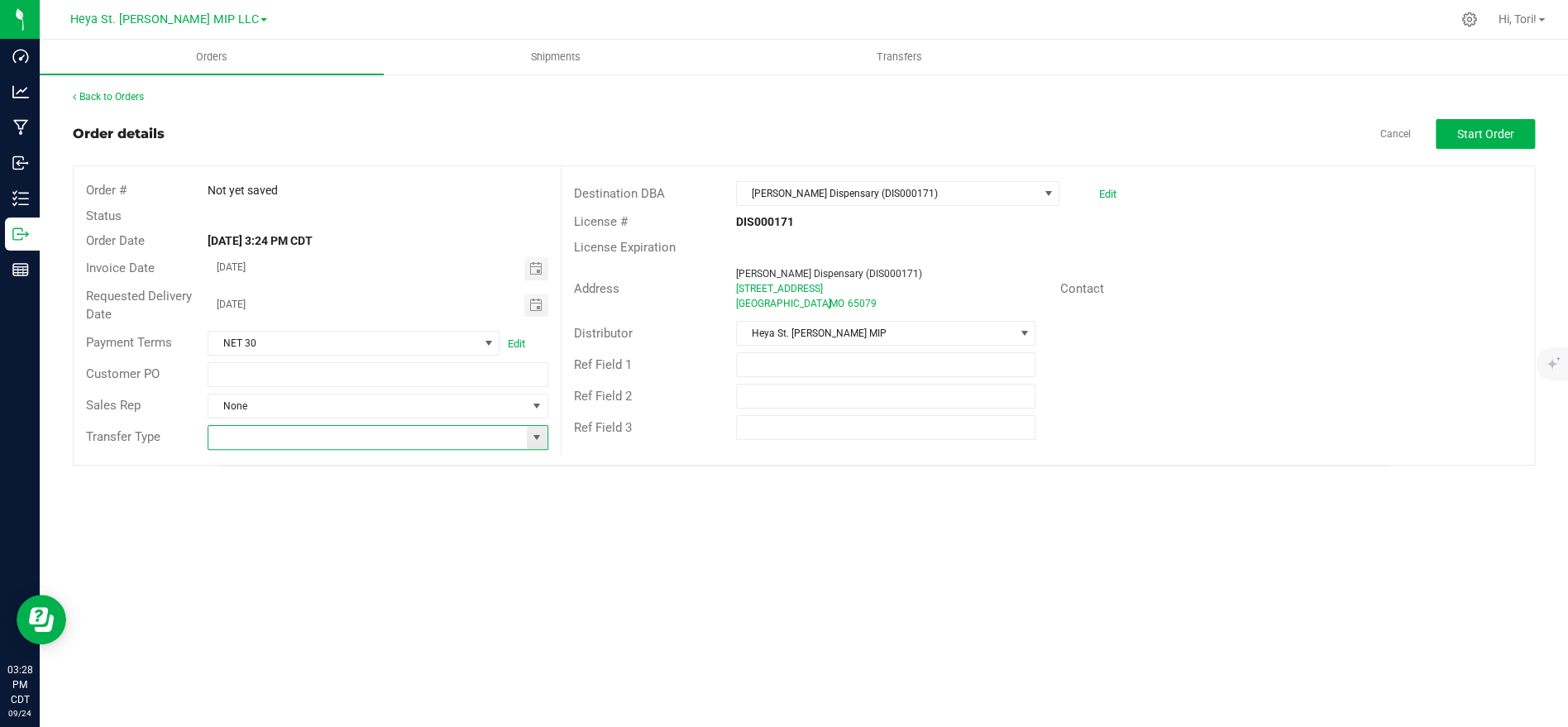
click at [314, 437] on input at bounding box center [367, 437] width 318 height 23
click at [334, 518] on li "Unaffiliated Transfer" at bounding box center [377, 523] width 338 height 28
click at [532, 302] on span "Toggle calendar" at bounding box center [535, 305] width 13 height 13
type input "Unaffiliated Transfer"
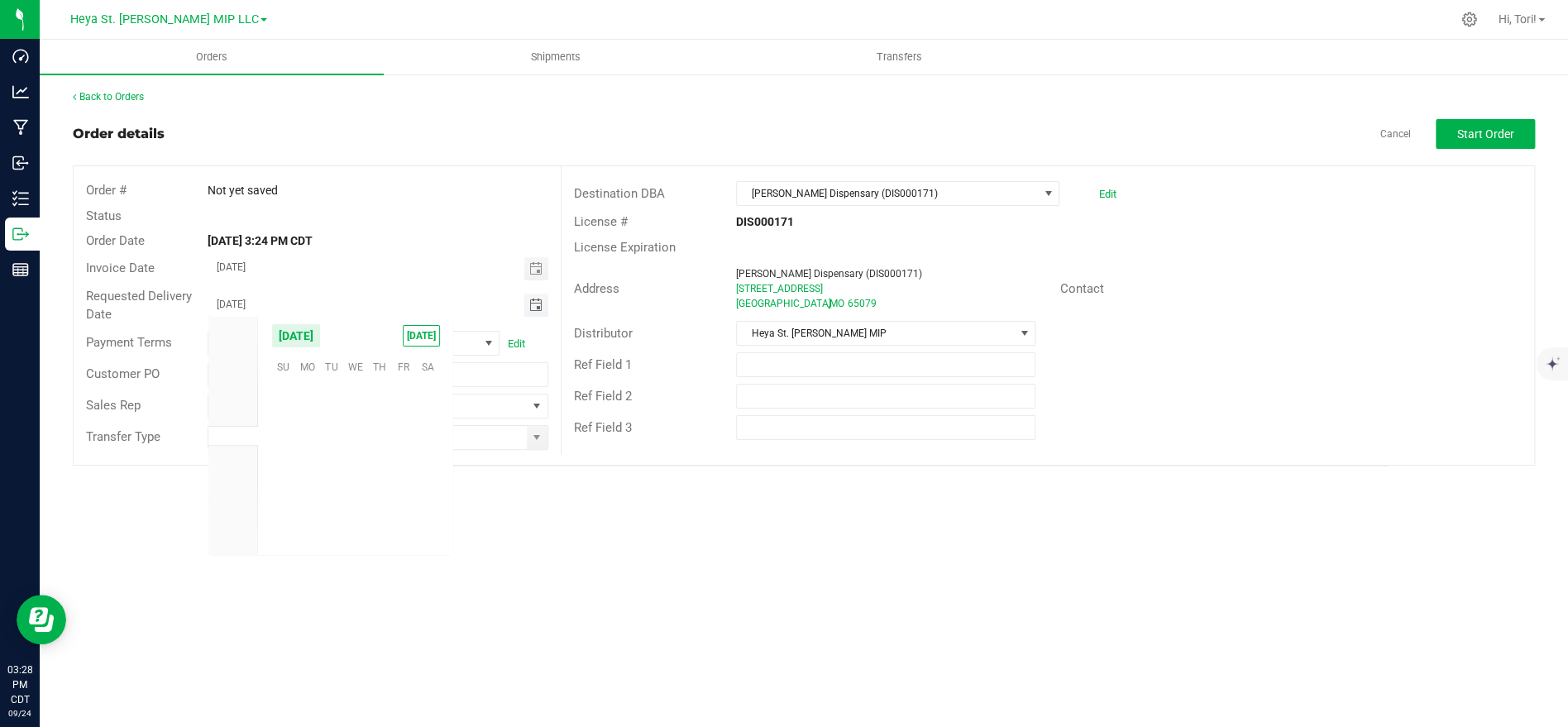
scroll to position [268139, 0]
click at [489, 491] on div "Orders Shipments Transfers Back to Orders Order details Cancel Start Order Orde…" at bounding box center [803, 383] width 1528 height 688
click at [546, 272] on span "Toggle calendar" at bounding box center [536, 269] width 24 height 23
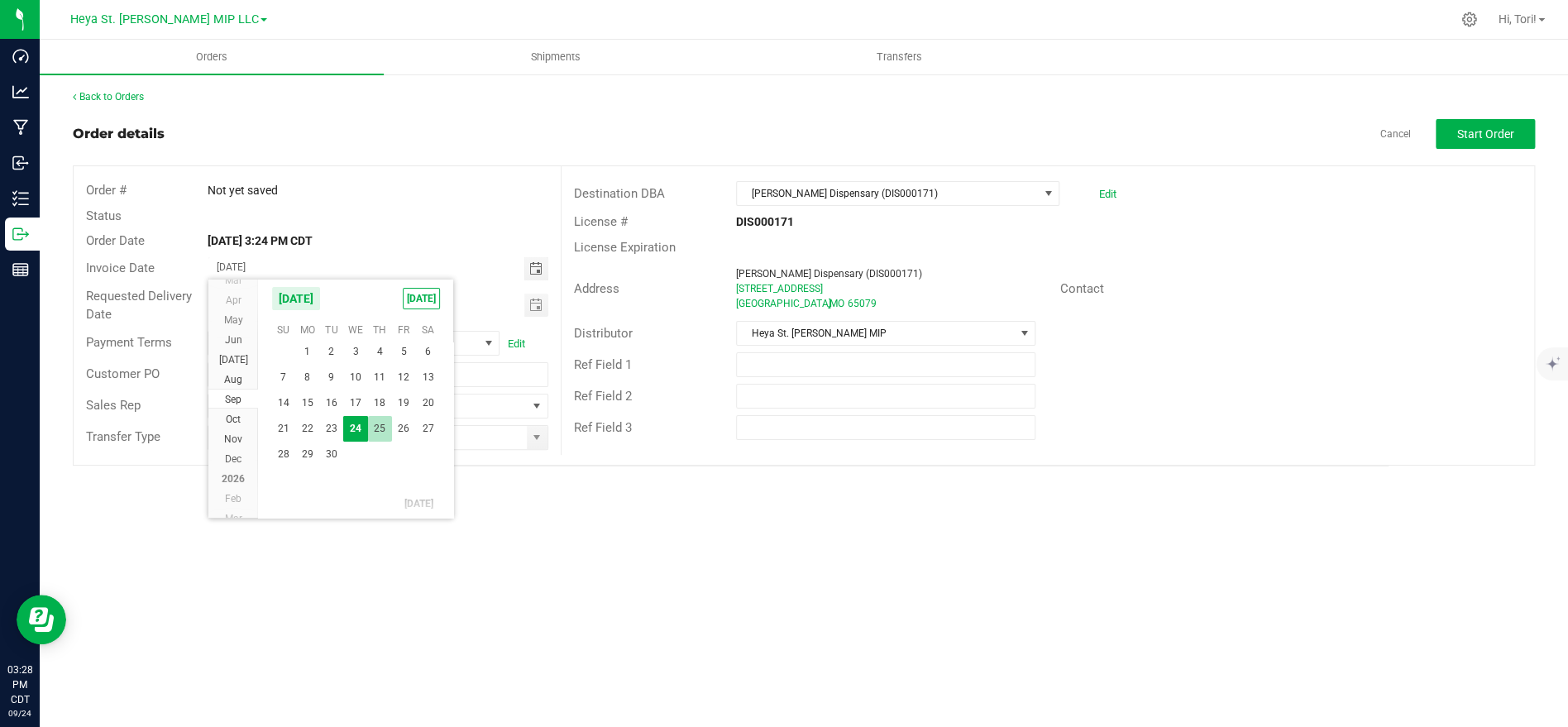
click at [381, 433] on span "25" at bounding box center [380, 428] width 24 height 26
type input "[DATE]"
click at [1479, 135] on span "Start Order" at bounding box center [1486, 133] width 57 height 13
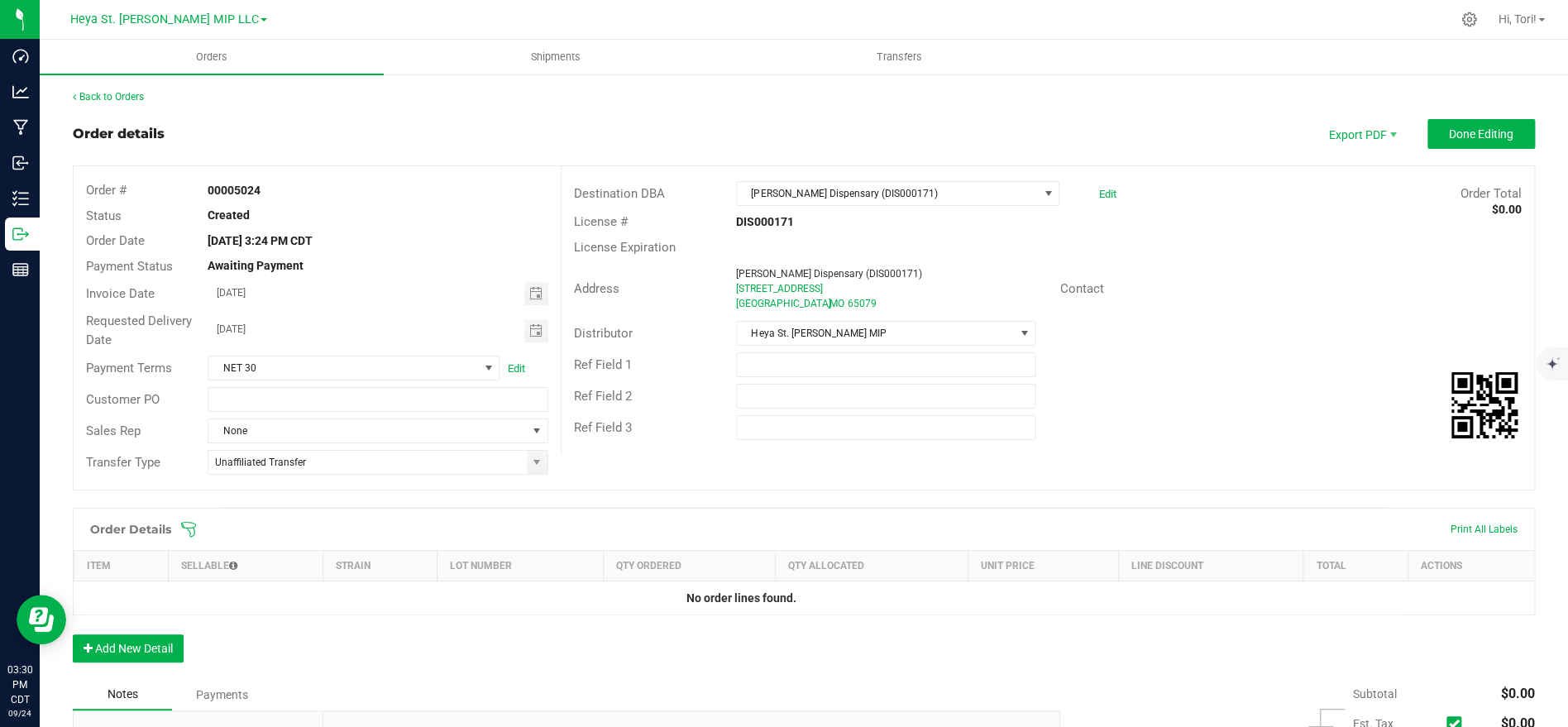
click at [194, 532] on icon at bounding box center [188, 529] width 16 height 16
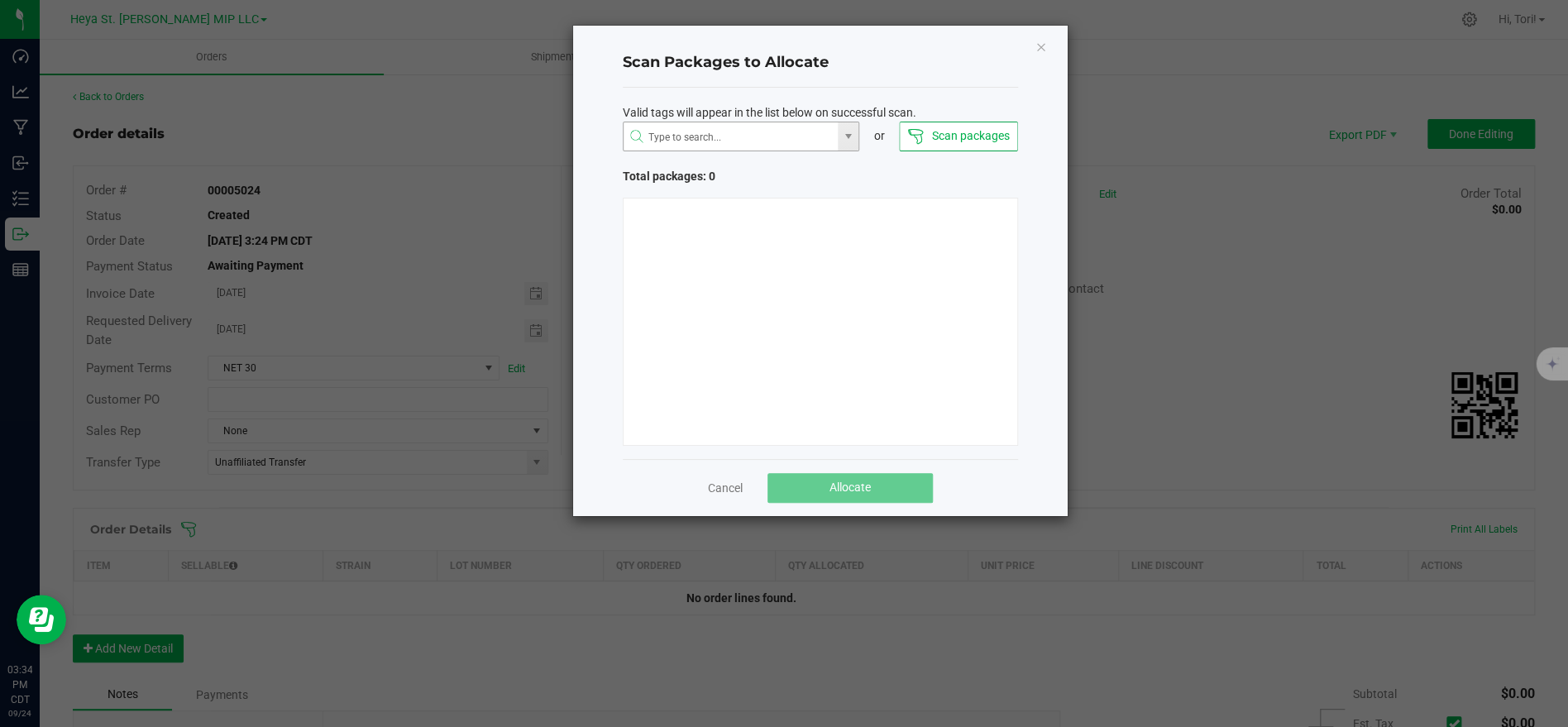
click at [784, 121] on span at bounding box center [742, 136] width 237 height 30
click at [774, 139] on input "NO DATA FOUND" at bounding box center [731, 137] width 215 height 30
click at [759, 164] on li "1A40C03000009CD000009911" at bounding box center [741, 168] width 236 height 28
type input "1A40C03000009CD000009911"
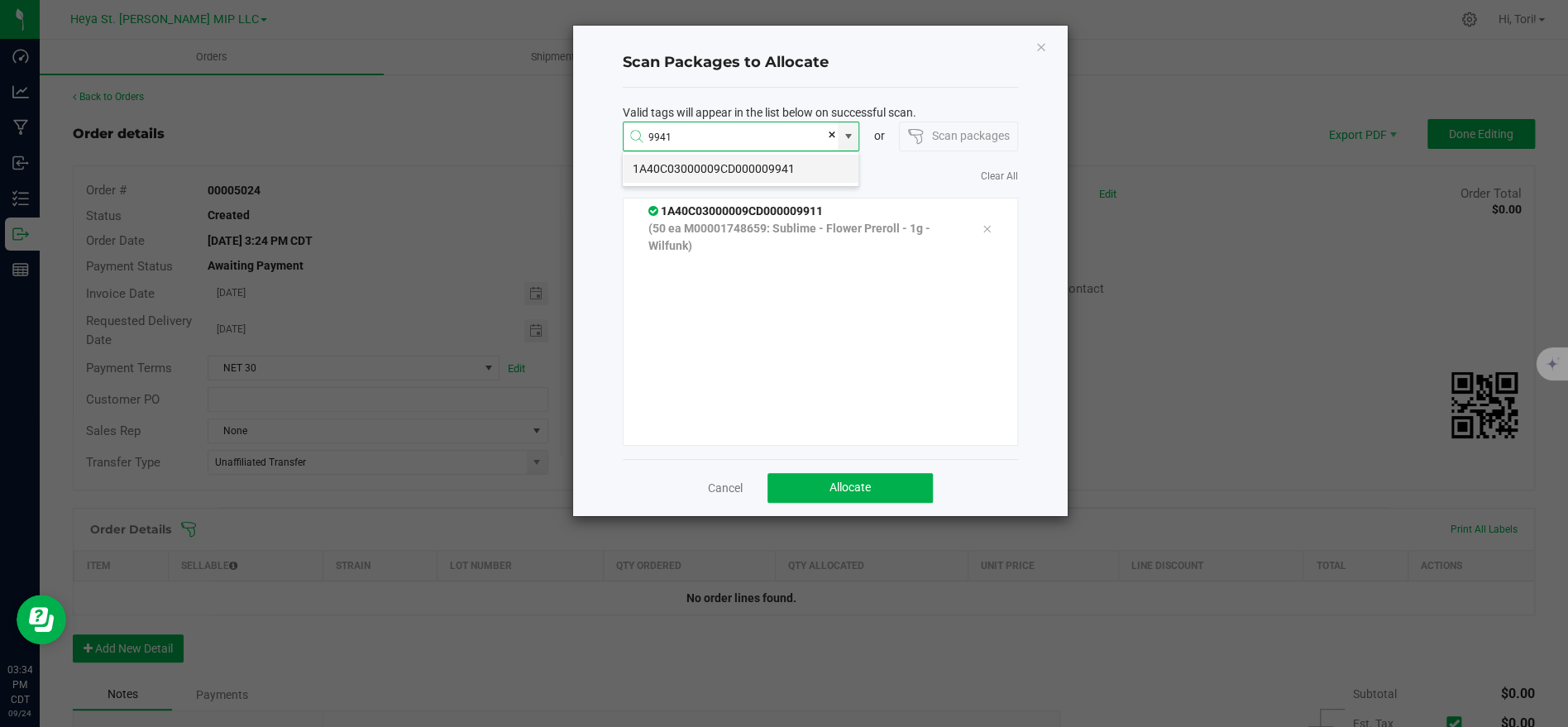
click at [756, 173] on li "1A40C03000009CD000009941" at bounding box center [741, 168] width 236 height 28
type input "1A40C03000009CD000009941"
type input "-"
click at [758, 164] on li "1A40C03000009CD000009918" at bounding box center [741, 168] width 236 height 28
type input "1A40C03000009CD000009918"
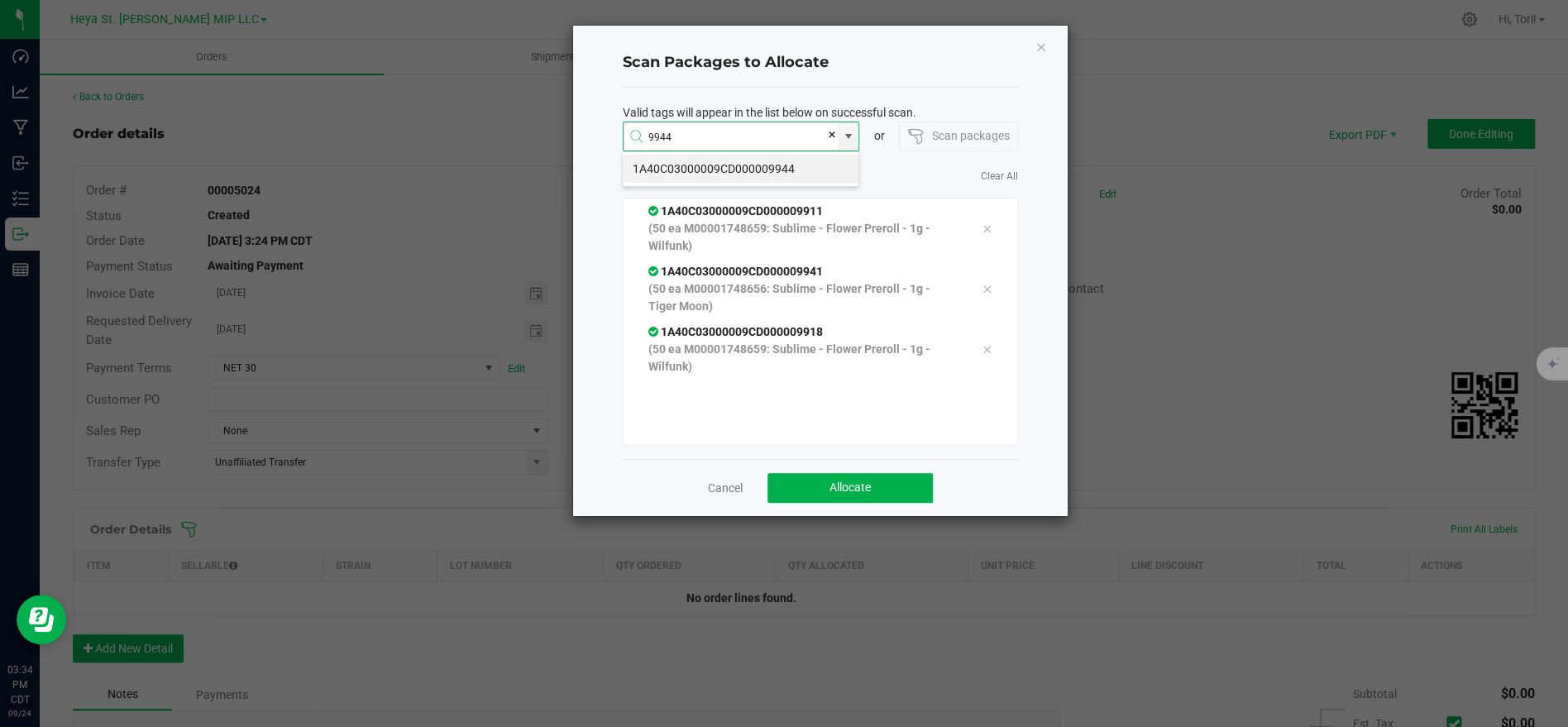
click at [748, 173] on li "1A40C03000009CD000009944" at bounding box center [741, 168] width 236 height 28
type input "1A40C03000009CD000009944"
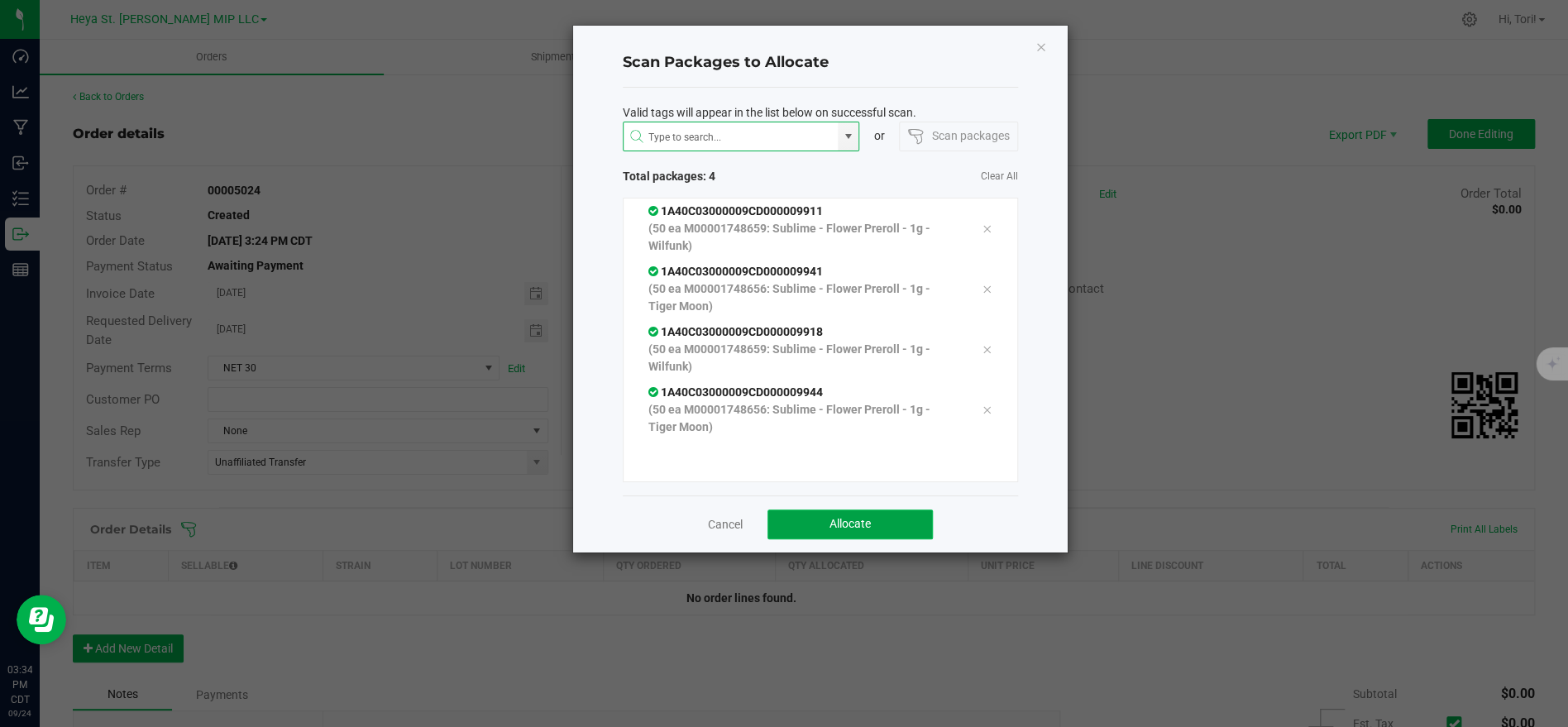
click at [858, 530] on button "Allocate" at bounding box center [849, 524] width 165 height 30
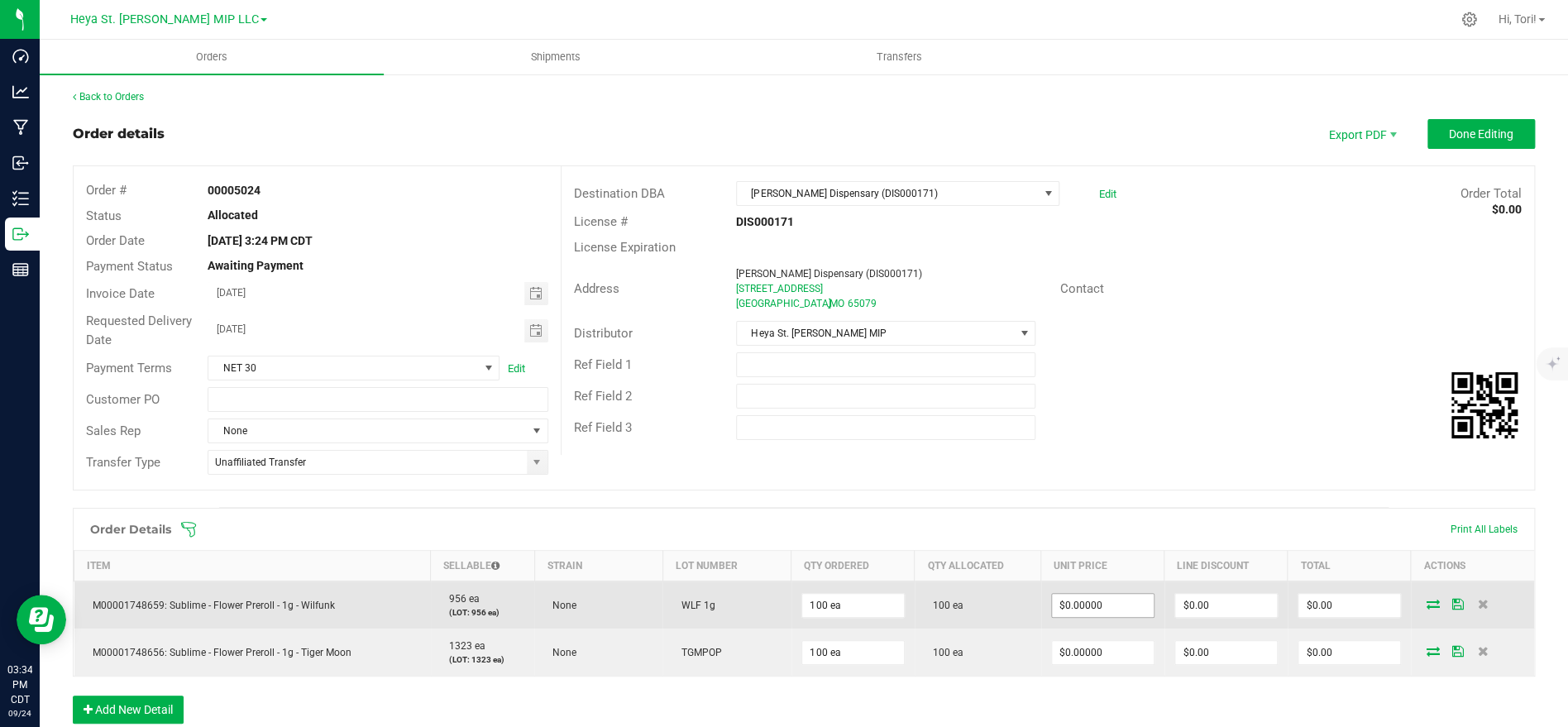
click at [1103, 600] on input "$0.00000" at bounding box center [1102, 605] width 101 height 23
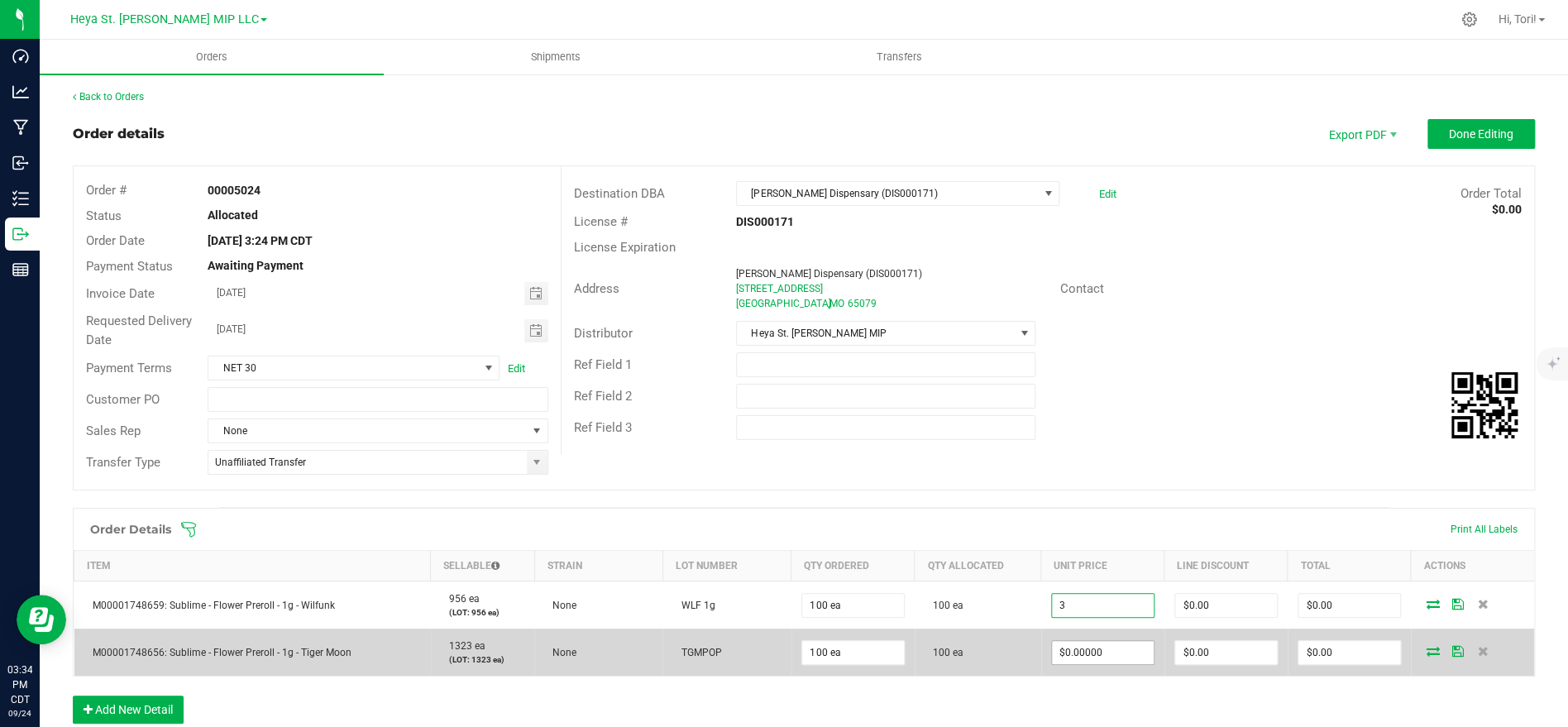
click at [1097, 654] on input "$0.00000" at bounding box center [1102, 652] width 101 height 23
type input "$3.00000"
type input "$300.00"
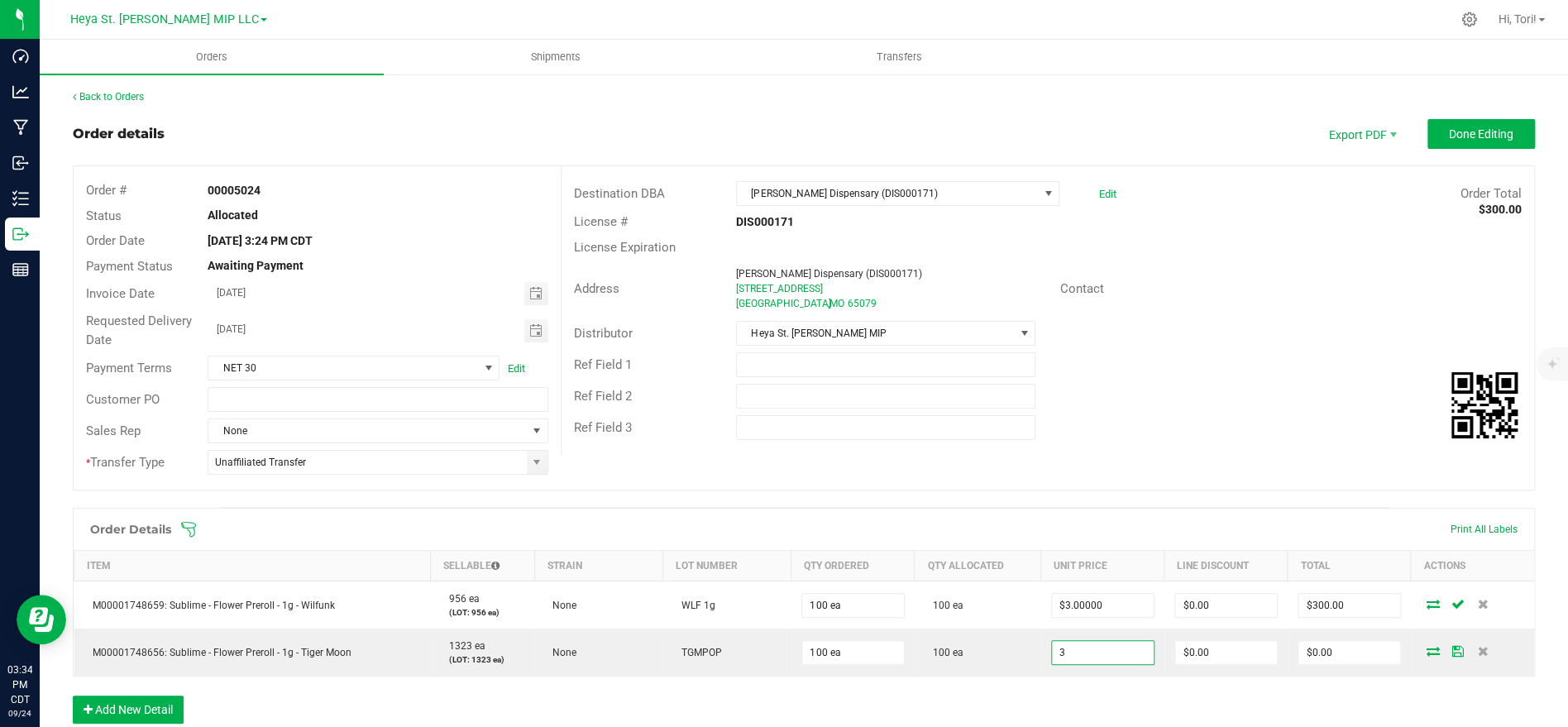
click at [1098, 680] on div "Order Details Print All Labels Item Sellable Strain Lot Number Qty Ordered Qty …" at bounding box center [804, 624] width 1462 height 232
type input "$3.00000"
type input "$300.00"
click at [1454, 127] on span "Done Editing" at bounding box center [1481, 133] width 65 height 13
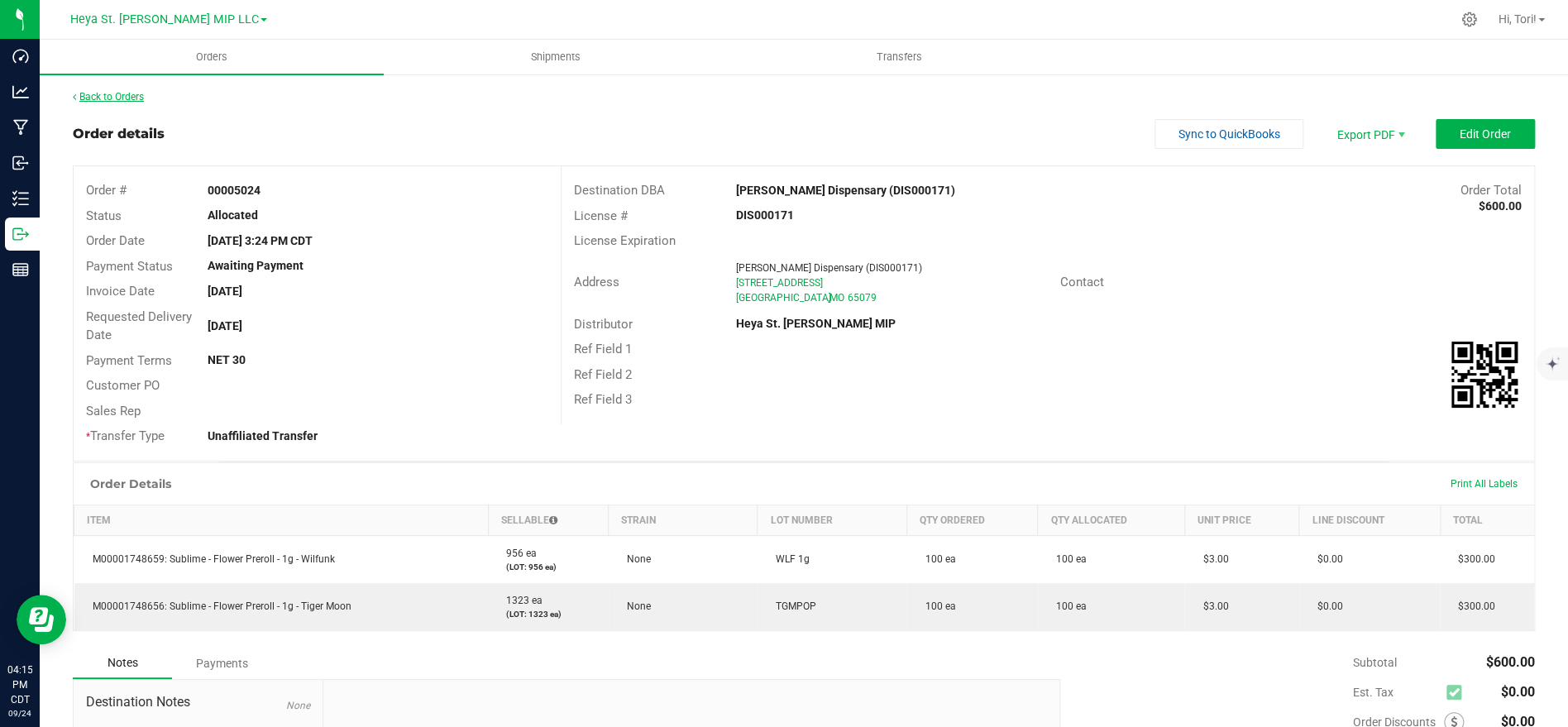
click at [110, 98] on link "Back to Orders" at bounding box center [109, 97] width 71 height 12
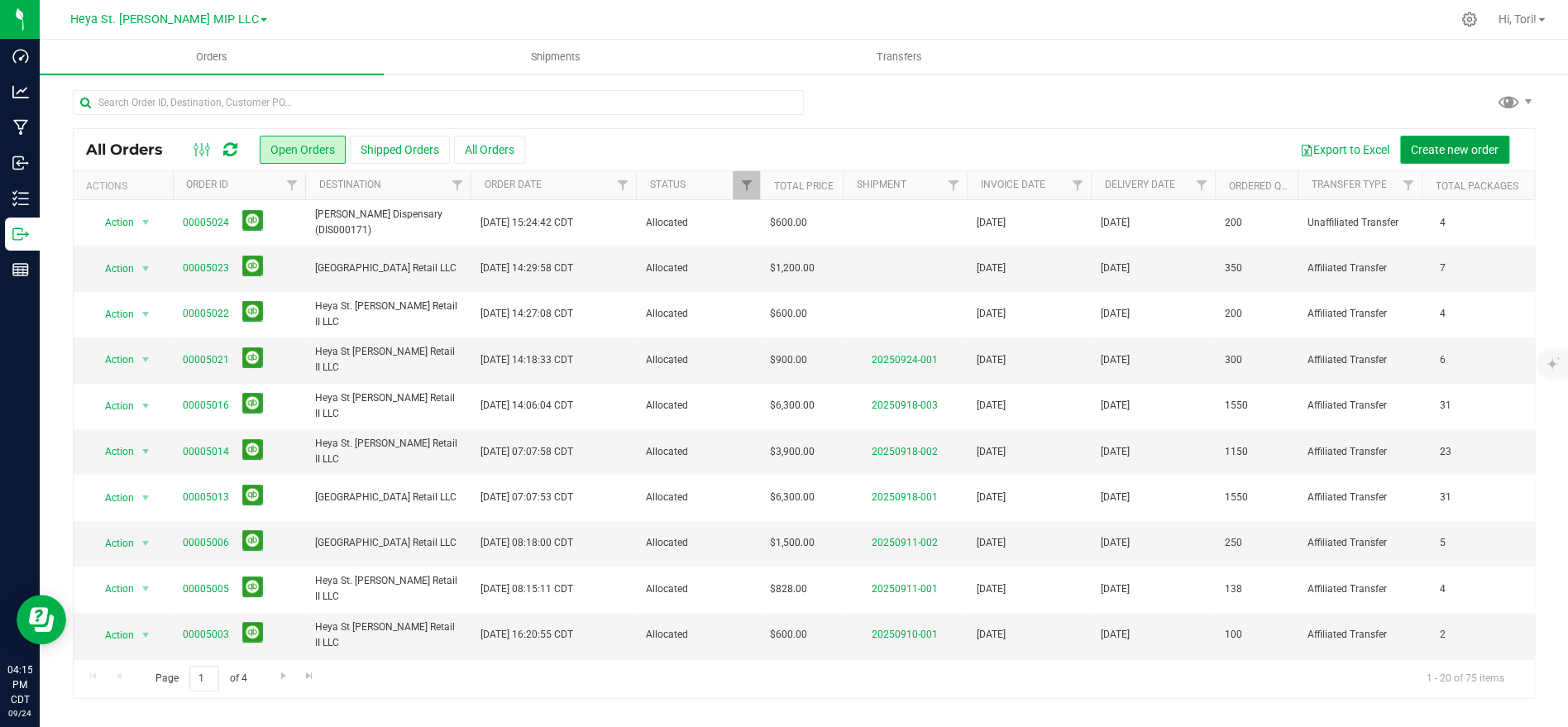
click at [1504, 146] on button "Create new order" at bounding box center [1455, 150] width 110 height 28
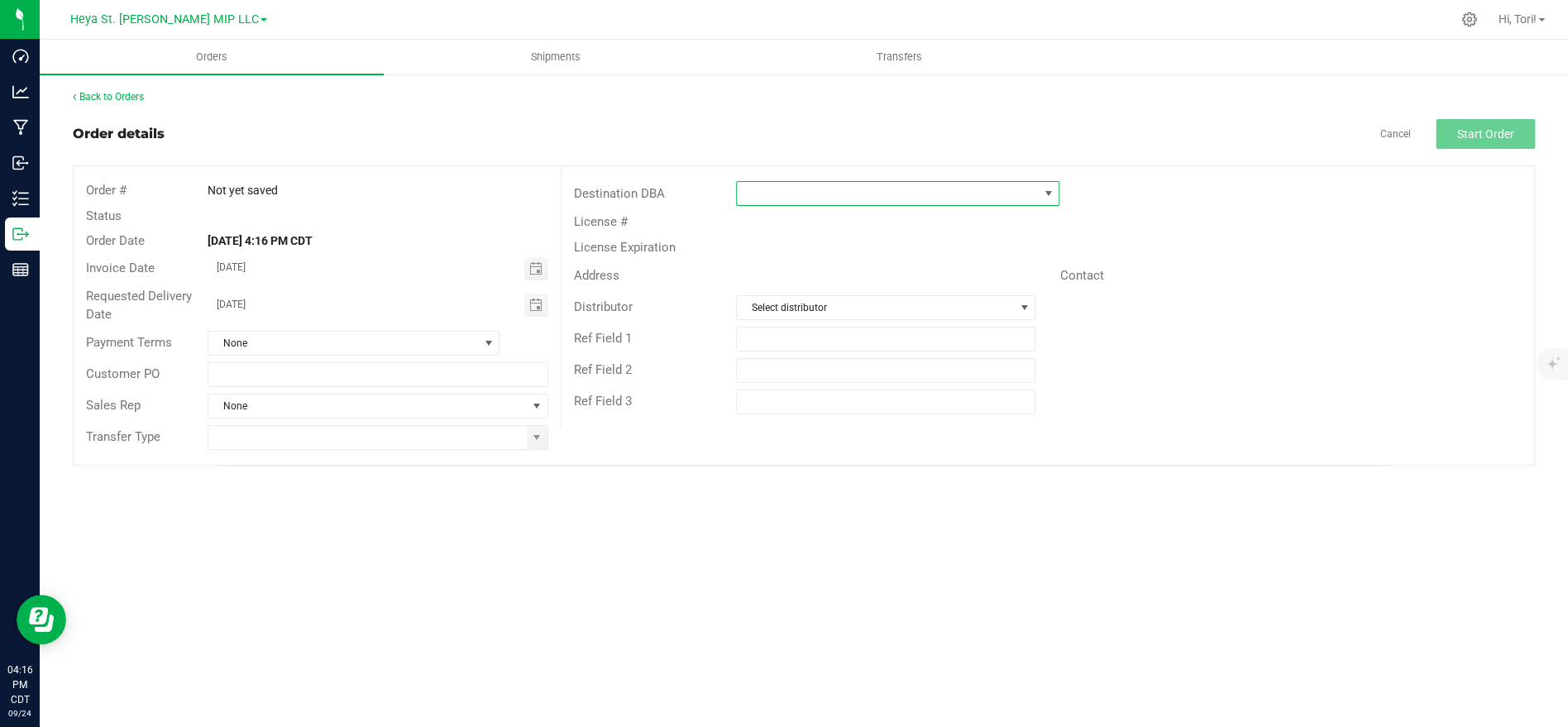
click at [980, 186] on span at bounding box center [888, 193] width 301 height 23
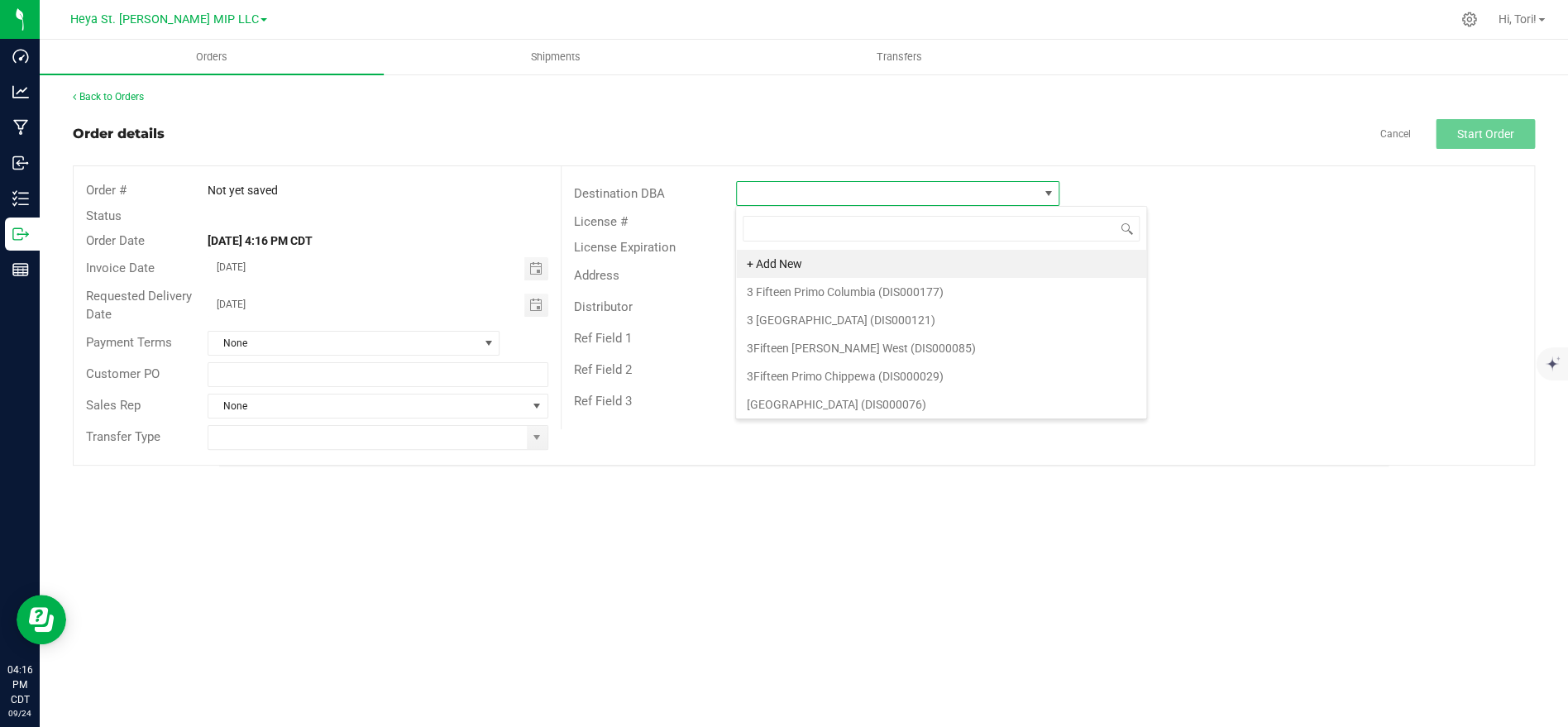
scroll to position [25, 322]
type input "heya we"
click at [863, 255] on li "Heya Wellness St. [PERSON_NAME] (DIS000020)" at bounding box center [897, 263] width 321 height 28
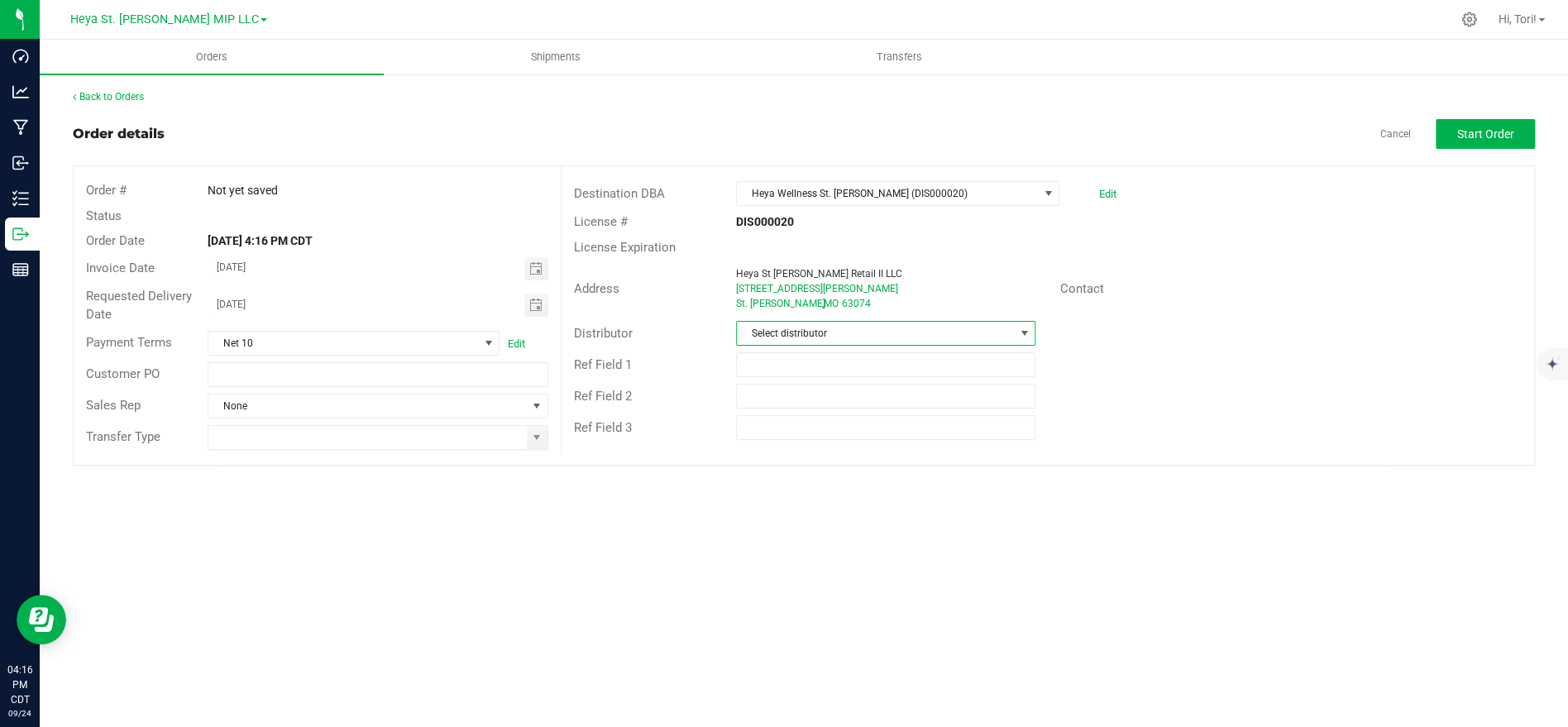
click at [845, 337] on span "Select distributor" at bounding box center [875, 332] width 277 height 23
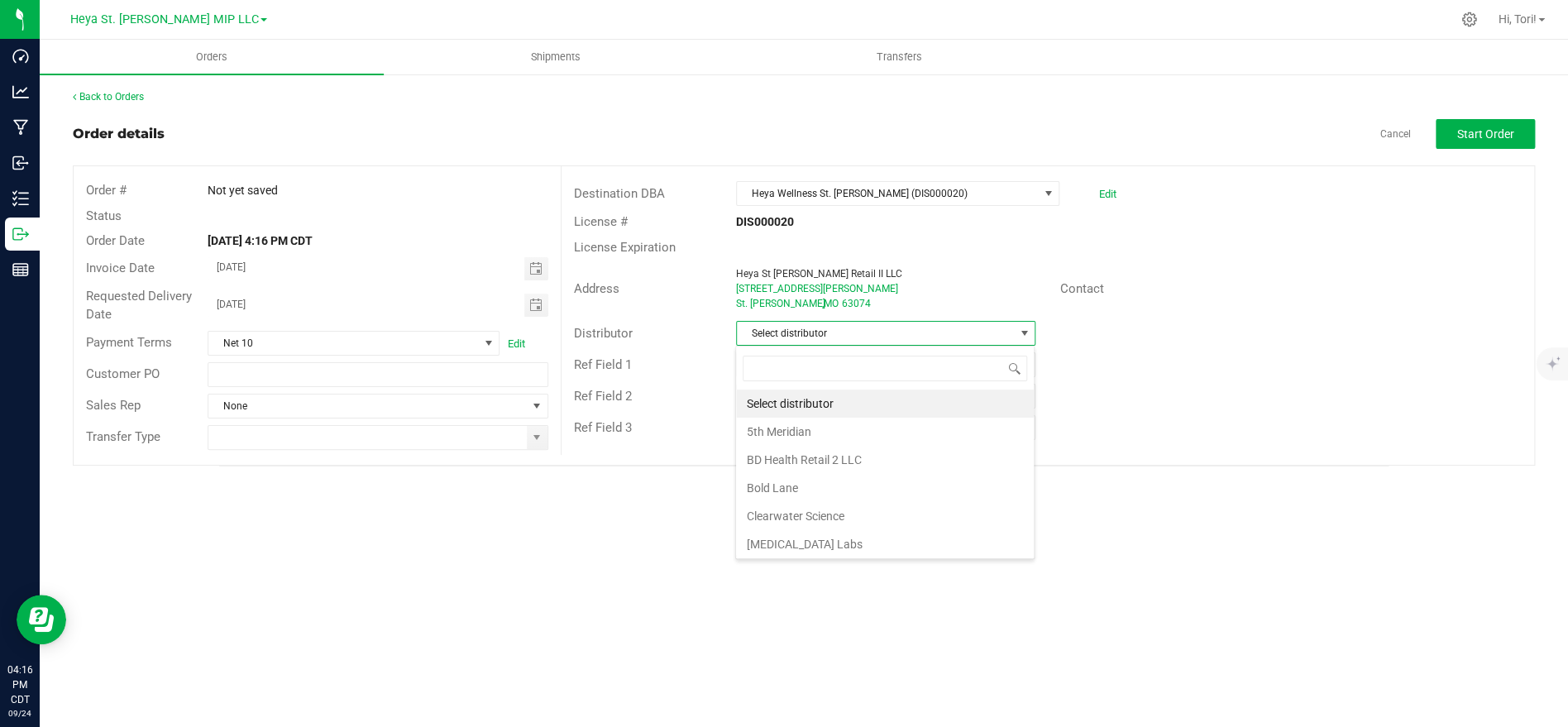
scroll to position [25, 299]
type input "heya"
click at [815, 403] on li "Heya St. [PERSON_NAME] Cultivation" at bounding box center [885, 404] width 298 height 28
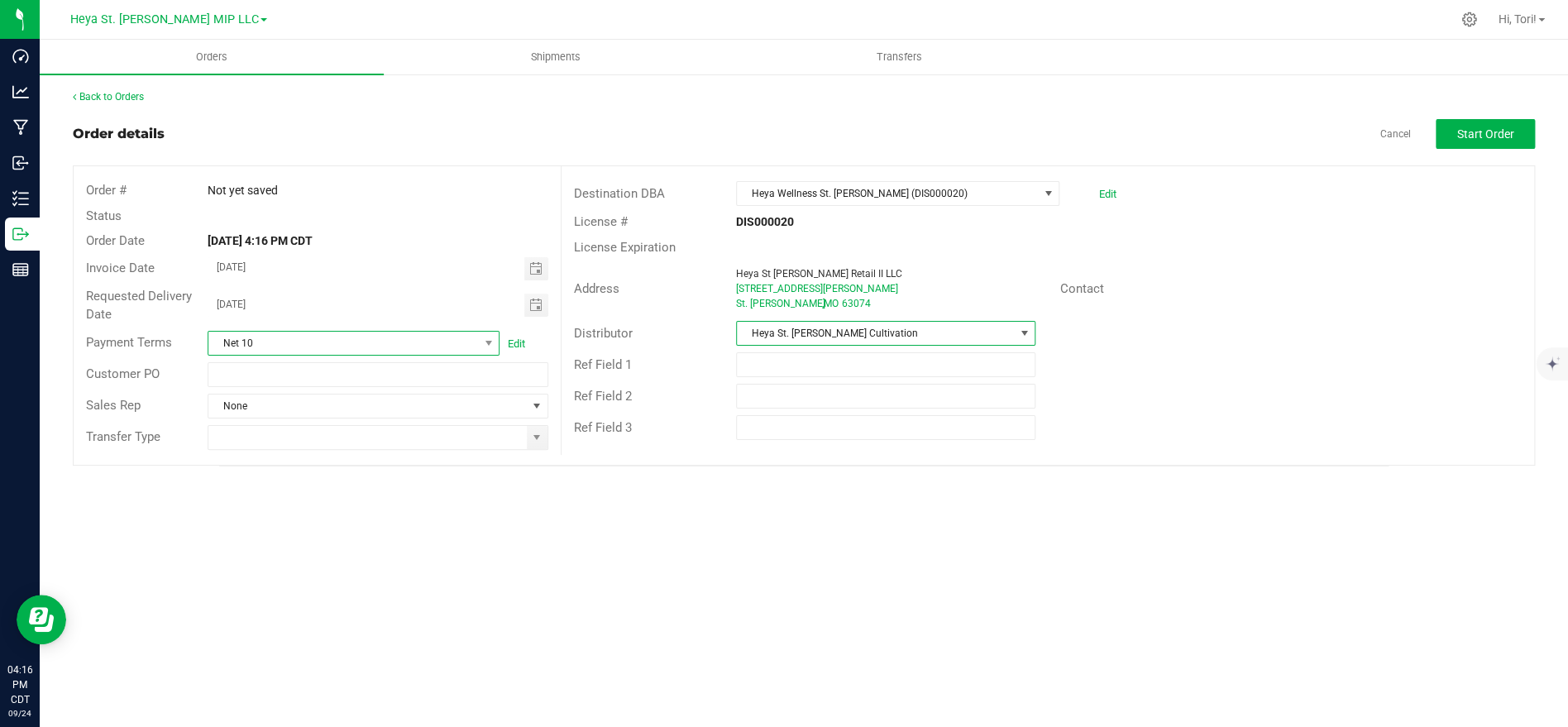
click at [457, 342] on span "Net 10" at bounding box center [342, 342] width 269 height 23
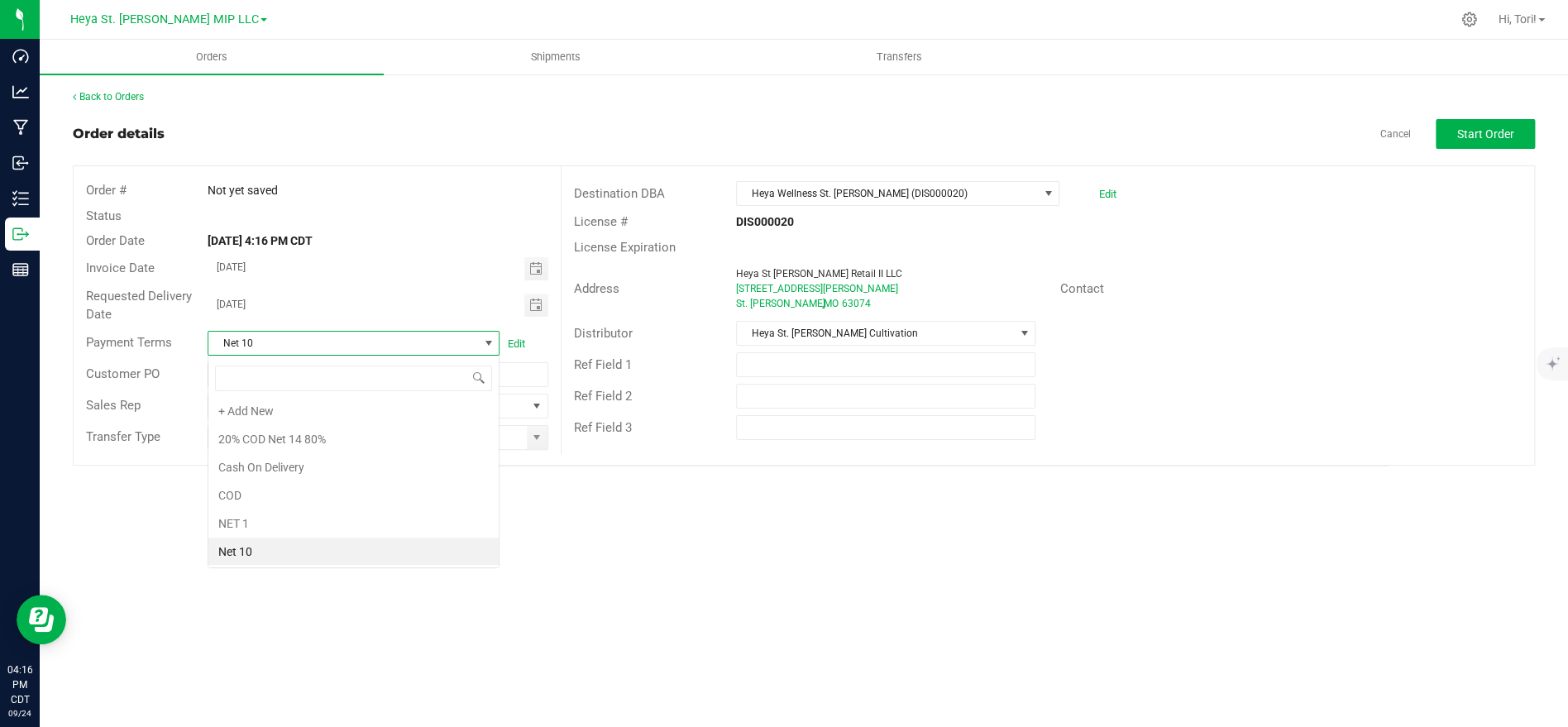
scroll to position [25, 292]
type input "ney"
type input "net 30"
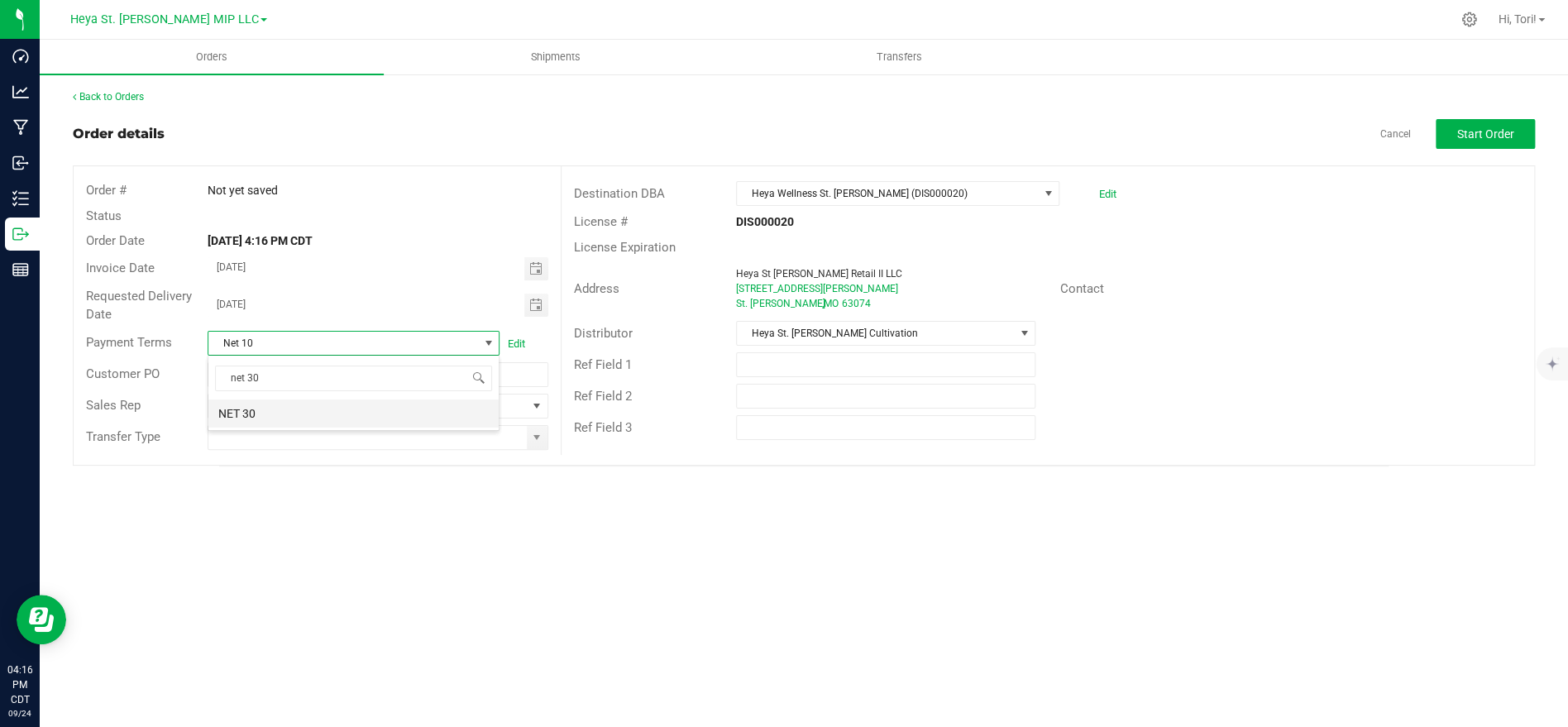
click at [326, 413] on li "NET 30" at bounding box center [353, 413] width 290 height 28
click at [304, 441] on input at bounding box center [367, 437] width 318 height 23
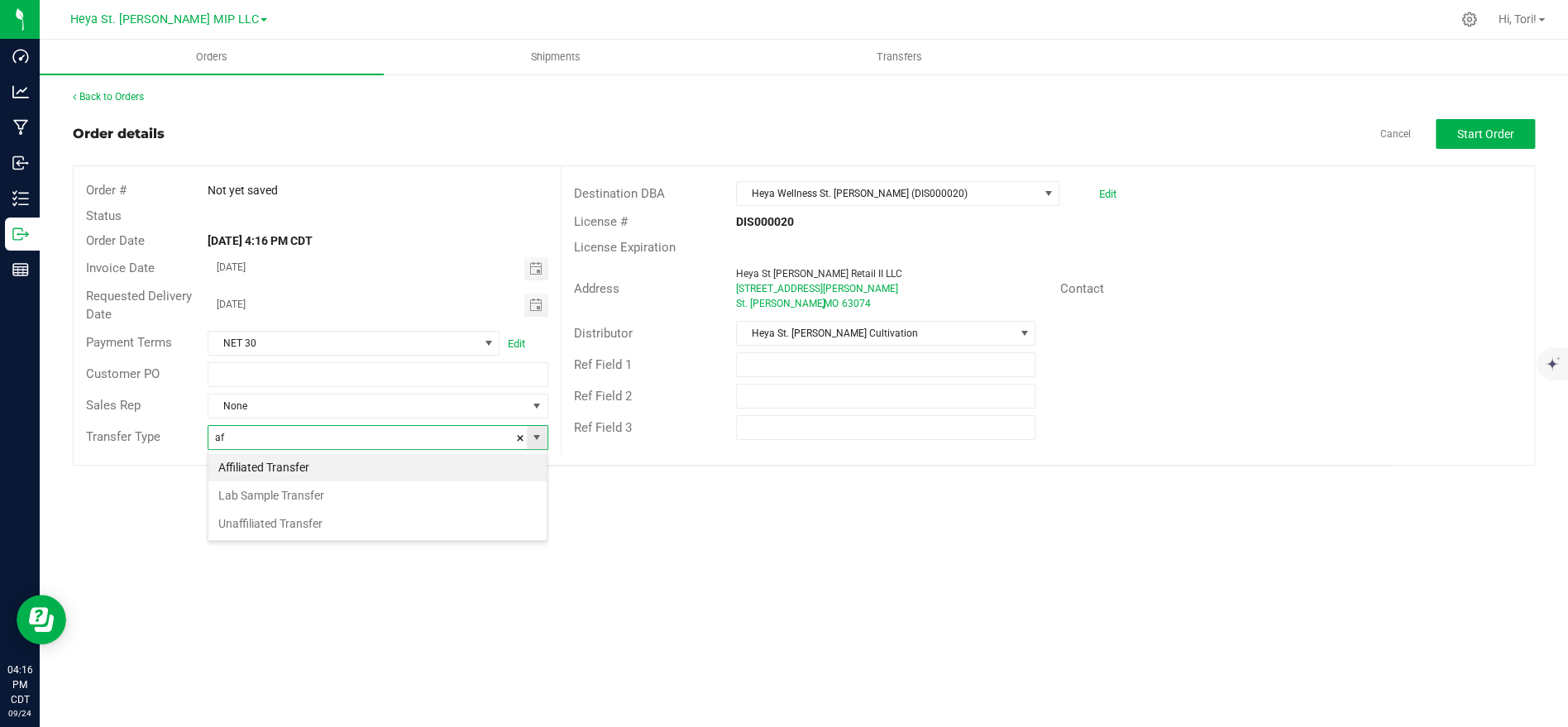
scroll to position [25, 339]
click at [258, 479] on li "Affiliated Transfer" at bounding box center [377, 467] width 338 height 28
type input "Affiliated Transfer"
click at [528, 320] on div "Requested Delivery Date 09/25/2025" at bounding box center [317, 306] width 487 height 44
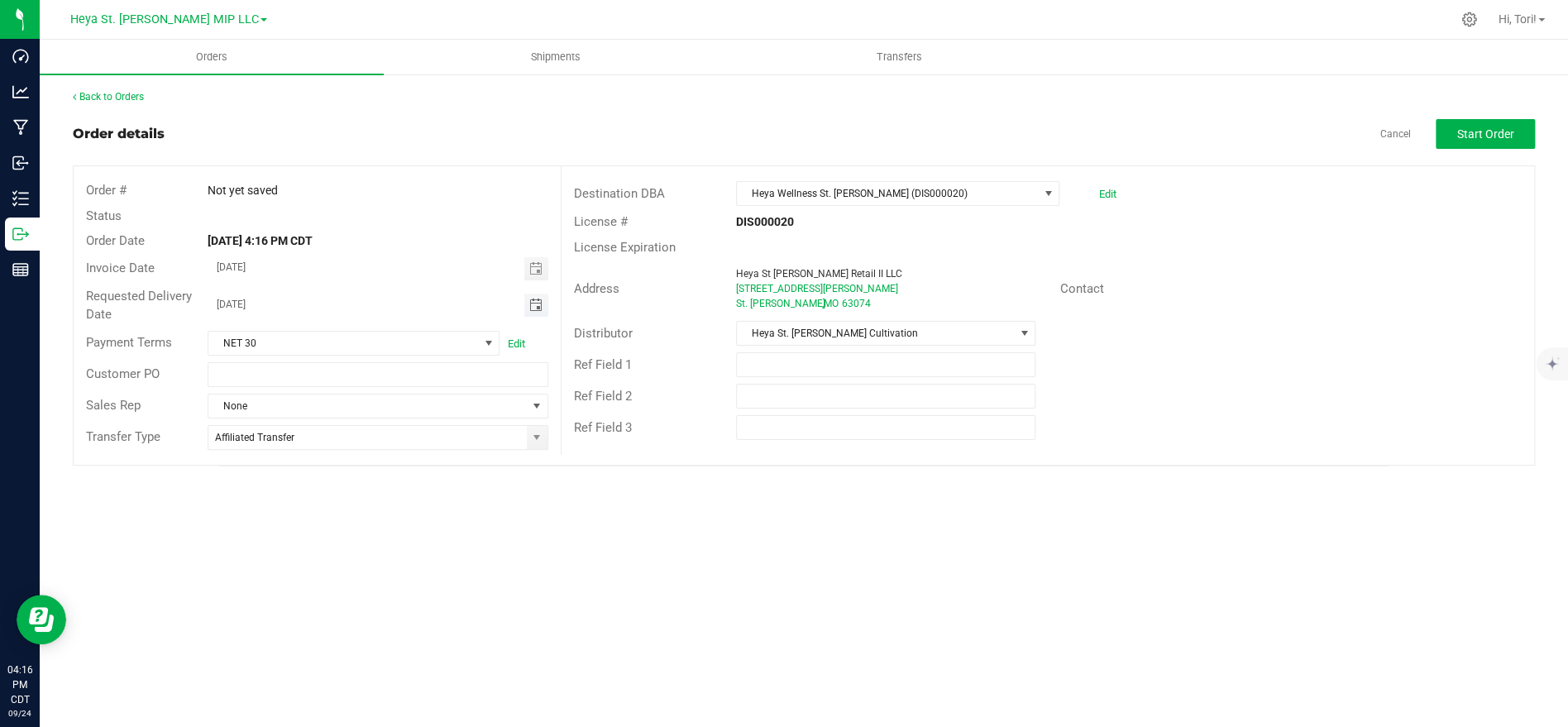
click at [537, 308] on span "Toggle calendar" at bounding box center [535, 305] width 13 height 13
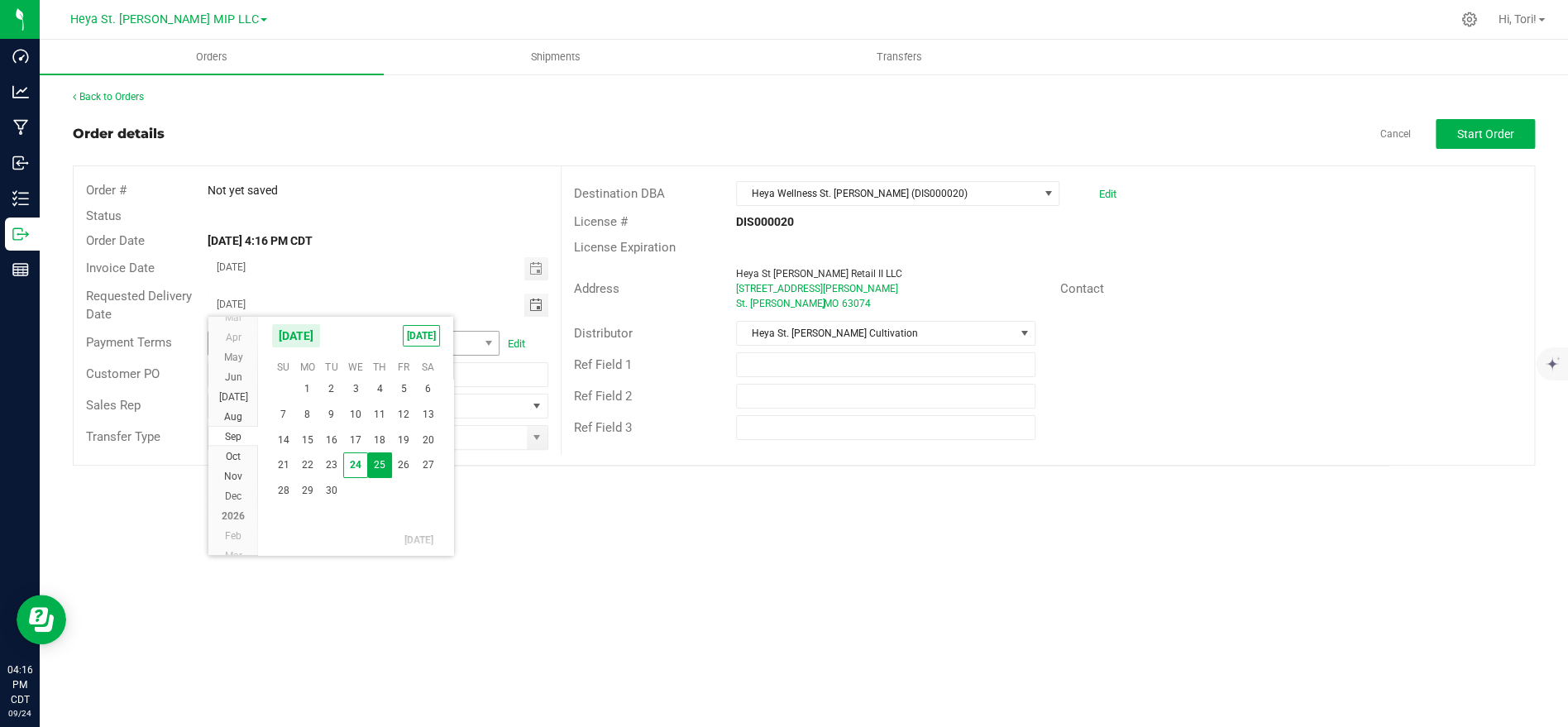
click at [428, 338] on span "[DATE]" at bounding box center [421, 336] width 37 height 22
type input "[DATE]"
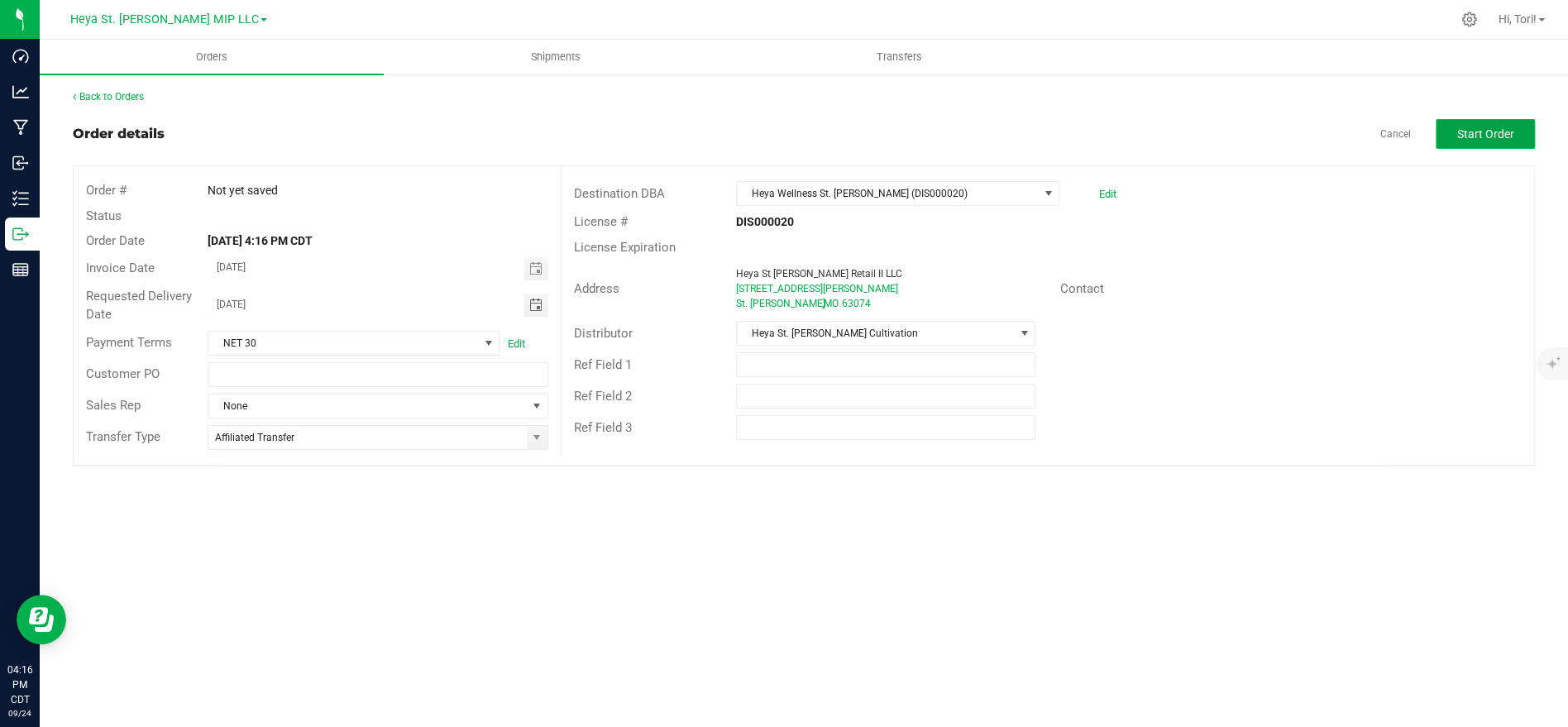
click at [1510, 142] on button "Start Order" at bounding box center [1485, 133] width 100 height 30
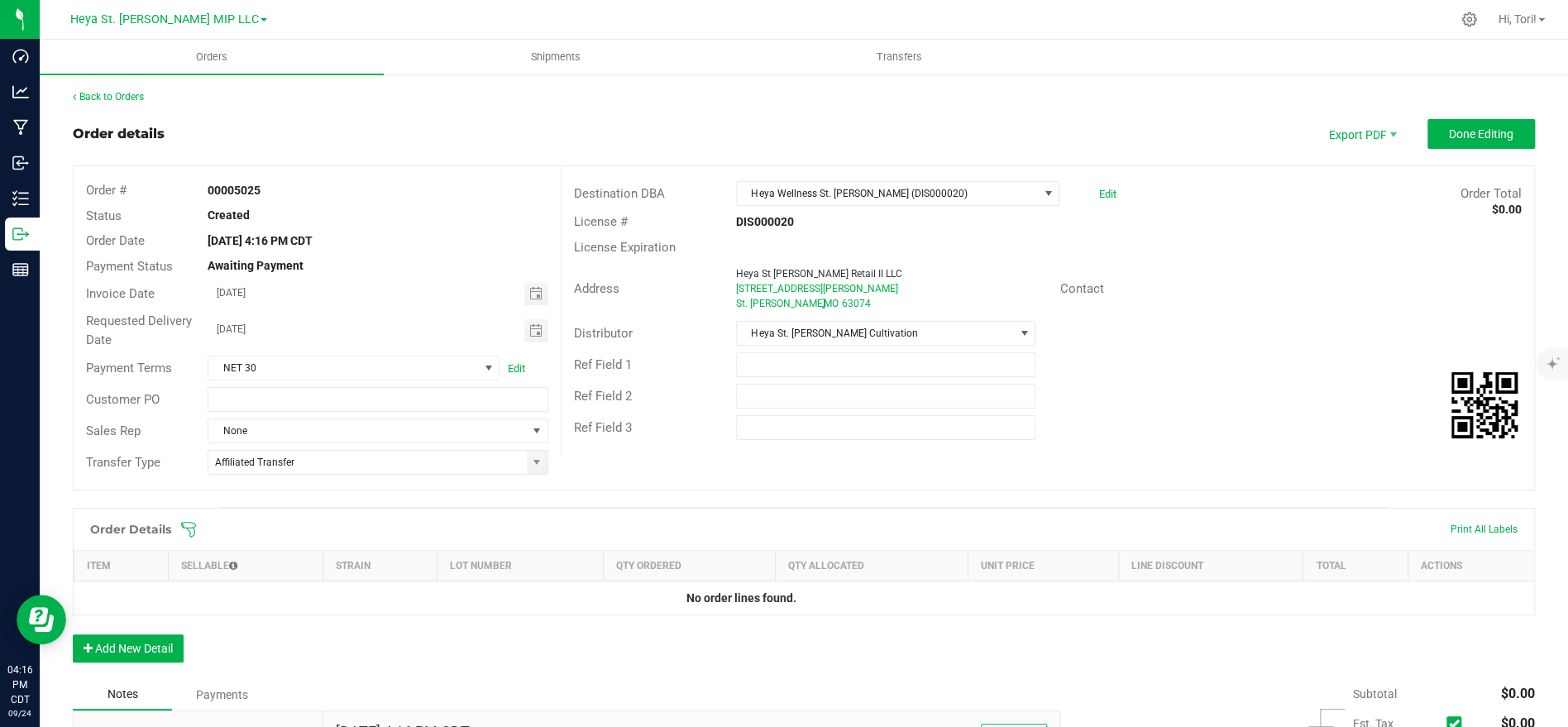
click at [189, 522] on icon at bounding box center [188, 529] width 15 height 15
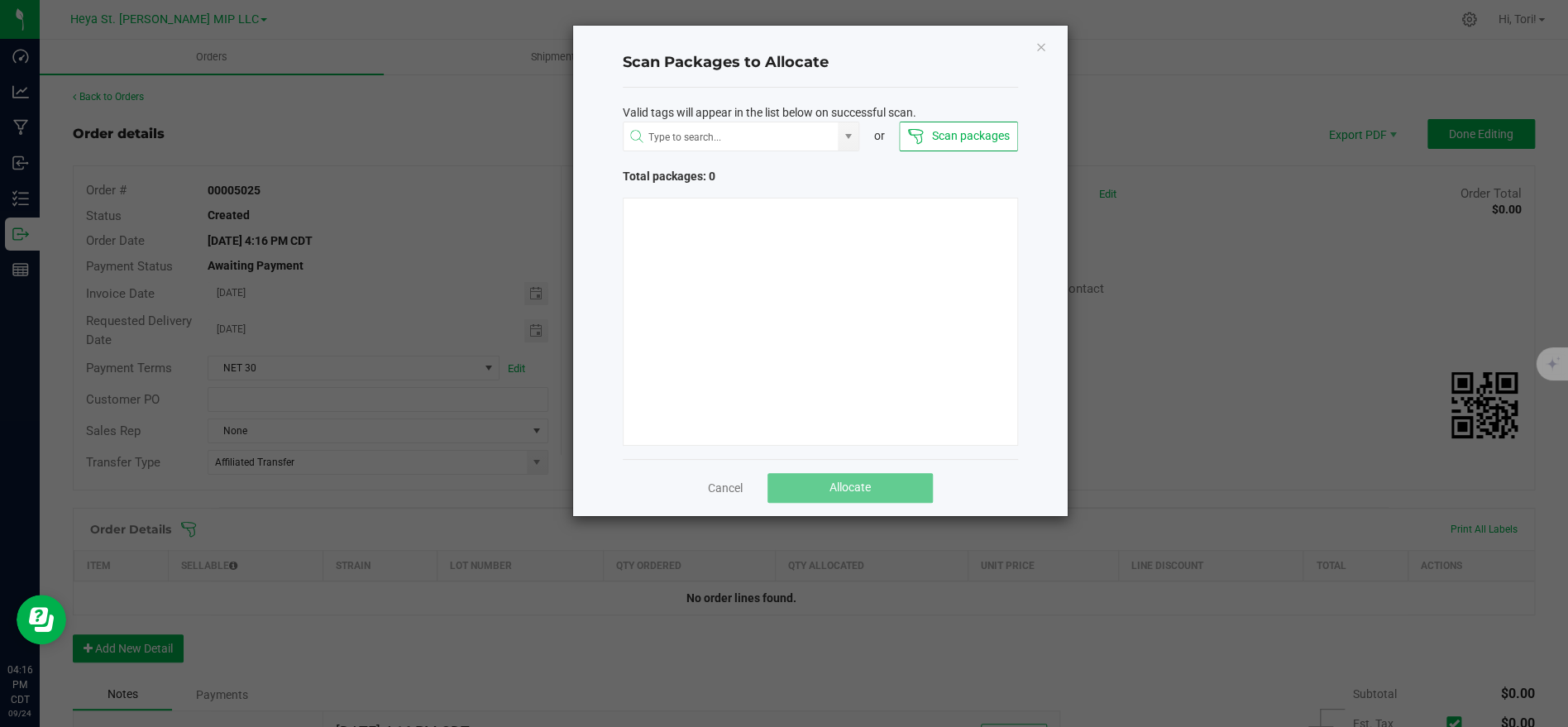
click at [973, 144] on button "Scan packages" at bounding box center [957, 136] width 118 height 30
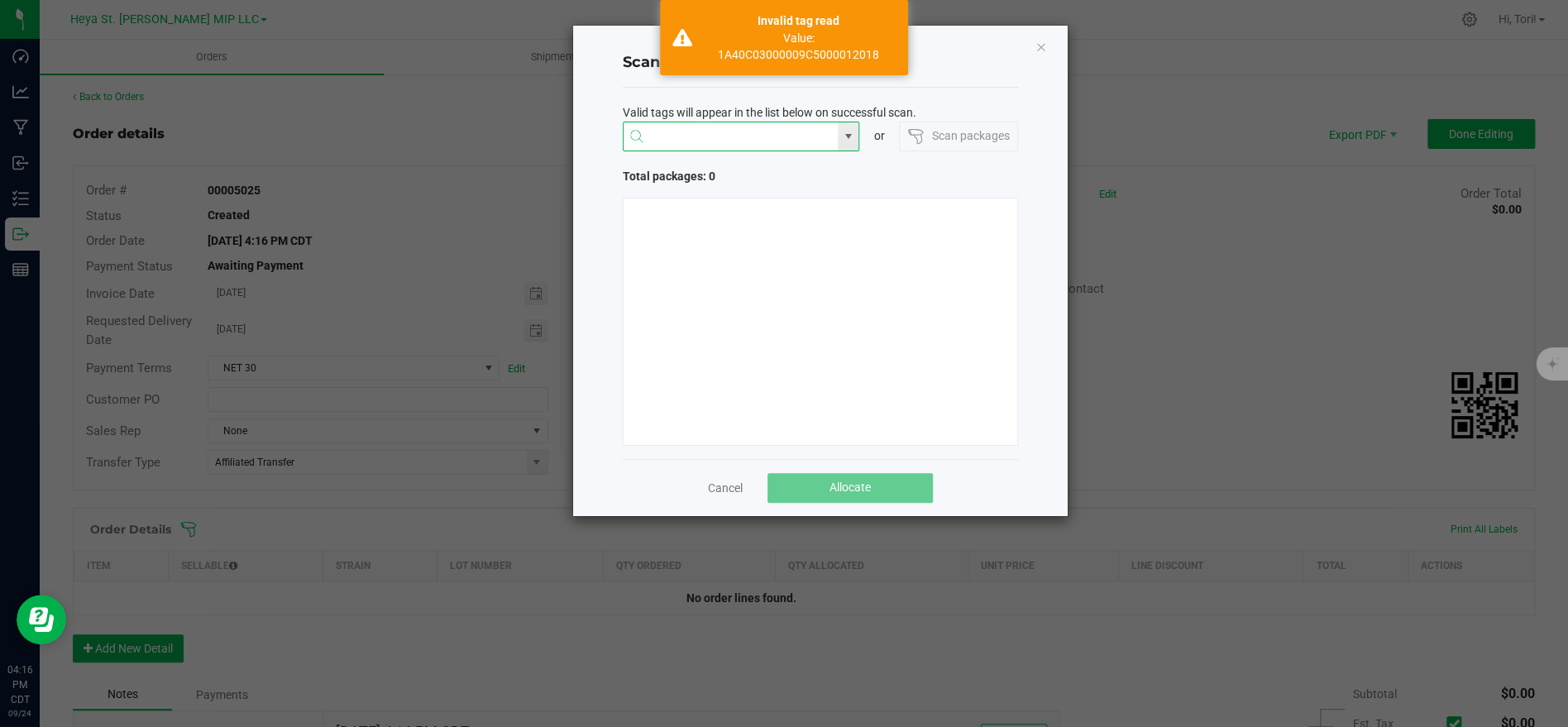
click at [740, 131] on input "NO DATA FOUND" at bounding box center [731, 137] width 215 height 30
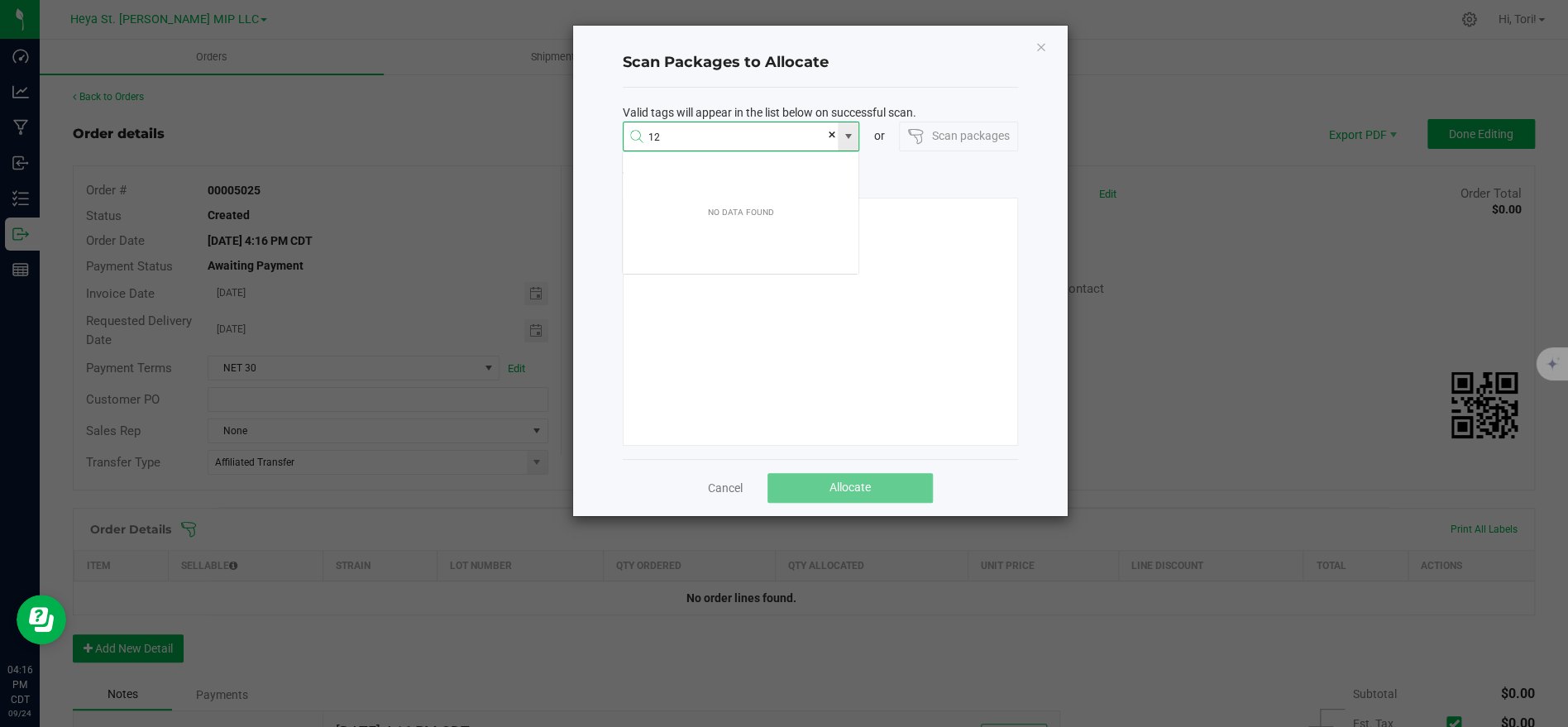
scroll to position [30, 237]
click at [776, 135] on input "12018" at bounding box center [731, 137] width 215 height 30
type input "12018"
click at [728, 487] on link "Cancel" at bounding box center [725, 488] width 35 height 16
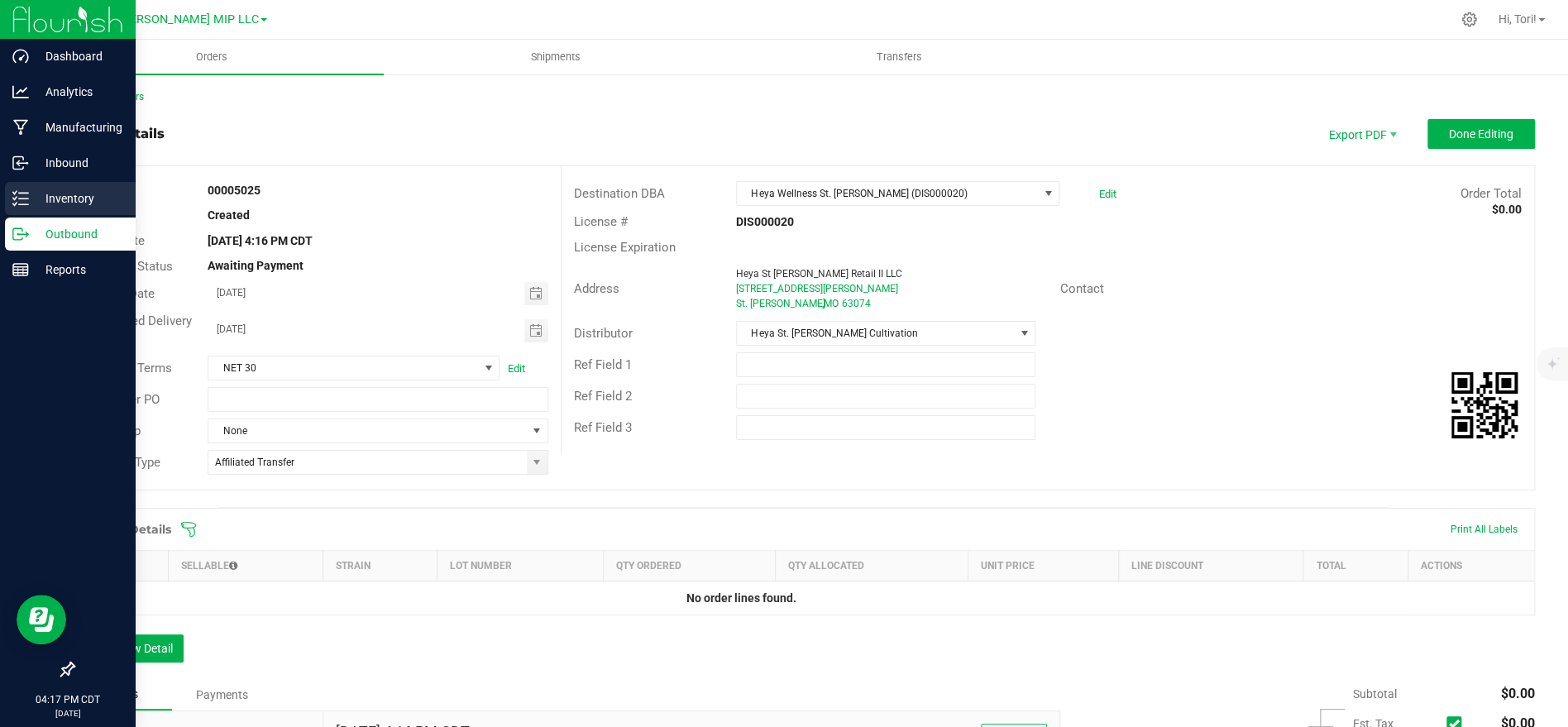
click at [57, 205] on p "Inventory" at bounding box center [79, 198] width 100 height 20
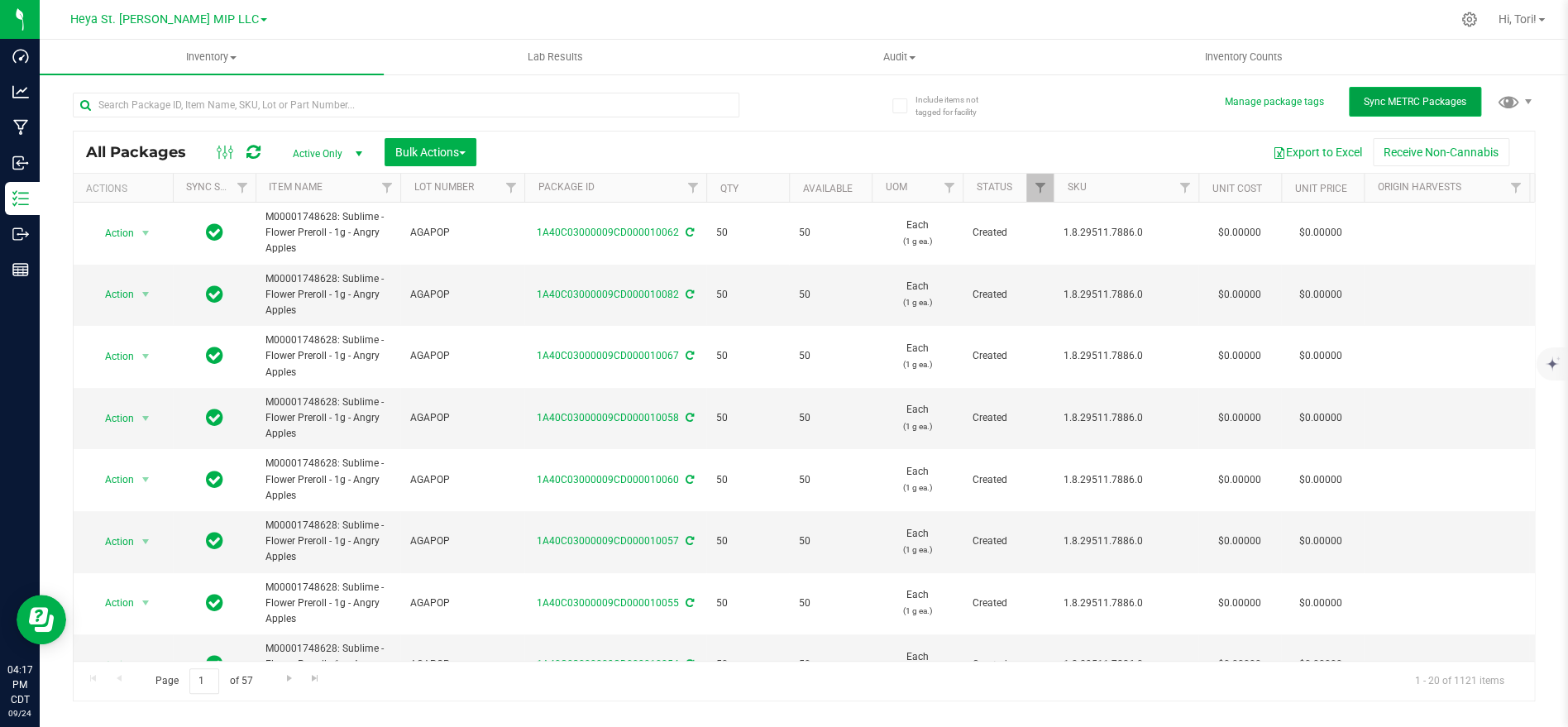
click at [1424, 114] on button "Sync METRC Packages" at bounding box center [1415, 101] width 132 height 30
click at [380, 101] on input "text" at bounding box center [406, 104] width 667 height 25
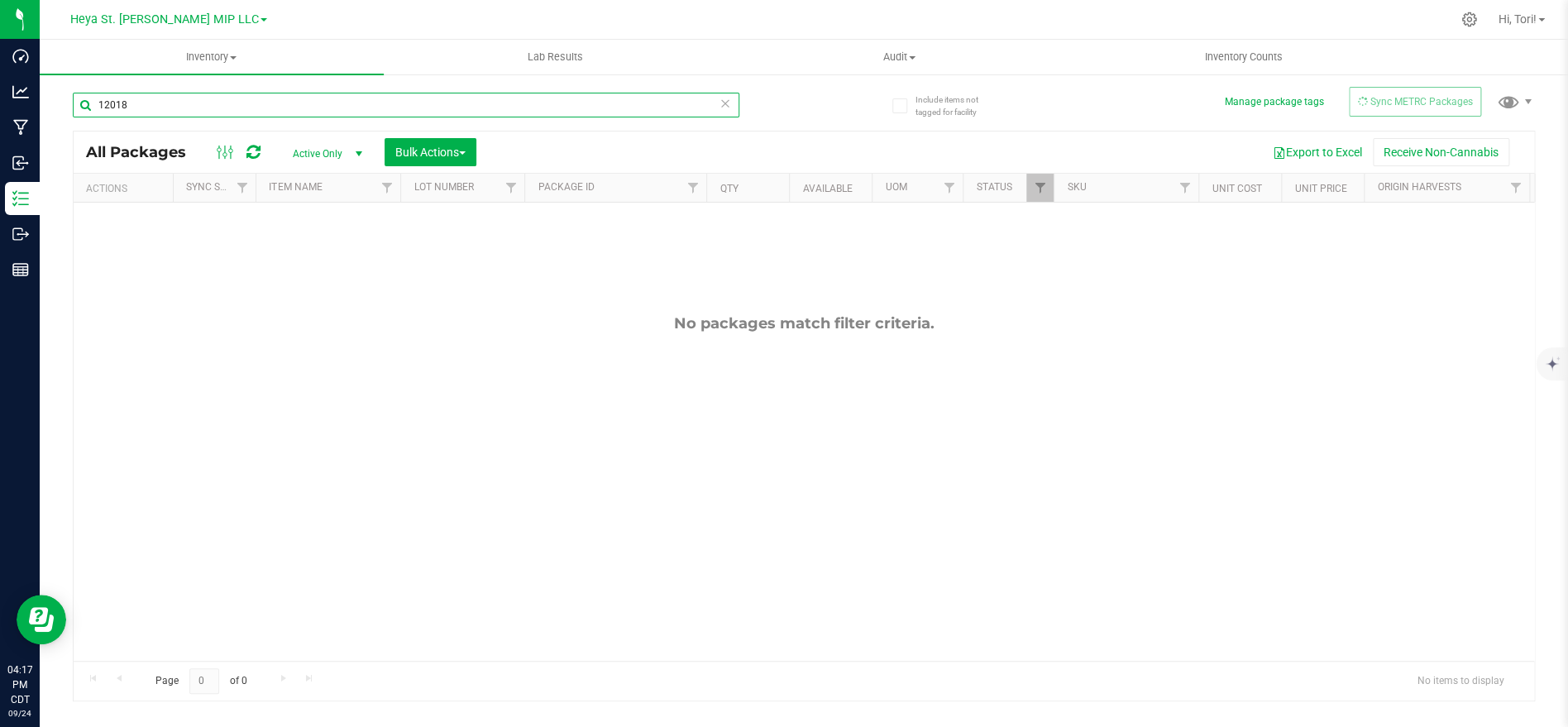
type input "12018"
click at [317, 144] on span "Active Only" at bounding box center [324, 153] width 91 height 23
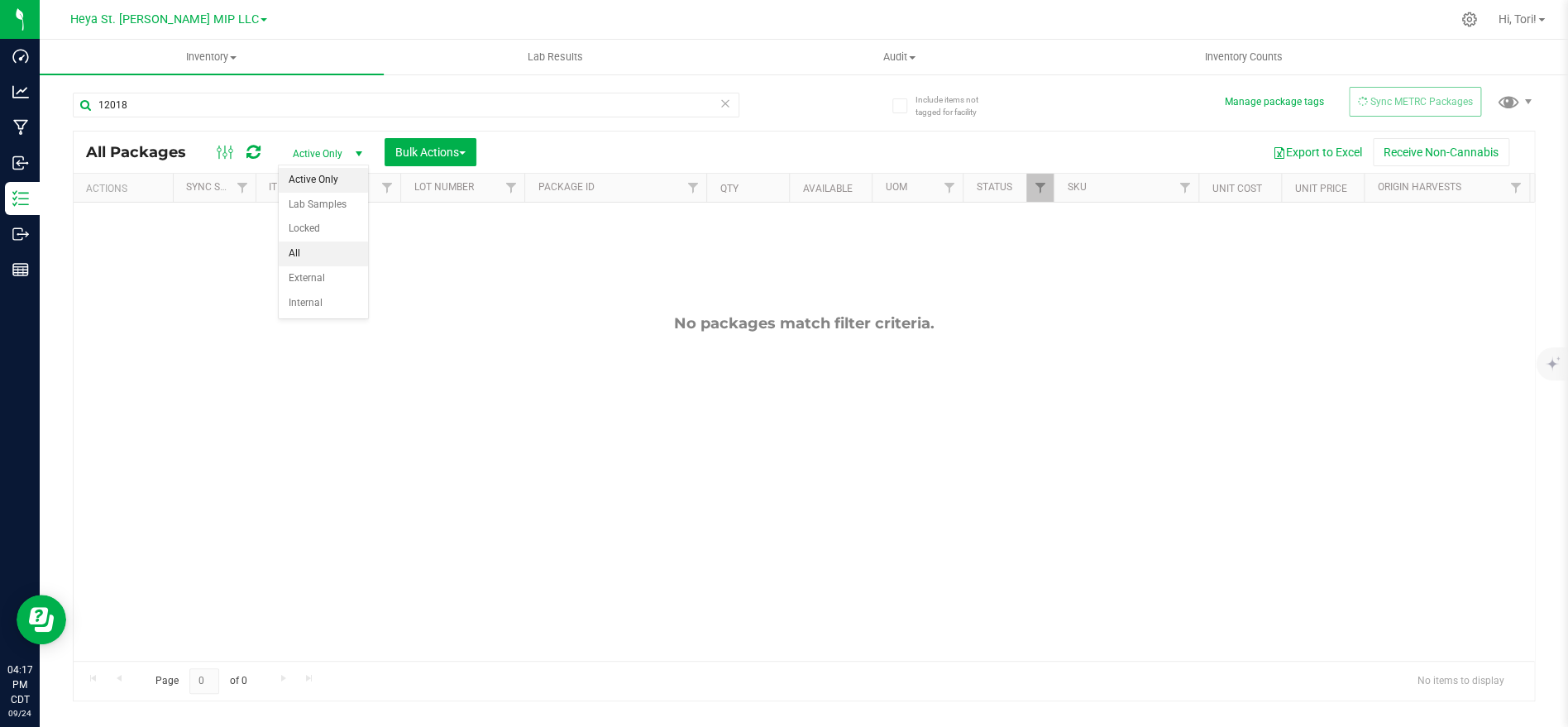
click at [330, 251] on li "All" at bounding box center [323, 253] width 89 height 25
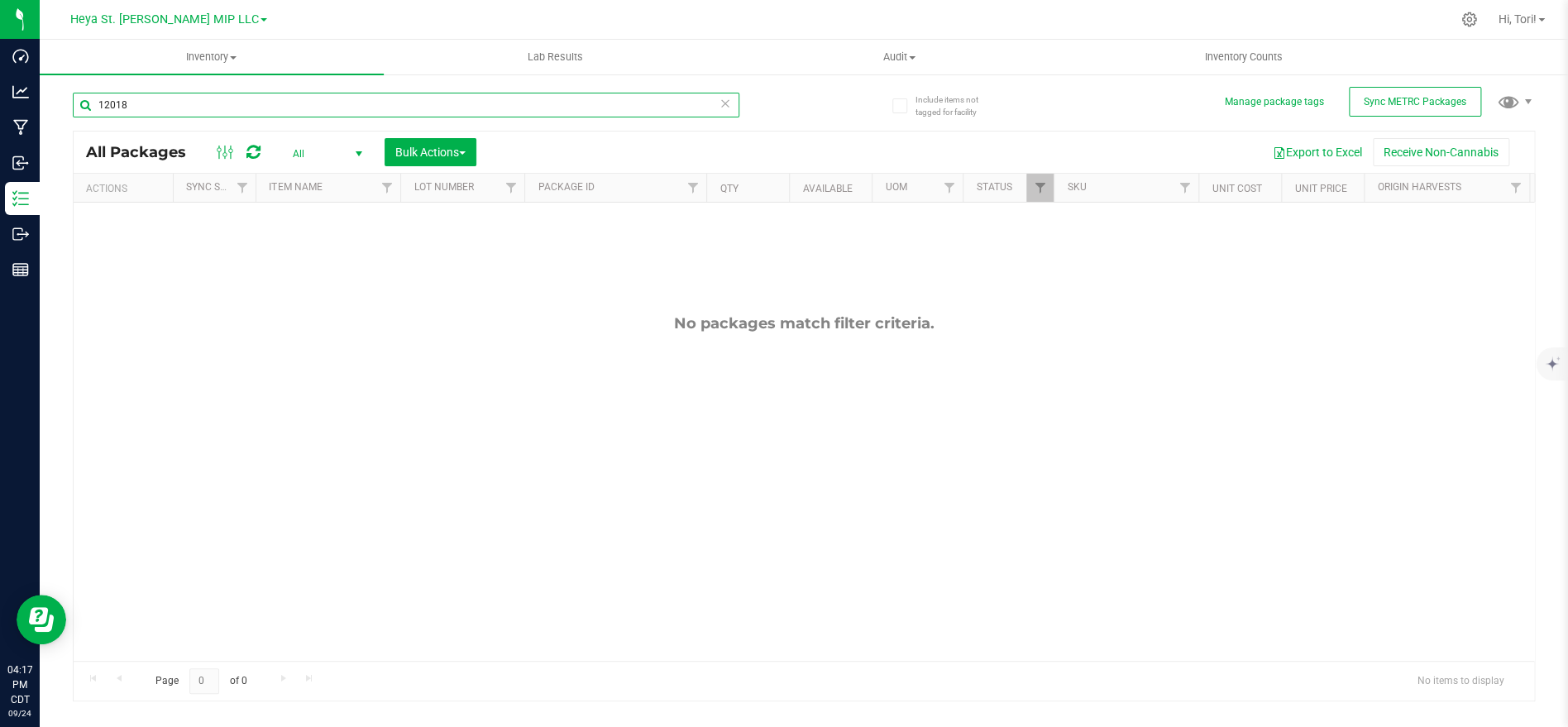
click at [193, 109] on input "12018" at bounding box center [406, 104] width 667 height 25
click at [189, 114] on input "12018" at bounding box center [406, 104] width 667 height 25
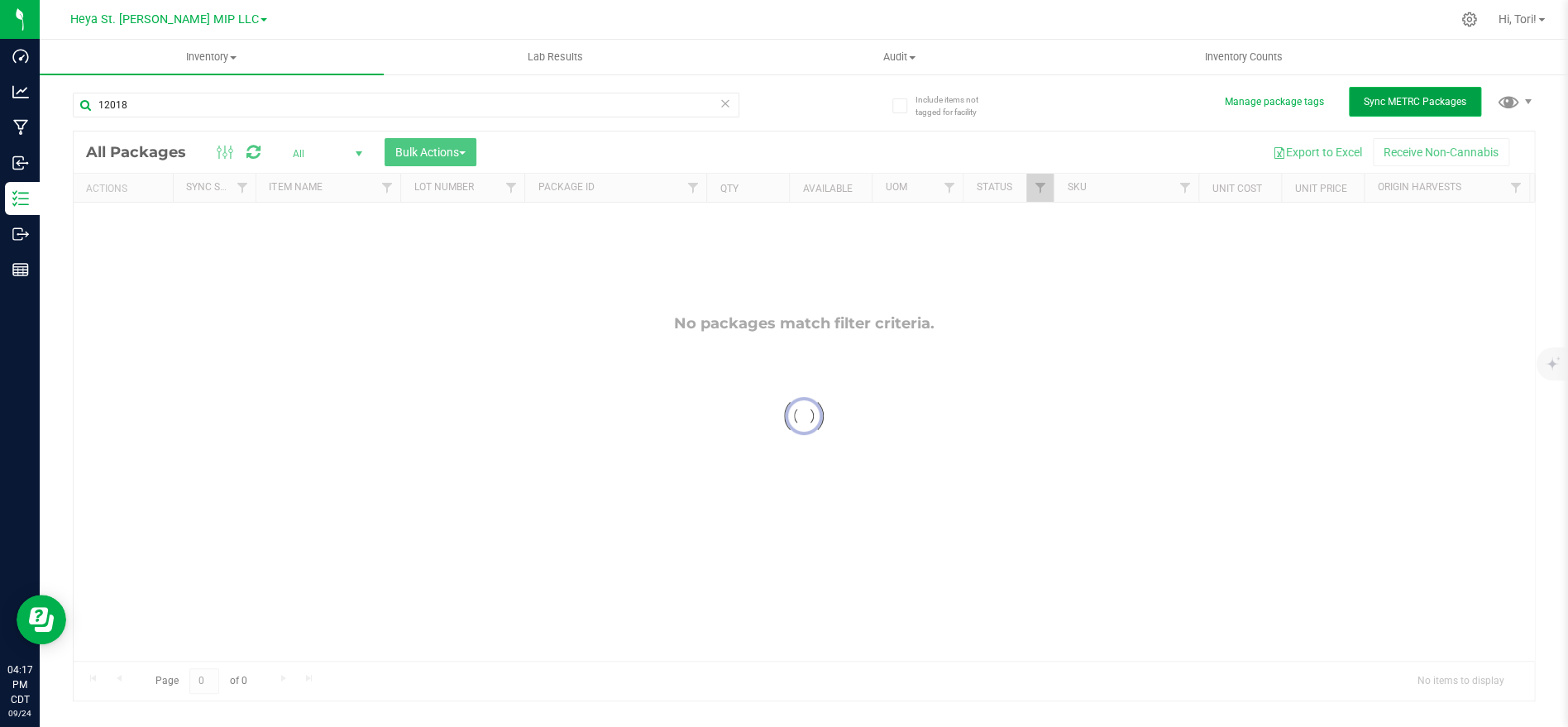
click at [1392, 115] on button "Sync METRC Packages" at bounding box center [1415, 101] width 132 height 30
click at [178, 13] on span "Heya St. Ann MIP LLC" at bounding box center [164, 20] width 188 height 15
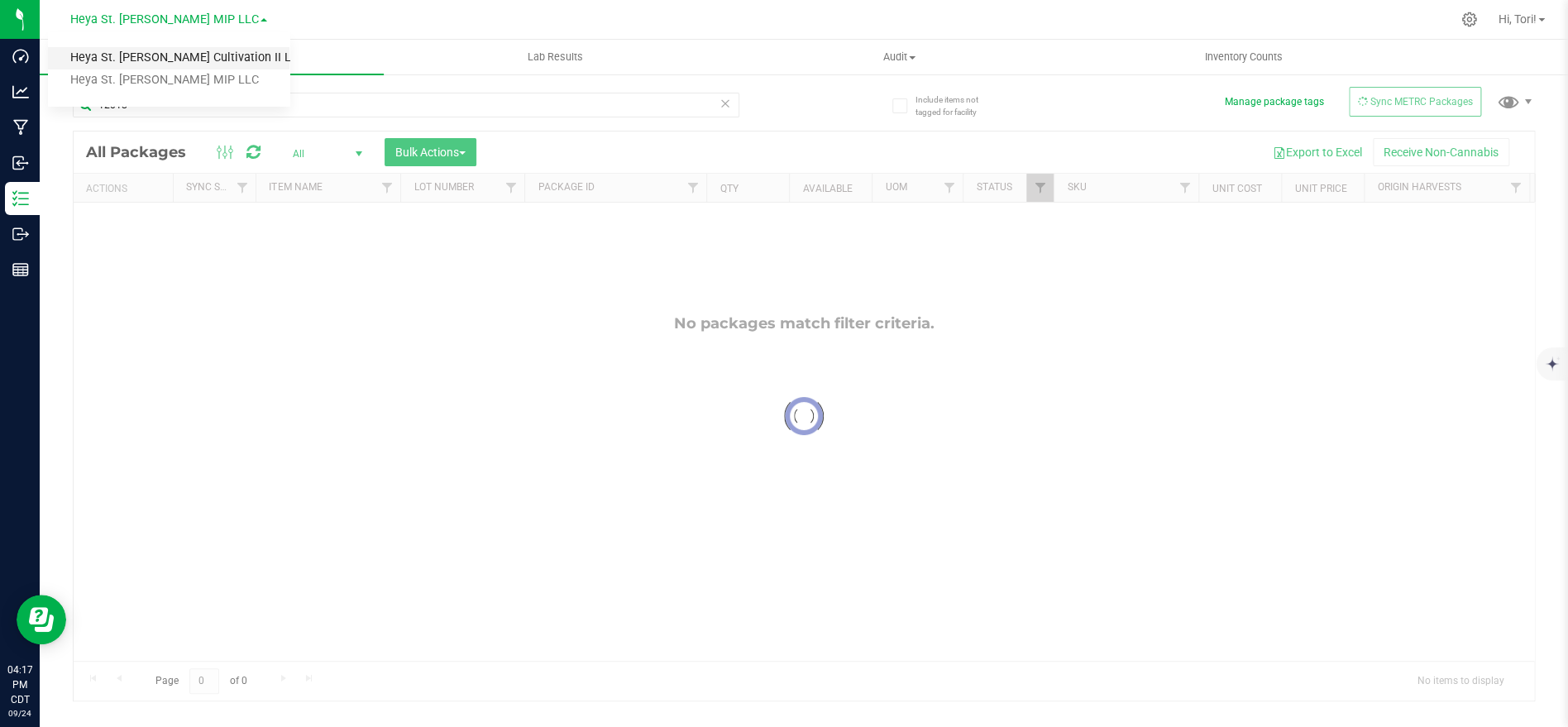
click at [136, 59] on link "Heya St. [PERSON_NAME] Cultivation II LLC" at bounding box center [169, 58] width 241 height 22
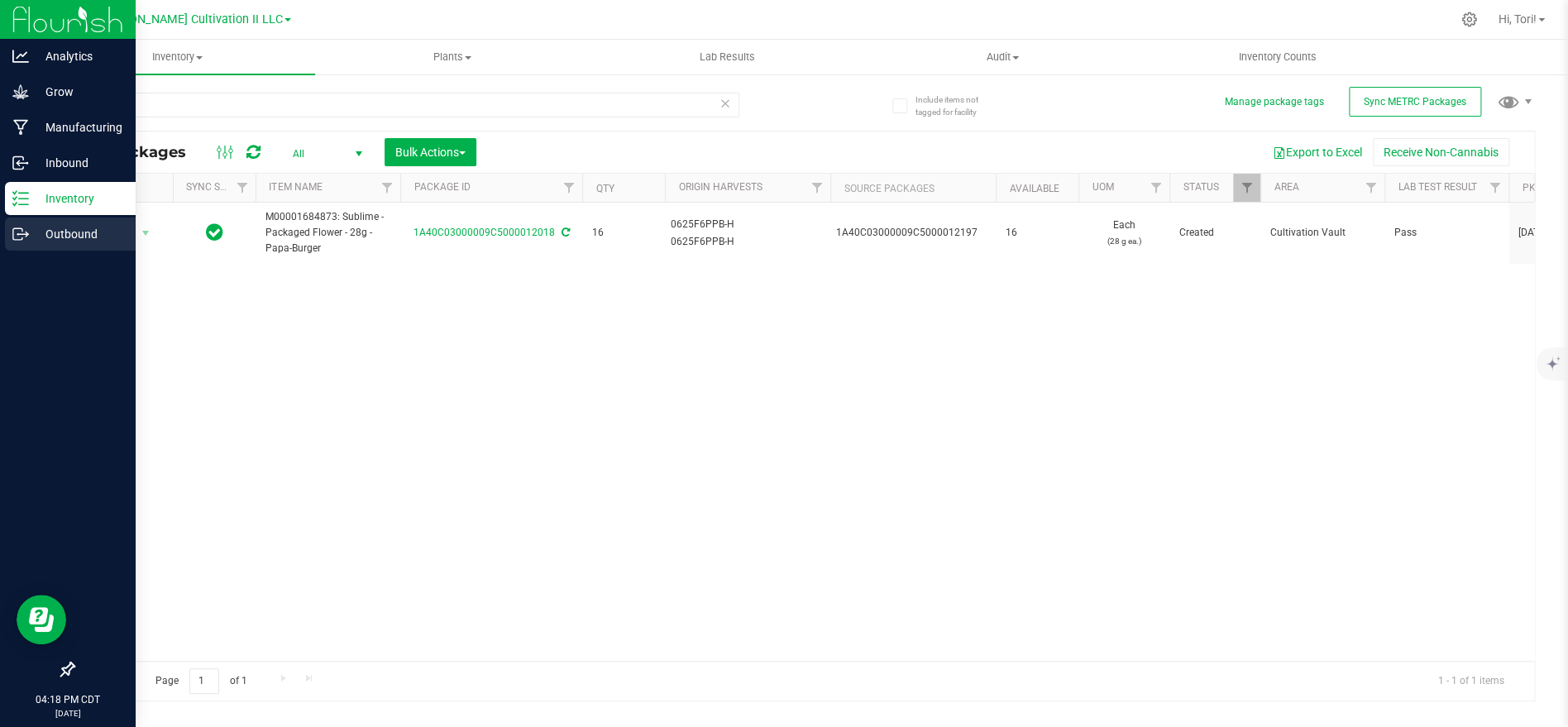
click at [78, 235] on p "Outbound" at bounding box center [79, 234] width 100 height 20
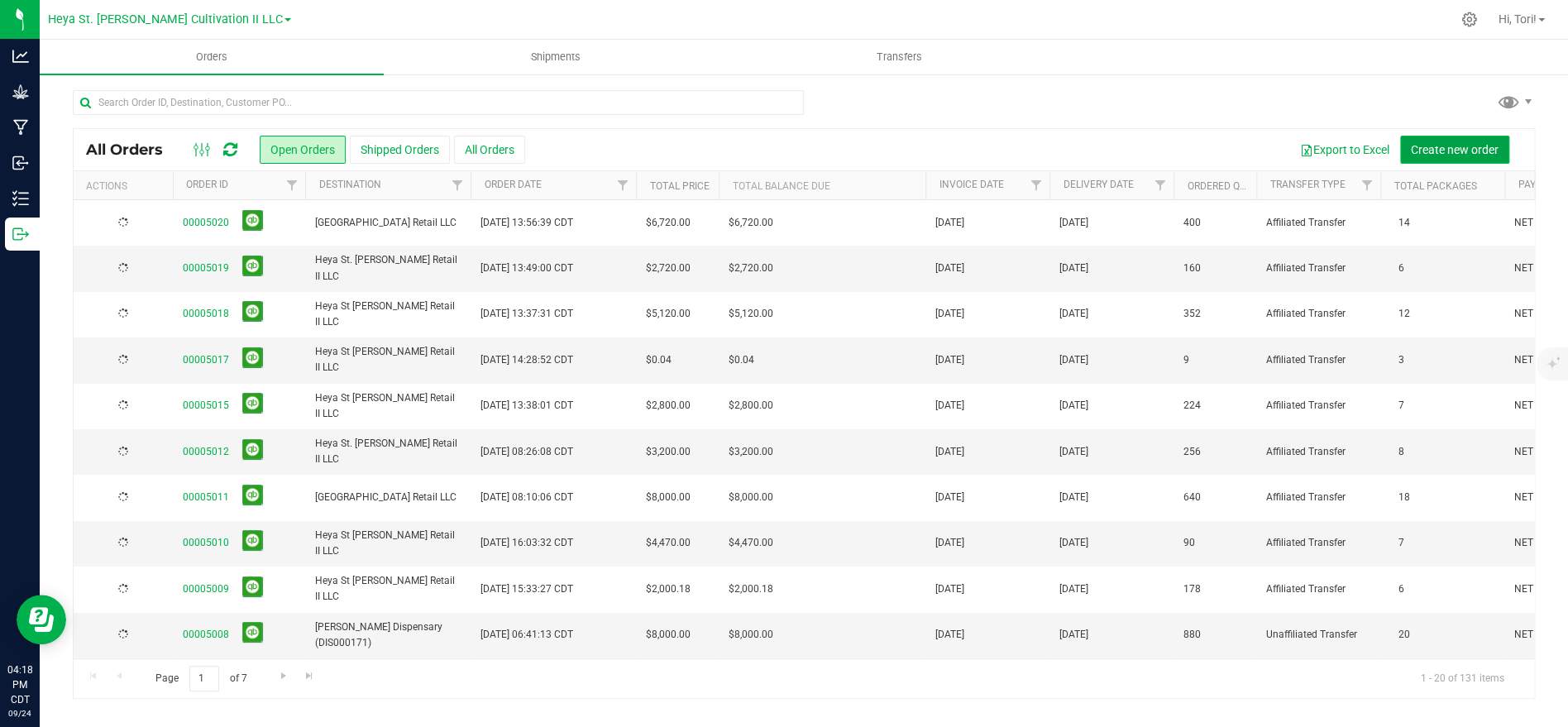
click at [1438, 153] on span "Create new order" at bounding box center [1455, 150] width 88 height 13
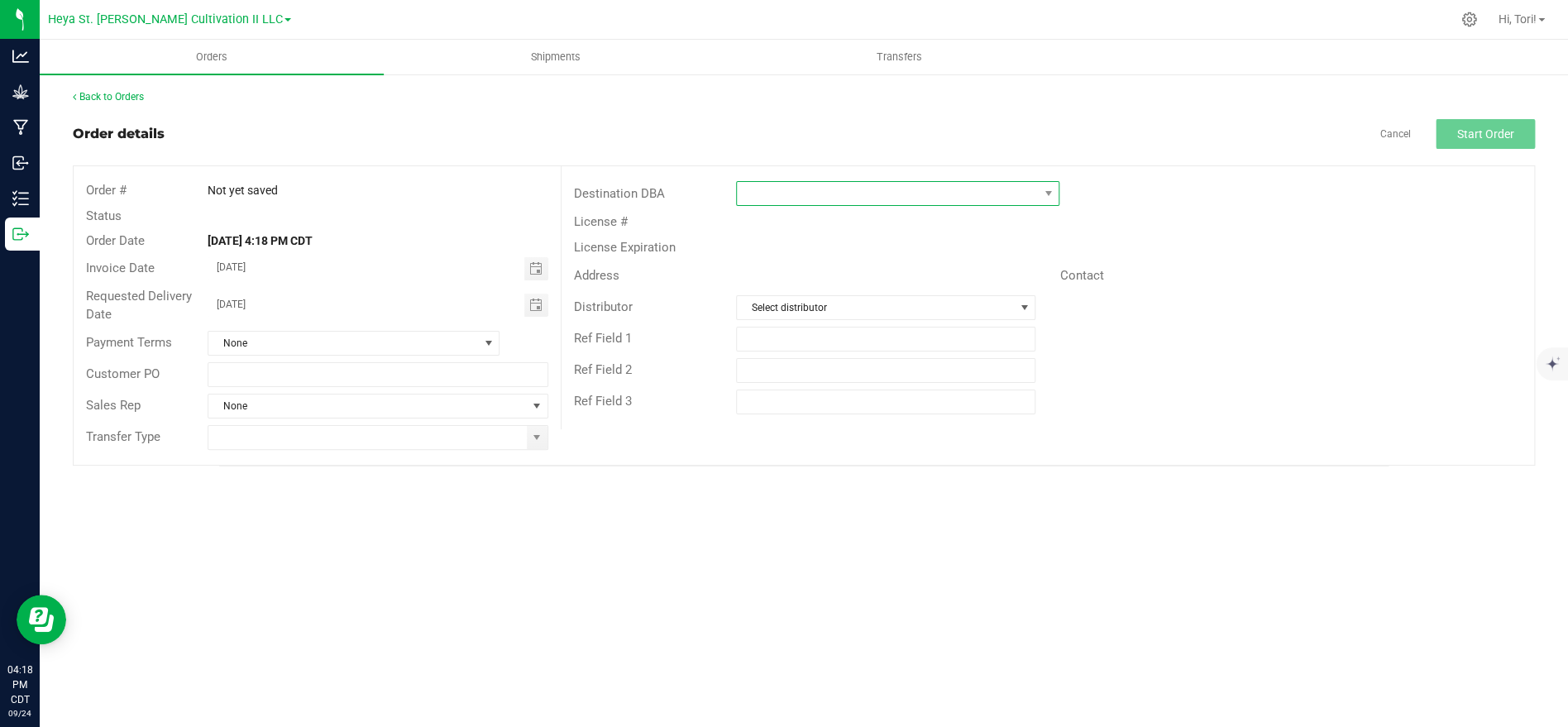
click at [933, 199] on span at bounding box center [888, 193] width 301 height 23
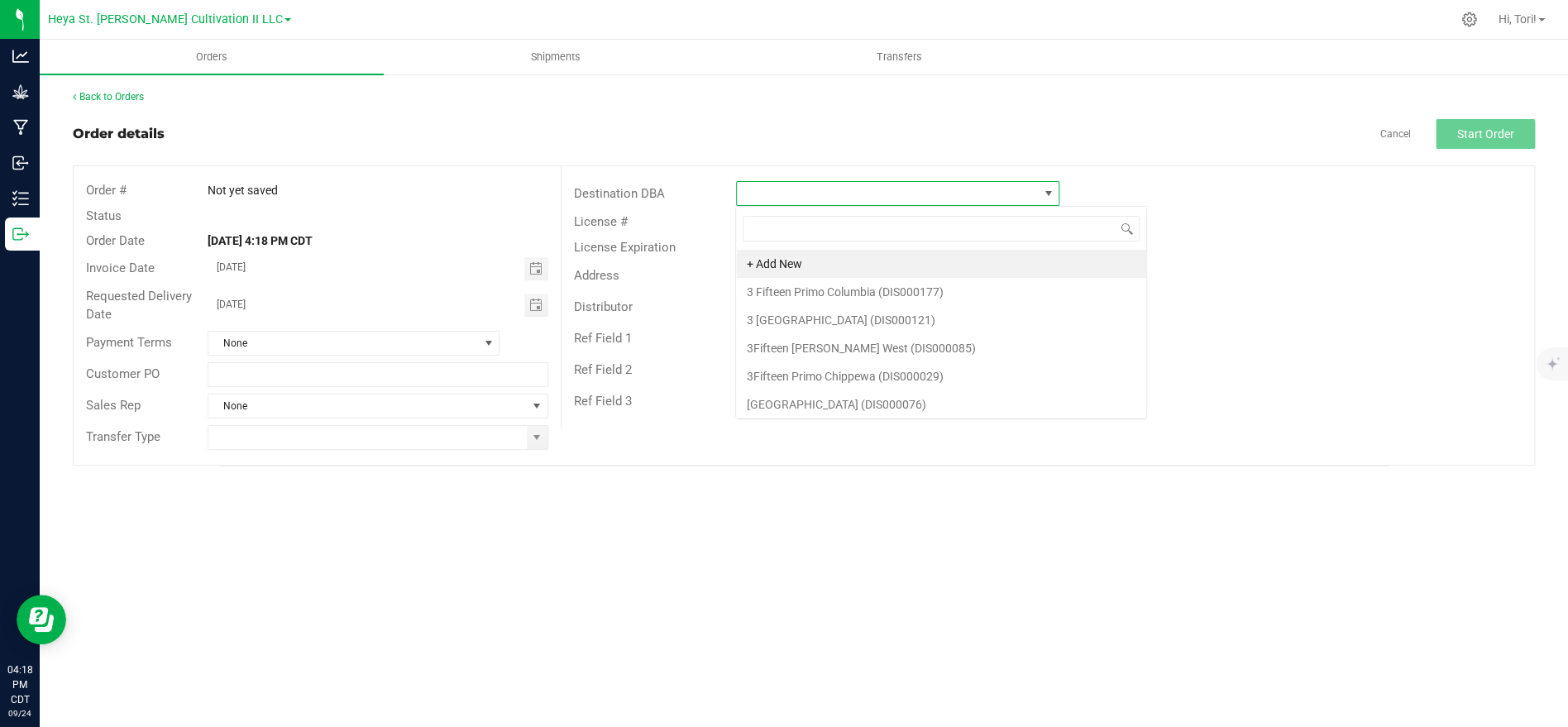
scroll to position [25, 322]
type input "Heya Well"
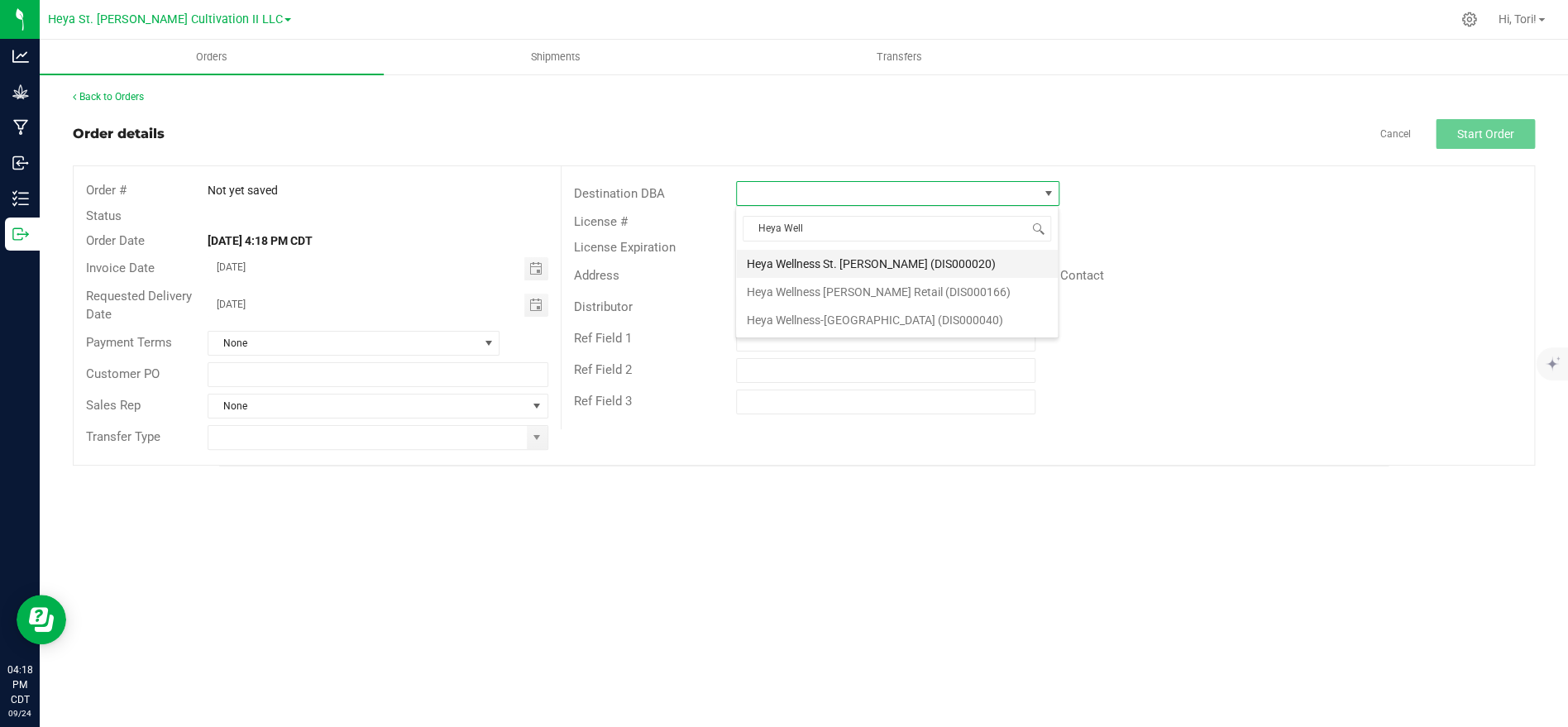
click at [903, 260] on li "Heya Wellness St. [PERSON_NAME] (DIS000020)" at bounding box center [897, 263] width 321 height 28
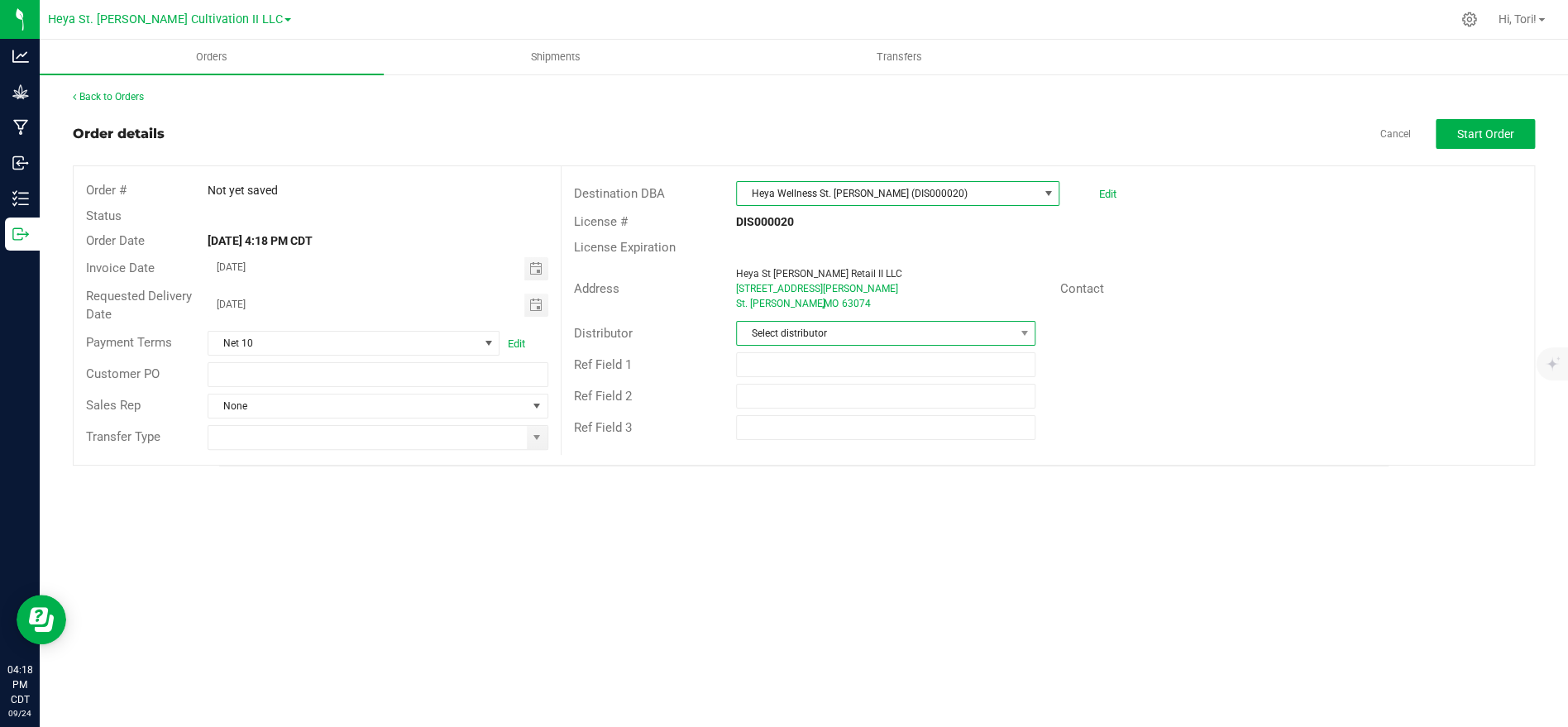
click at [890, 334] on span "Select distributor" at bounding box center [875, 332] width 277 height 23
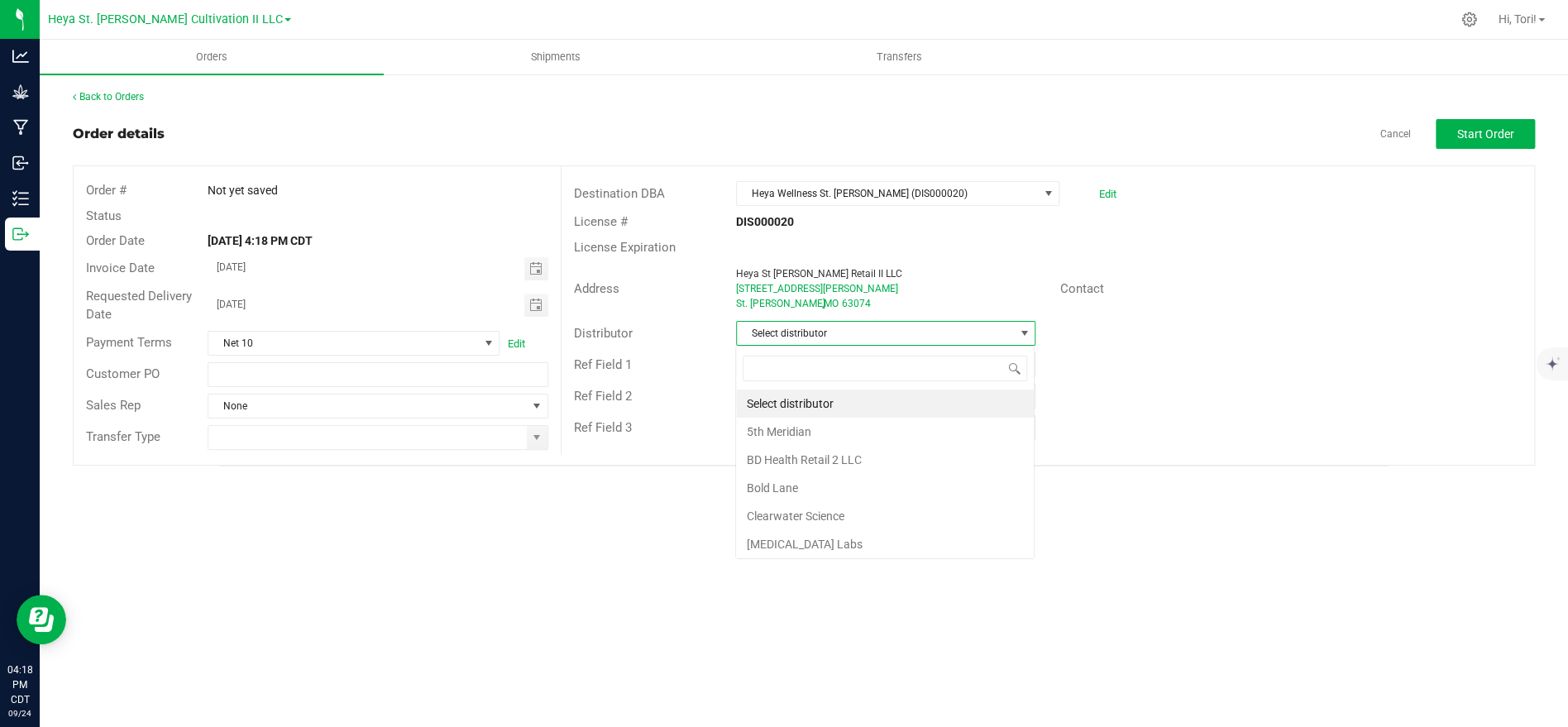
scroll to position [25, 299]
type input "Heya"
click at [840, 405] on li "Heya St. [PERSON_NAME] Cultivation" at bounding box center [885, 404] width 298 height 28
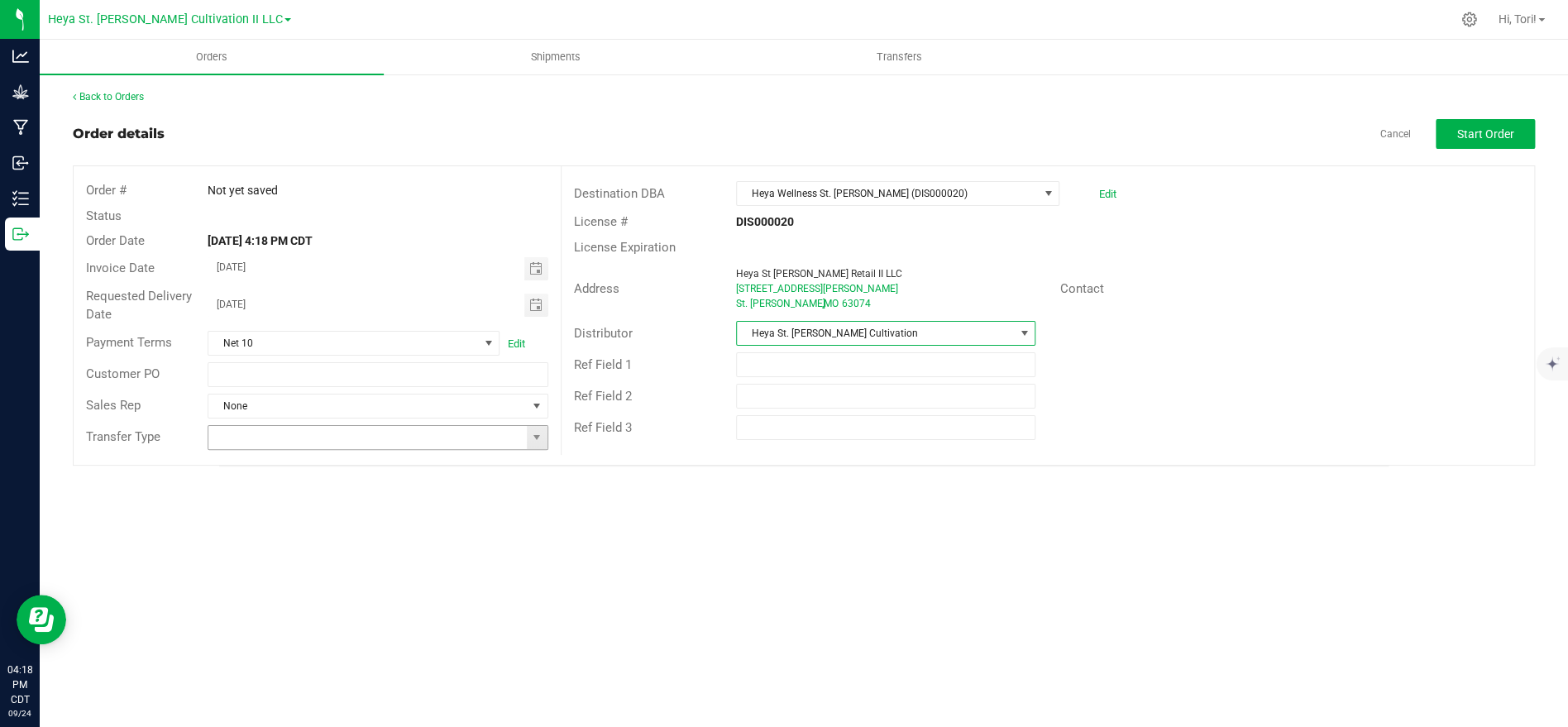
click at [397, 442] on input at bounding box center [367, 437] width 318 height 23
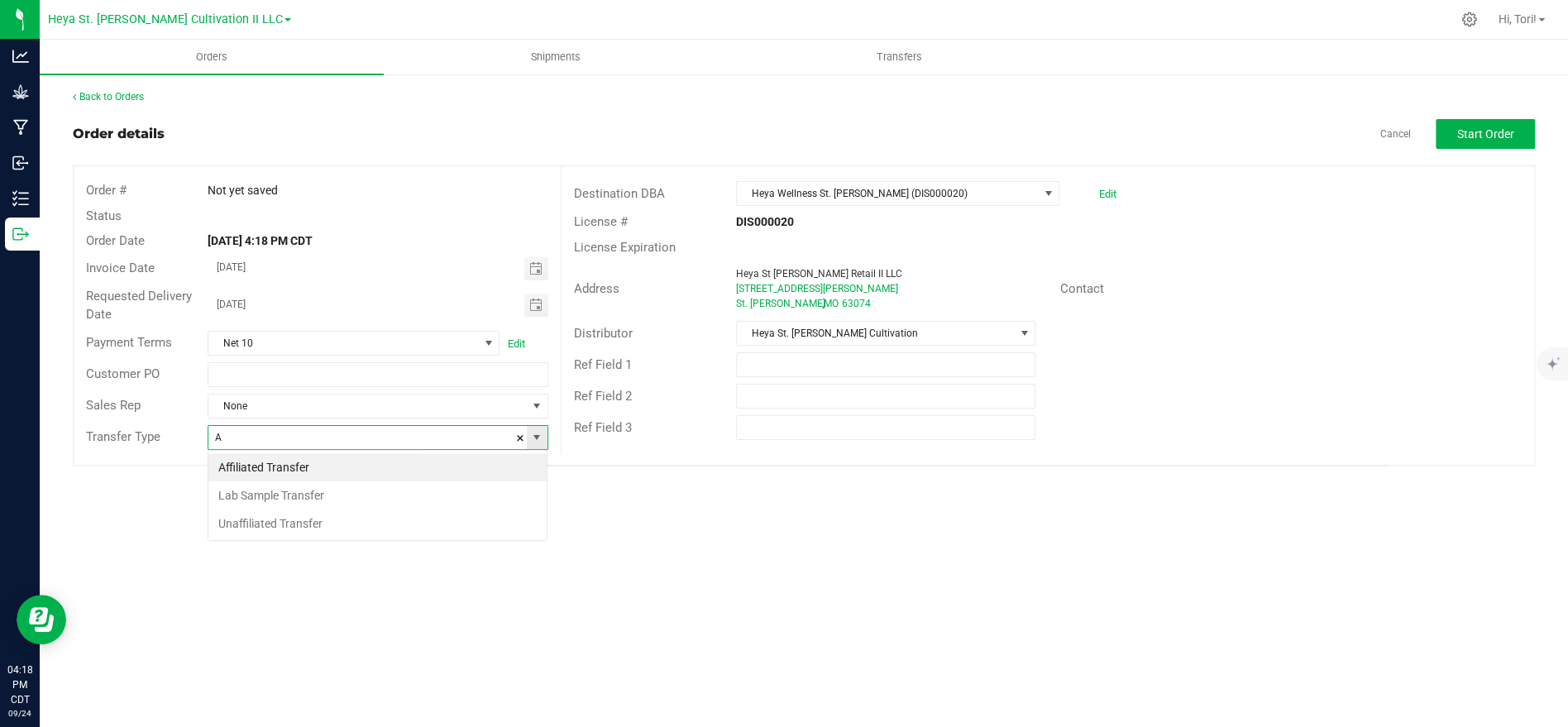
scroll to position [25, 339]
click at [352, 471] on li "Affiliated Transfer" at bounding box center [377, 467] width 338 height 28
type input "Affiliated Transfer"
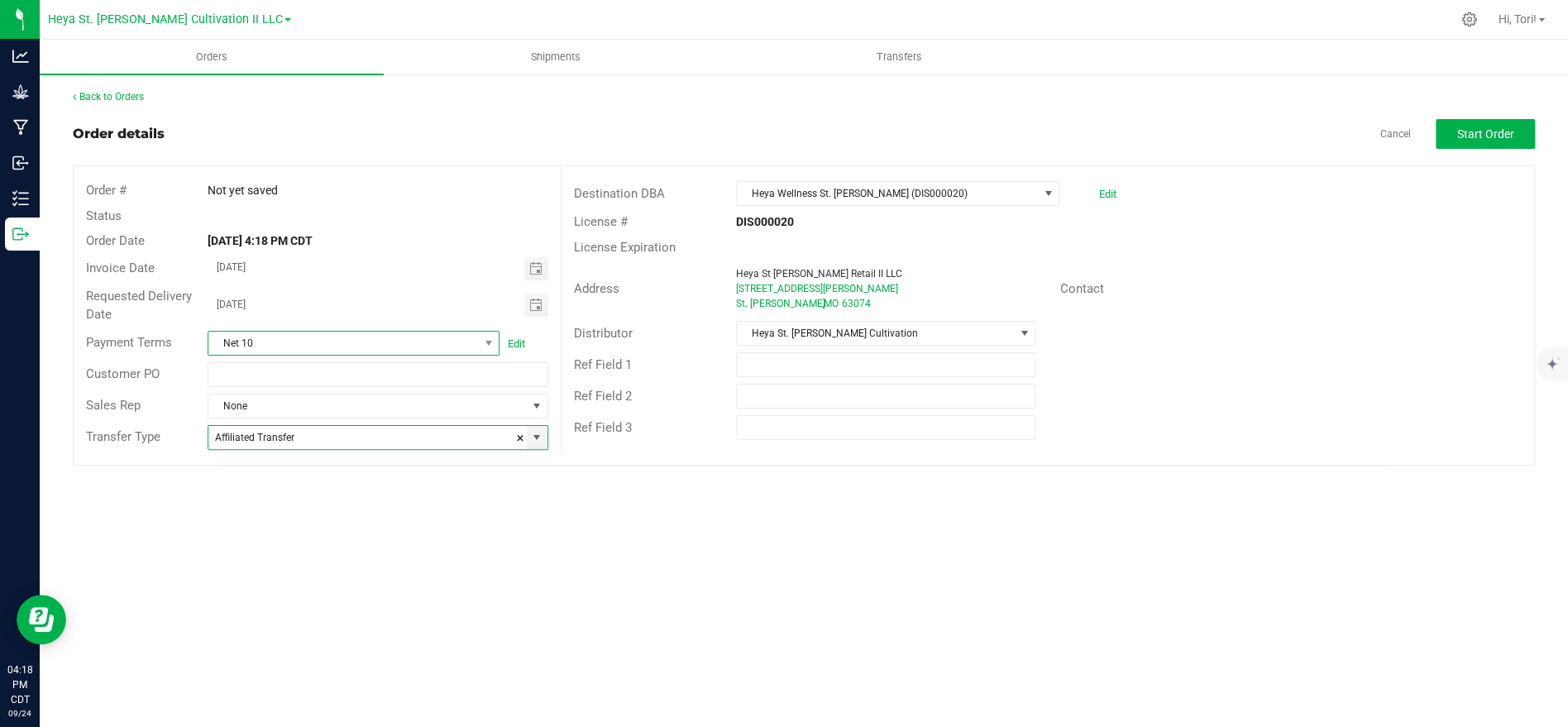
click at [307, 332] on span "Net 10" at bounding box center [342, 342] width 269 height 23
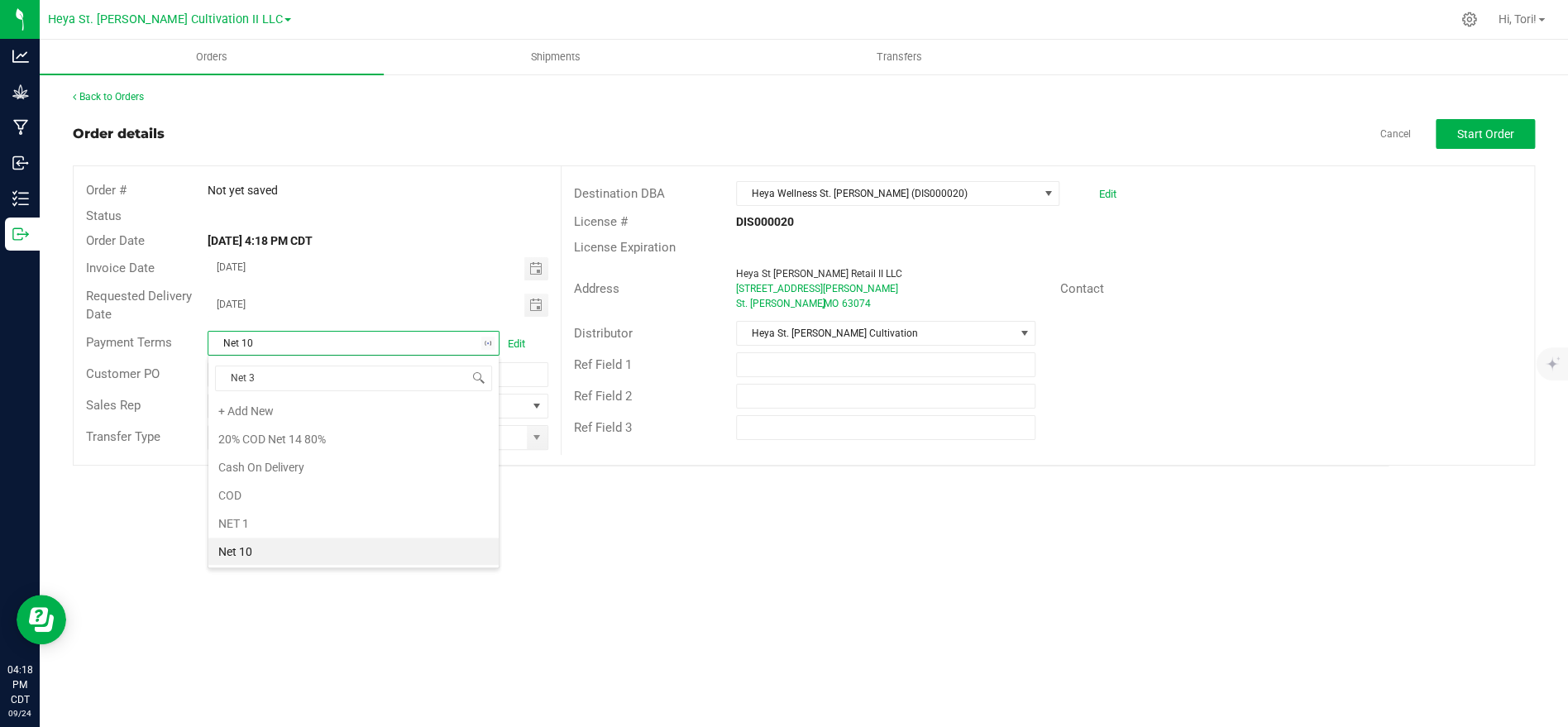
type input "Net 30"
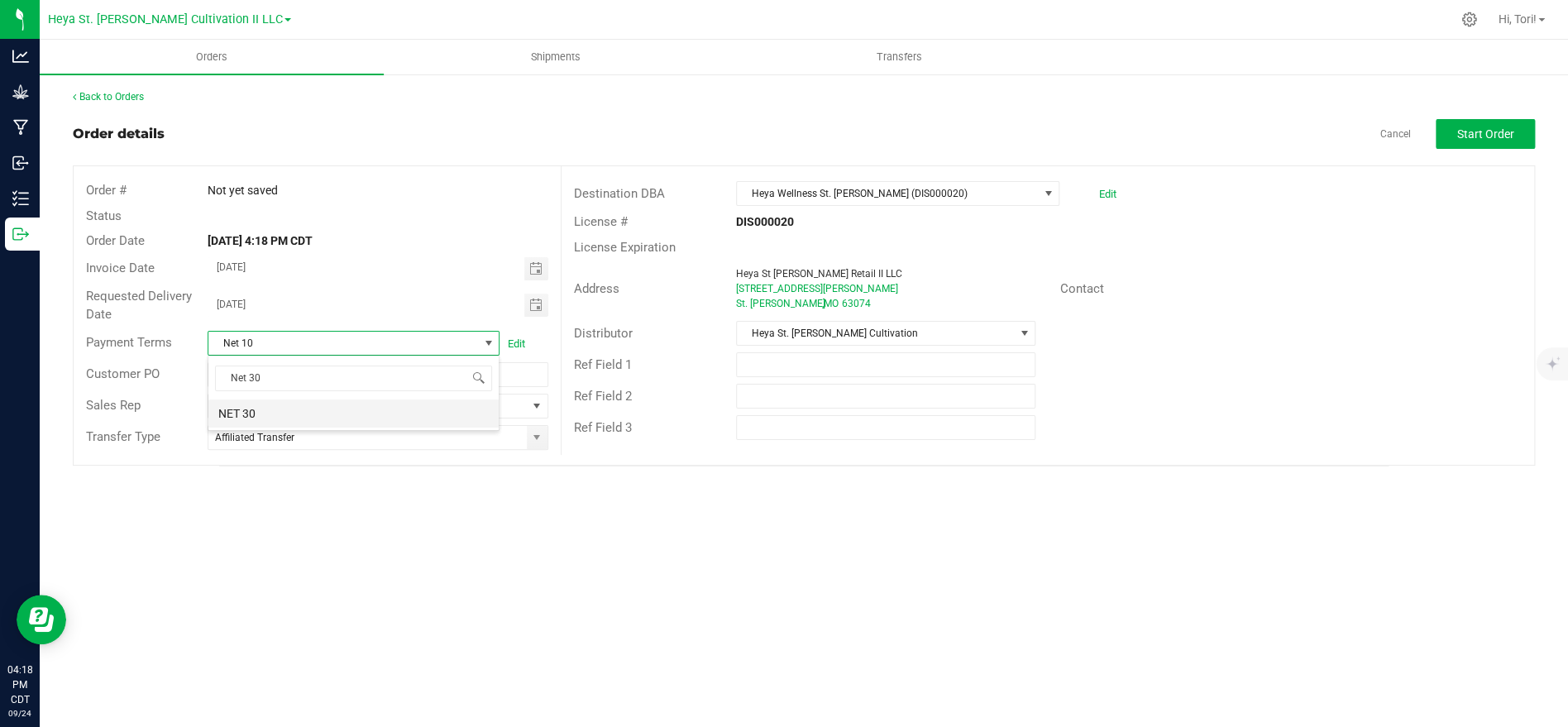
click at [258, 406] on li "NET 30" at bounding box center [353, 413] width 290 height 28
click at [334, 276] on input "[DATE]" at bounding box center [366, 268] width 316 height 21
click at [531, 267] on span "Toggle calendar" at bounding box center [535, 269] width 13 height 13
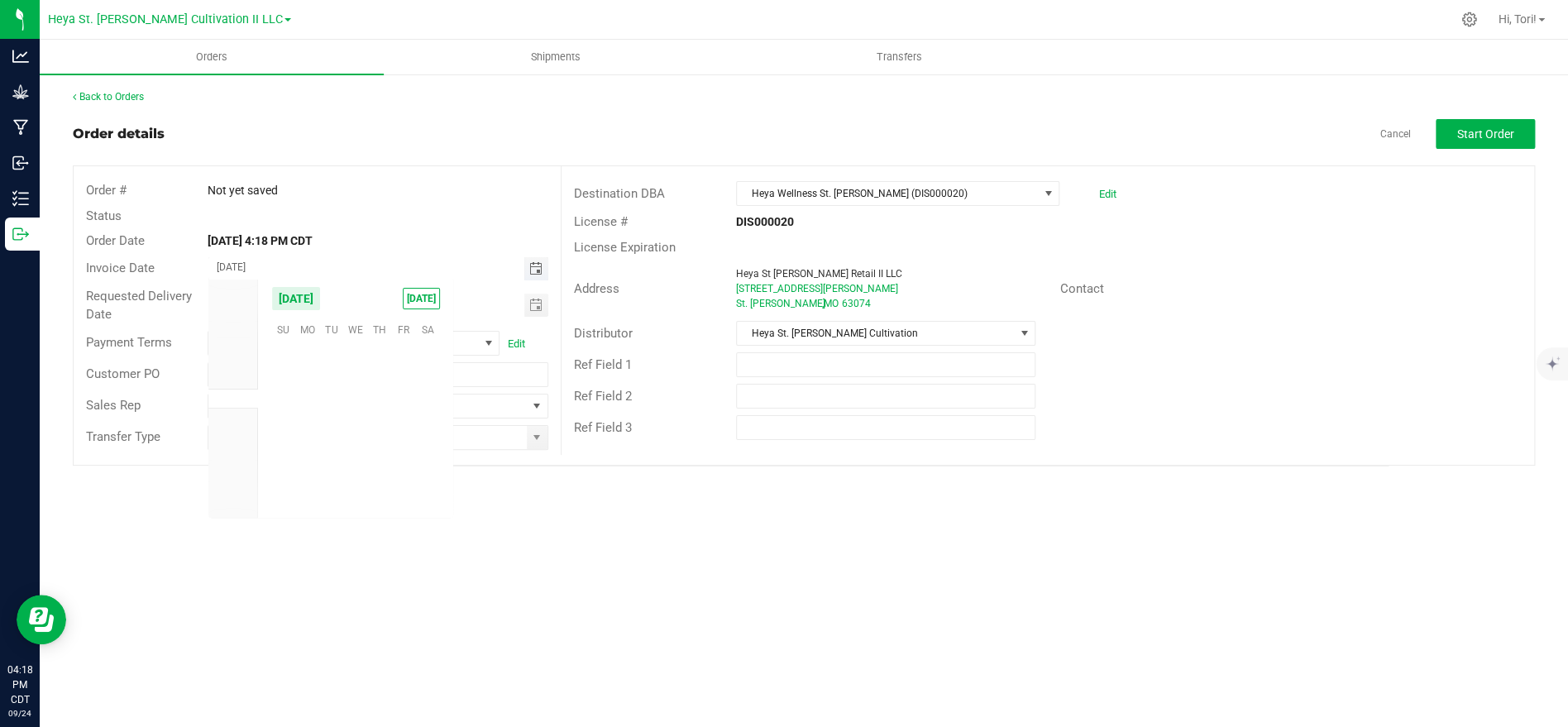
scroll to position [268139, 0]
click at [426, 293] on span "[DATE]" at bounding box center [421, 299] width 37 height 22
click at [538, 306] on span "Toggle calendar" at bounding box center [535, 305] width 13 height 13
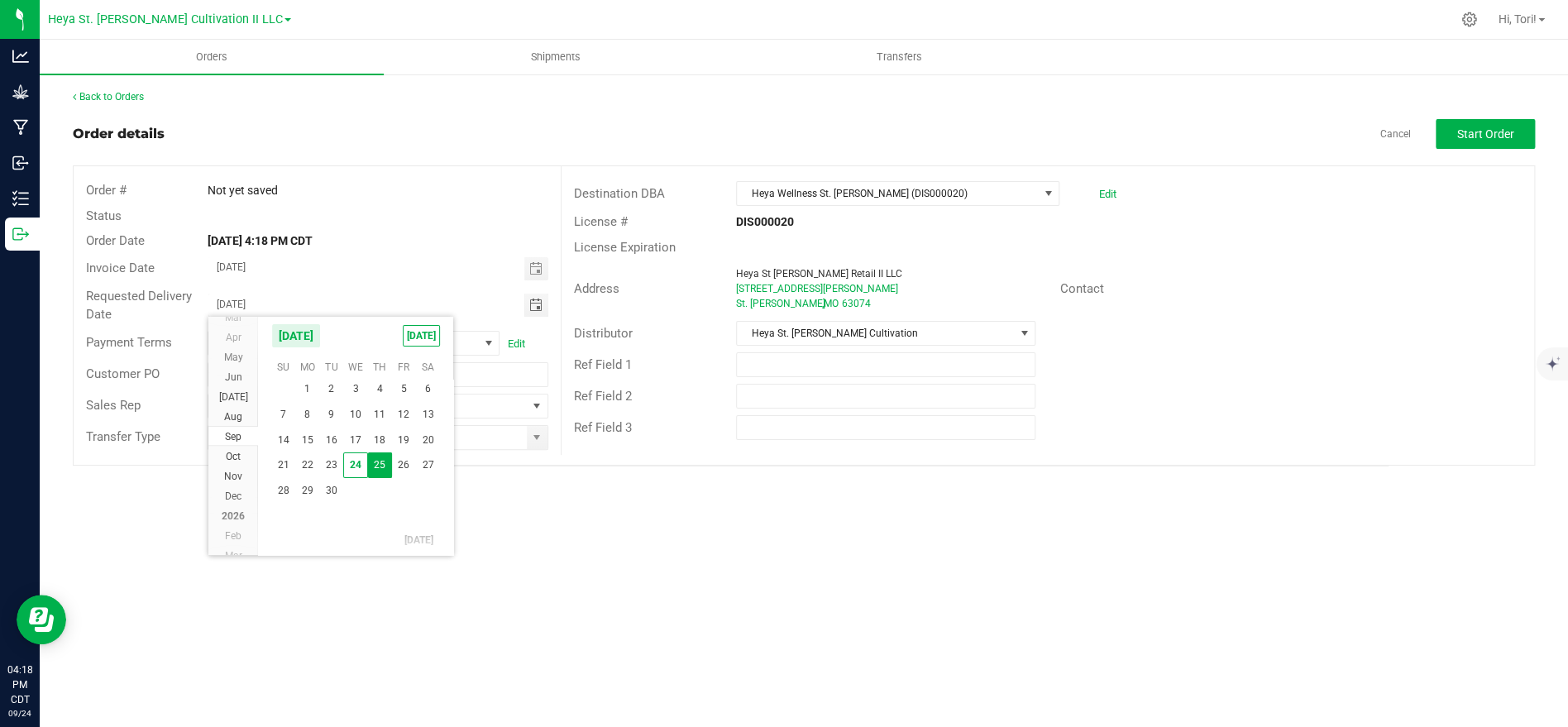
click at [436, 346] on kendo-calendar-header "September 2025 TODAY" at bounding box center [356, 336] width 195 height 38
click at [422, 334] on span "[DATE]" at bounding box center [421, 336] width 37 height 22
type input "[DATE]"
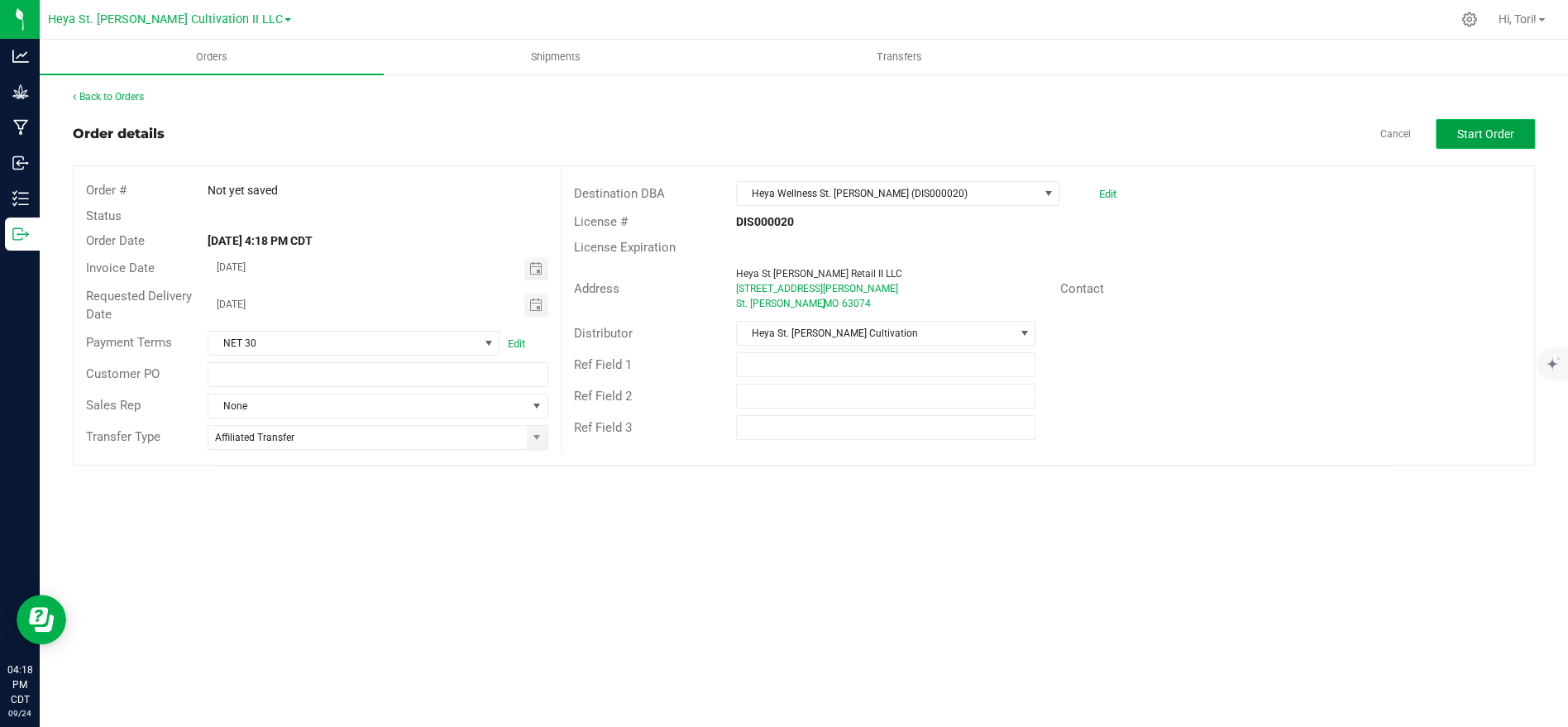
click at [1501, 136] on span "Start Order" at bounding box center [1486, 133] width 57 height 13
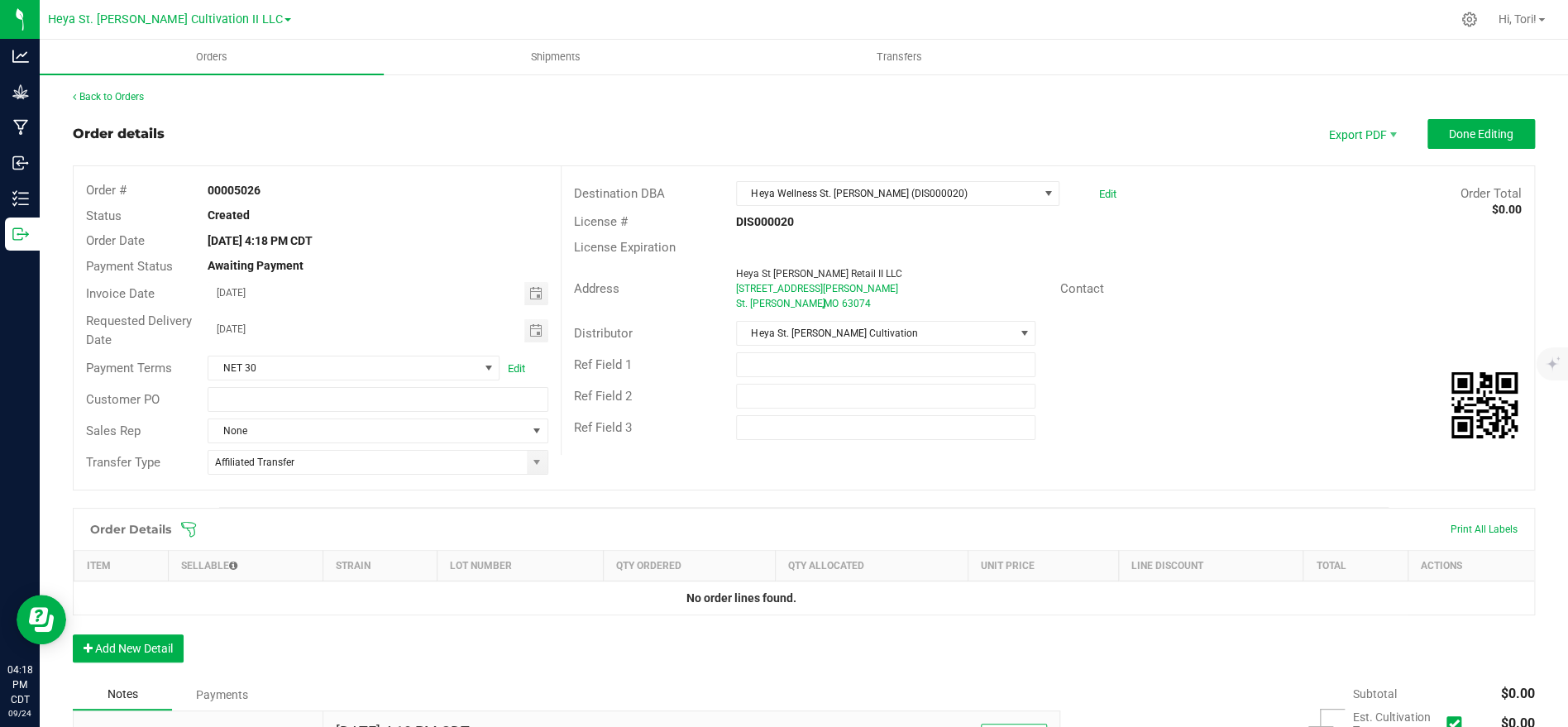
click at [198, 532] on span at bounding box center [910, 529] width 1462 height 16
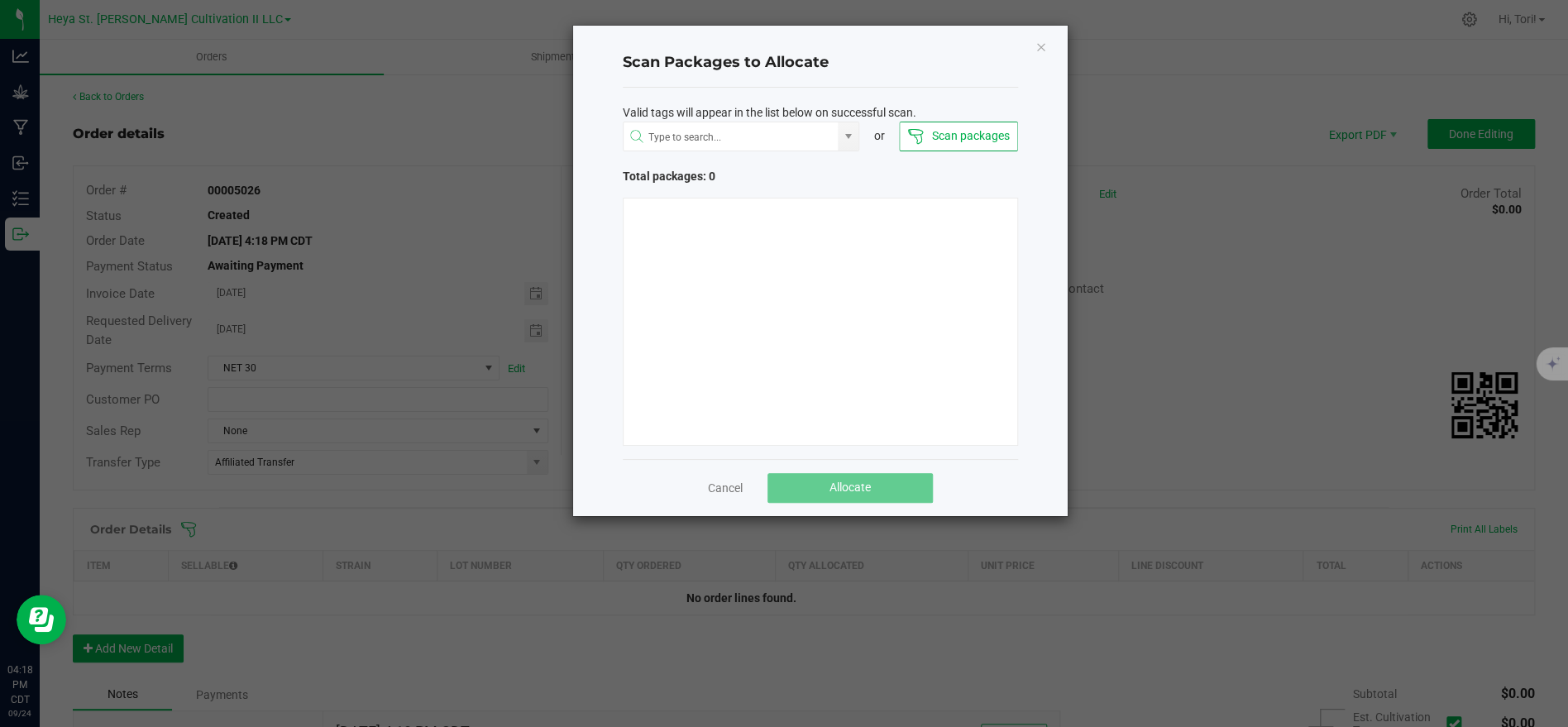
click at [952, 139] on button "Scan packages" at bounding box center [957, 136] width 118 height 30
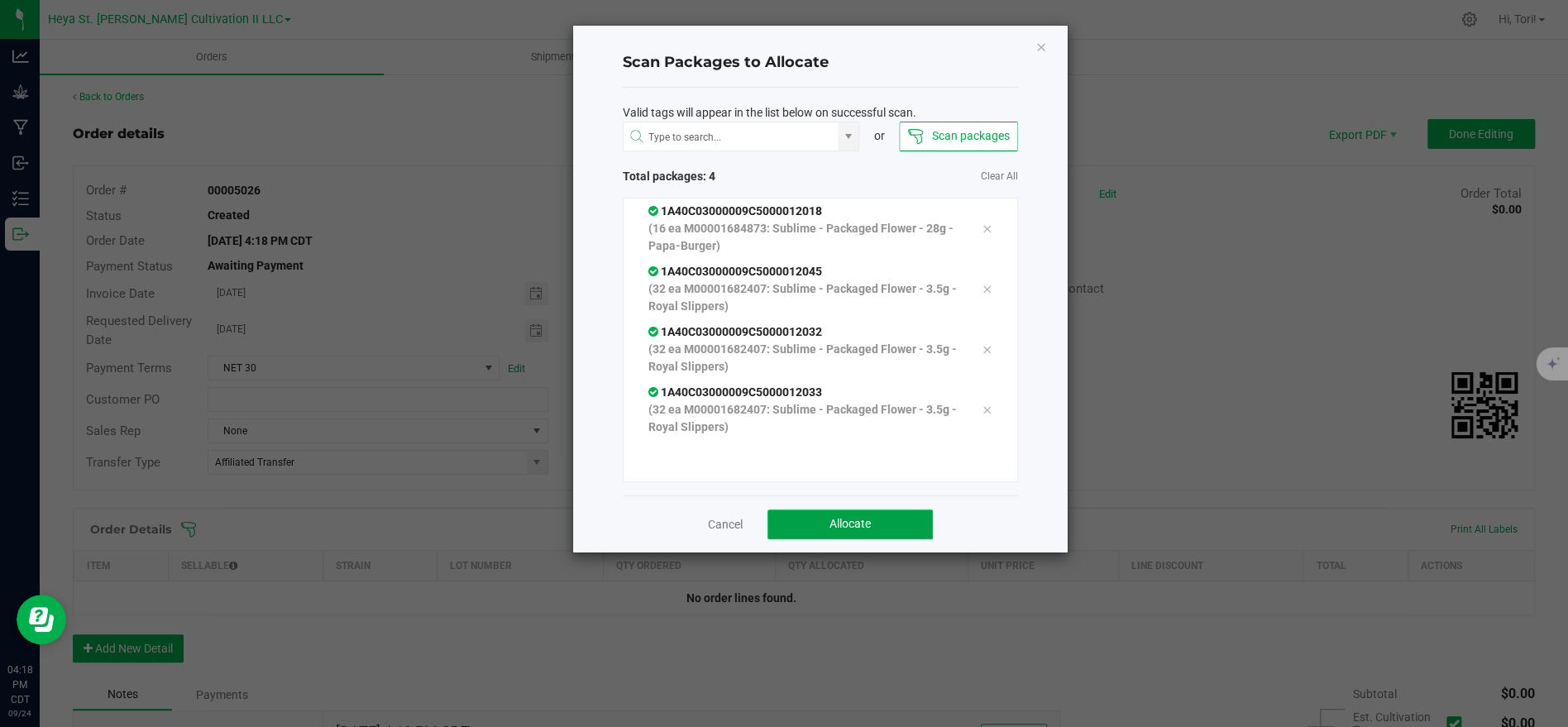
click at [893, 515] on button "Allocate" at bounding box center [849, 524] width 165 height 30
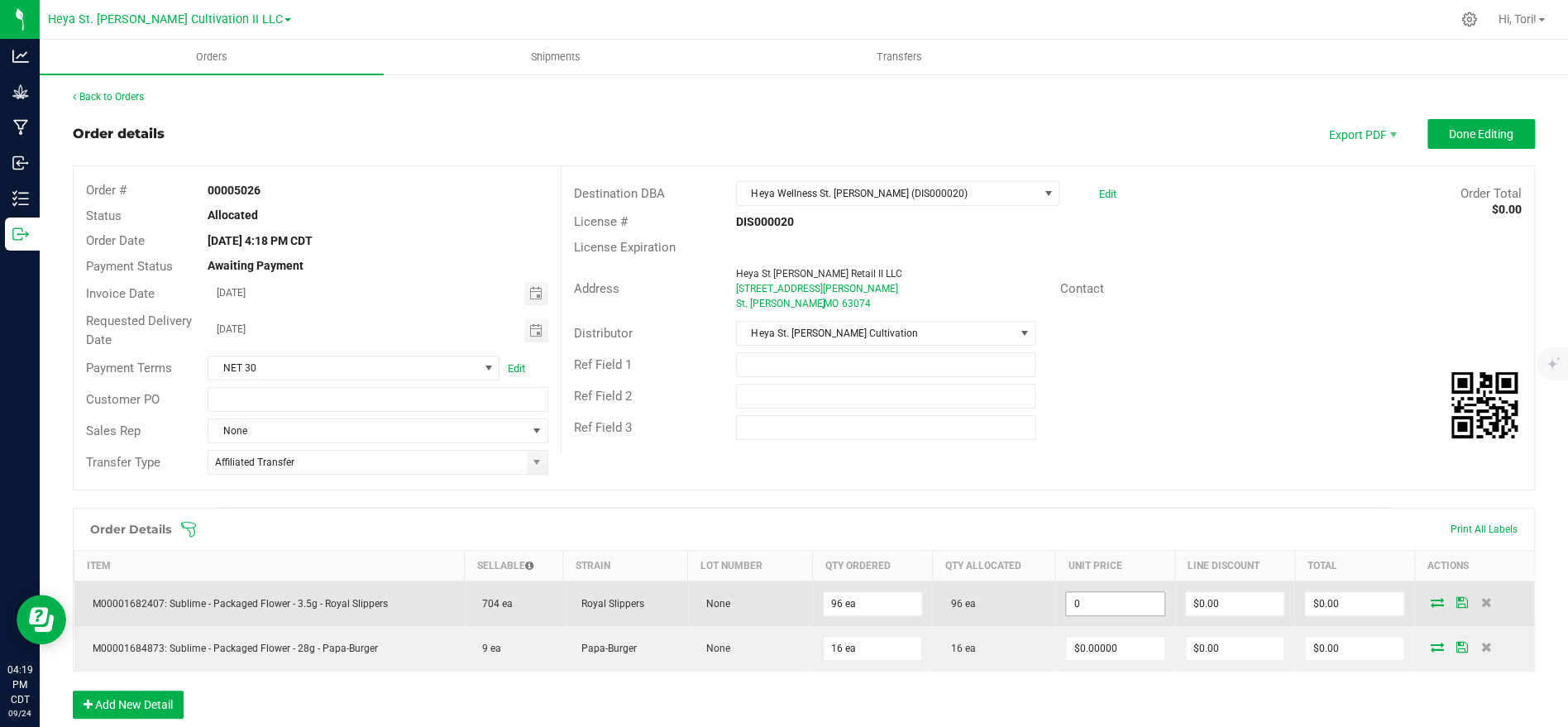
click at [1123, 606] on input "0" at bounding box center [1115, 603] width 99 height 23
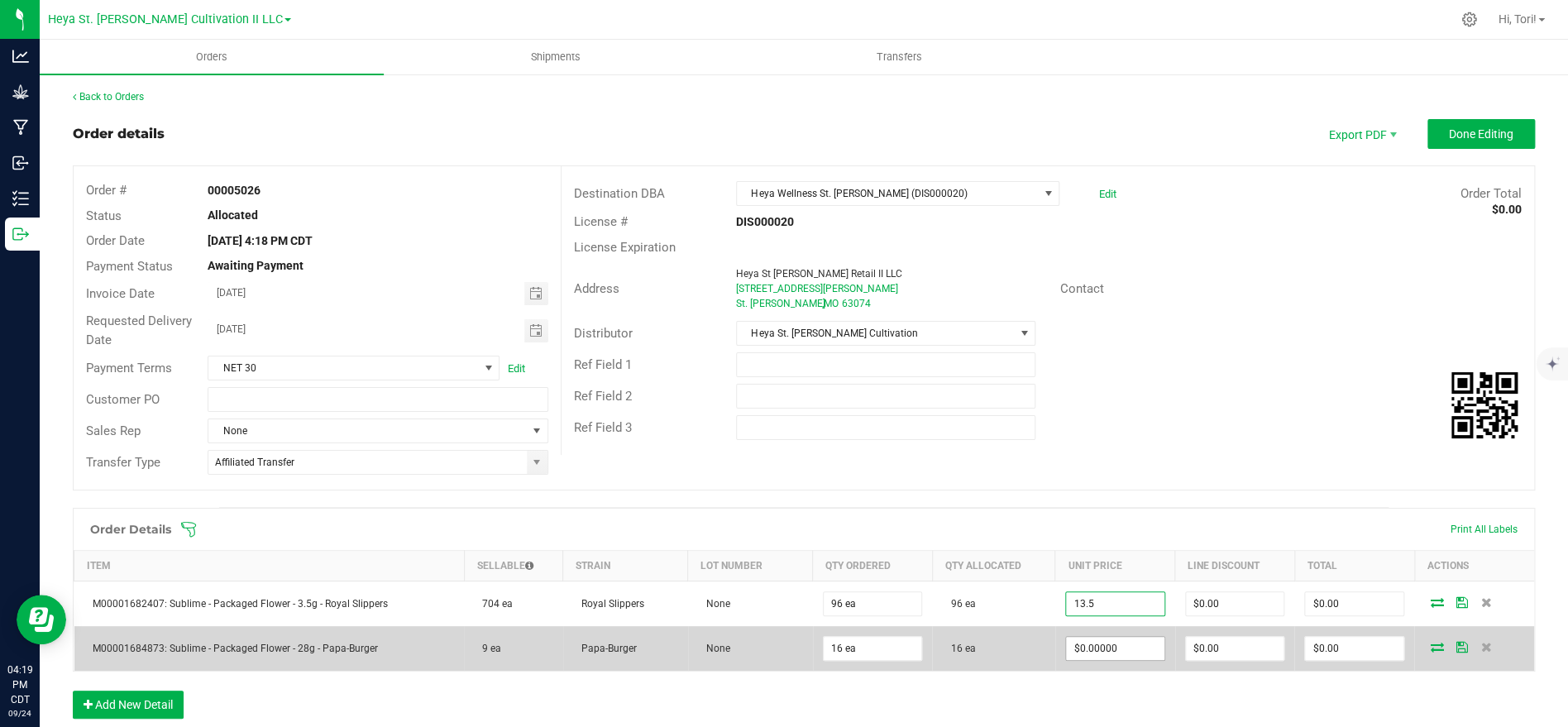
type input "$13.50000"
type input "$1,296.00"
click at [1122, 650] on input "0" at bounding box center [1115, 648] width 99 height 23
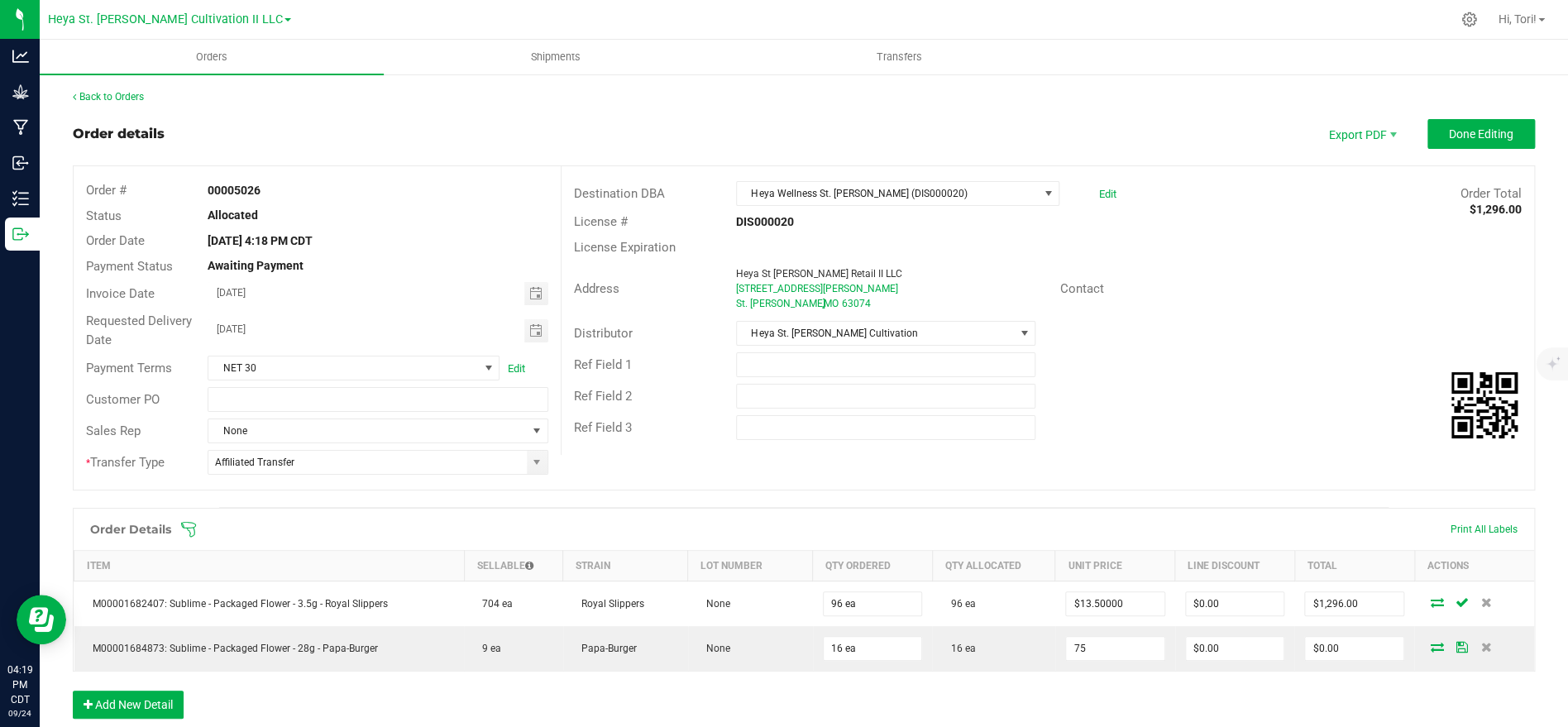
type input "$75.00000"
type input "$1,200.00"
click at [1127, 425] on div "Ref Field 3" at bounding box center [1047, 427] width 973 height 31
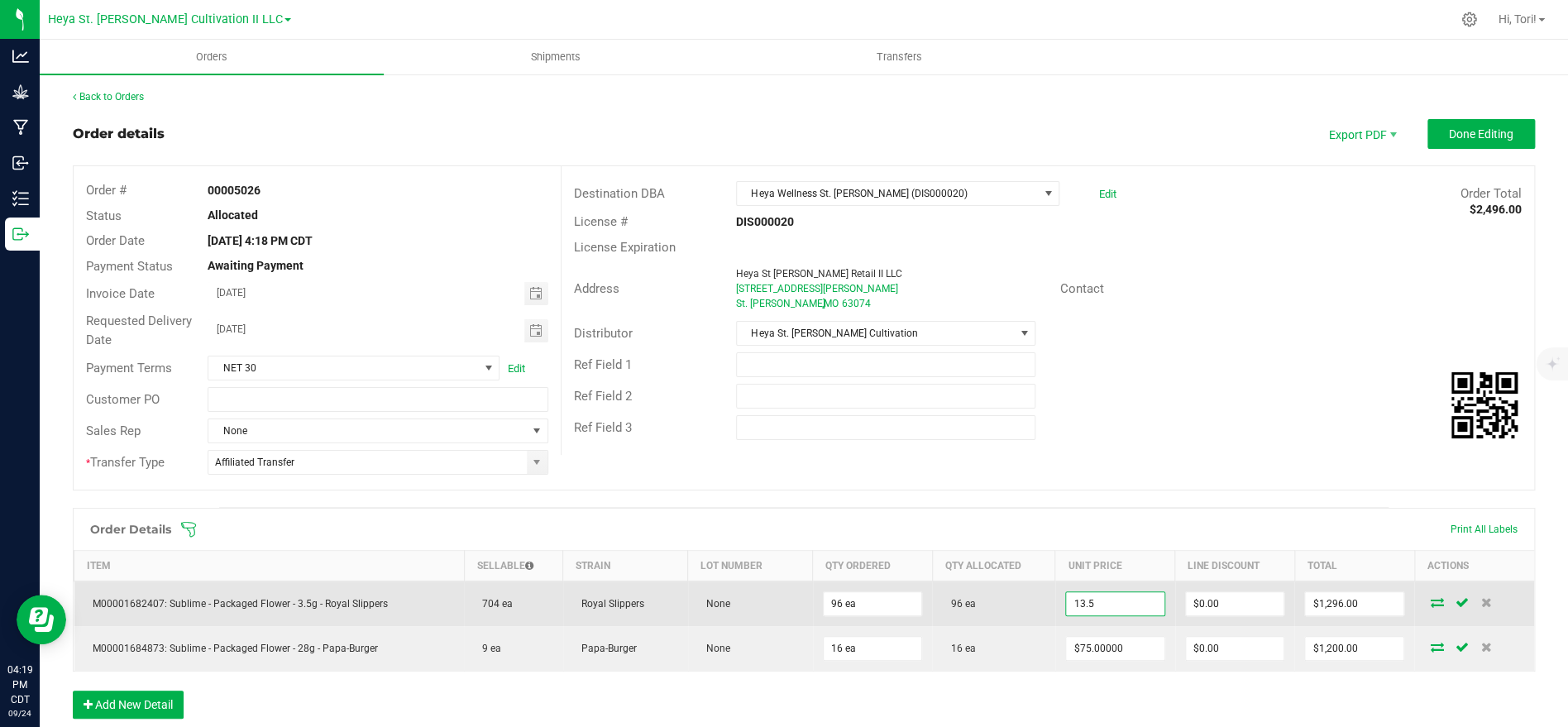
click at [1139, 604] on input "13.5" at bounding box center [1115, 603] width 99 height 23
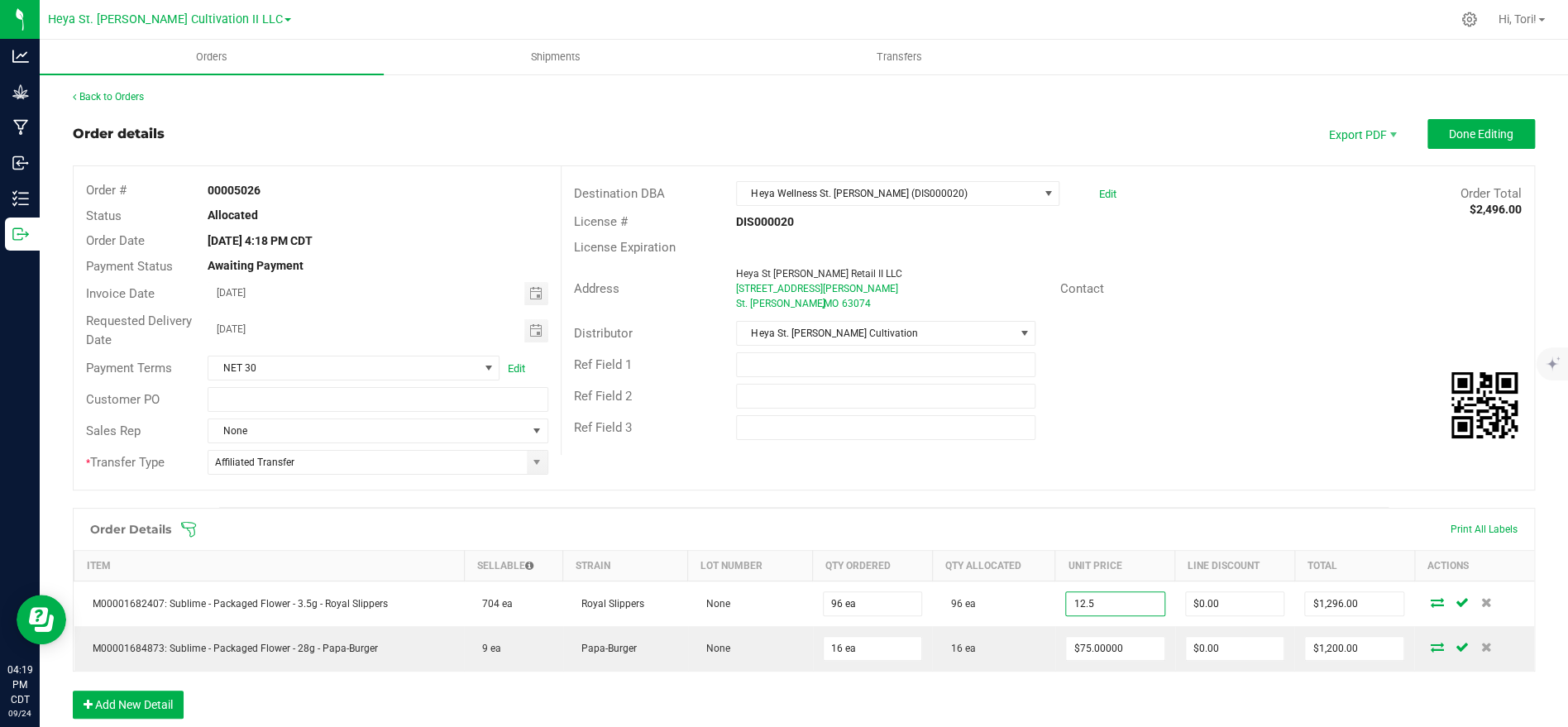
type input "$12.50000"
type input "$1,200.00"
click at [1146, 467] on div "Order # 00005026 Status Allocated Order Date Sep 24, 2025 4:18 PM CDT Payment S…" at bounding box center [804, 328] width 1460 height 323
click at [1370, 184] on span "Invoice PDF" at bounding box center [1363, 185] width 102 height 24
click at [1502, 138] on span "Done Editing" at bounding box center [1481, 133] width 65 height 13
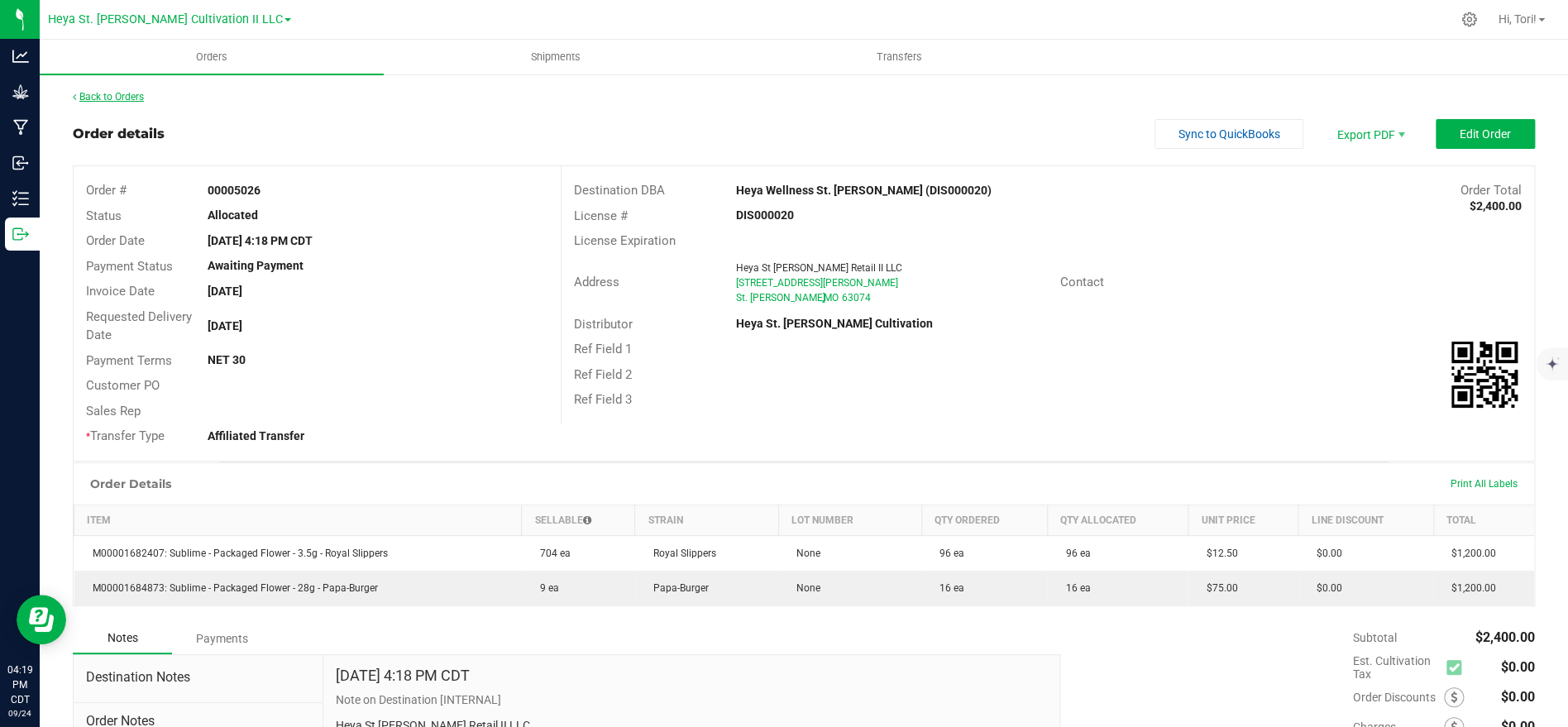
click at [92, 92] on link "Back to Orders" at bounding box center [109, 97] width 71 height 12
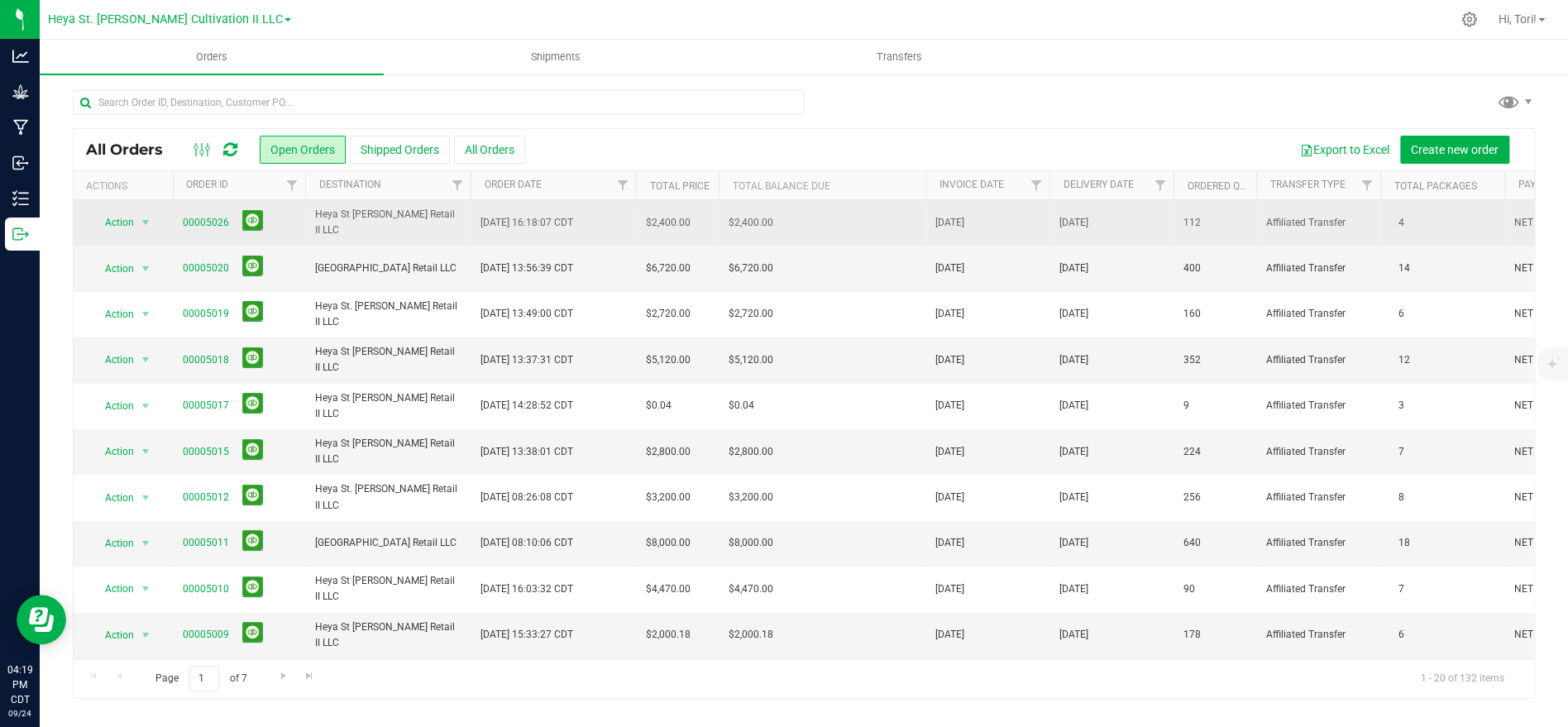
click at [876, 230] on td "$2,400.00" at bounding box center [822, 223] width 206 height 46
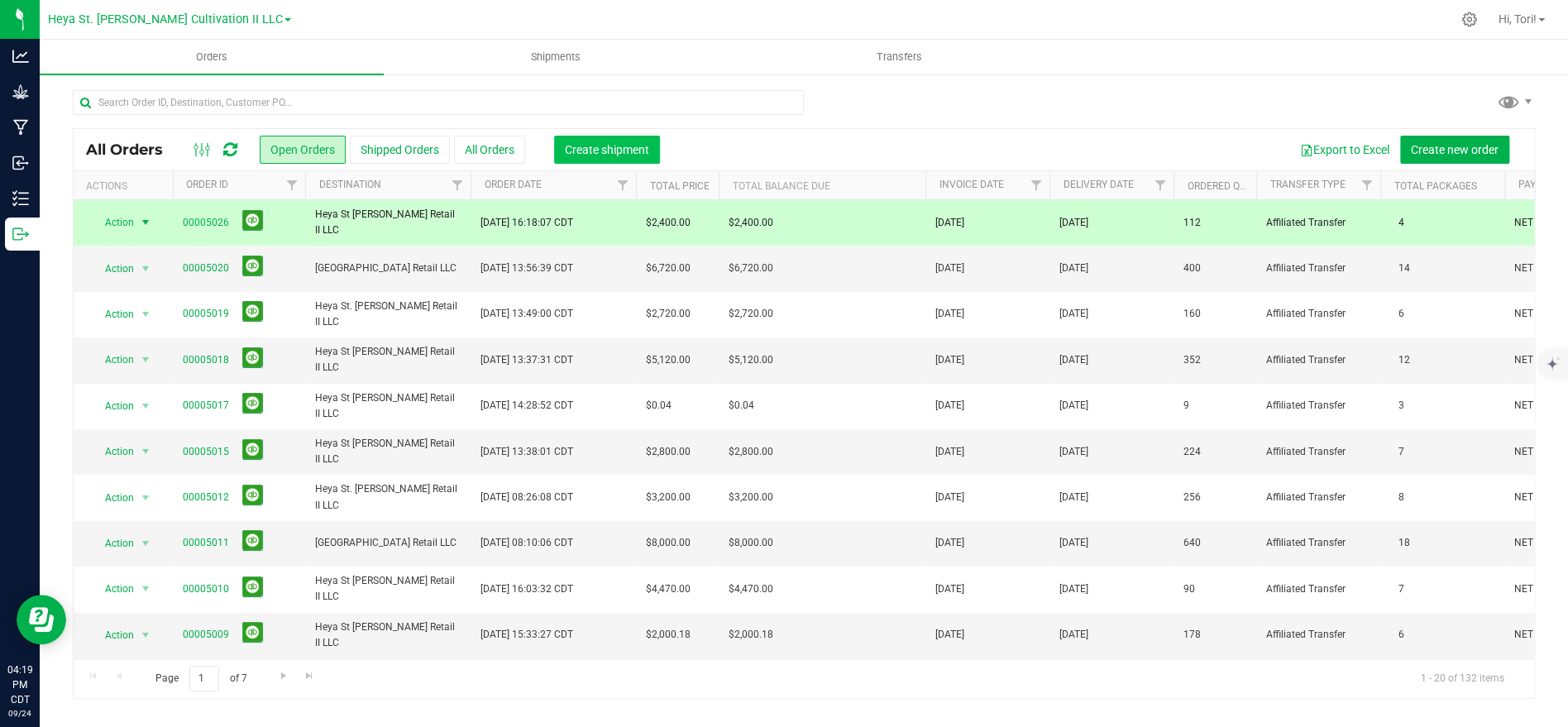
click at [580, 153] on span "Create shipment" at bounding box center [606, 150] width 84 height 13
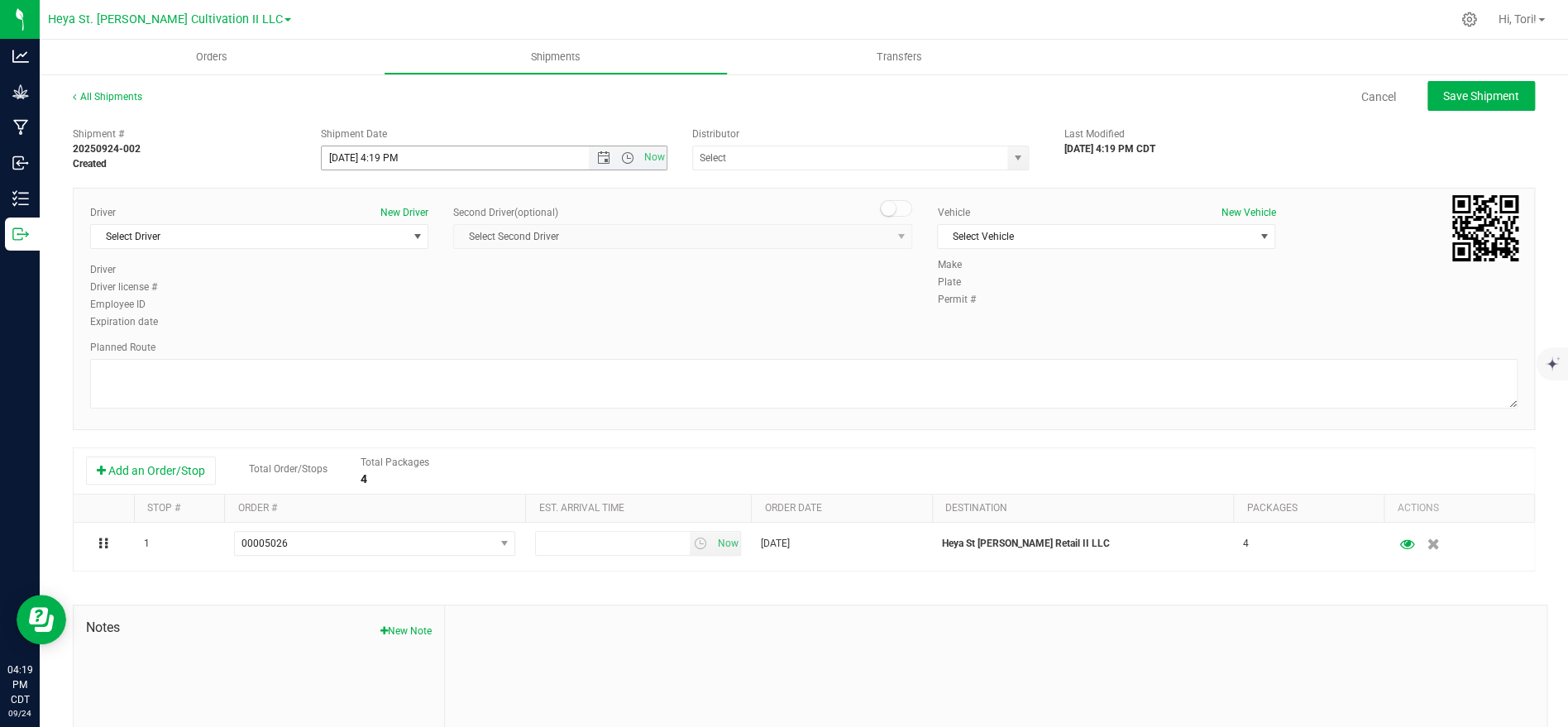
click at [565, 153] on input "9/24/2025 4:19 PM" at bounding box center [469, 157] width 296 height 23
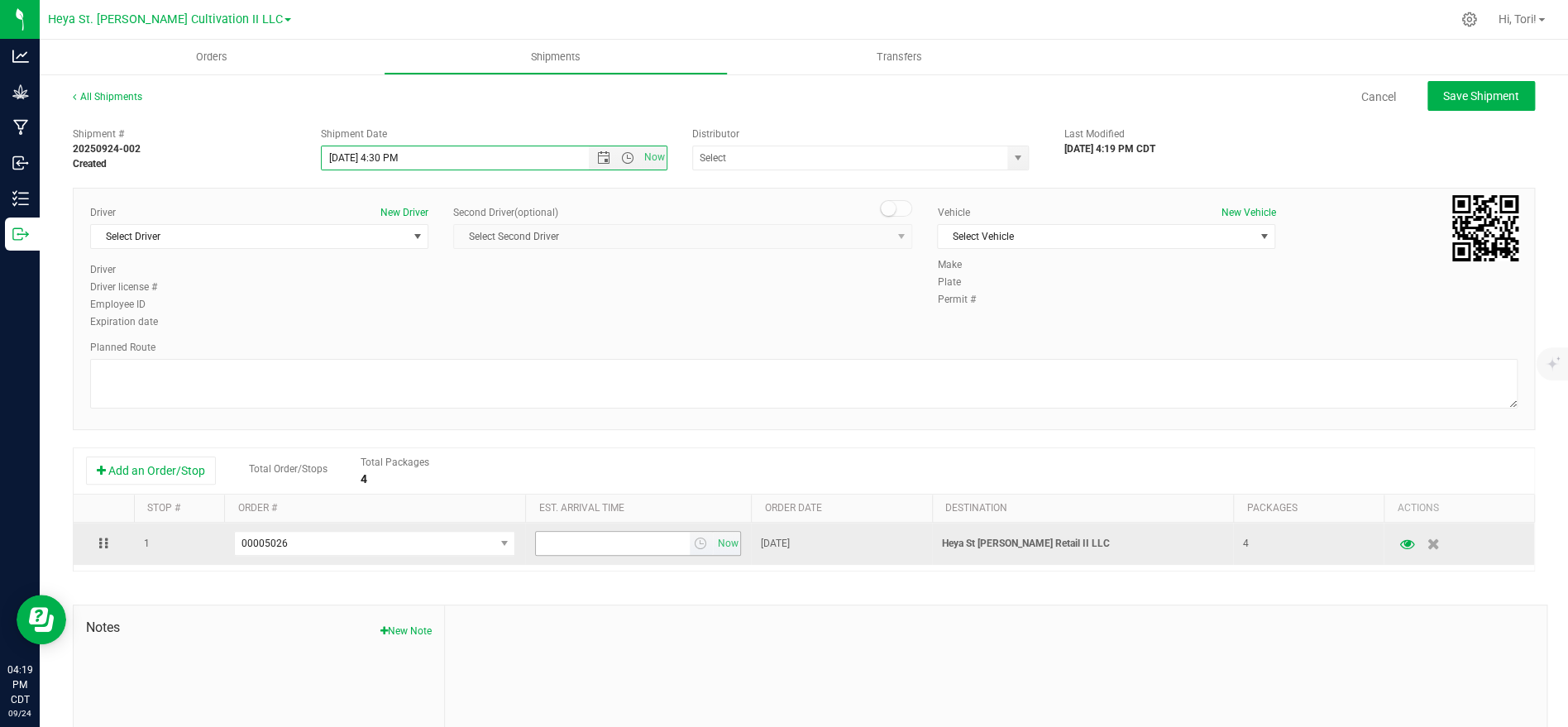
type input "9/24/2025 4:30 PM"
click at [601, 540] on input "6:00 PM" at bounding box center [613, 543] width 153 height 23
type input "4:31 PM"
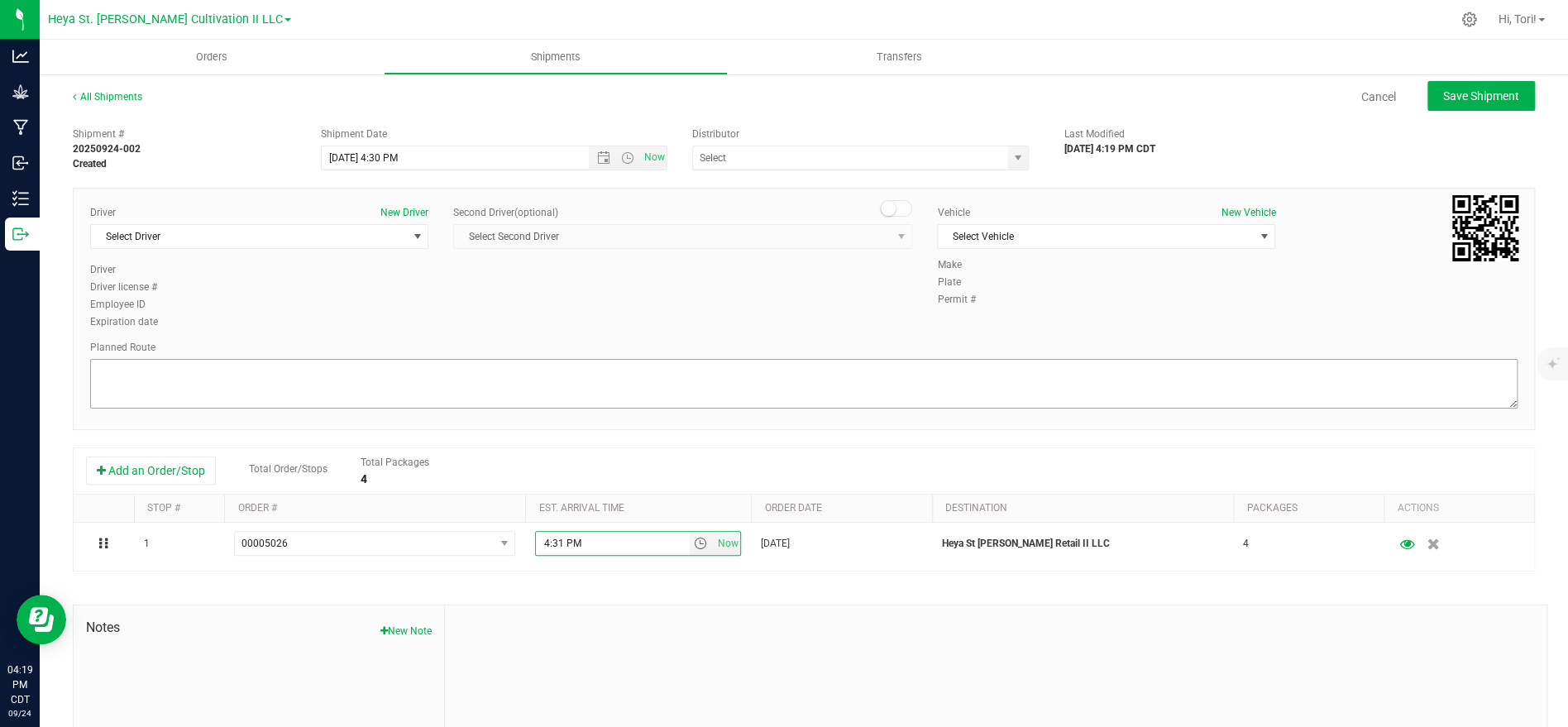
drag, startPoint x: 477, startPoint y: 424, endPoint x: 463, endPoint y: 364, distance: 61.6
click at [477, 413] on div "Driver New Driver Select Driver Select Driver Duane Bochantin Connor Cervantes …" at bounding box center [804, 309] width 1462 height 242
click at [463, 364] on textarea at bounding box center [804, 384] width 1427 height 49
type textarea "Walking"
drag, startPoint x: 1138, startPoint y: 252, endPoint x: 1130, endPoint y: 240, distance: 14.4
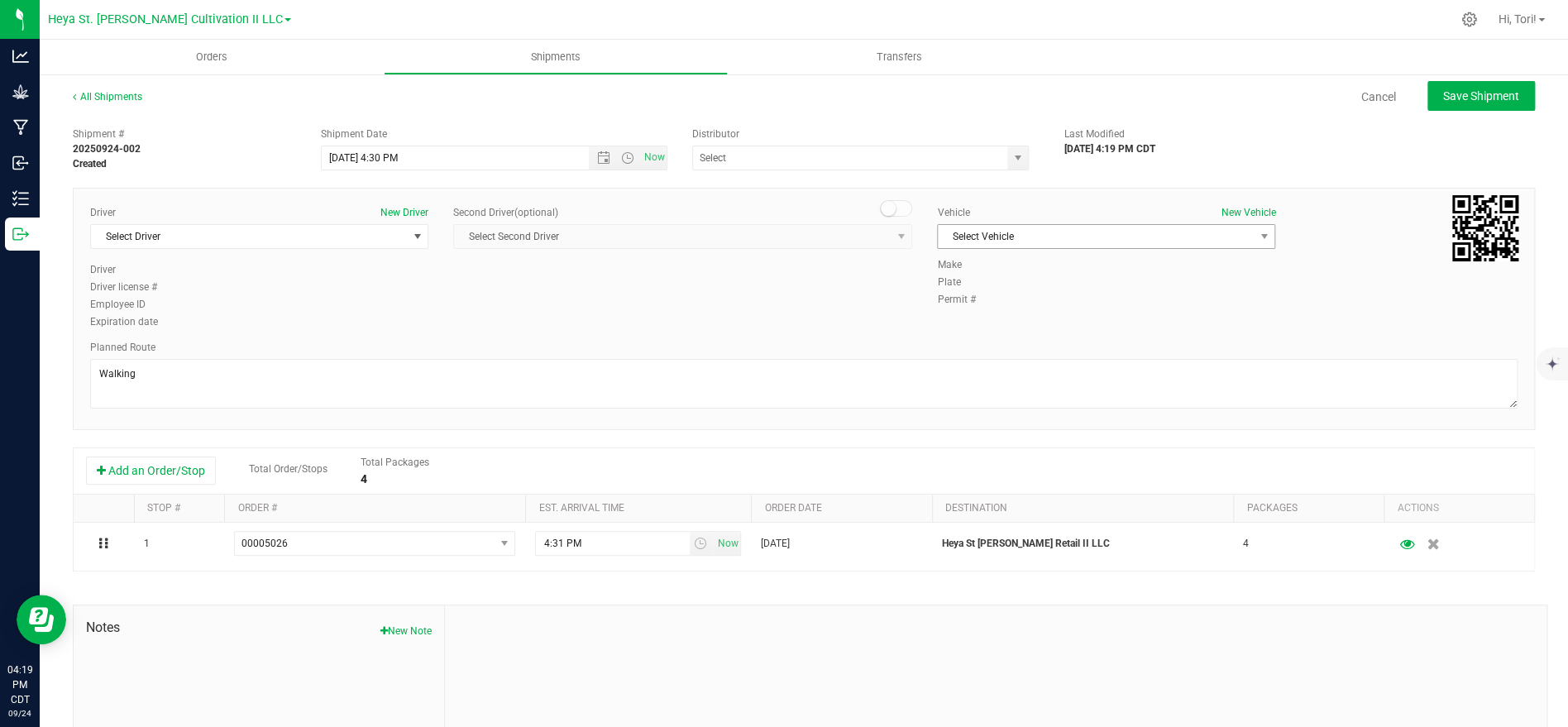
click at [1137, 249] on div "Vehicle New Vehicle Select Vehicle Select Vehicle Ford Transit 250 Heya Ram (Qu…" at bounding box center [1106, 231] width 363 height 52
click at [1130, 240] on span "Select Vehicle" at bounding box center [1096, 236] width 316 height 23
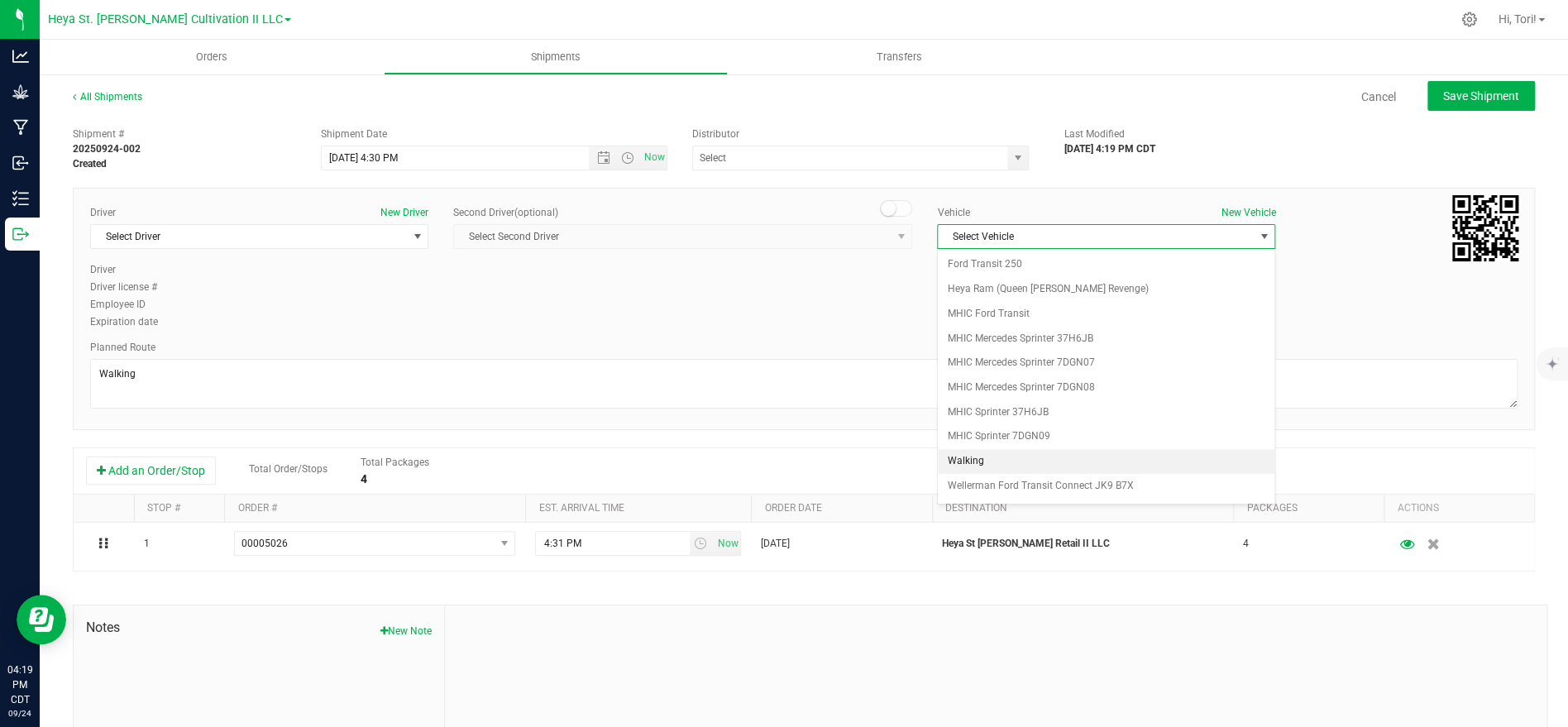
click at [1024, 457] on li "Walking" at bounding box center [1106, 461] width 337 height 25
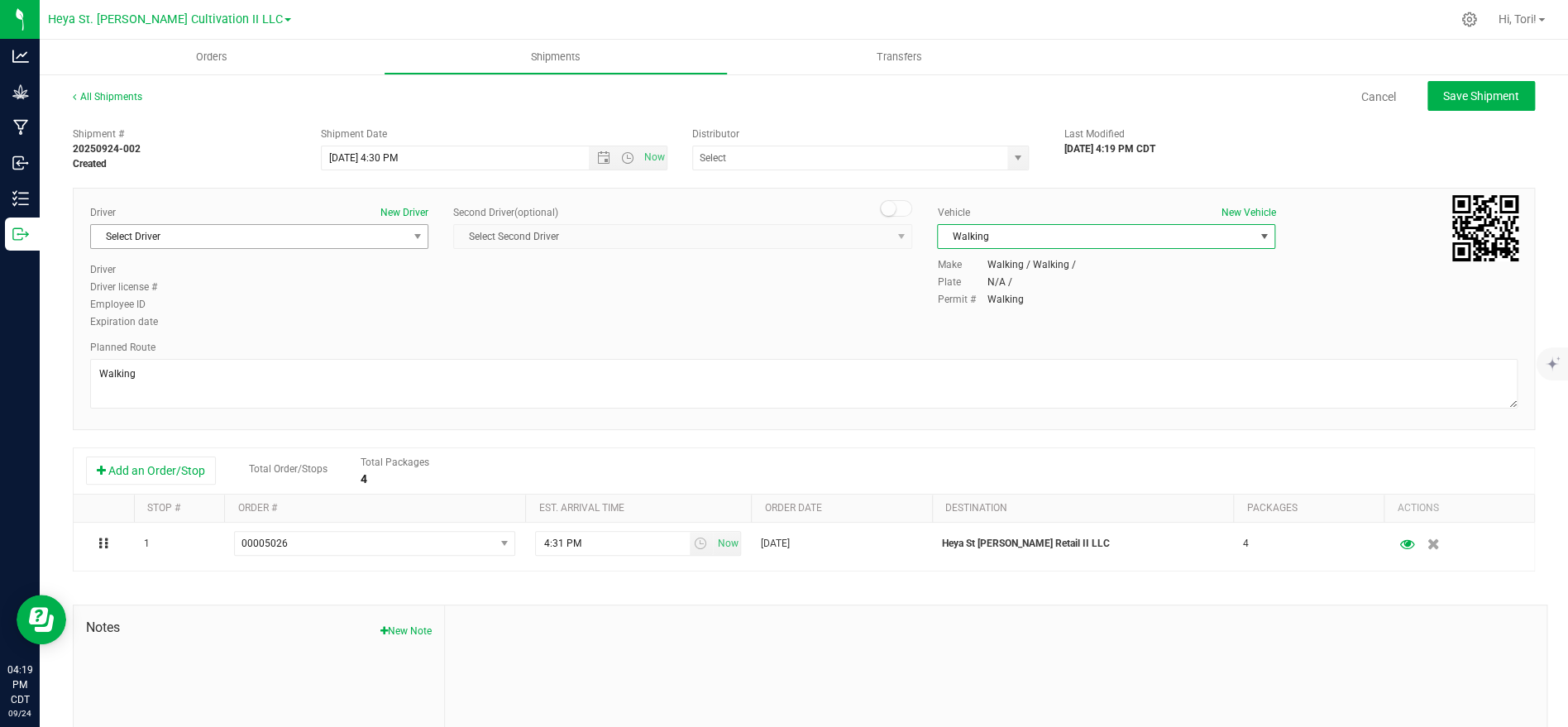
click at [315, 241] on span "Select Driver" at bounding box center [249, 236] width 316 height 23
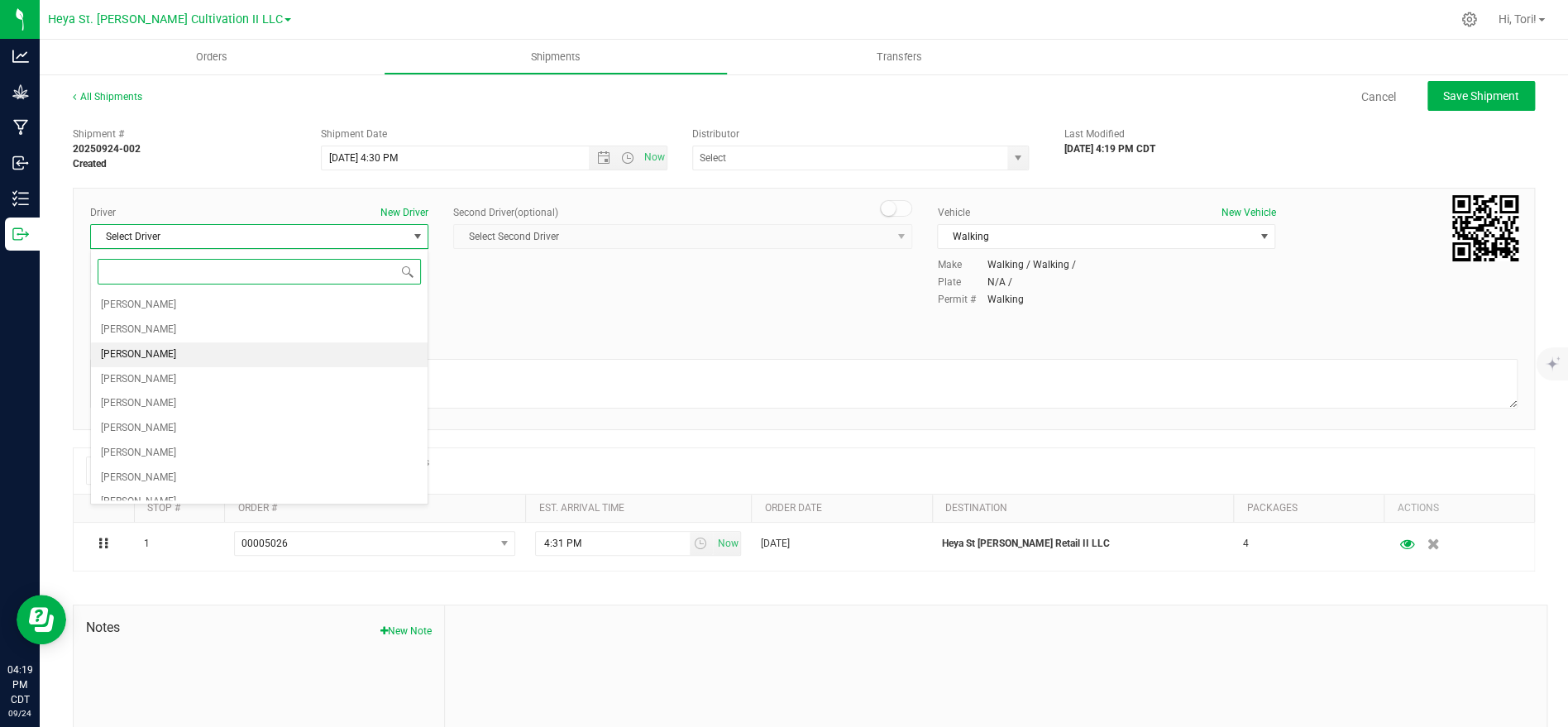
click at [268, 356] on li "[PERSON_NAME]" at bounding box center [259, 354] width 337 height 25
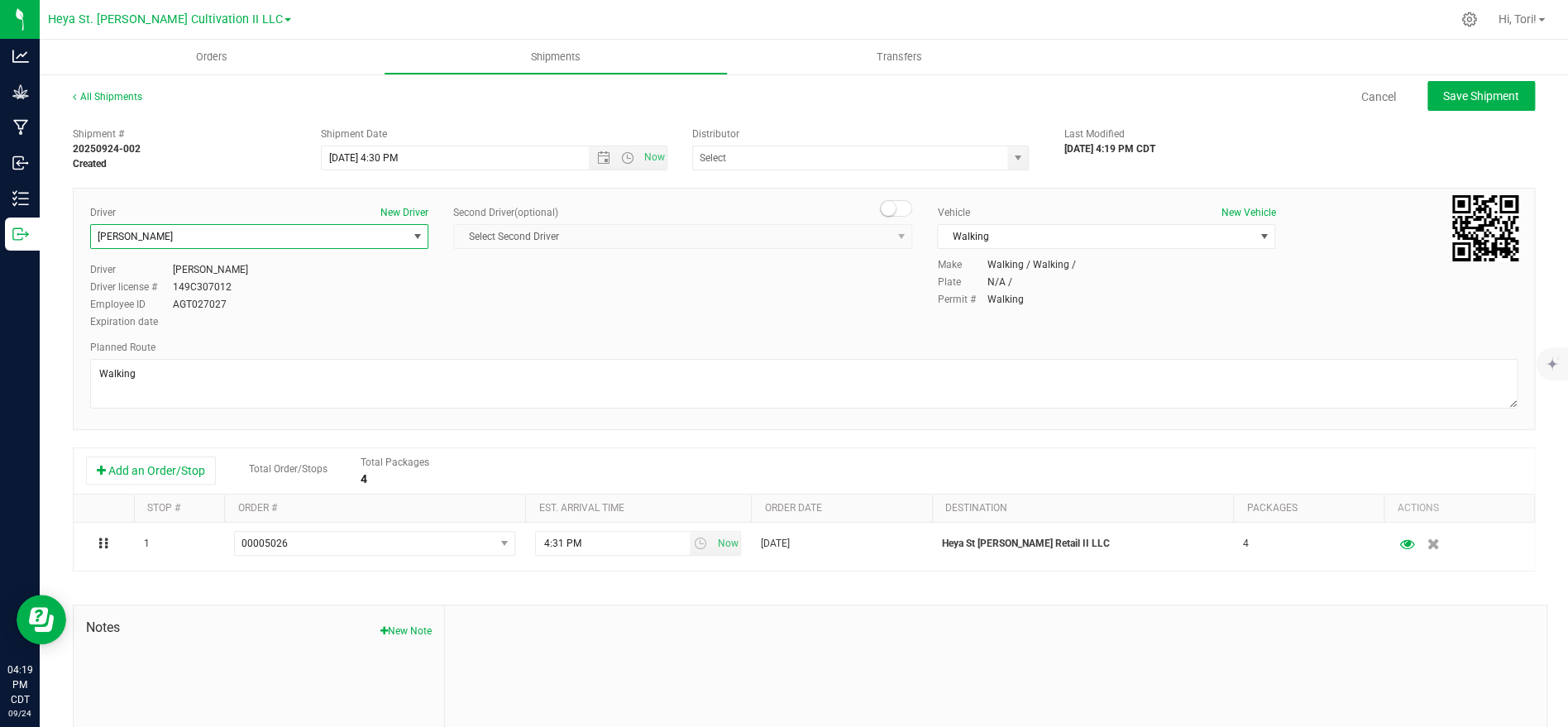
click at [481, 337] on div "Driver New Driver Richard Goist Select Driver Duane Bochantin Connor Cervantes …" at bounding box center [804, 309] width 1462 height 242
click at [906, 157] on input "text" at bounding box center [846, 157] width 305 height 23
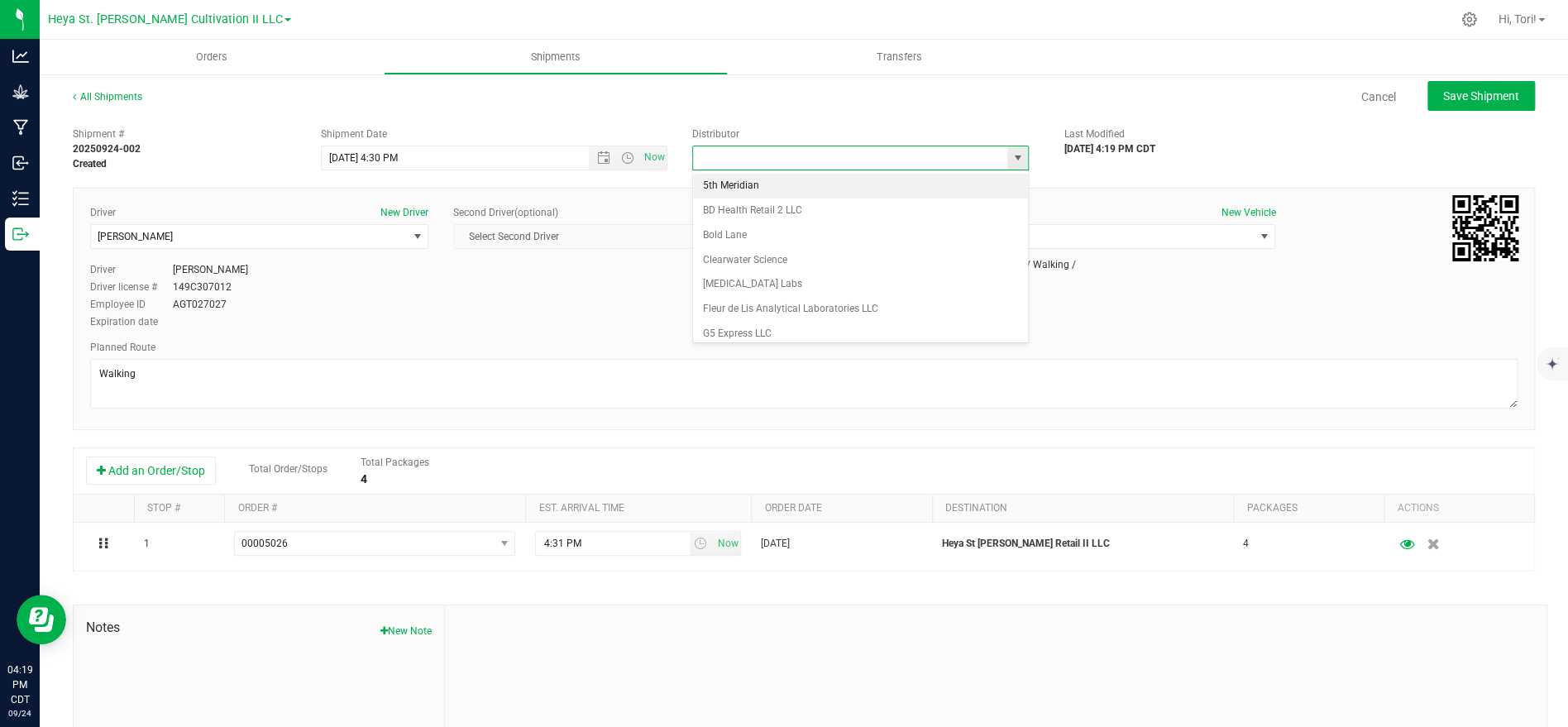
type input "M"
click at [880, 187] on li "Heya St. [PERSON_NAME] Cultivation" at bounding box center [860, 185] width 335 height 25
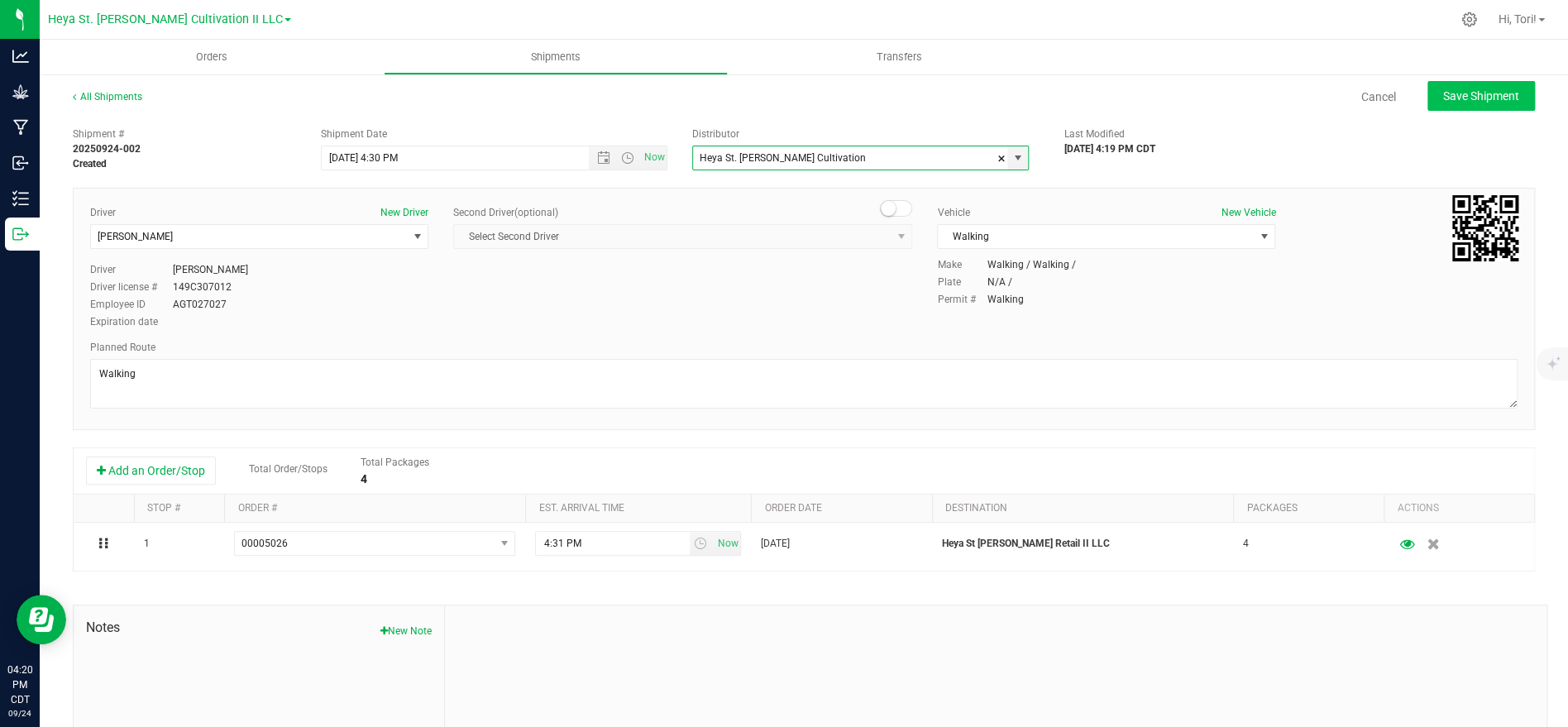
type input "Heya St. [PERSON_NAME] Cultivation"
click at [1511, 96] on span "Save Shipment" at bounding box center [1480, 96] width 76 height 13
type input "9/24/2025 9:30 PM"
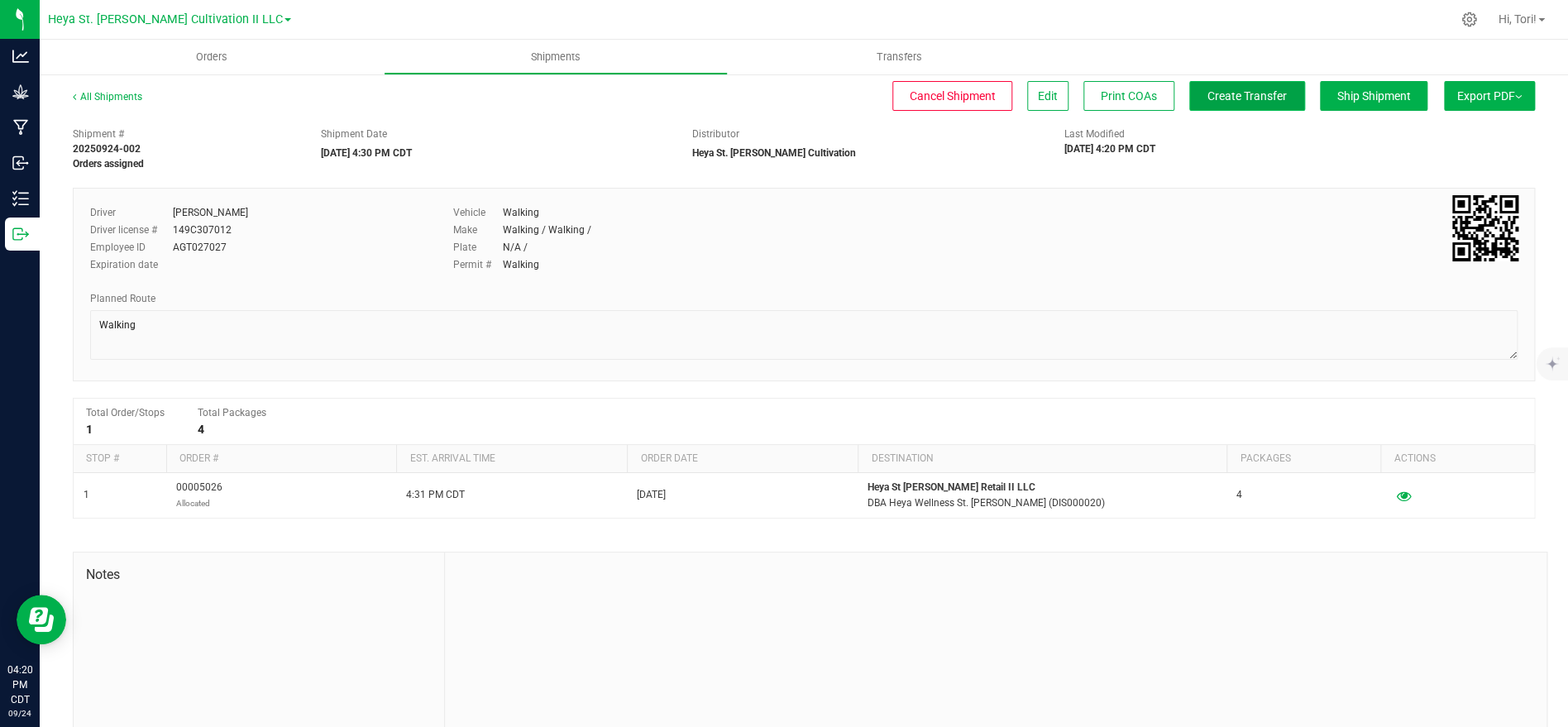
click at [1287, 90] on button "Create Transfer" at bounding box center [1247, 96] width 116 height 30
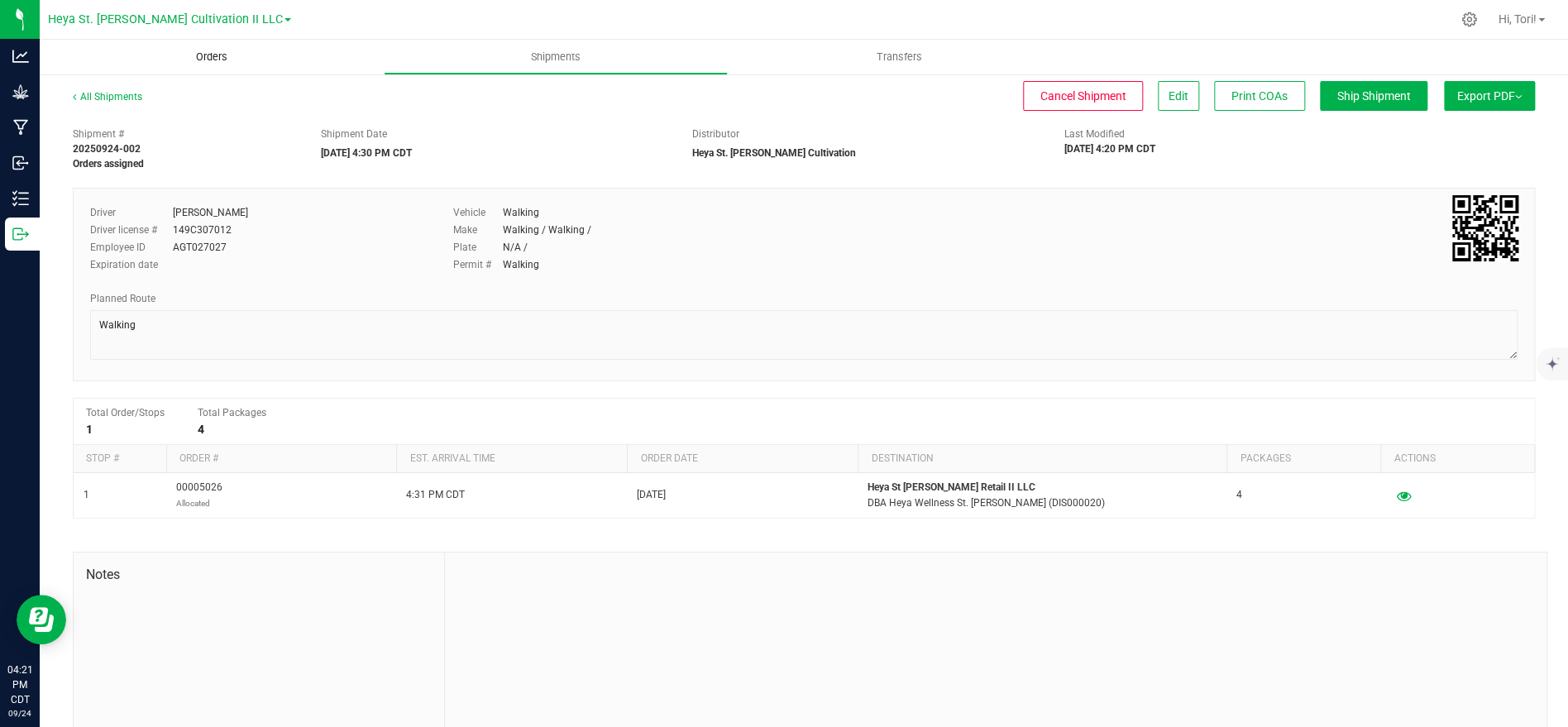
click at [197, 62] on span "Orders" at bounding box center [211, 57] width 76 height 15
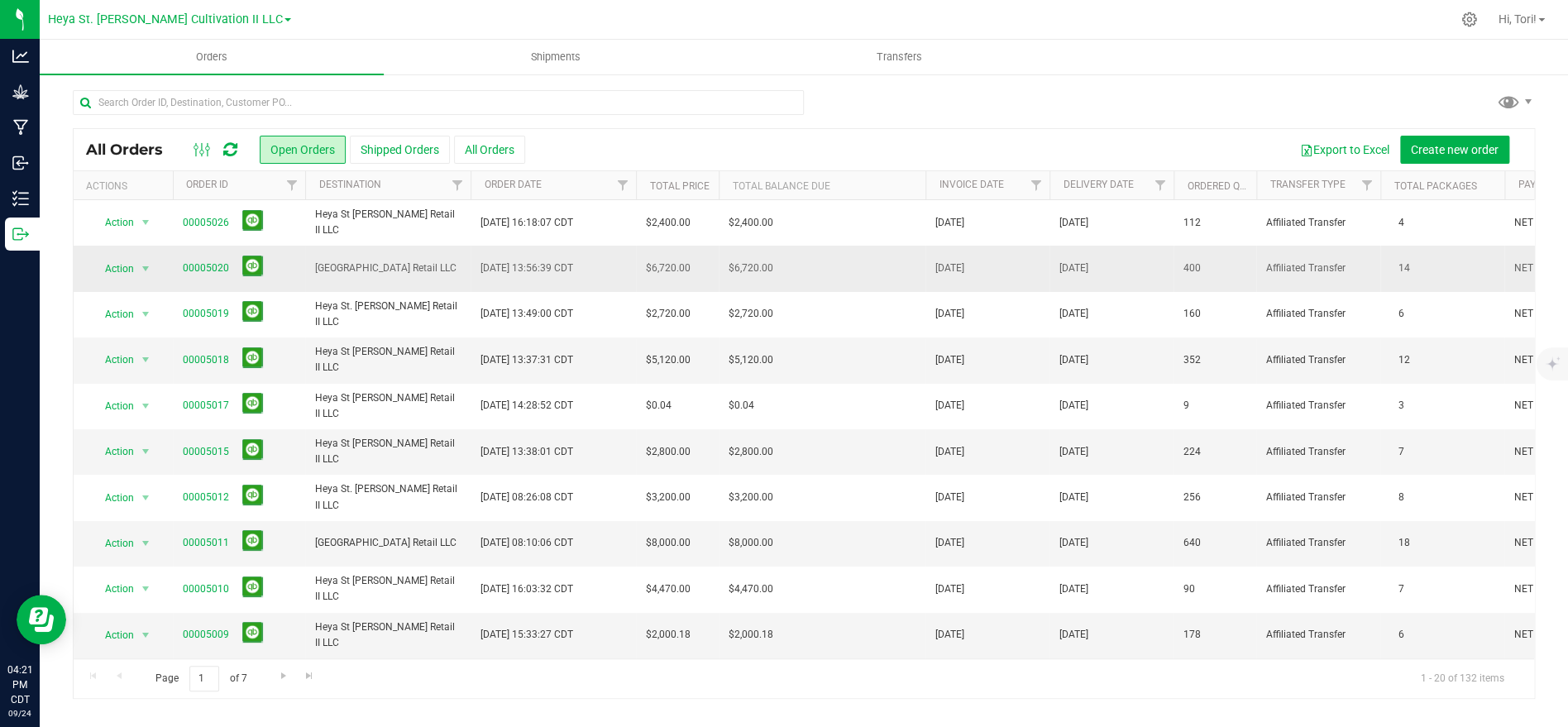
click at [520, 271] on span "Sep 24, 2025 13:56:39 CDT" at bounding box center [526, 268] width 92 height 16
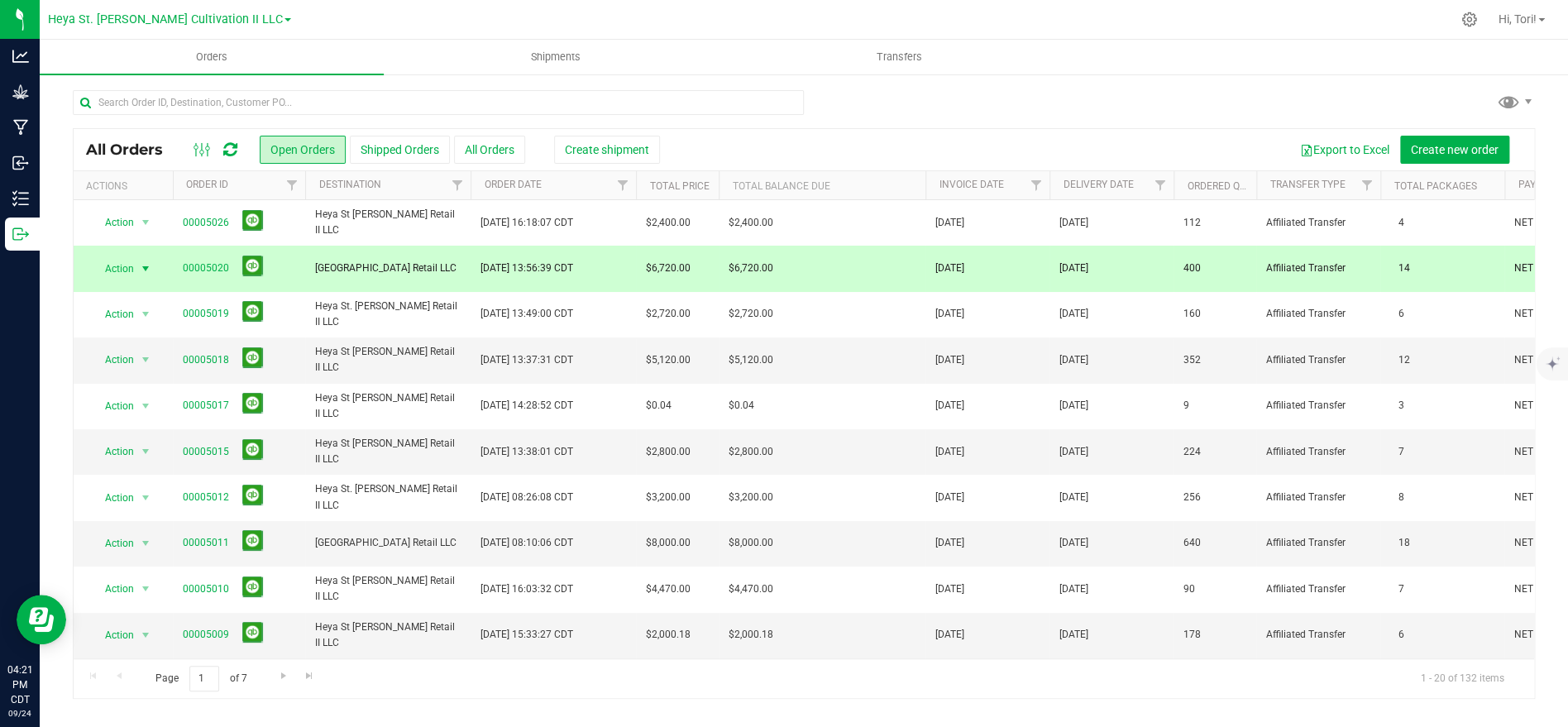
click at [126, 267] on span "Action" at bounding box center [112, 269] width 45 height 23
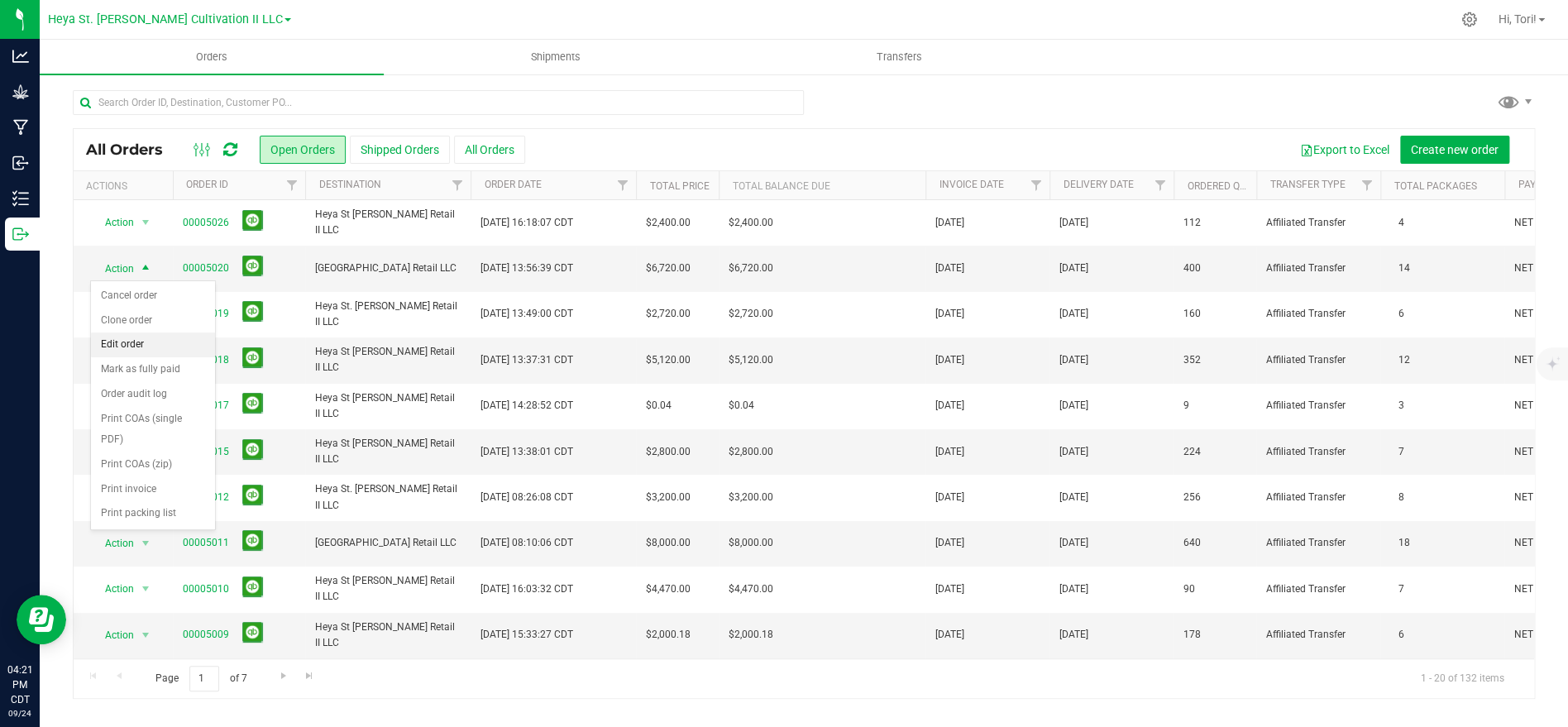
click at [134, 344] on li "Edit order" at bounding box center [153, 344] width 124 height 25
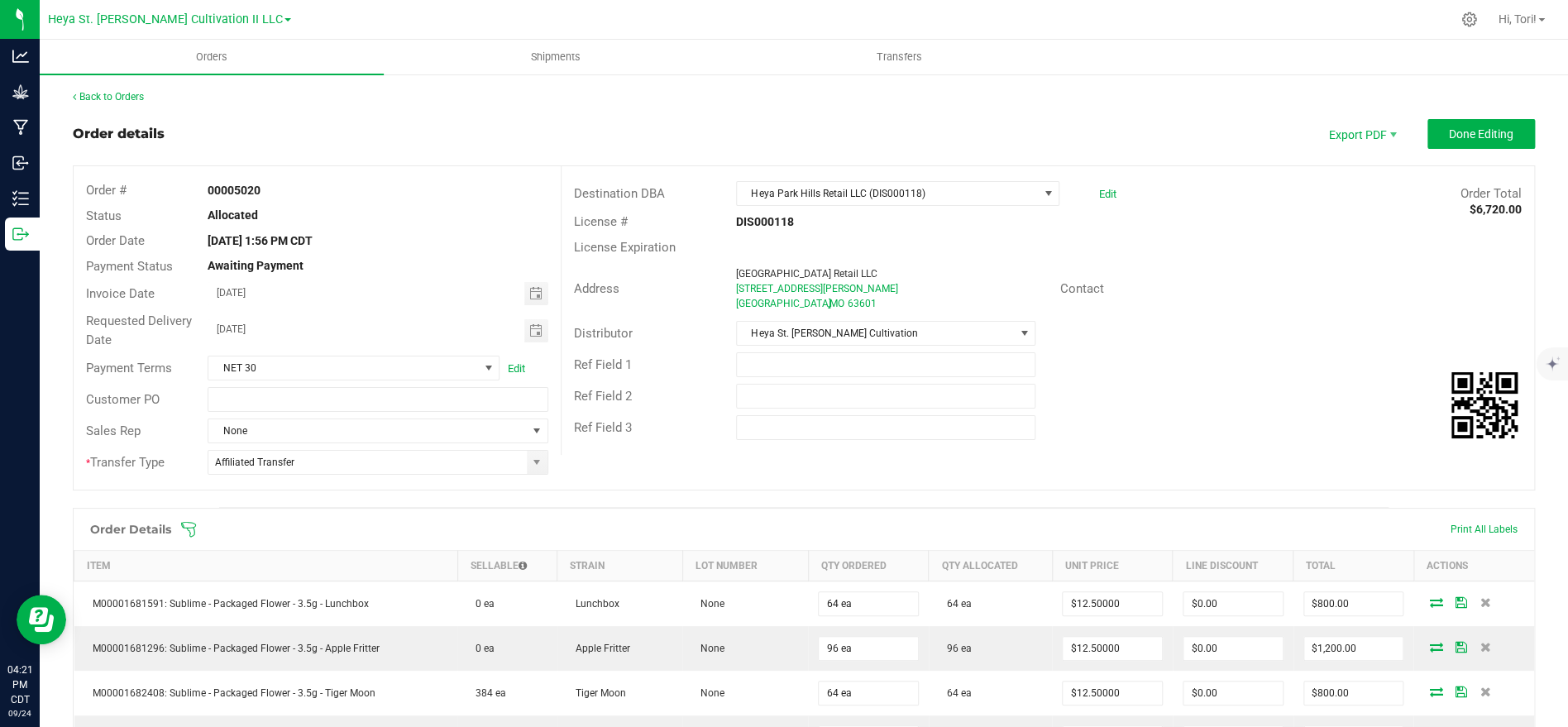
click at [194, 532] on icon at bounding box center [188, 529] width 15 height 15
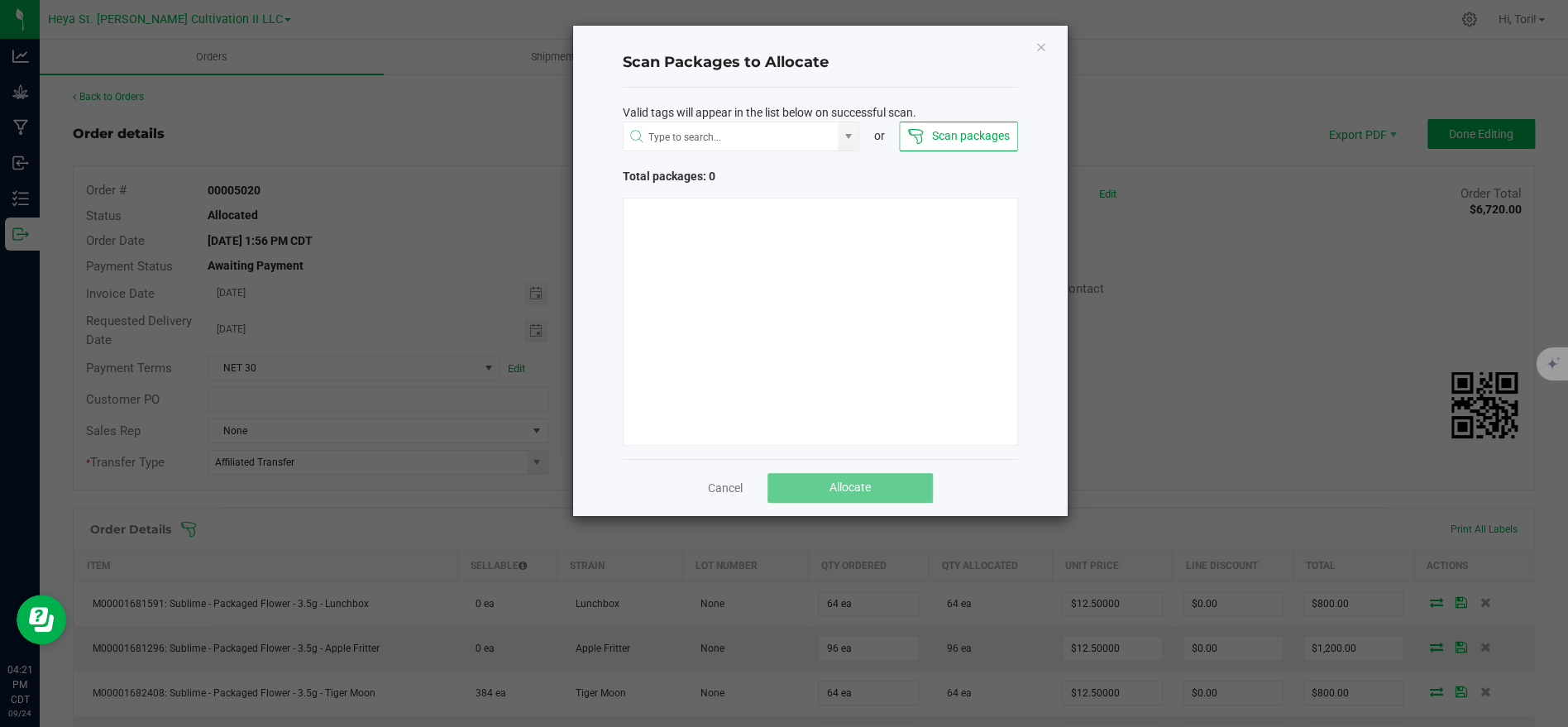
click at [956, 134] on button "Scan packages" at bounding box center [957, 136] width 118 height 30
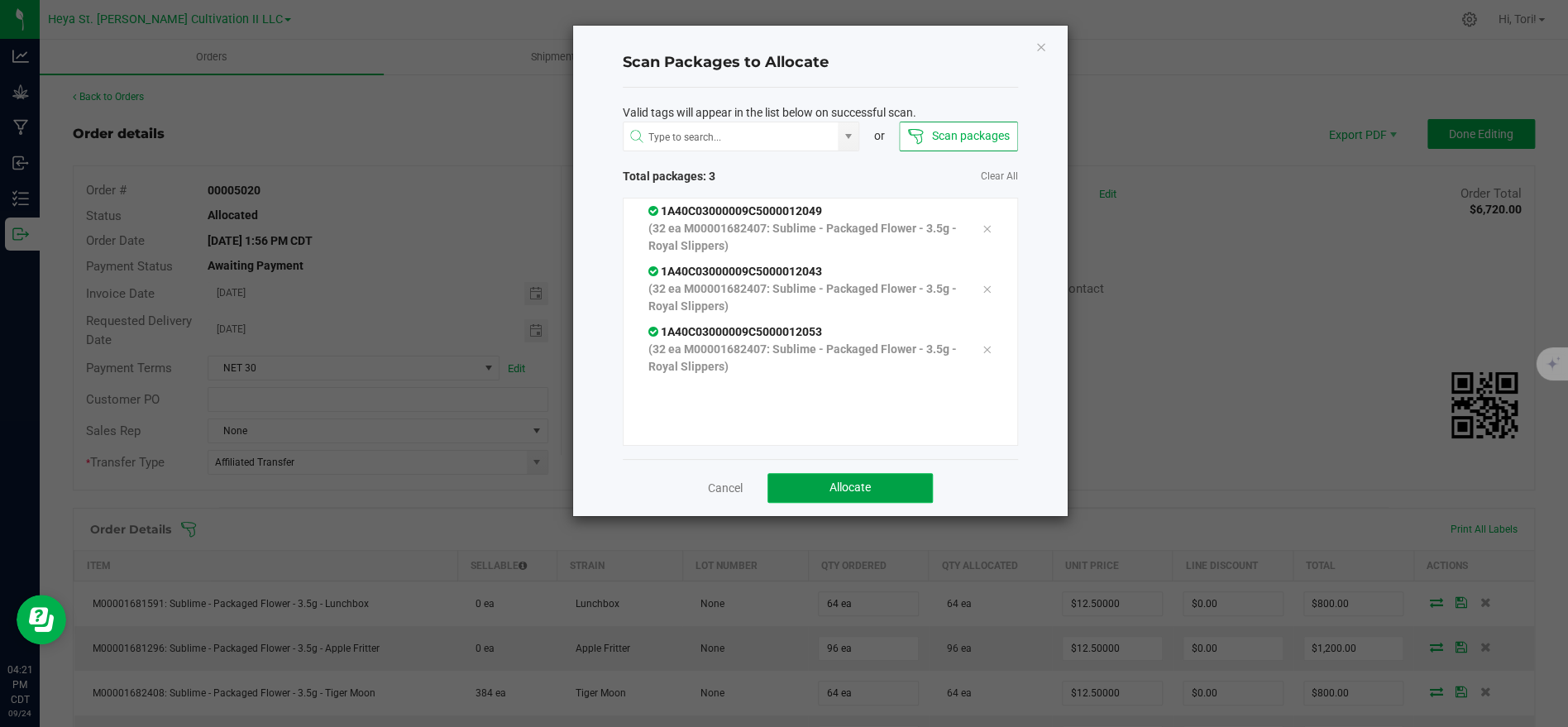
click at [849, 493] on span "Allocate" at bounding box center [849, 487] width 41 height 13
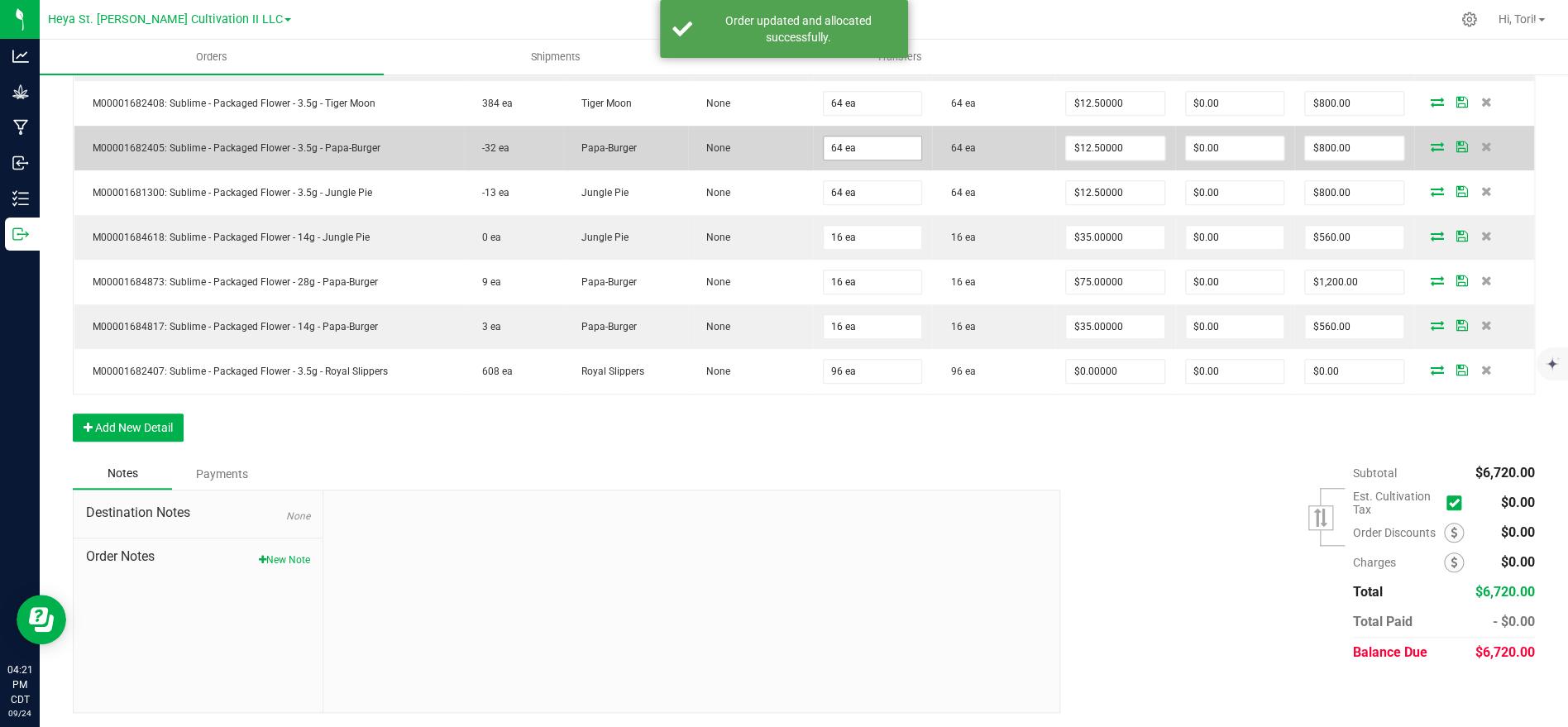
scroll to position [591, 0]
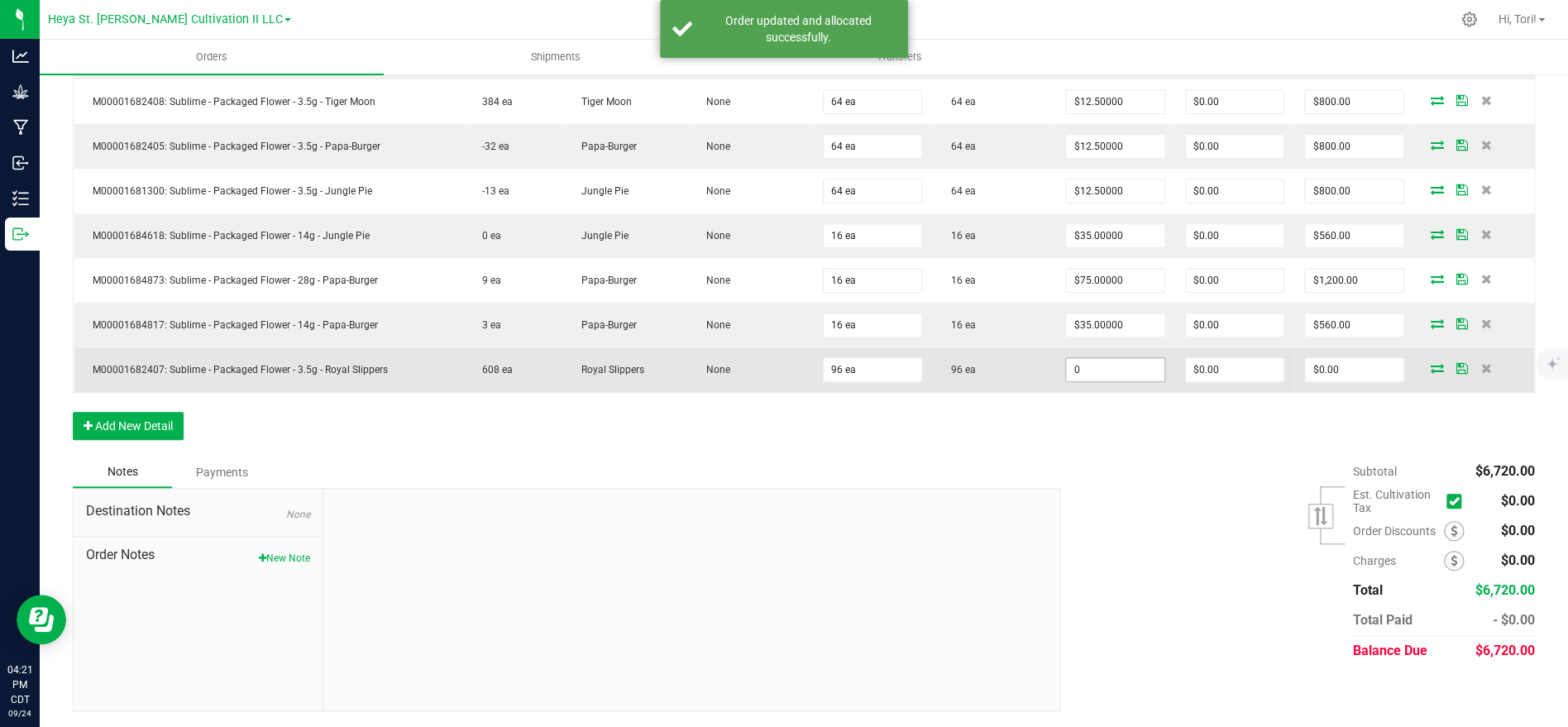
click at [1137, 358] on input "0" at bounding box center [1115, 369] width 99 height 23
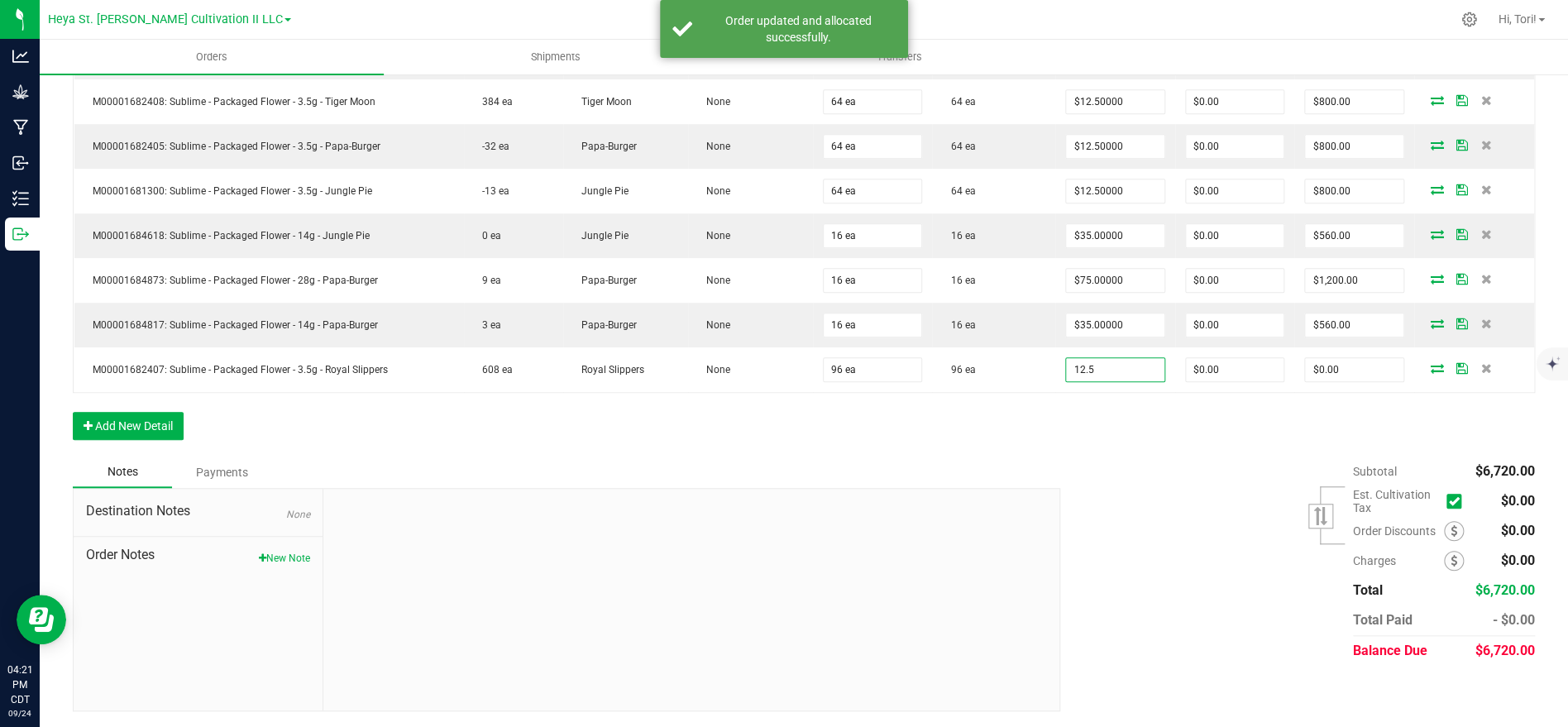
type input "$12.50000"
type input "$1,200.00"
click at [1130, 489] on div "Subtotal $6,720.00 Est. Cultivation Tax" at bounding box center [1290, 561] width 487 height 209
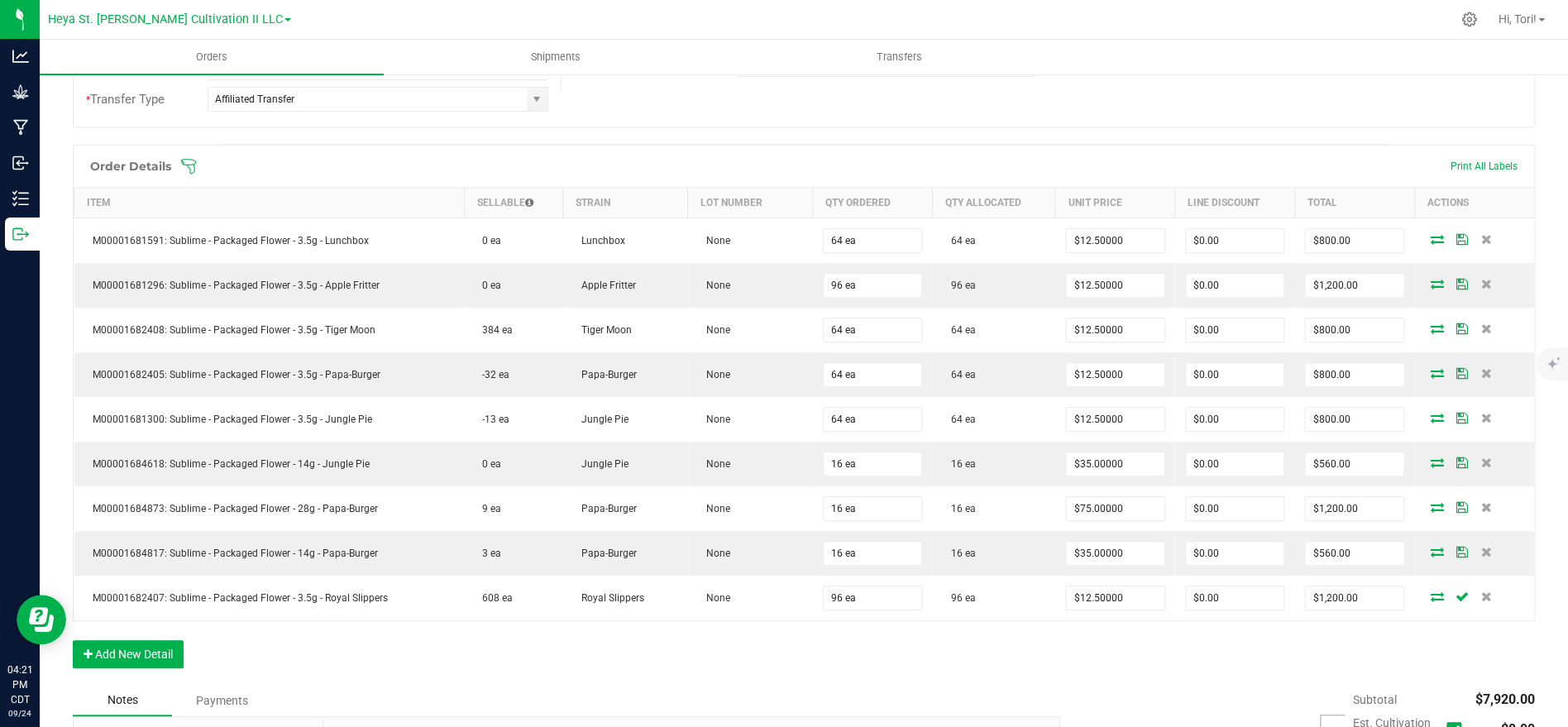
scroll to position [0, 0]
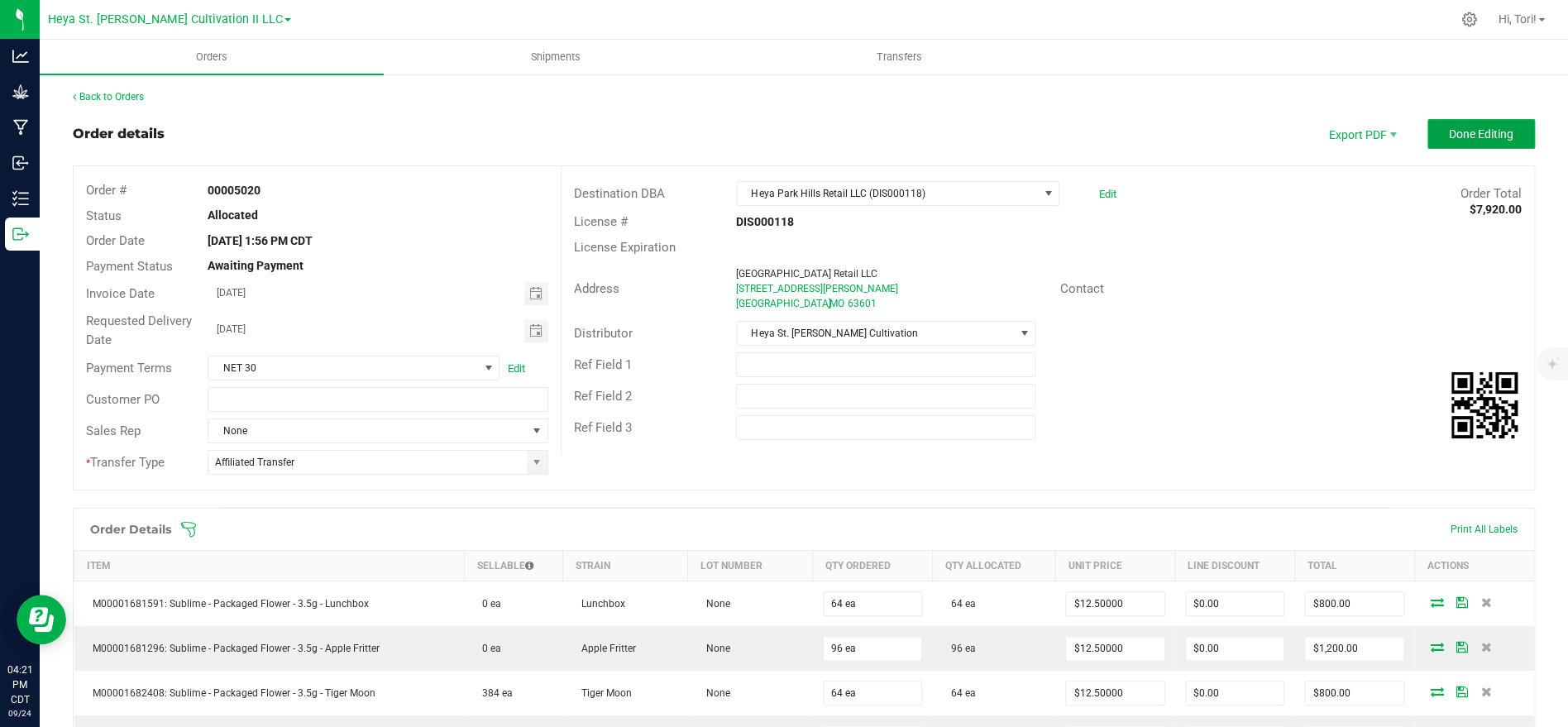
click at [1489, 128] on span "Done Editing" at bounding box center [1481, 133] width 65 height 13
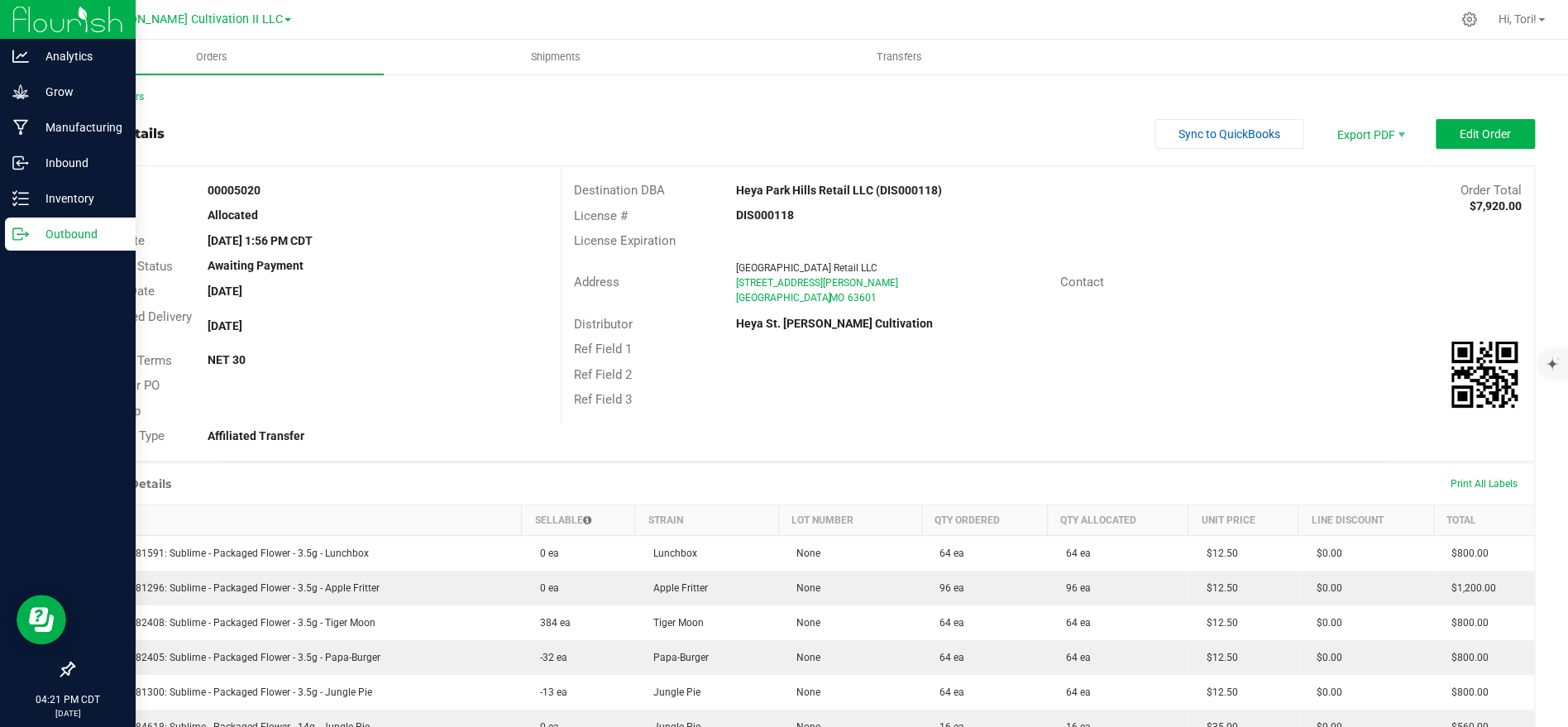
click at [49, 231] on p "Outbound" at bounding box center [79, 234] width 100 height 20
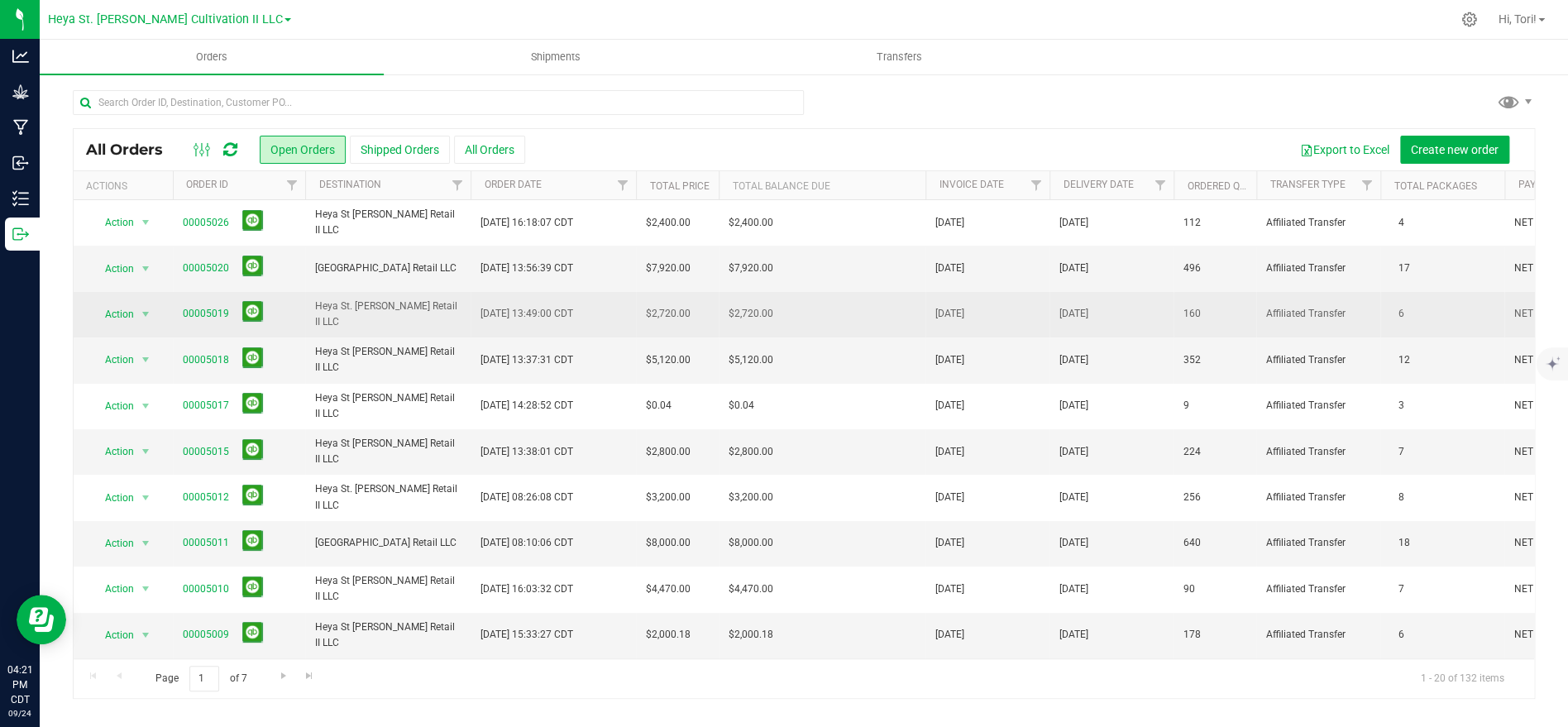
click at [461, 311] on td "Heya St. [PERSON_NAME] Retail II LLC" at bounding box center [387, 315] width 165 height 46
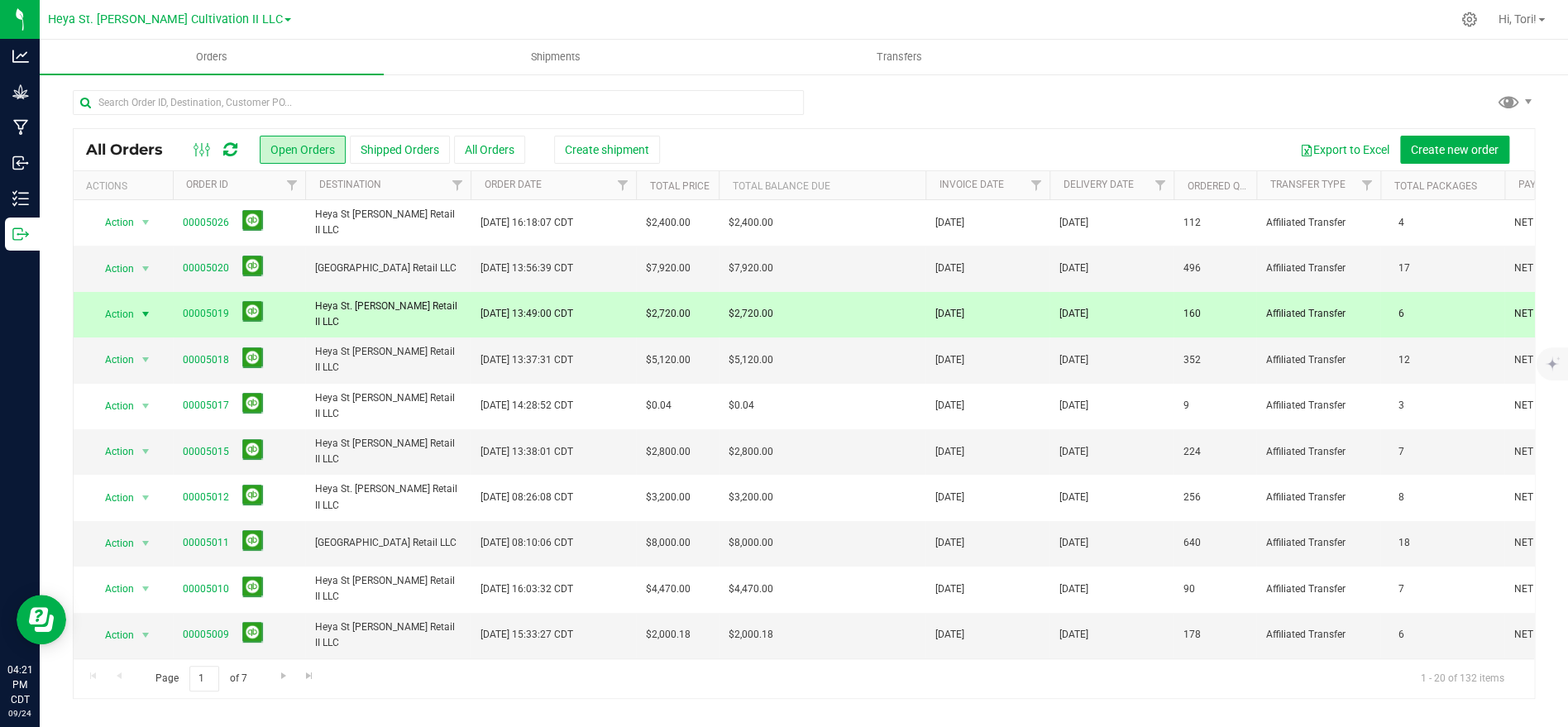
click at [132, 315] on span "Action" at bounding box center [112, 313] width 45 height 23
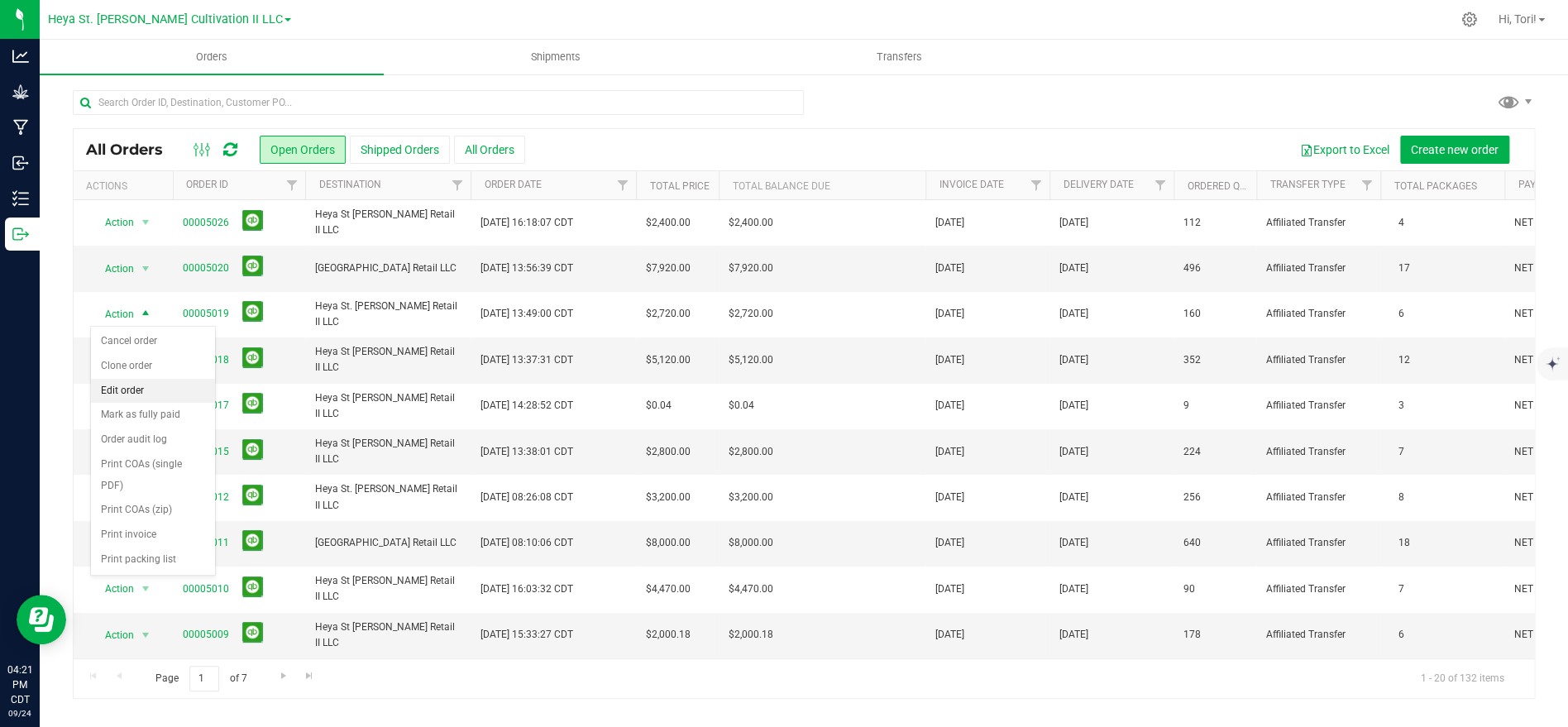
click at [132, 395] on li "Edit order" at bounding box center [153, 391] width 124 height 25
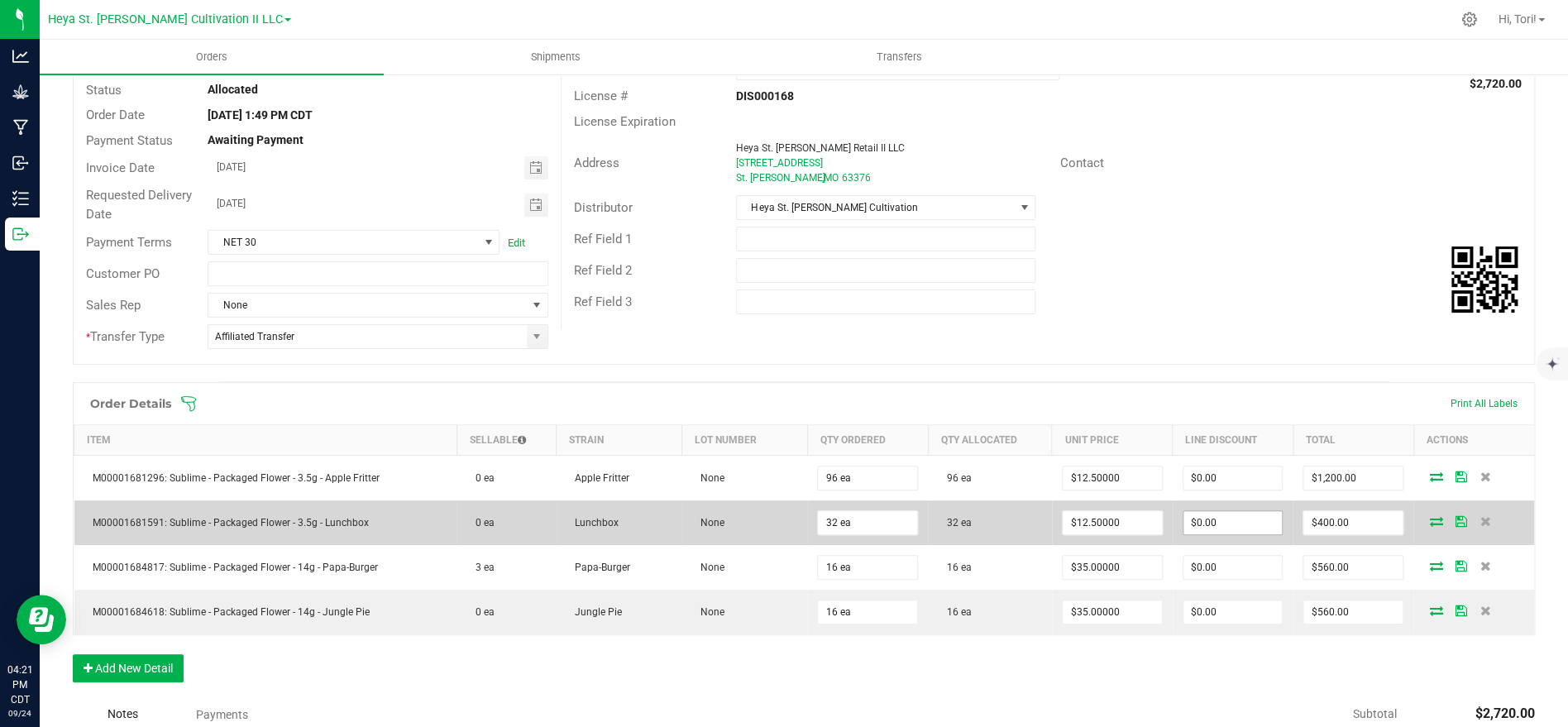
scroll to position [314, 0]
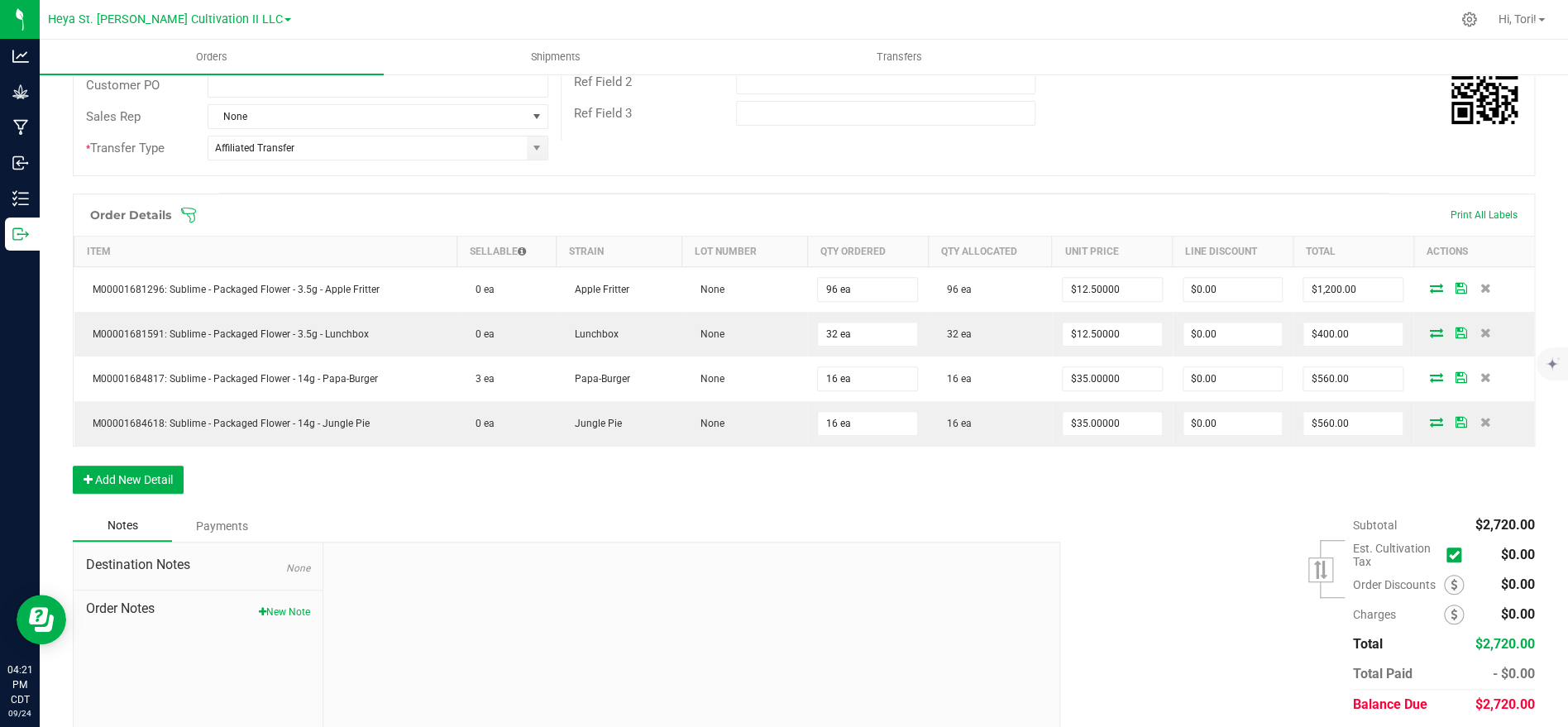
click at [184, 208] on icon at bounding box center [188, 215] width 16 height 16
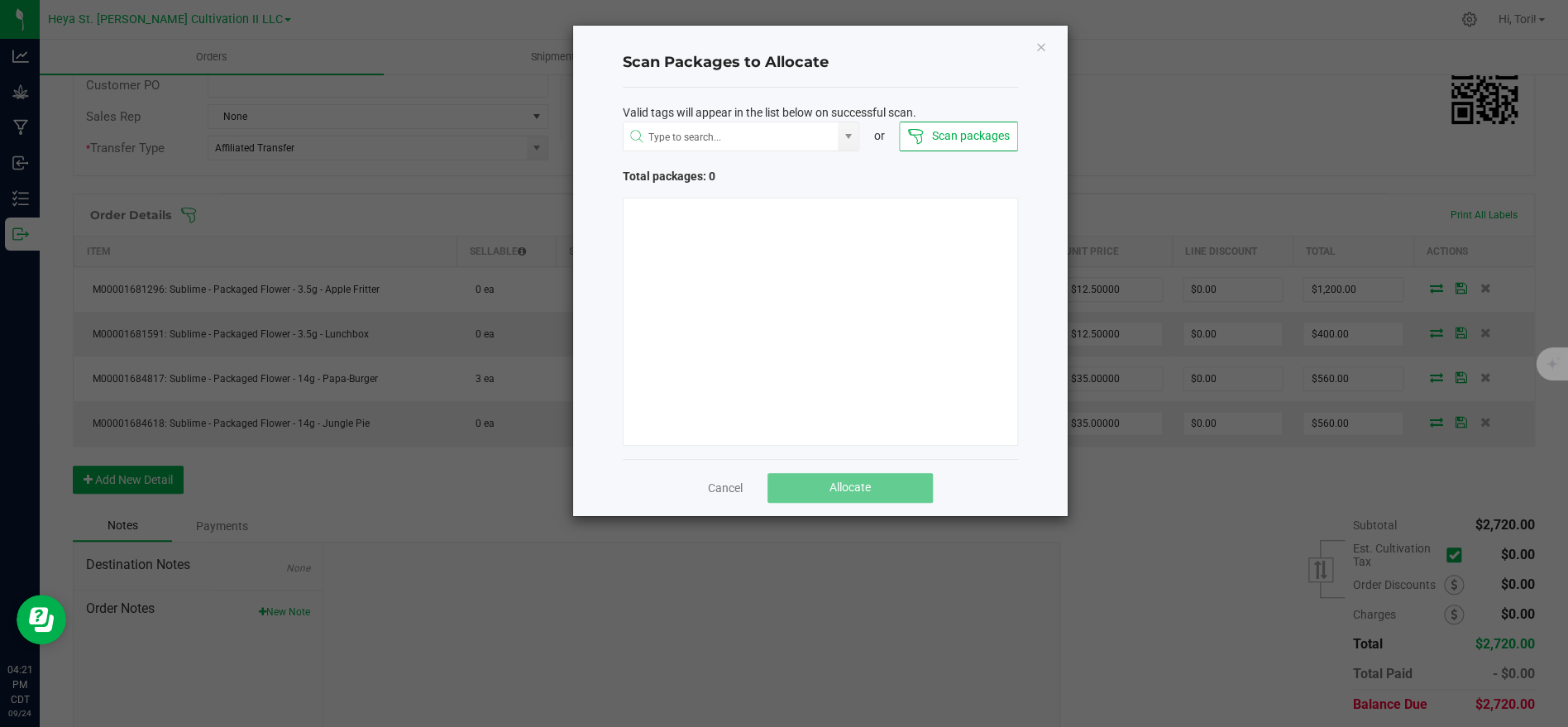
click at [952, 140] on button "Scan packages" at bounding box center [957, 136] width 118 height 30
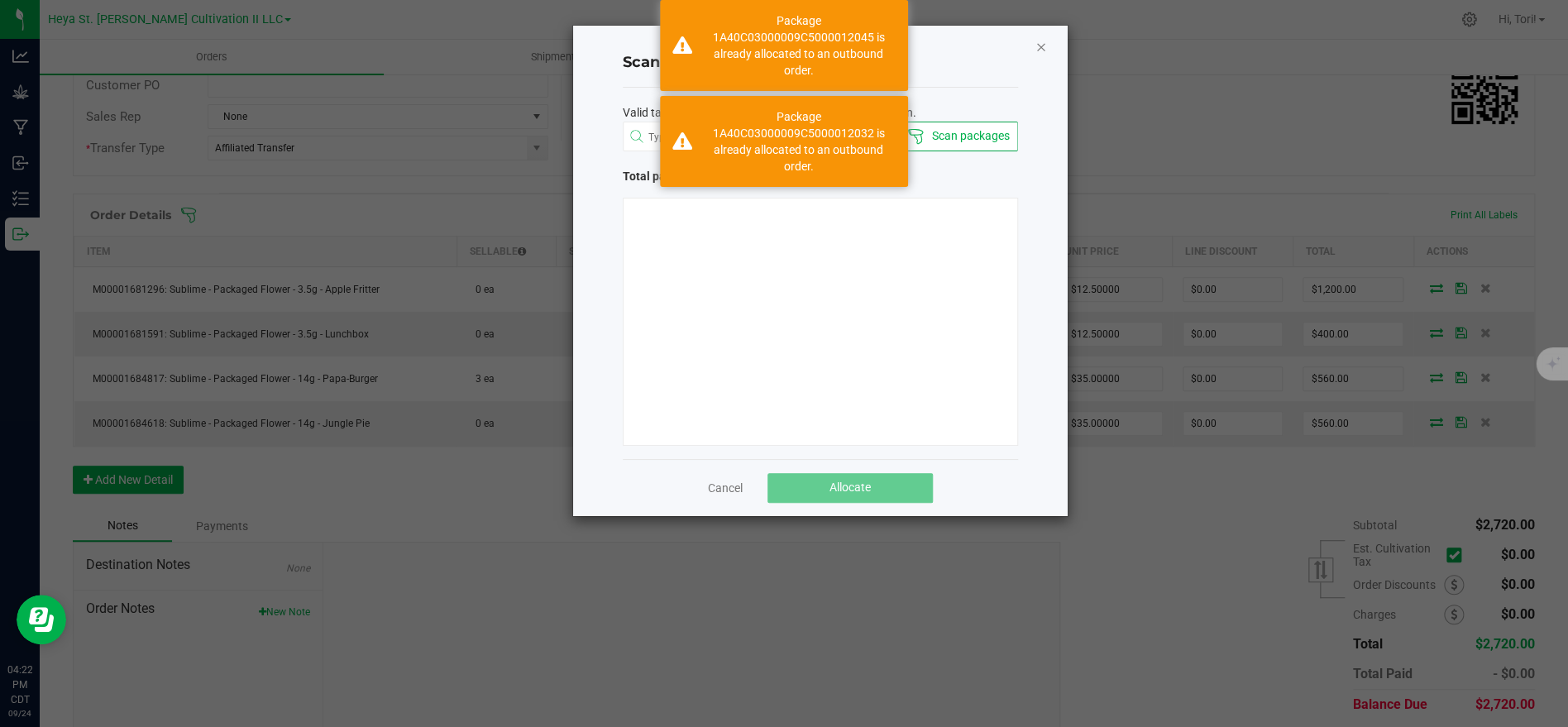
click at [1042, 47] on icon "Close" at bounding box center [1041, 47] width 12 height 20
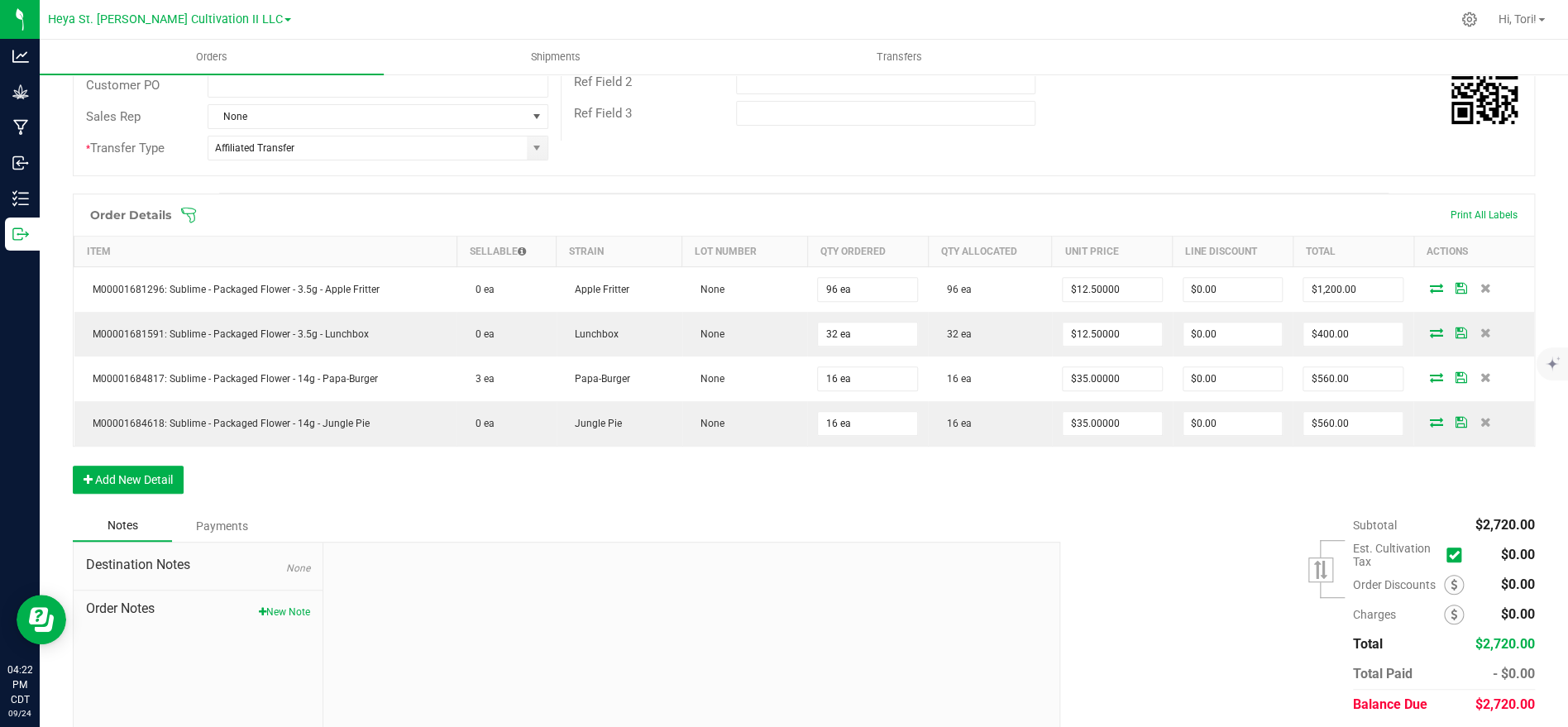
click at [190, 211] on icon at bounding box center [188, 215] width 16 height 16
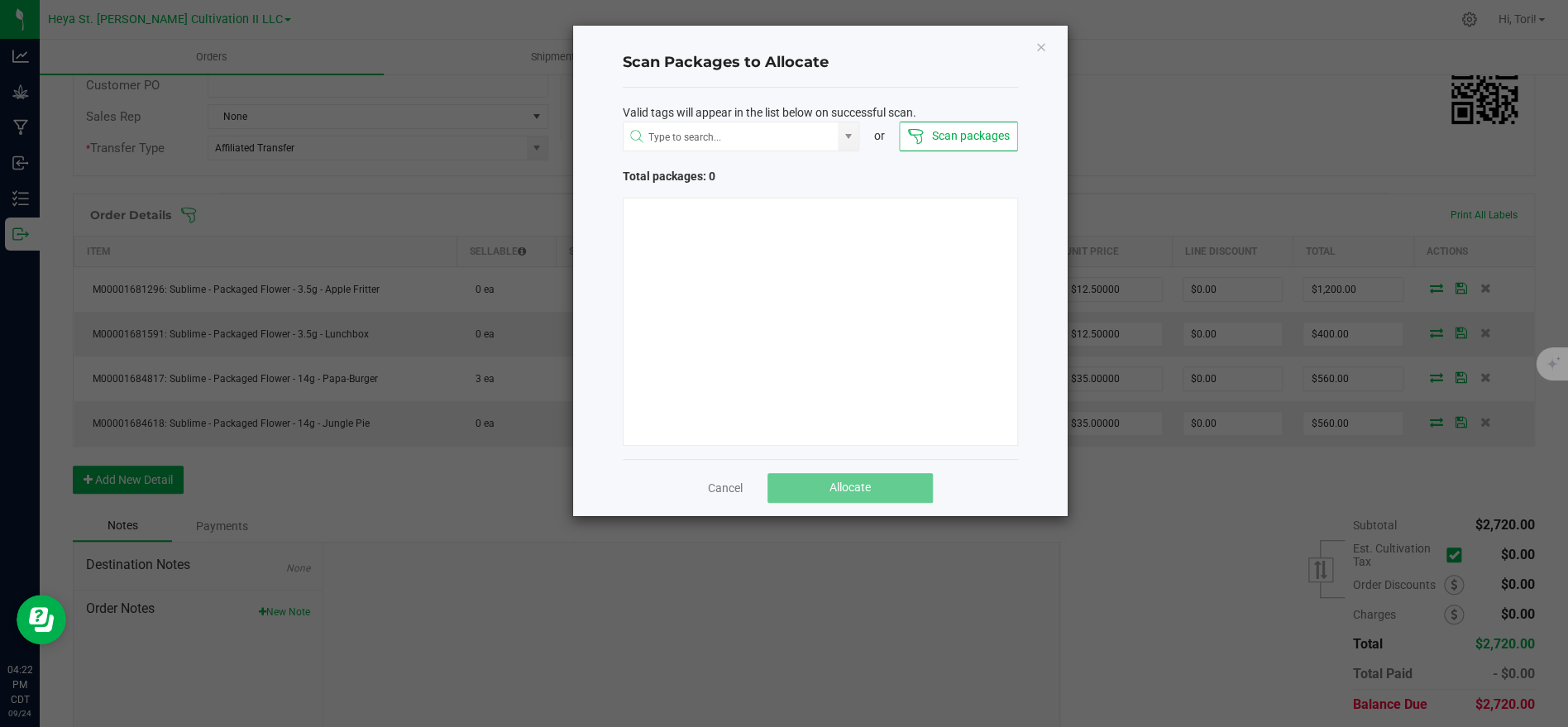
click at [946, 145] on button "Scan packages" at bounding box center [957, 136] width 118 height 30
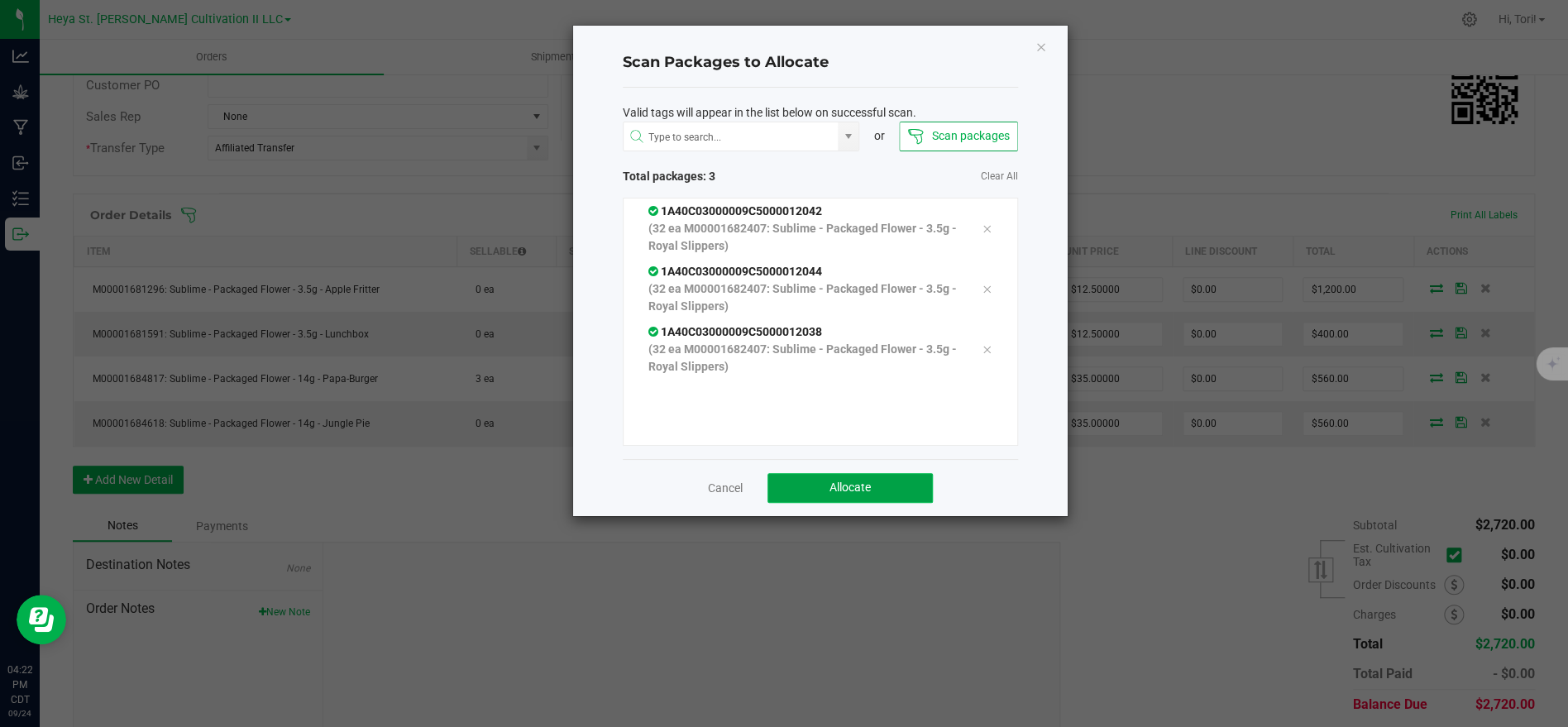
click at [793, 492] on button "Allocate" at bounding box center [849, 488] width 165 height 30
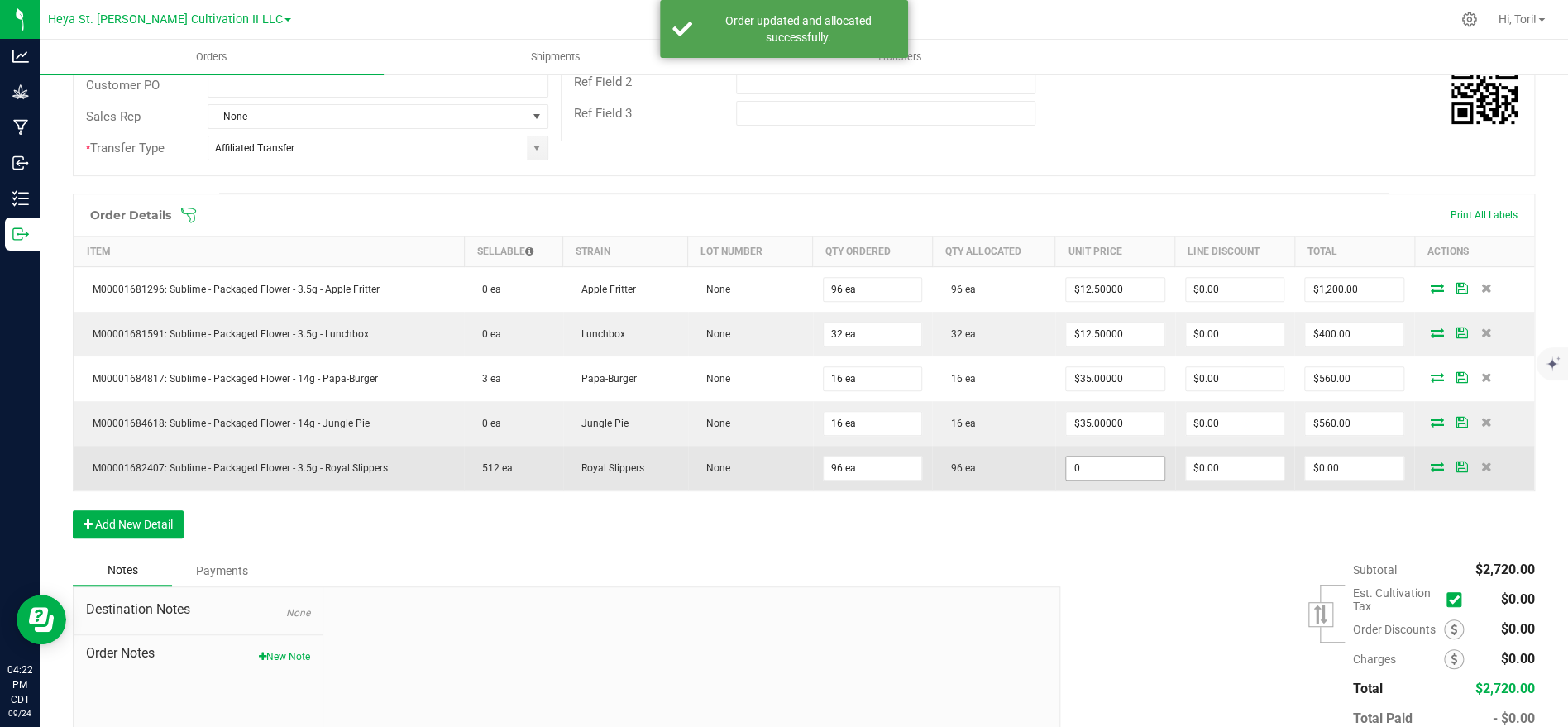
click at [1092, 469] on input "0" at bounding box center [1115, 468] width 99 height 23
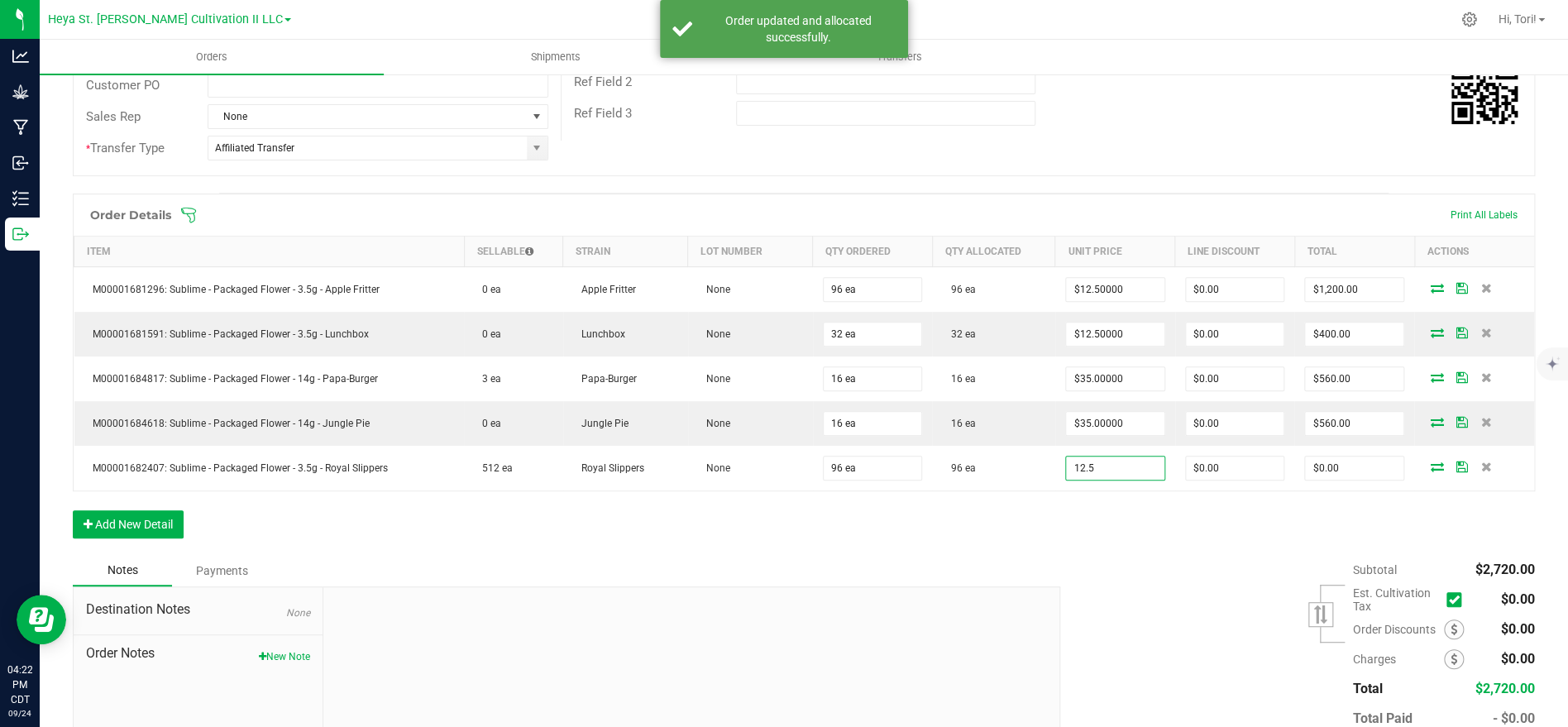
type input "$12.50000"
type input "$1,200.00"
drag, startPoint x: 1099, startPoint y: 585, endPoint x: 1108, endPoint y: 585, distance: 9.0
click at [1108, 586] on div "Subtotal $2,720.00 Est. Cultivation Tax" at bounding box center [1290, 659] width 487 height 209
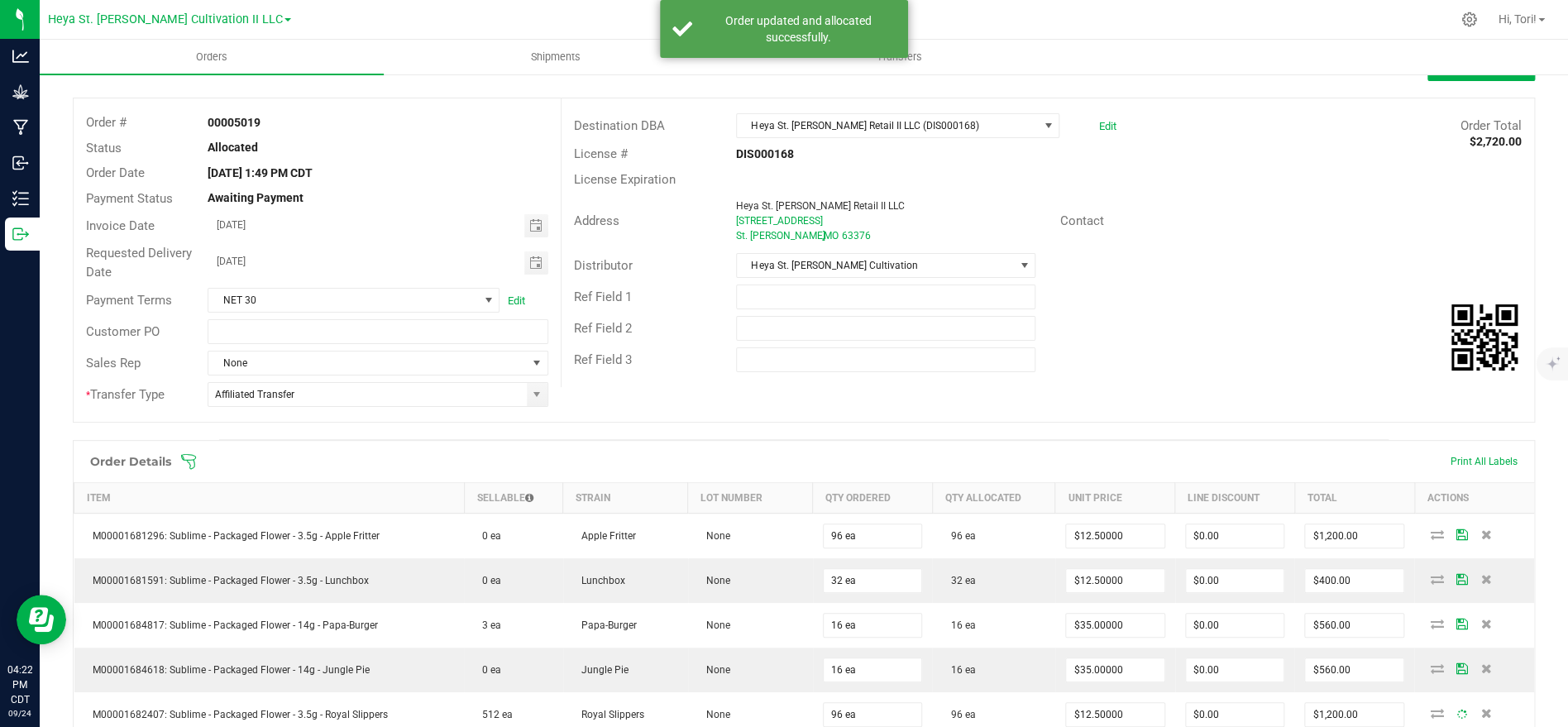
scroll to position [0, 0]
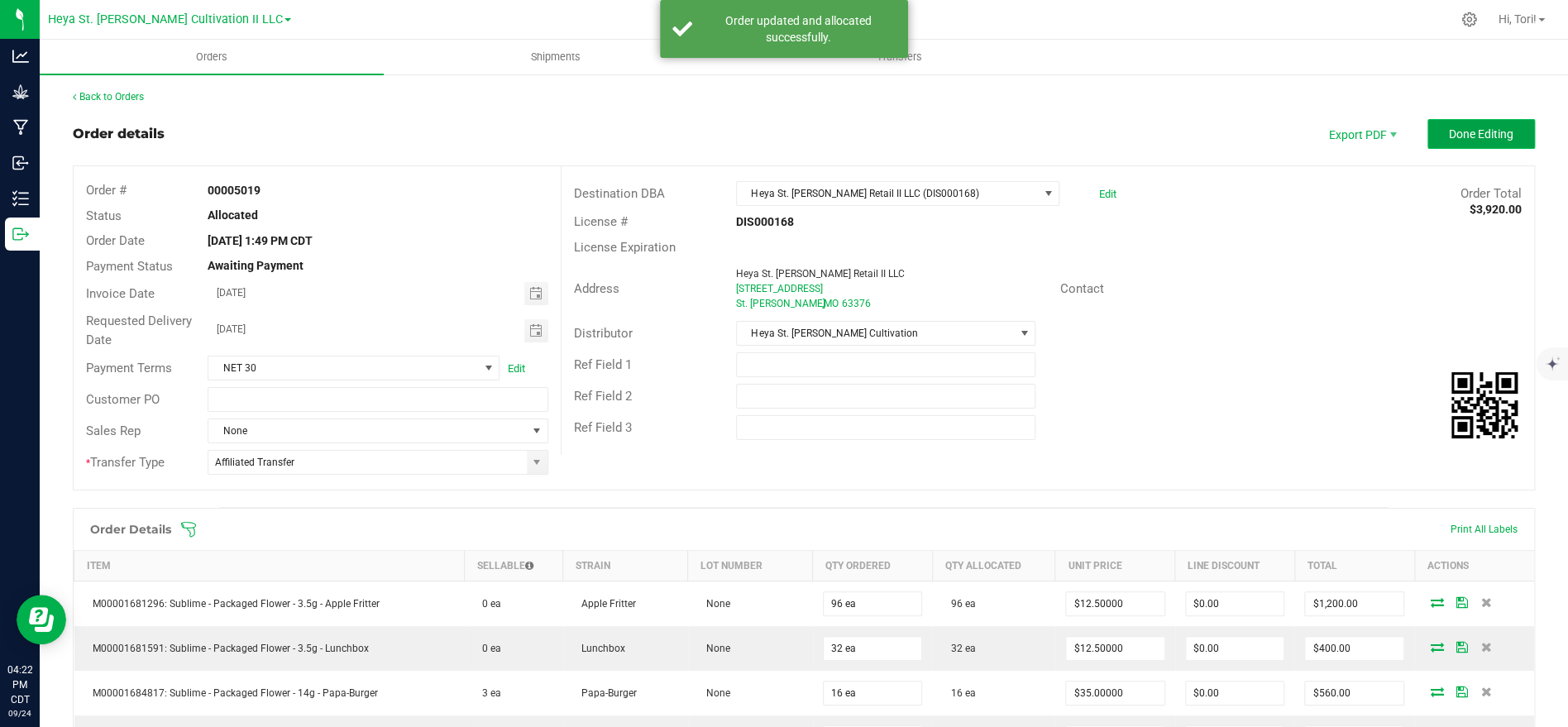
click at [1489, 132] on span "Done Editing" at bounding box center [1481, 133] width 65 height 13
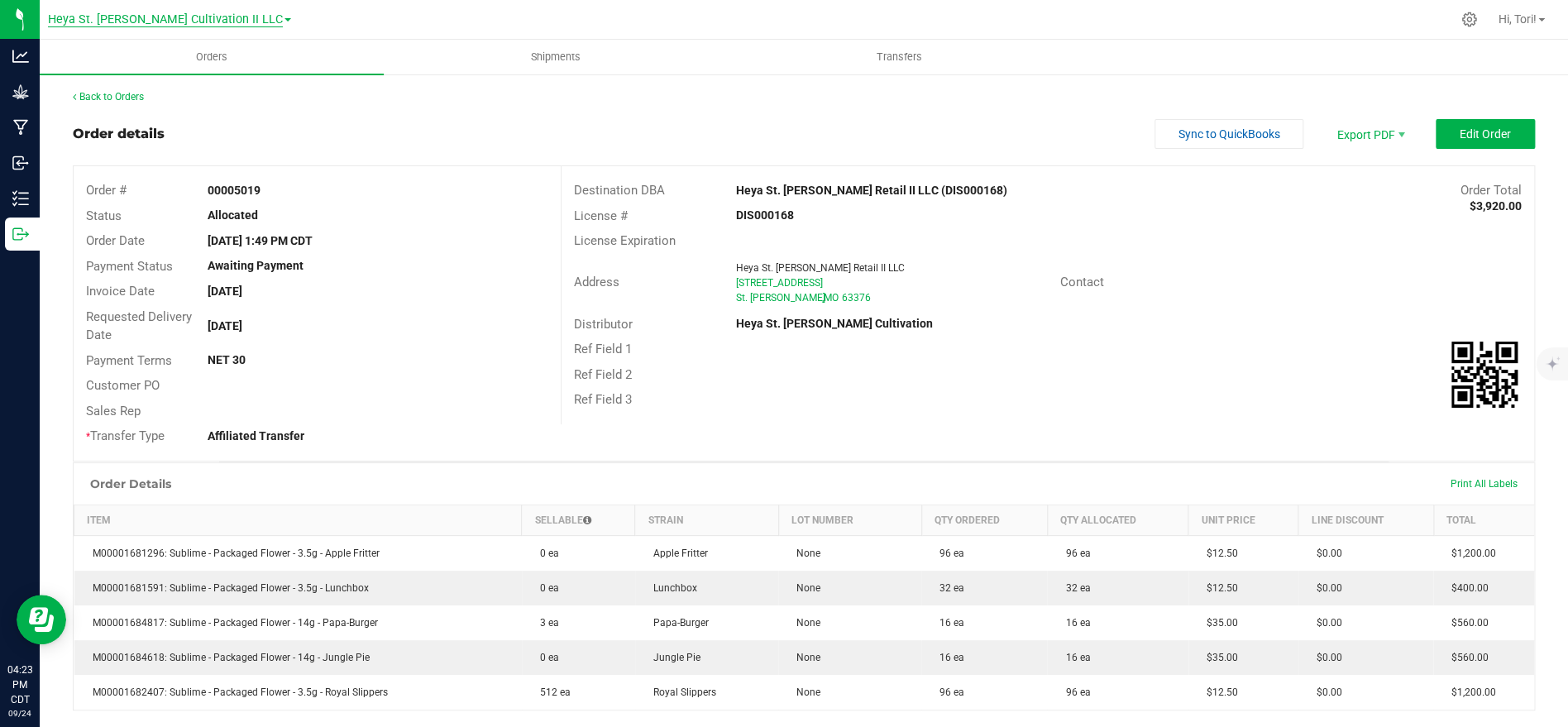
click at [208, 19] on span "Heya St. [PERSON_NAME] Cultivation II LLC" at bounding box center [165, 20] width 235 height 15
click at [183, 80] on link "Heya St. Ann MIP LLC" at bounding box center [170, 80] width 243 height 22
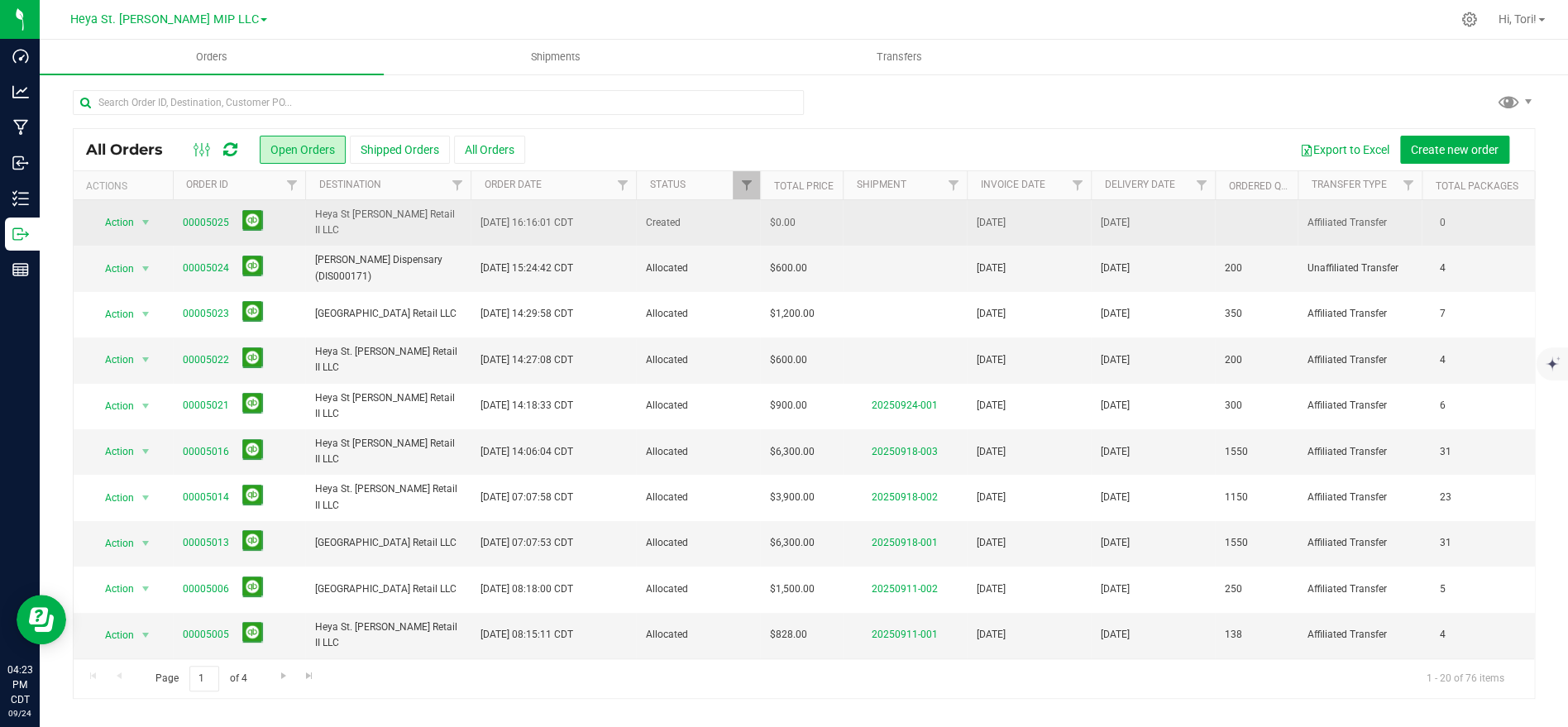
click at [397, 223] on span "Heya St [PERSON_NAME] Retail II LLC" at bounding box center [387, 222] width 145 height 31
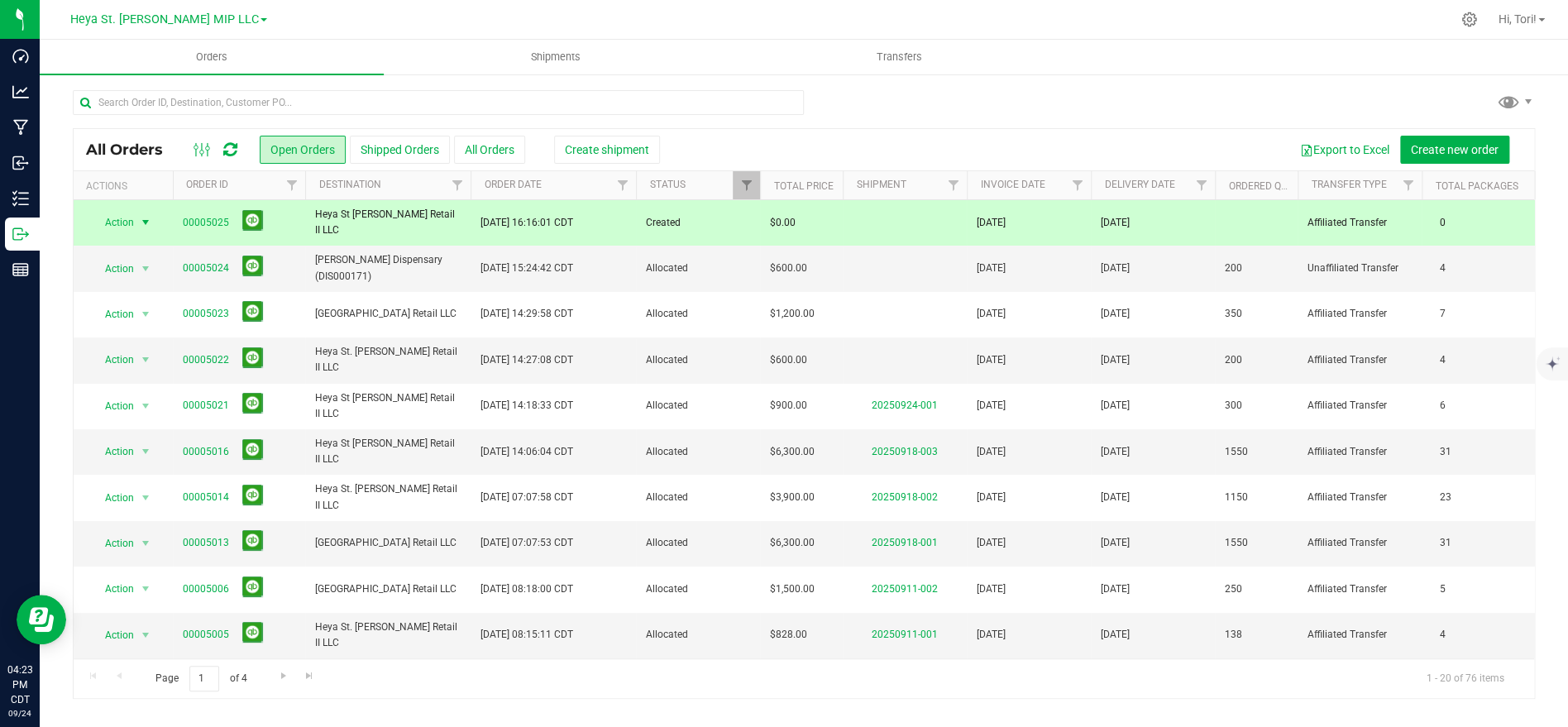
click at [140, 220] on span "select" at bounding box center [145, 222] width 13 height 13
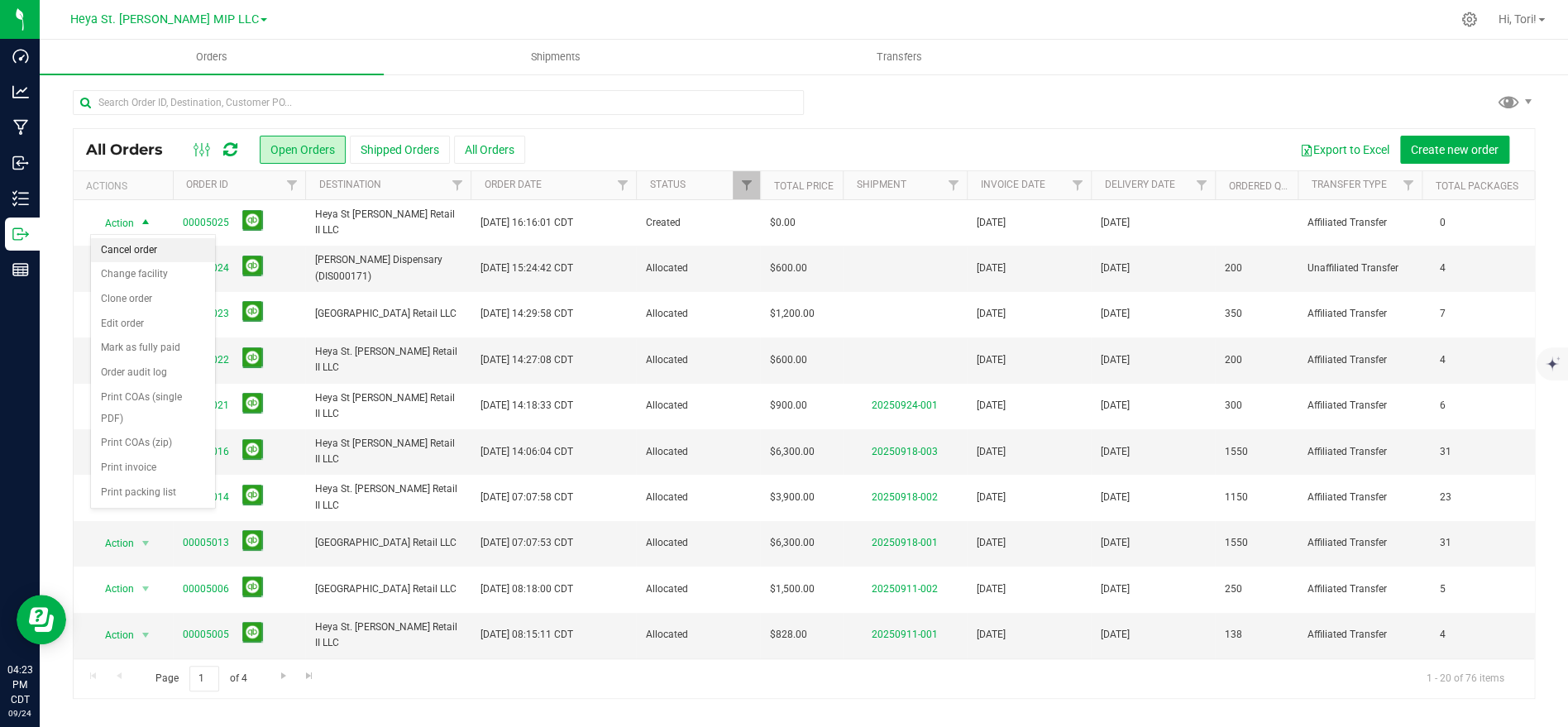
click at [147, 244] on li "Cancel order" at bounding box center [153, 250] width 124 height 25
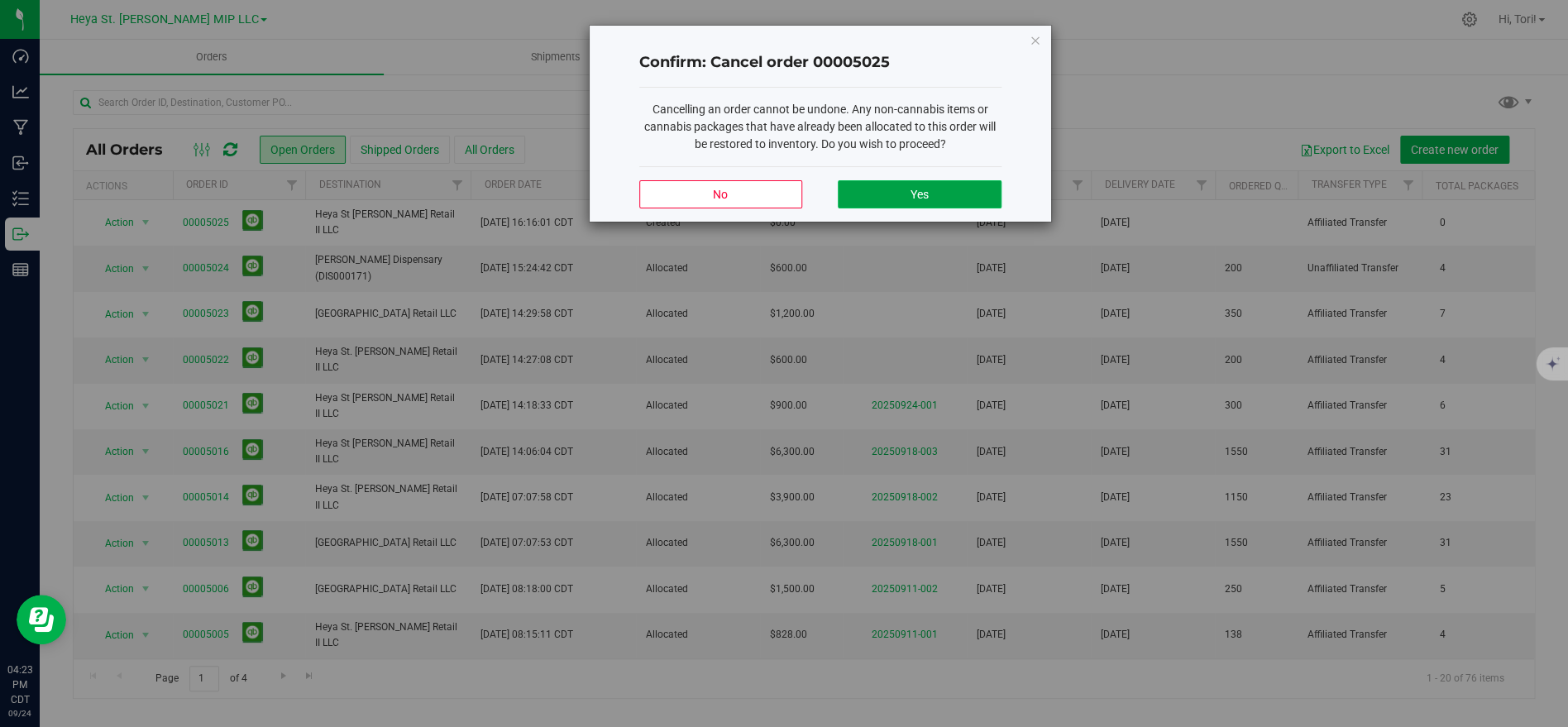
click at [872, 197] on button "Yes" at bounding box center [919, 194] width 163 height 28
